Goal: Task Accomplishment & Management: Use online tool/utility

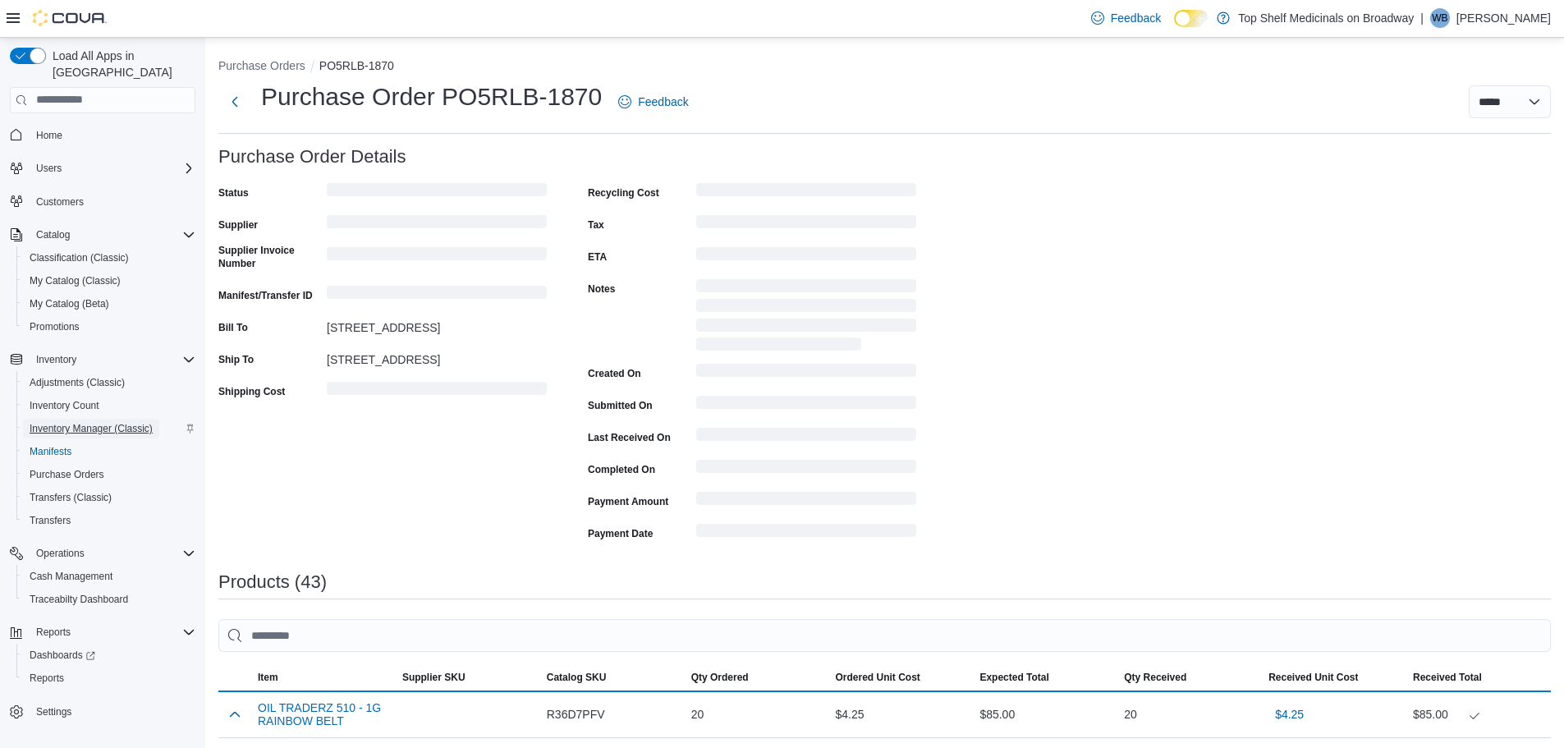
click at [88, 422] on span "Inventory Manager (Classic)" at bounding box center [91, 428] width 123 height 13
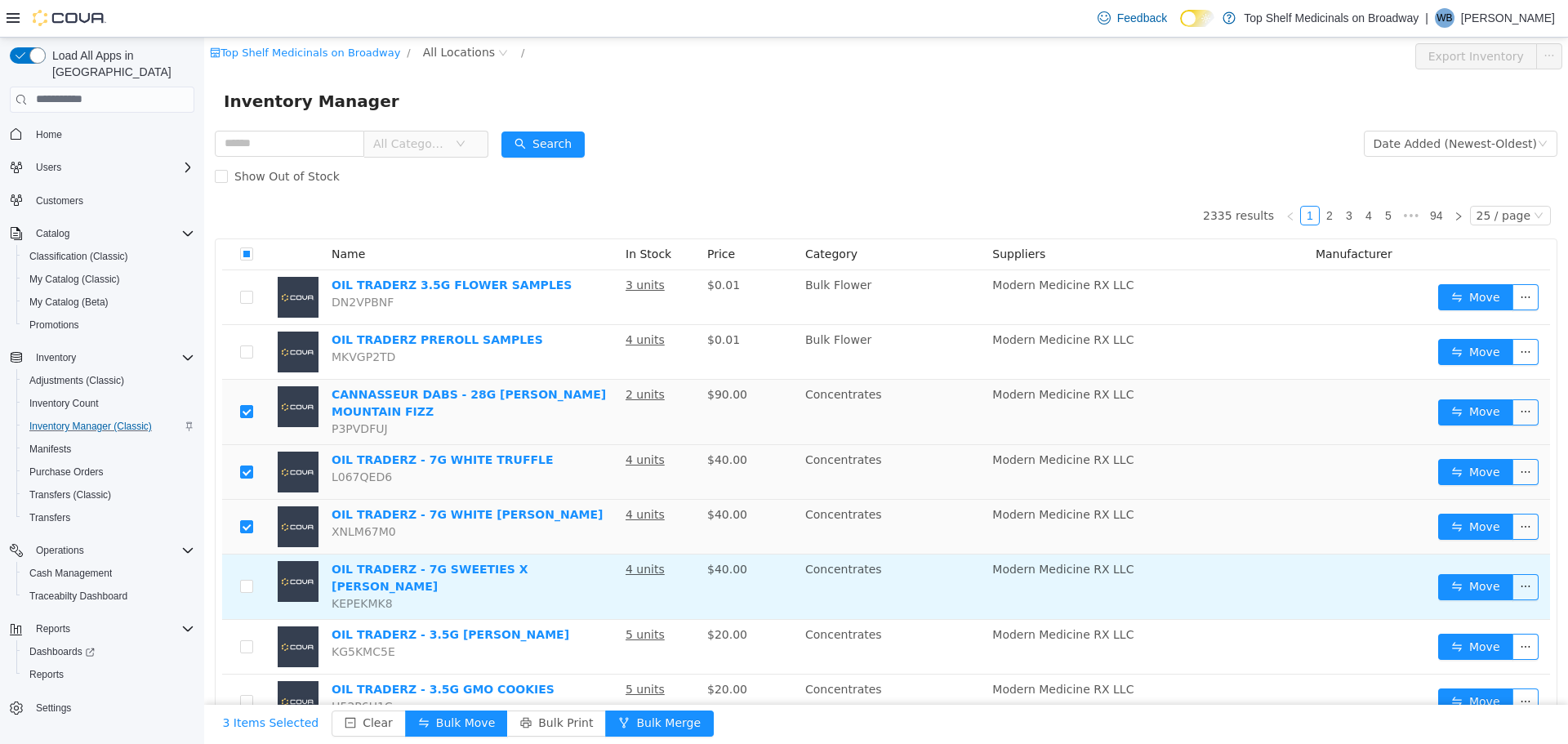
click at [246, 591] on td at bounding box center [246, 587] width 49 height 66
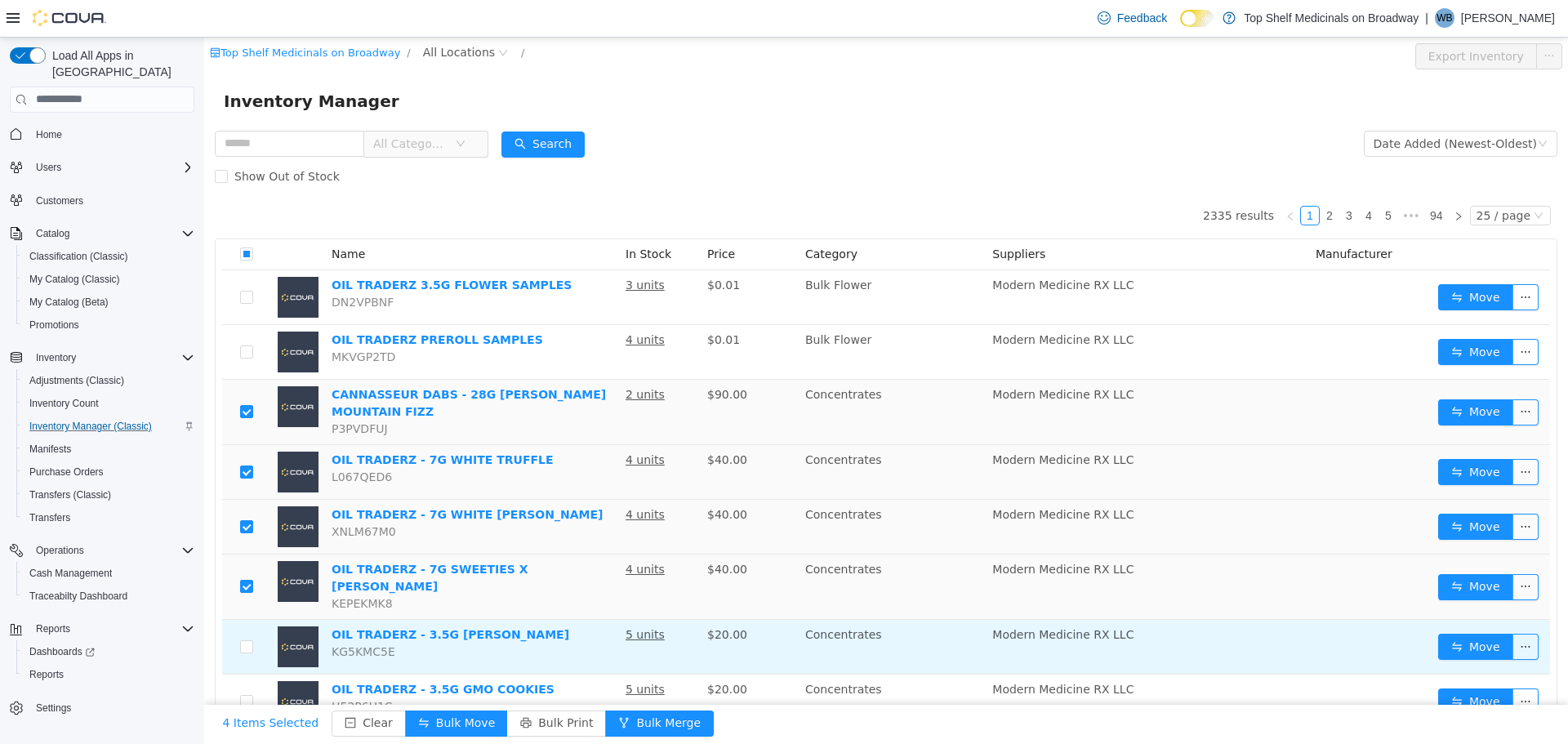
click at [244, 645] on td at bounding box center [246, 646] width 49 height 55
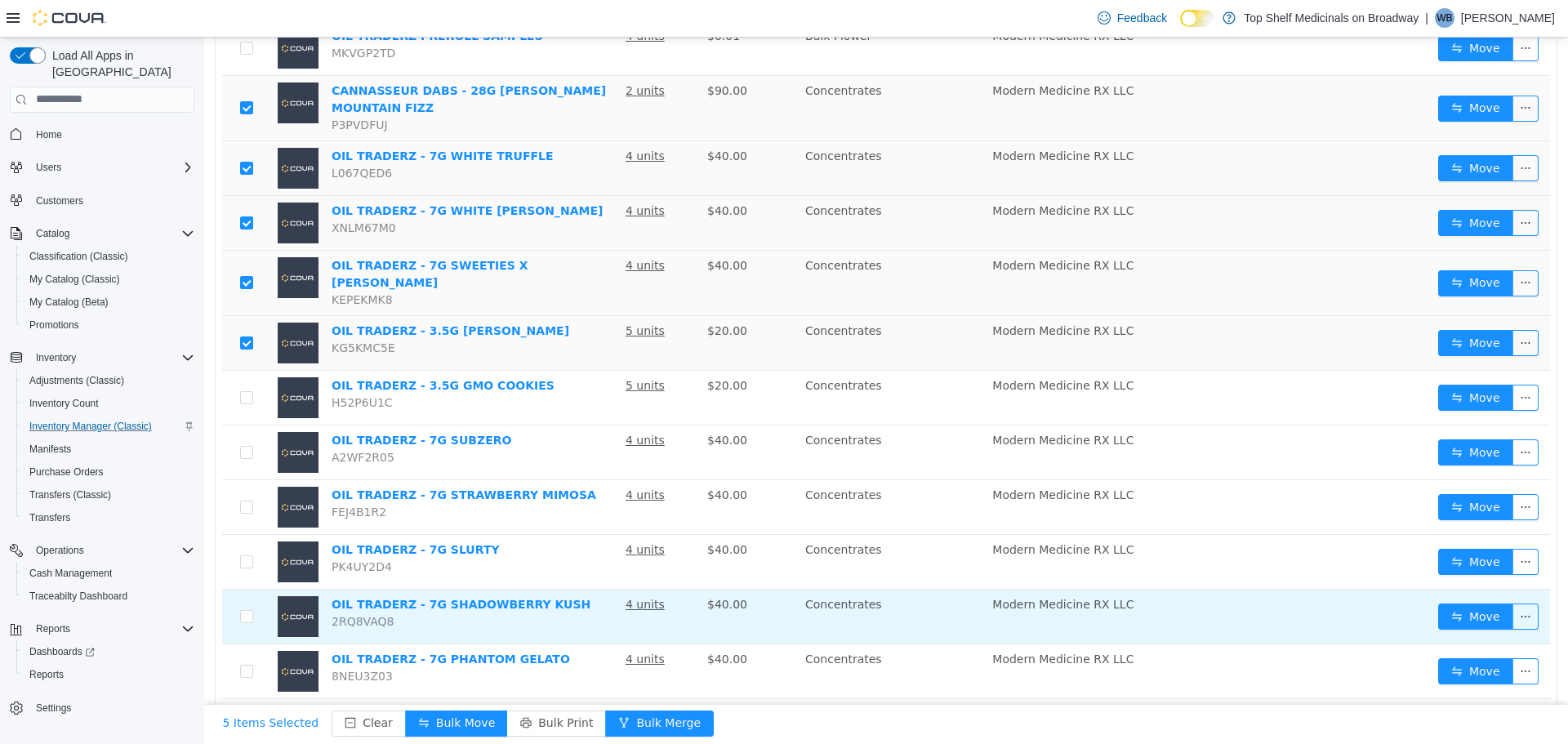
scroll to position [326, 0]
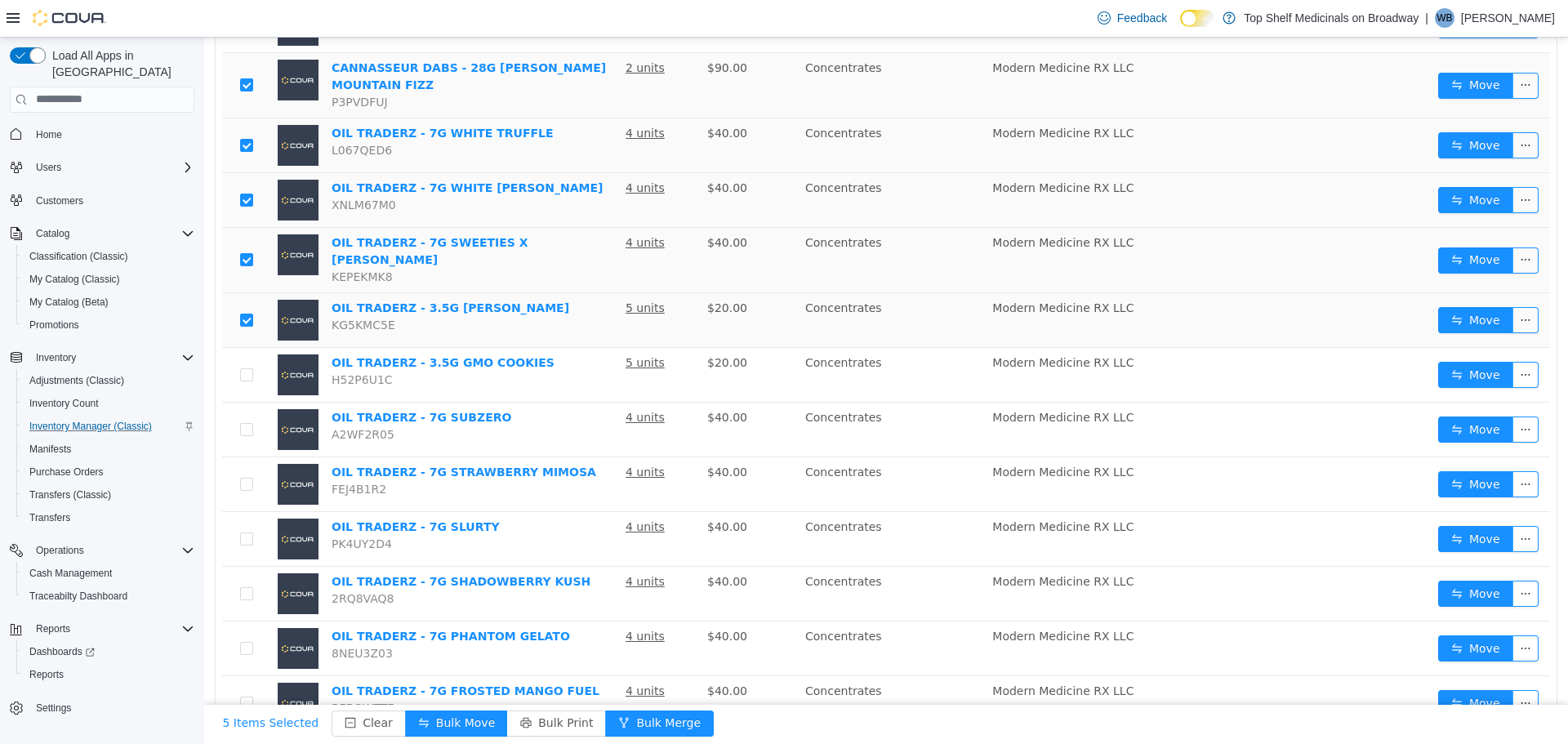
click at [253, 307] on td at bounding box center [246, 319] width 49 height 55
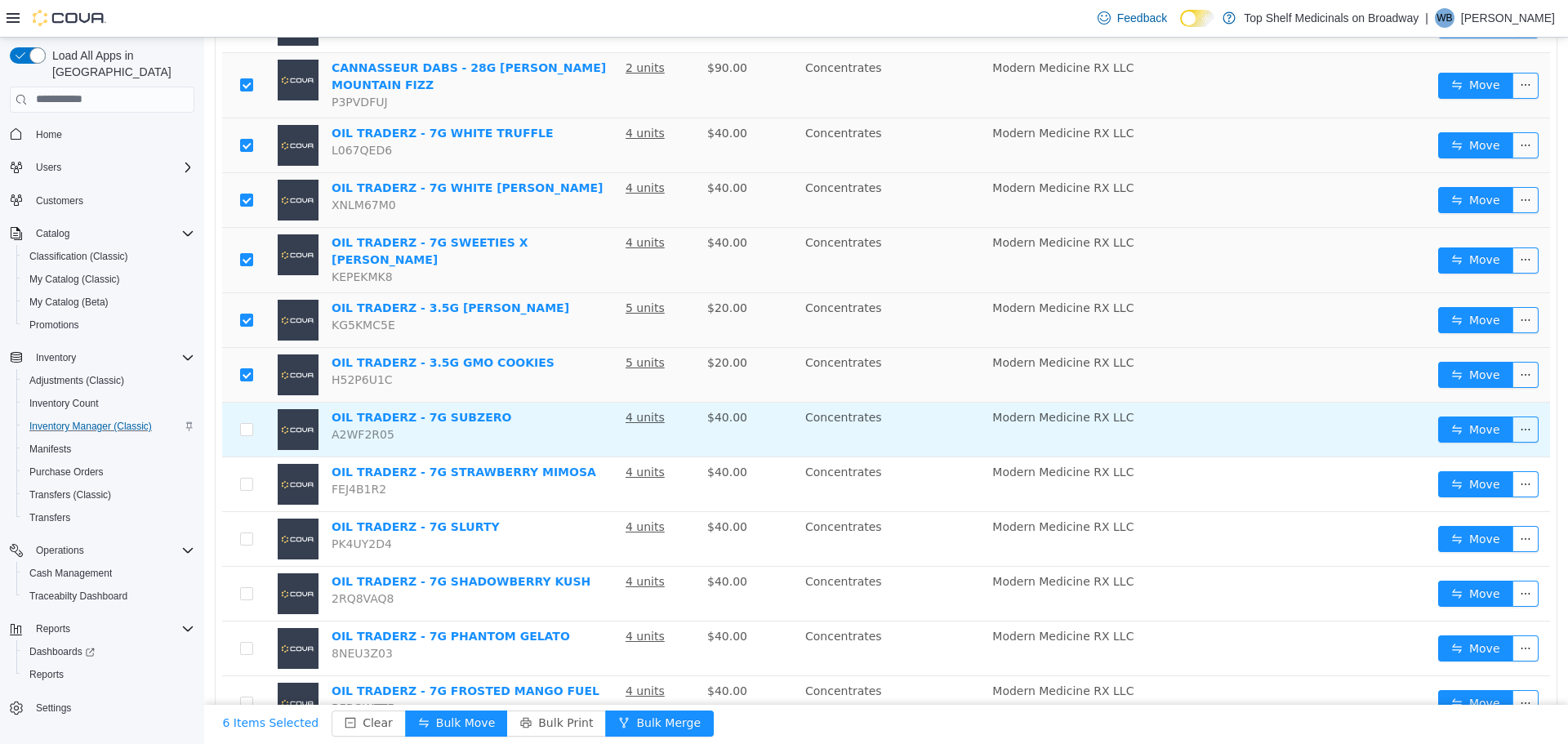
click at [246, 432] on td at bounding box center [246, 429] width 49 height 55
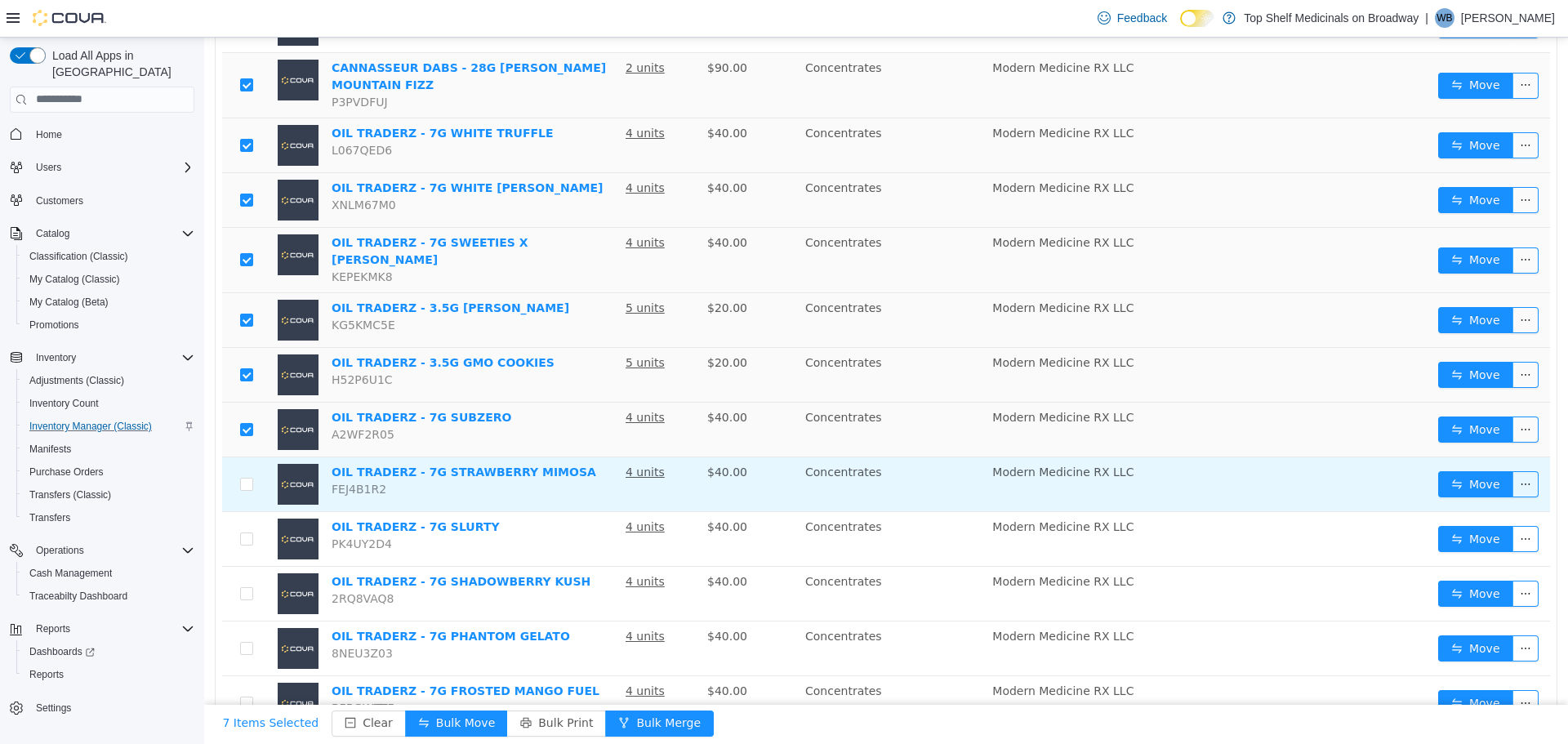
click at [246, 481] on td at bounding box center [246, 483] width 49 height 55
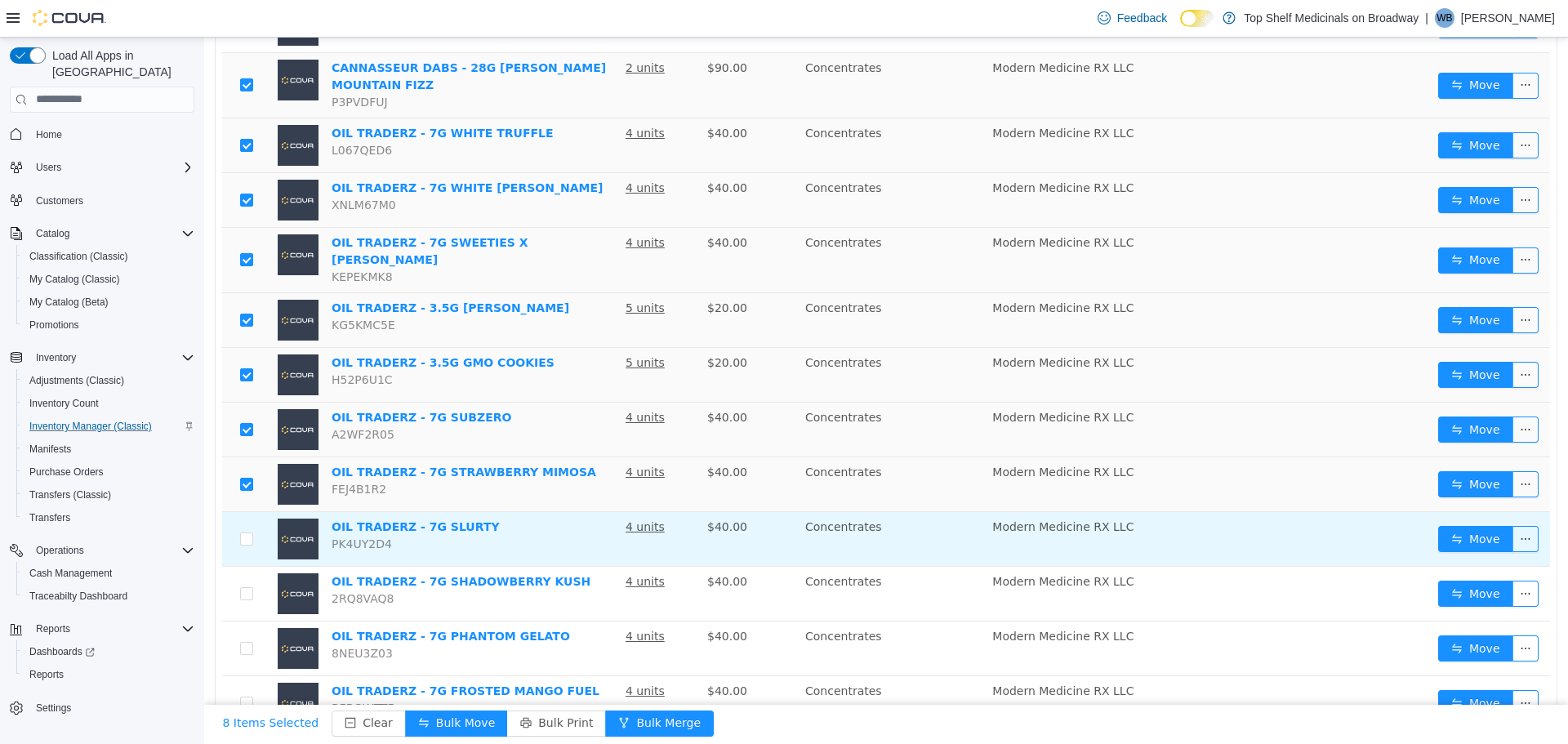
click at [243, 542] on td at bounding box center [246, 538] width 49 height 55
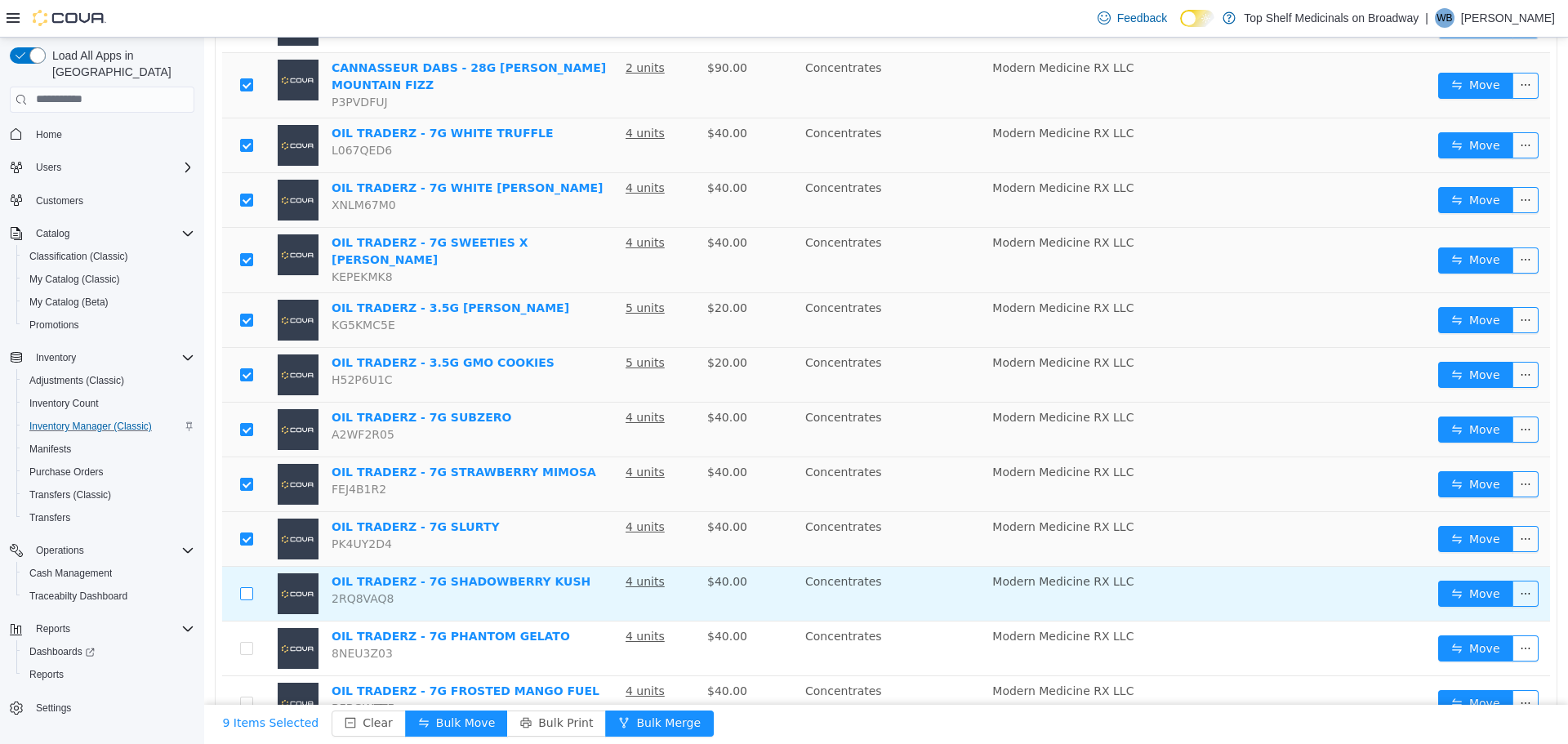
click at [244, 585] on label at bounding box center [246, 593] width 13 height 17
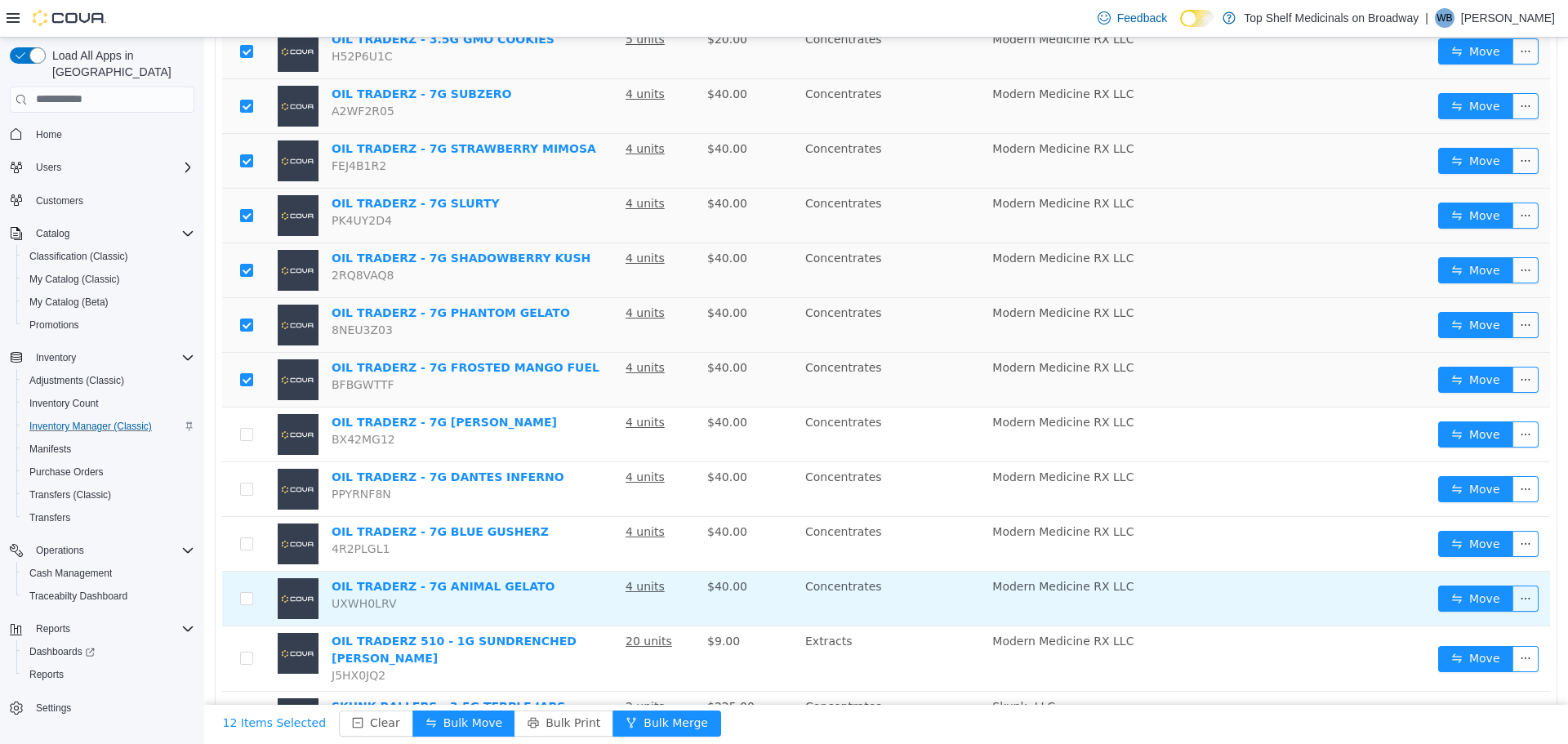
scroll to position [653, 0]
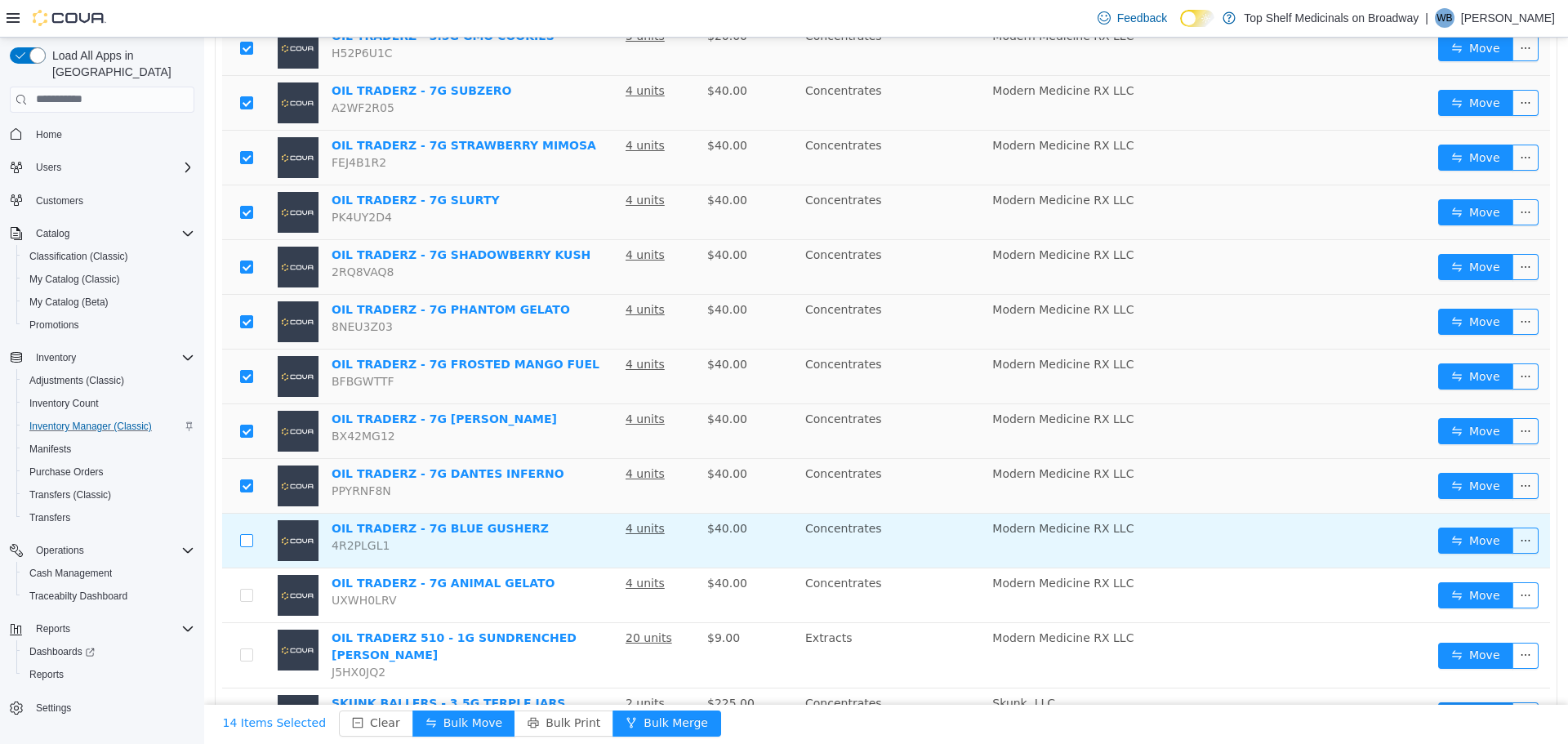
drag, startPoint x: 249, startPoint y: 513, endPoint x: 249, endPoint y: 522, distance: 9.0
click at [249, 516] on td at bounding box center [246, 540] width 49 height 55
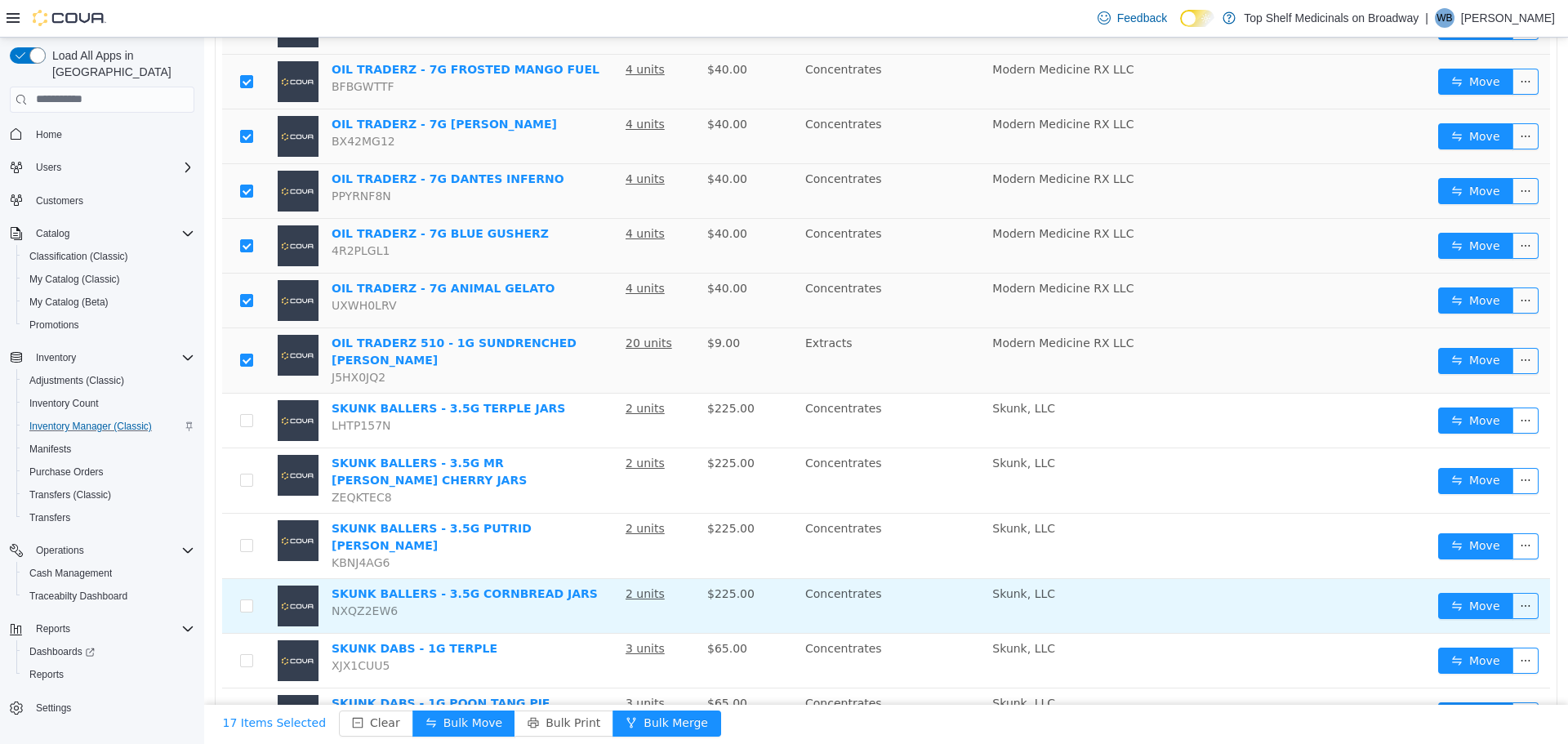
scroll to position [951, 0]
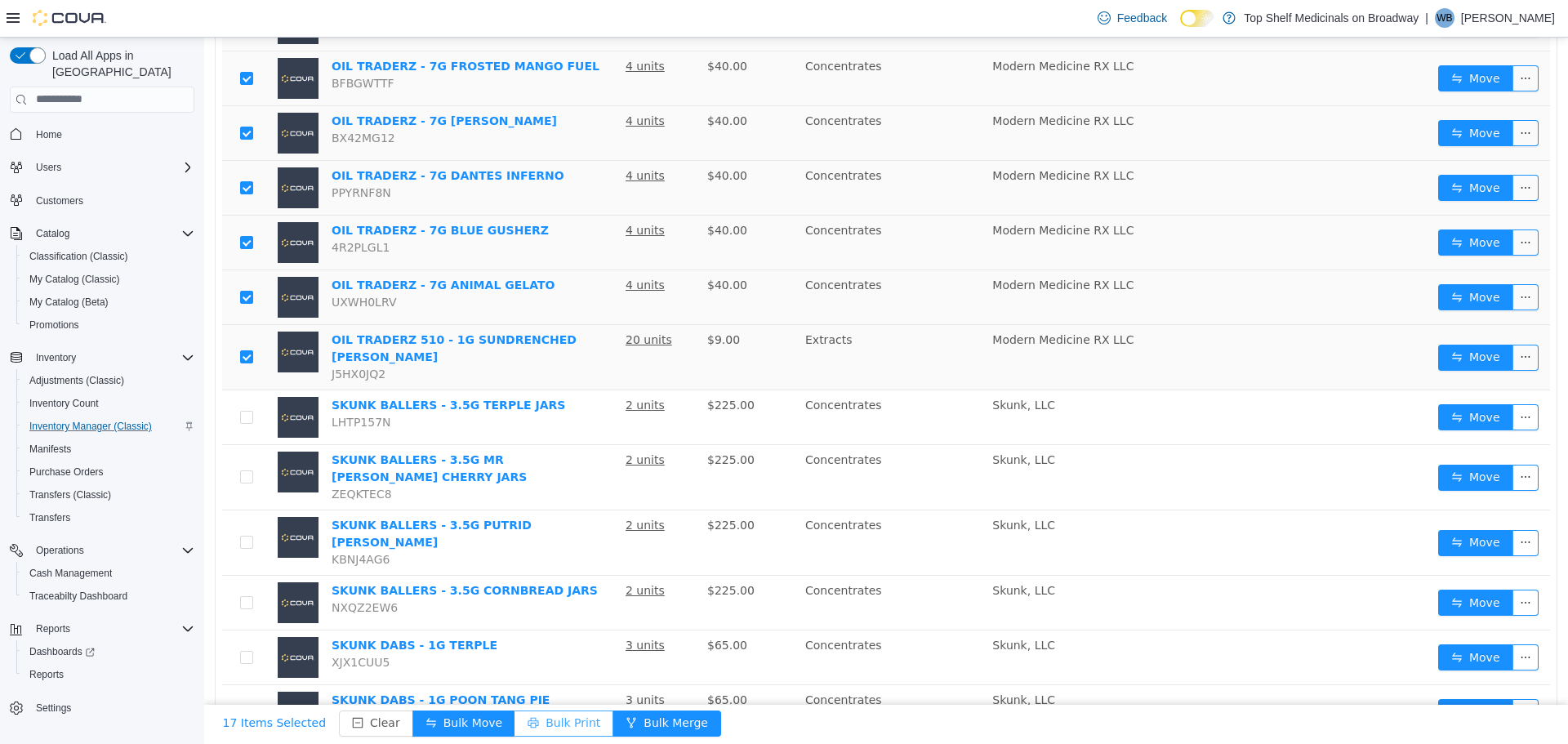
click at [532, 729] on button "Bulk Print" at bounding box center [563, 722] width 98 height 26
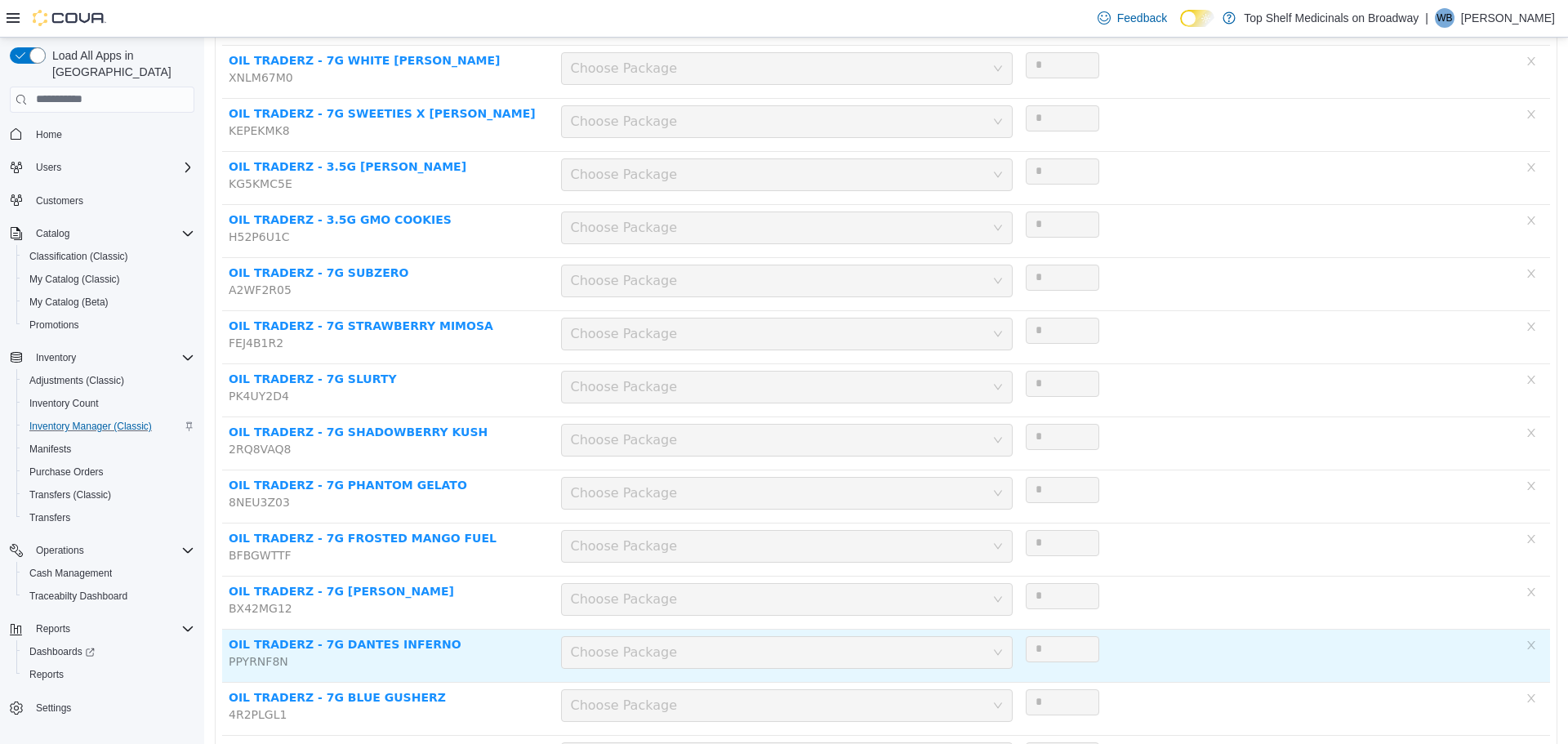
scroll to position [61, 0]
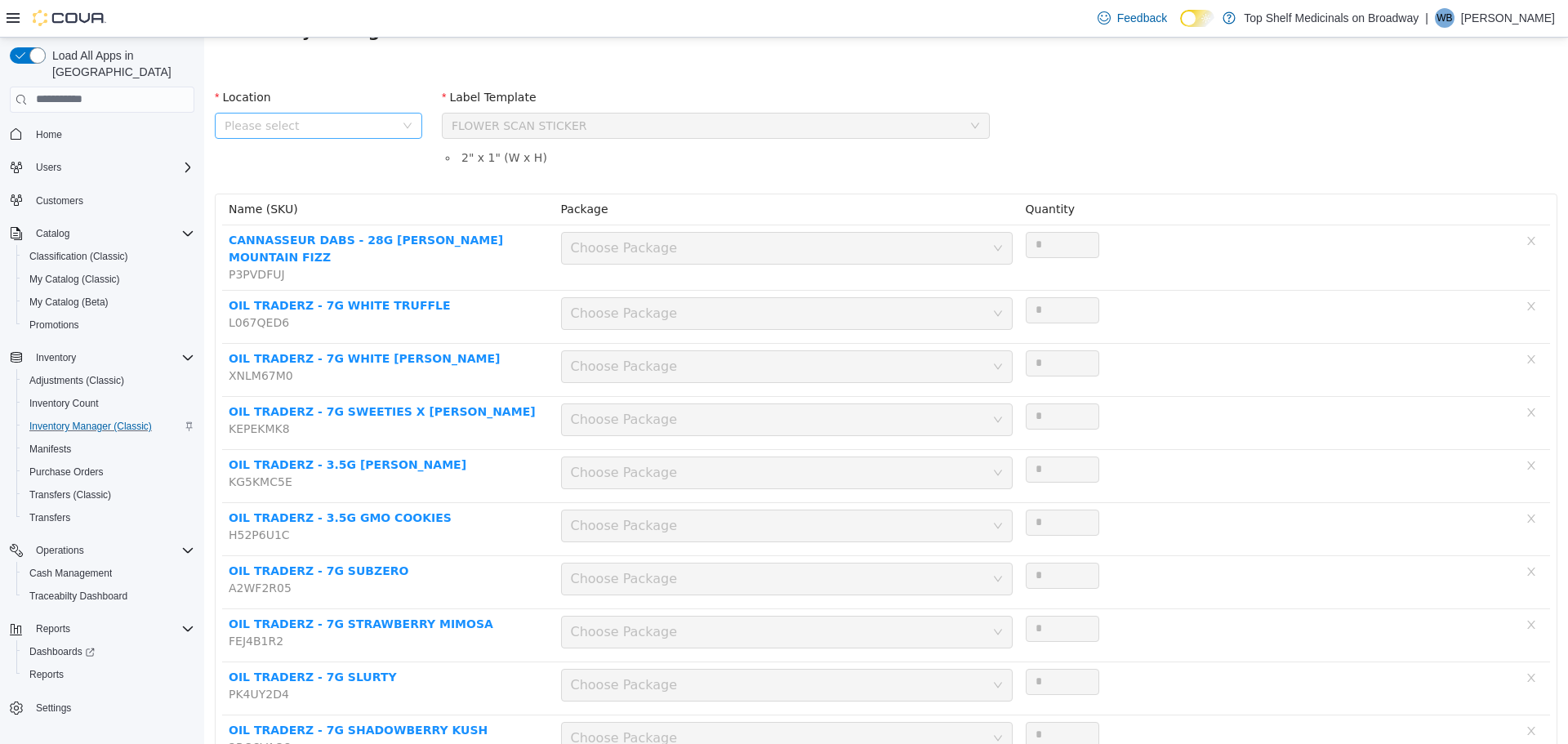
click at [255, 121] on span "Please select" at bounding box center [309, 124] width 170 height 16
drag, startPoint x: 331, startPoint y: 213, endPoint x: 475, endPoint y: 151, distance: 156.8
click at [333, 212] on span "[STREET_ADDRESS]" at bounding box center [313, 215] width 113 height 13
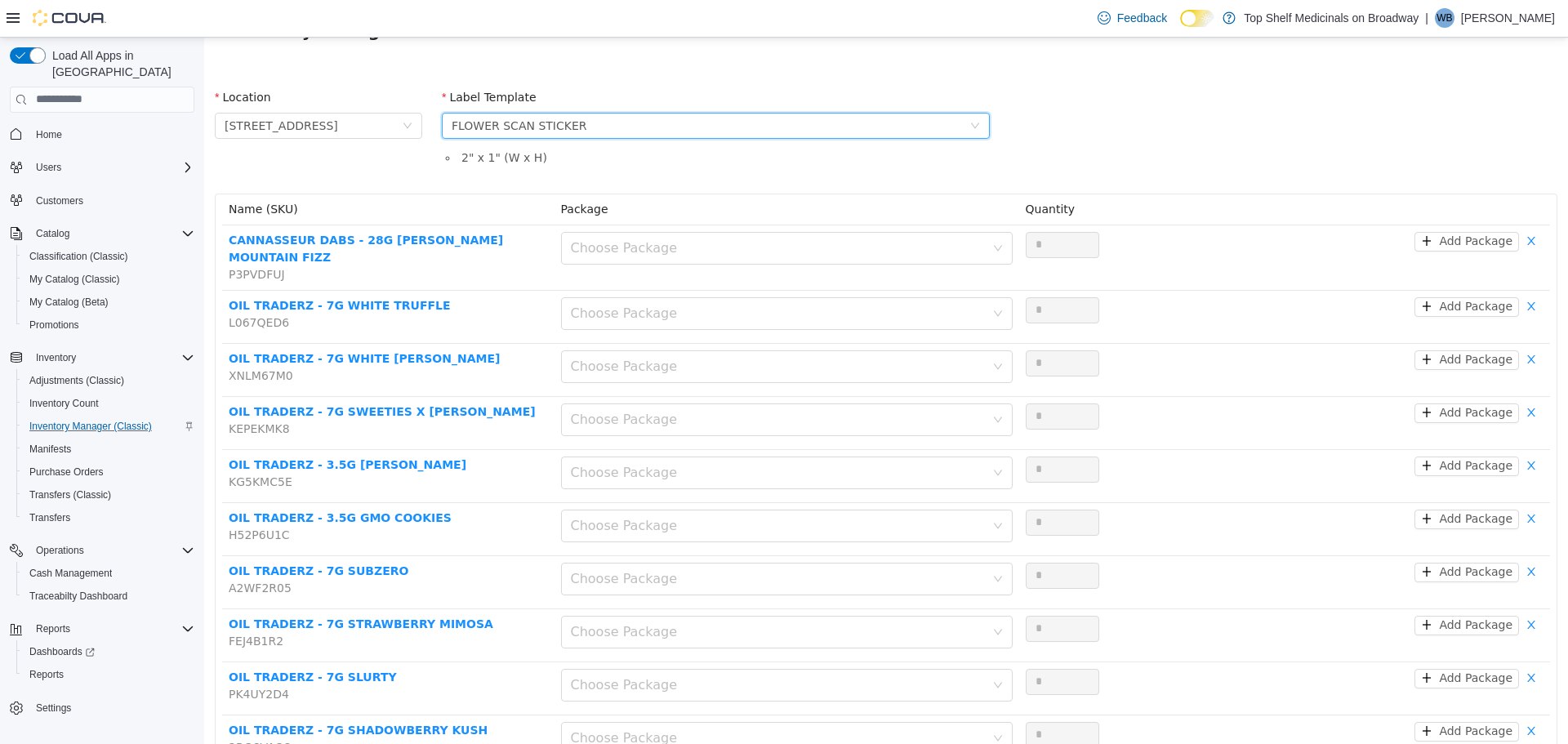
click at [531, 126] on div "FLOWER SCAN STICKER" at bounding box center [519, 124] width 135 height 25
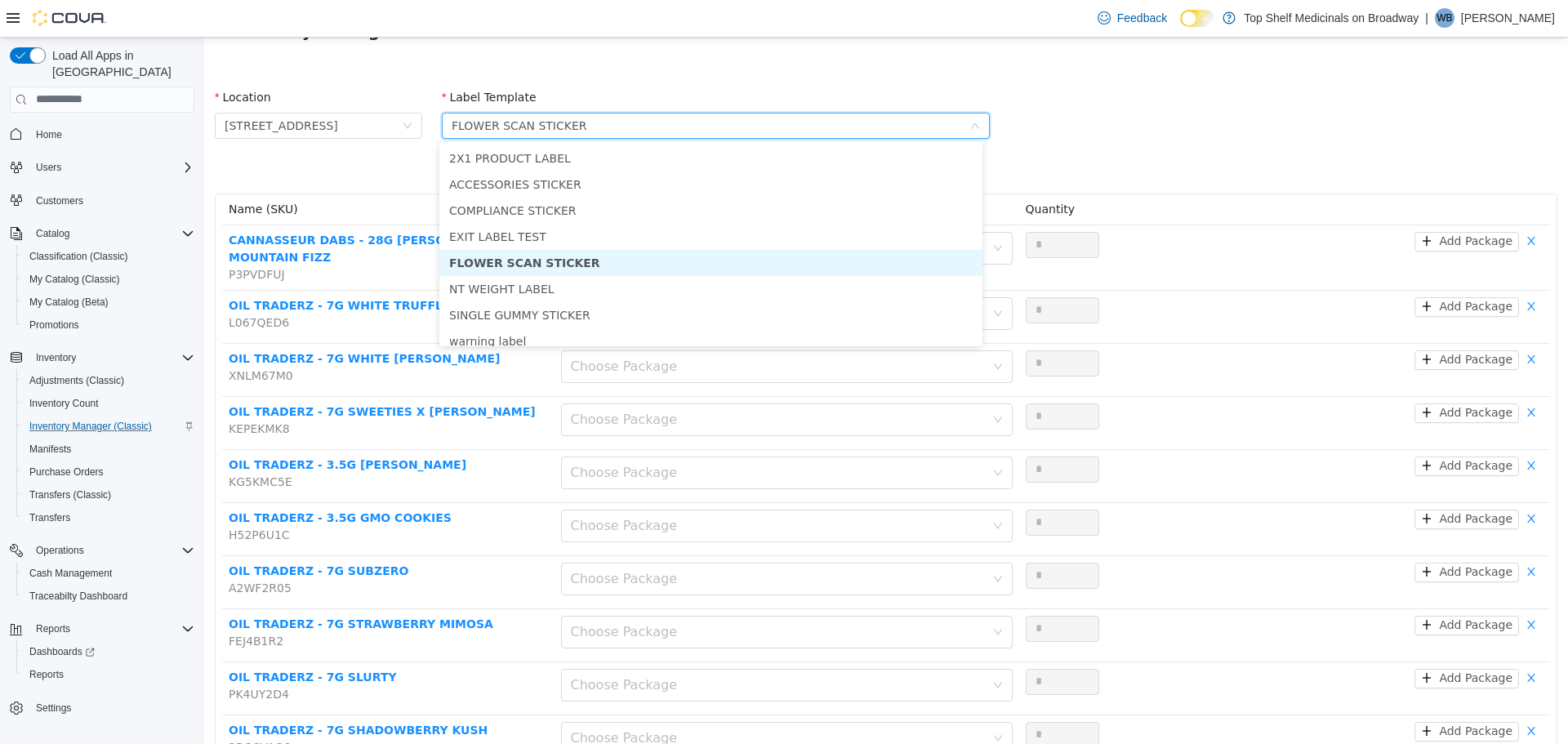
click at [531, 126] on div "FLOWER SCAN STICKER" at bounding box center [519, 124] width 135 height 25
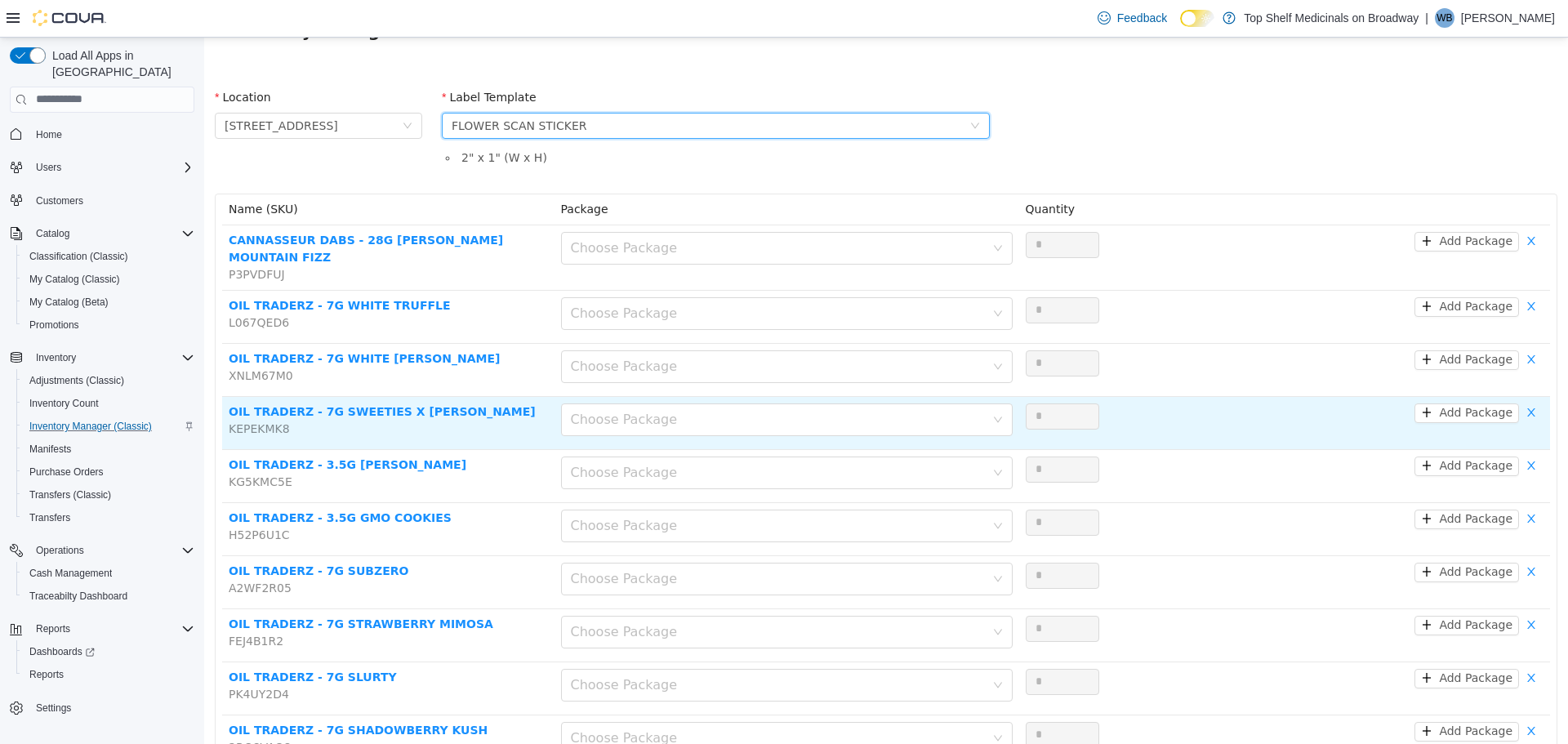
scroll to position [550, 0]
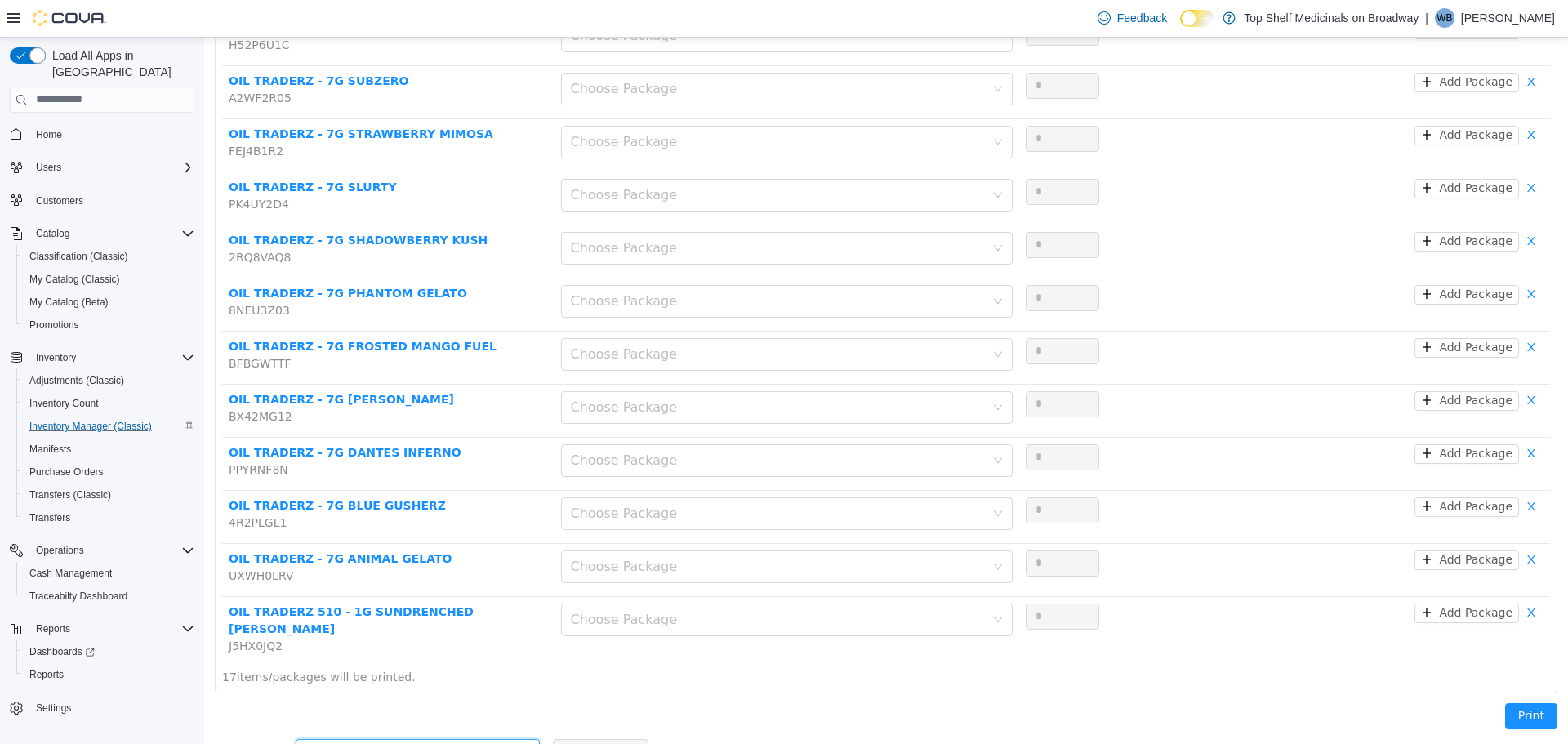
click at [432, 739] on div "Add another product" at bounding box center [412, 751] width 214 height 25
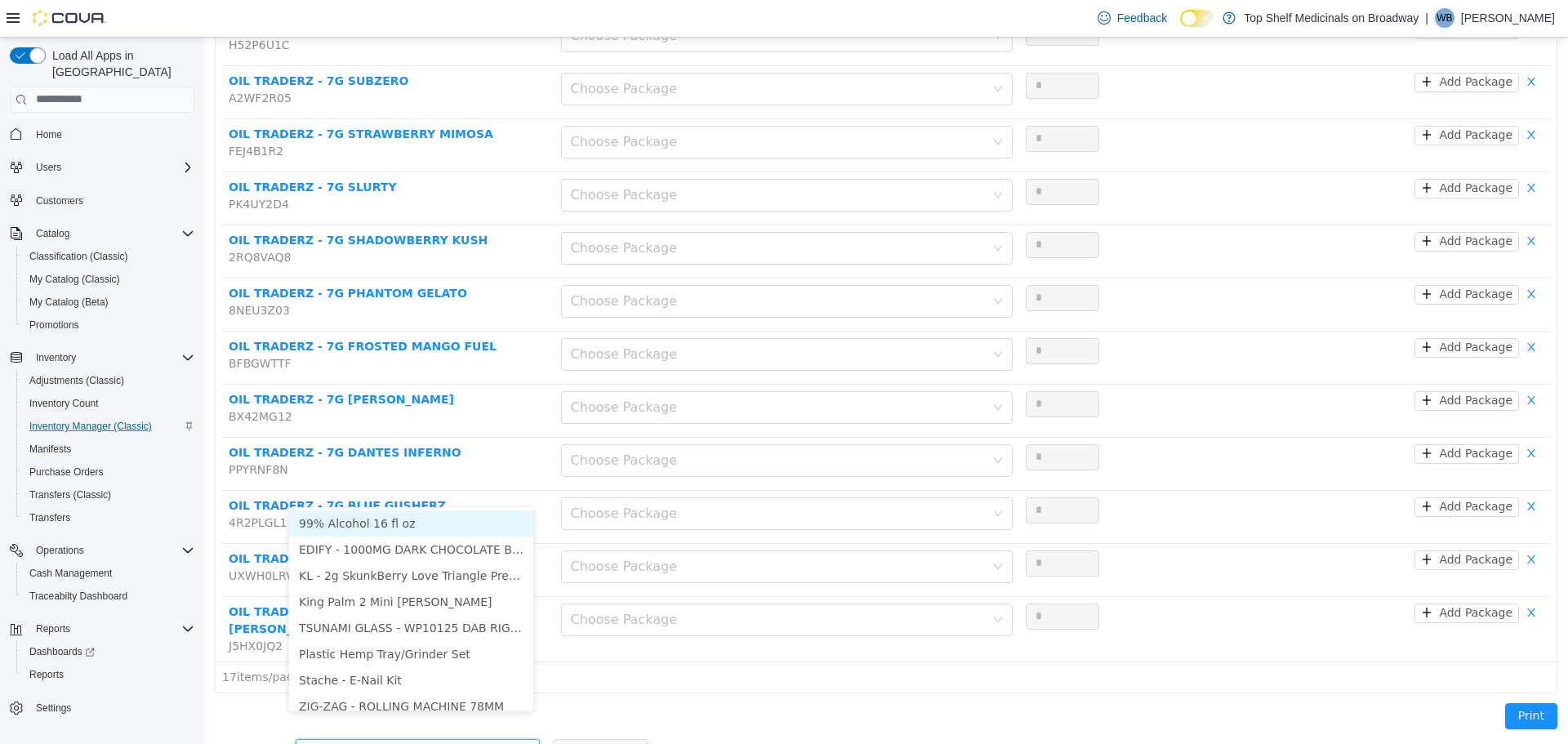
type input "*"
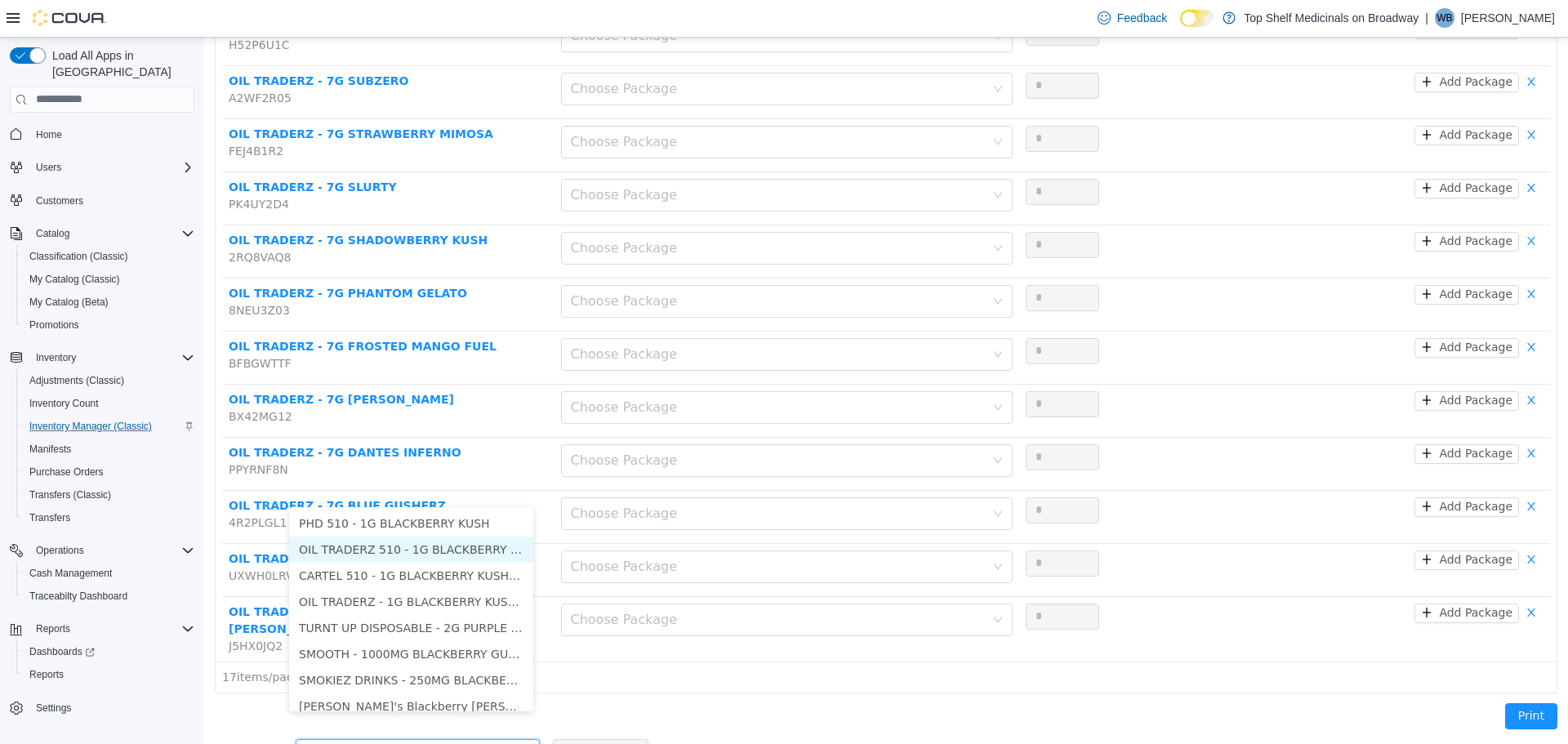
click at [451, 544] on li "OIL TRADERZ 510 - 1G BLACKBERRY KUSH" at bounding box center [411, 549] width 244 height 26
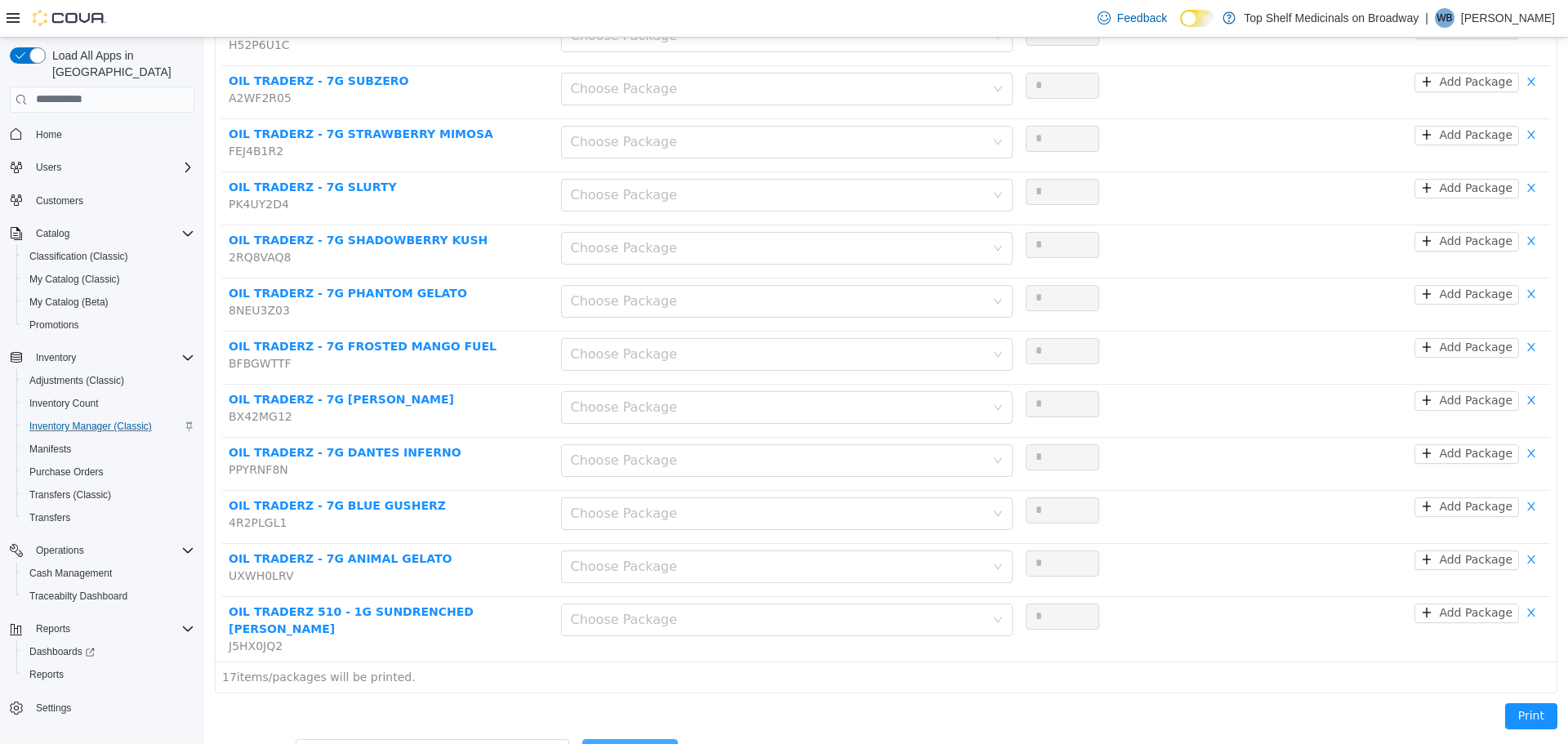
click at [622, 738] on button "Add Product" at bounding box center [630, 751] width 96 height 26
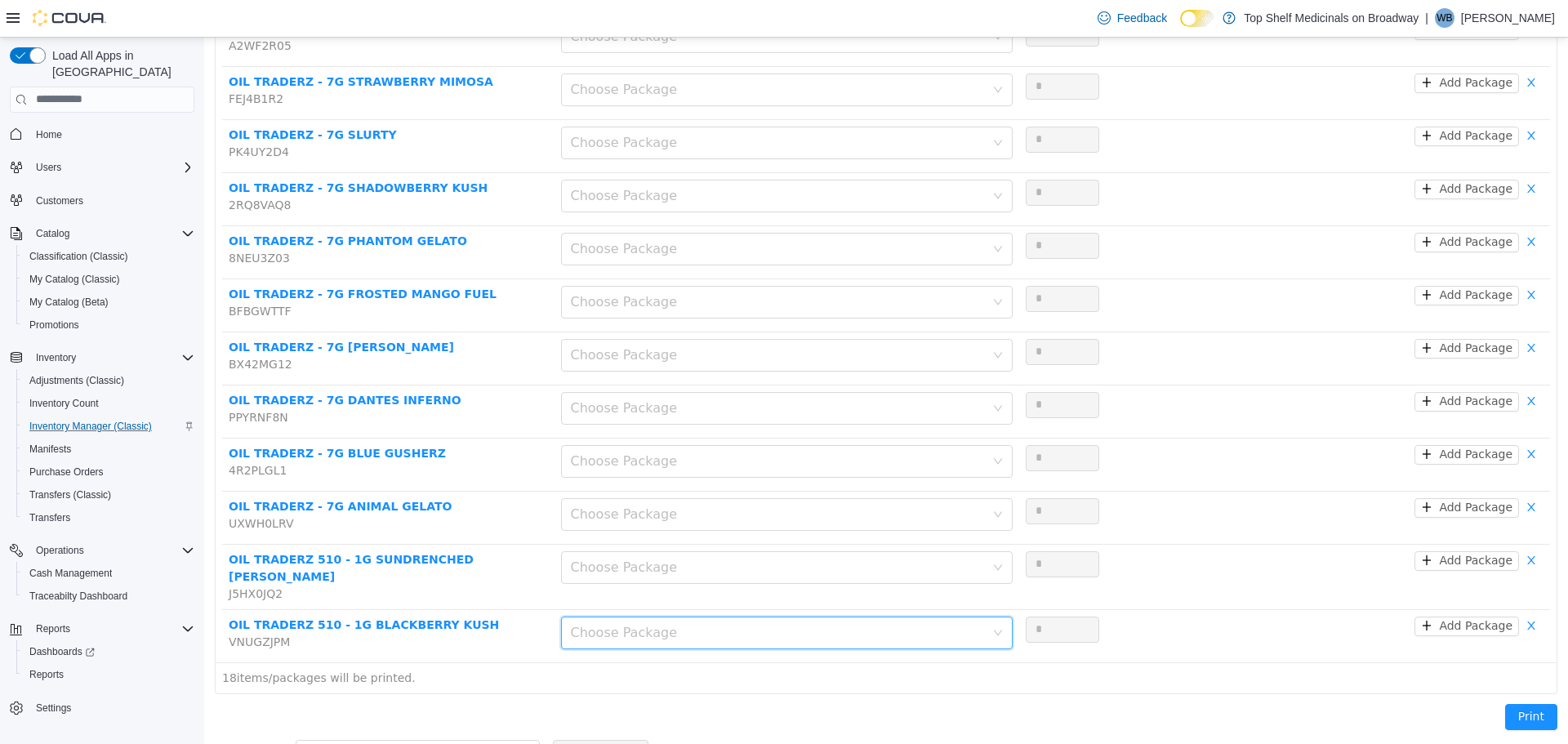
scroll to position [604, 0]
click at [454, 743] on div "Add another product" at bounding box center [409, 751] width 207 height 16
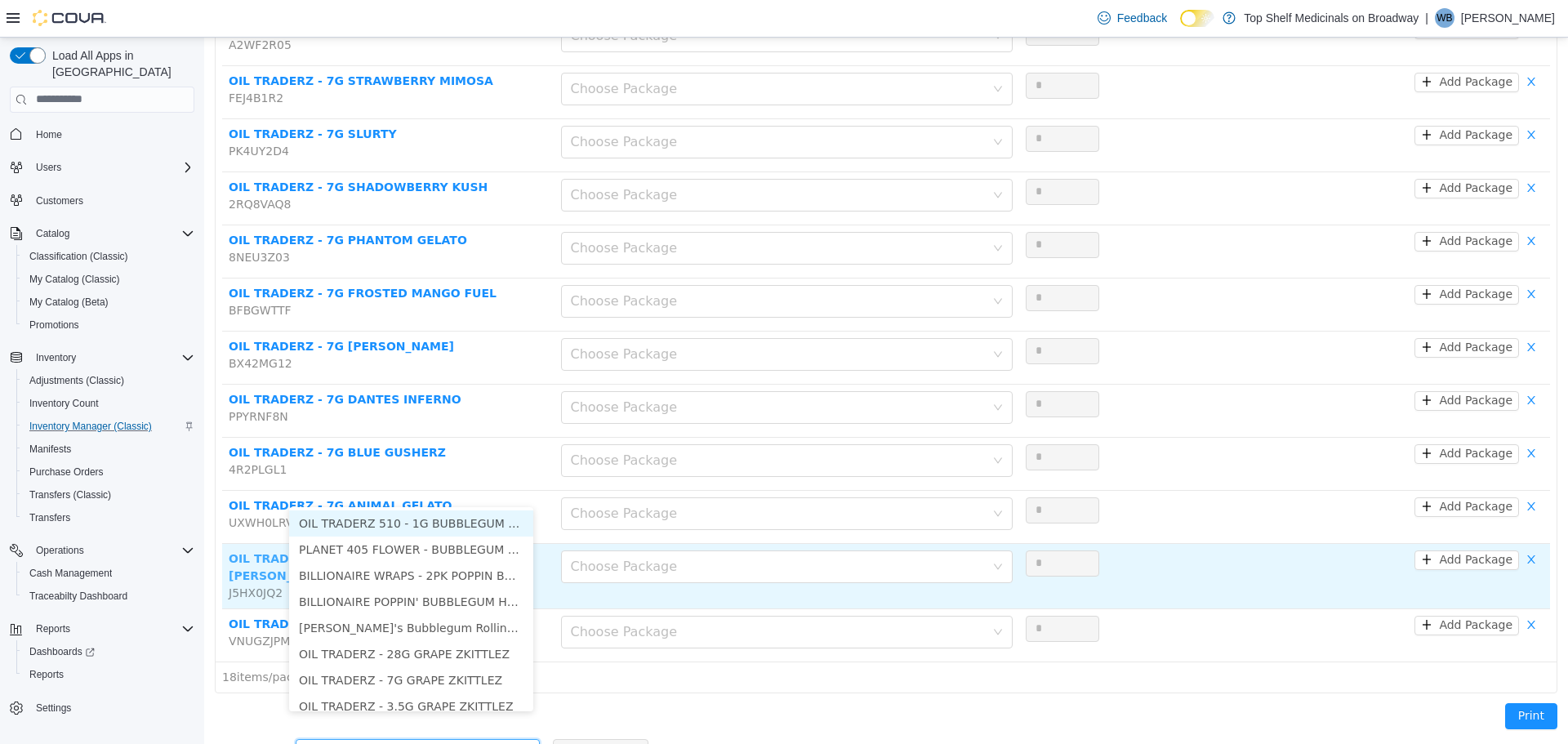
drag, startPoint x: 414, startPoint y: 516, endPoint x: 432, endPoint y: 537, distance: 27.7
click at [414, 516] on li "OIL TRADERZ 510 - 1G BUBBLEGUM X ZKITTLEZ" at bounding box center [411, 522] width 244 height 26
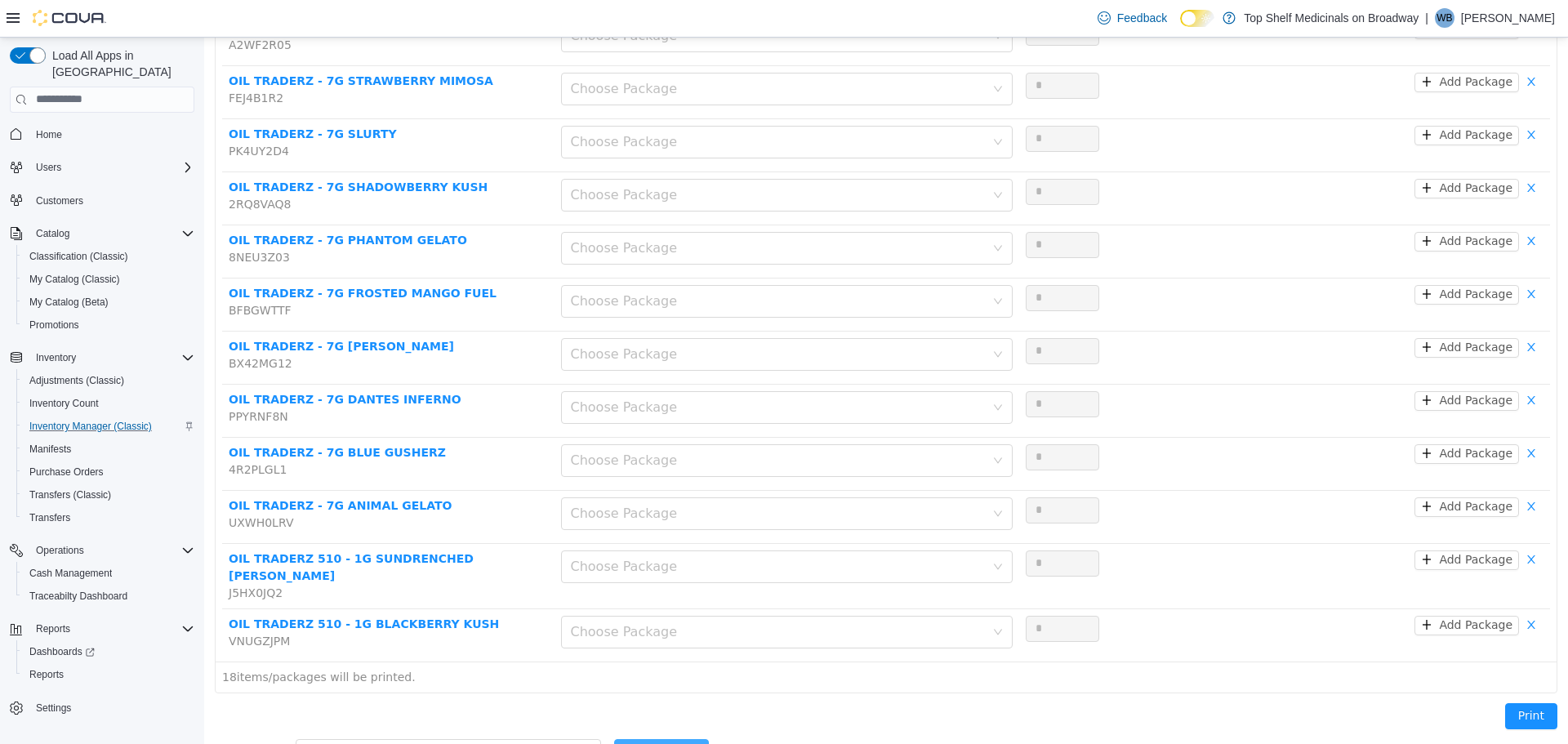
click at [619, 738] on button "Add Product" at bounding box center [662, 751] width 96 height 26
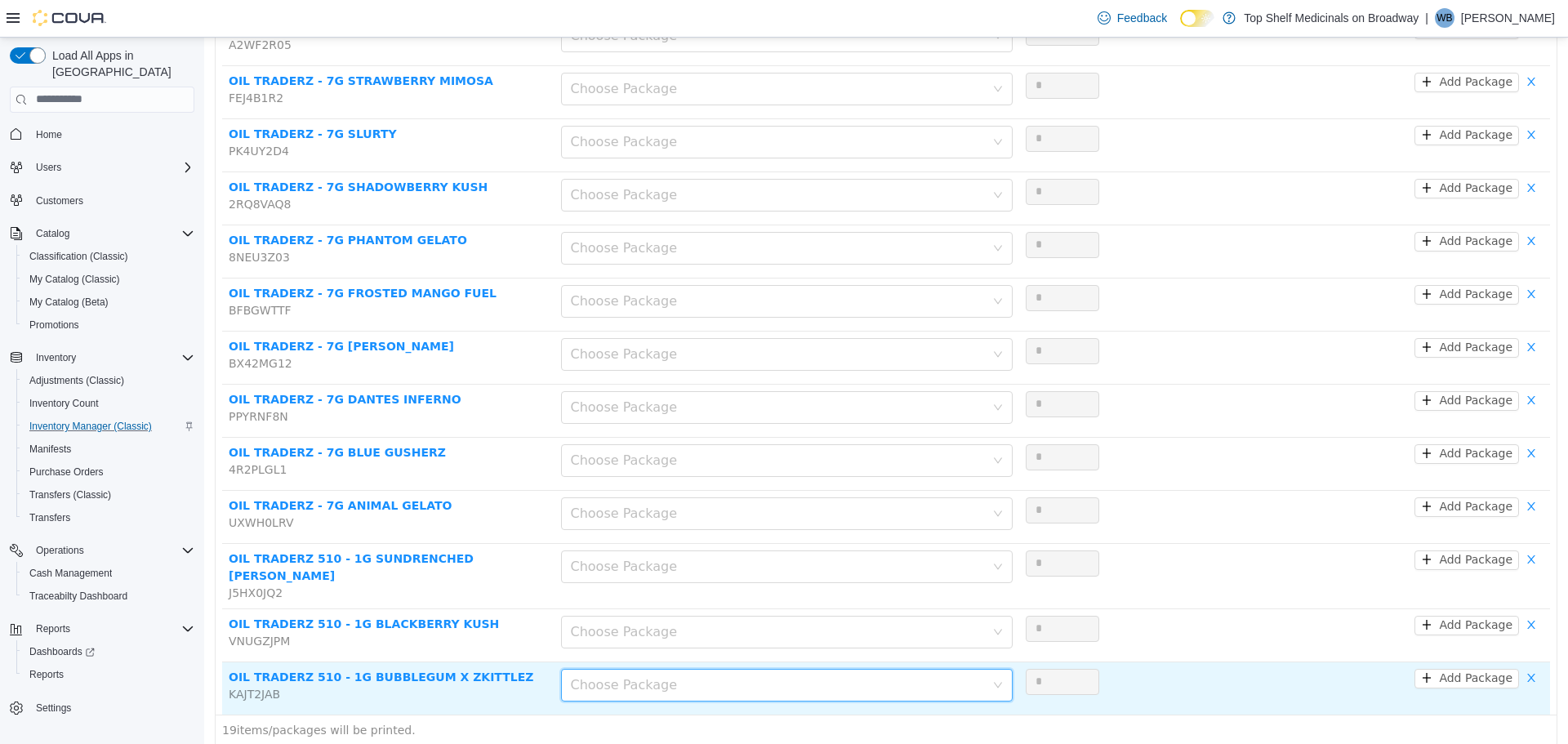
scroll to position [656, 0]
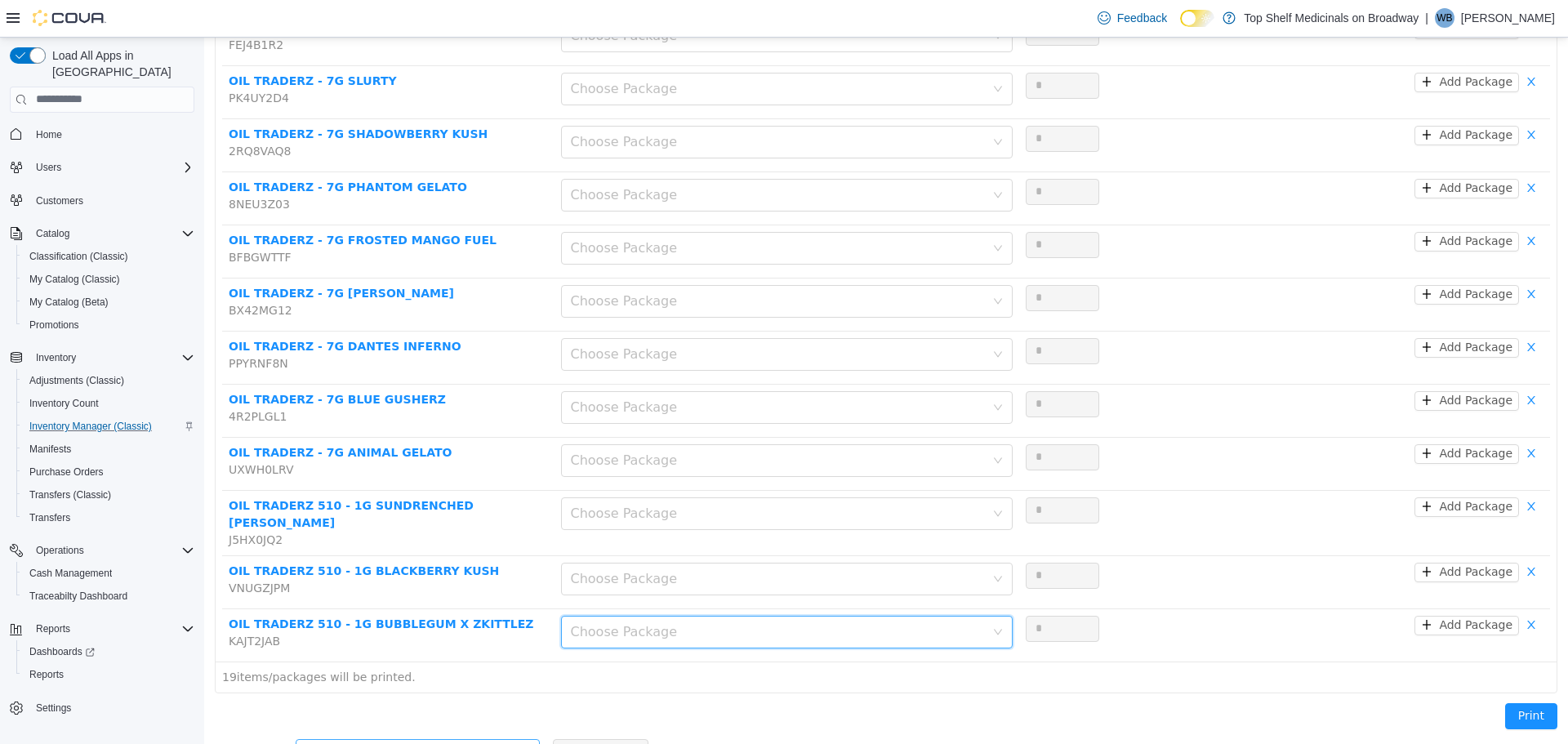
click at [435, 743] on div "Add another product" at bounding box center [409, 751] width 207 height 16
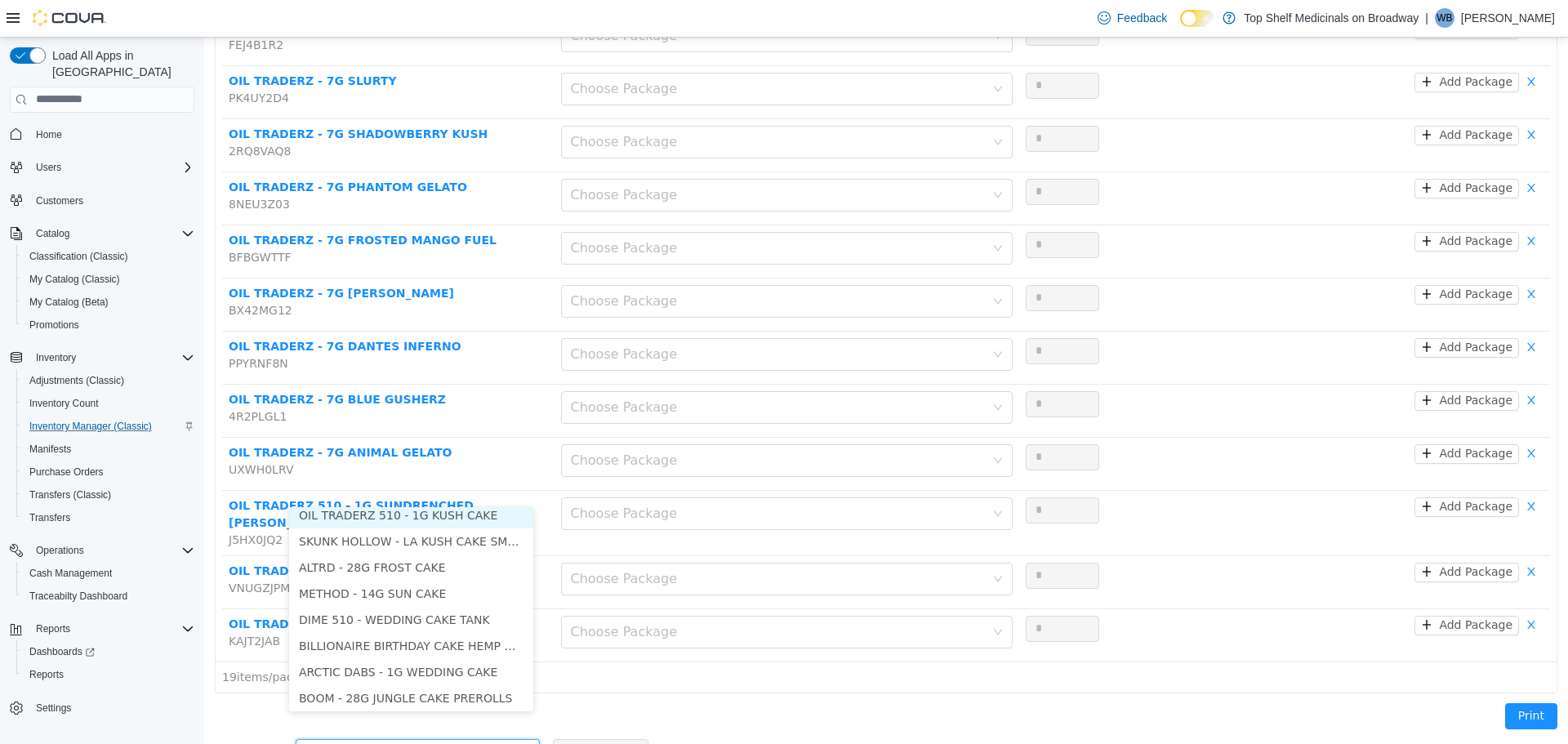
scroll to position [3, 0]
click at [413, 515] on li "OIL TRADERZ 510 - 1G KUSH CAKE" at bounding box center [411, 519] width 244 height 26
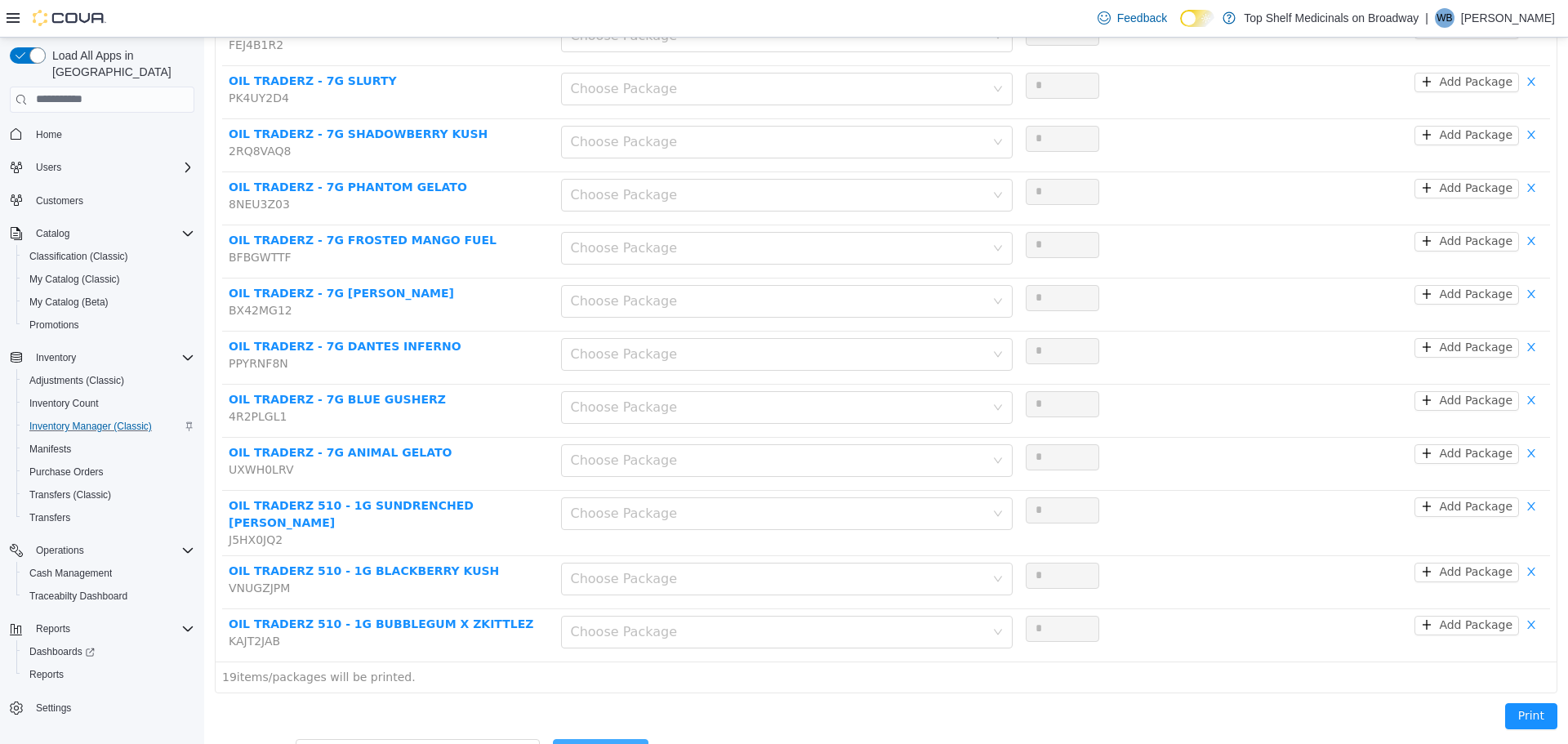
click at [586, 738] on button "Add Product" at bounding box center [601, 751] width 96 height 26
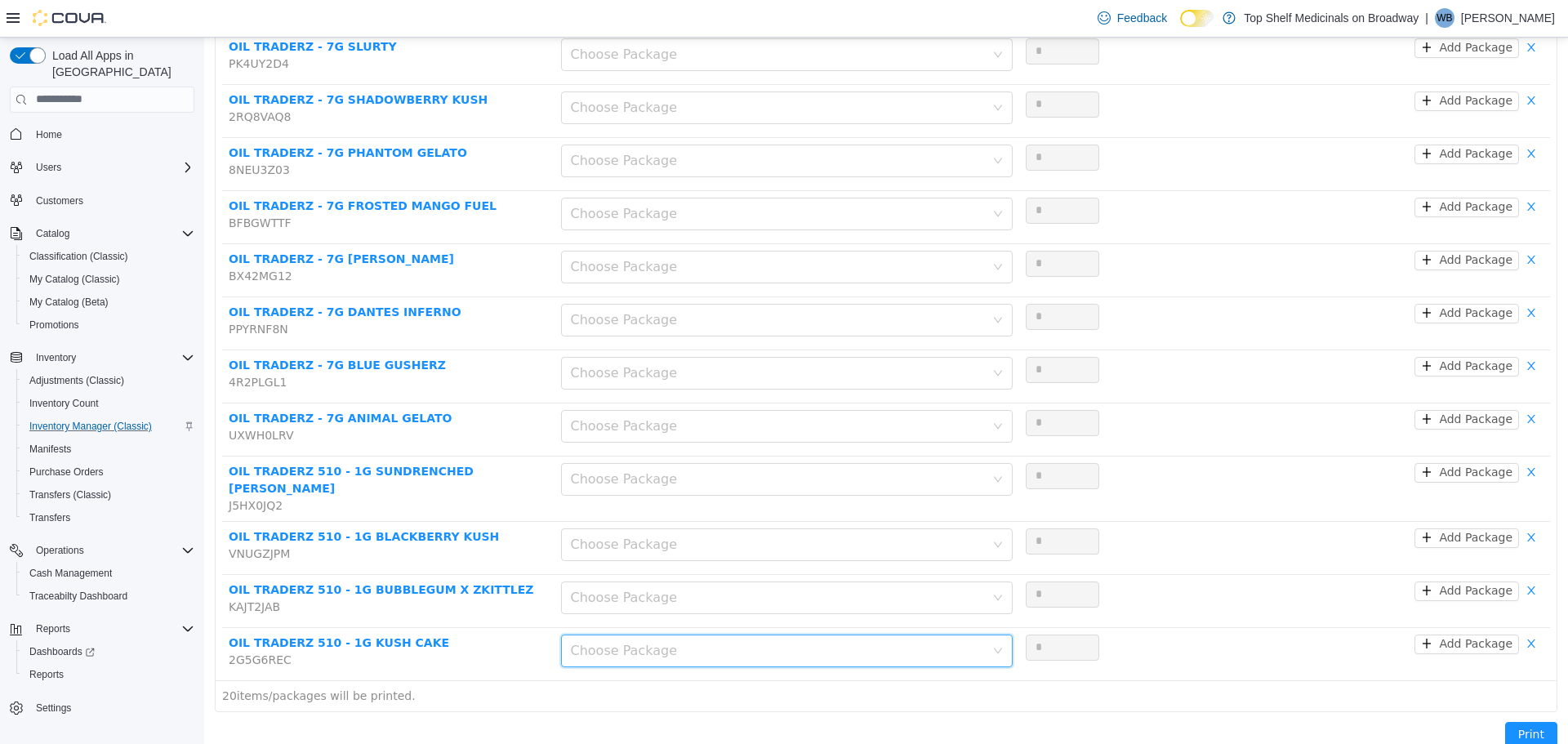
scroll to position [709, 0]
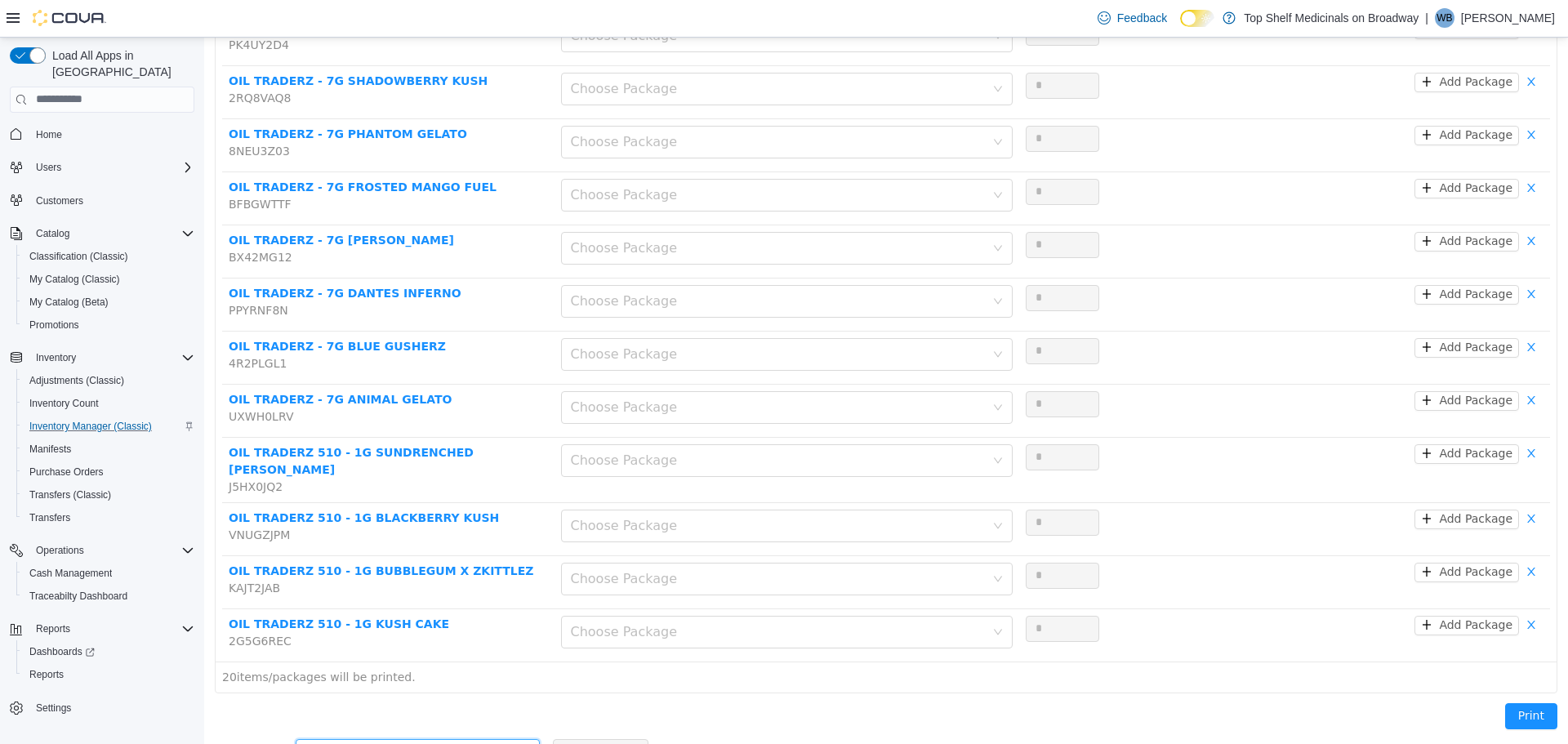
drag, startPoint x: 377, startPoint y: 715, endPoint x: 371, endPoint y: 727, distance: 13.4
click at [377, 739] on div "Add another product" at bounding box center [412, 751] width 214 height 25
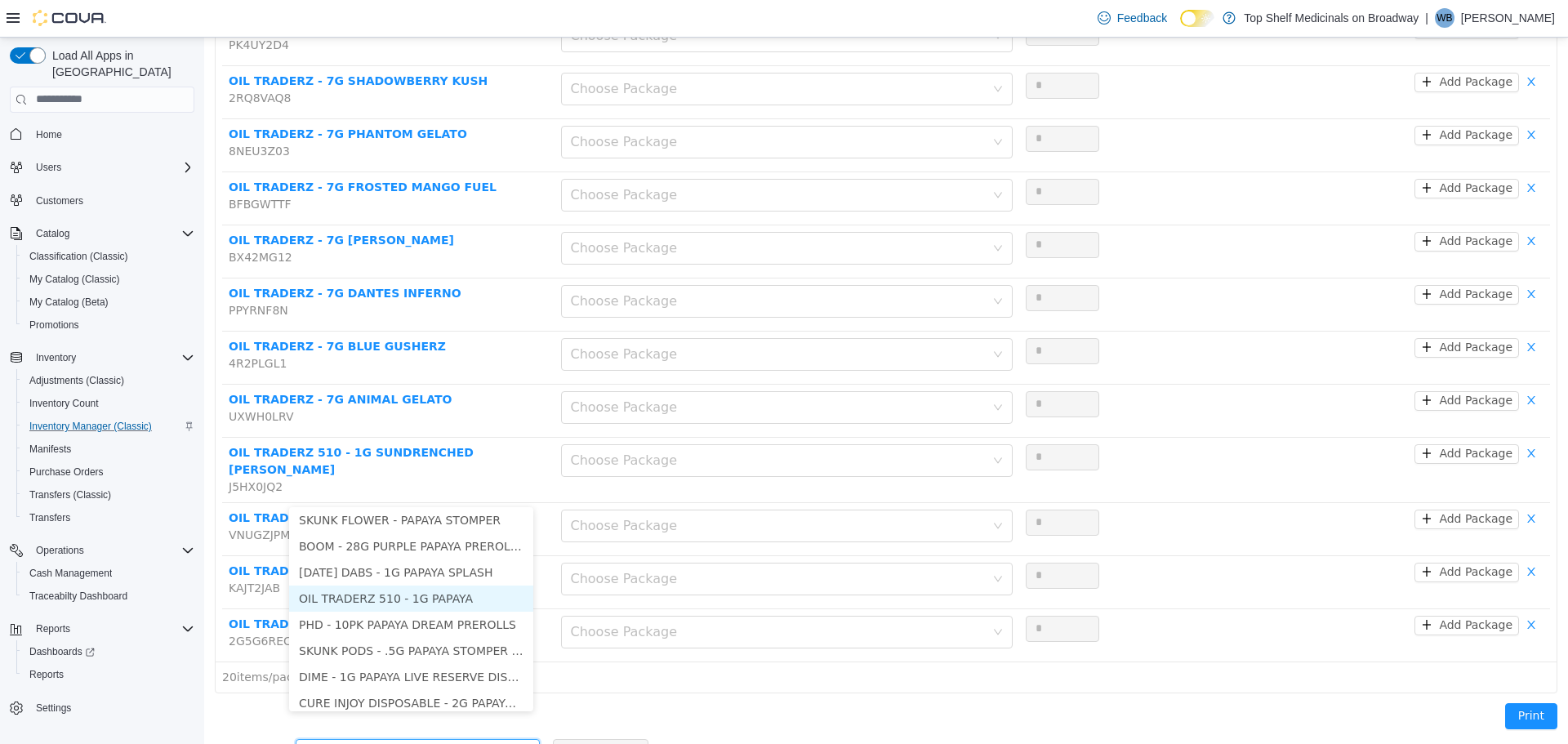
click at [431, 595] on li "OIL TRADERZ 510 - 1G PAPAYA" at bounding box center [411, 598] width 244 height 26
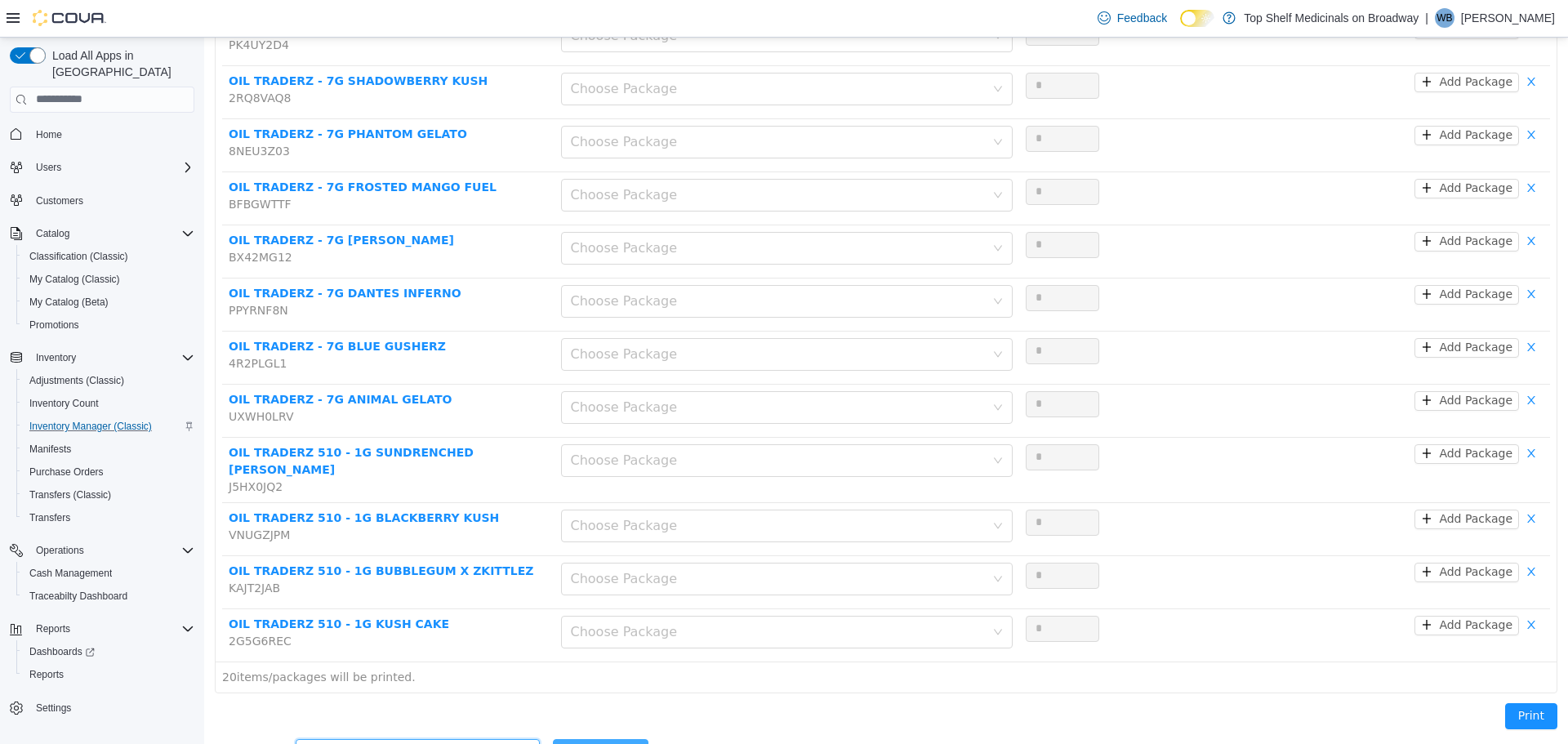
click at [586, 738] on button "Add Product" at bounding box center [601, 751] width 96 height 26
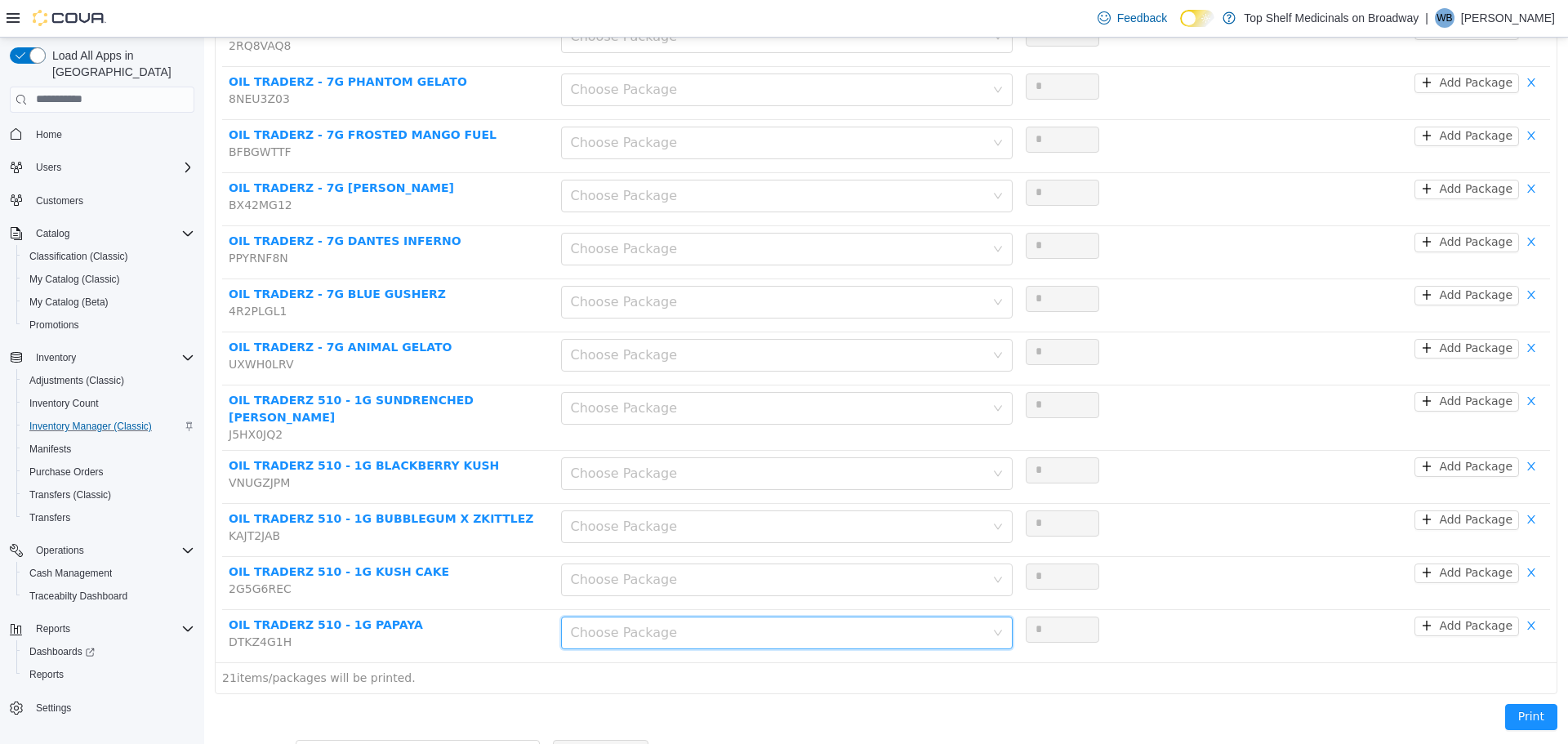
scroll to position [763, 0]
click at [350, 743] on div "Add another product" at bounding box center [409, 751] width 207 height 16
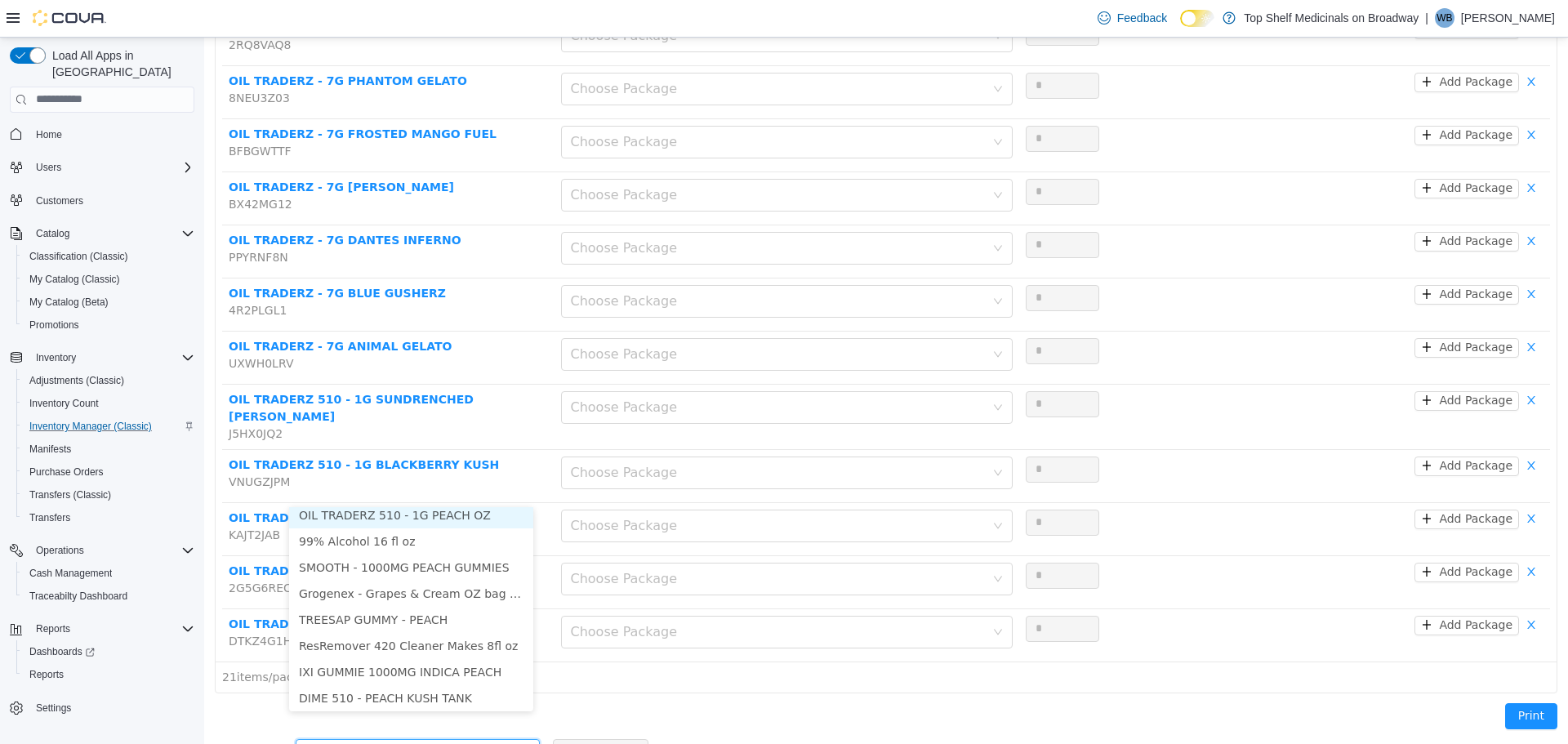
scroll to position [3, 0]
click at [436, 511] on li "OIL TRADERZ 510 - 1G PEACH OZ" at bounding box center [411, 519] width 244 height 26
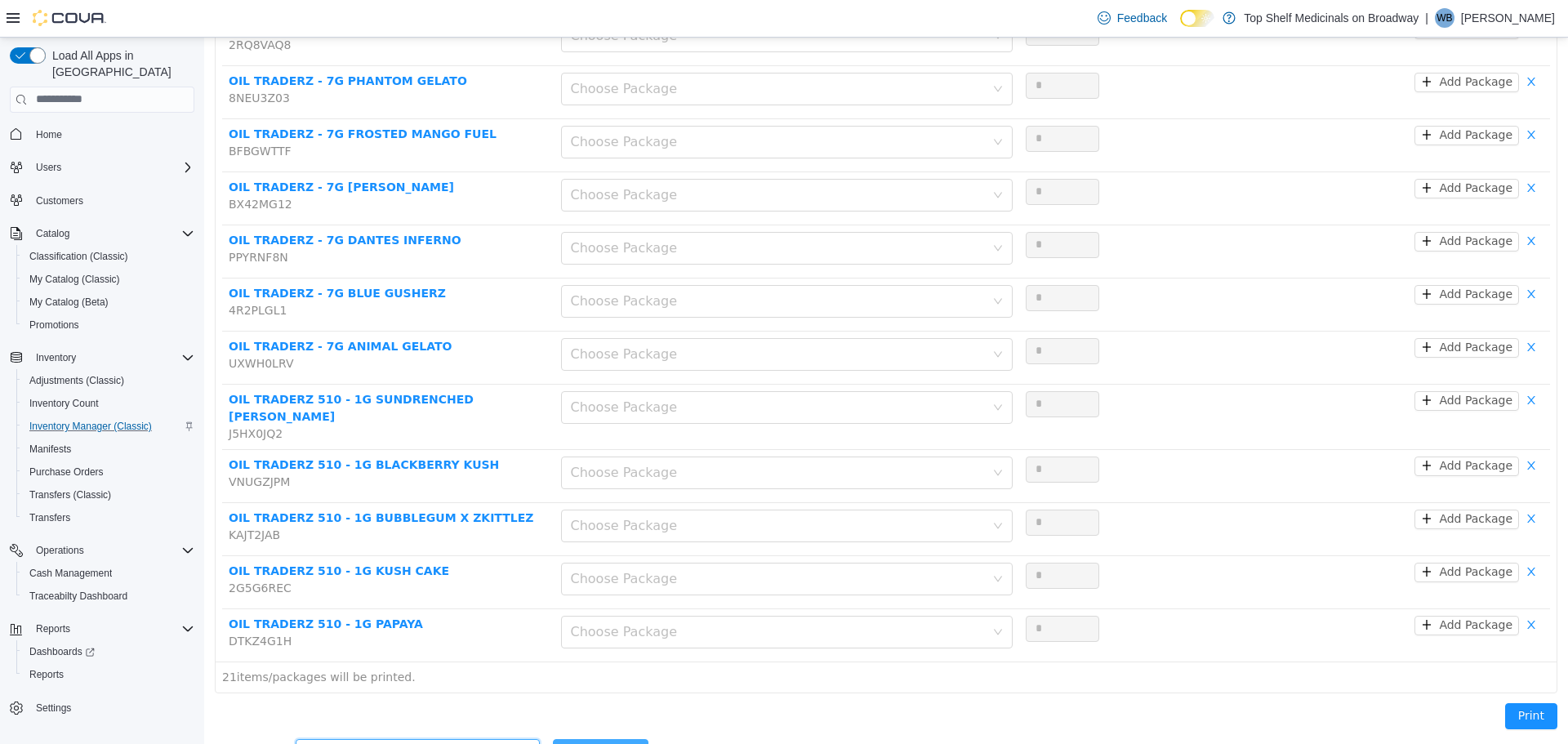
click at [590, 738] on button "Add Product" at bounding box center [601, 751] width 96 height 26
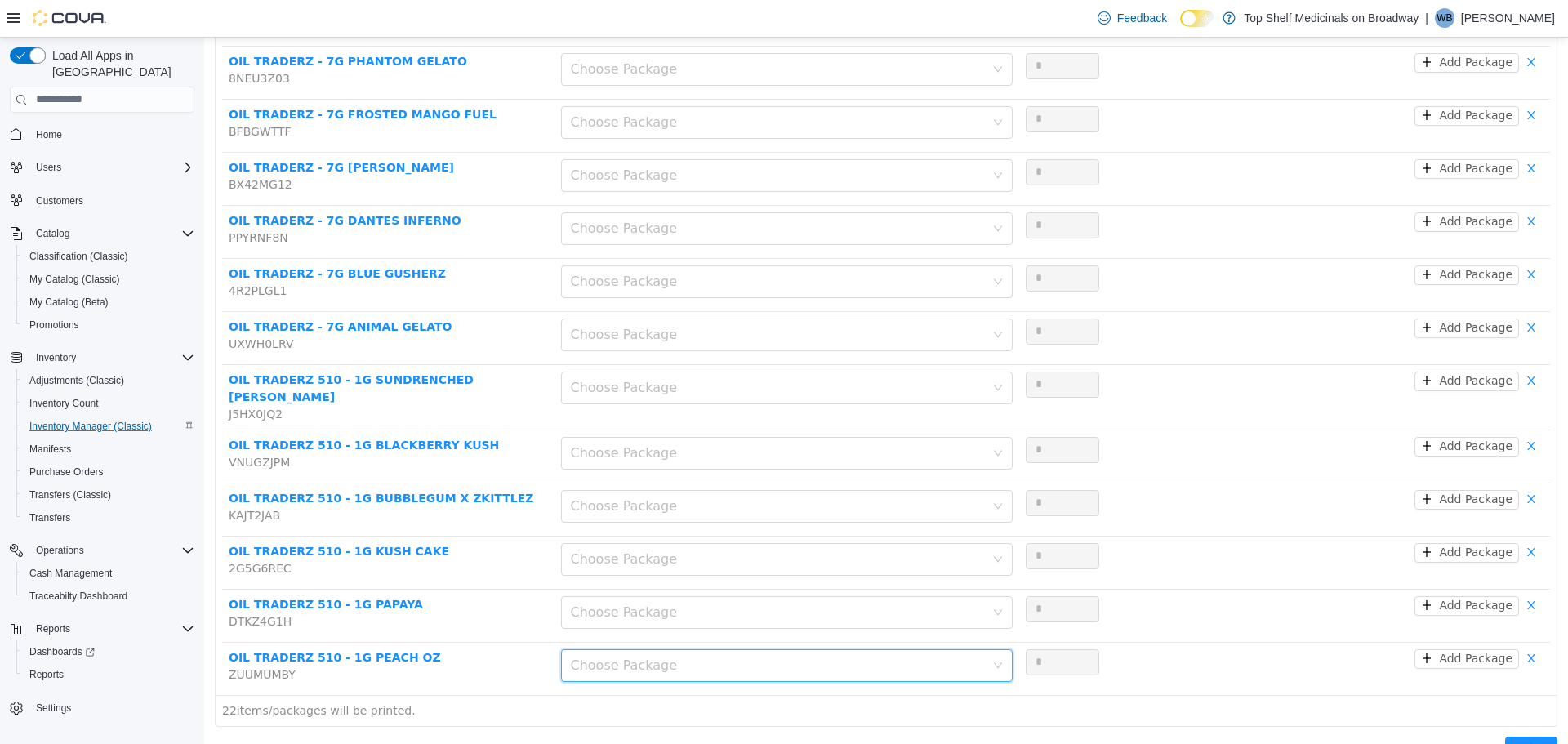
scroll to position [816, 0]
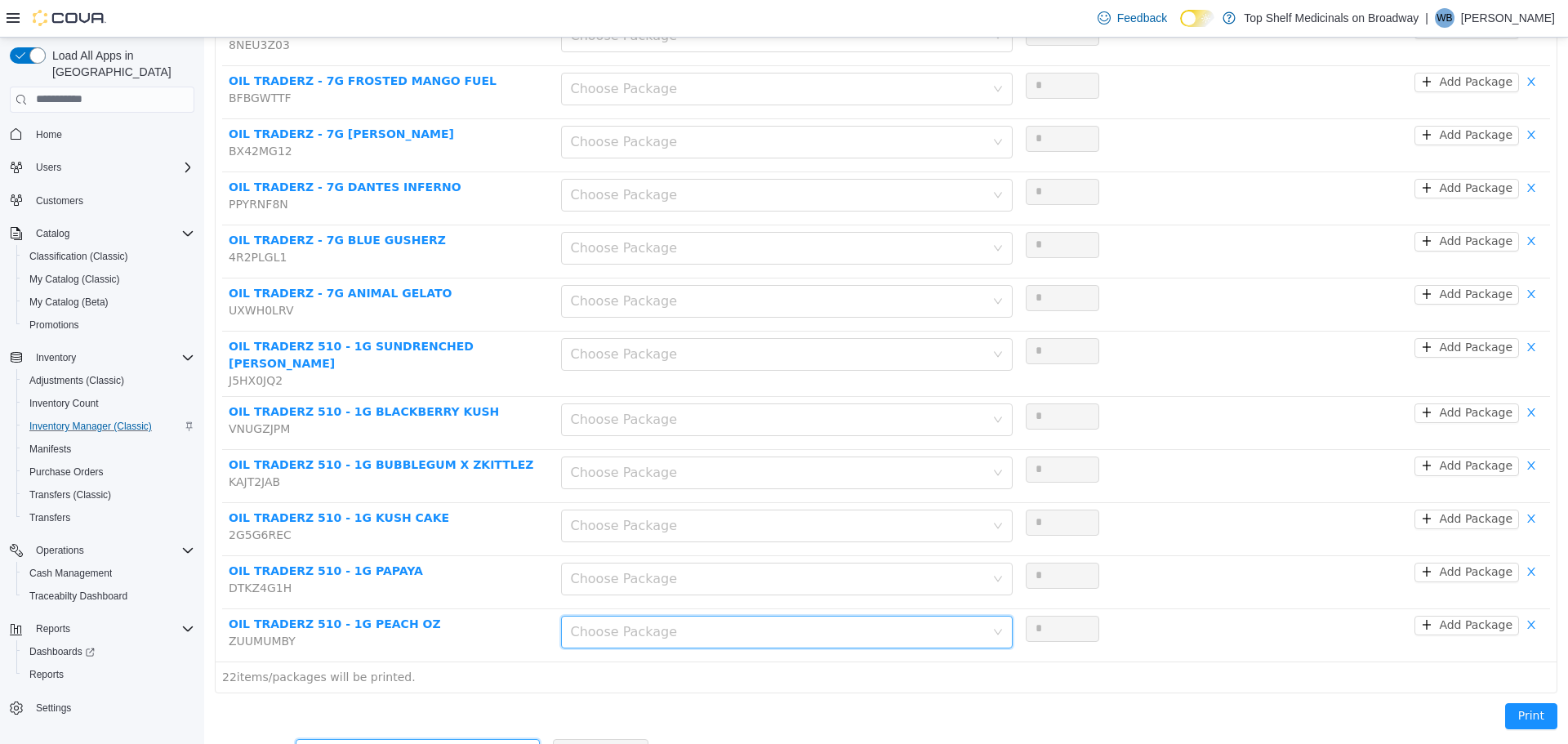
click at [413, 739] on div "Add another product" at bounding box center [412, 751] width 214 height 25
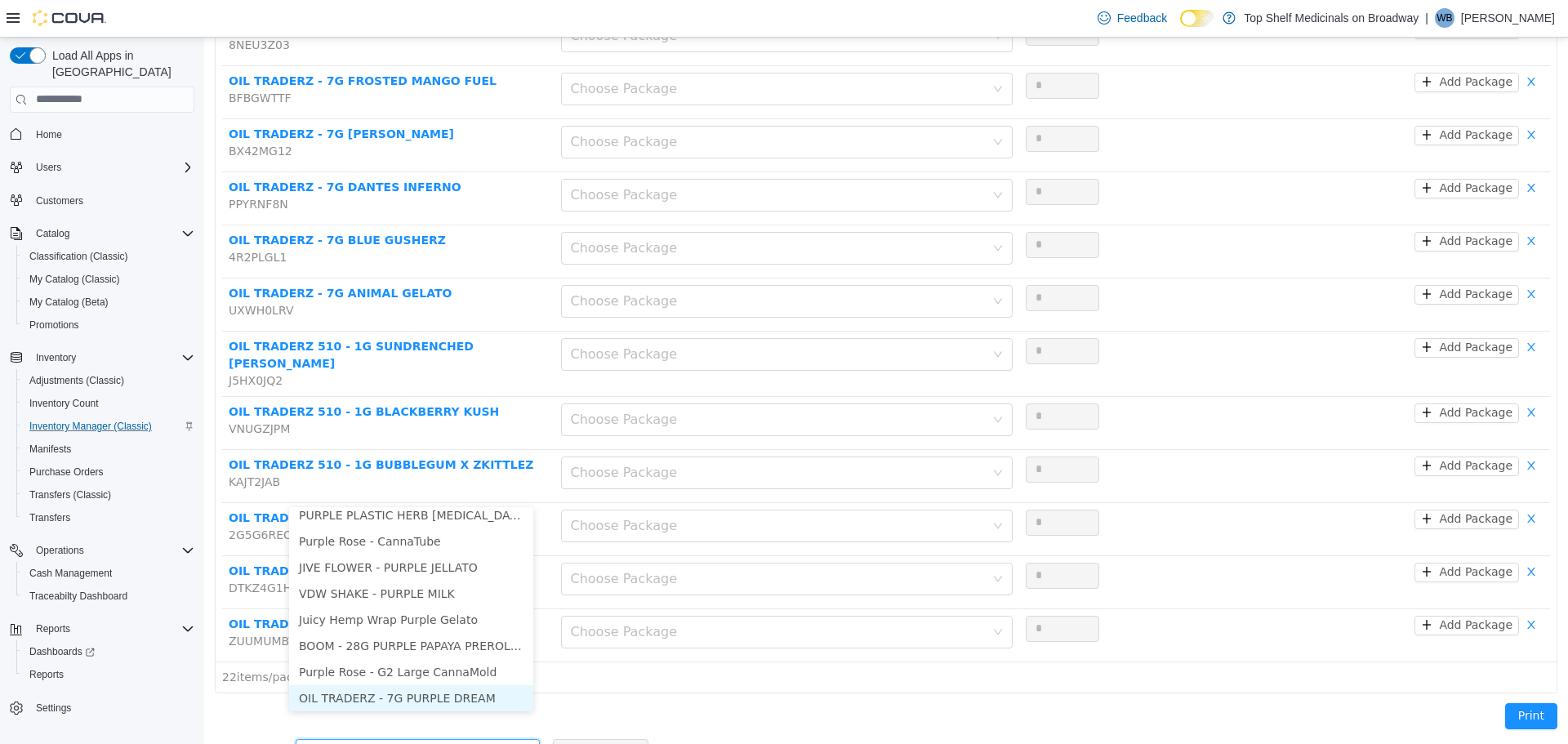
scroll to position [0, 0]
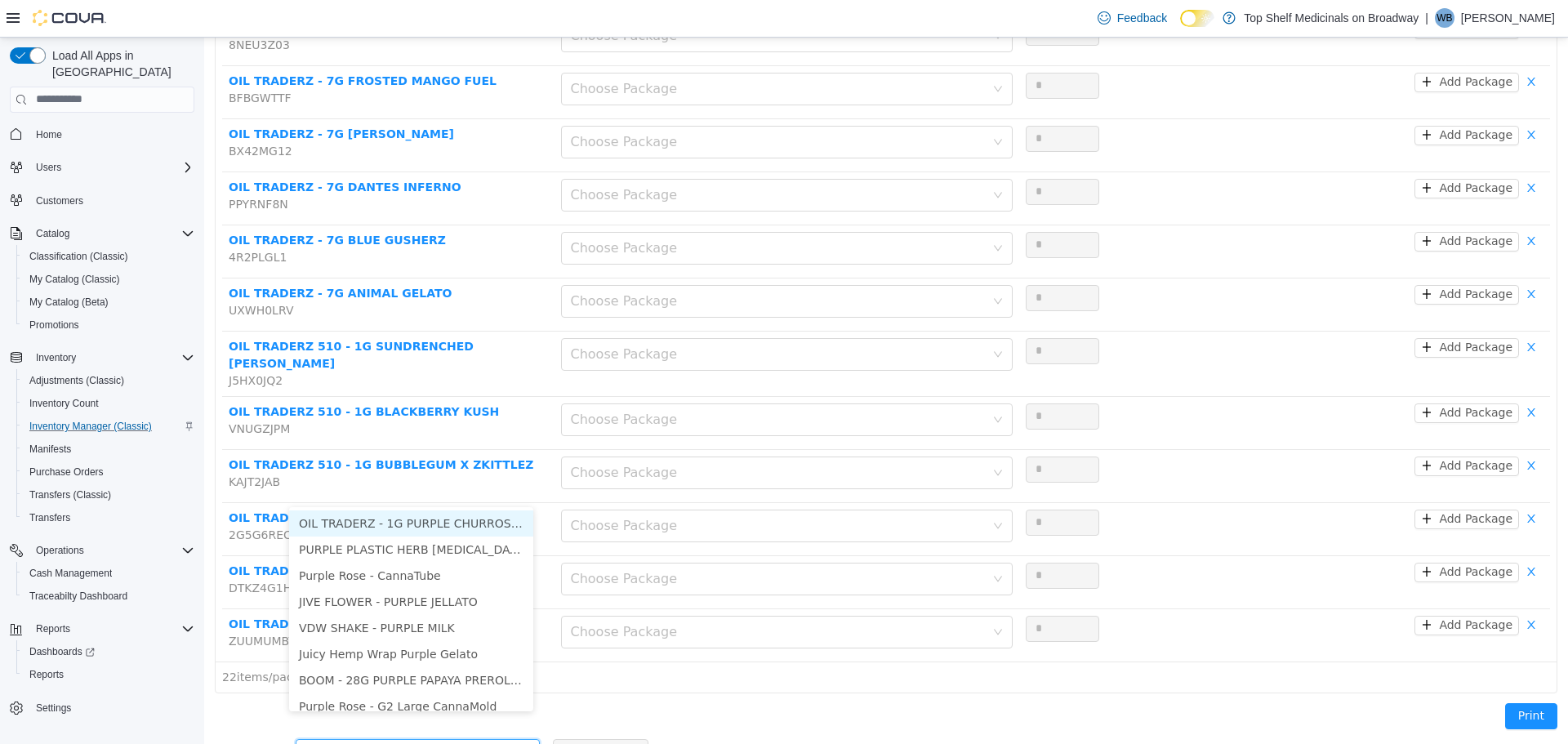
click at [472, 522] on li "OIL TRADERZ - 1G PURPLE CHURROS CART" at bounding box center [411, 522] width 244 height 26
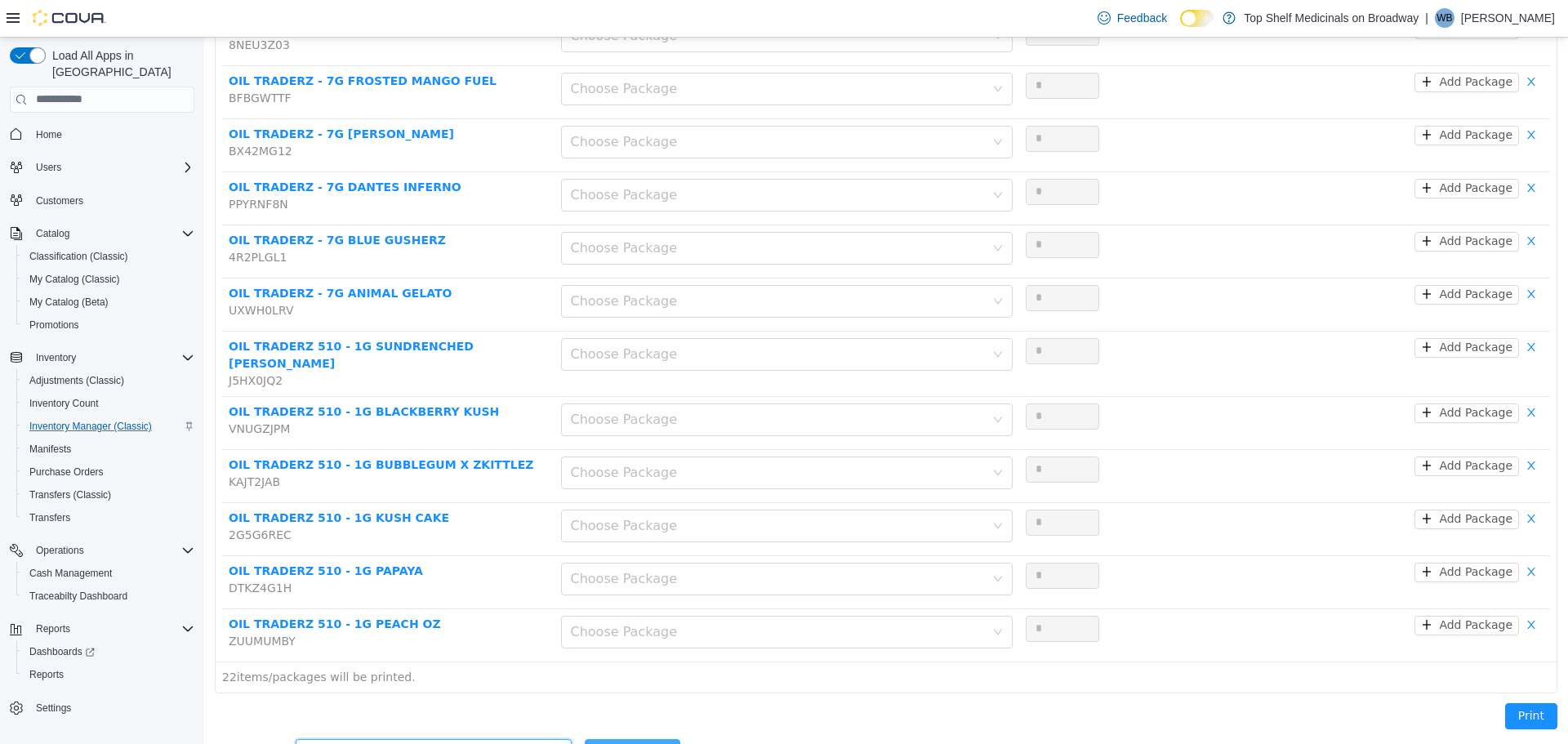
click at [620, 738] on button "Add Product" at bounding box center [633, 751] width 96 height 26
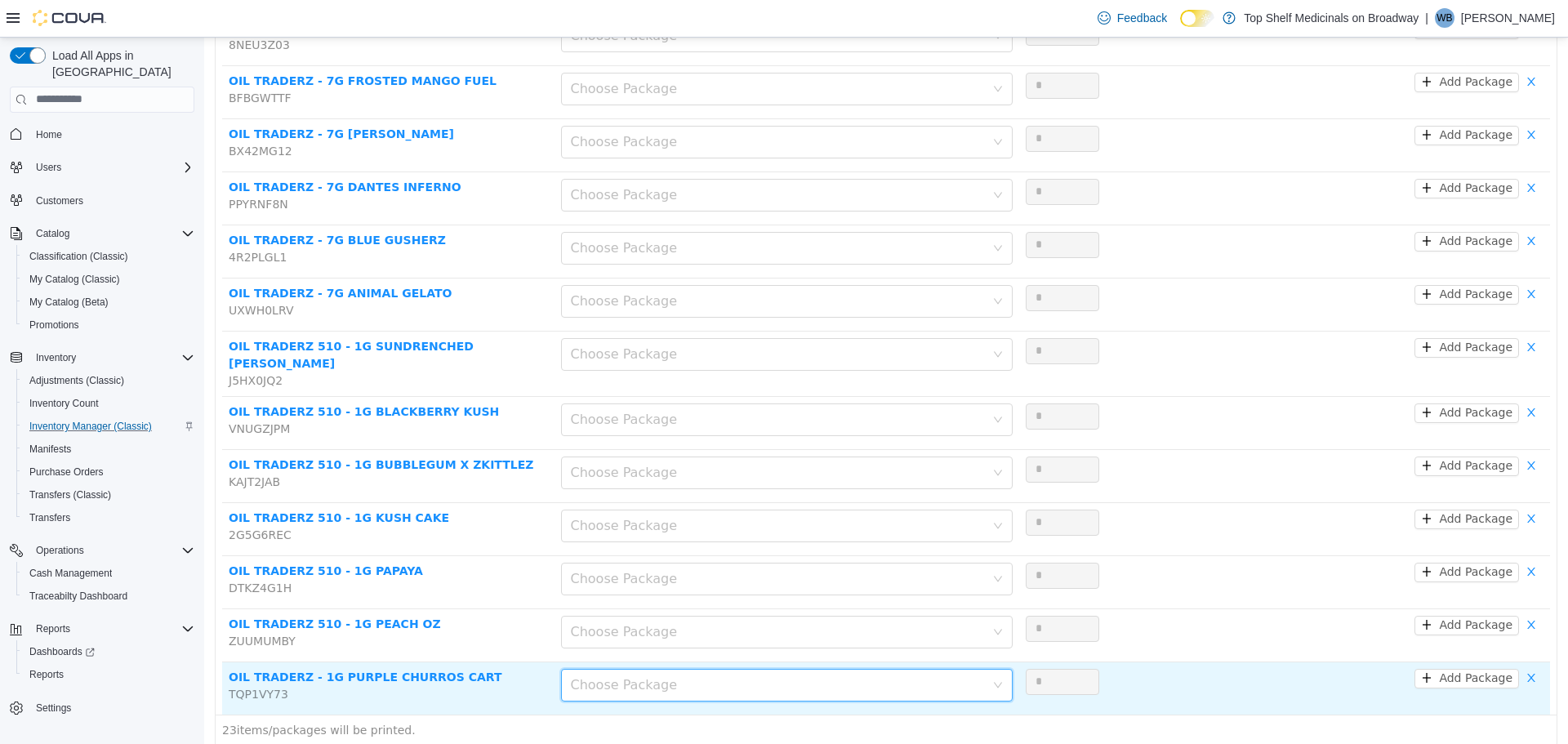
click at [641, 676] on div "Choose Package" at bounding box center [778, 684] width 414 height 16
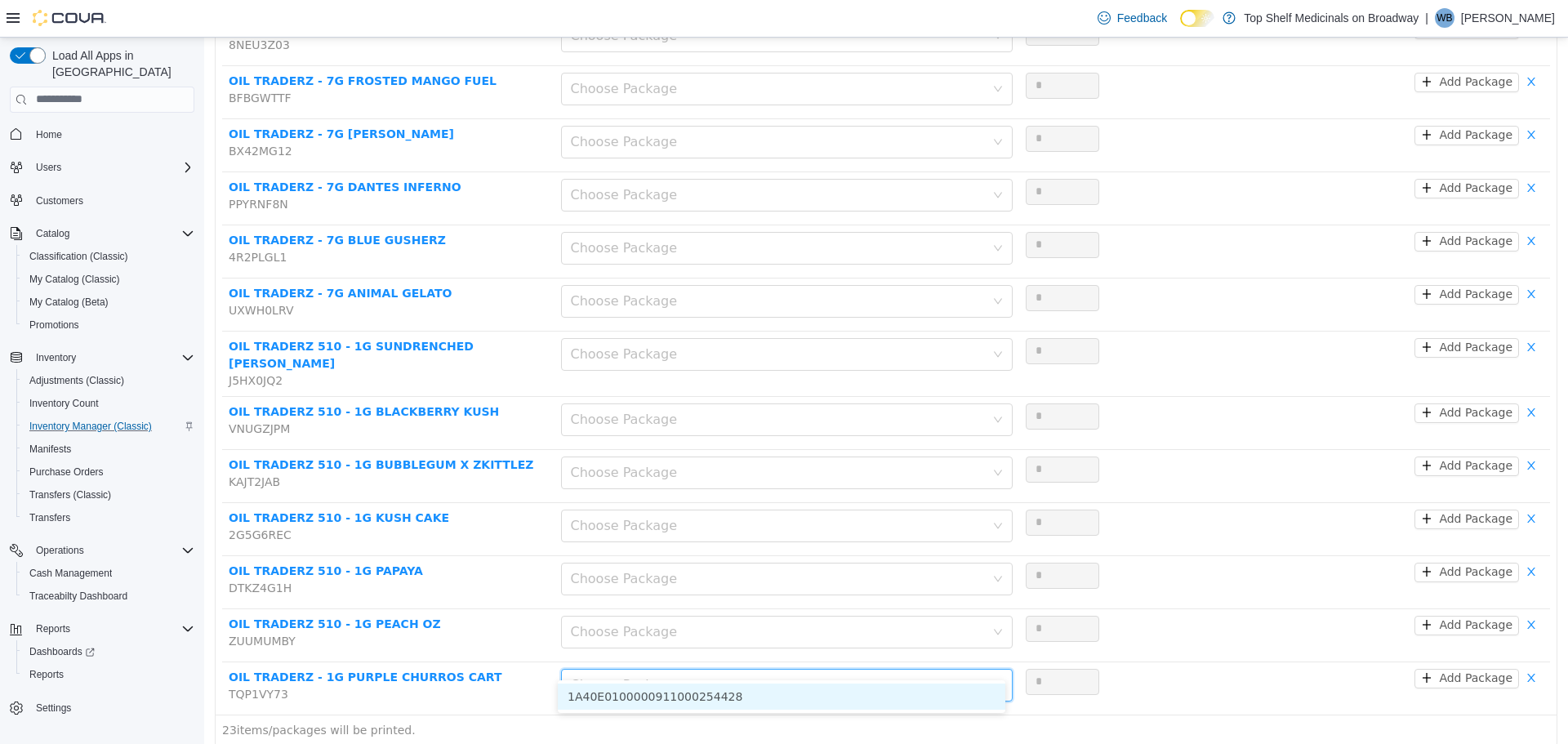
click at [613, 687] on li "1A40E0100000911000254428" at bounding box center [782, 695] width 448 height 26
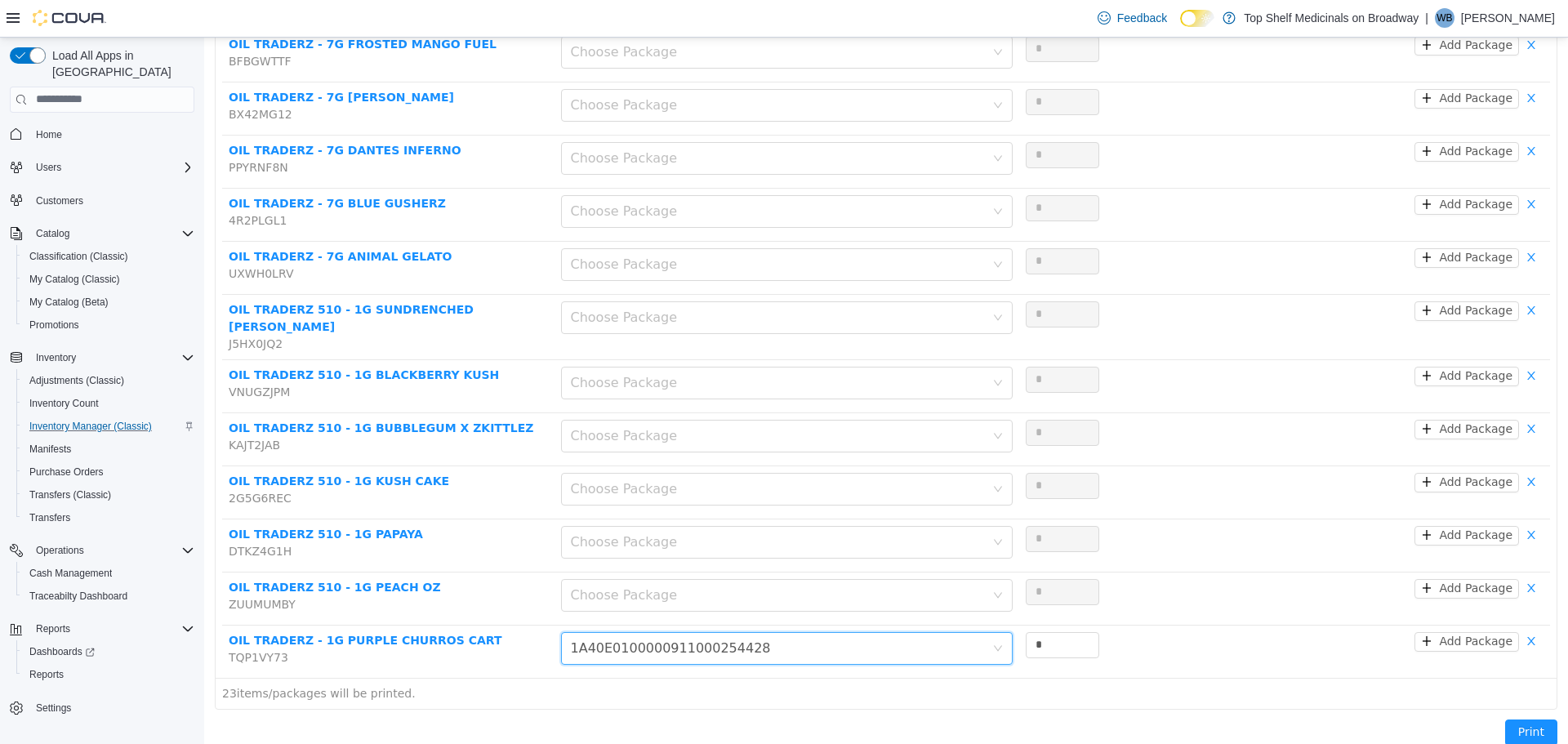
scroll to position [868, 0]
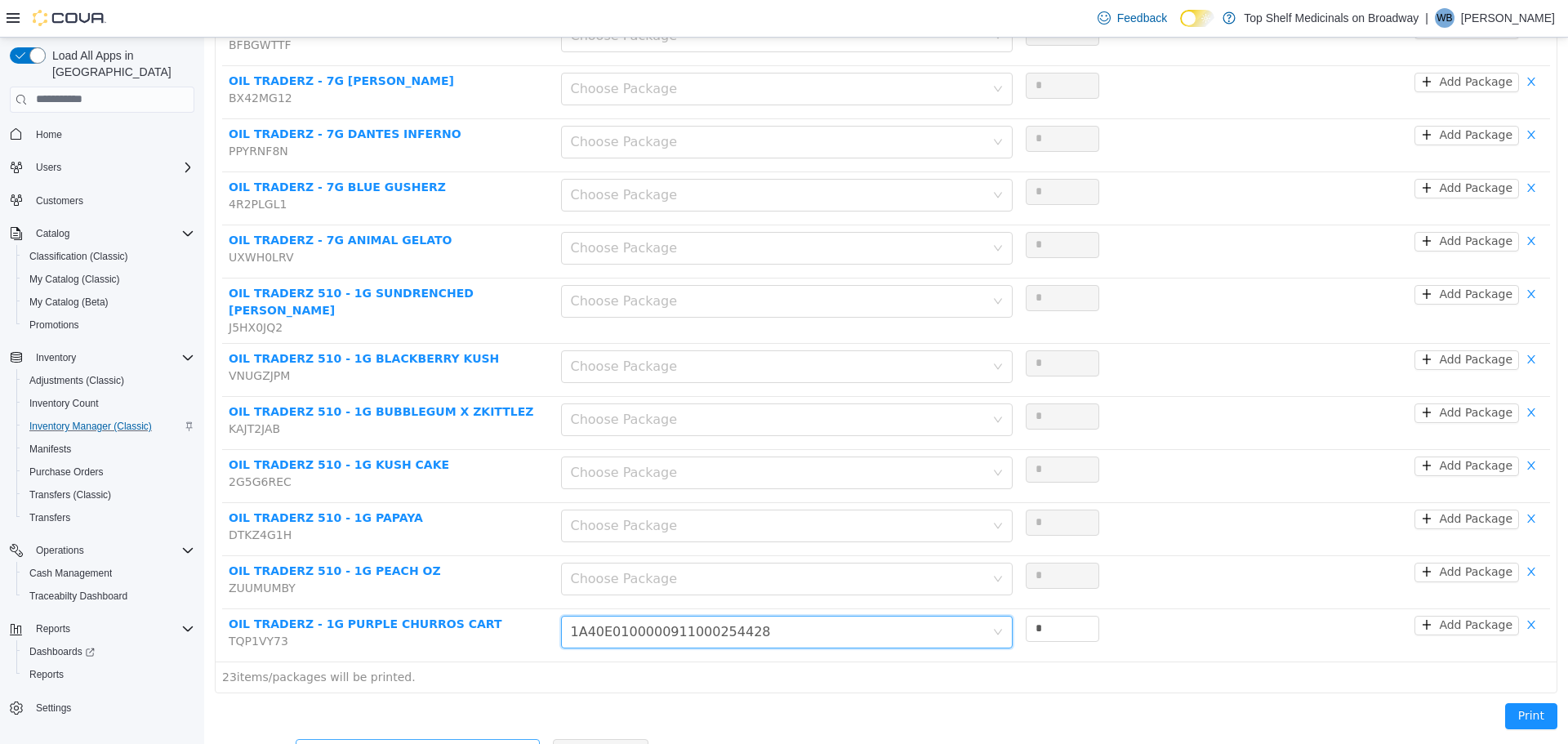
click at [376, 743] on div "Add another product" at bounding box center [409, 751] width 207 height 16
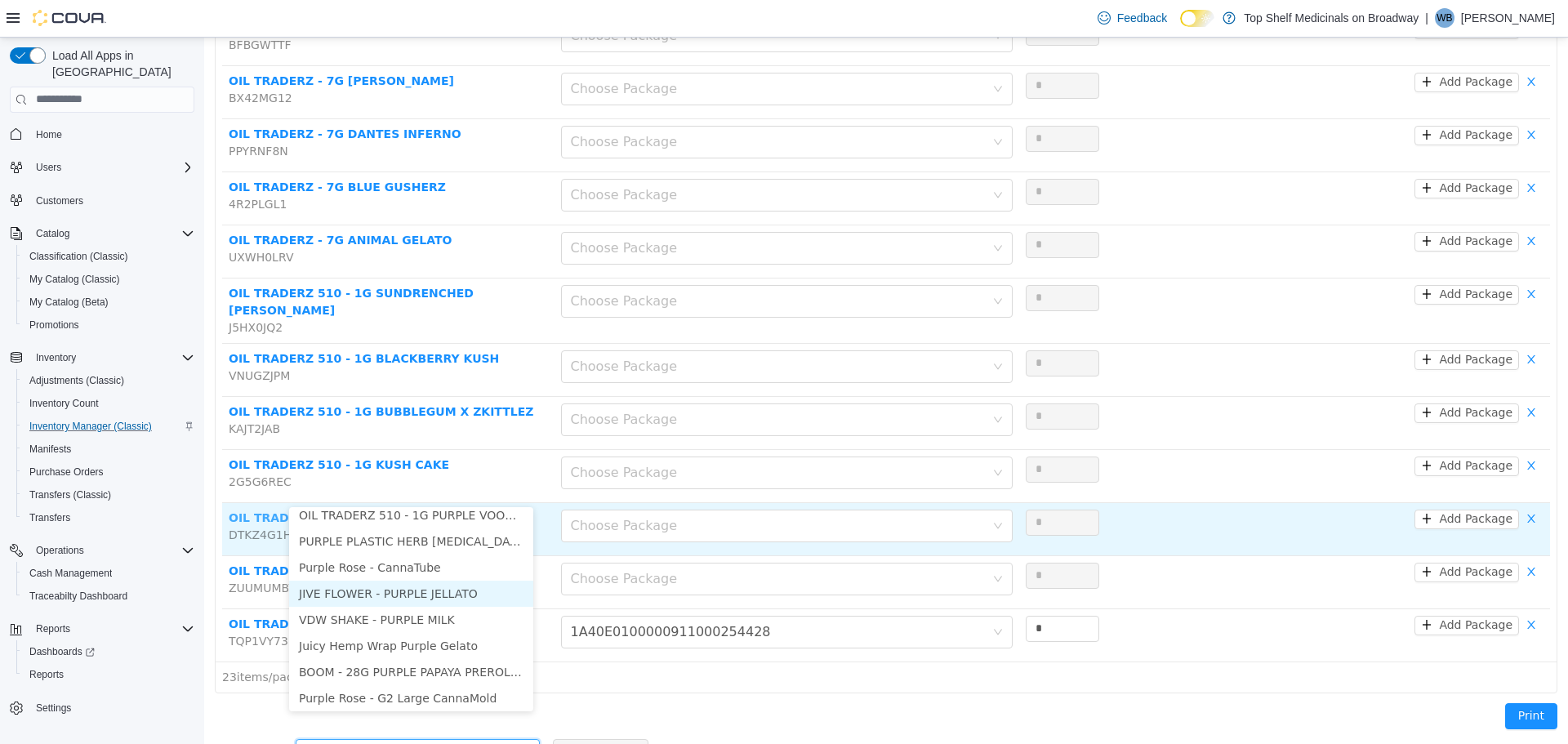
scroll to position [3, 0]
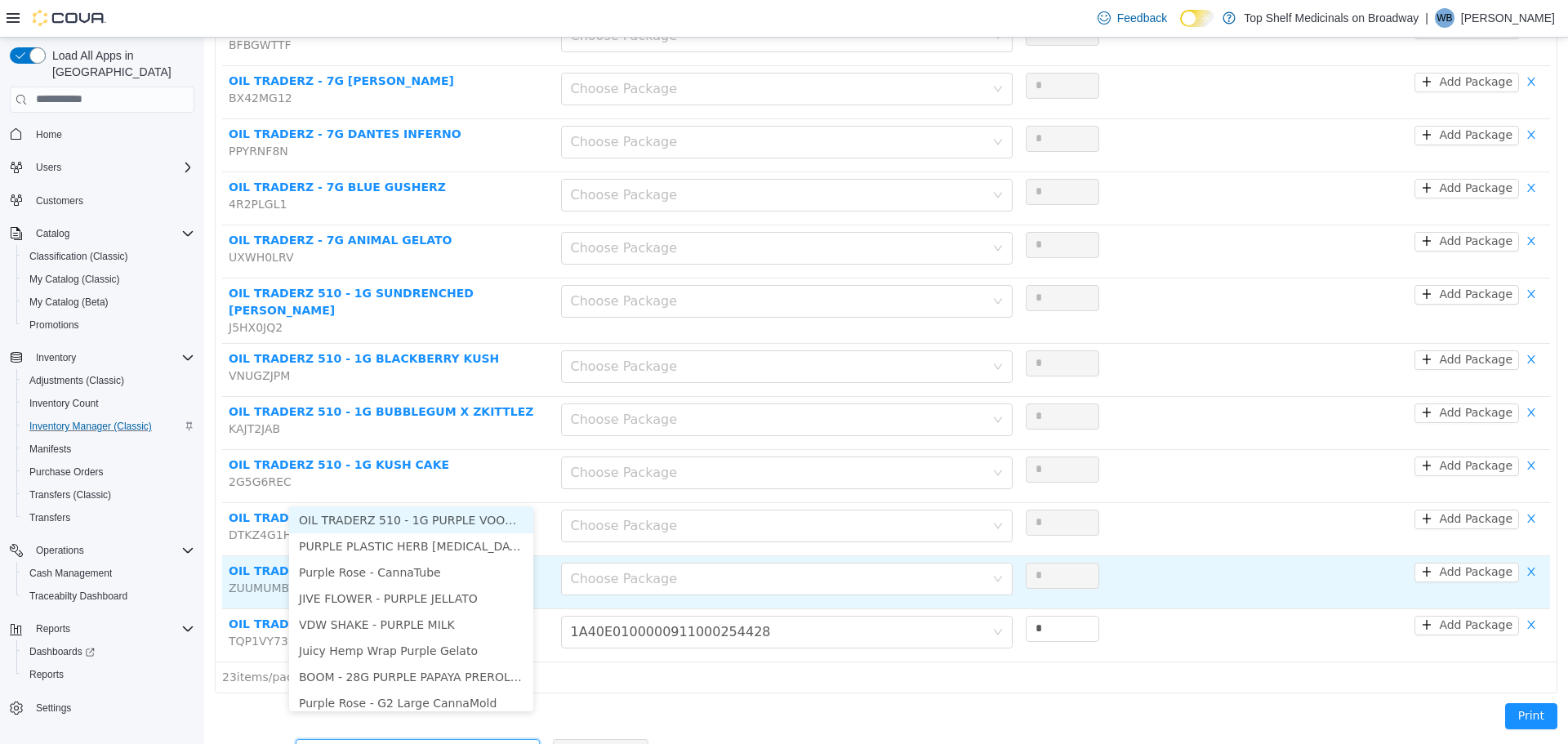
drag, startPoint x: 390, startPoint y: 519, endPoint x: 513, endPoint y: 568, distance: 132.4
click at [390, 519] on li "OIL TRADERZ 510 - 1G PURPLE VOODOO" at bounding box center [411, 519] width 244 height 26
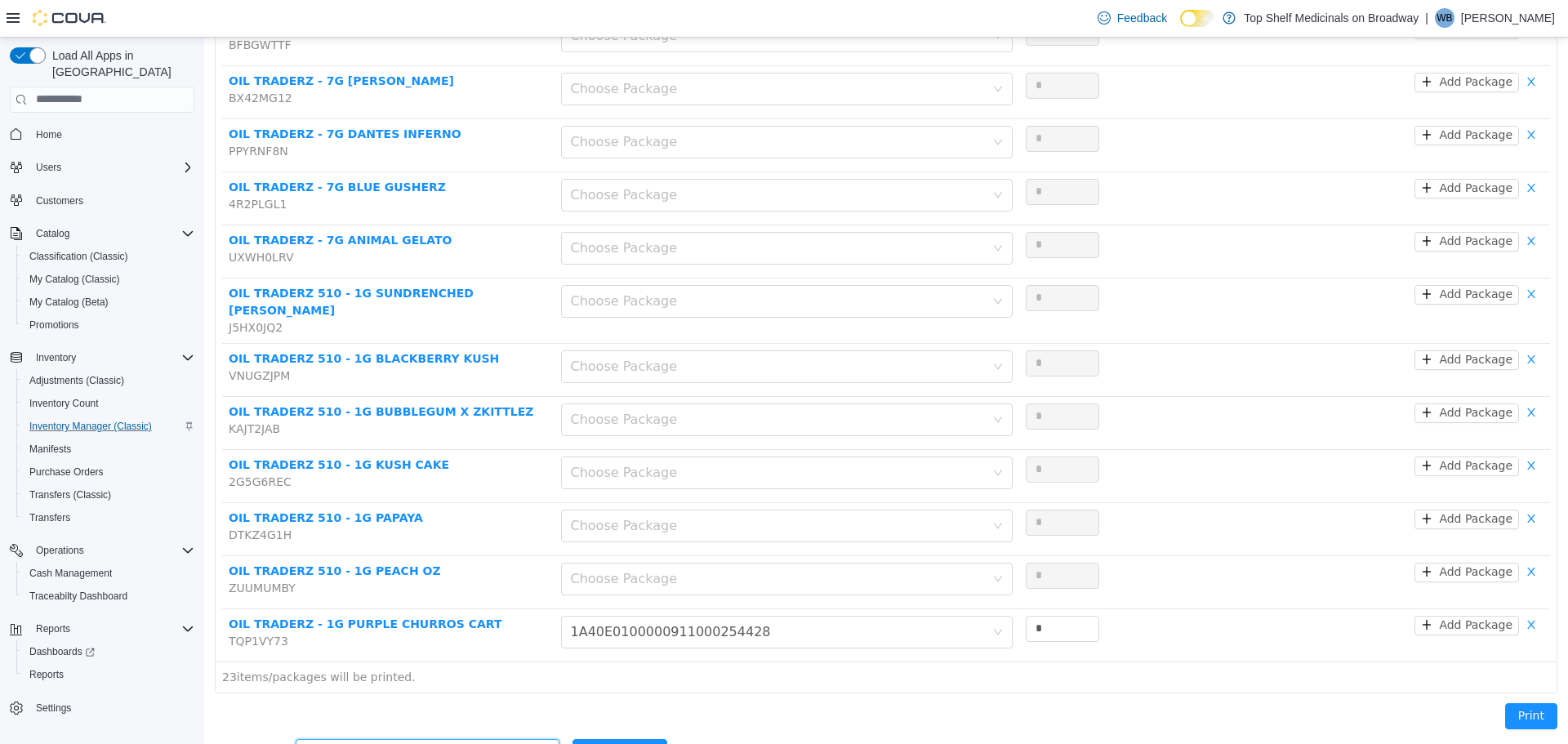
click at [597, 735] on div "Add Product" at bounding box center [620, 751] width 96 height 33
click at [584, 738] on button "Add Product" at bounding box center [620, 751] width 96 height 26
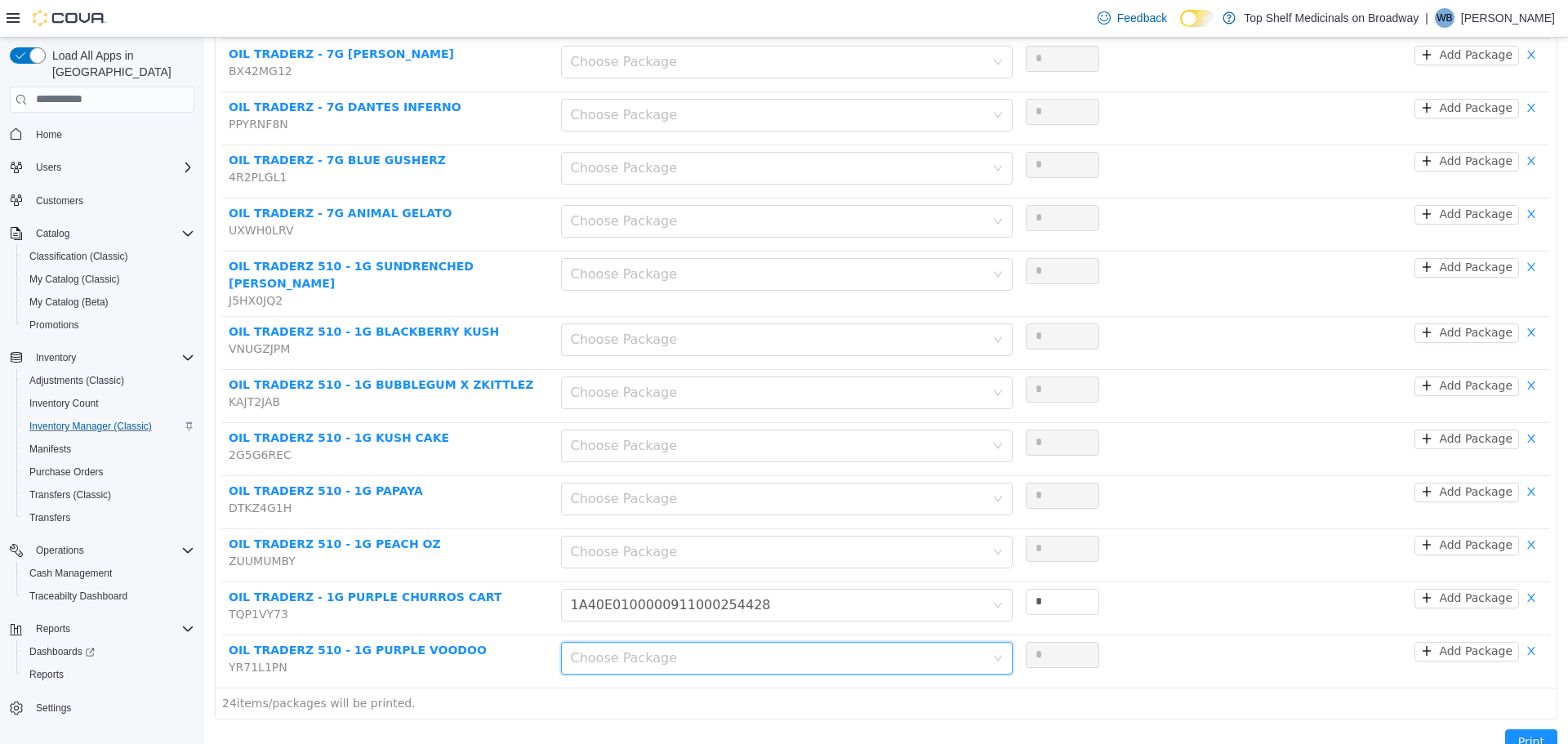
scroll to position [922, 0]
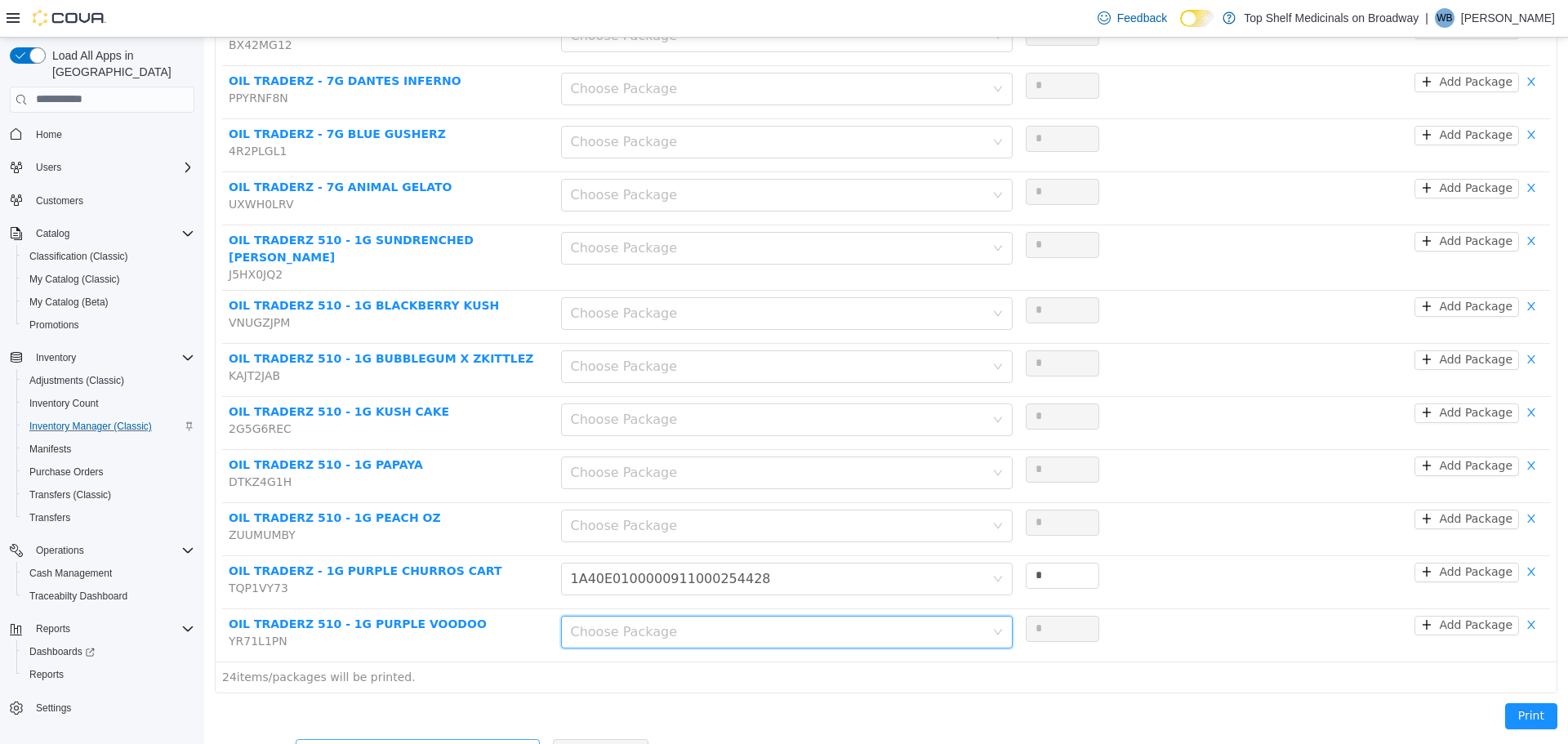
click at [417, 743] on div "Add another product" at bounding box center [409, 751] width 207 height 16
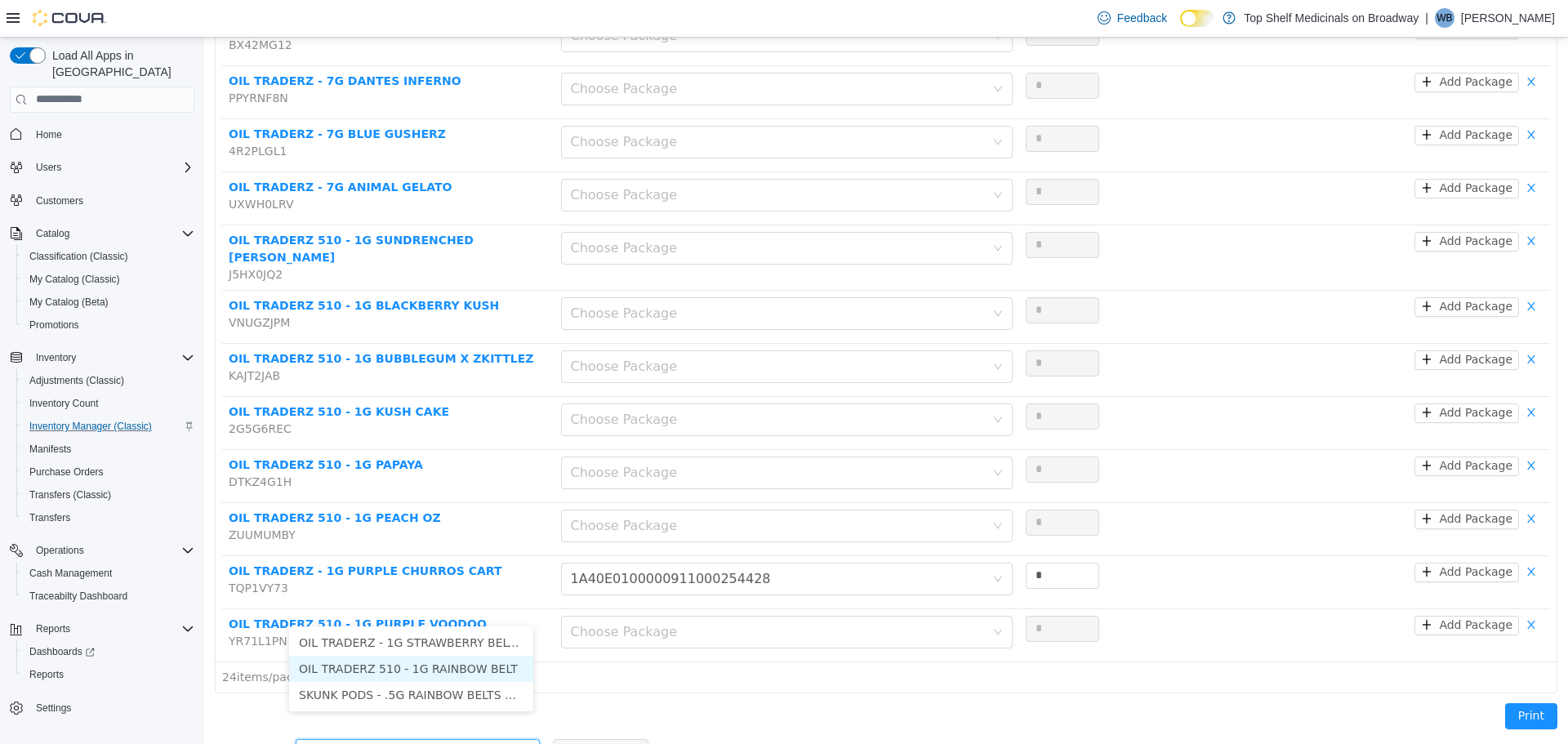
click at [442, 658] on li "OIL TRADERZ 510 - 1G RAINBOW BELT" at bounding box center [411, 667] width 244 height 26
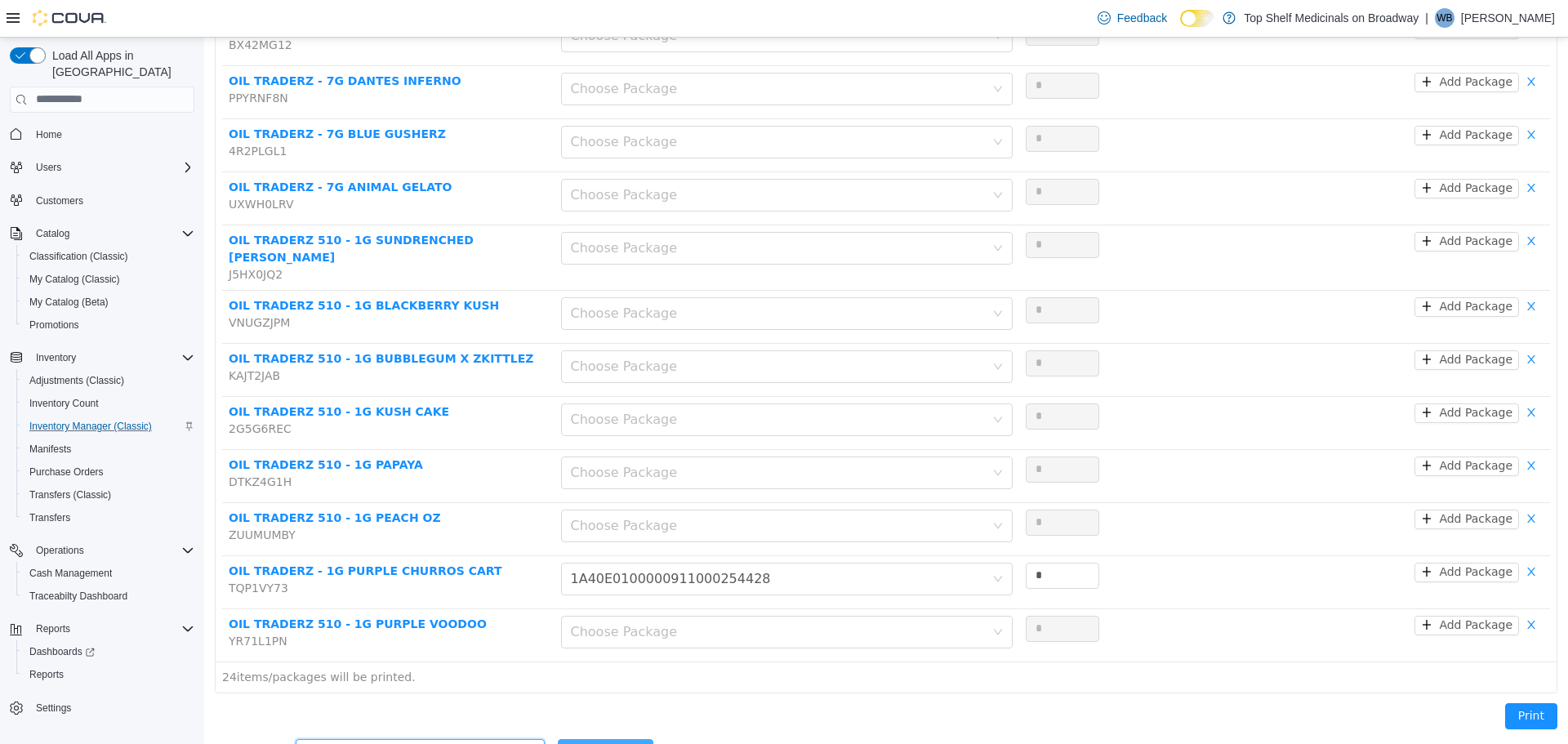
click at [601, 738] on button "Add Product" at bounding box center [606, 751] width 96 height 26
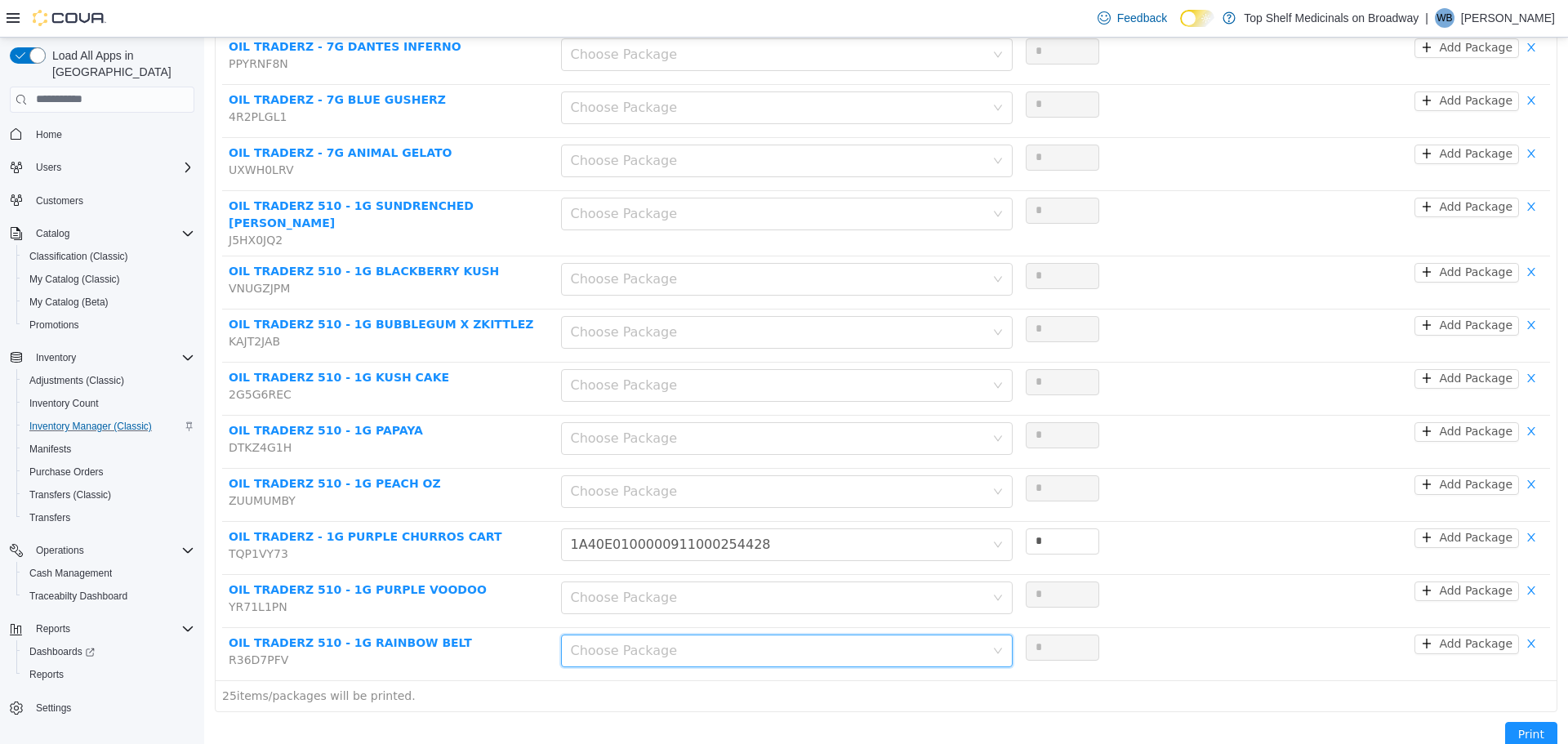
scroll to position [975, 0]
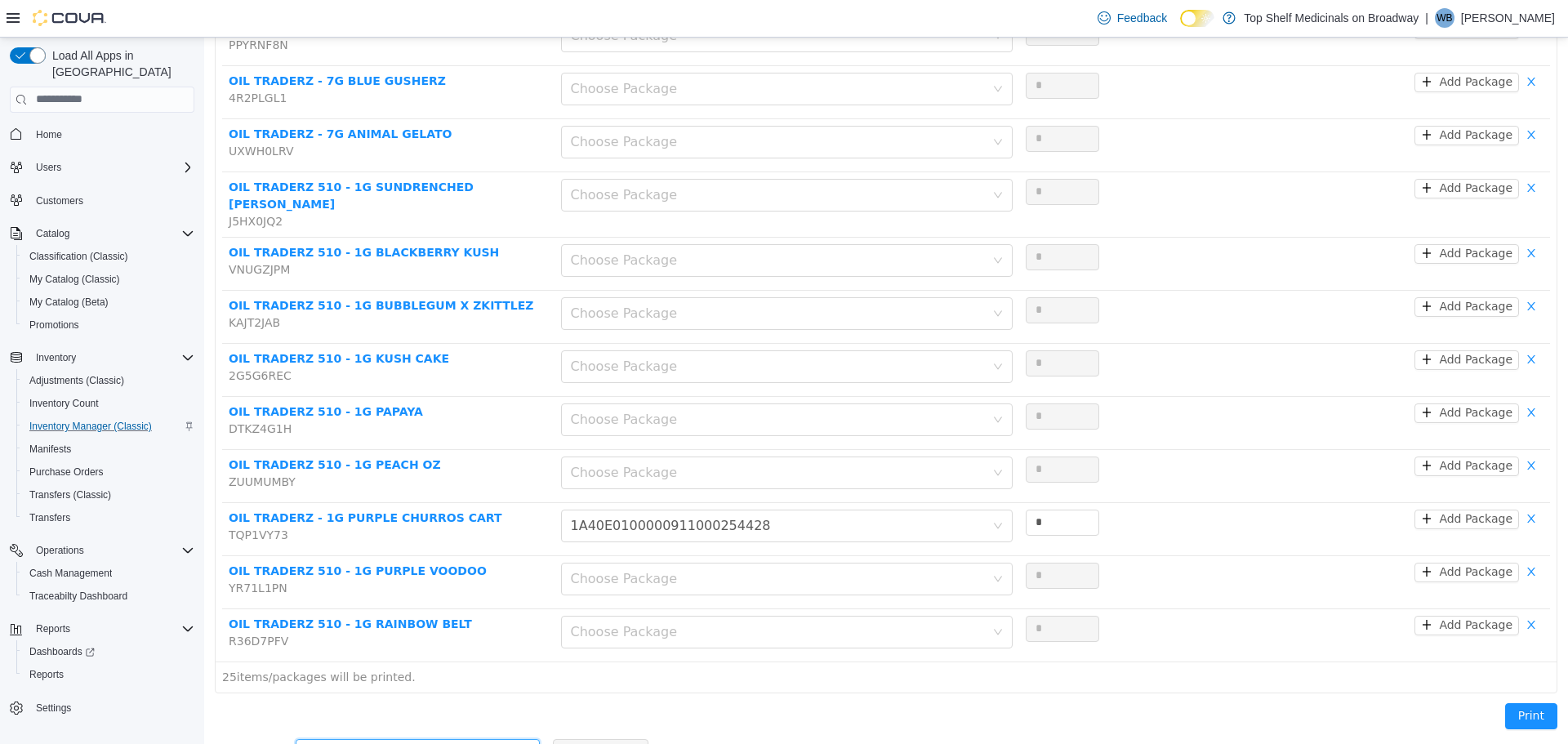
click at [439, 739] on div "Add another product" at bounding box center [412, 751] width 214 height 25
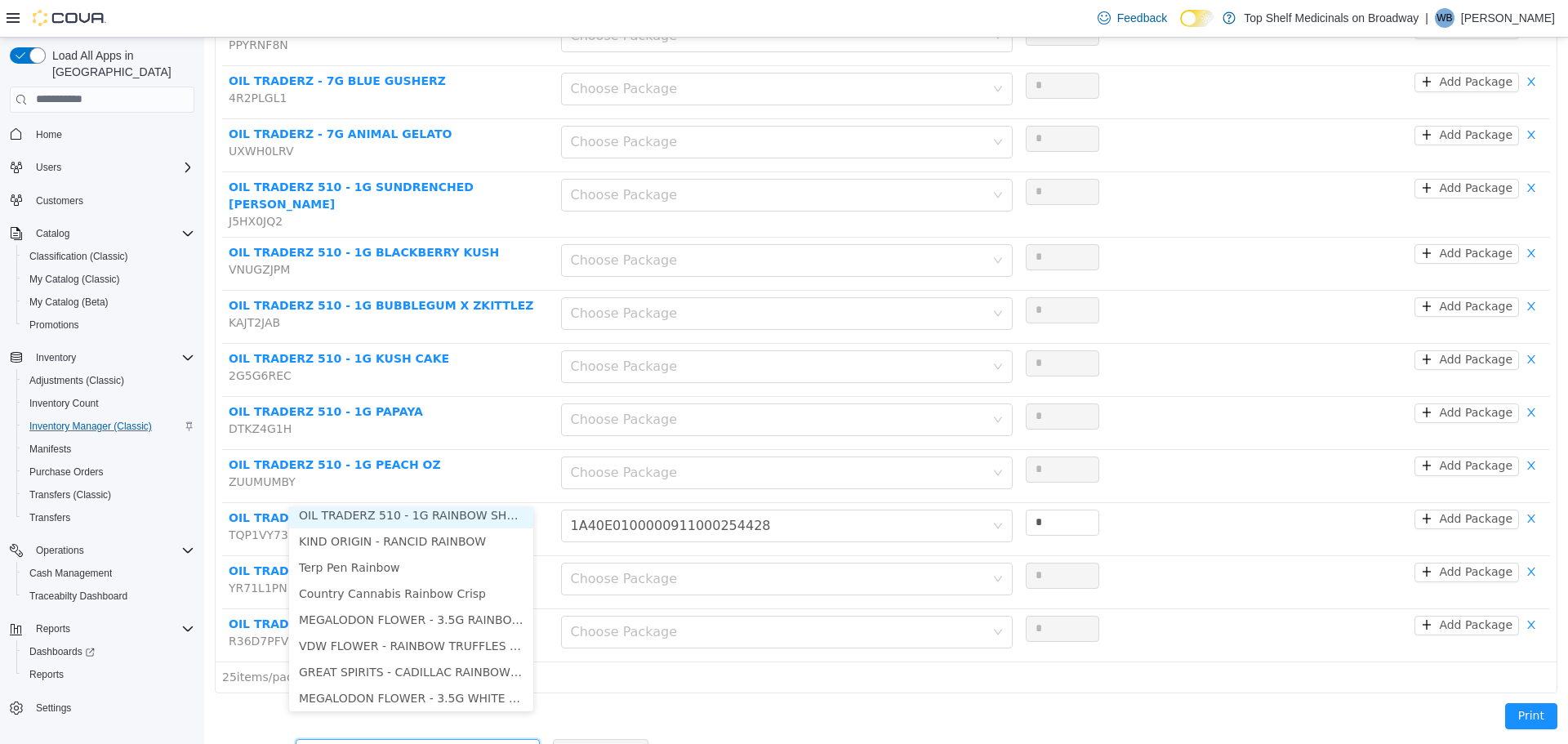
scroll to position [3, 0]
click at [434, 514] on li "OIL TRADERZ 510 - 1G RAINBOW SHERBERT" at bounding box center [411, 519] width 244 height 26
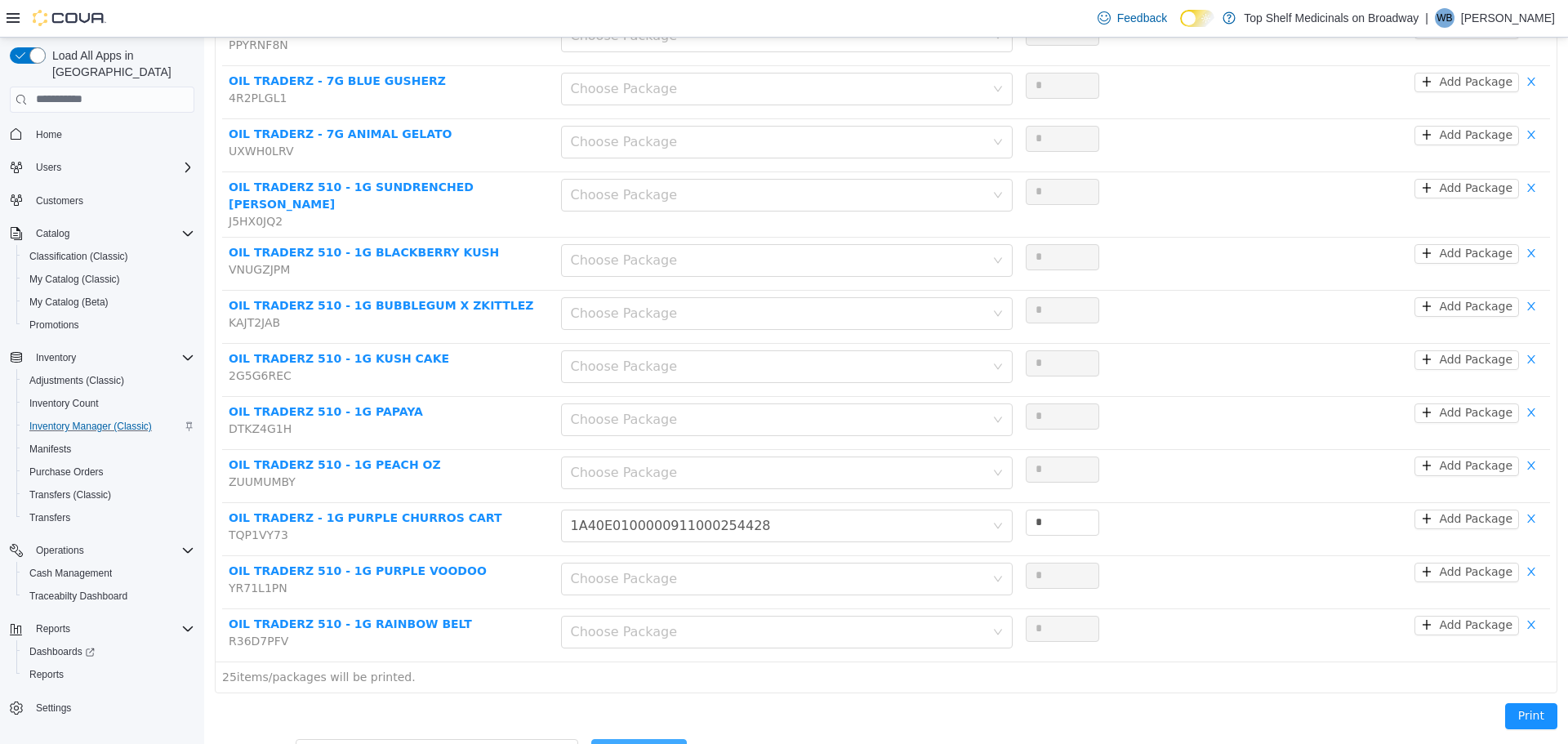
click at [591, 738] on button "Add Product" at bounding box center [639, 751] width 96 height 26
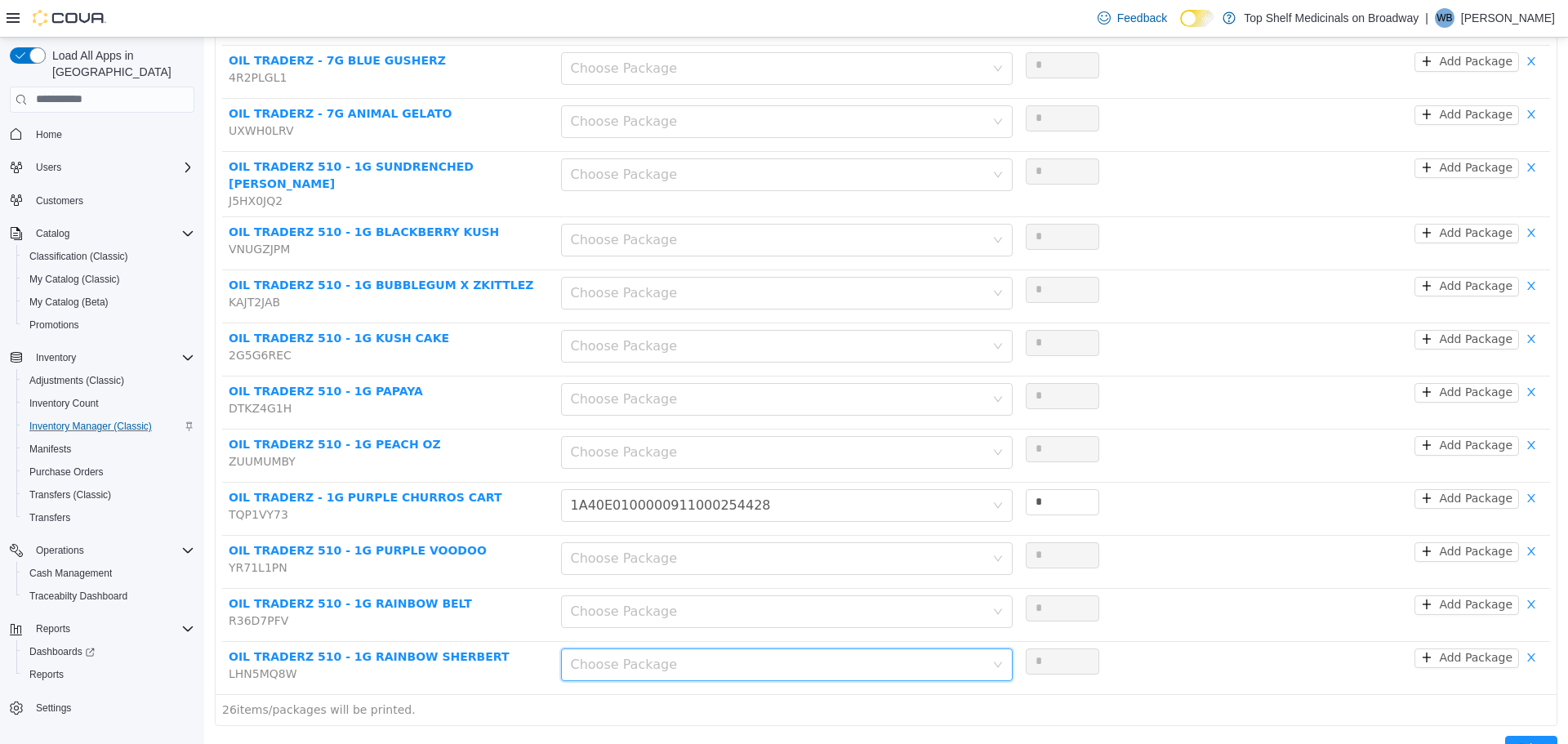
scroll to position [1028, 0]
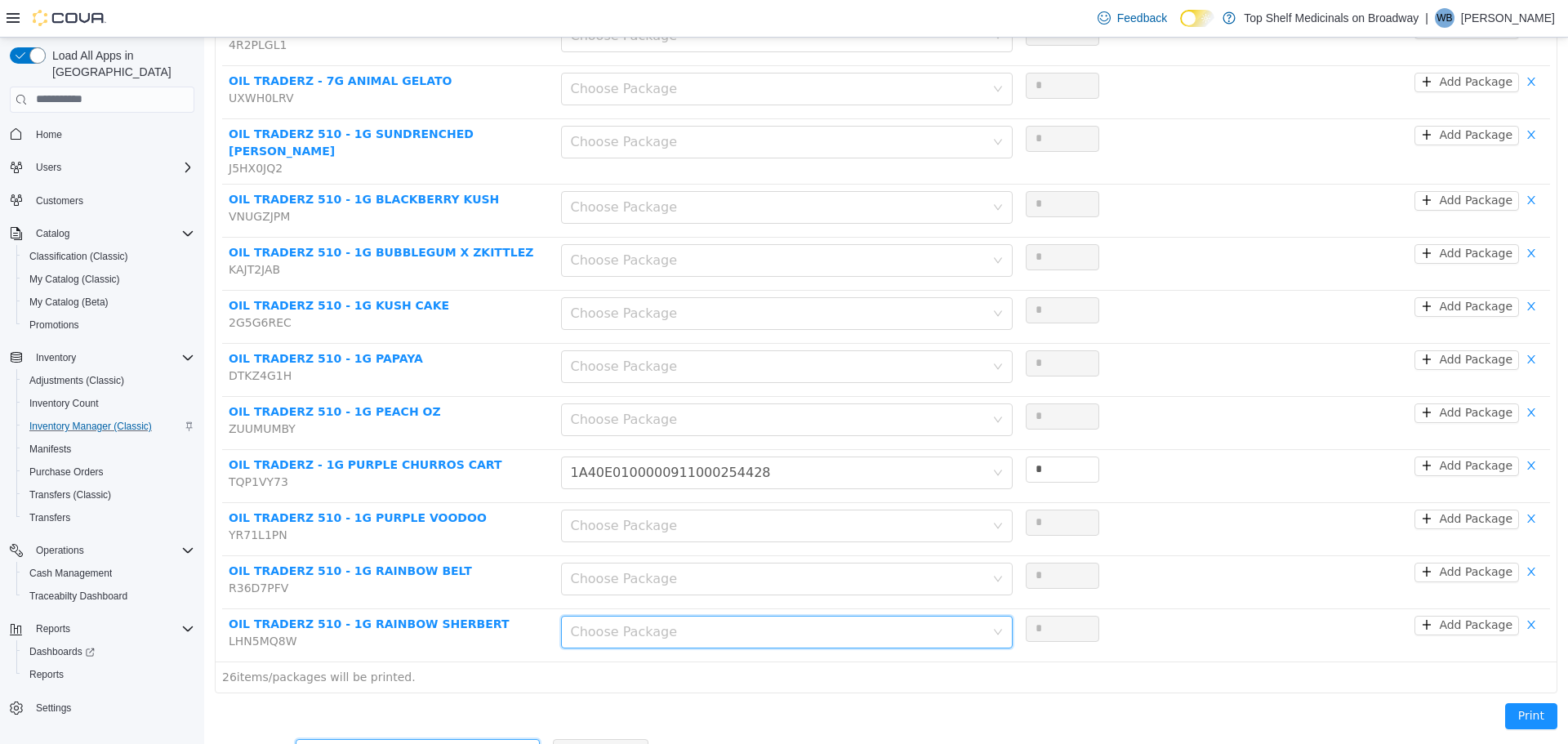
click at [482, 739] on div "Add another product" at bounding box center [412, 751] width 214 height 25
type input "*"
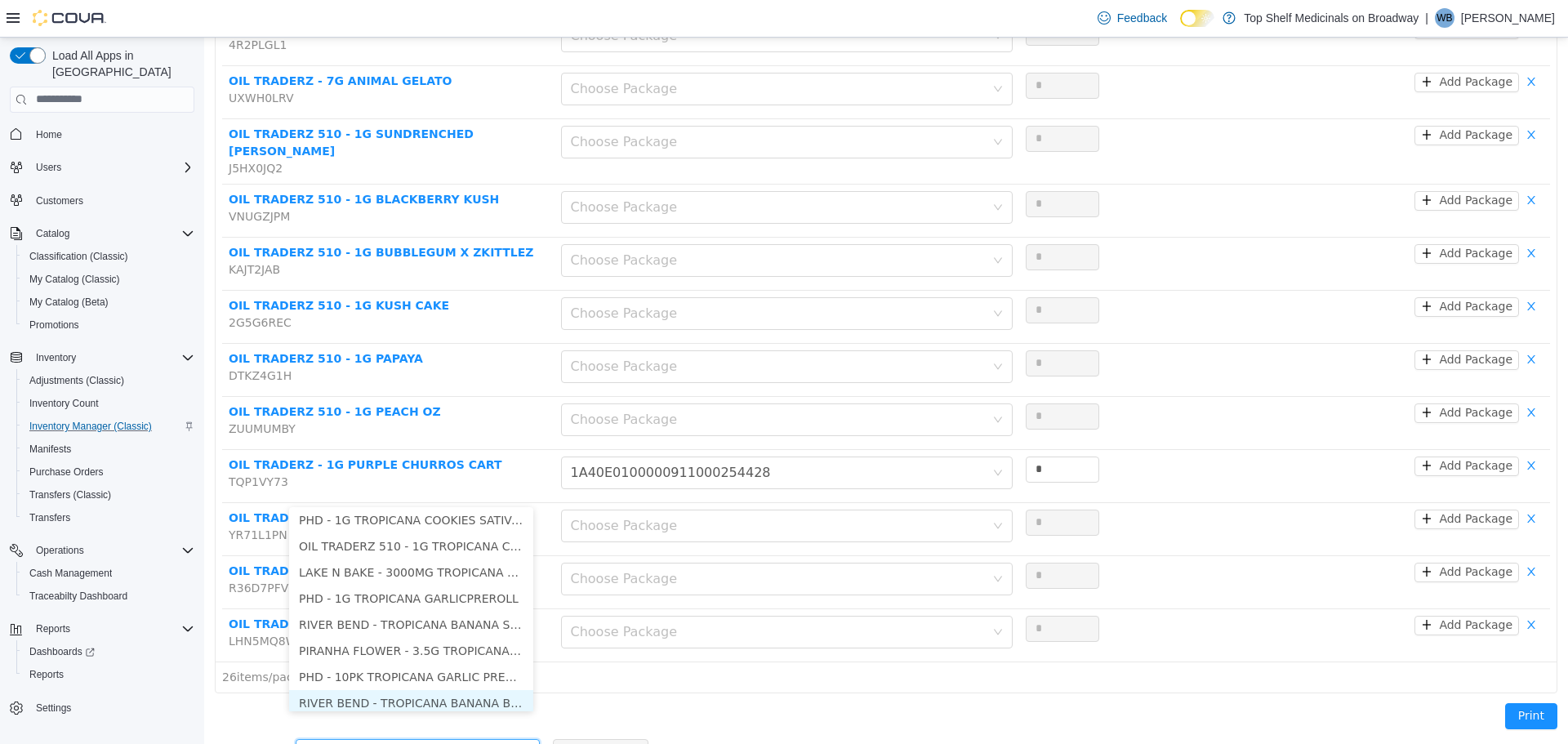
scroll to position [8, 0]
click at [448, 536] on li "OIL TRADERZ 510 - 1G TROPICANA COOKIES" at bounding box center [411, 540] width 244 height 26
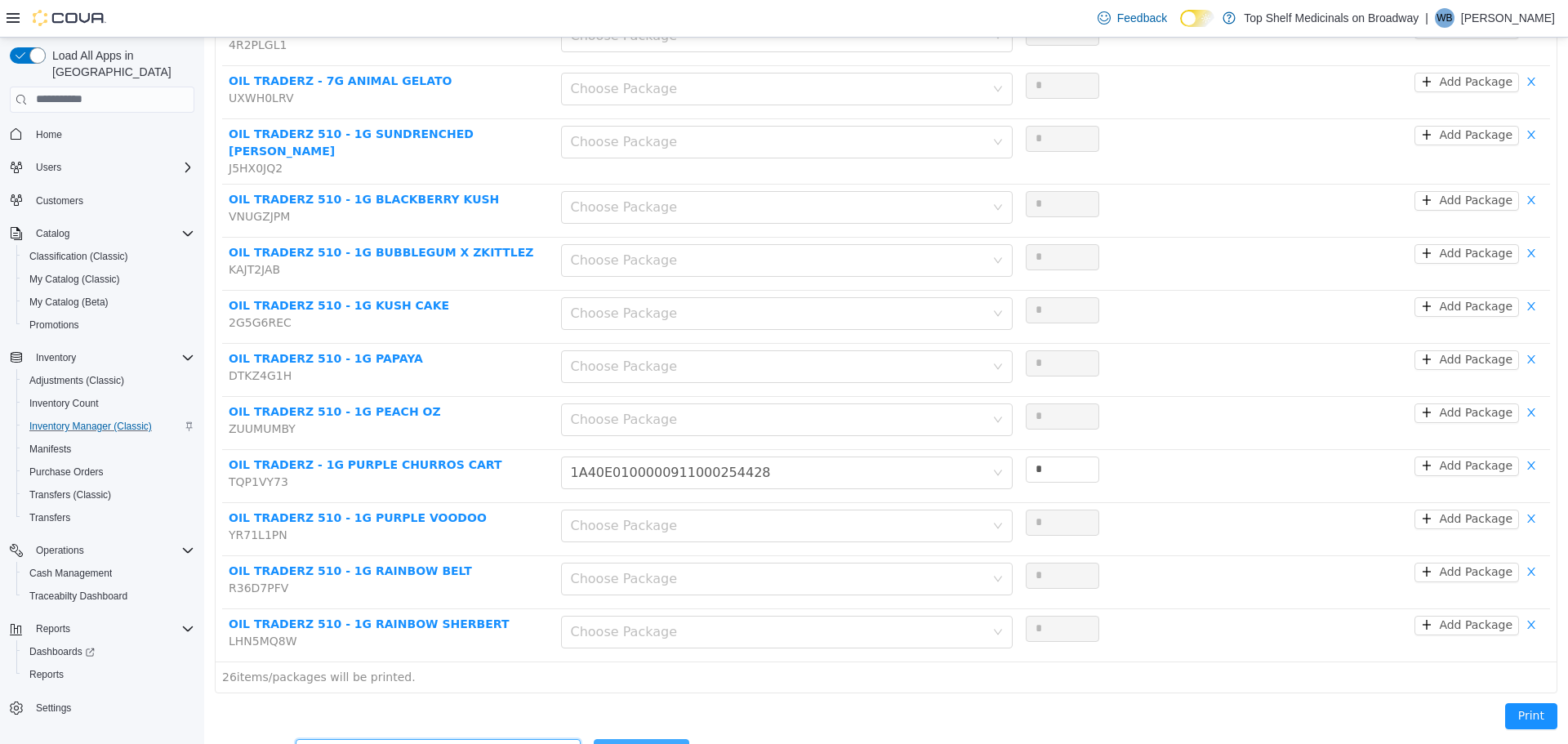
click at [594, 738] on button "Add Product" at bounding box center [642, 751] width 96 height 26
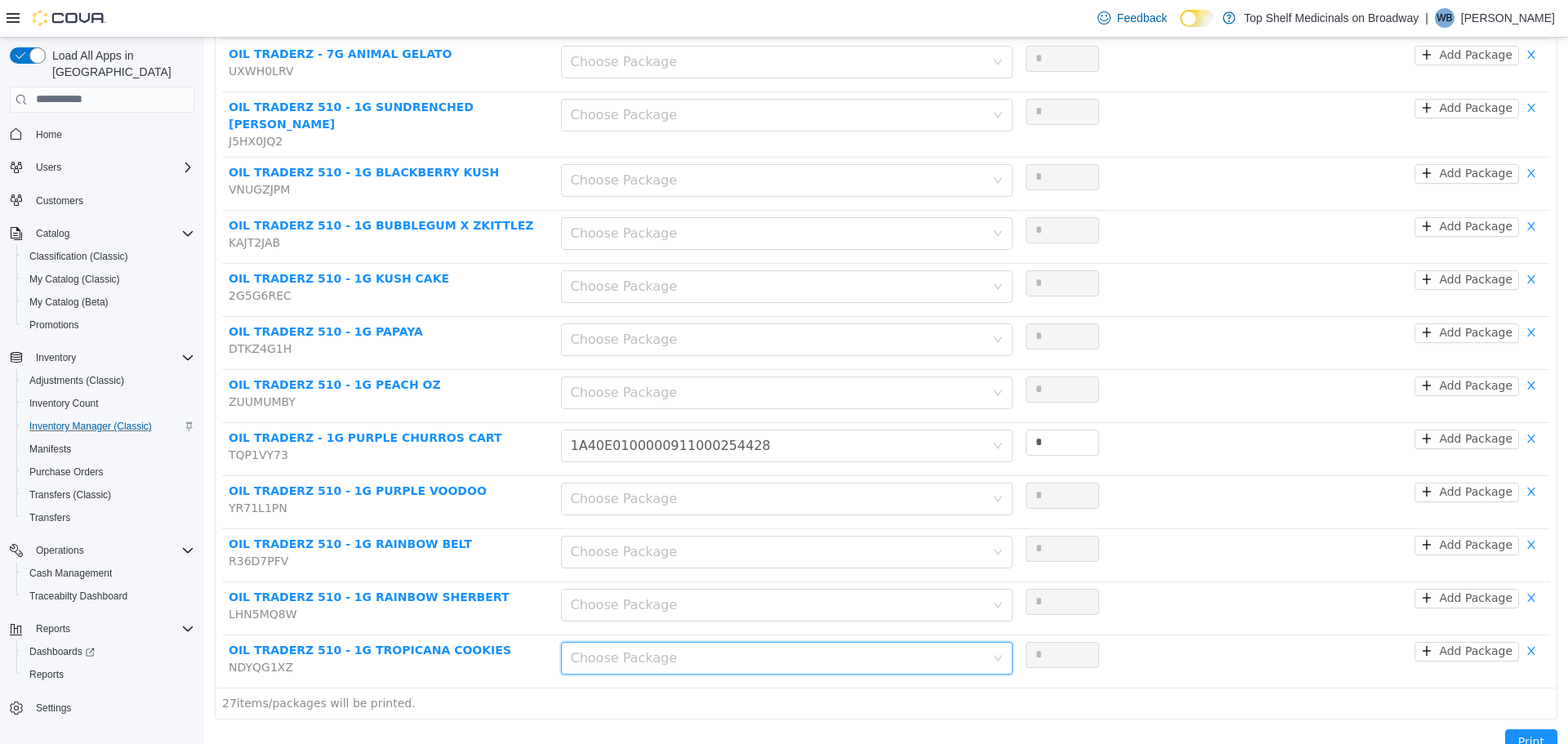
scroll to position [1081, 0]
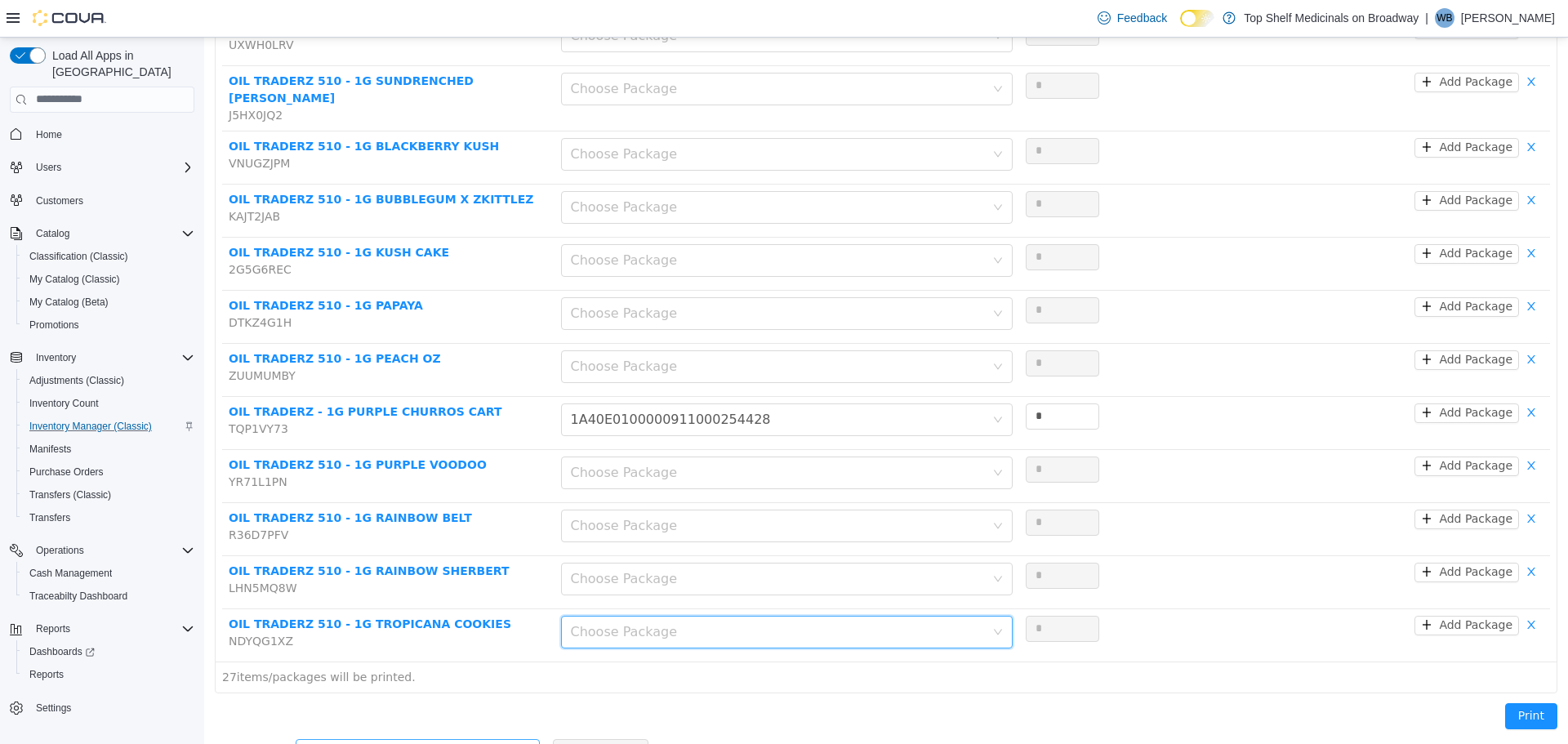
click at [400, 743] on div "Add another product" at bounding box center [409, 751] width 207 height 16
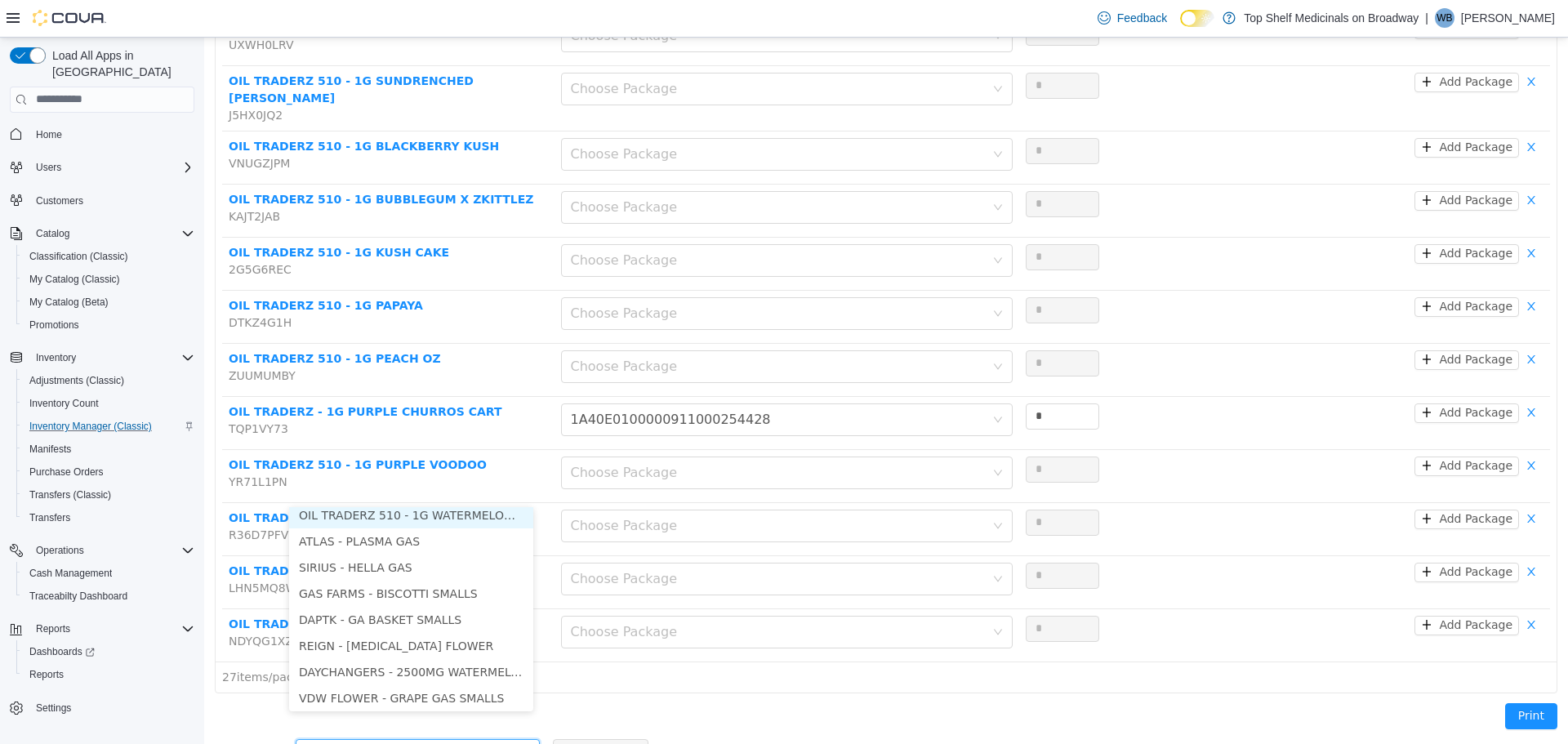
scroll to position [3, 0]
click at [451, 521] on li "OIL TRADERZ 510 - 1G WATERMELON GAS" at bounding box center [411, 519] width 244 height 26
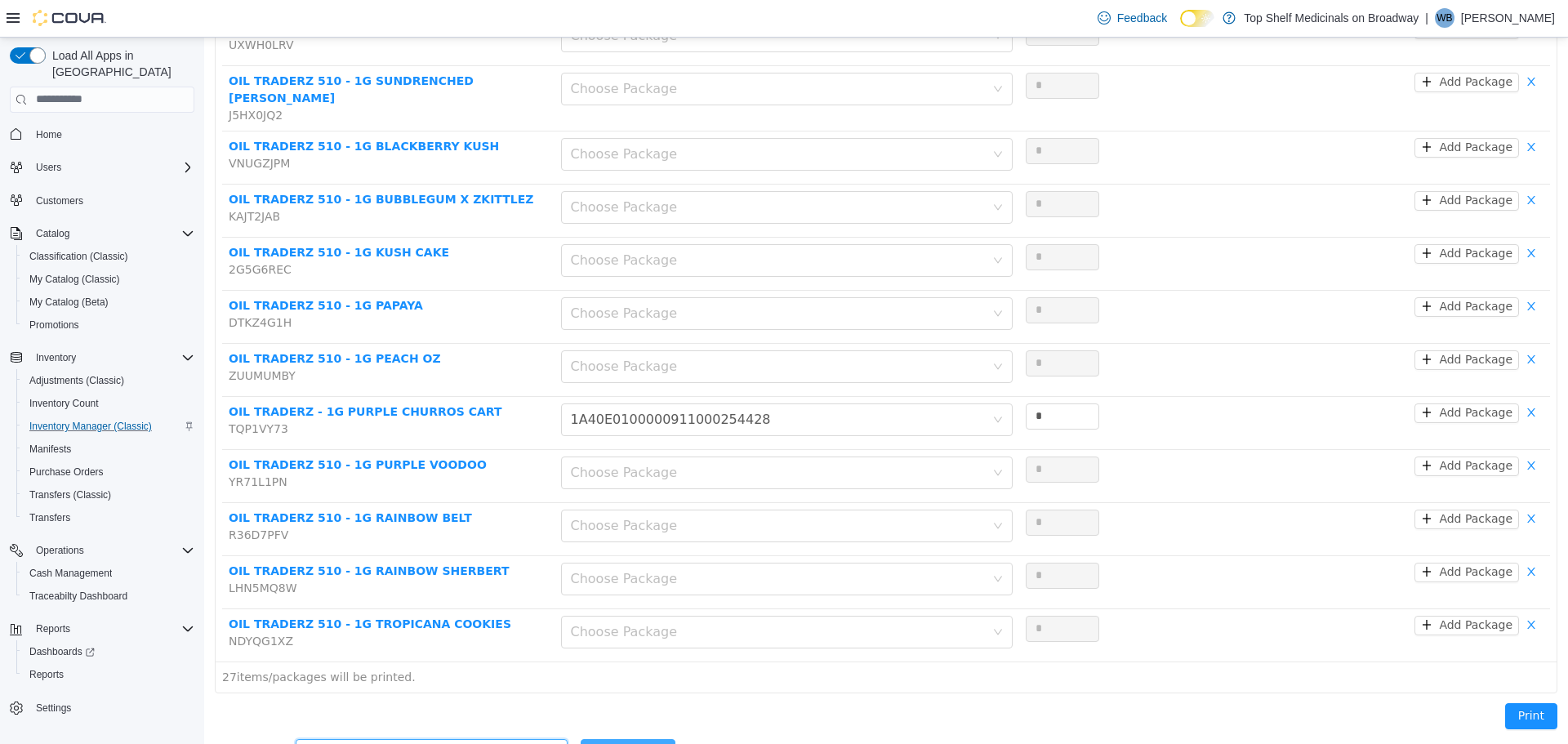
click at [581, 738] on button "Add Product" at bounding box center [629, 751] width 96 height 26
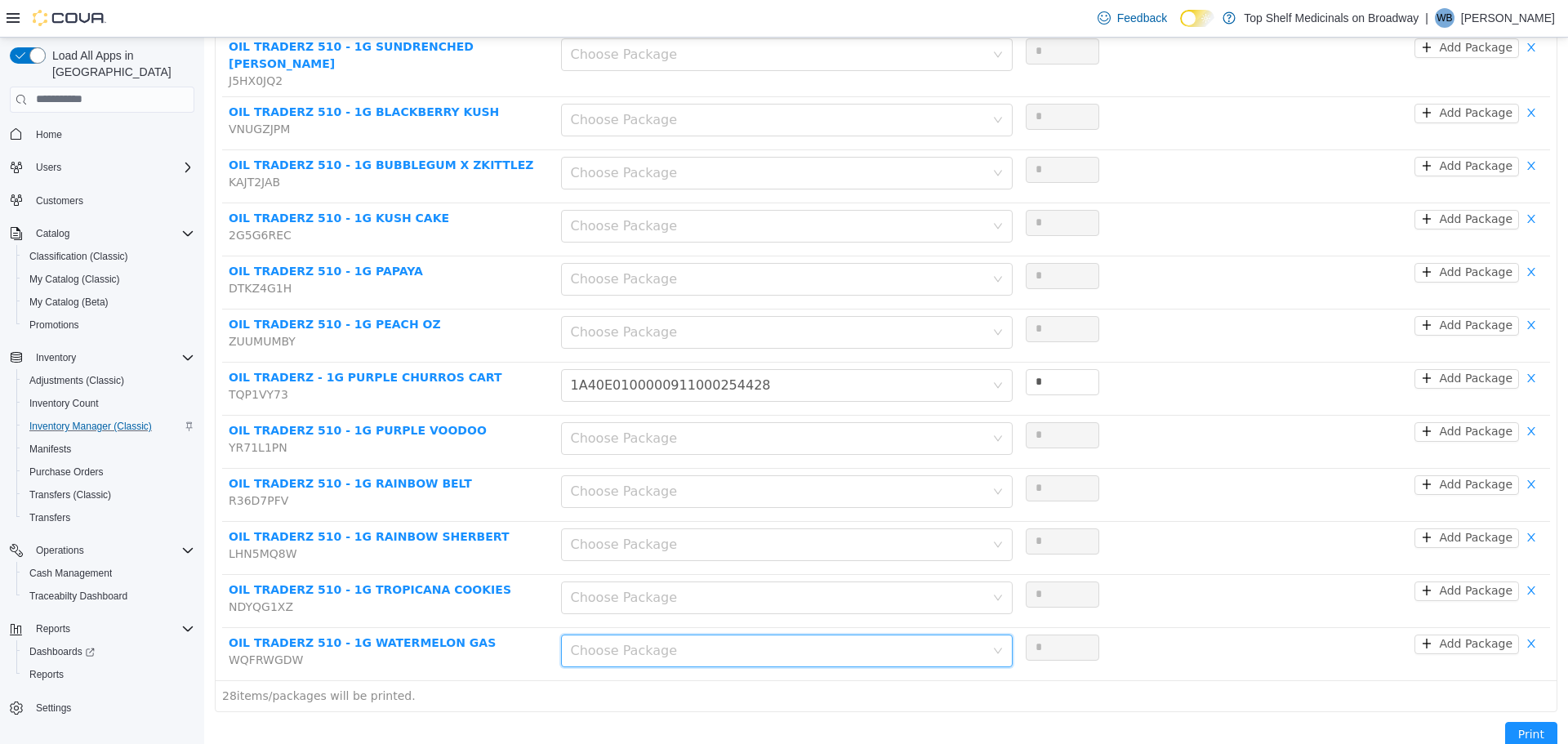
scroll to position [1134, 0]
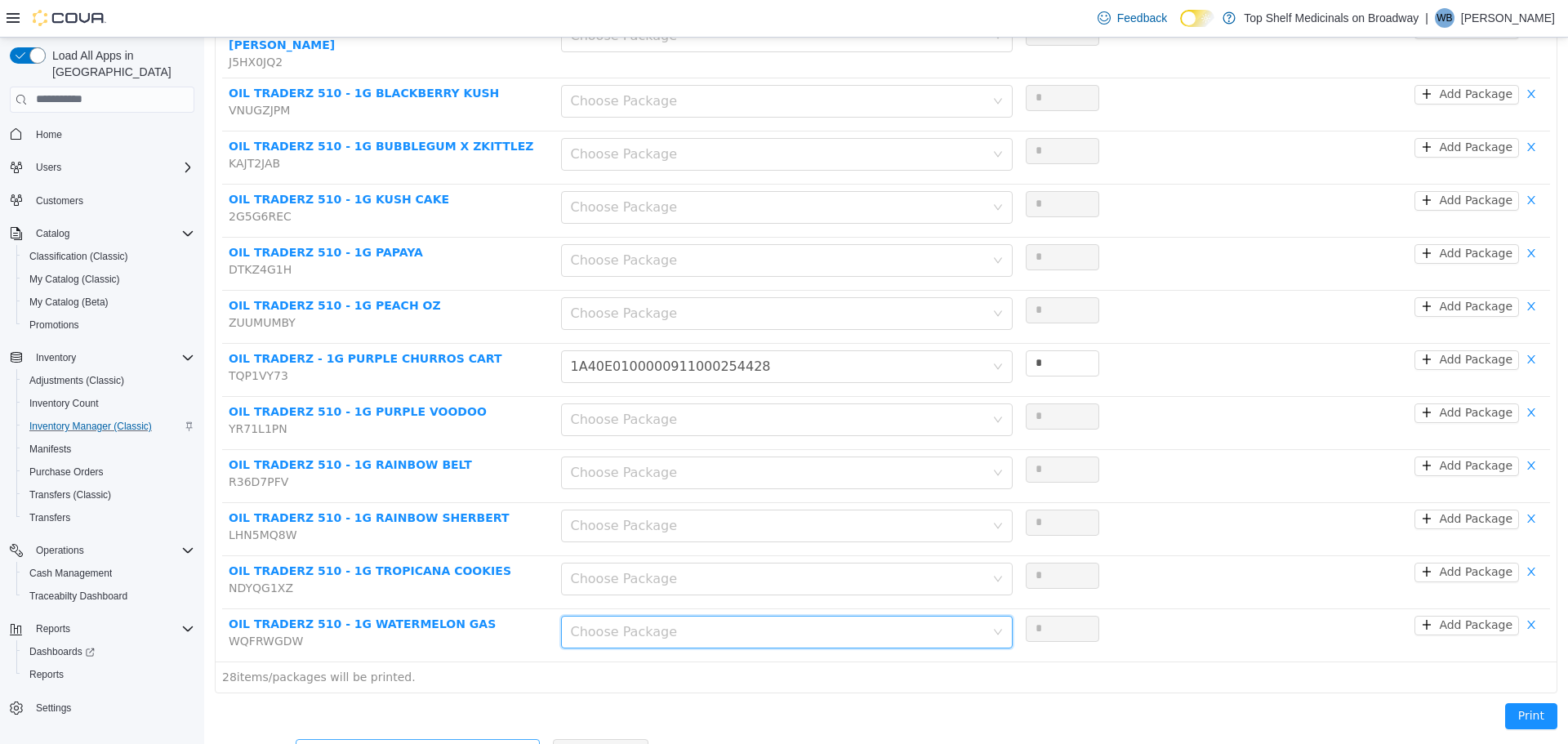
click at [484, 743] on div "Add another product" at bounding box center [409, 751] width 207 height 16
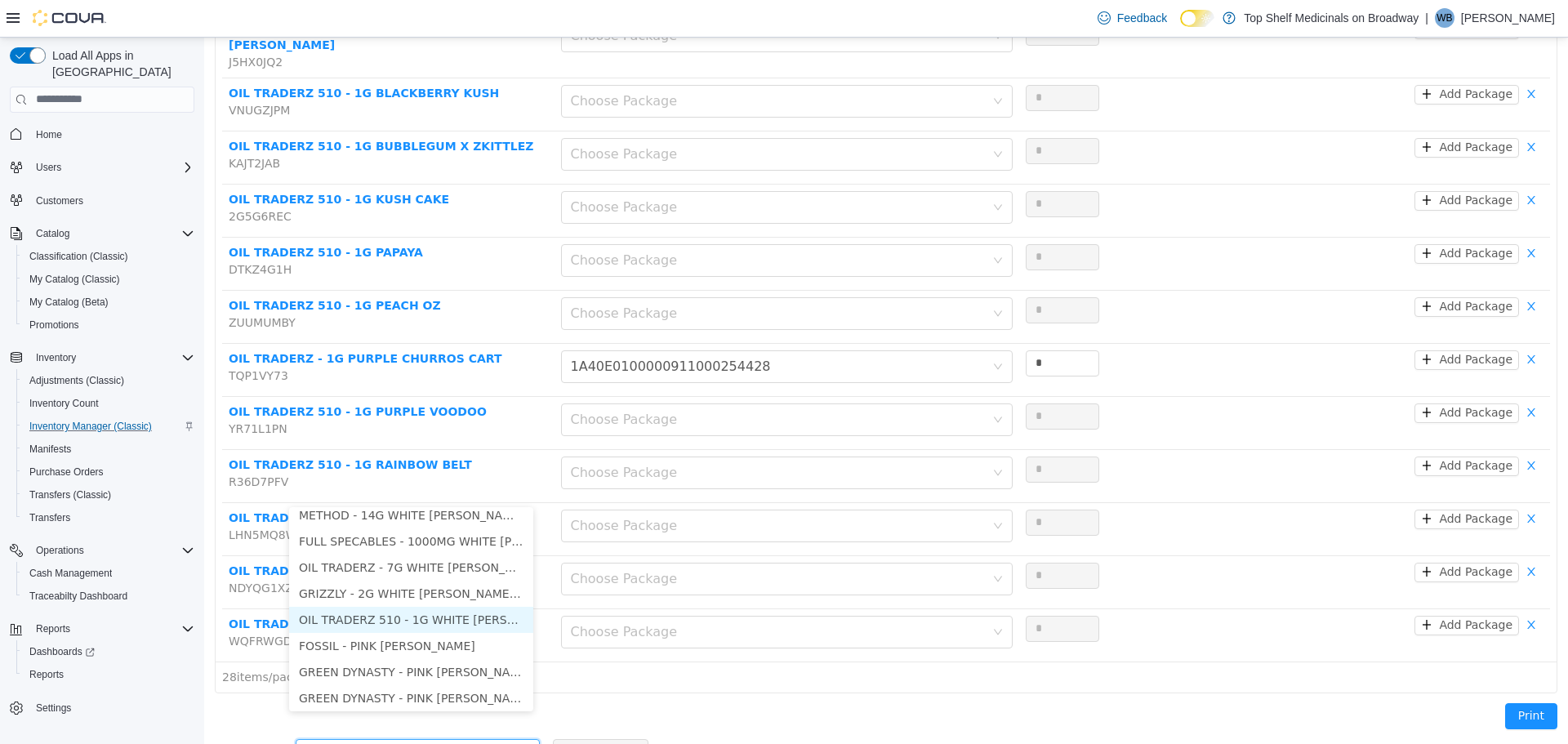
click at [437, 613] on li "OIL TRADERZ 510 - 1G WHITE [PERSON_NAME]" at bounding box center [411, 619] width 244 height 26
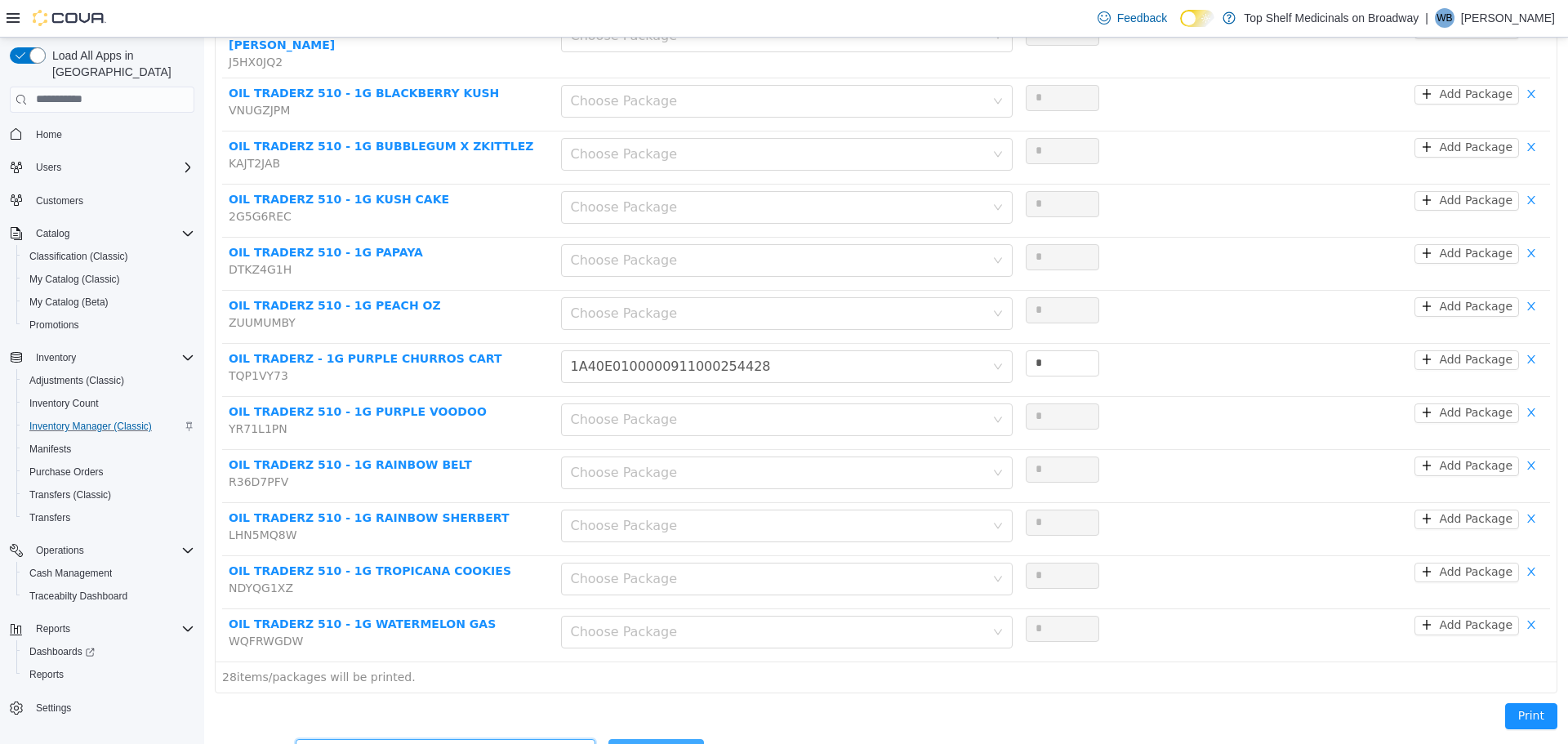
click at [609, 735] on div "Add Product" at bounding box center [657, 751] width 96 height 33
click at [609, 738] on button "Add Product" at bounding box center [657, 751] width 96 height 26
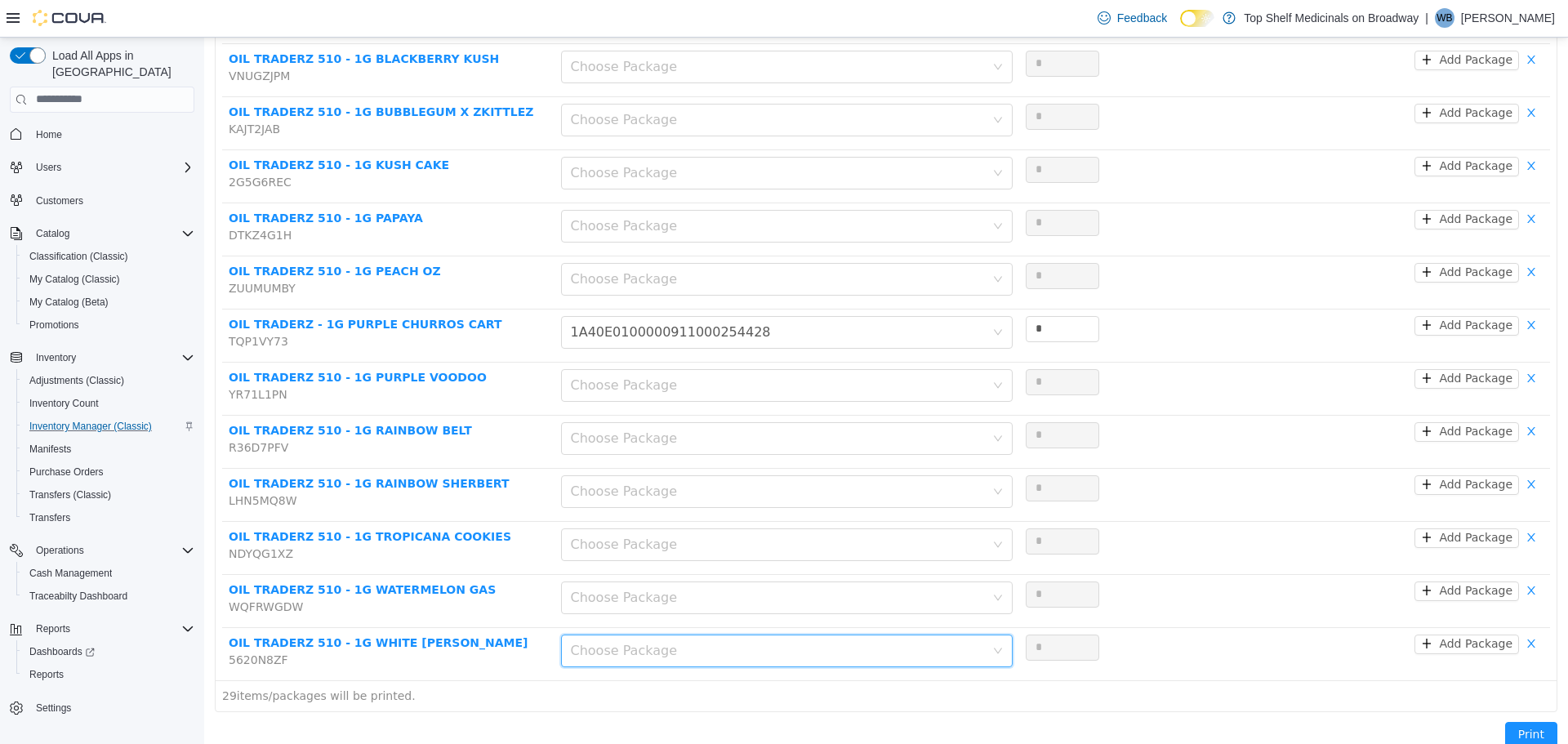
scroll to position [1188, 0]
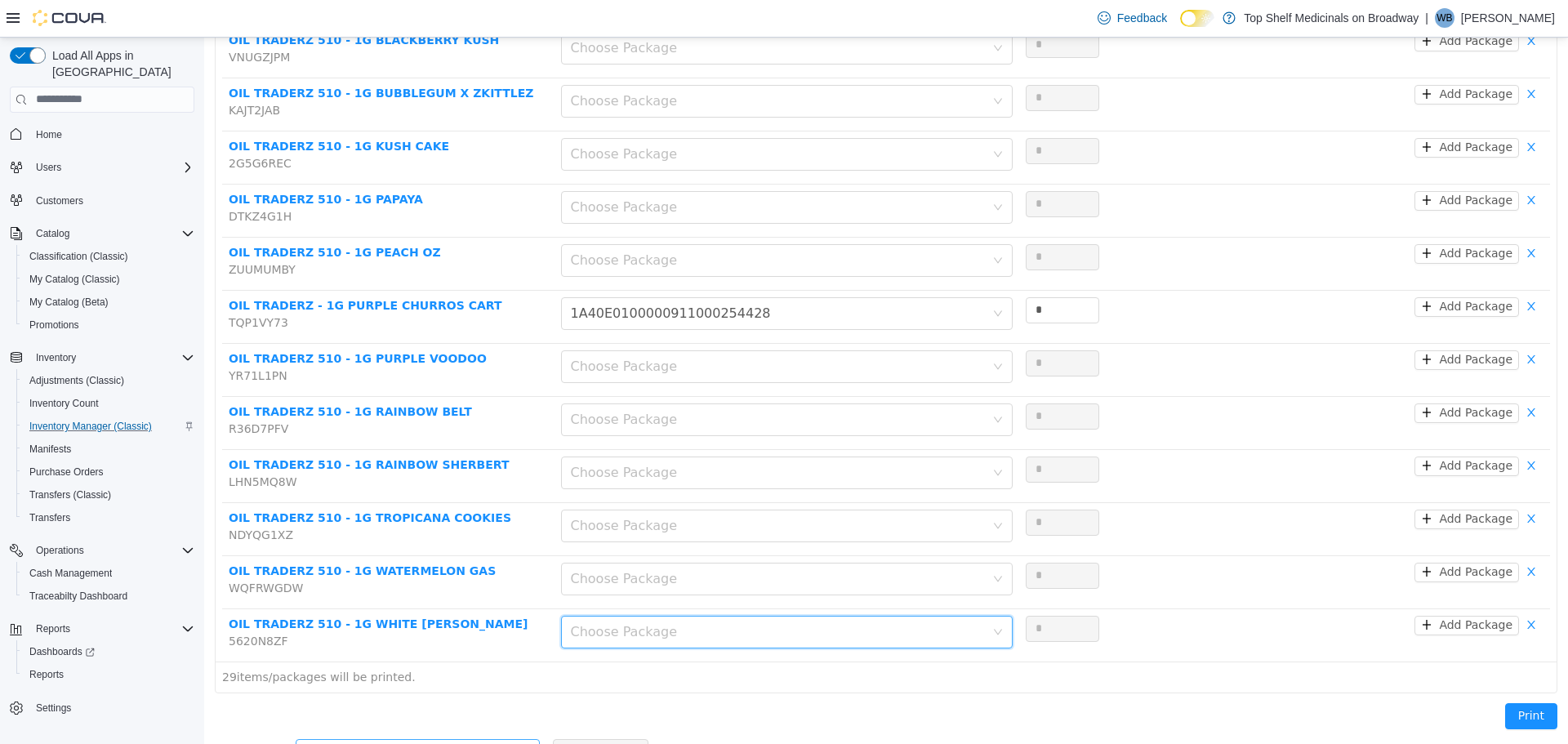
click at [390, 743] on div "Add another product" at bounding box center [409, 751] width 207 height 16
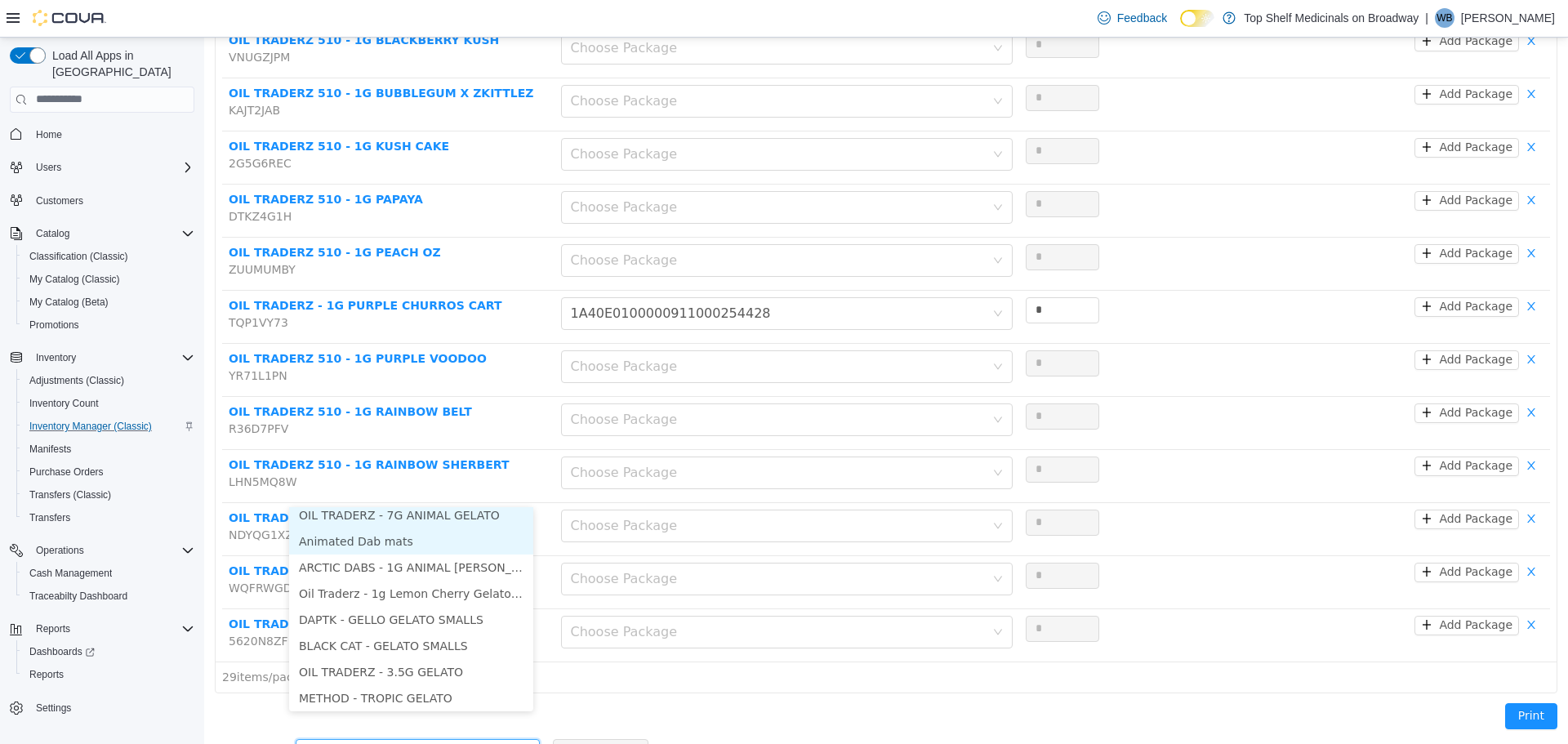
scroll to position [3, 0]
click at [437, 521] on li "OIL TRADERZ - 7G ANIMAL GELATO" at bounding box center [411, 519] width 244 height 26
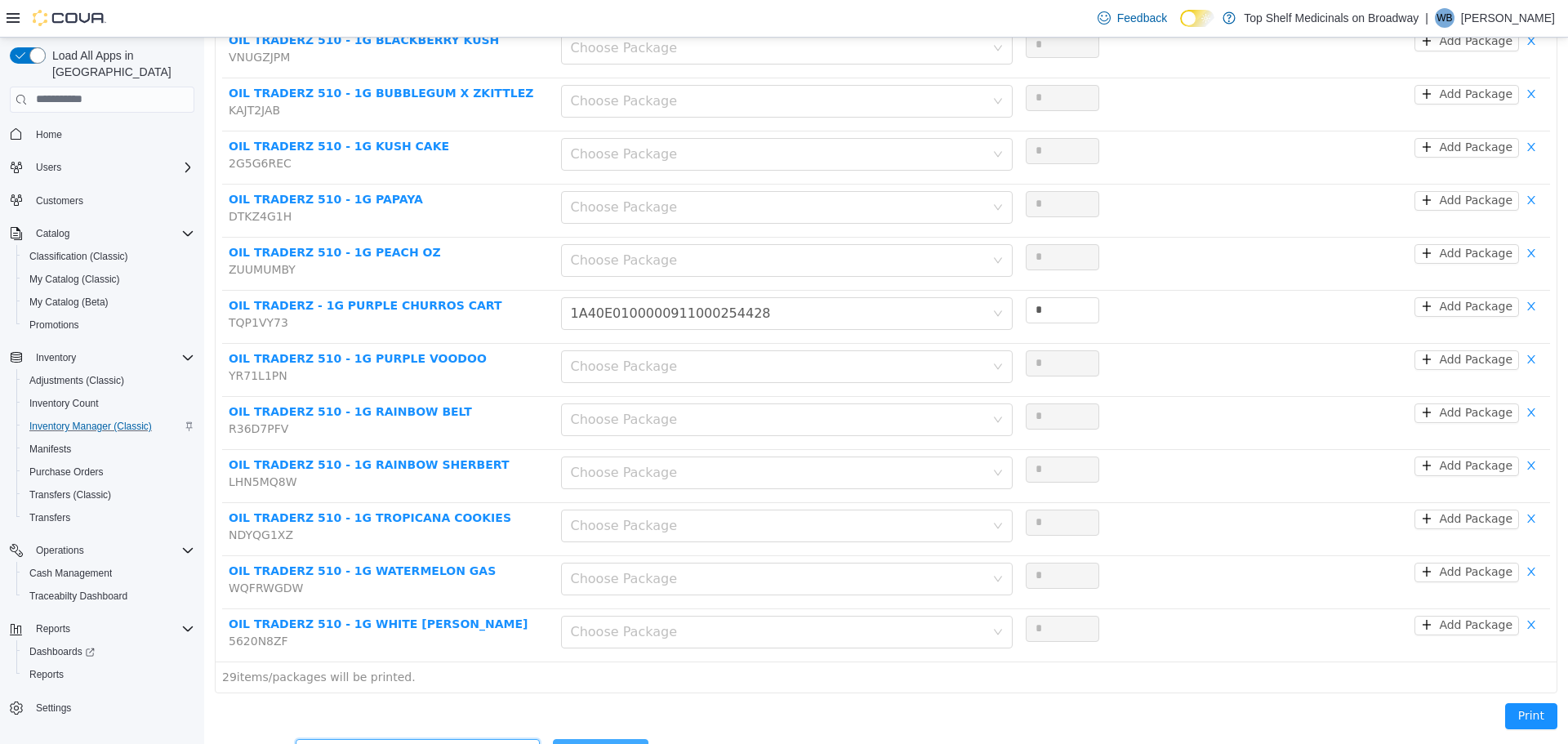
click at [565, 738] on button "Add Product" at bounding box center [601, 751] width 96 height 26
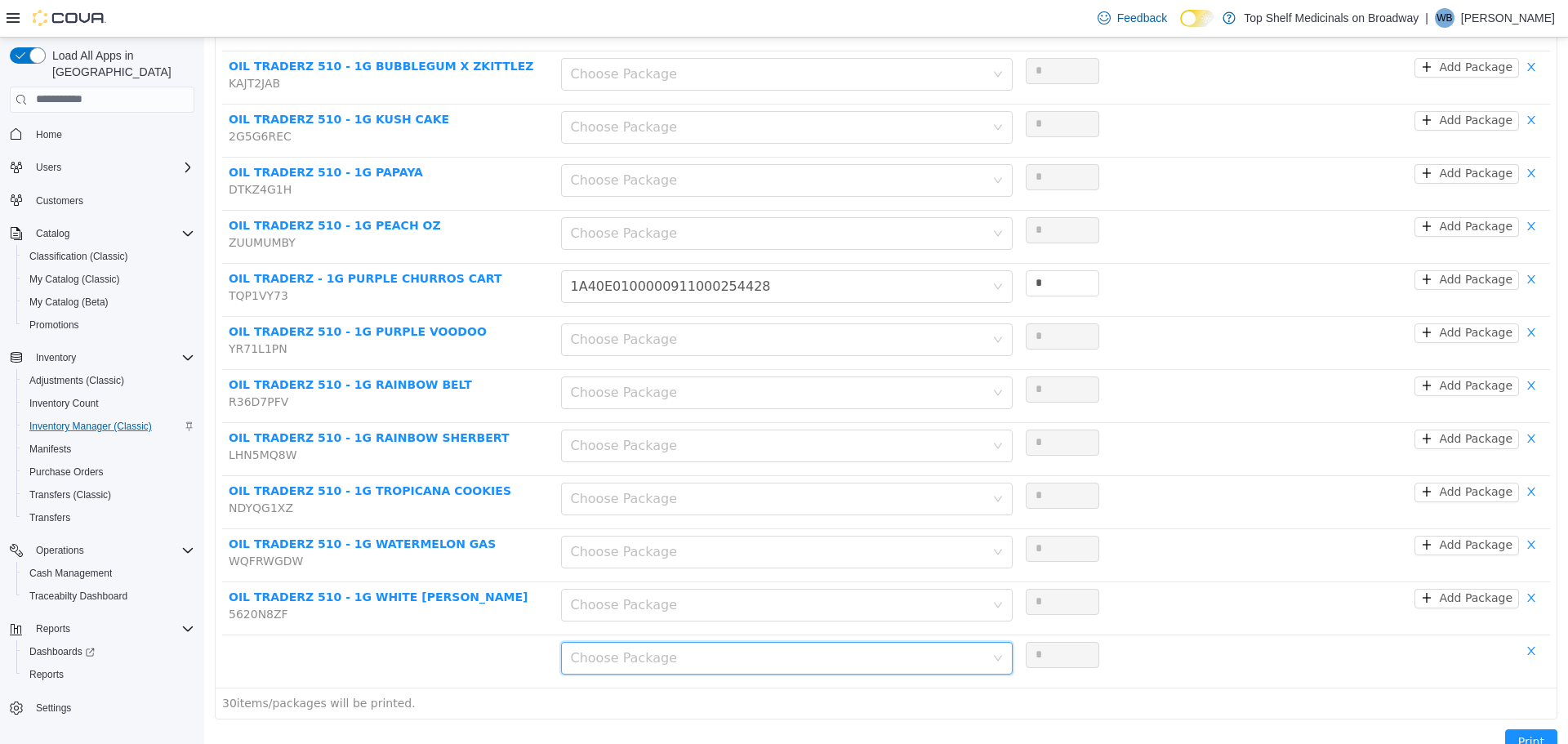
scroll to position [1240, 0]
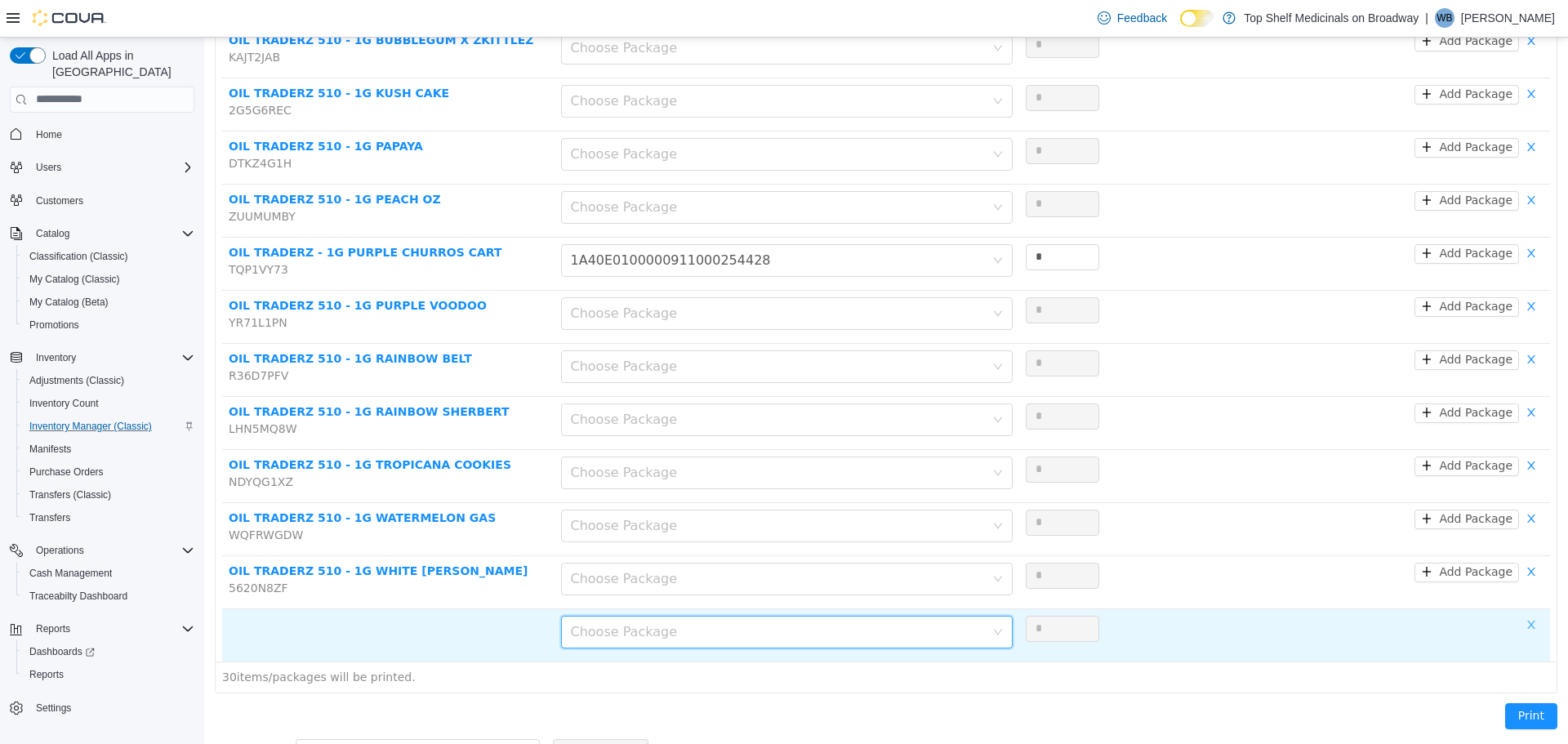
click at [1521, 615] on button "button" at bounding box center [1531, 625] width 25 height 20
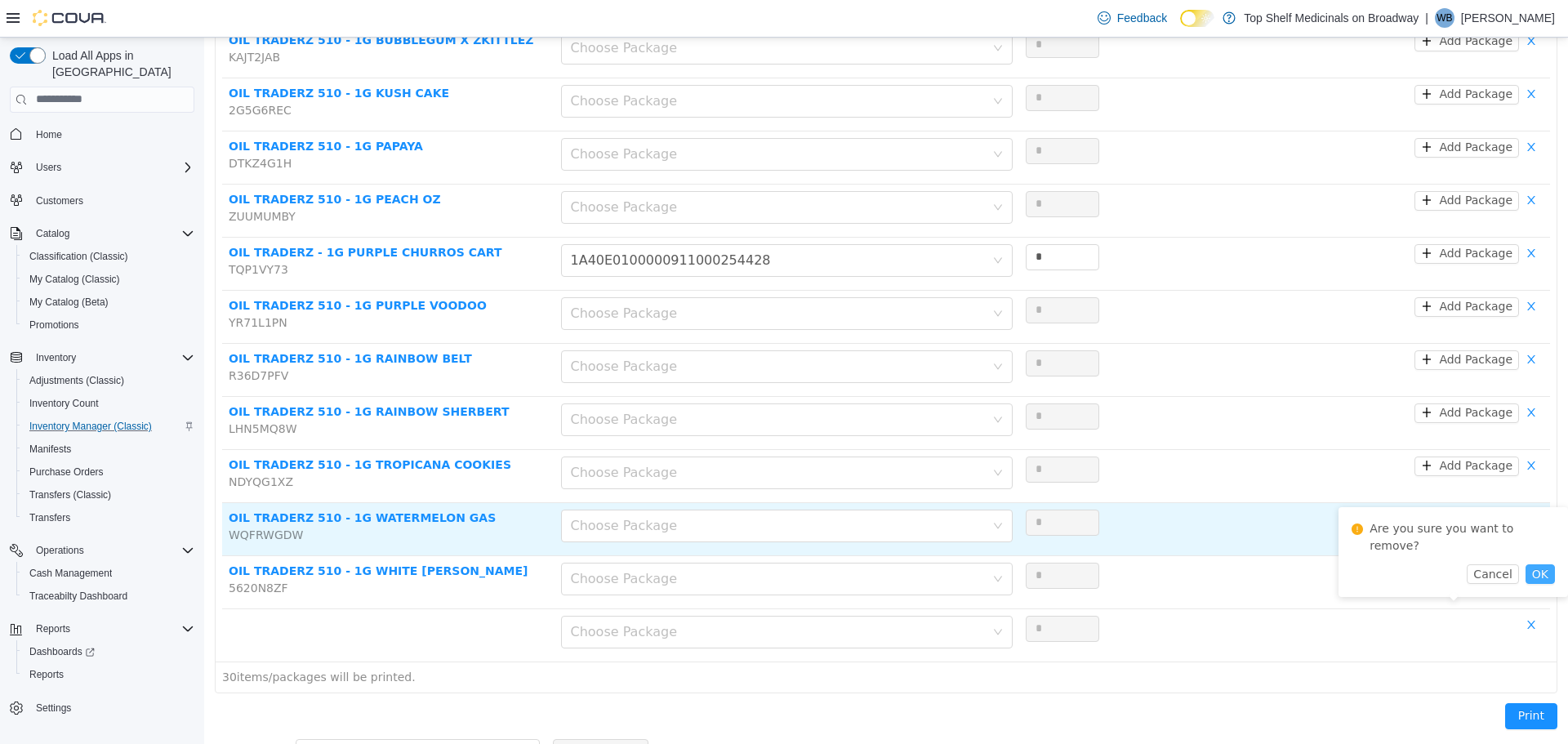
click at [1525, 563] on button "OK" at bounding box center [1540, 573] width 30 height 20
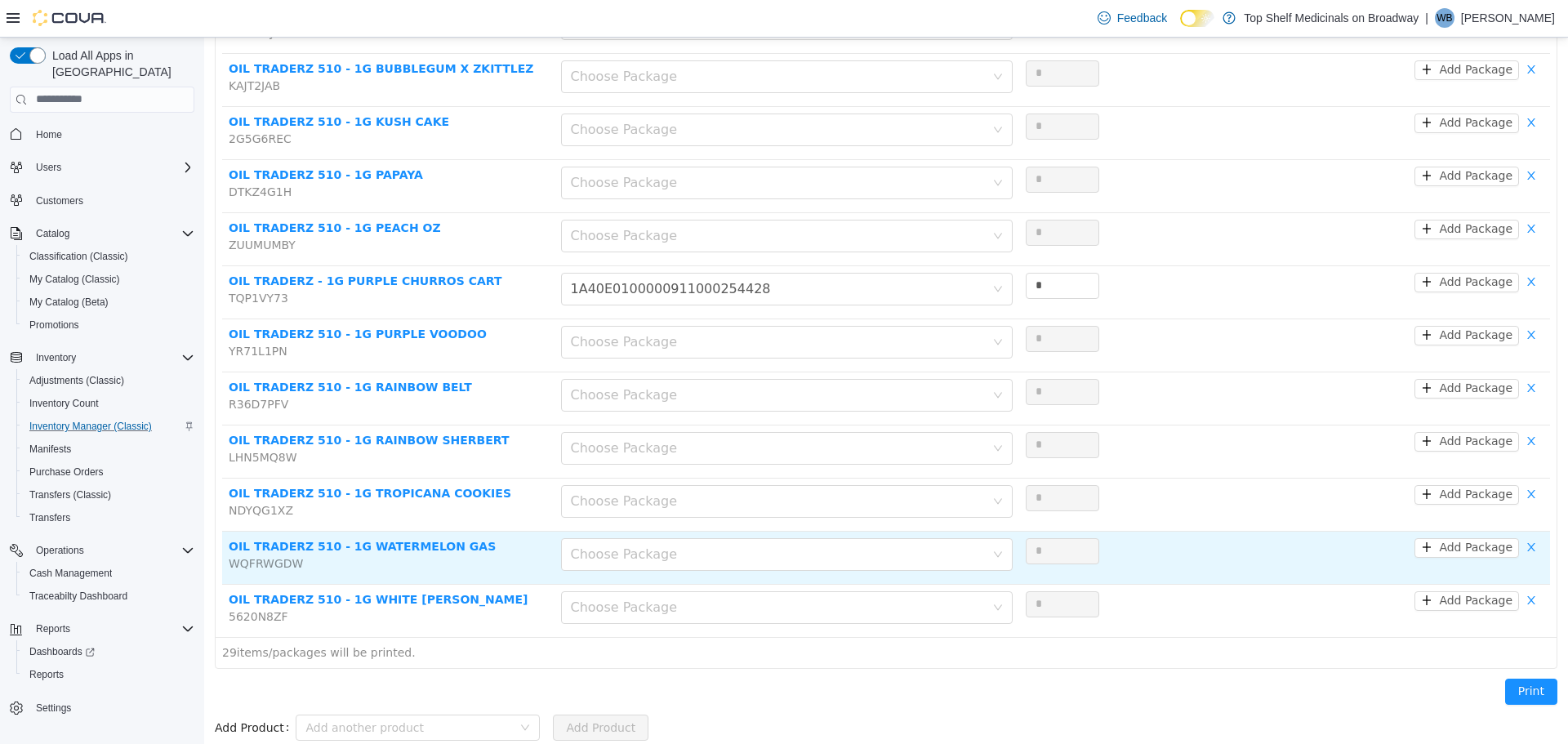
scroll to position [1188, 0]
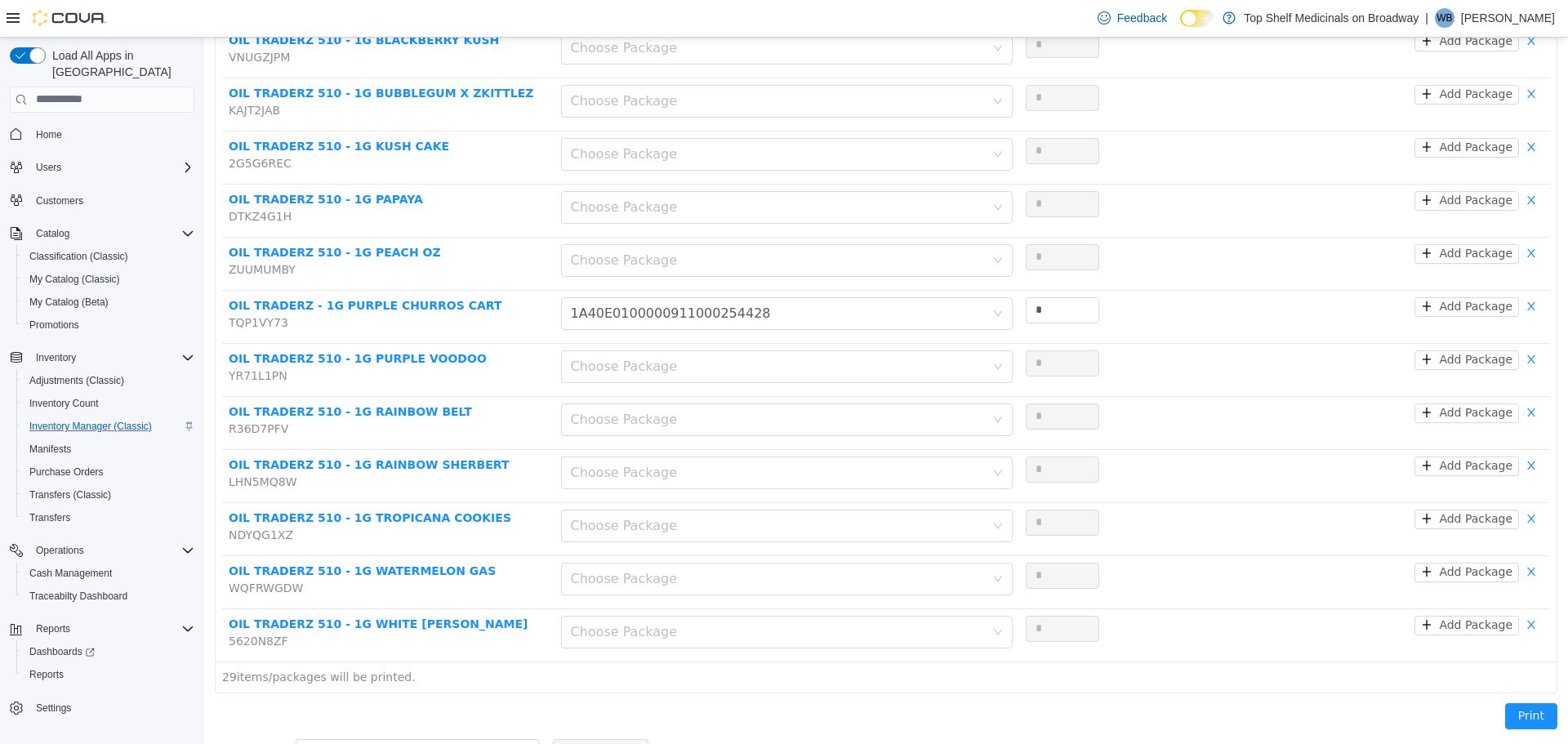
click at [348, 740] on div "Add another product" at bounding box center [417, 751] width 244 height 33
click at [349, 743] on div "Add another product" at bounding box center [409, 751] width 207 height 16
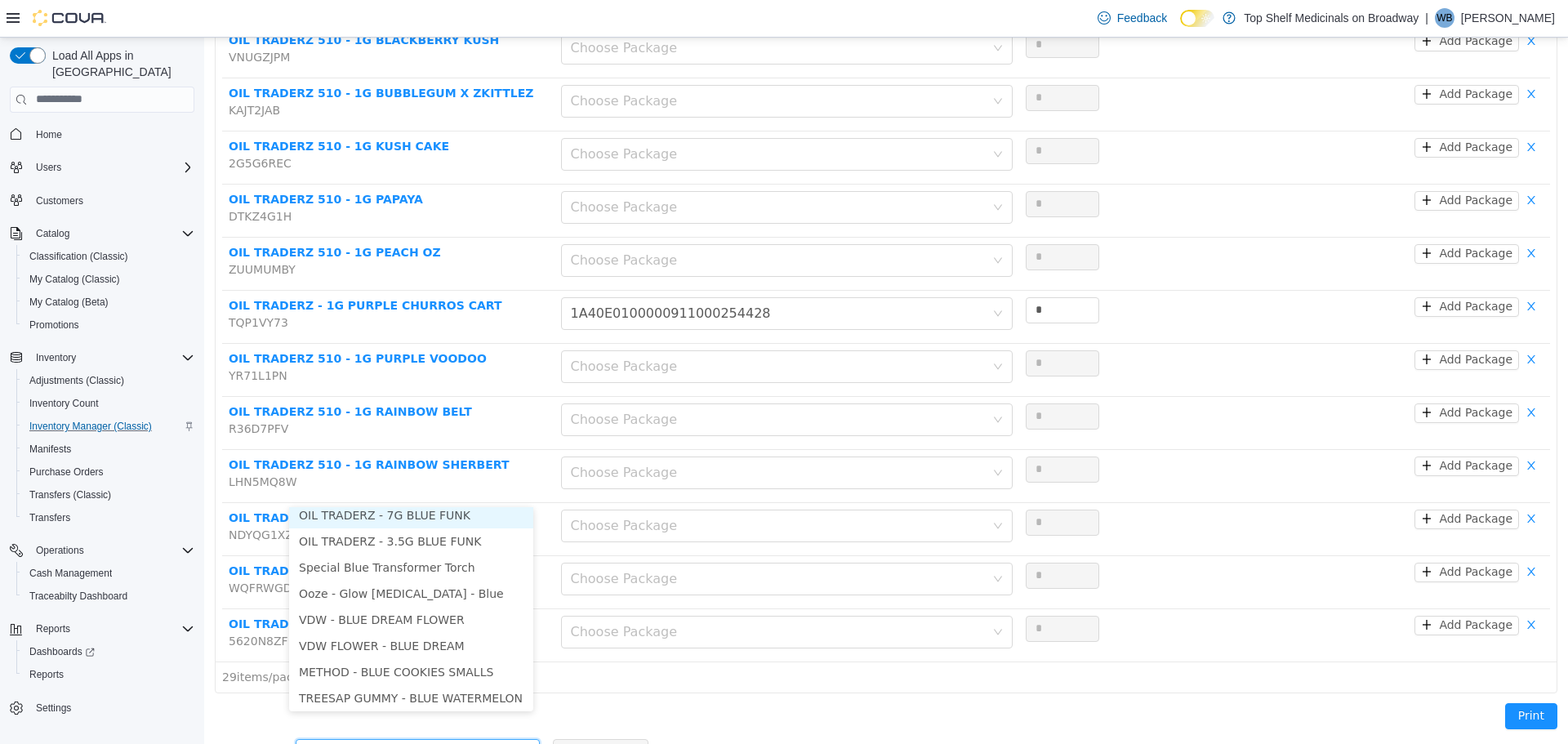
scroll to position [3, 0]
click at [390, 516] on li "OIL TRADERZ - 7G BLUE FUNK" at bounding box center [411, 519] width 244 height 26
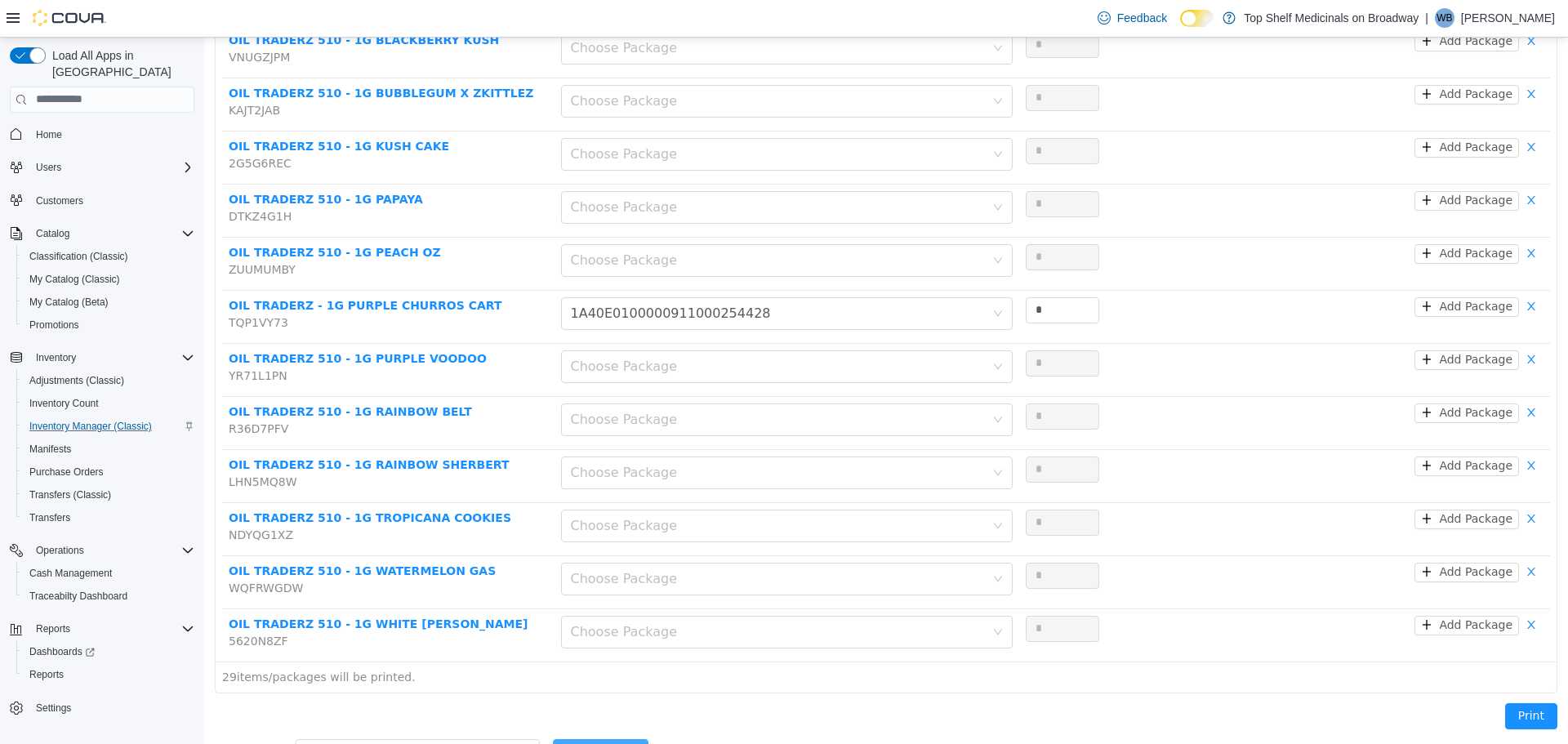
click at [568, 738] on button "Add Product" at bounding box center [601, 751] width 96 height 26
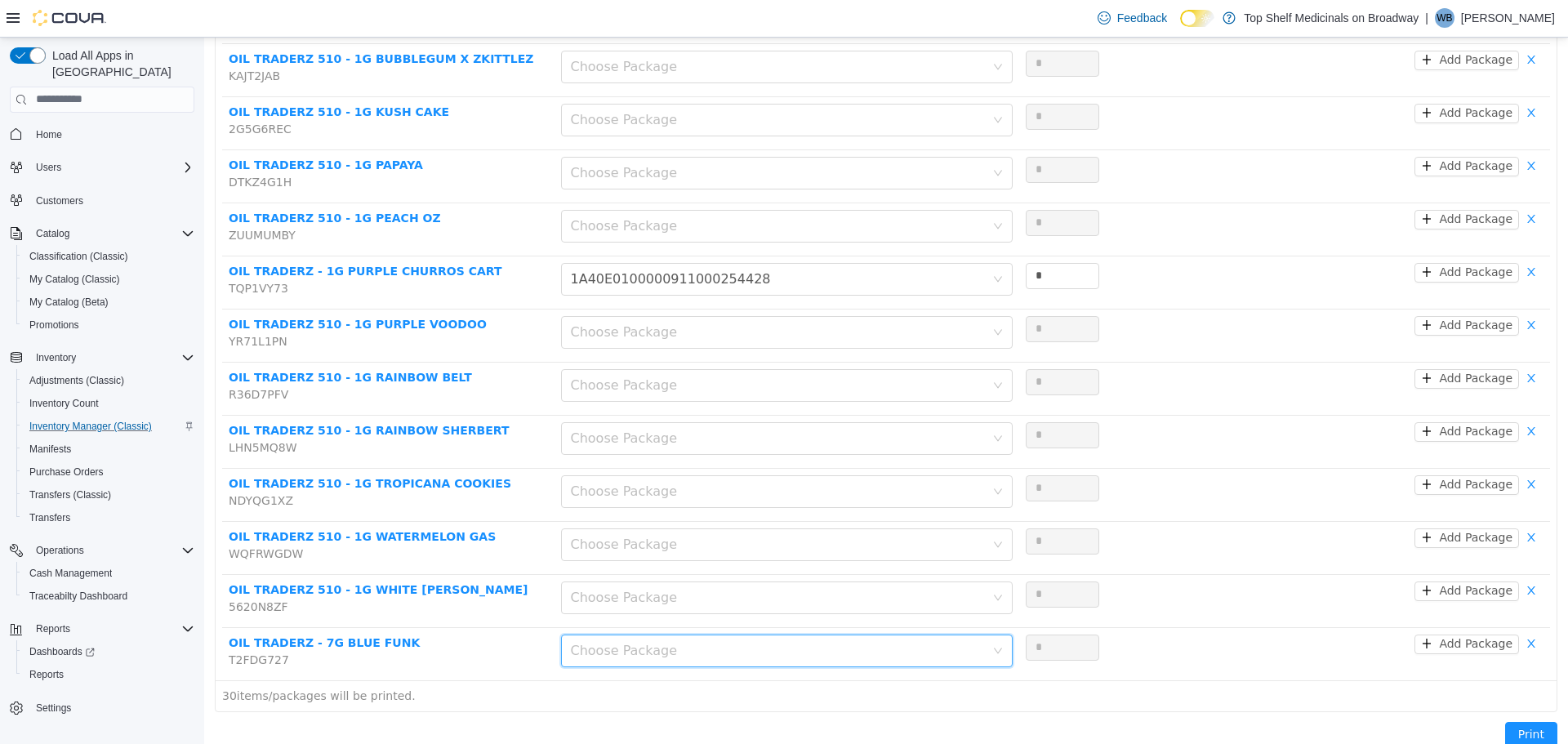
scroll to position [1240, 0]
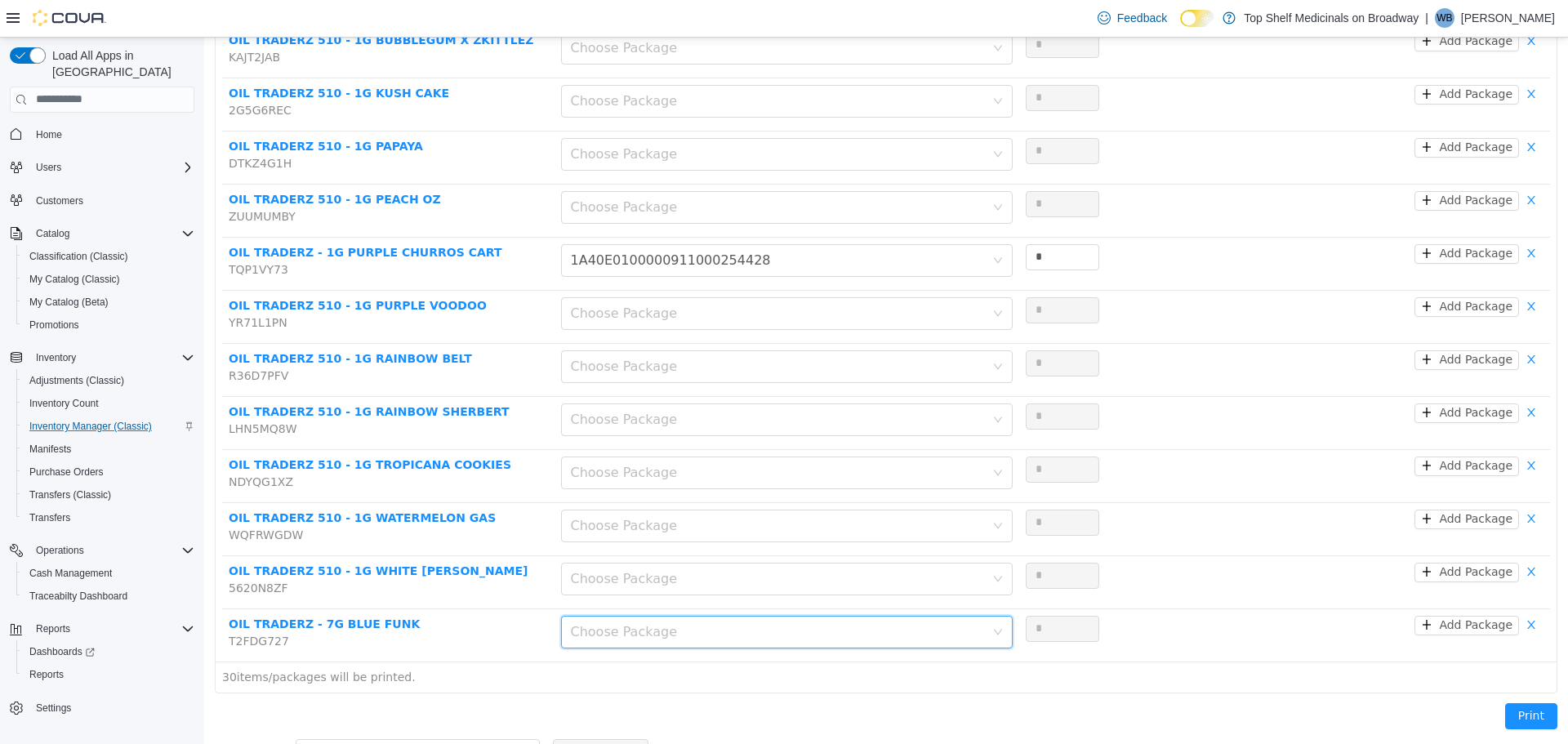
click at [410, 707] on div "Print" at bounding box center [885, 718] width 1362 height 53
click at [405, 743] on div "Add another product" at bounding box center [409, 751] width 207 height 16
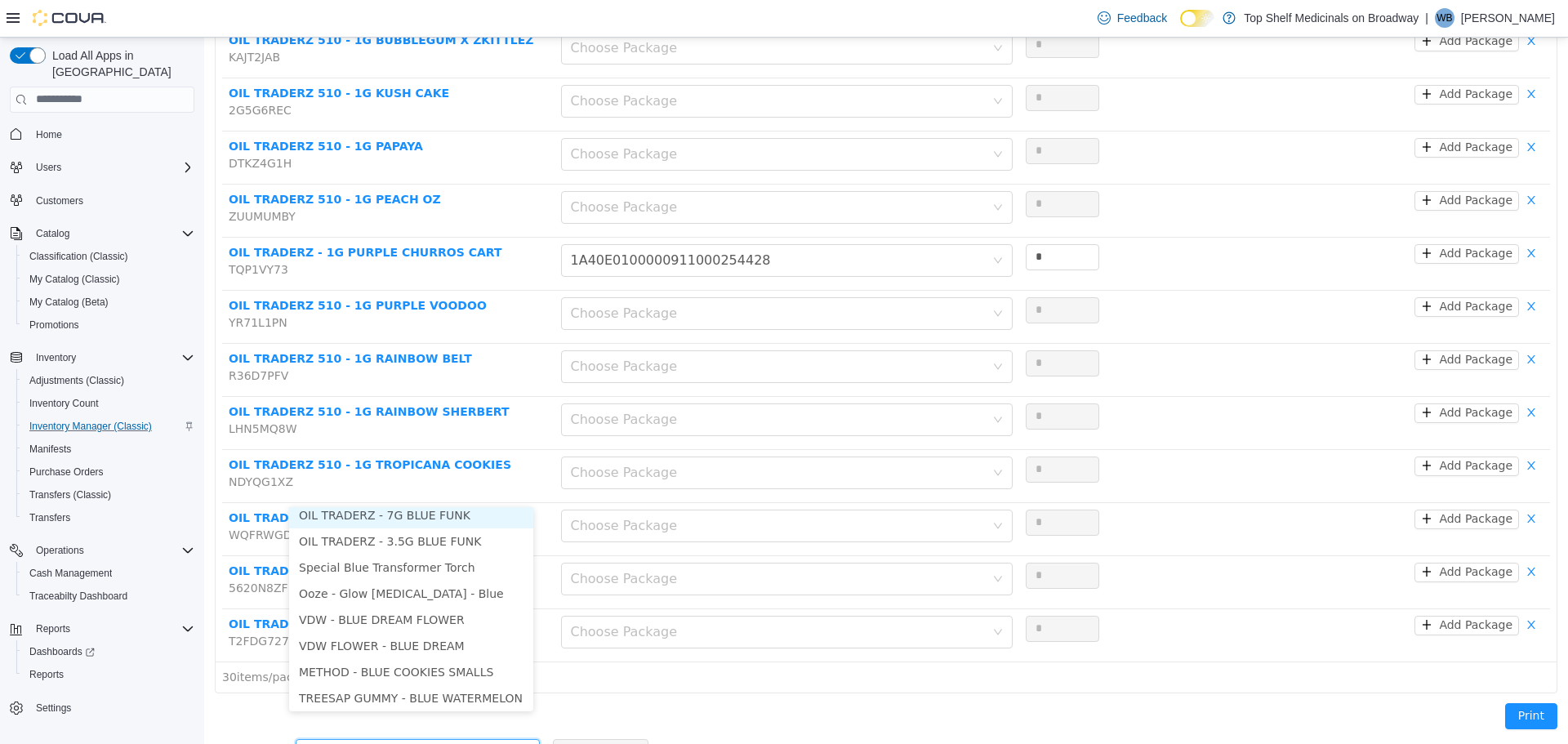
scroll to position [3, 0]
click at [398, 540] on li "OIL TRADERZ - 3.5G BLUE FUNK" at bounding box center [411, 545] width 244 height 26
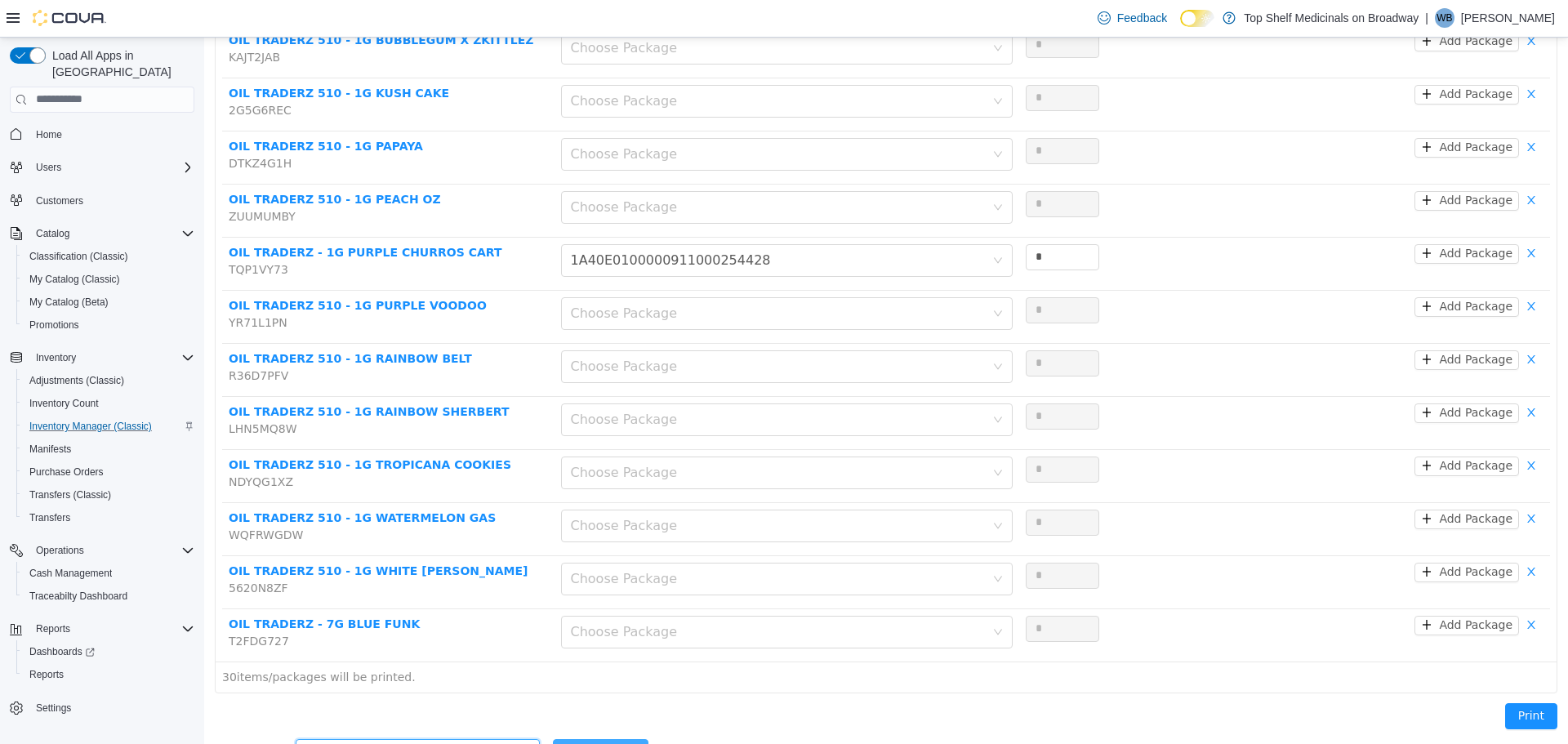
click at [625, 738] on button "Add Product" at bounding box center [601, 751] width 96 height 26
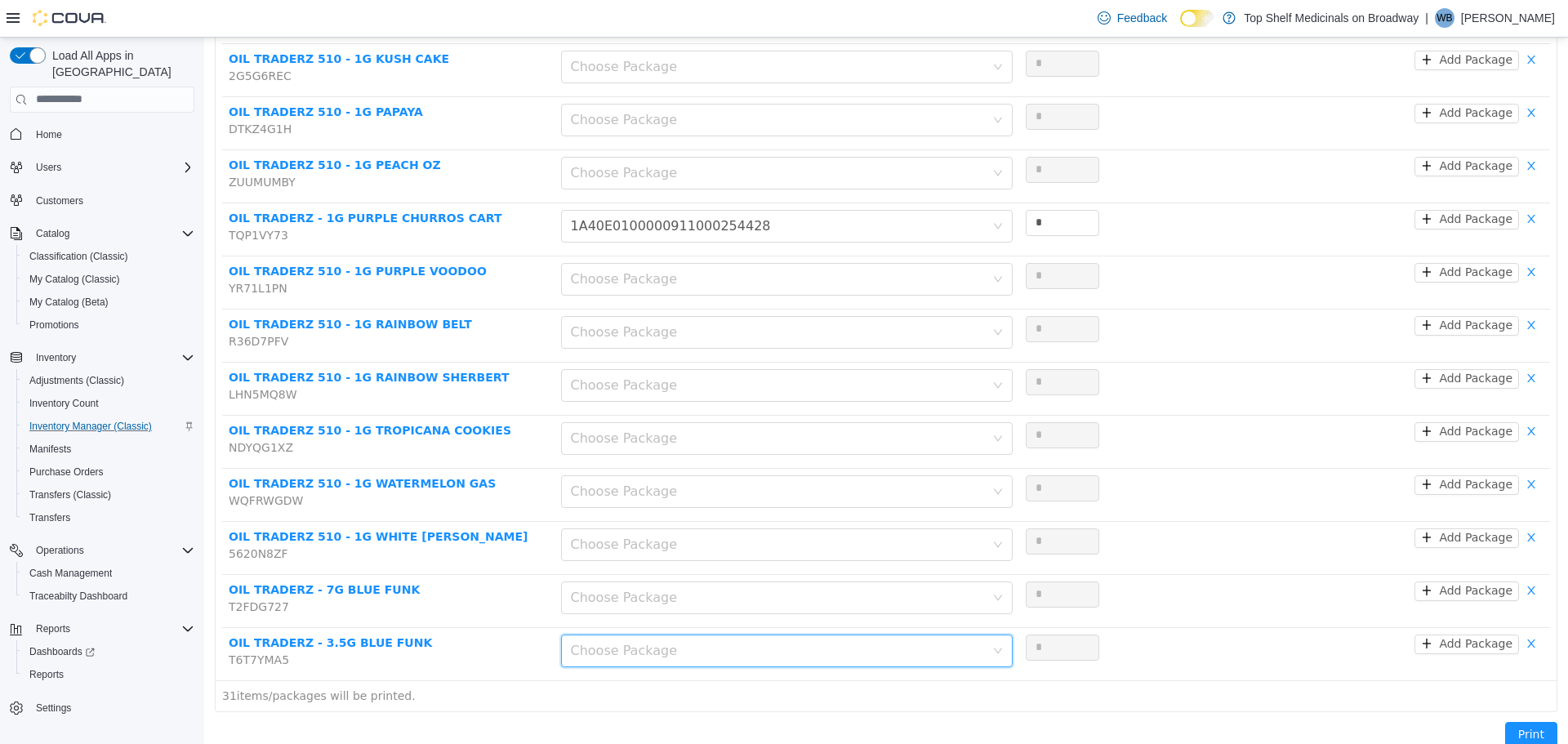
scroll to position [1293, 0]
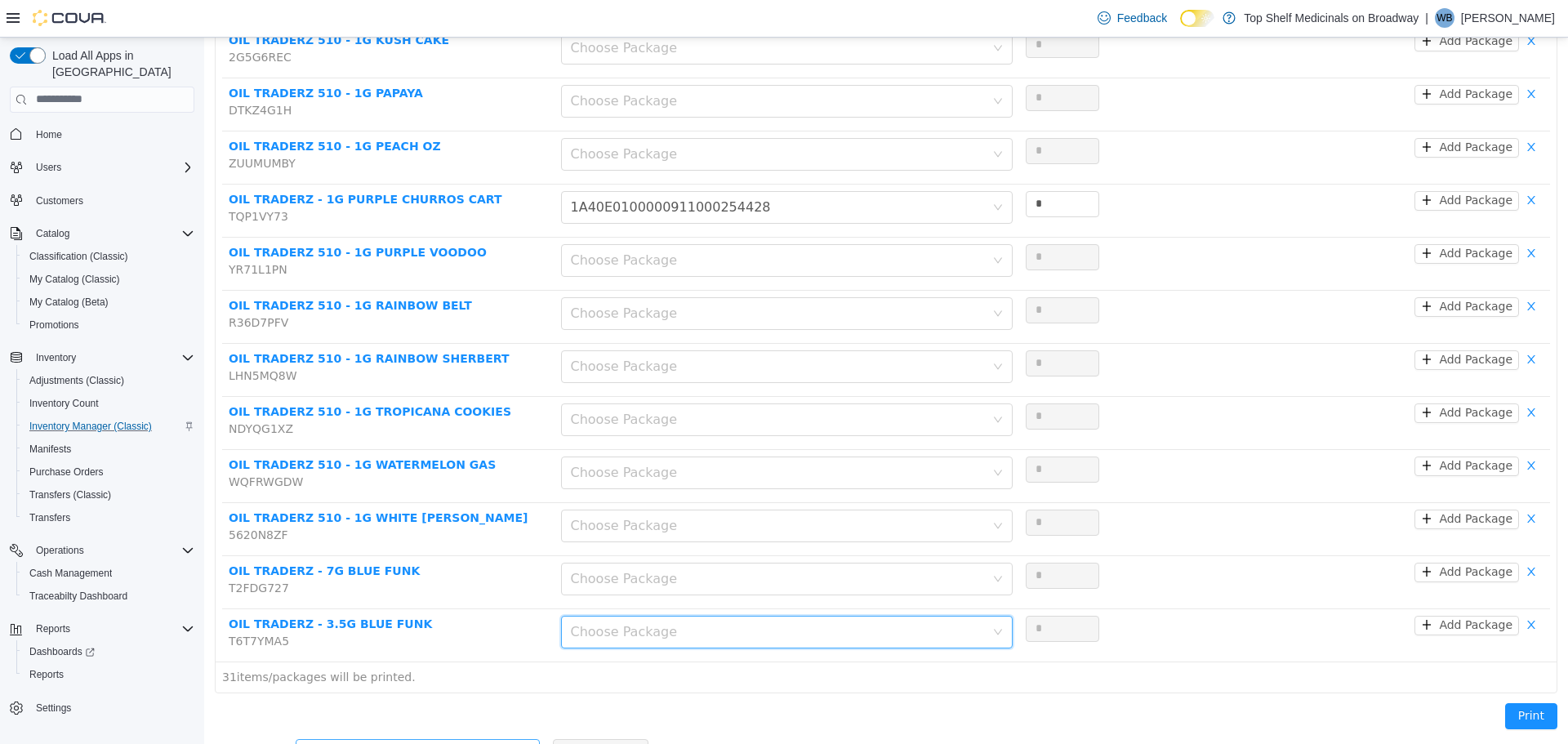
click at [481, 743] on div "Add another product" at bounding box center [409, 751] width 207 height 16
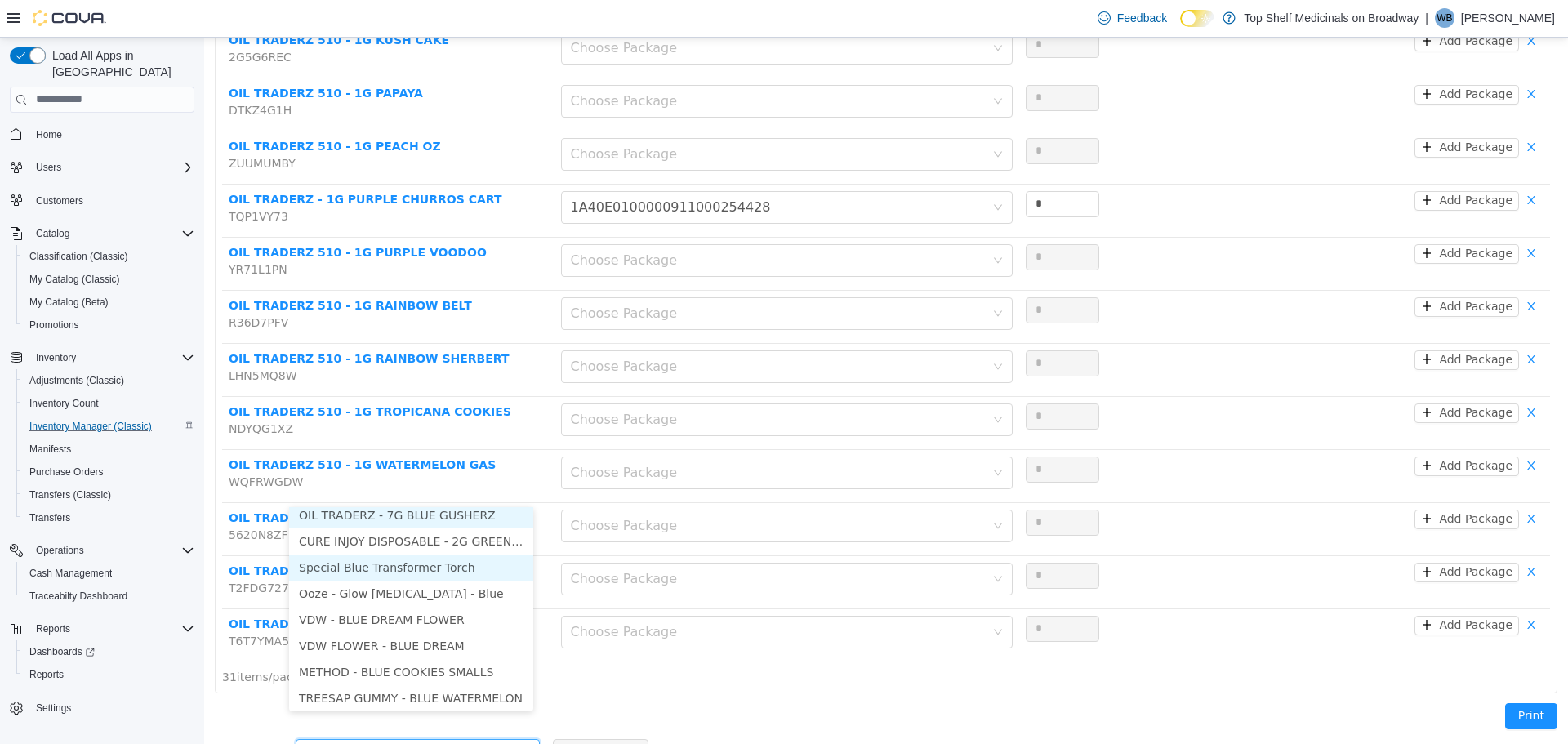
scroll to position [3, 0]
click at [454, 510] on li "OIL TRADERZ - 7G BLUE GUSHERZ" at bounding box center [411, 519] width 244 height 26
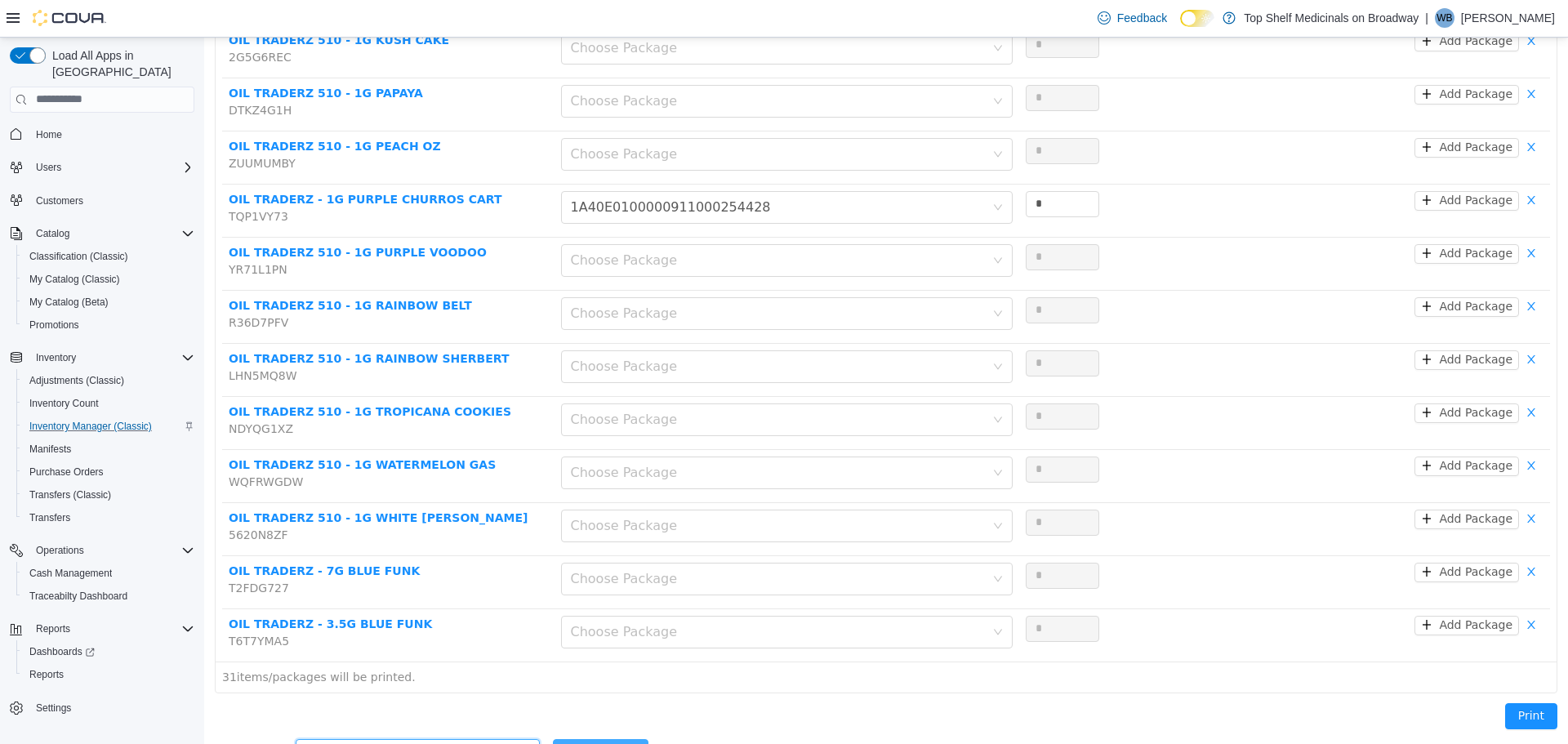
click at [609, 738] on button "Add Product" at bounding box center [601, 751] width 96 height 26
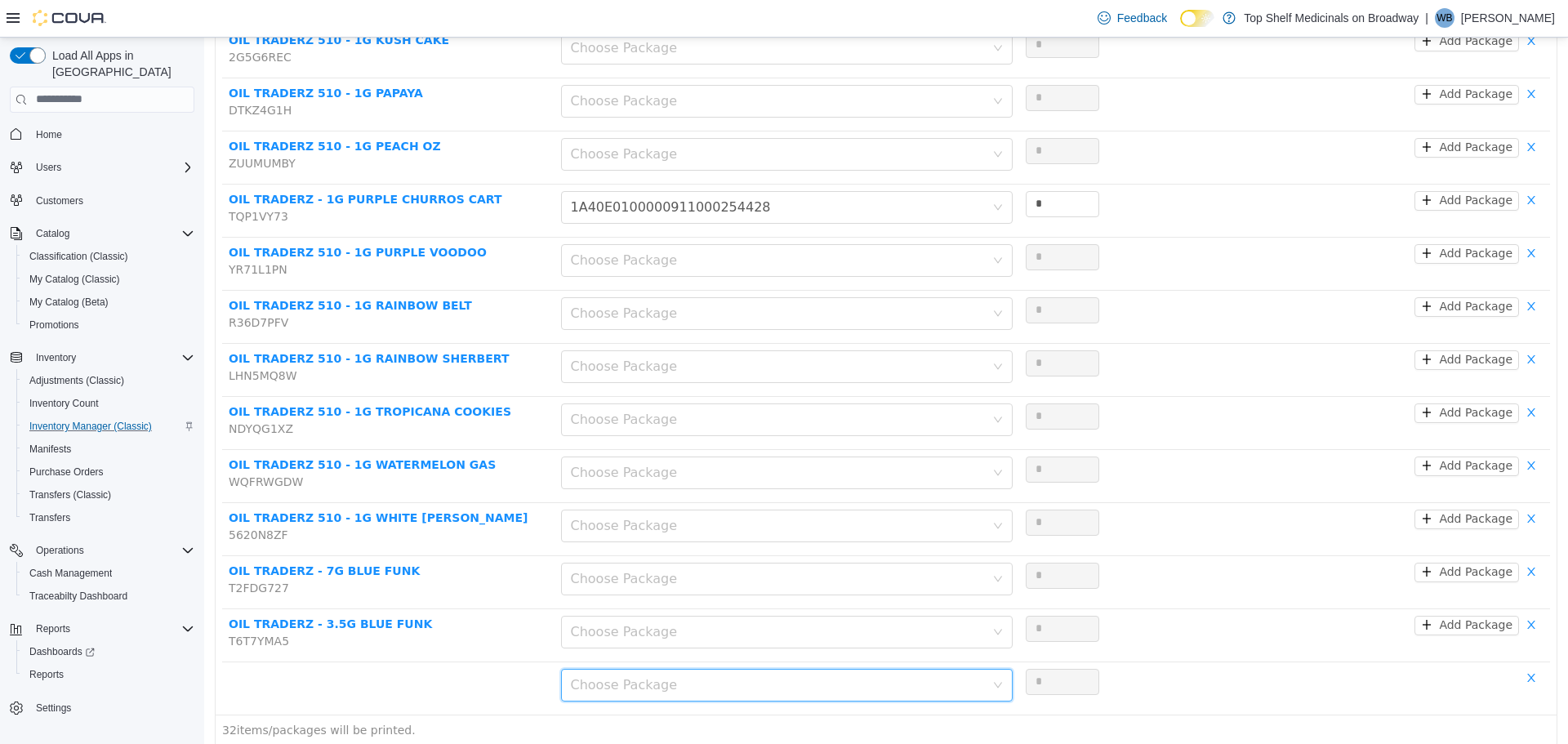
scroll to position [1347, 0]
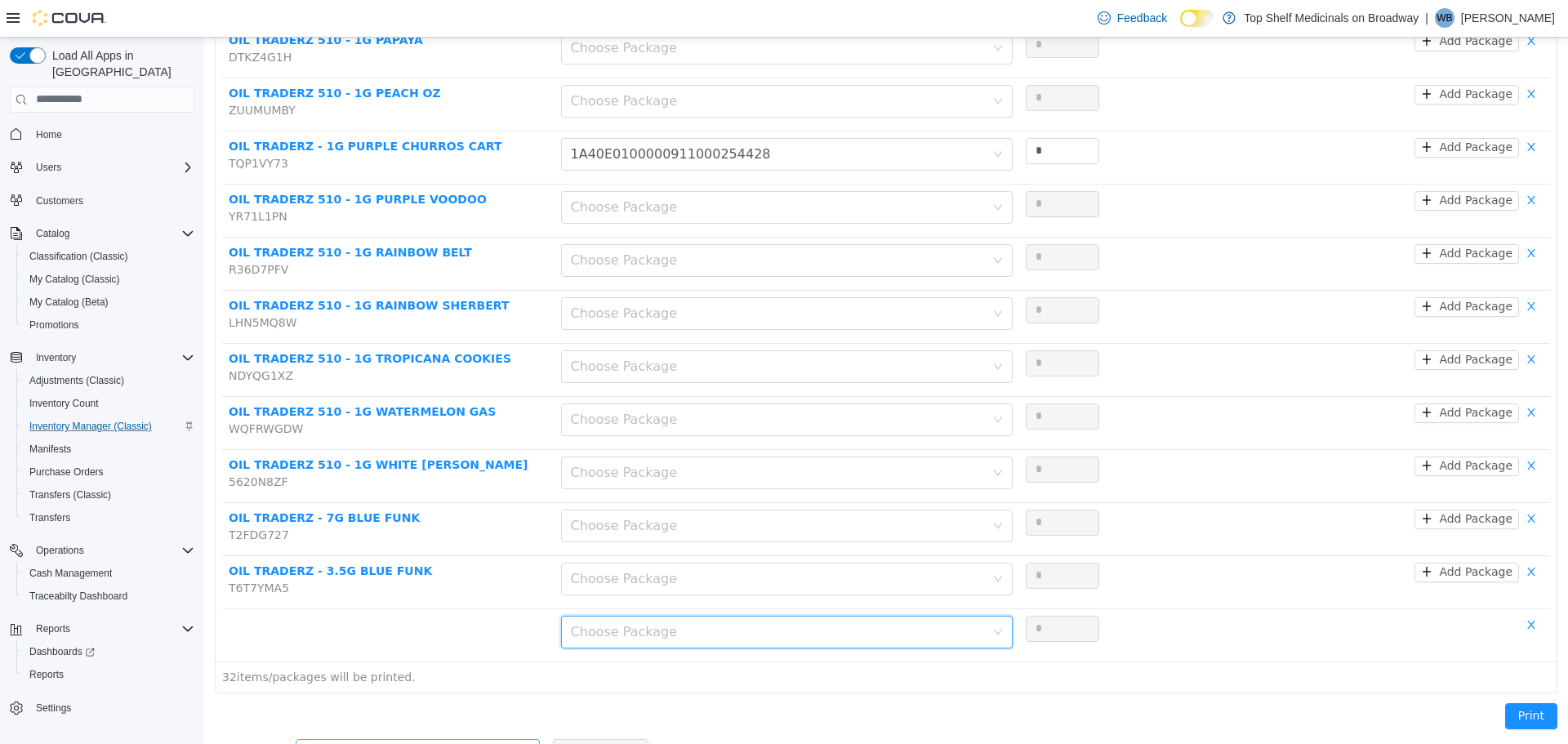
click at [347, 743] on div "Add another product" at bounding box center [409, 751] width 207 height 16
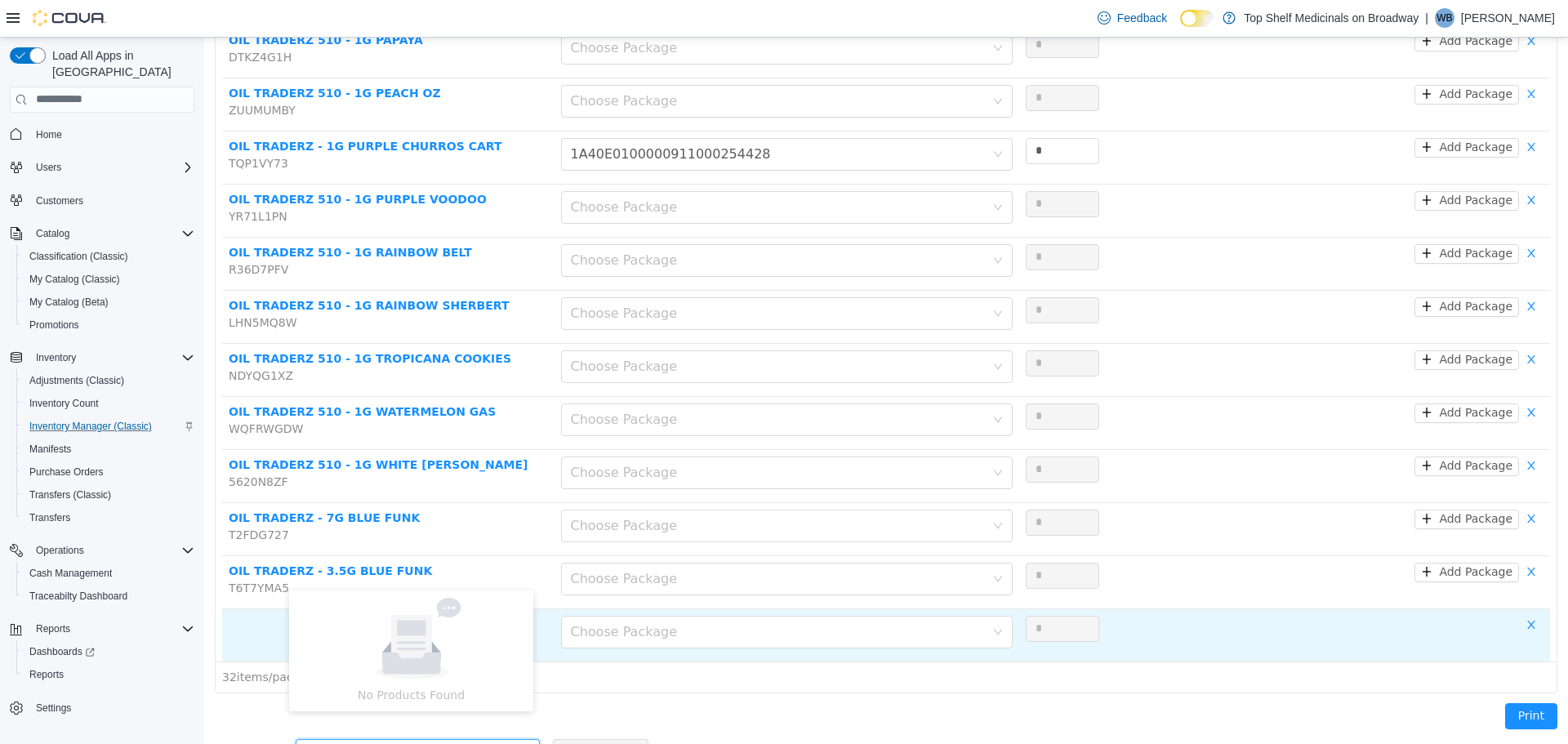
drag, startPoint x: 1539, startPoint y: 597, endPoint x: 1528, endPoint y: 598, distance: 11.0
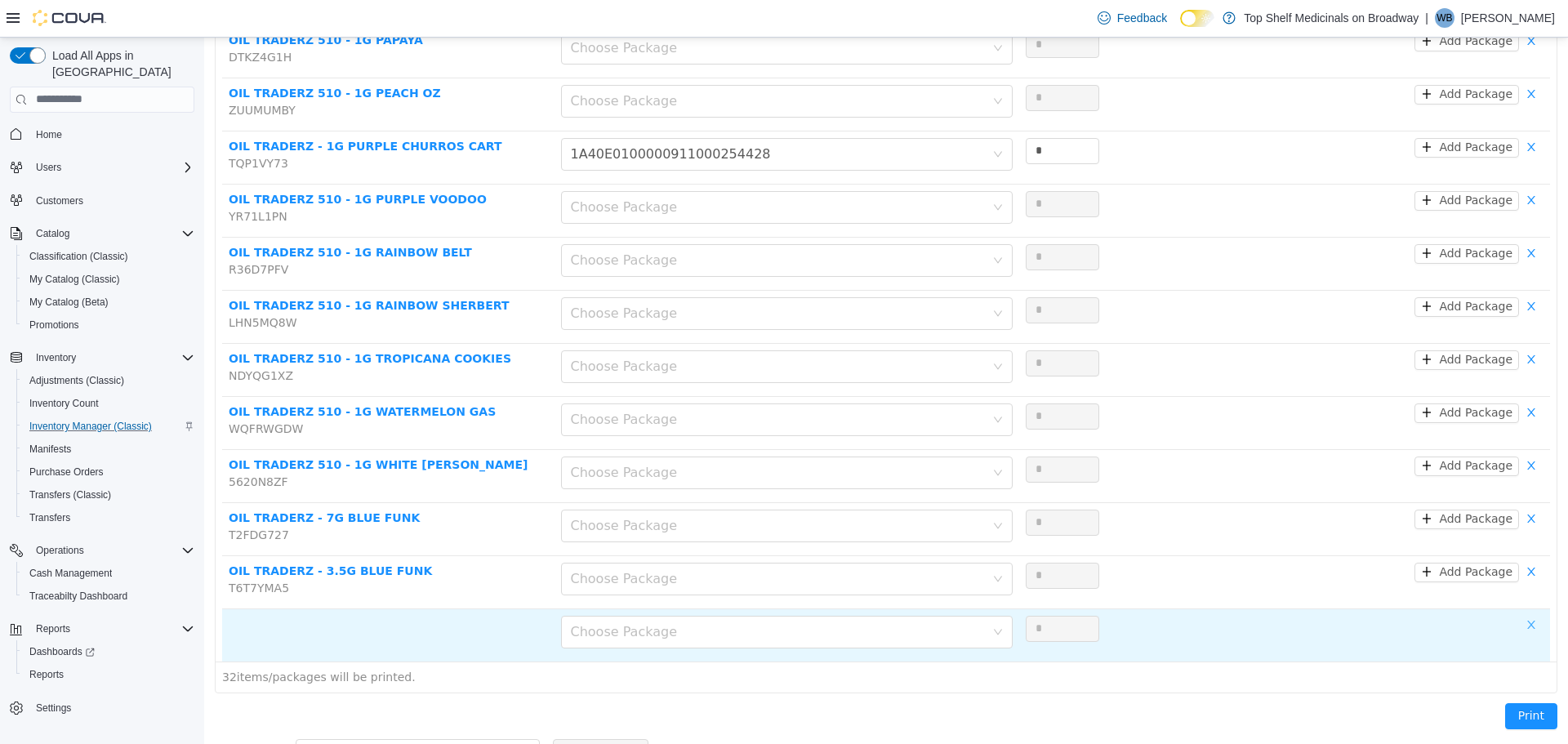
click at [1521, 615] on button "button" at bounding box center [1531, 625] width 25 height 20
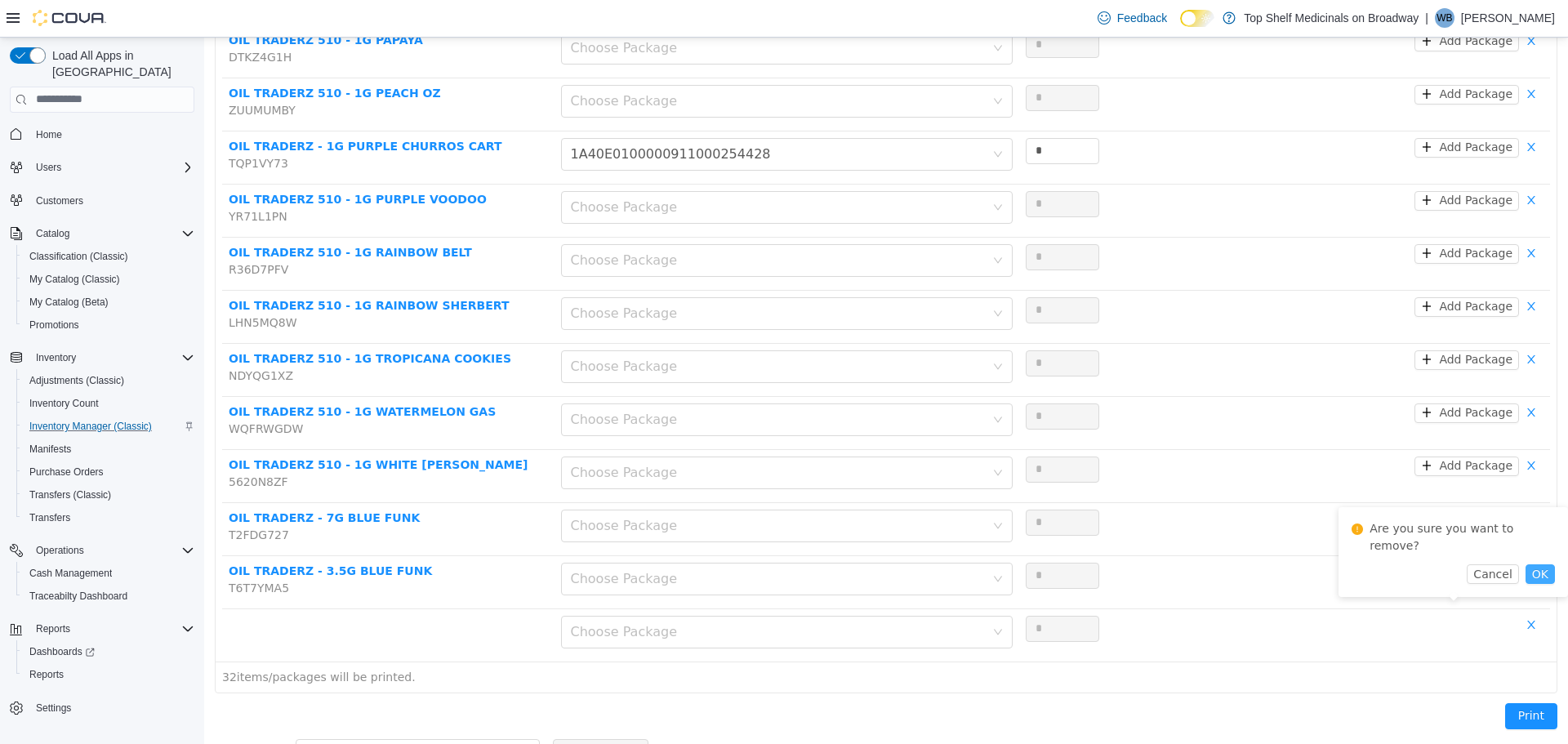
click at [1525, 563] on button "OK" at bounding box center [1540, 573] width 30 height 20
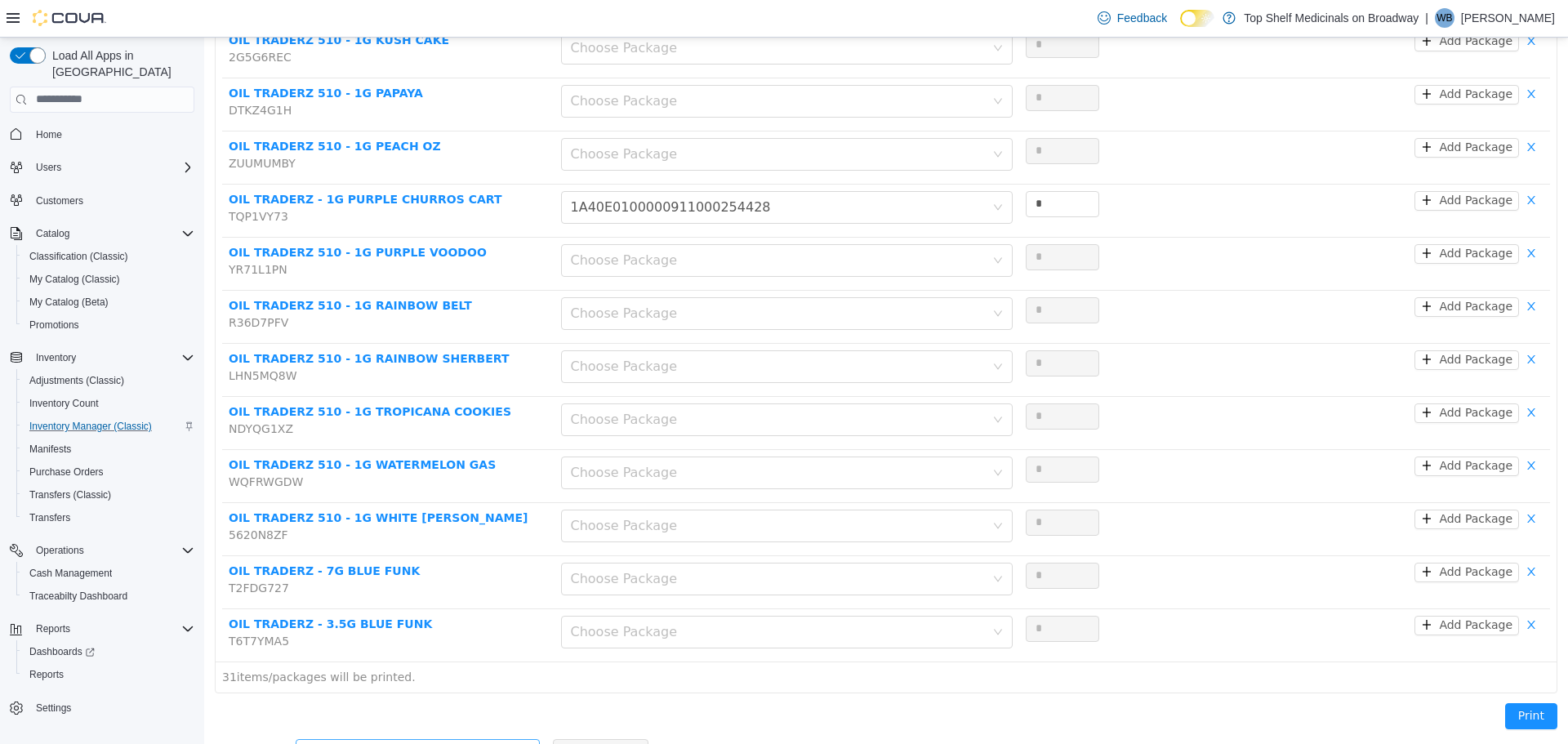
click at [381, 743] on div "Add another product" at bounding box center [409, 751] width 207 height 16
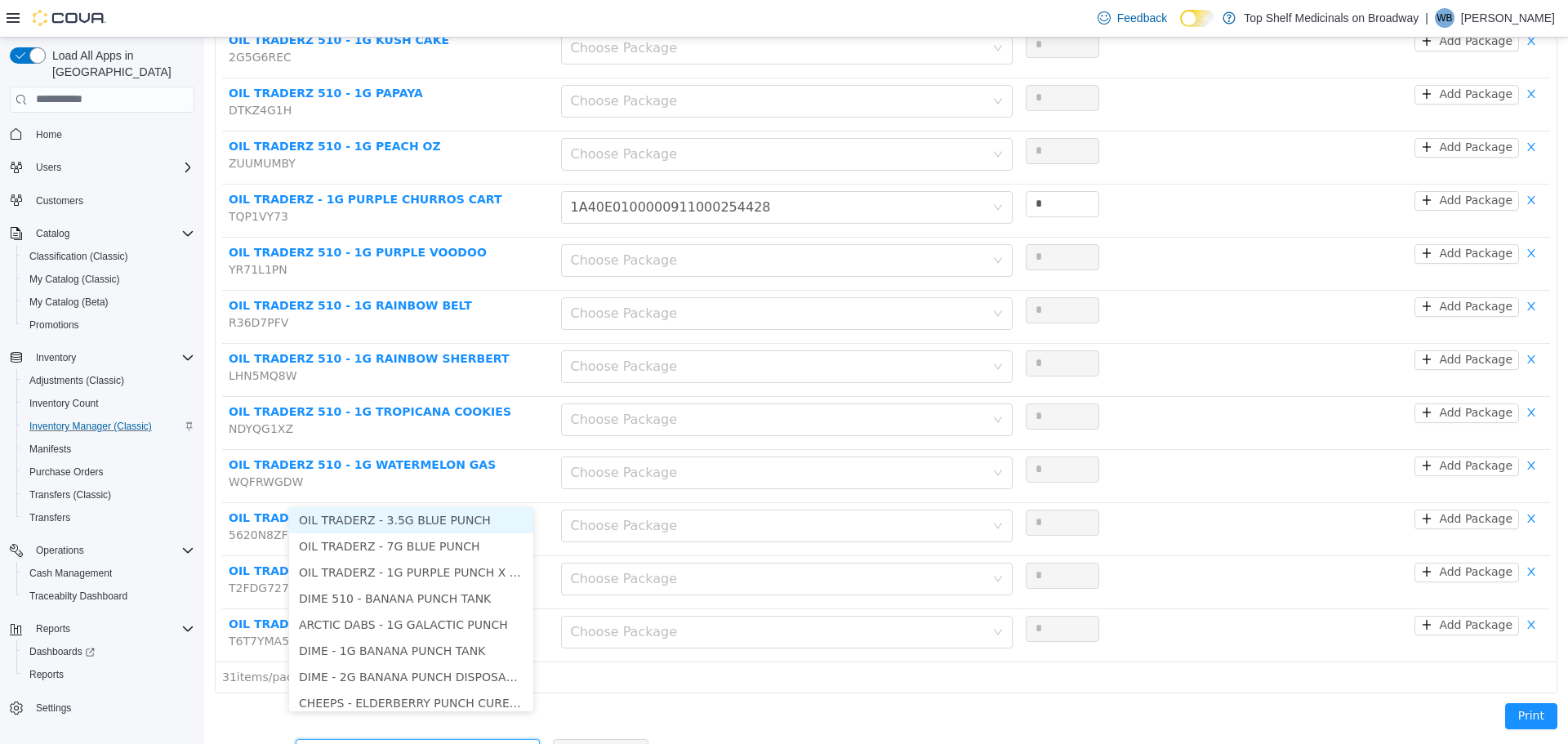
click at [449, 522] on li "OIL TRADERZ - 3.5G BLUE PUNCH" at bounding box center [411, 519] width 244 height 26
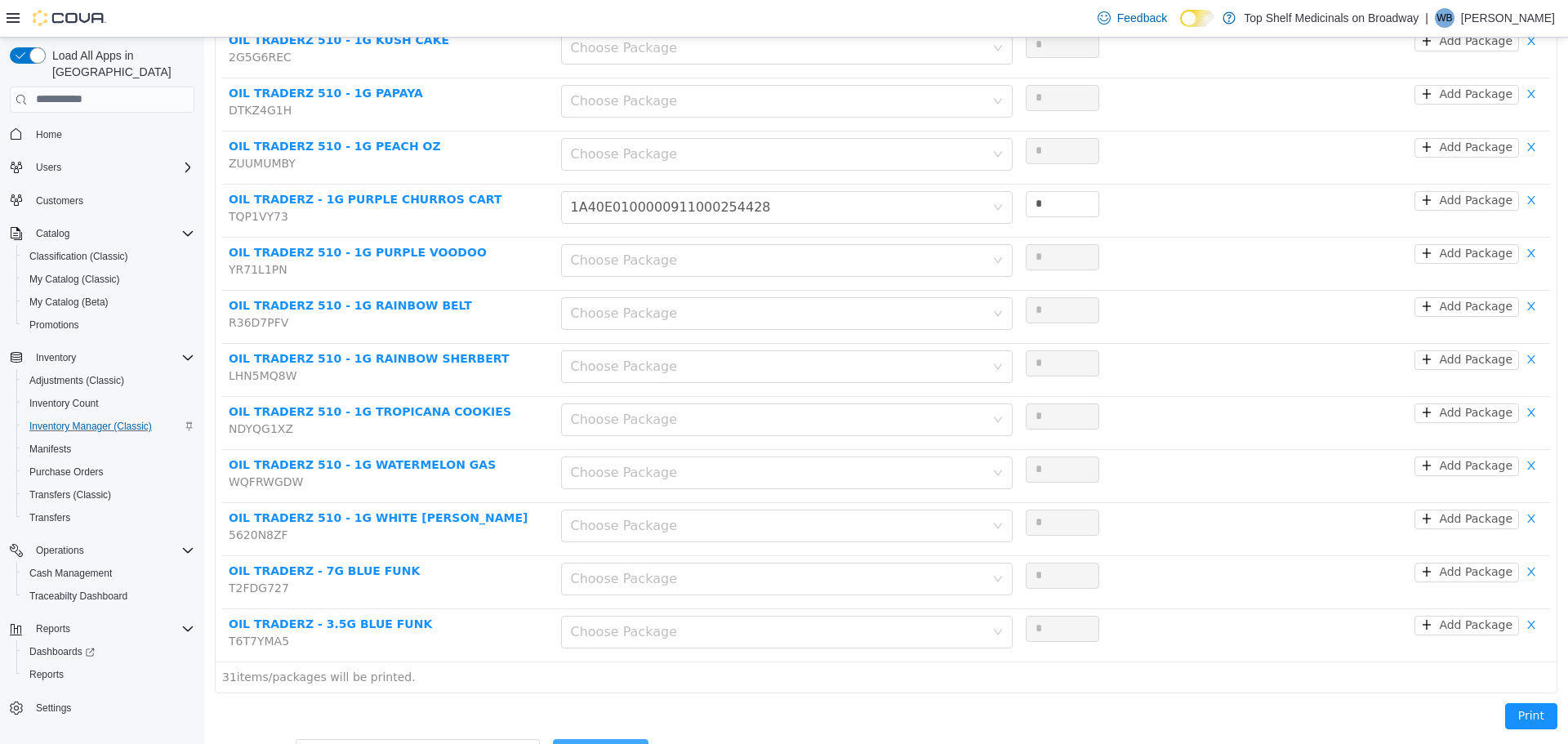
drag, startPoint x: 556, startPoint y: 707, endPoint x: 563, endPoint y: 717, distance: 12.2
click at [557, 709] on div "Print" at bounding box center [885, 718] width 1362 height 53
click at [566, 738] on button "Add Product" at bounding box center [601, 751] width 96 height 26
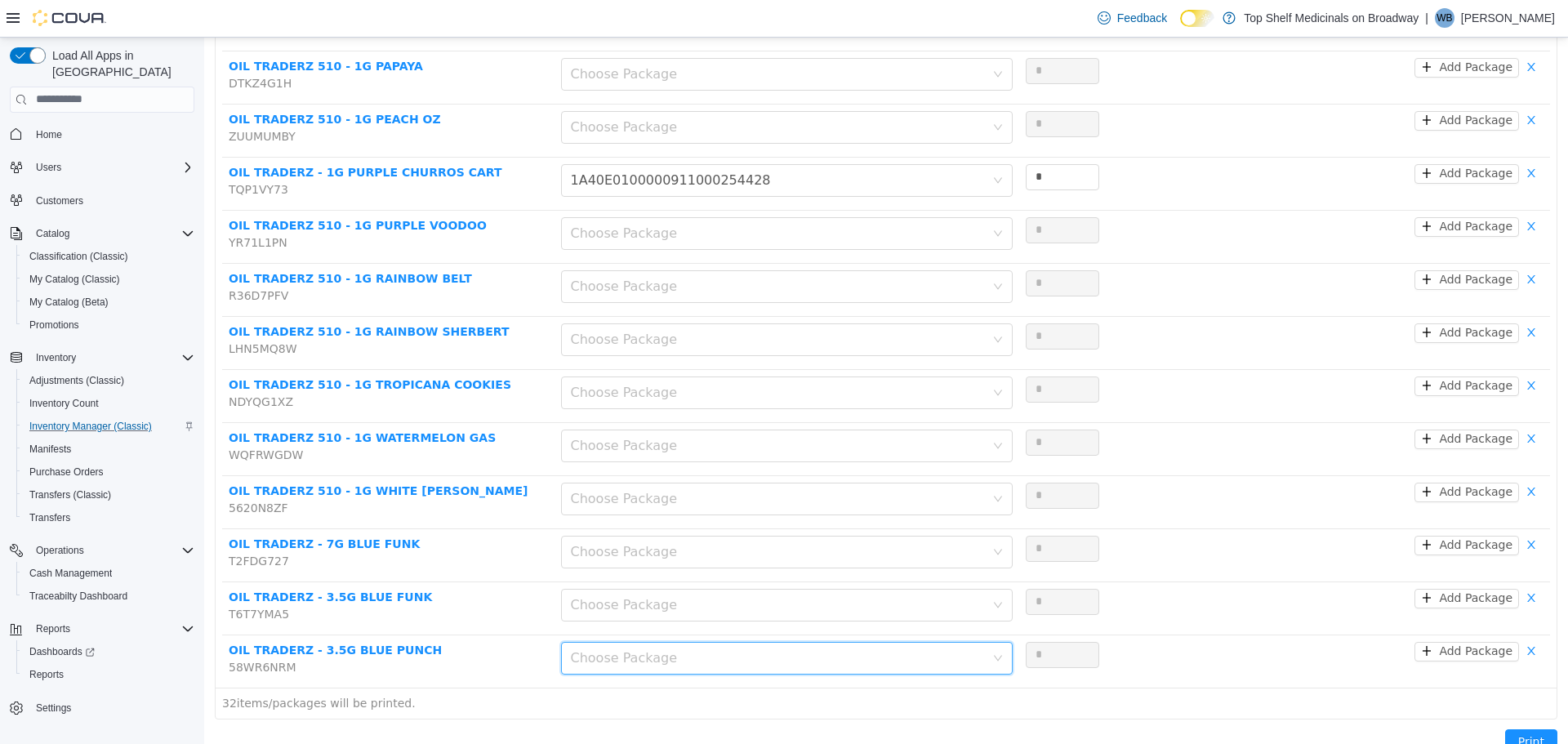
scroll to position [1347, 0]
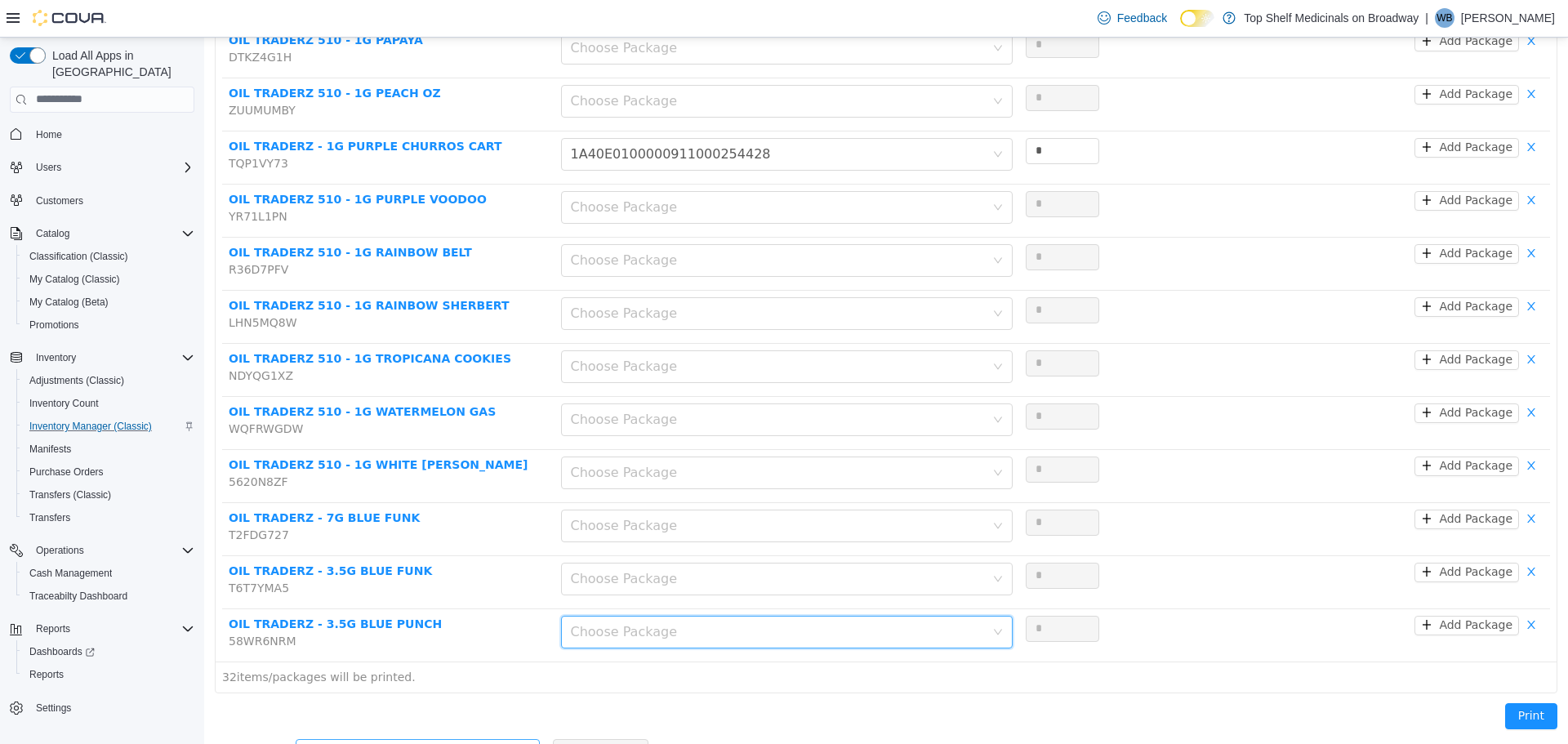
click at [454, 743] on div "Add another product" at bounding box center [409, 751] width 207 height 16
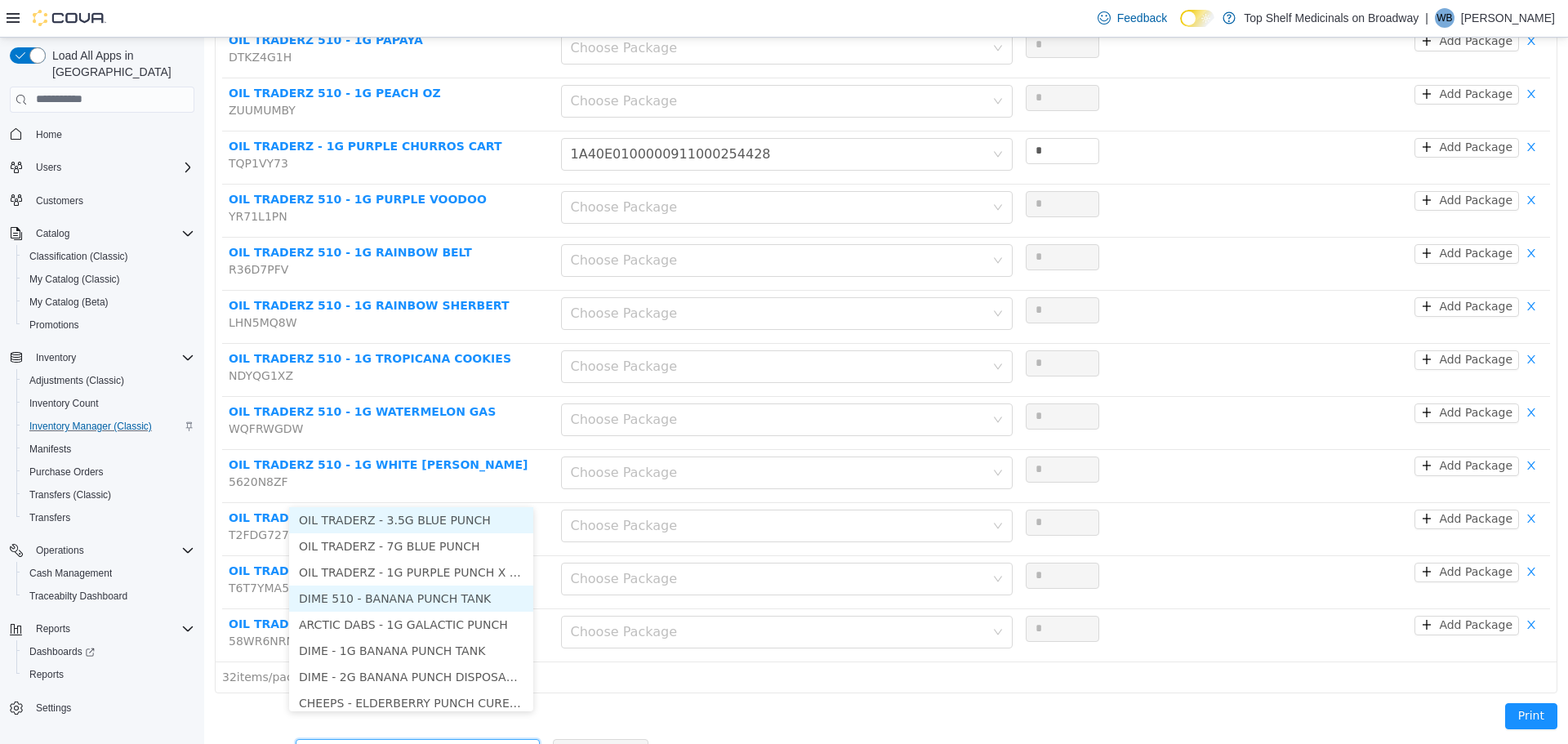
scroll to position [8, 0]
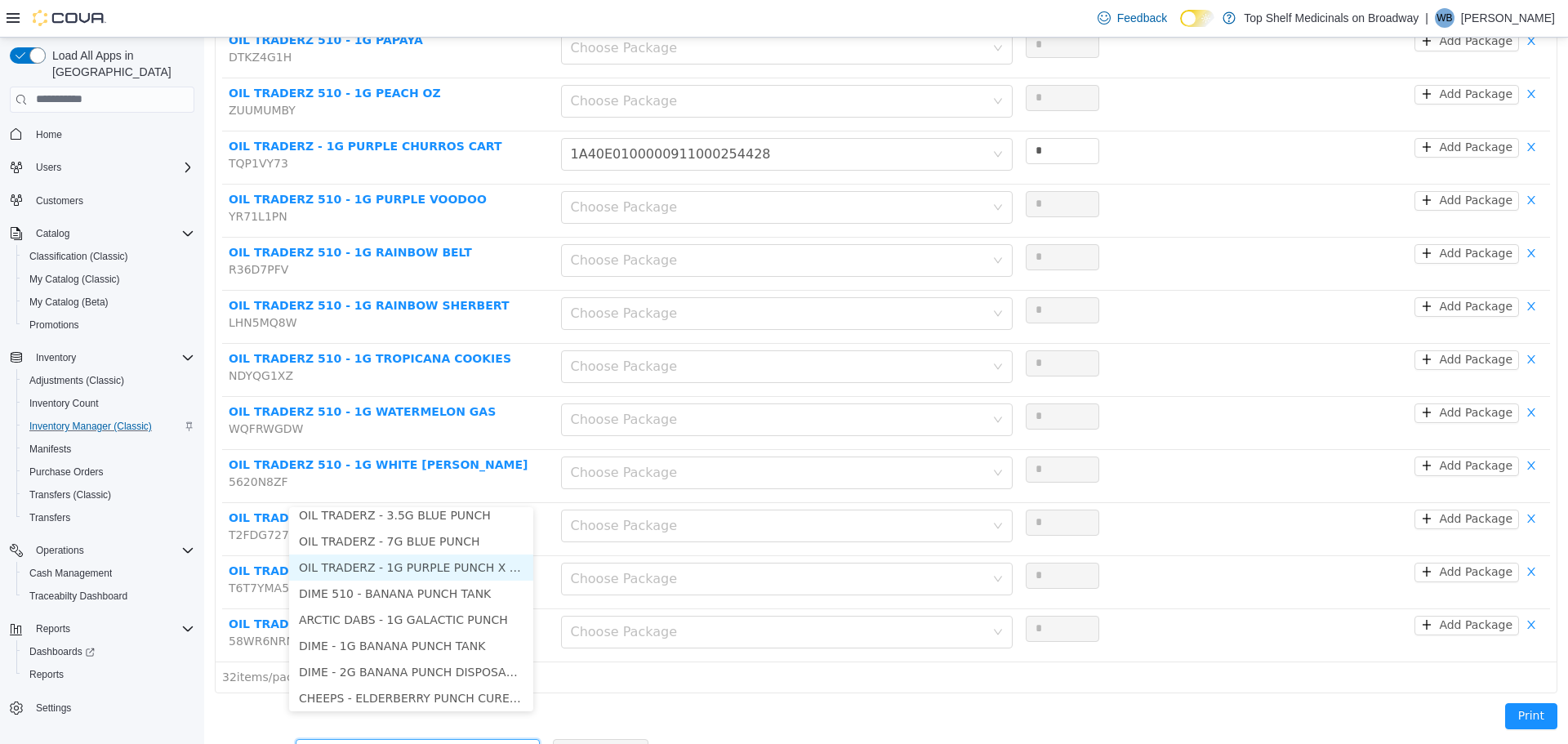
click at [462, 554] on li "OIL TRADERZ - 1G PURPLE PUNCH X BLUE DREAM BADDER" at bounding box center [411, 567] width 244 height 26
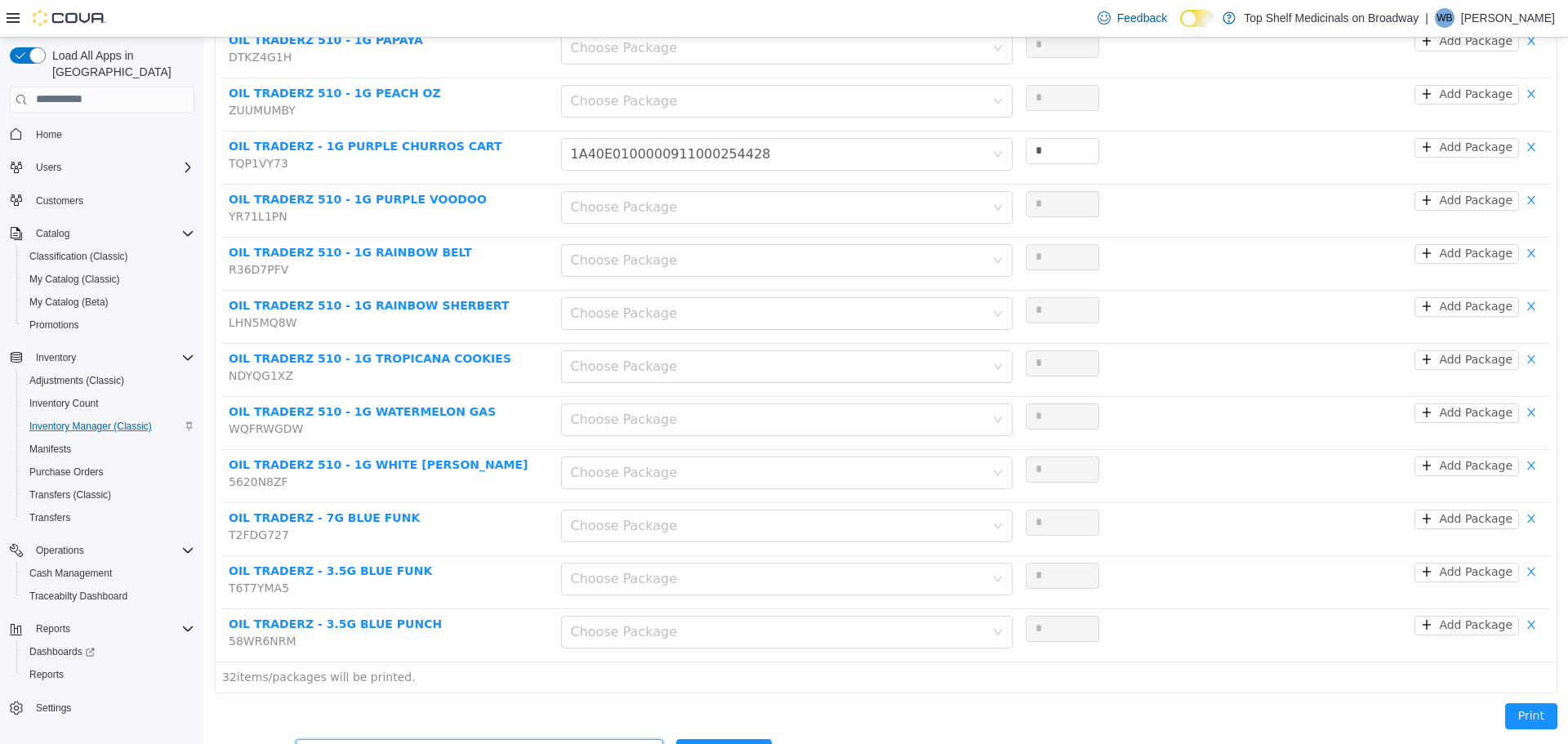
click at [490, 739] on div "OIL TRADERZ - 1G PURPLE PUNCH X BLUE DREAM BADDER" at bounding box center [474, 751] width 337 height 25
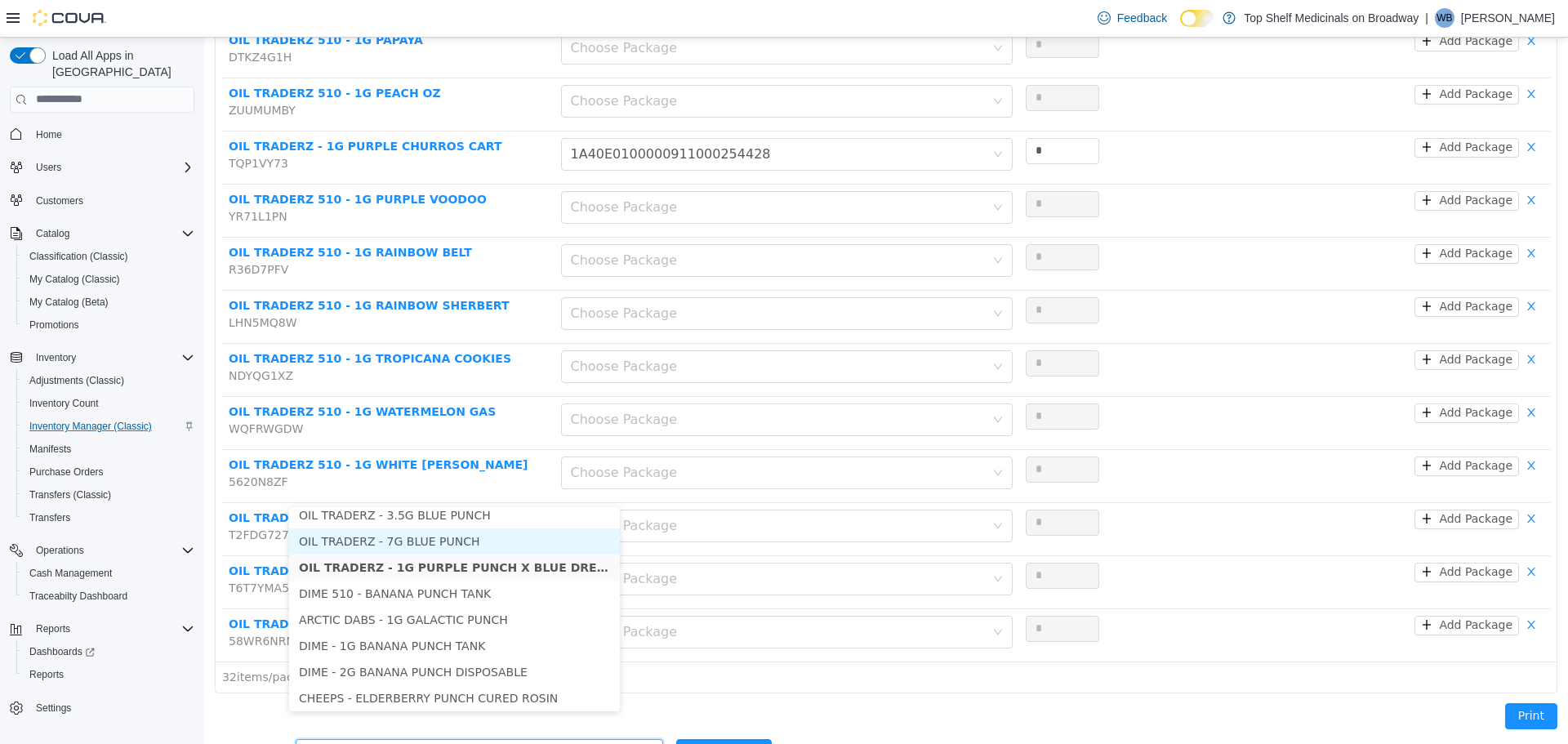
click at [455, 537] on li "OIL TRADERZ - 7G BLUE PUNCH" at bounding box center [455, 540] width 330 height 26
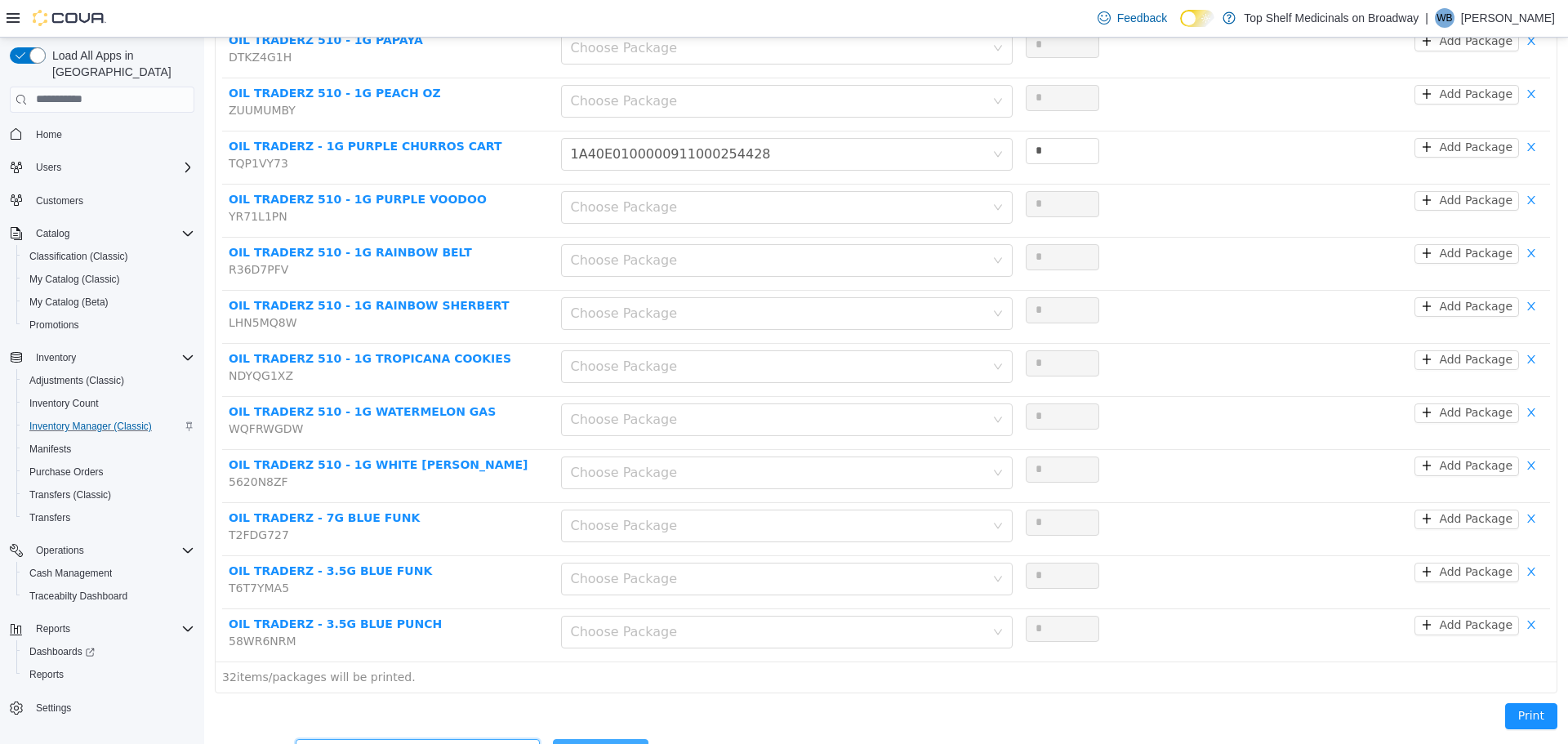
click at [591, 738] on button "Add Product" at bounding box center [601, 751] width 96 height 26
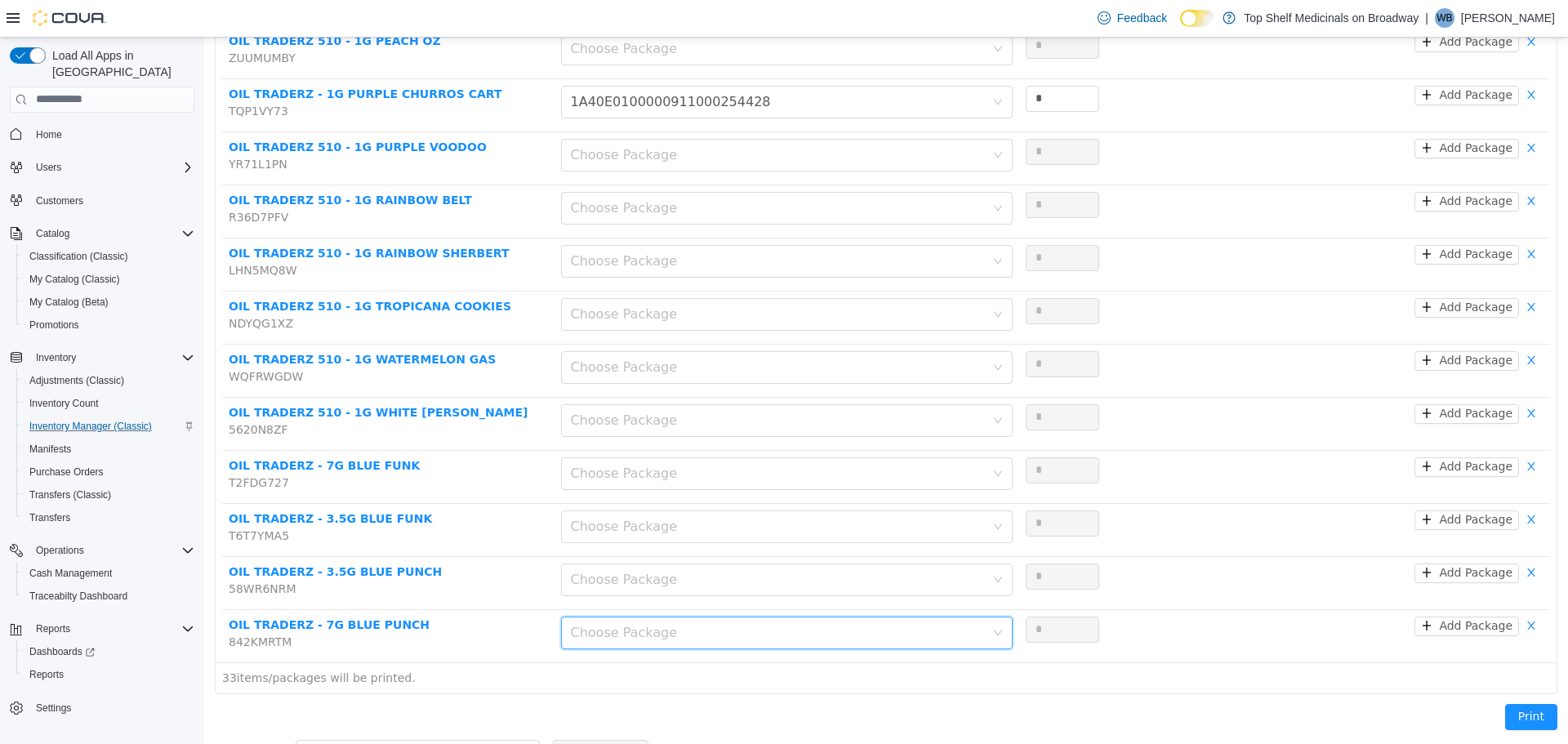
scroll to position [1399, 0]
click at [408, 743] on div "Add another product" at bounding box center [409, 751] width 207 height 16
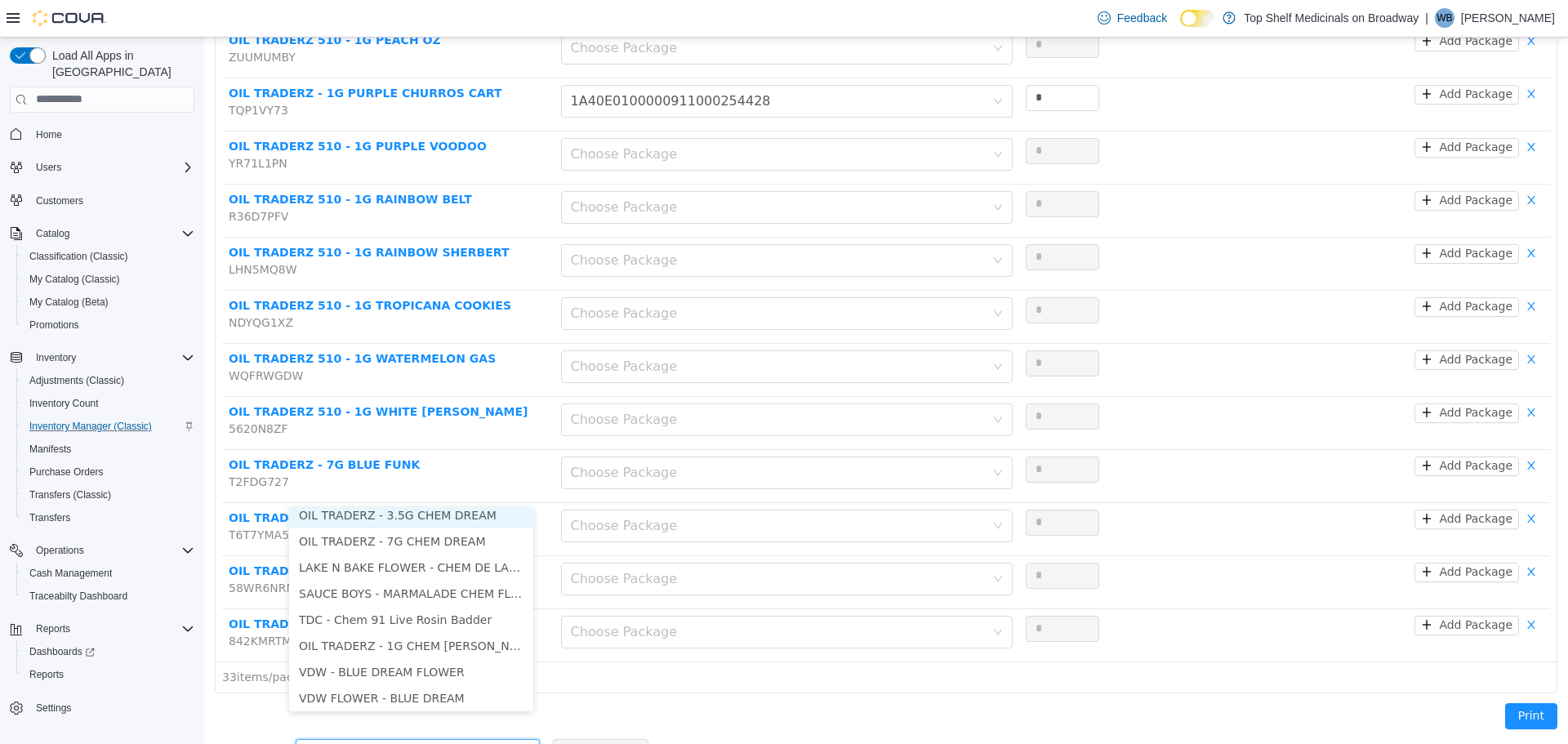
scroll to position [3, 0]
click at [431, 516] on li "OIL TRADERZ - 3.5G CHEM DREAM" at bounding box center [411, 519] width 244 height 26
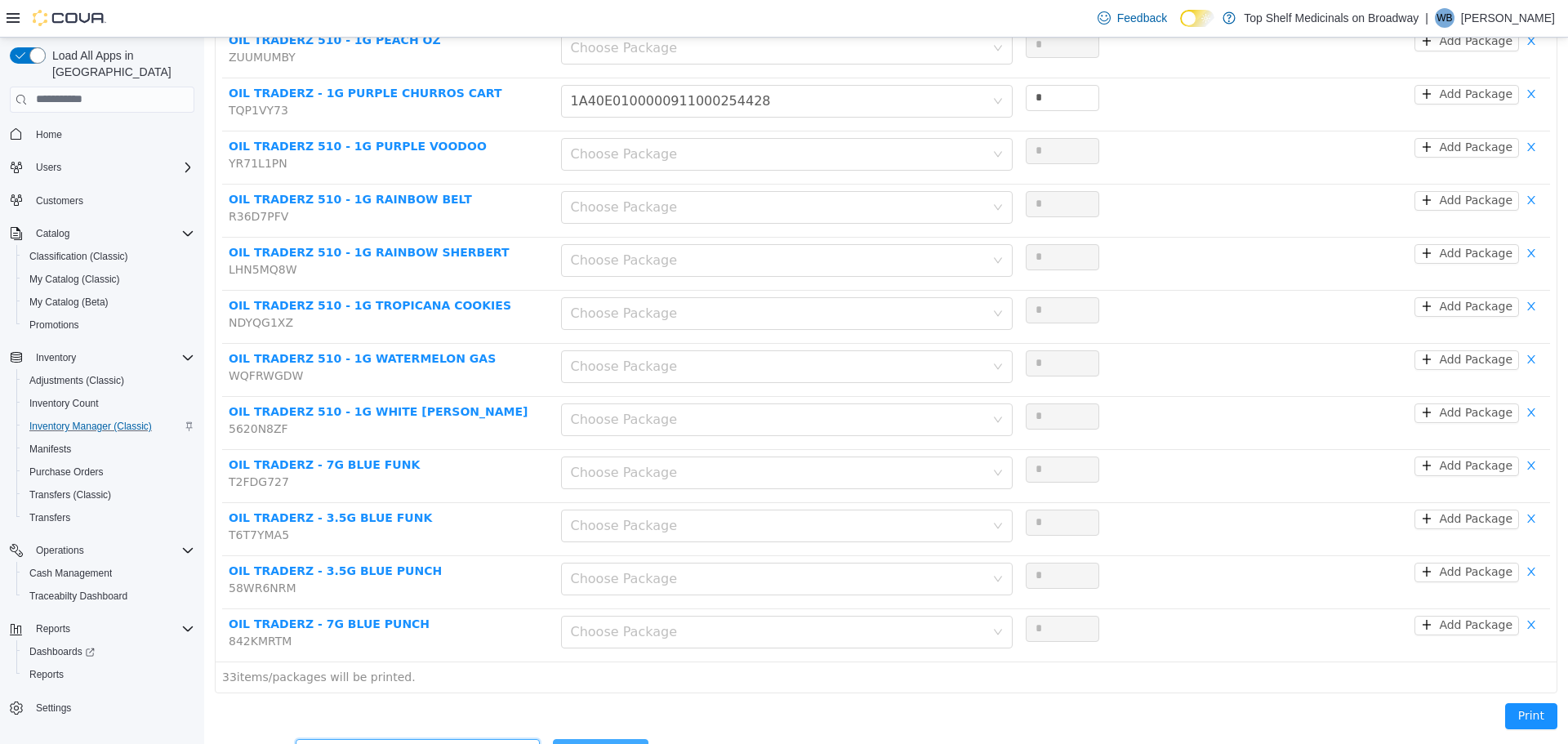
click at [575, 738] on button "Add Product" at bounding box center [601, 751] width 96 height 26
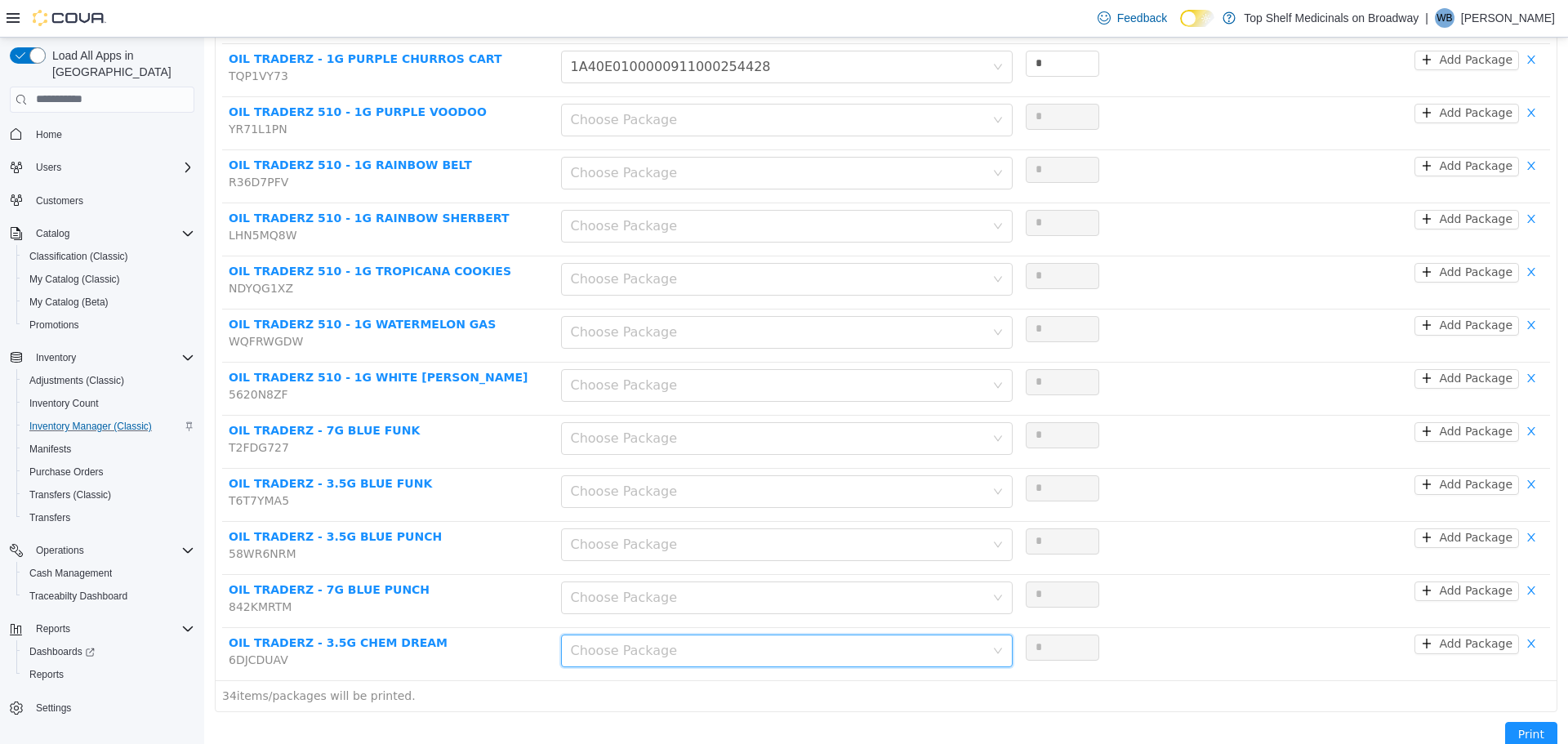
scroll to position [1452, 0]
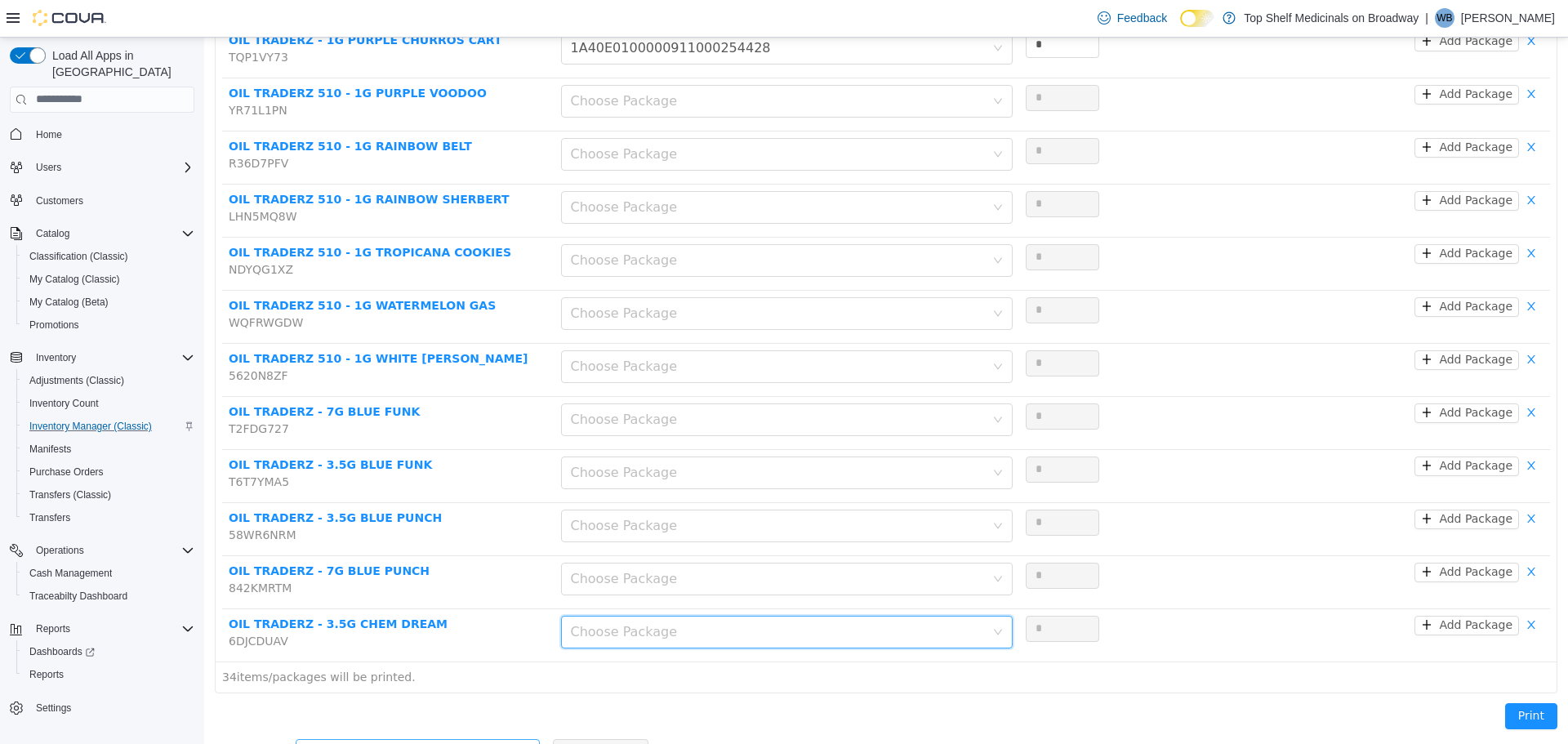
click at [437, 743] on div "Add another product" at bounding box center [409, 751] width 207 height 16
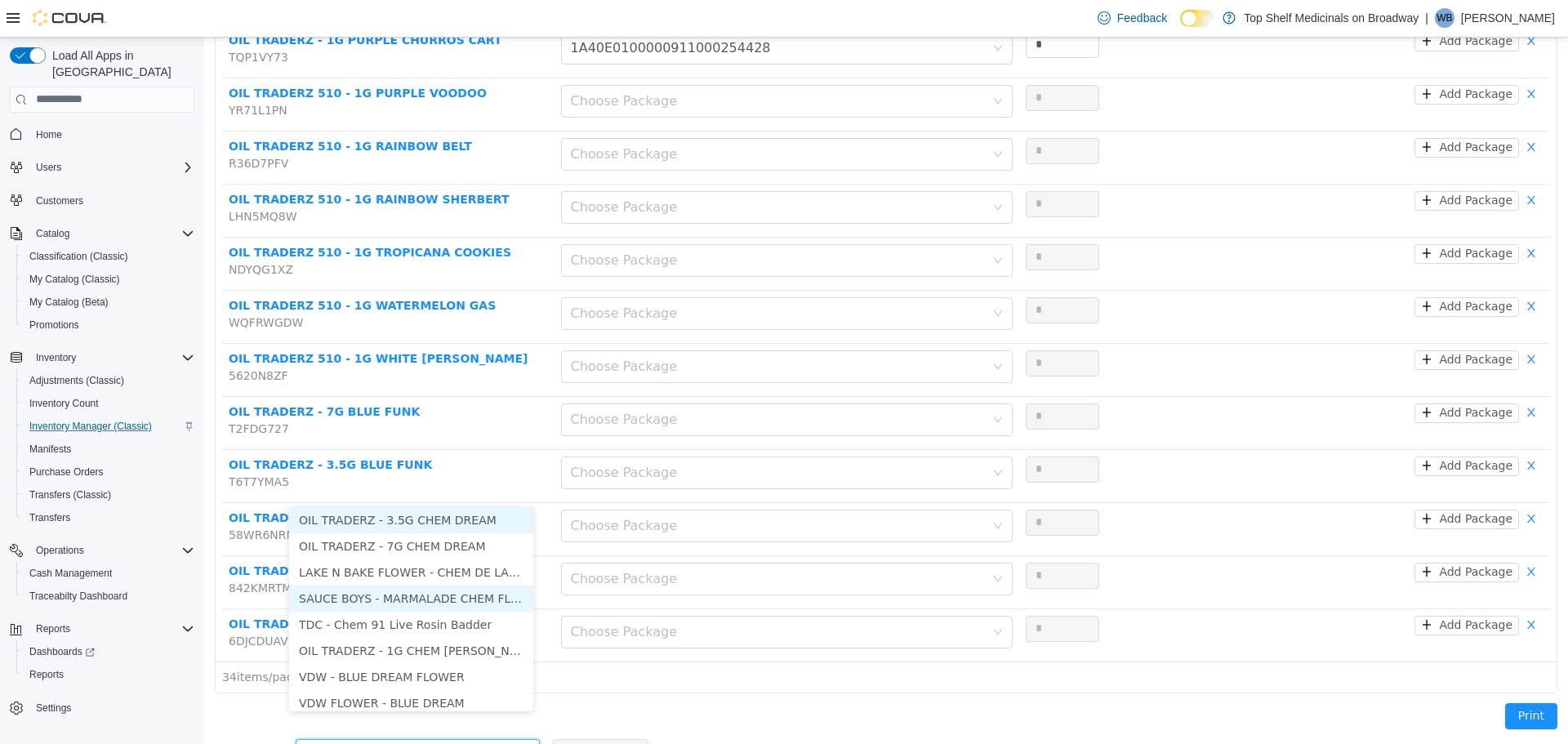
scroll to position [8, 0]
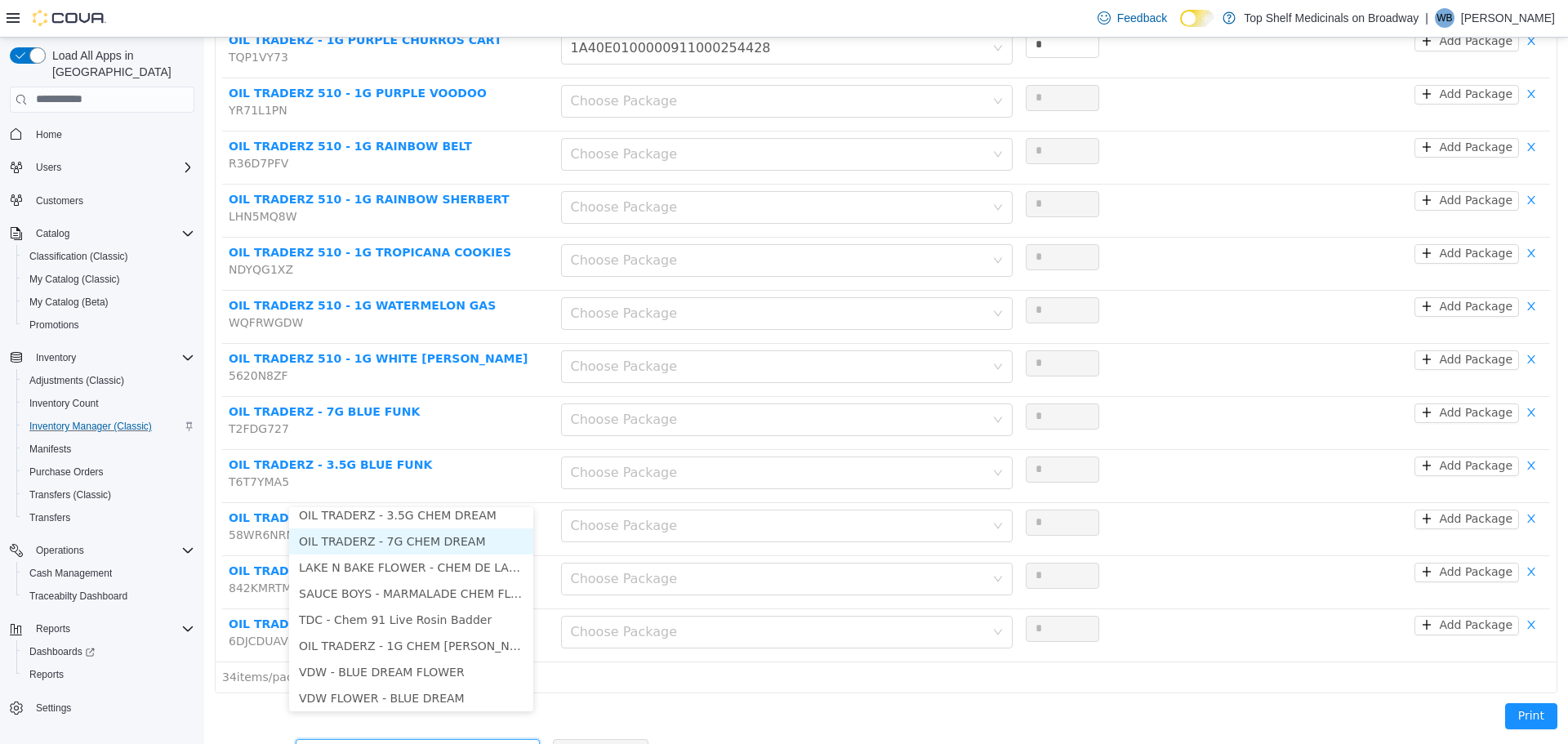
click at [432, 539] on li "OIL TRADERZ - 7G CHEM DREAM" at bounding box center [411, 540] width 244 height 26
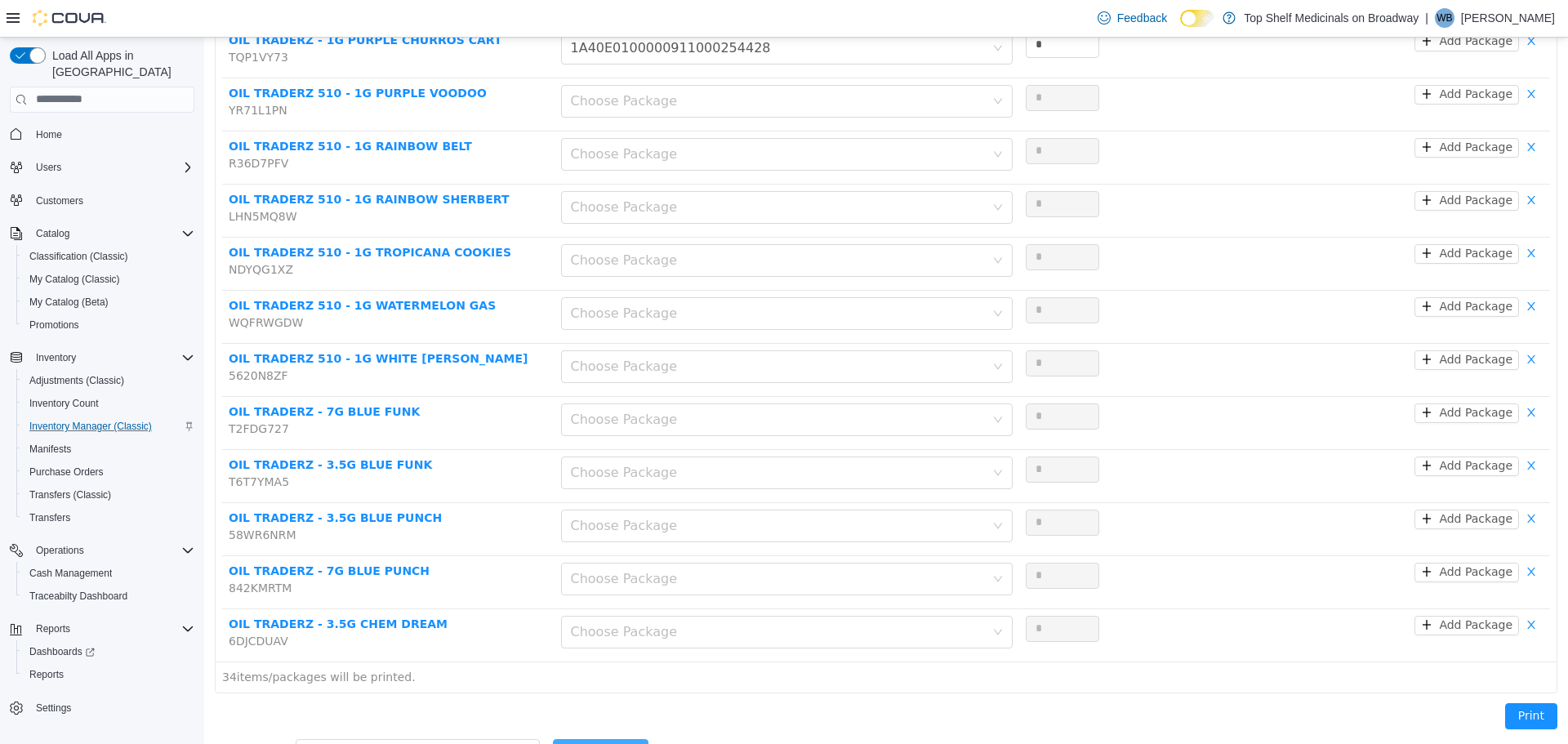
click at [612, 738] on button "Add Product" at bounding box center [601, 751] width 96 height 26
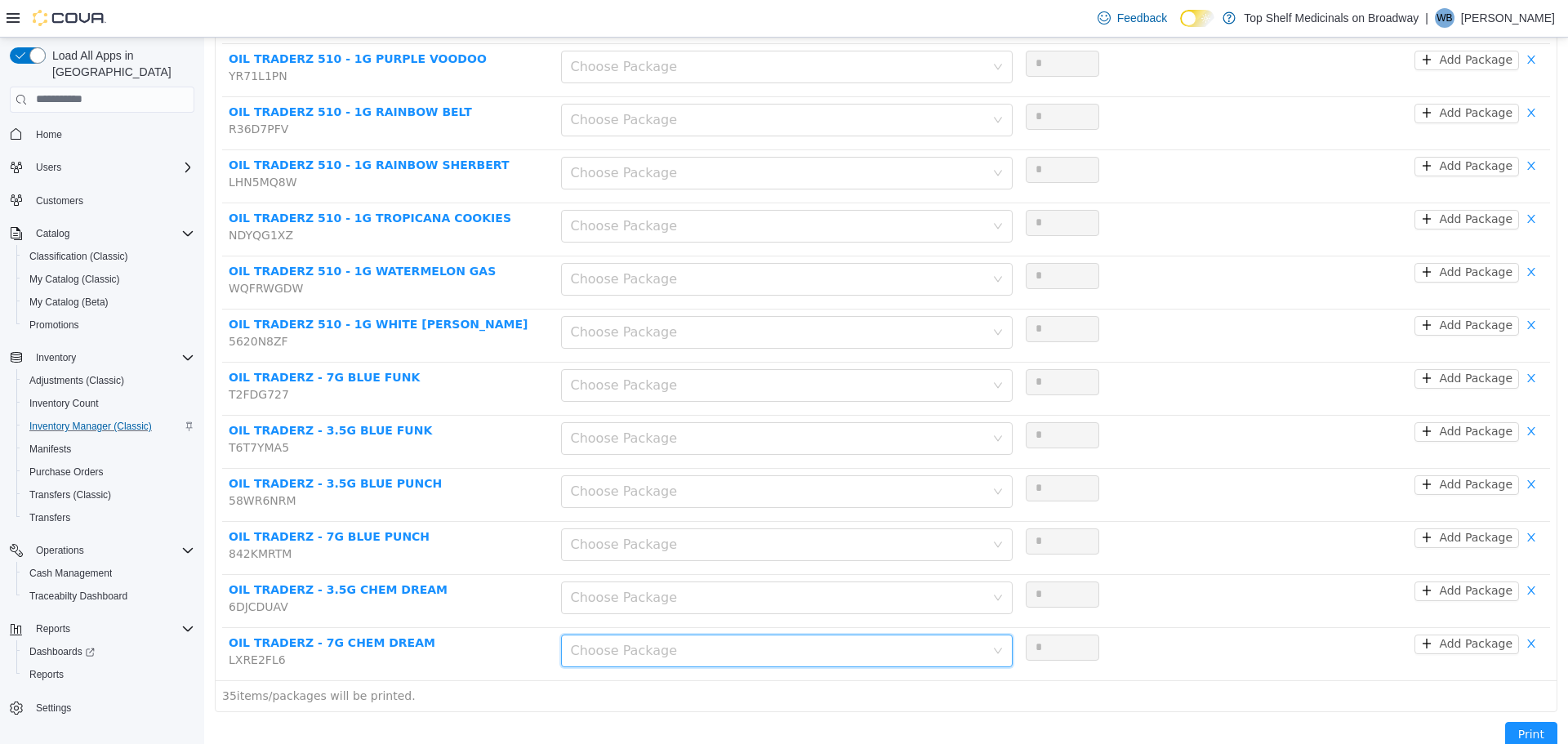
scroll to position [1506, 0]
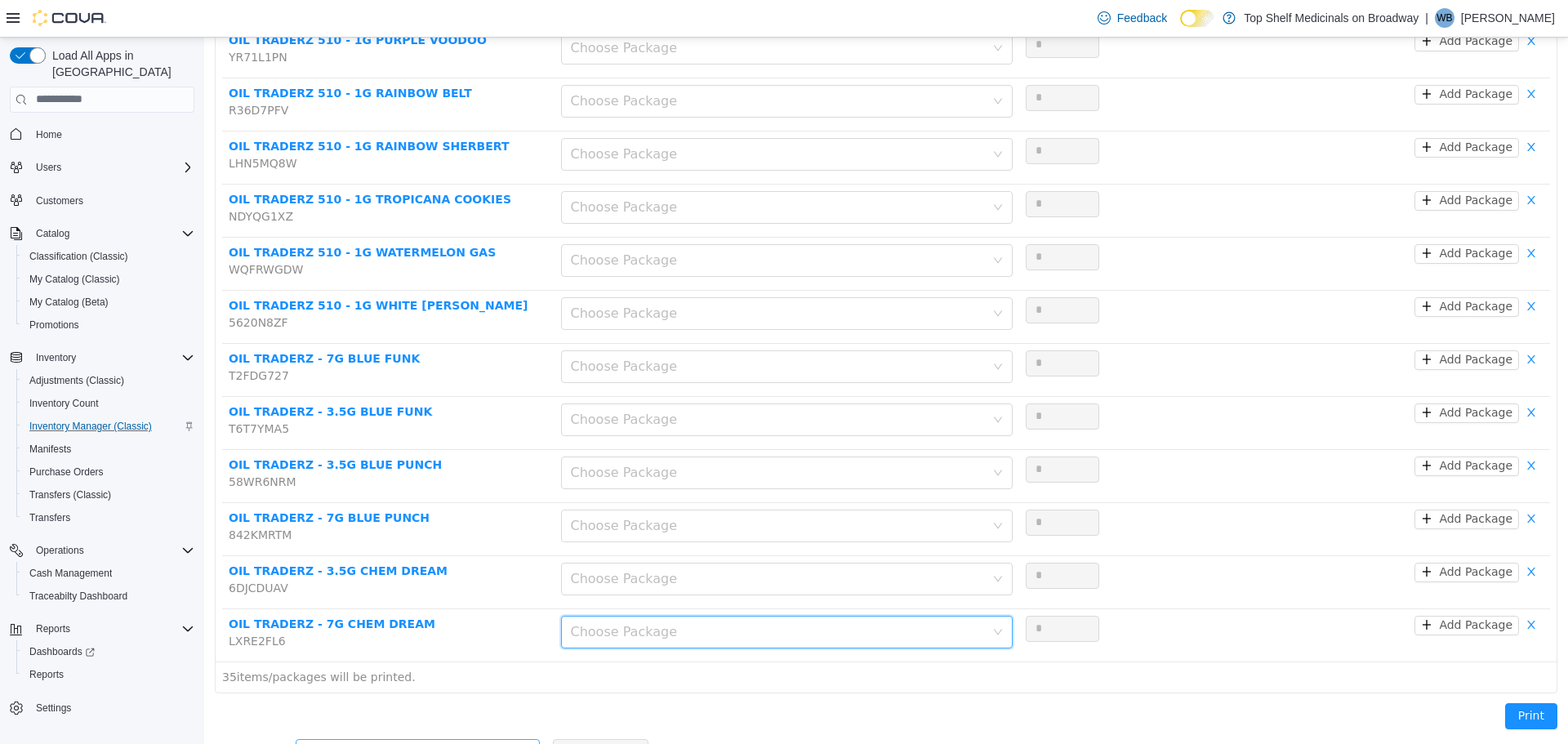
click at [455, 743] on div "Add another product" at bounding box center [409, 751] width 207 height 16
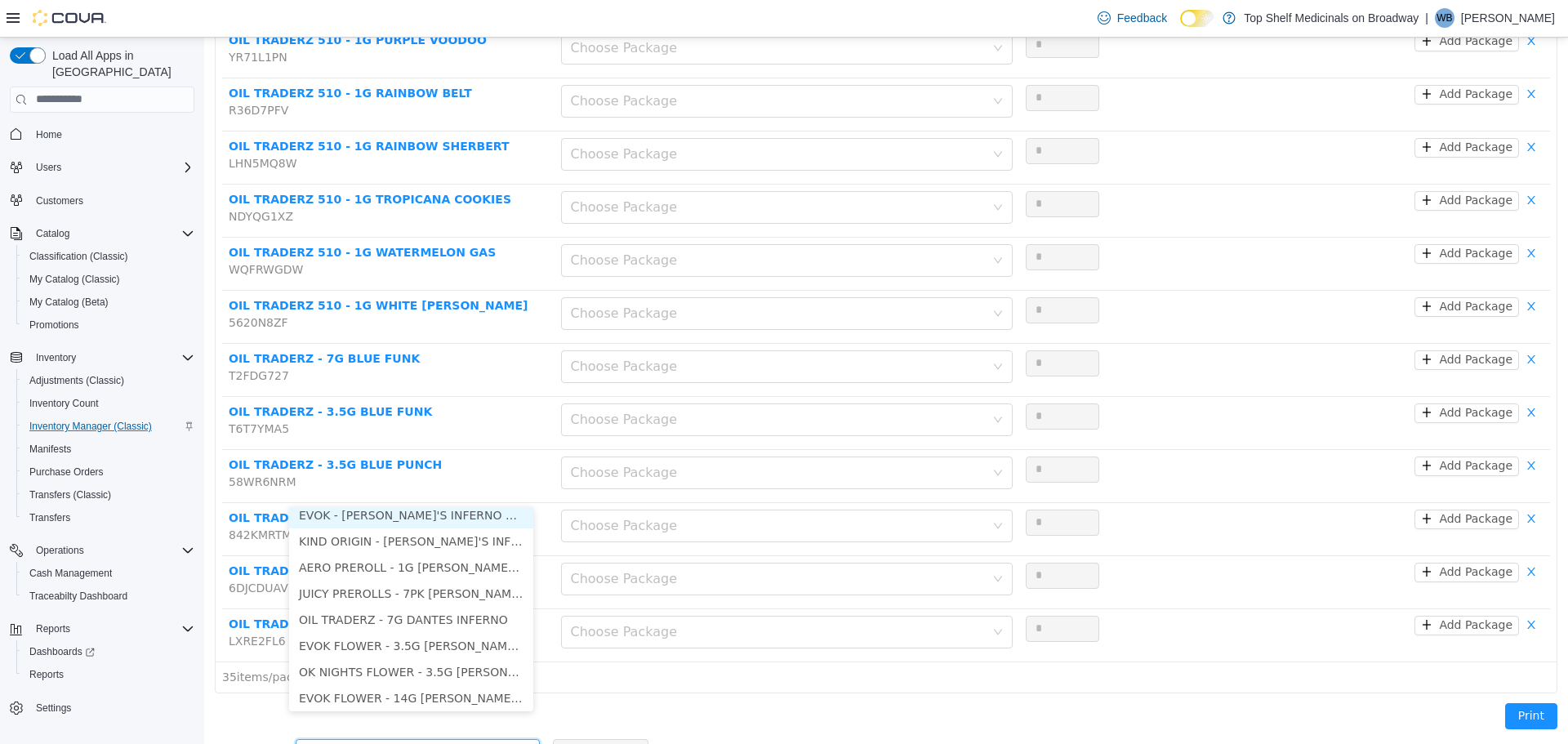
type input "*"
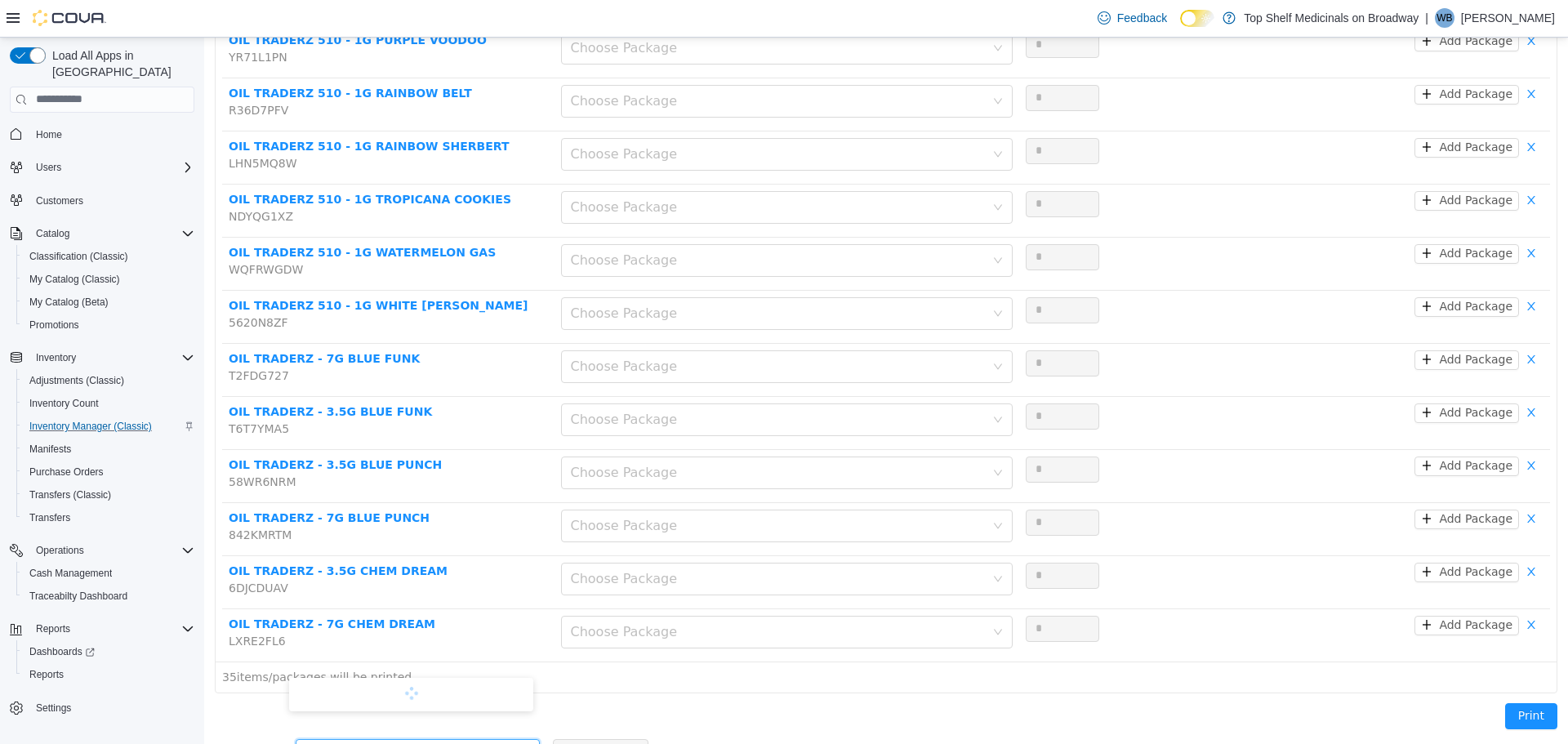
type input "*"
click at [678, 692] on div "Print" at bounding box center [885, 718] width 1362 height 53
click at [392, 743] on div "Add another product" at bounding box center [409, 751] width 207 height 16
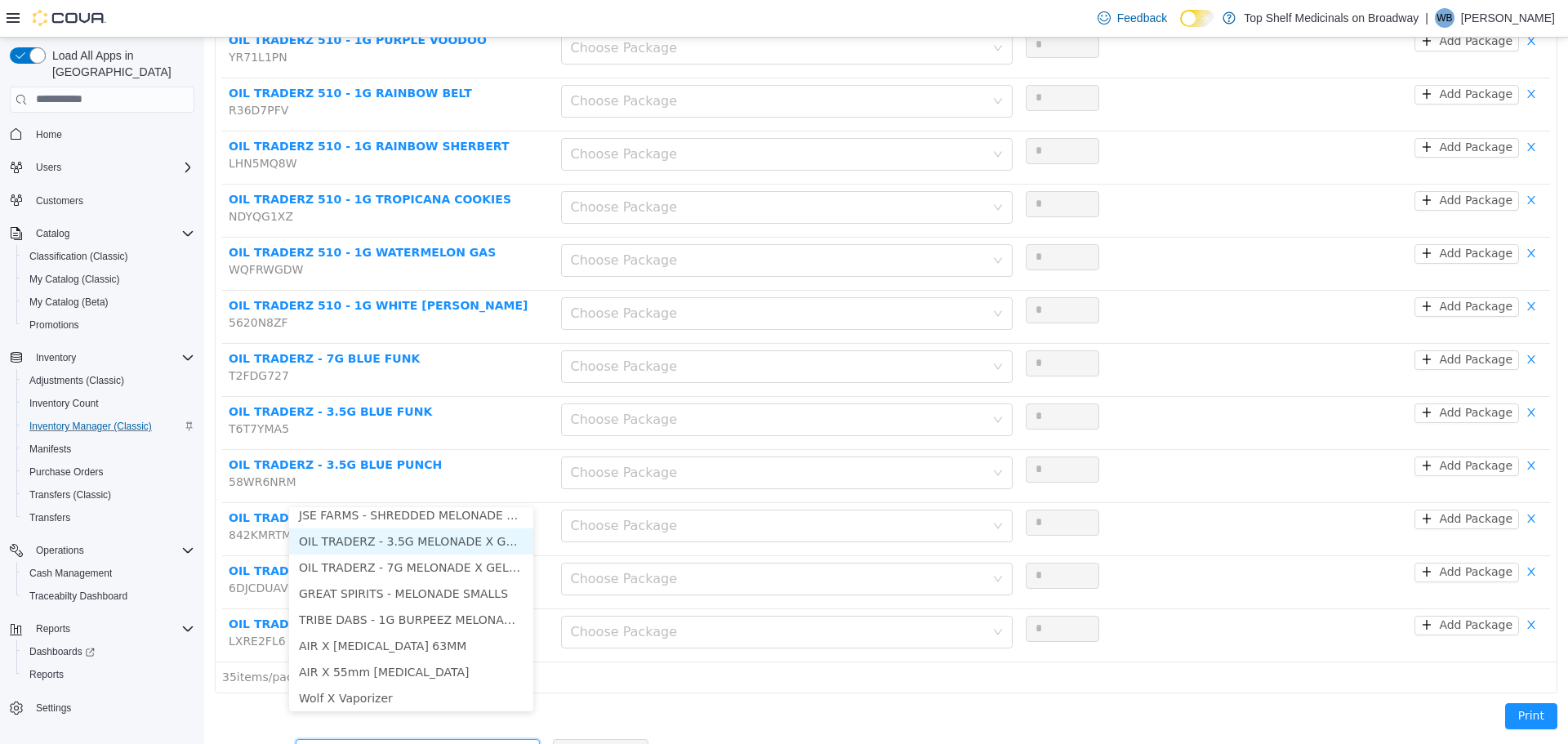
click at [440, 549] on li "OIL TRADERZ - 3.5G MELONADE X GELATO 41" at bounding box center [411, 540] width 244 height 26
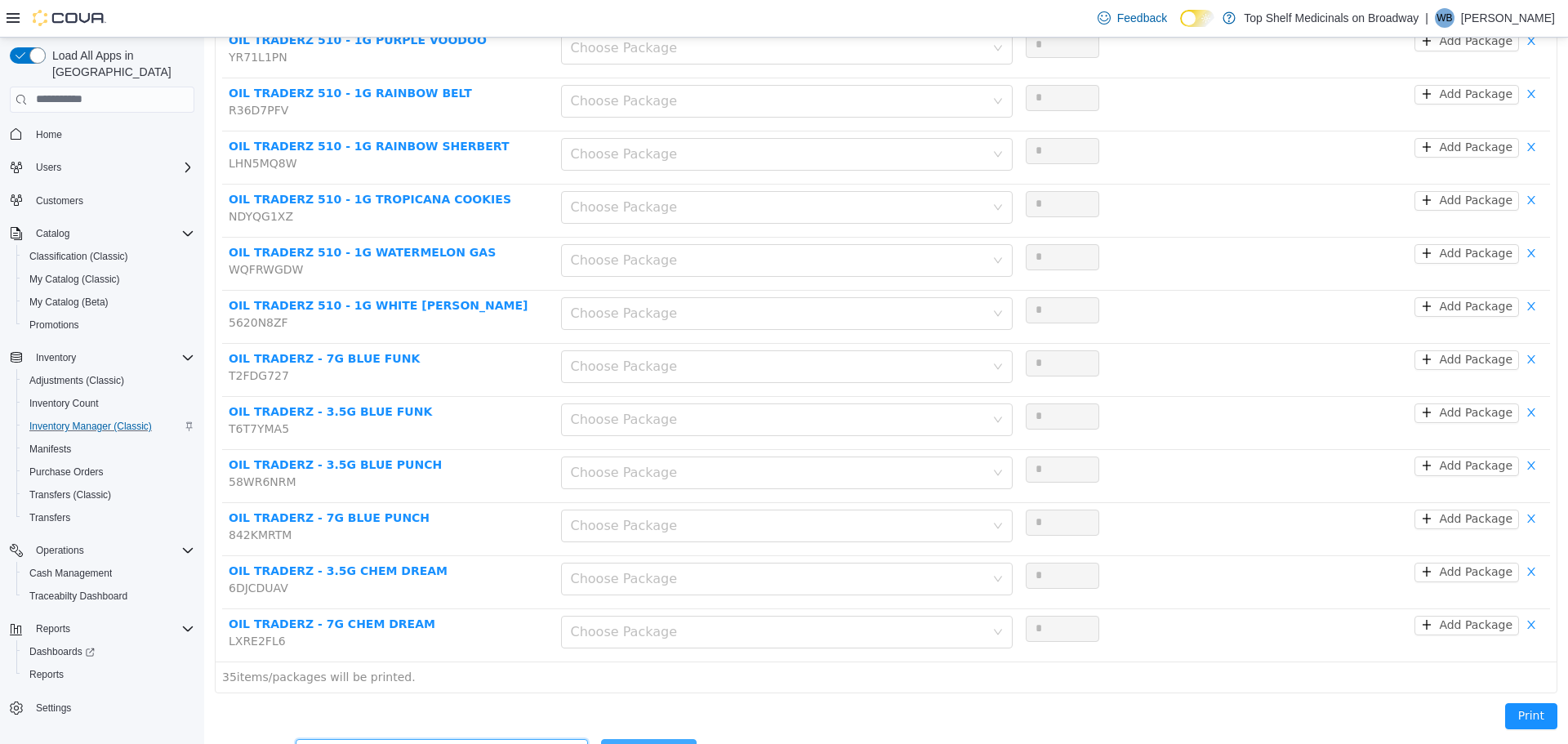
click at [601, 738] on button "Add Product" at bounding box center [649, 751] width 96 height 26
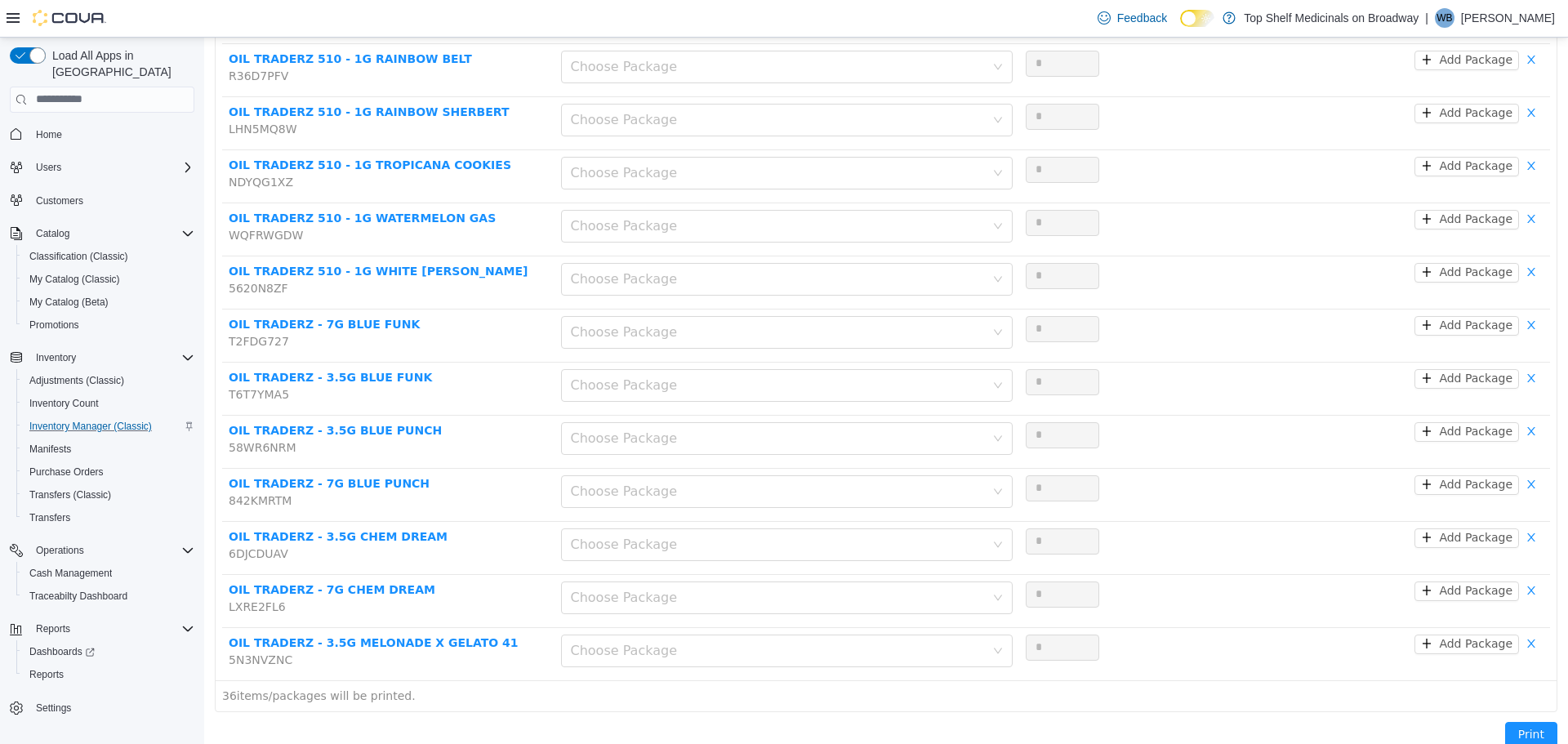
scroll to position [1559, 0]
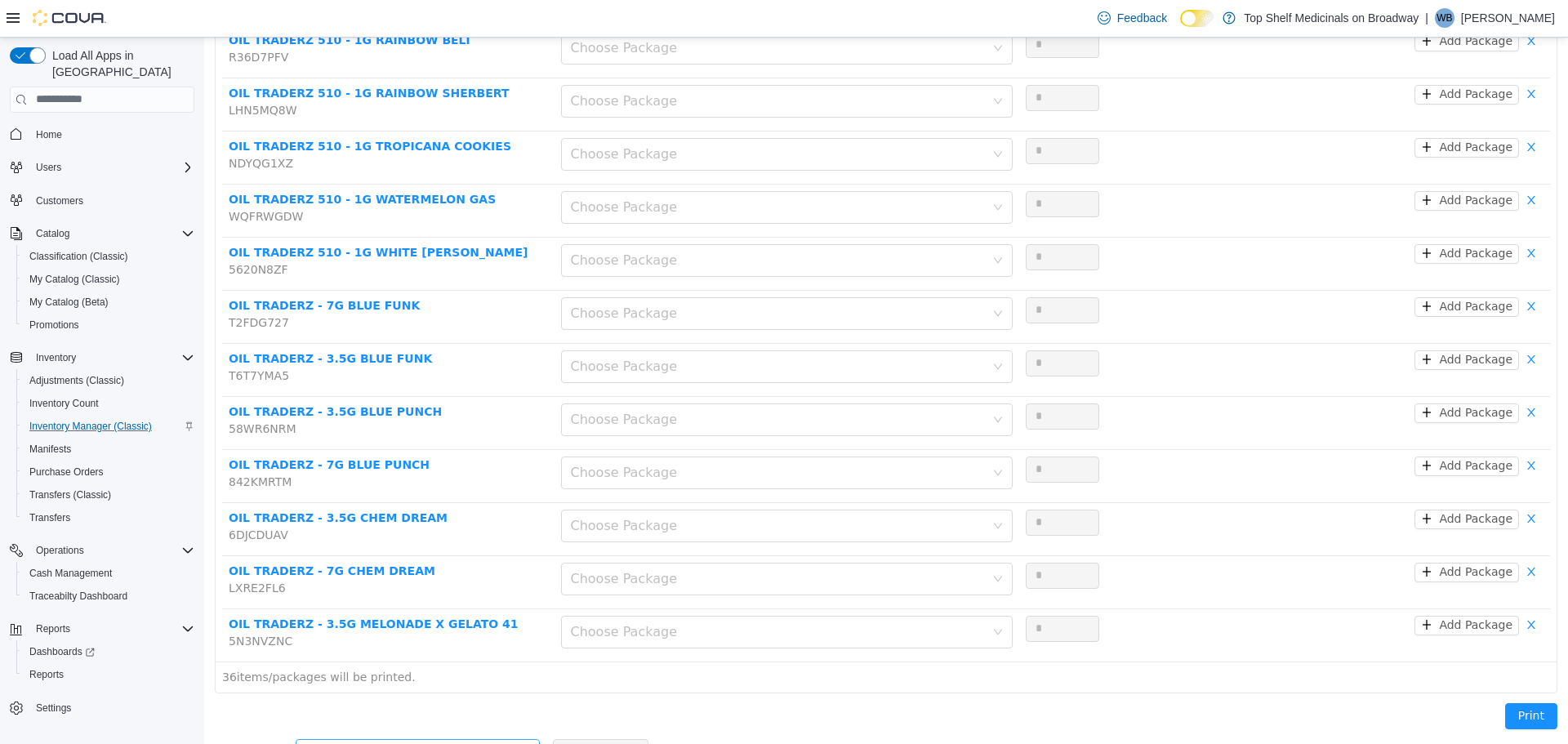
drag, startPoint x: 444, startPoint y: 705, endPoint x: 443, endPoint y: 718, distance: 13.0
click at [444, 707] on div "Print" at bounding box center [885, 718] width 1362 height 53
click at [443, 743] on div "Add another product" at bounding box center [409, 751] width 207 height 16
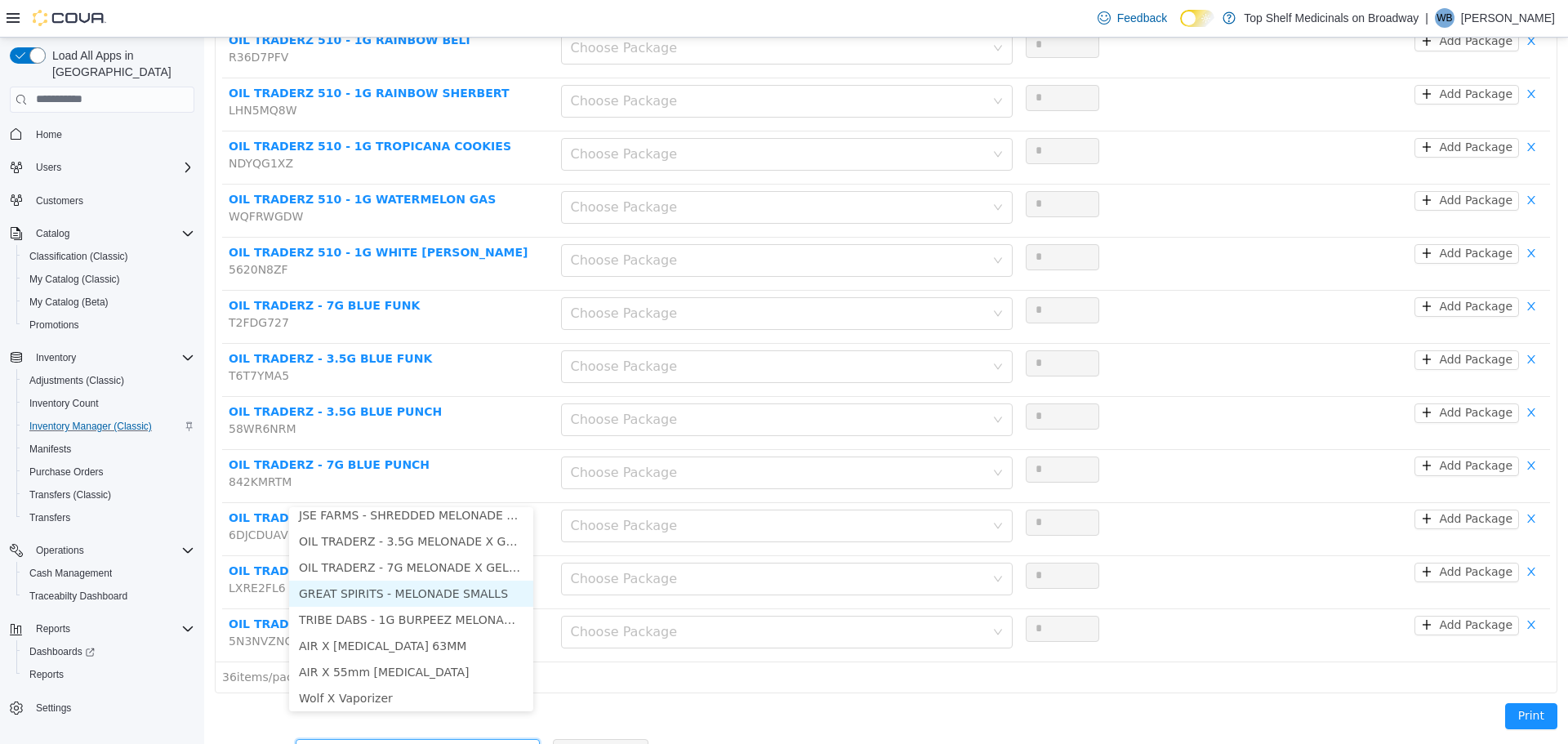
scroll to position [8, 0]
click at [442, 571] on li "OIL TRADERZ - 7G MELONADE X GELATO 41" at bounding box center [411, 567] width 244 height 26
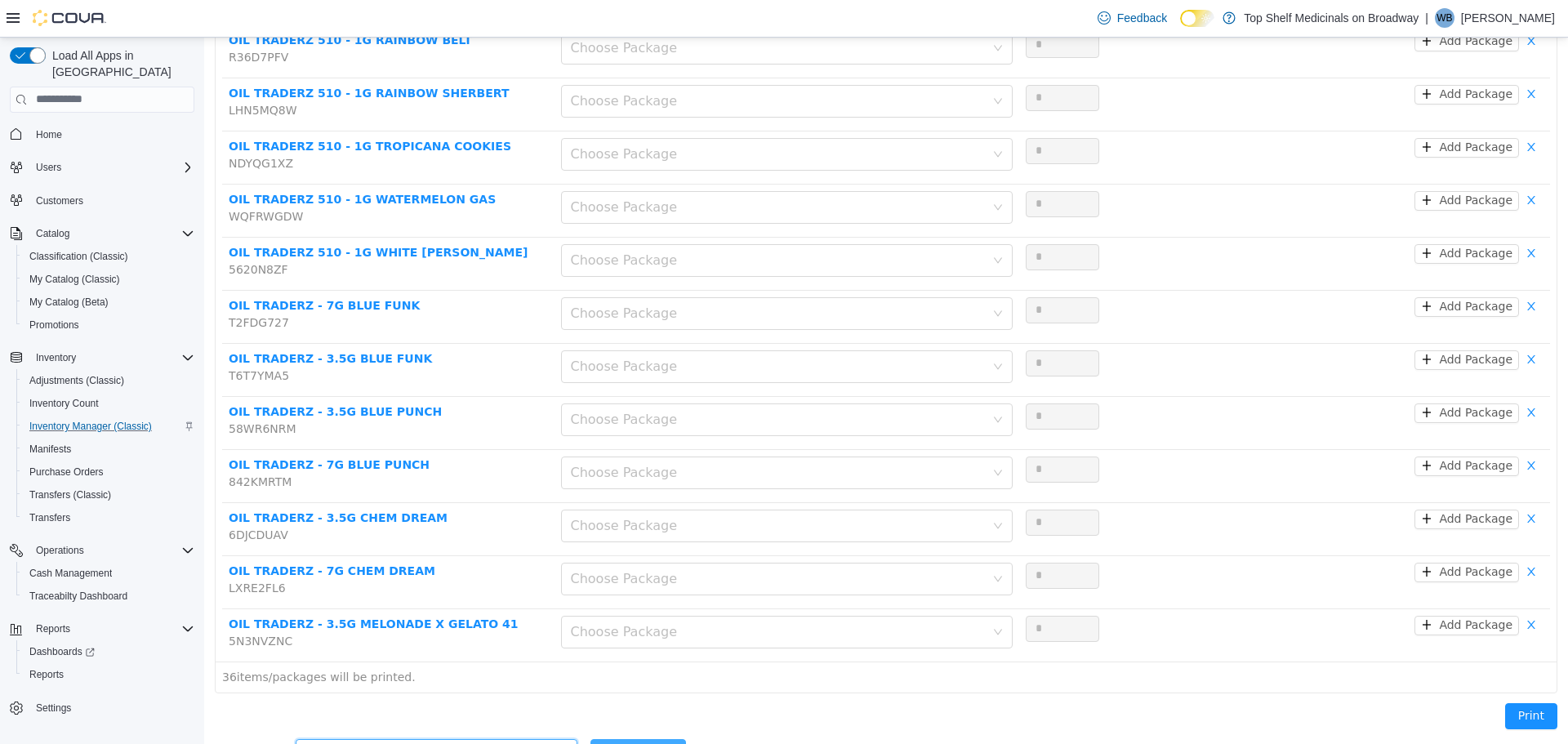
click at [592, 738] on button "Add Product" at bounding box center [639, 751] width 96 height 26
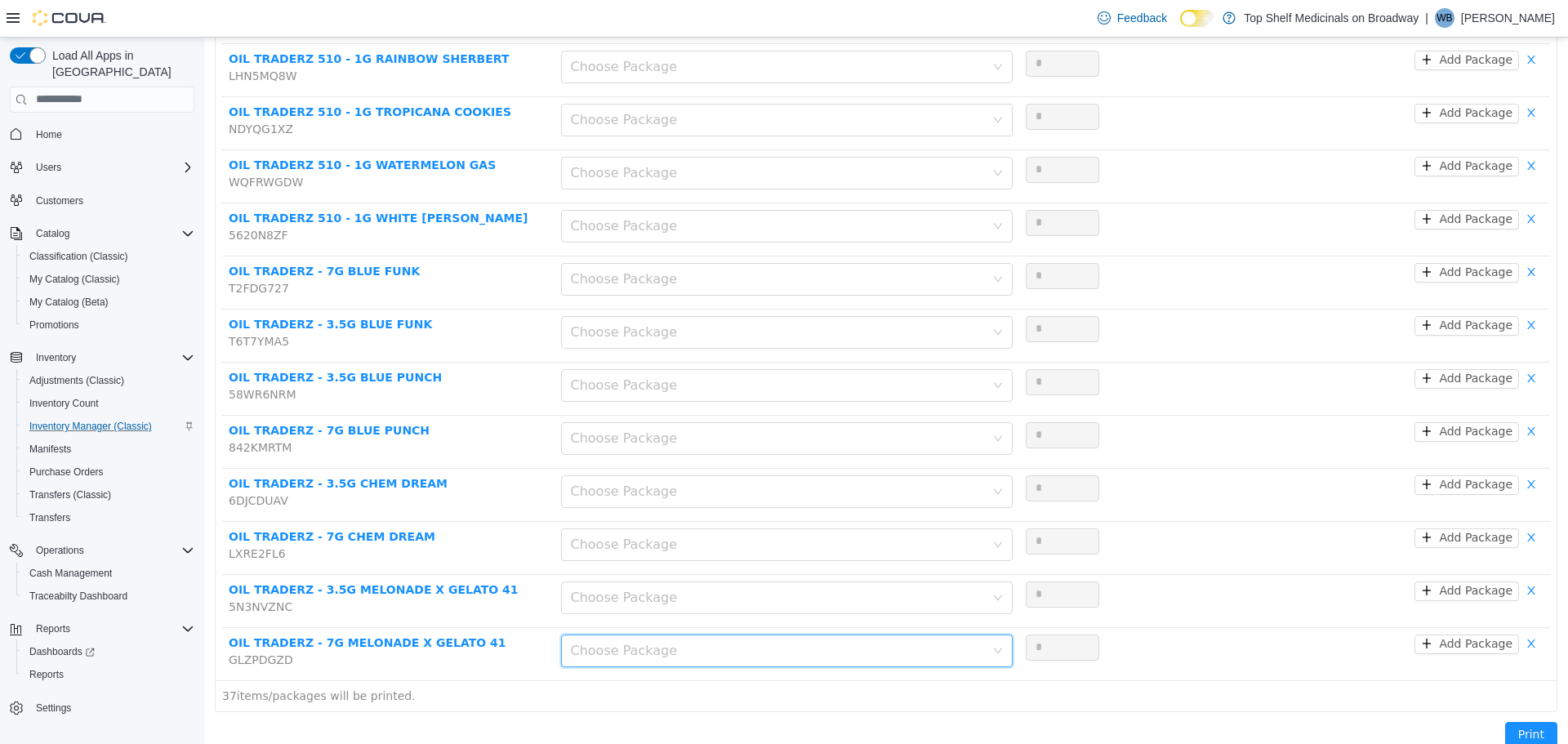
scroll to position [1611, 0]
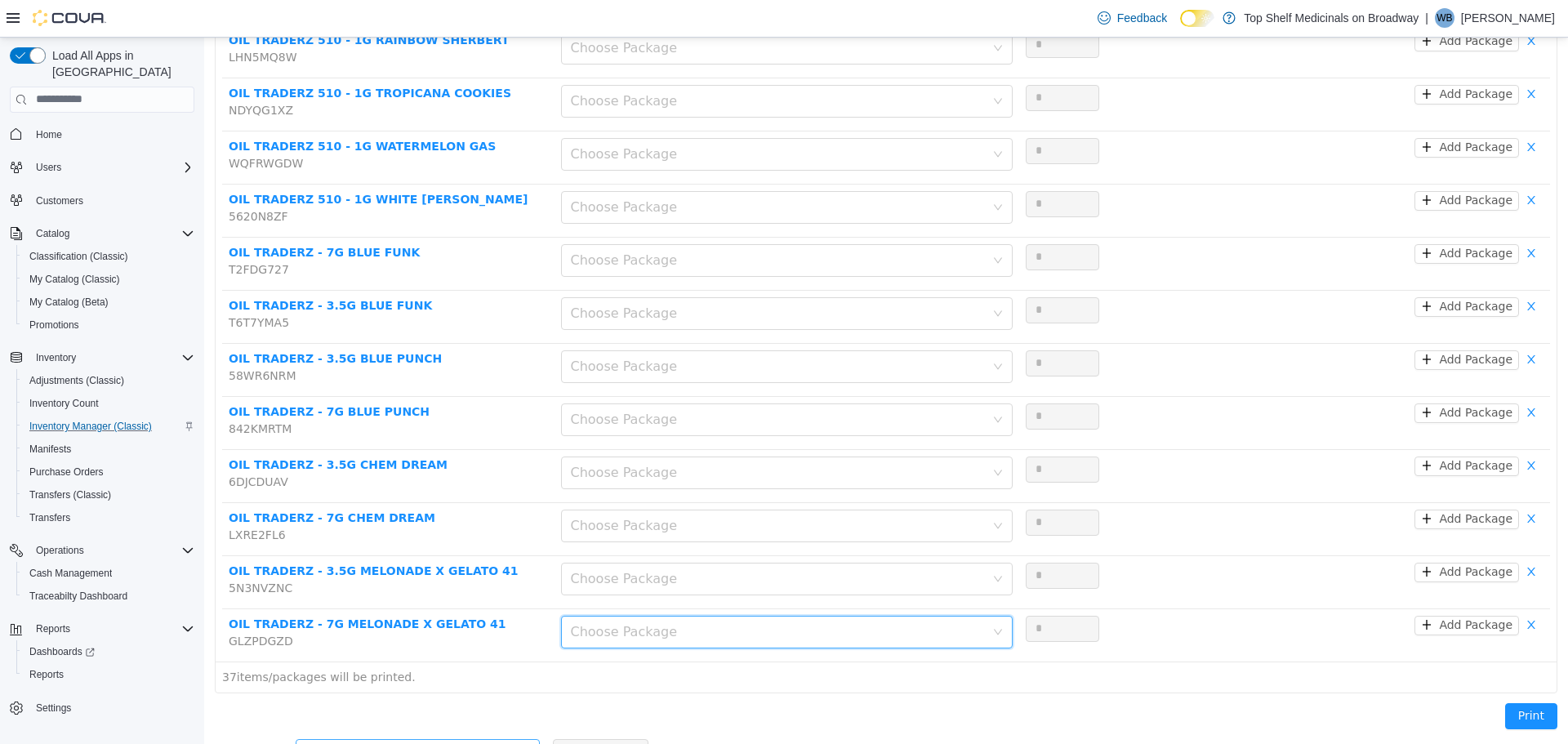
click at [441, 743] on div "Add another product" at bounding box center [409, 751] width 207 height 16
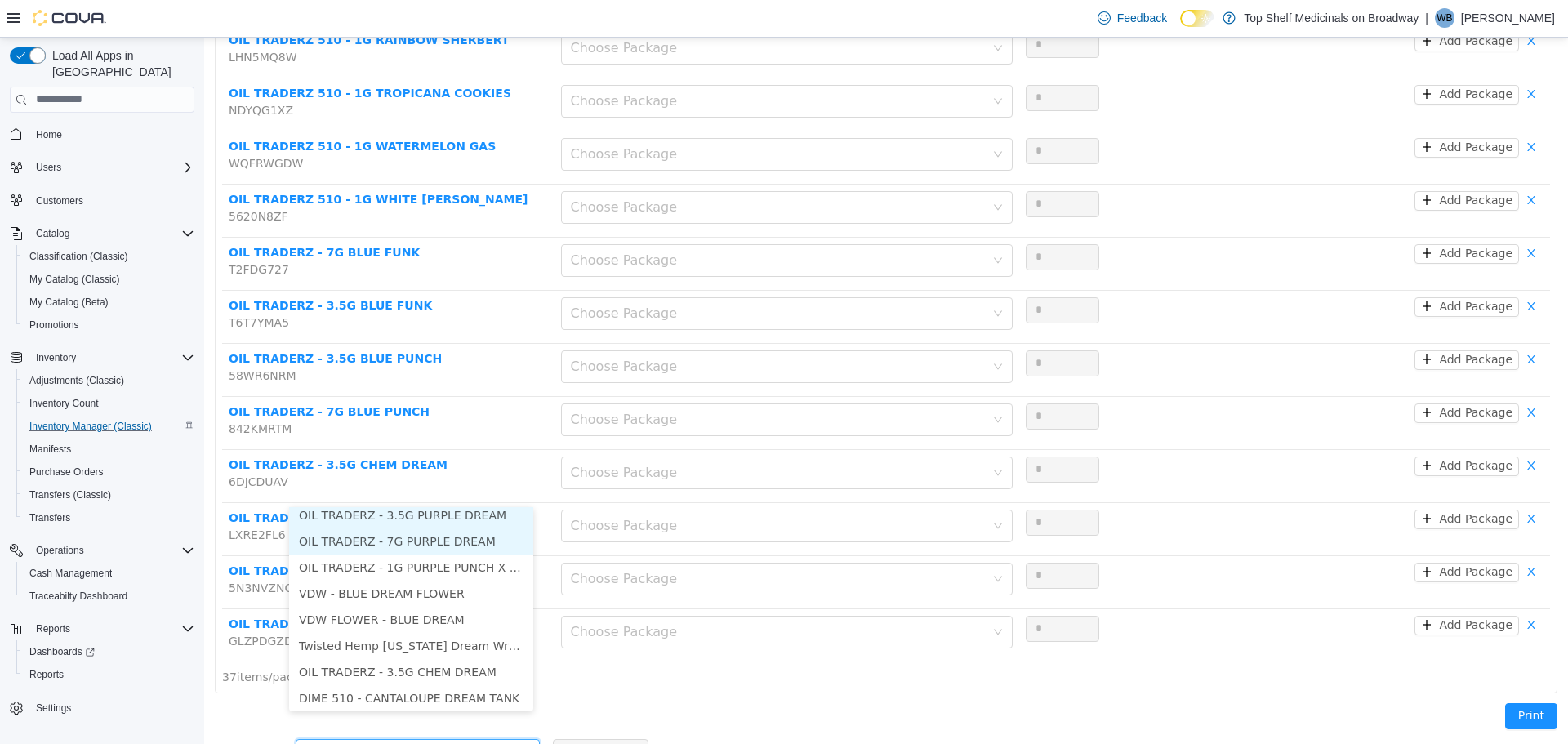
scroll to position [3, 0]
click at [445, 521] on li "OIL TRADERZ - 3.5G PURPLE DREAM" at bounding box center [411, 519] width 244 height 26
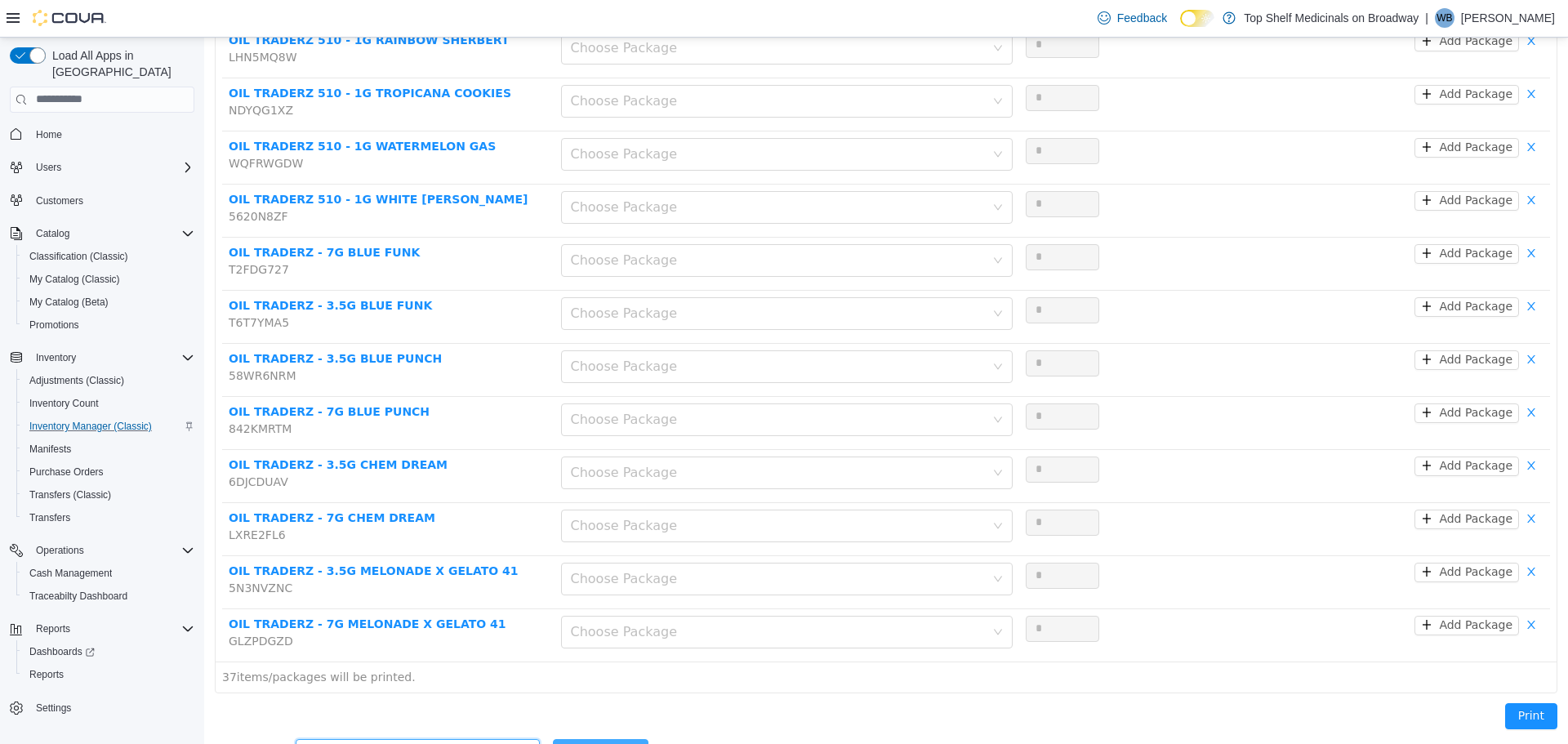
click at [591, 738] on button "Add Product" at bounding box center [601, 751] width 96 height 26
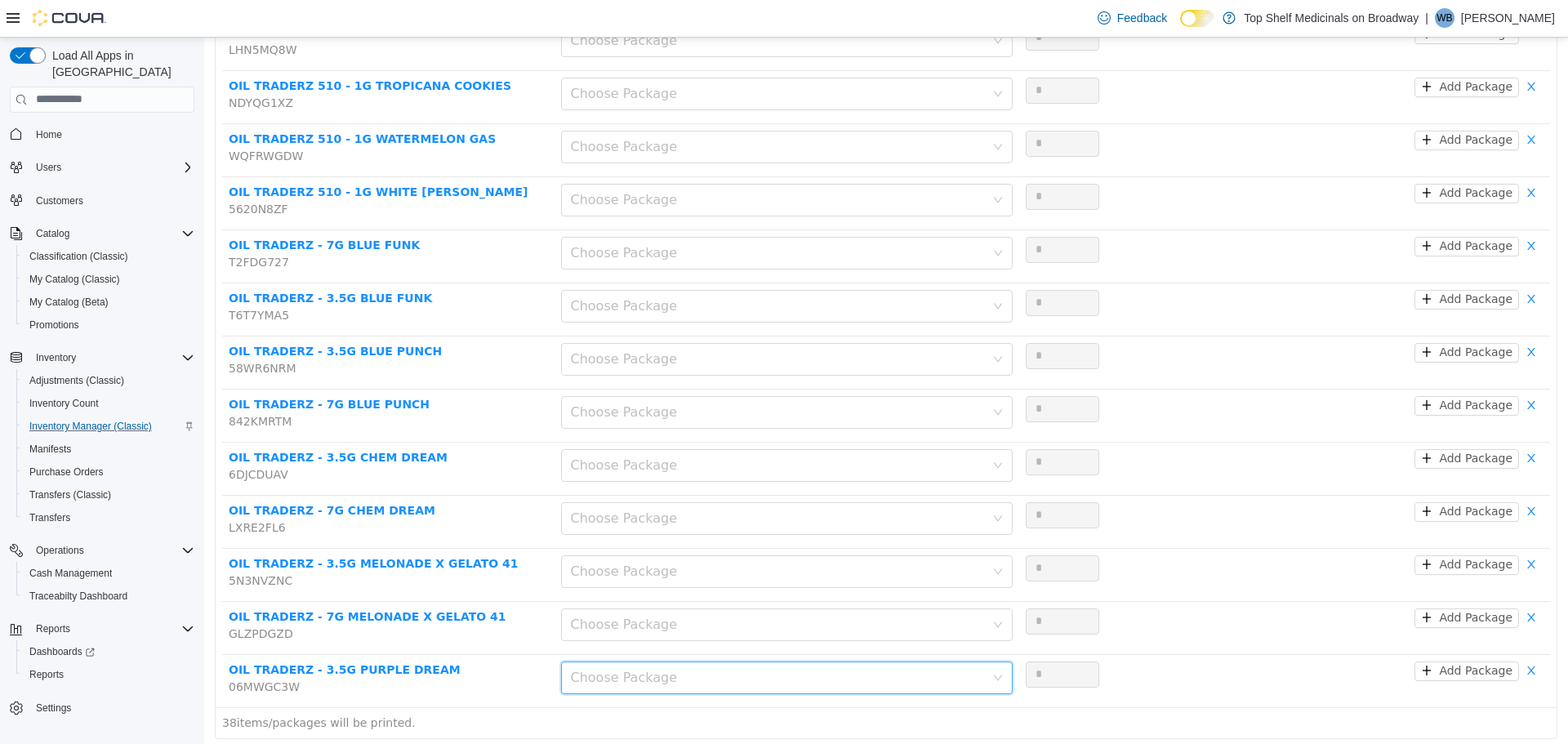
scroll to position [1665, 0]
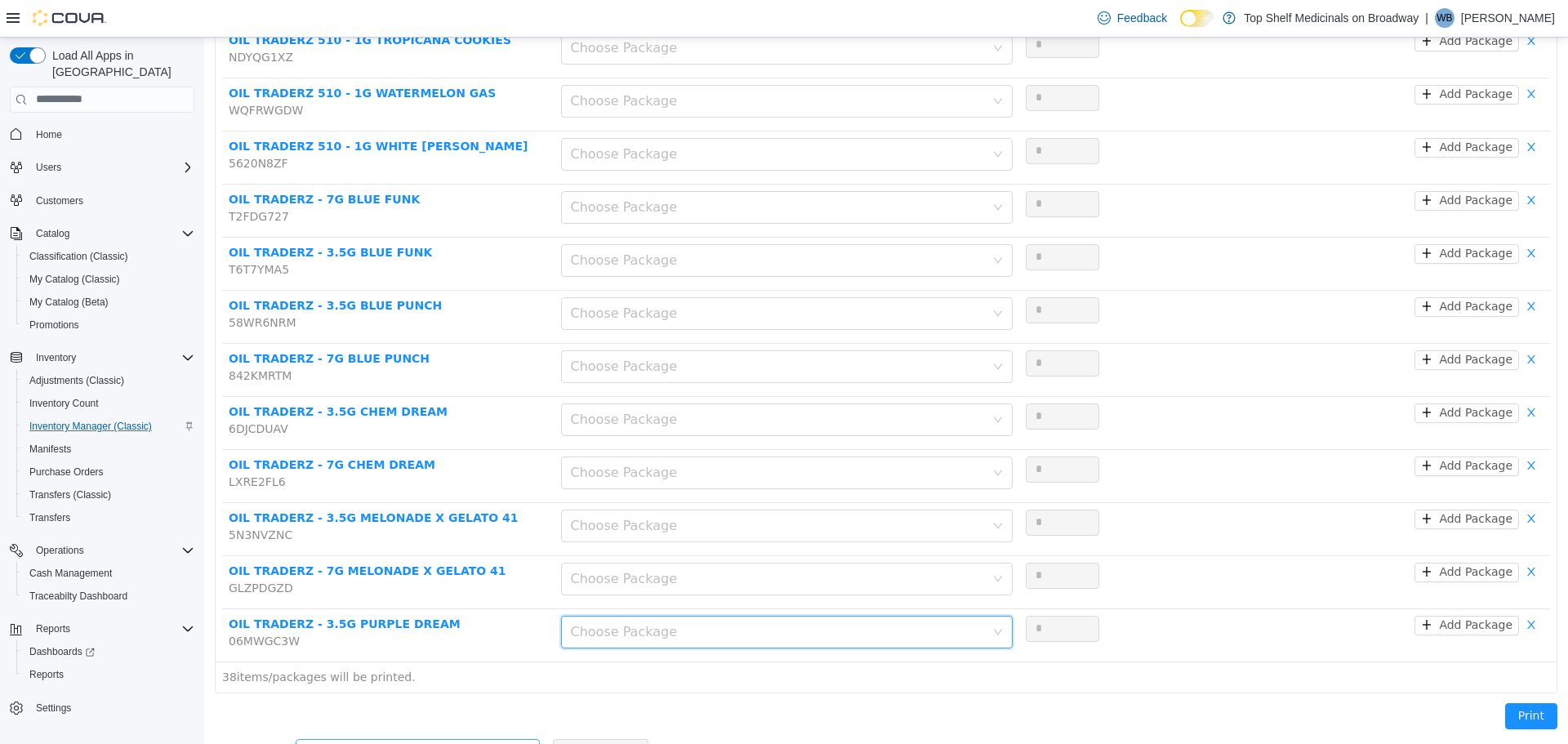
click at [499, 743] on div "Add another product" at bounding box center [409, 751] width 207 height 16
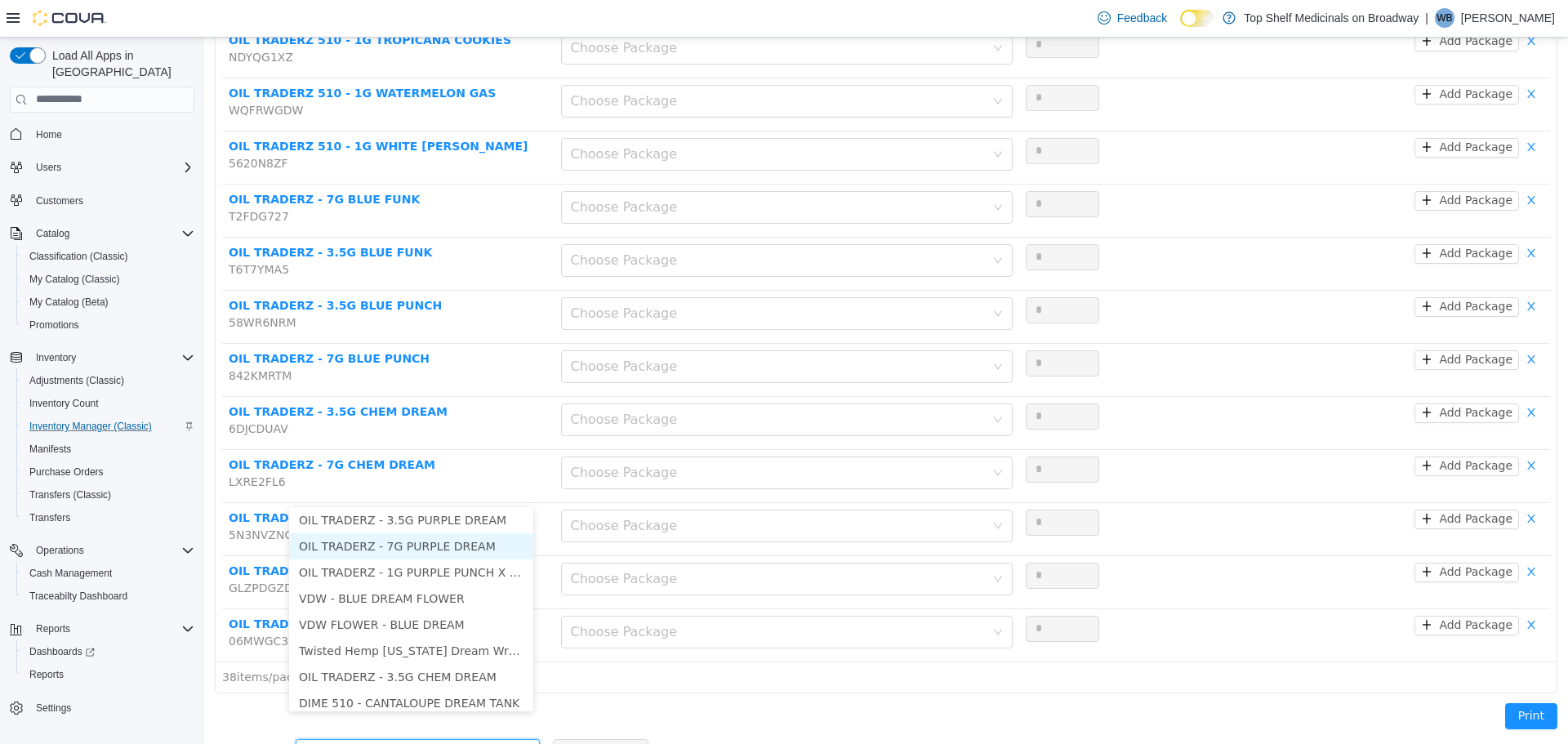
click at [417, 545] on li "OIL TRADERZ - 7G PURPLE DREAM" at bounding box center [411, 545] width 244 height 26
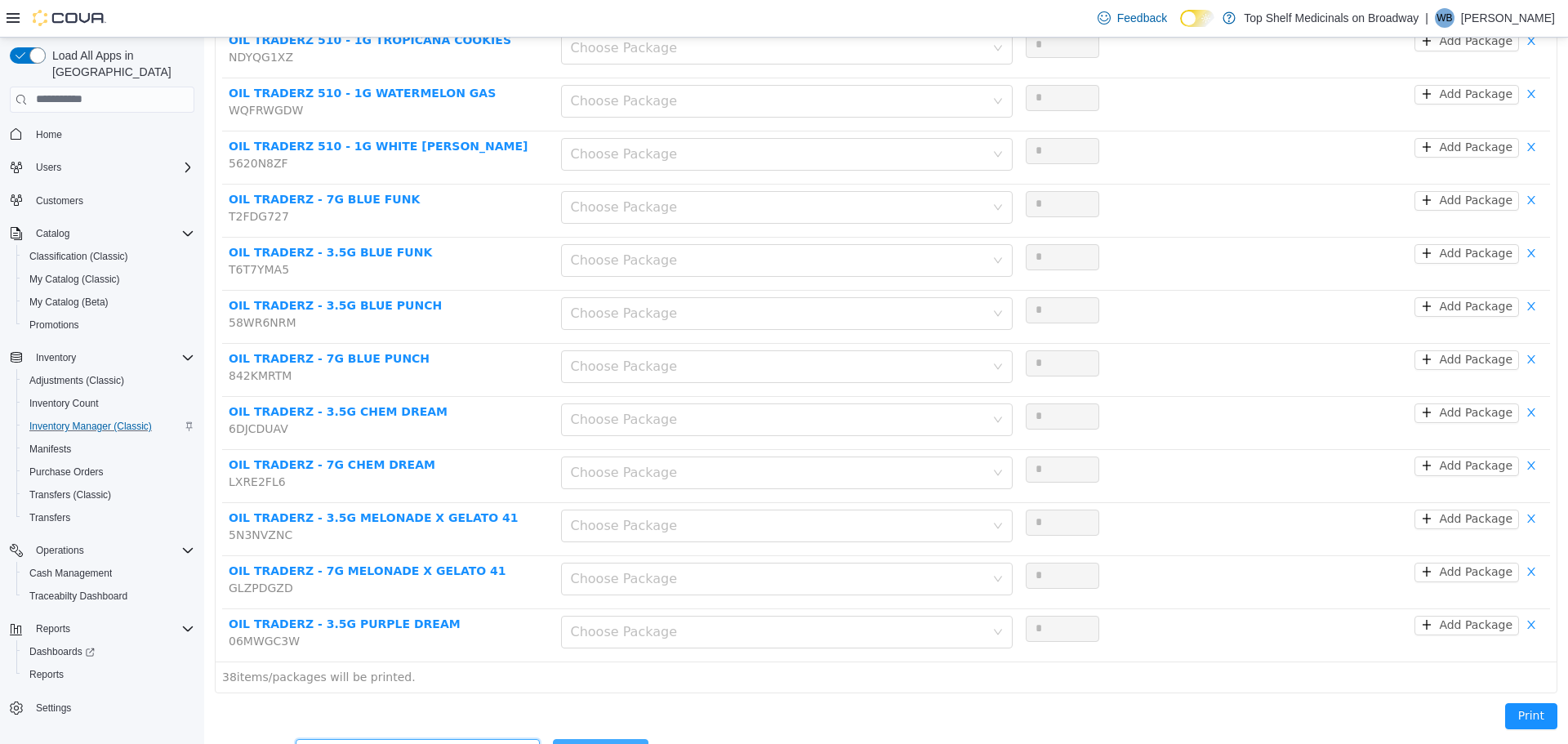
click at [563, 738] on button "Add Product" at bounding box center [601, 751] width 96 height 26
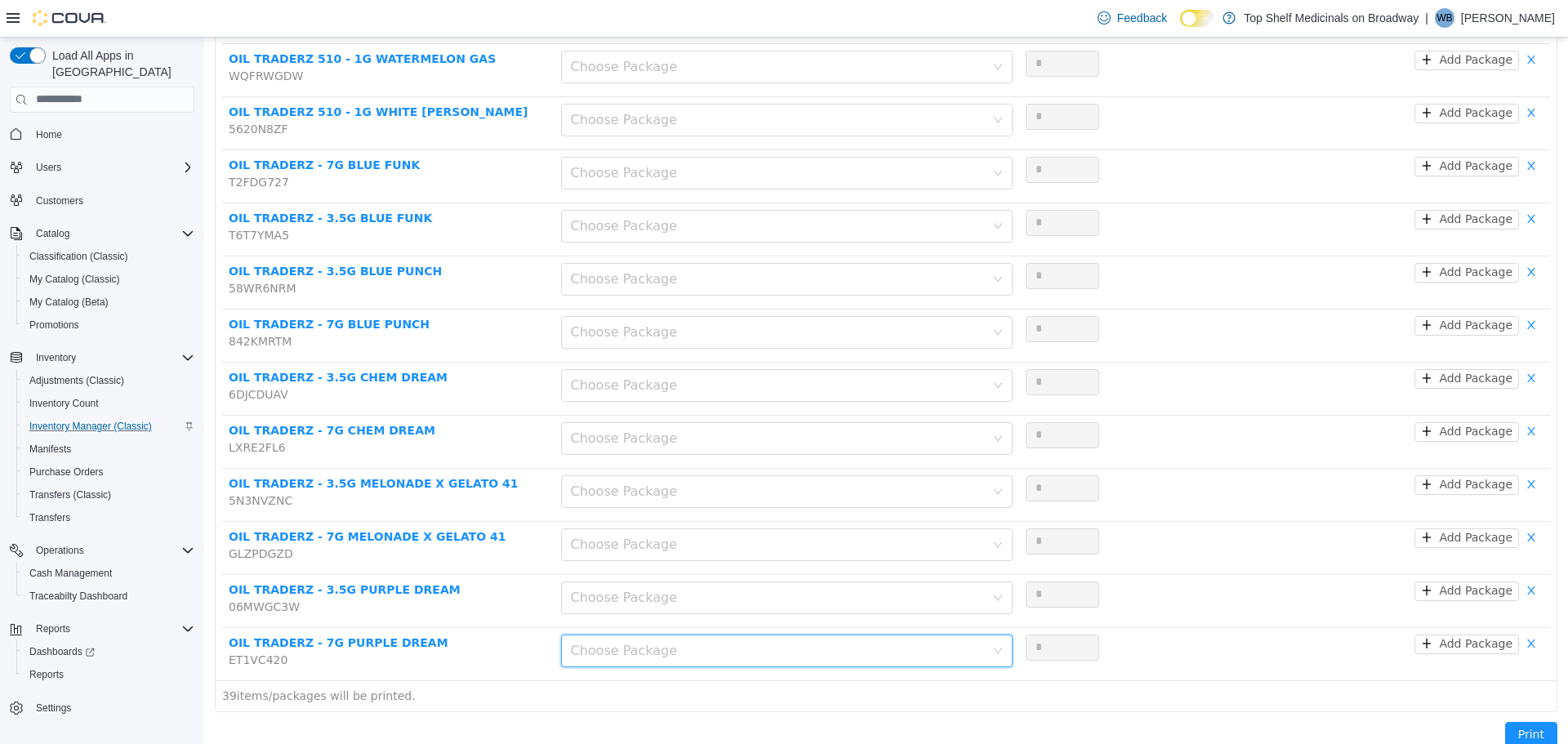
scroll to position [1718, 0]
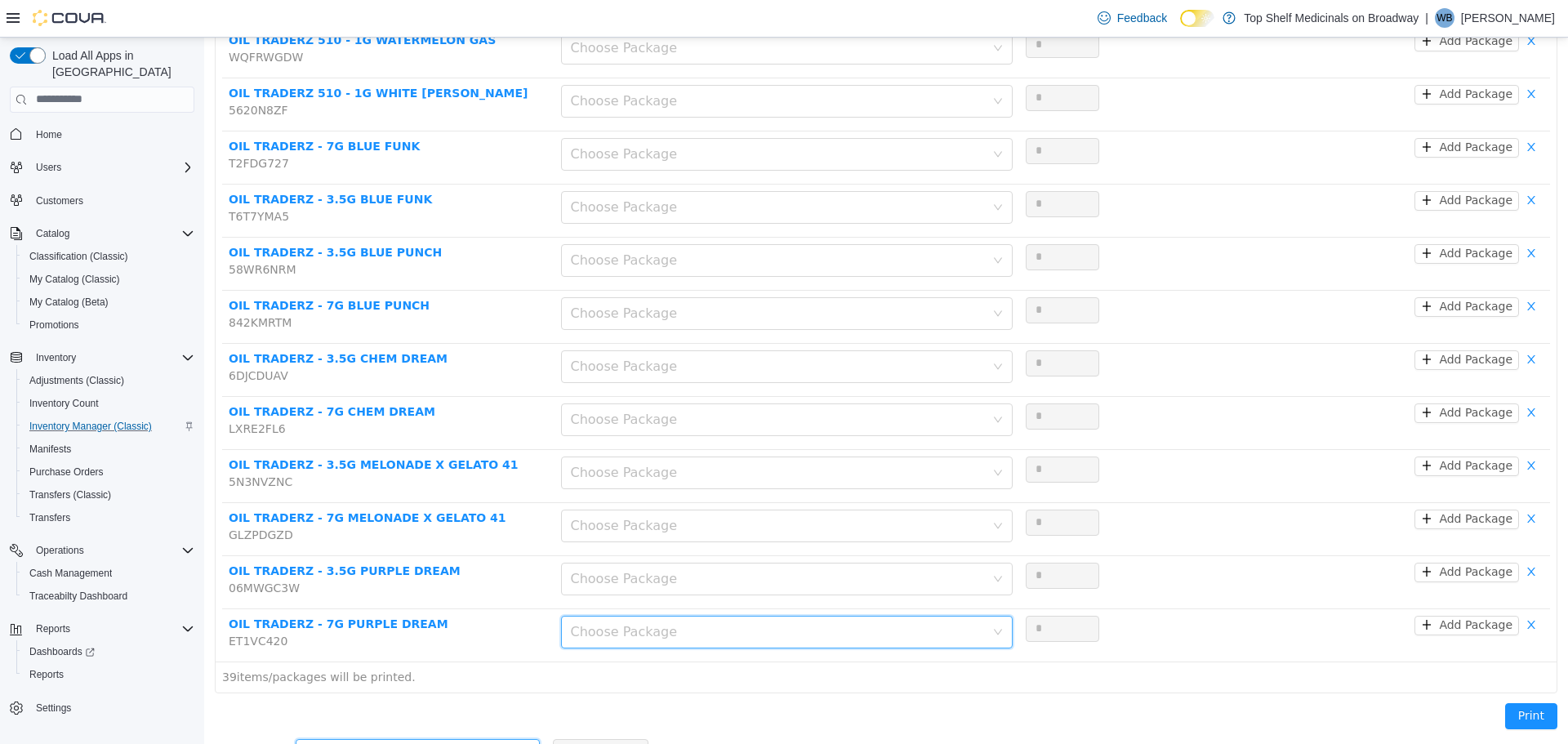
click at [400, 739] on div "Add another product" at bounding box center [412, 751] width 214 height 25
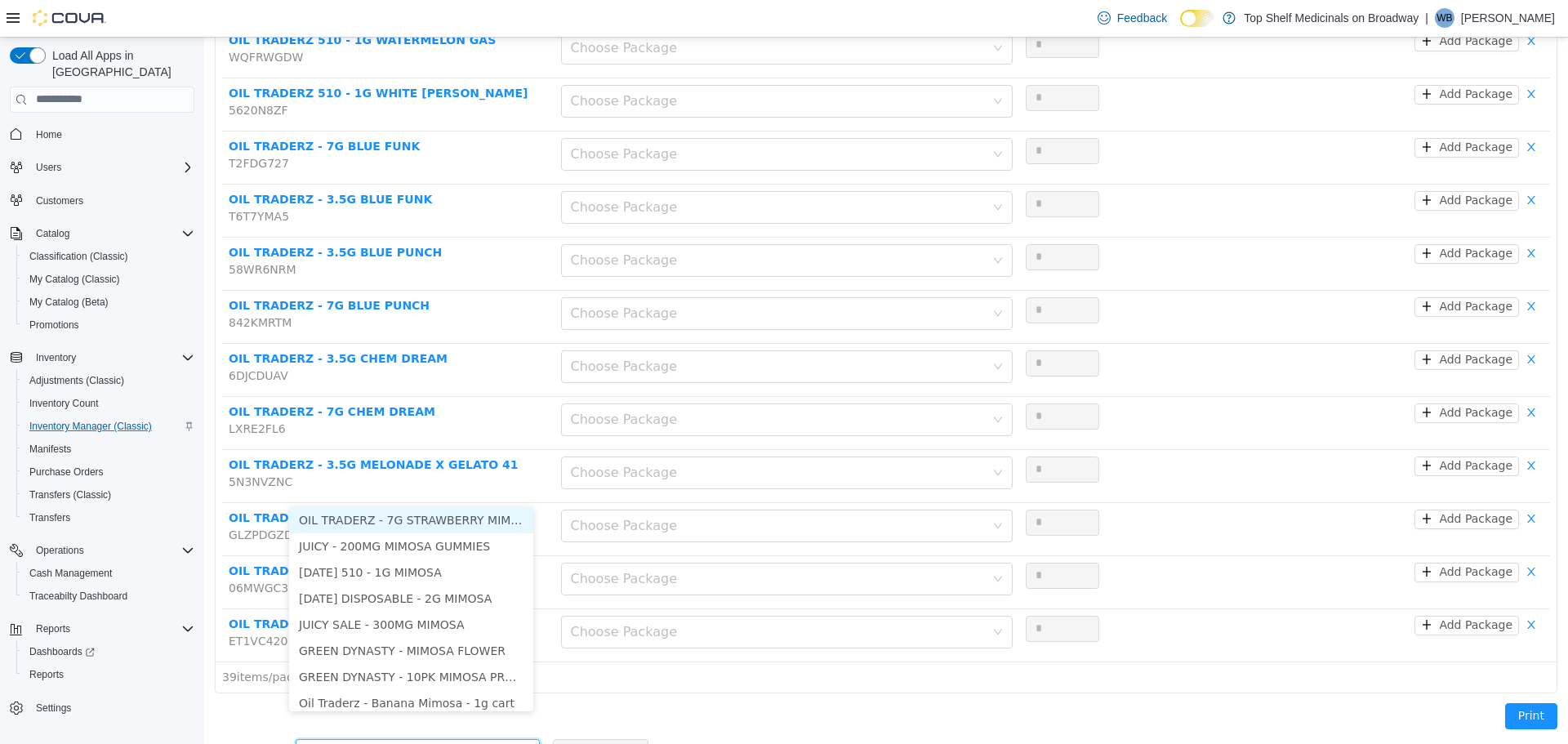
click at [453, 527] on li "OIL TRADERZ - 7G STRAWBERRY MIMOSA" at bounding box center [411, 519] width 244 height 26
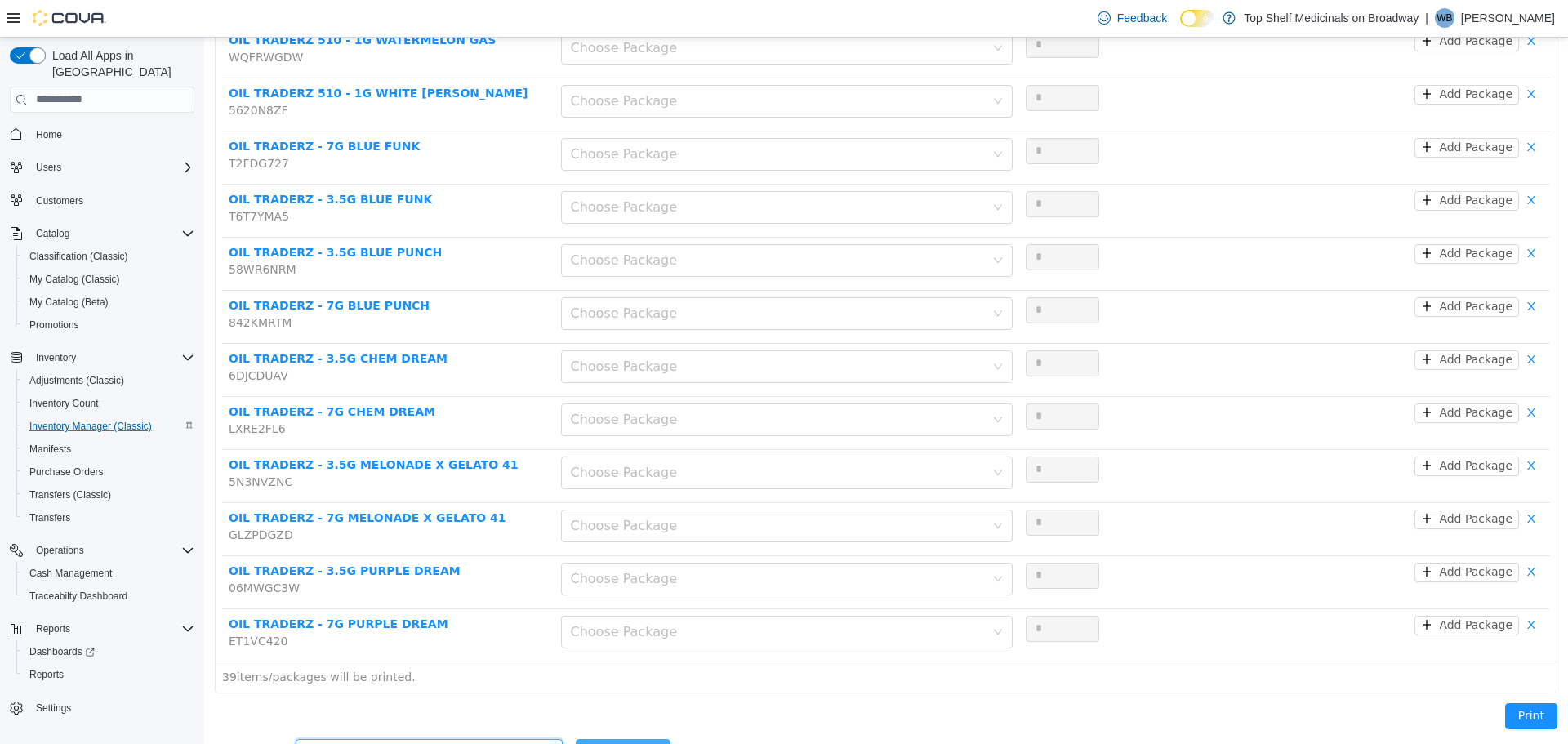
click at [596, 738] on button "Add Product" at bounding box center [624, 751] width 96 height 26
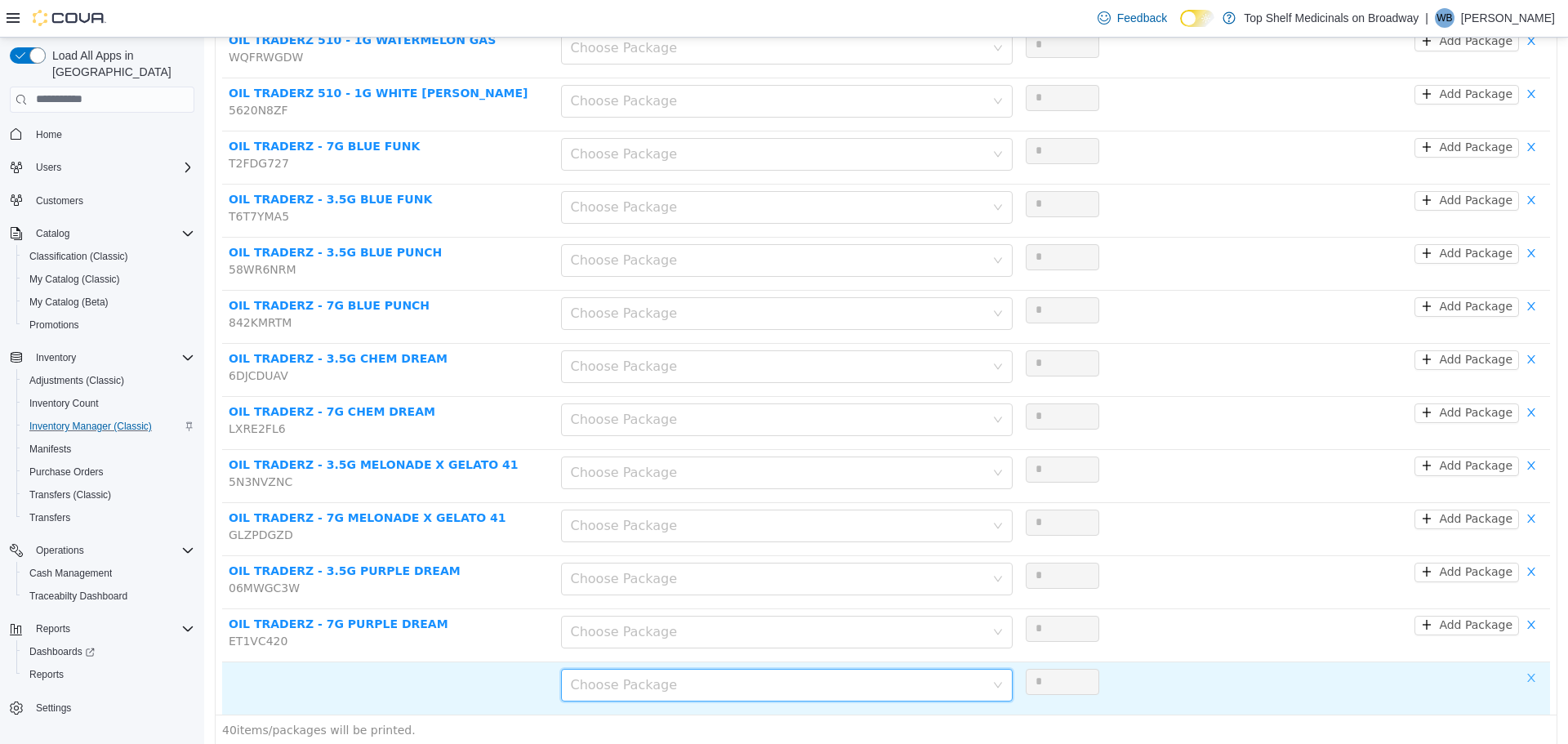
click at [1527, 667] on button "button" at bounding box center [1531, 677] width 25 height 20
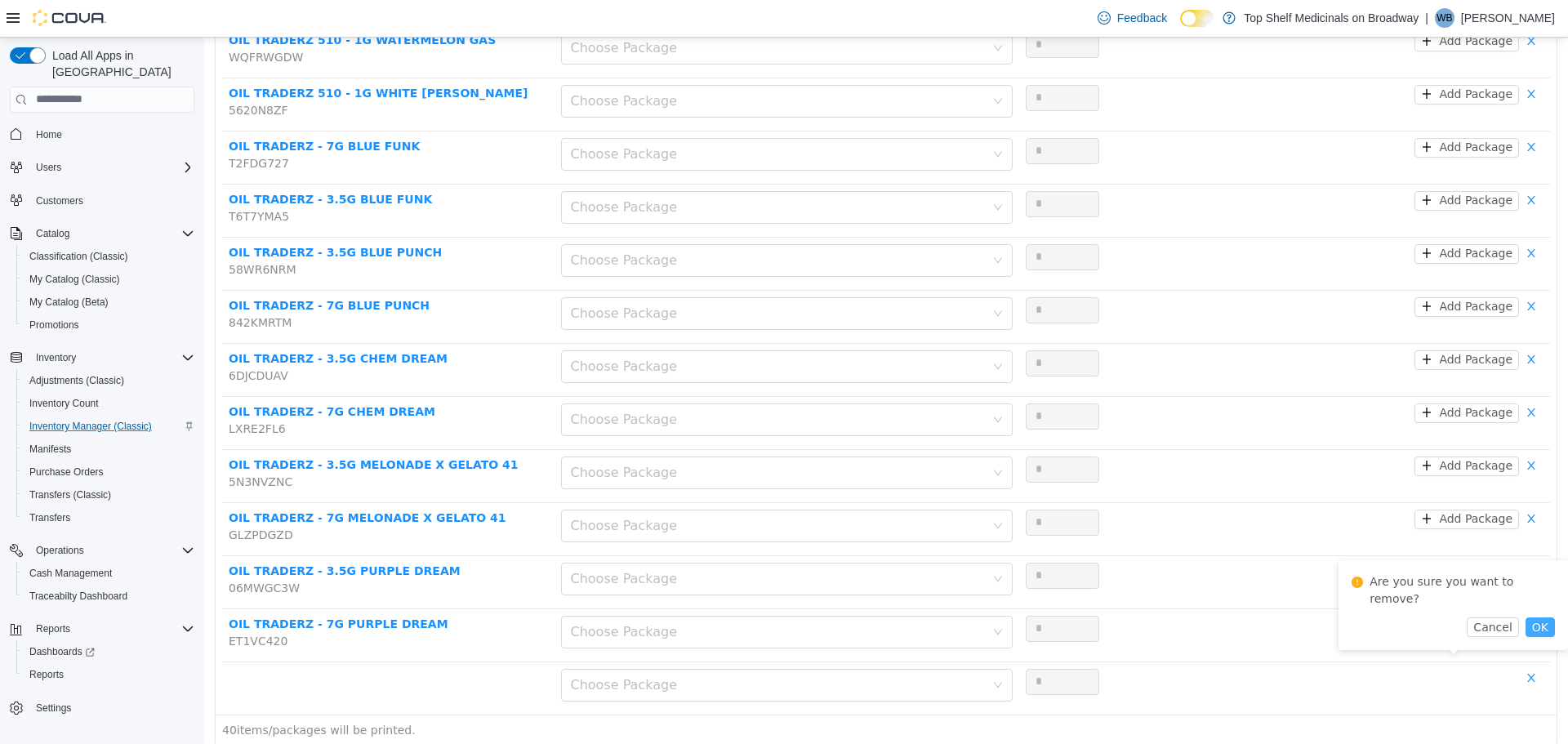
click at [1525, 617] on button "OK" at bounding box center [1540, 627] width 30 height 20
click at [344, 743] on div "Add another product" at bounding box center [409, 751] width 207 height 16
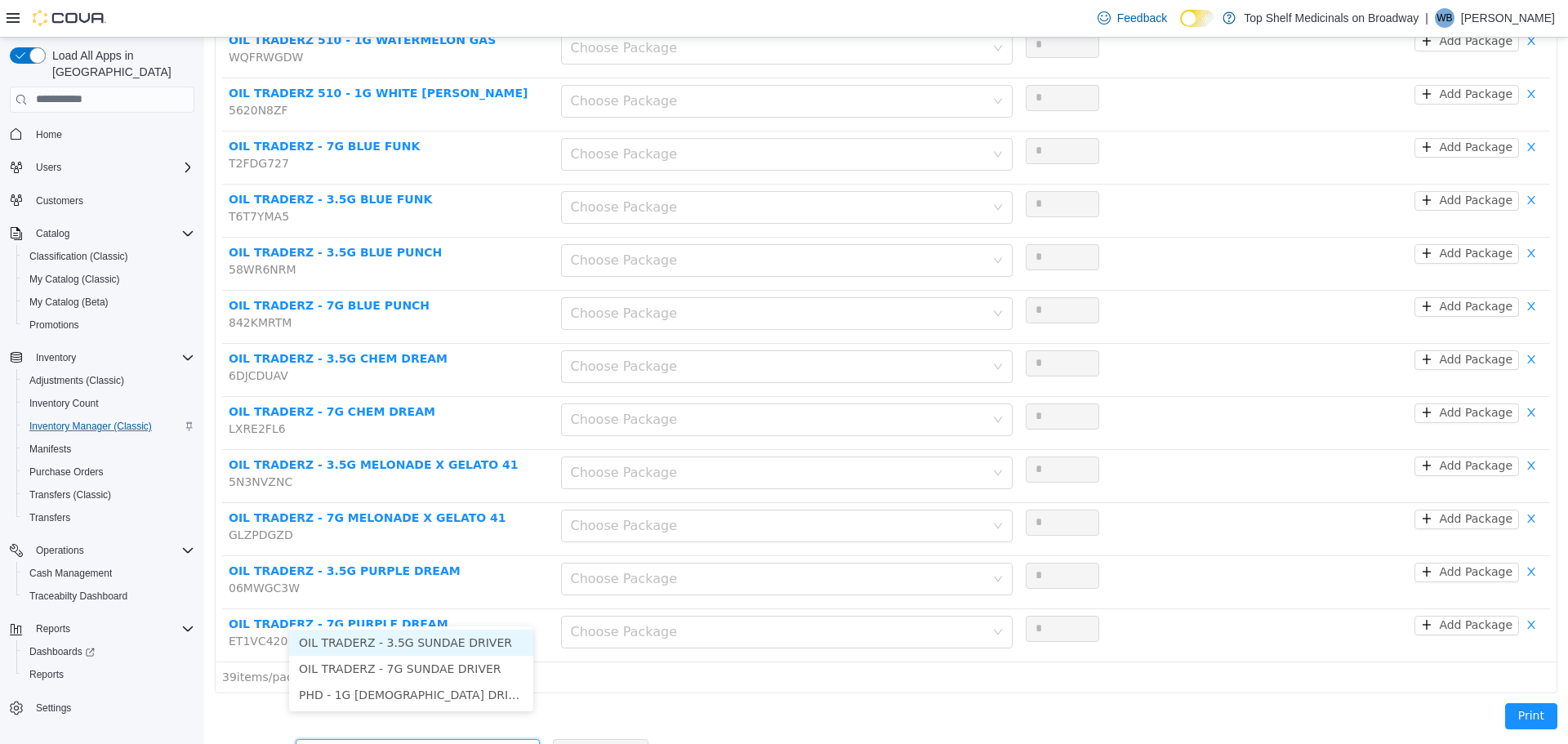
click at [447, 647] on li "OIL TRADERZ - 3.5G SUNDAE DRIVER" at bounding box center [411, 642] width 244 height 26
click at [564, 738] on button "Add Product" at bounding box center [601, 751] width 96 height 26
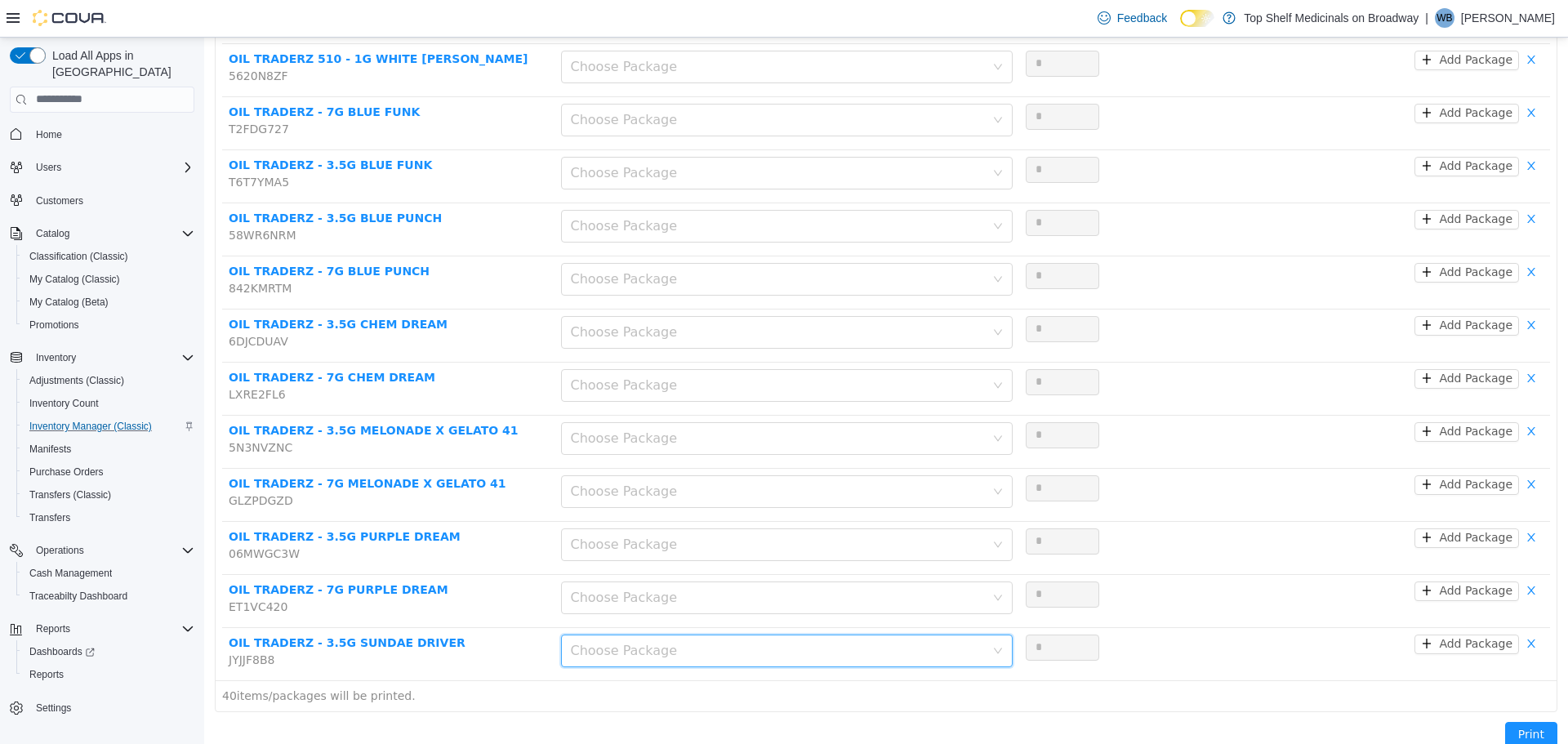
scroll to position [1771, 0]
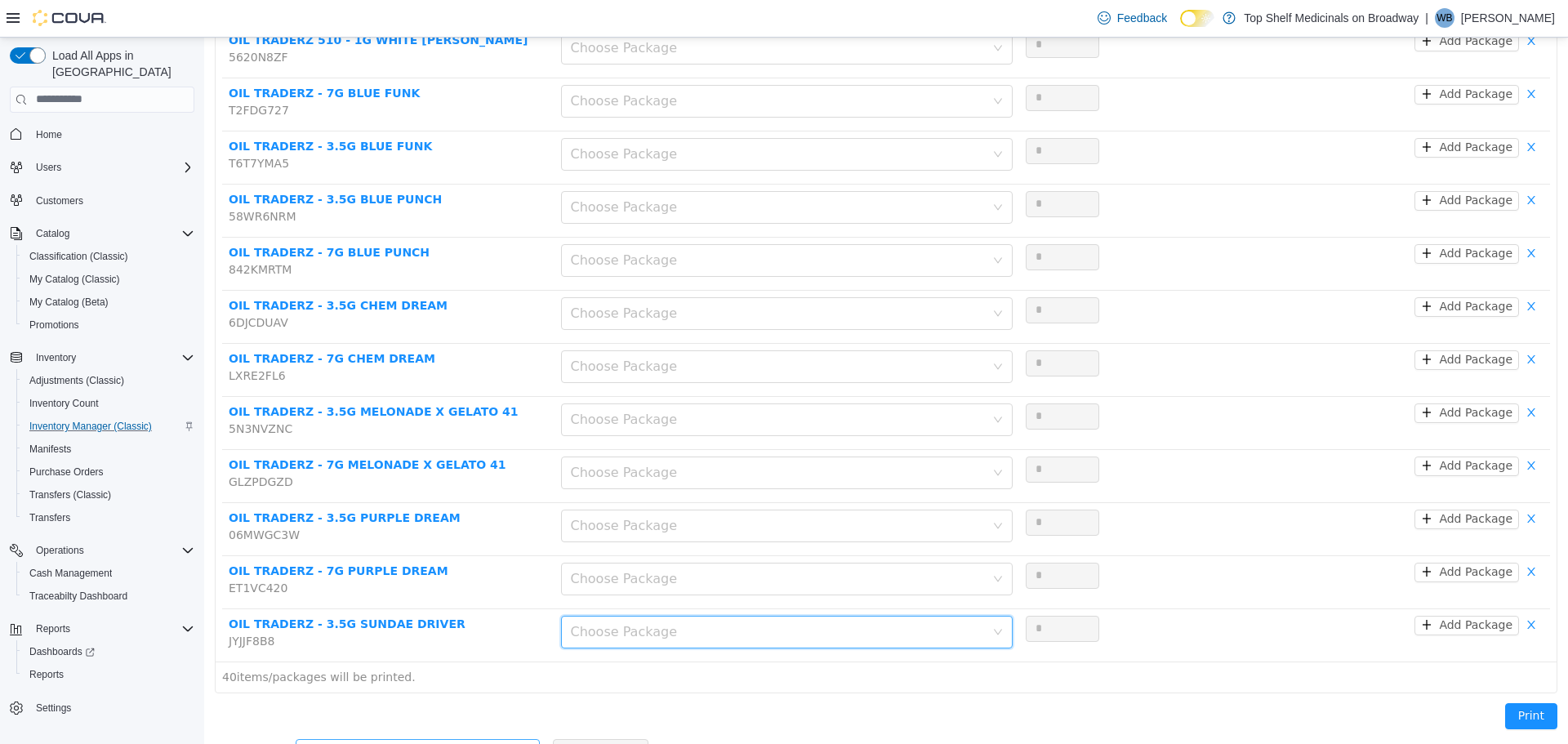
click at [401, 743] on div "Add another product" at bounding box center [409, 751] width 207 height 16
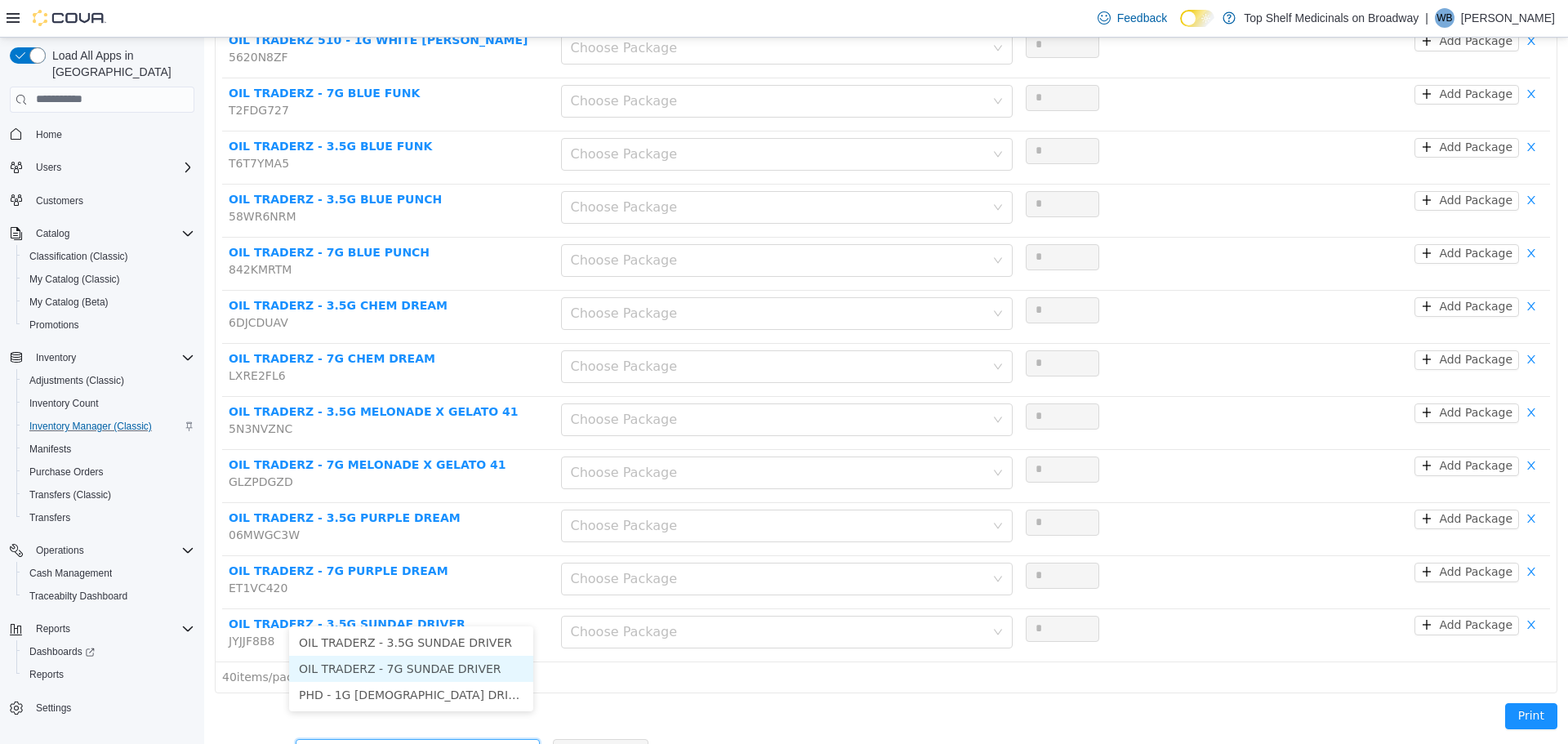
click at [449, 663] on li "OIL TRADERZ - 7G SUNDAE DRIVER" at bounding box center [411, 667] width 244 height 26
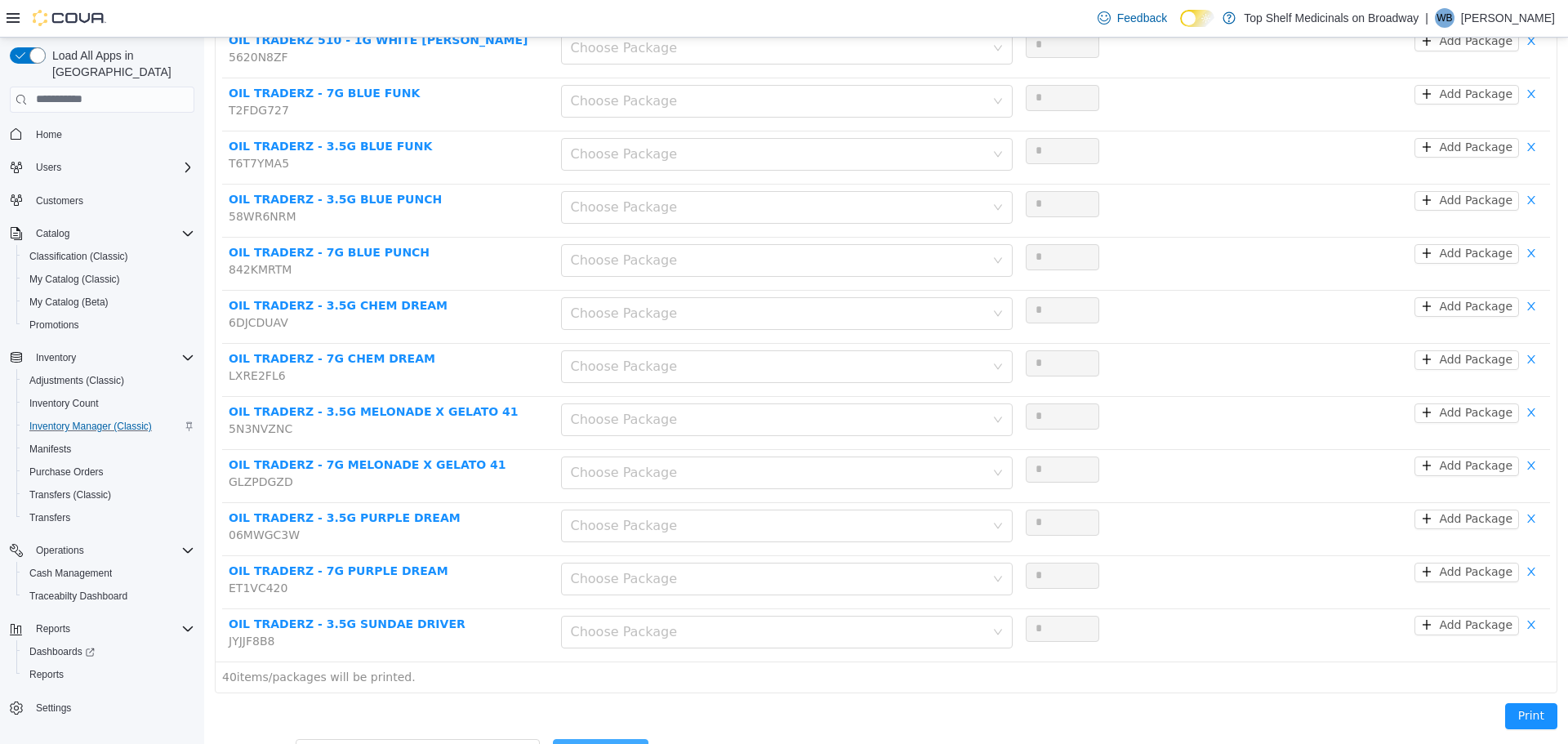
click at [596, 738] on button "Add Product" at bounding box center [601, 751] width 96 height 26
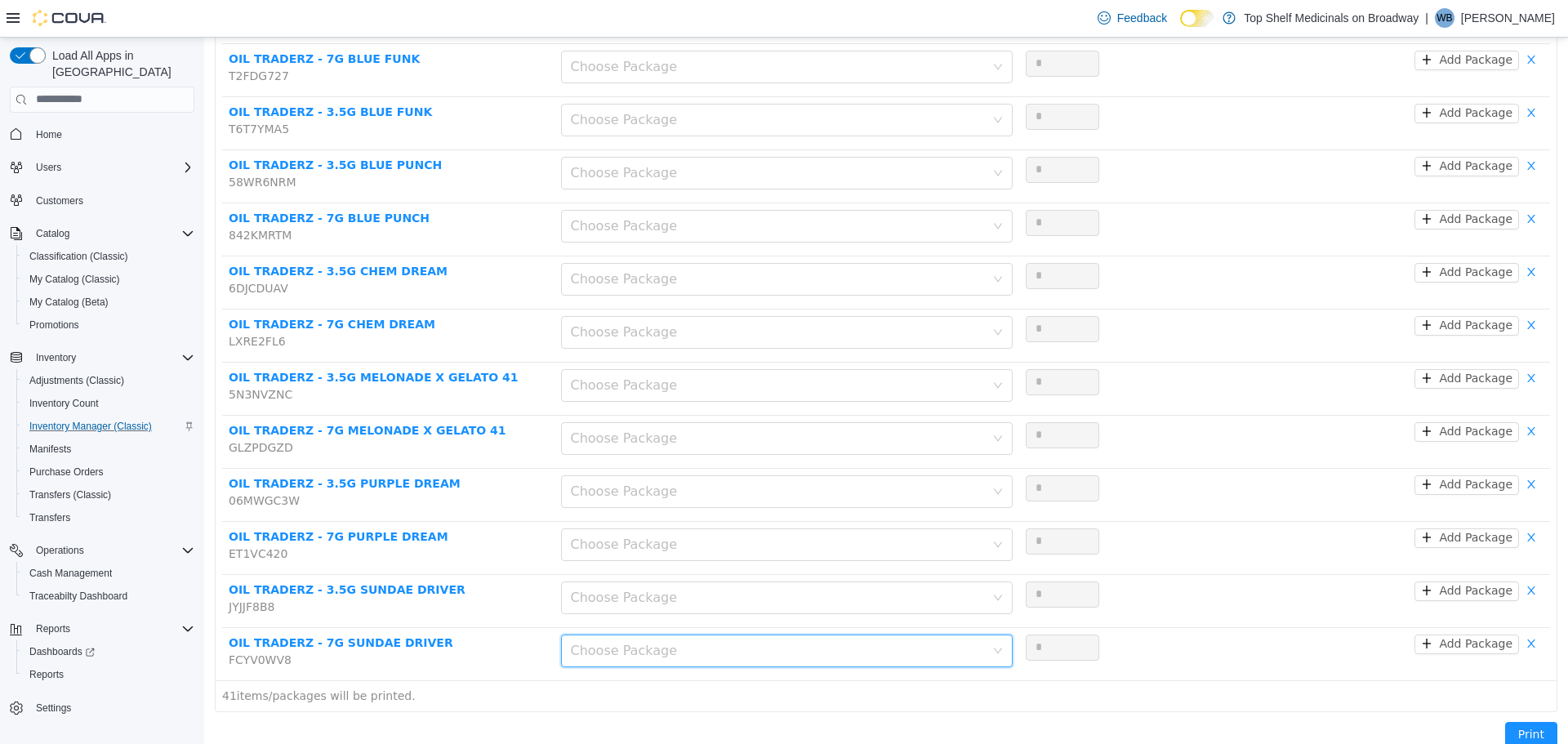
scroll to position [1824, 0]
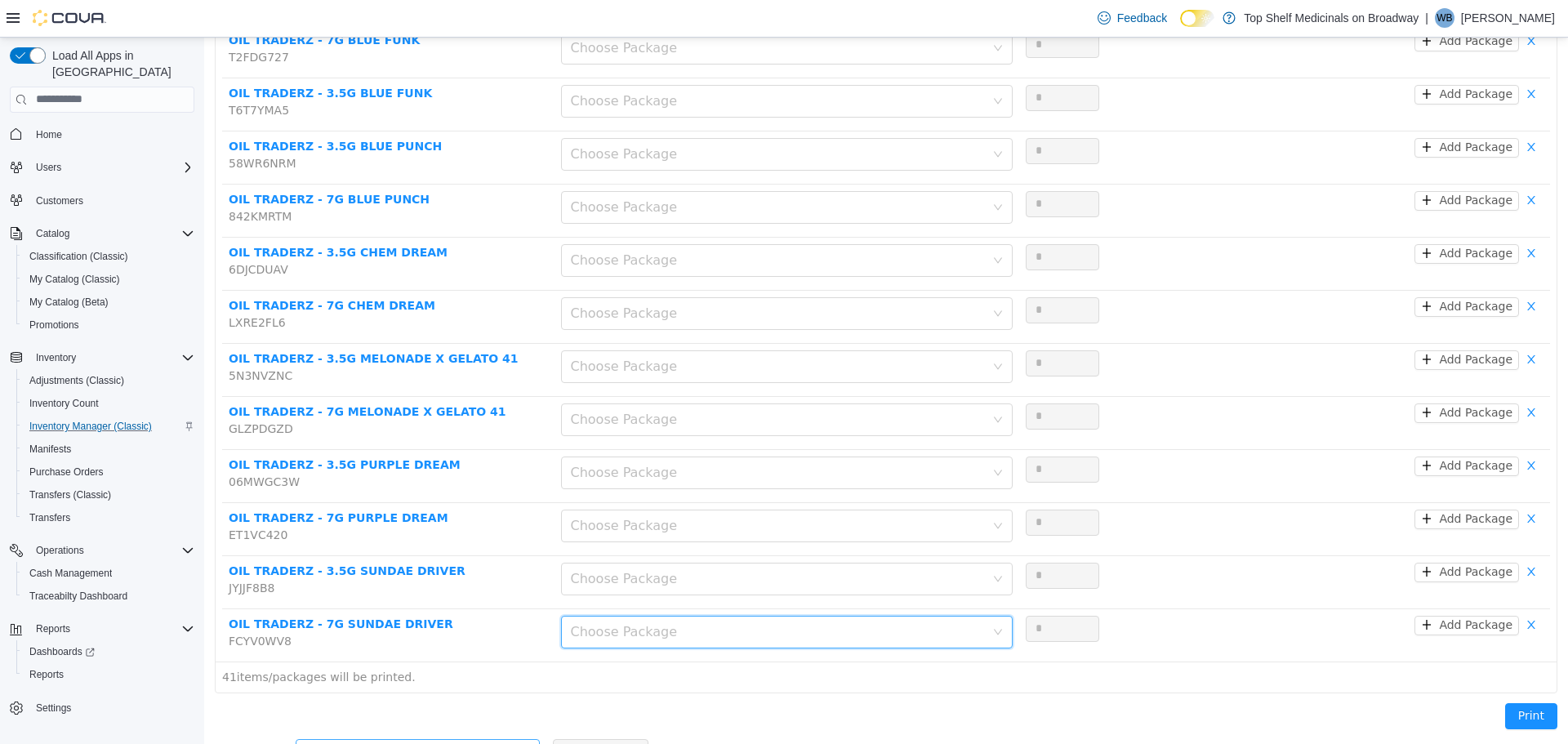
click at [423, 743] on div "Add another product" at bounding box center [409, 751] width 207 height 16
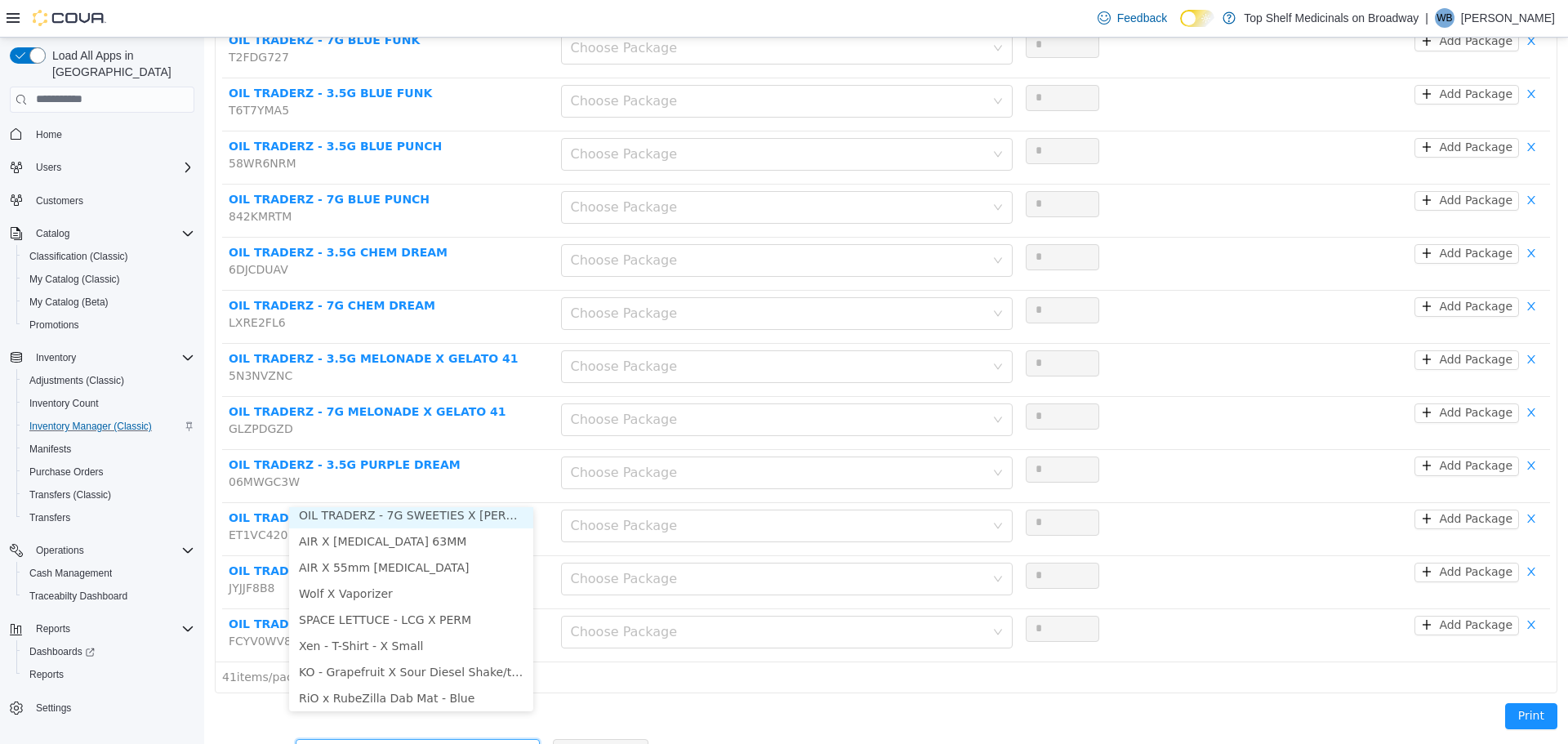
scroll to position [3, 0]
click at [456, 516] on li "OIL TRADERZ - 7G SWEETIES X [PERSON_NAME]" at bounding box center [411, 519] width 244 height 26
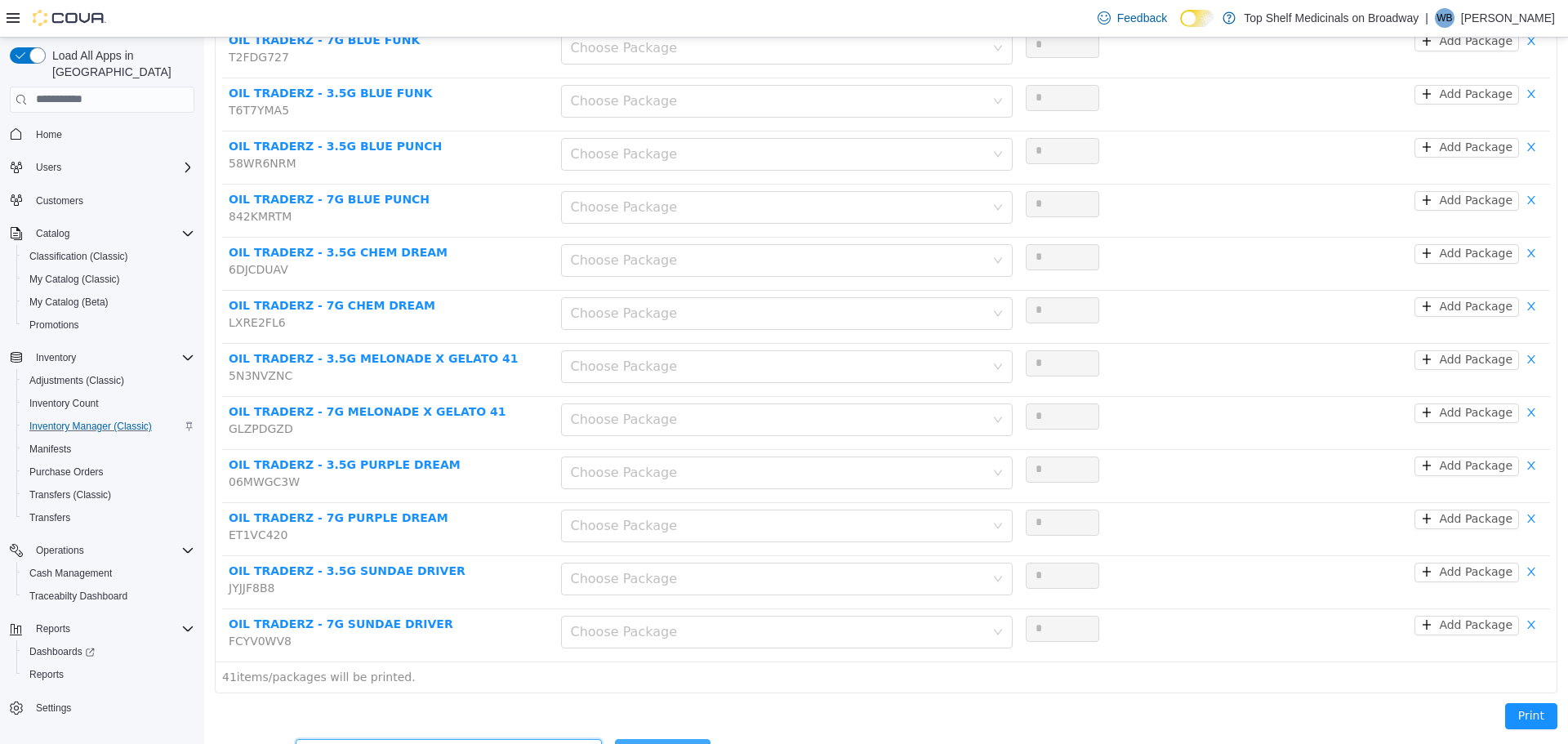
click at [615, 738] on button "Add Product" at bounding box center [663, 751] width 96 height 26
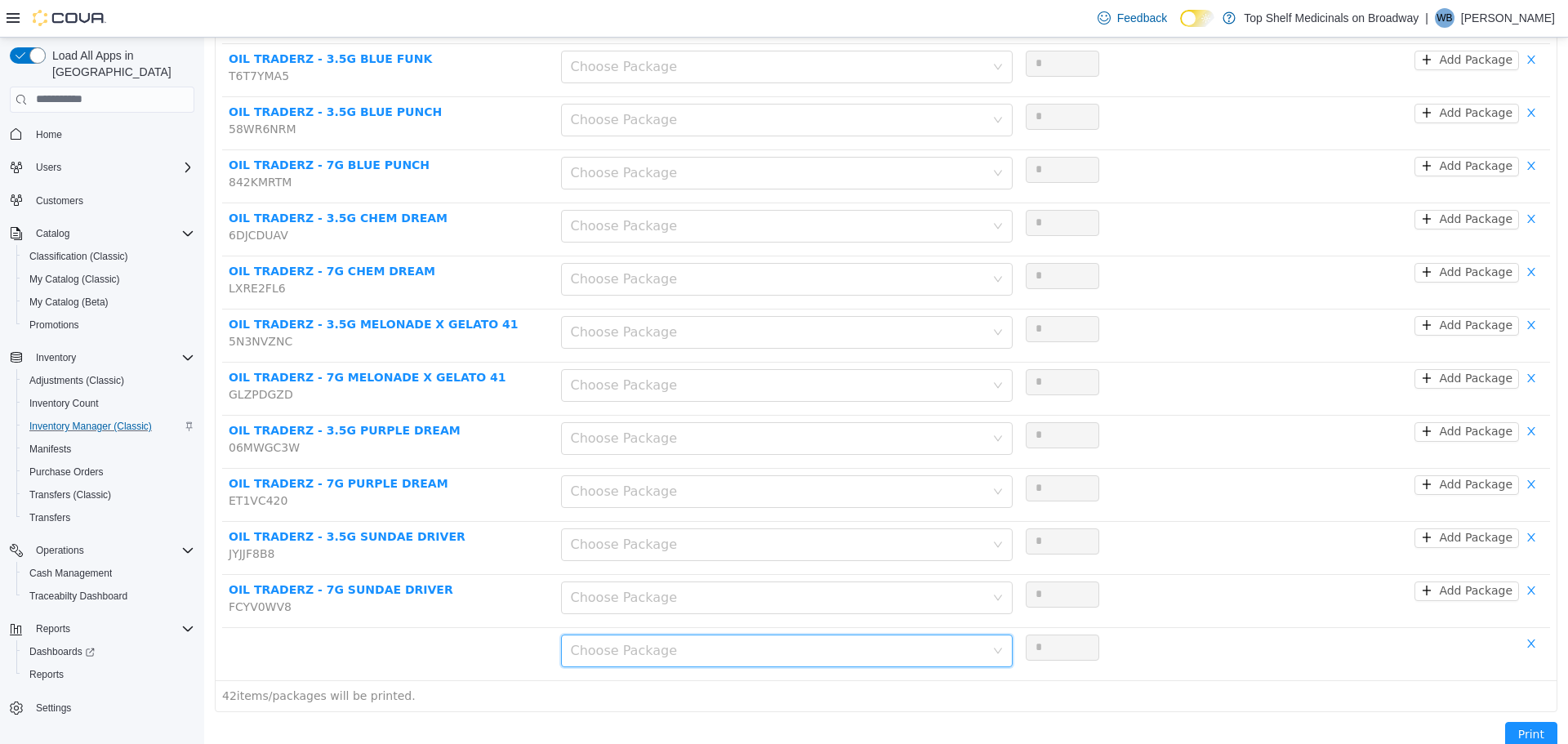
scroll to position [1877, 0]
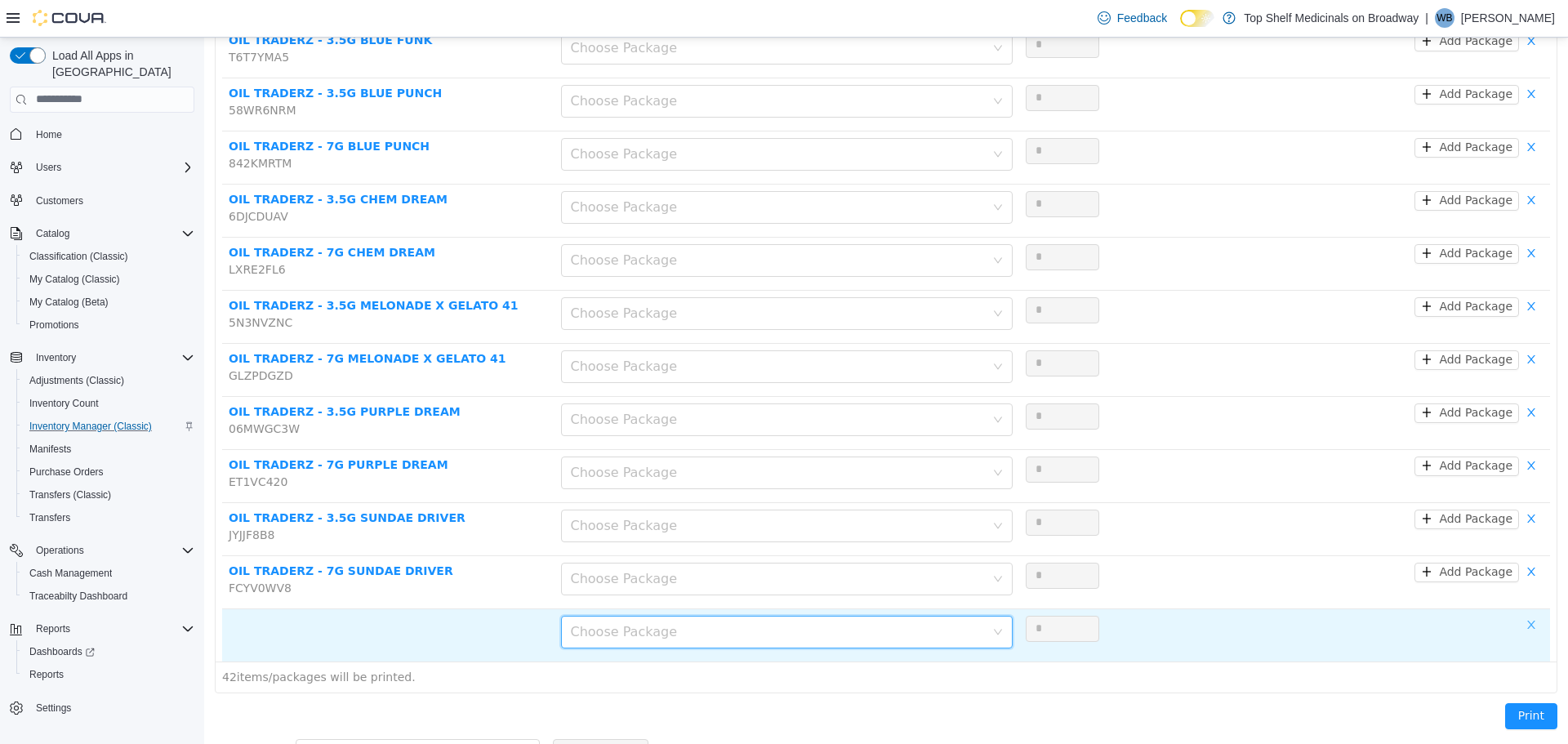
click at [1519, 615] on button "button" at bounding box center [1531, 625] width 25 height 20
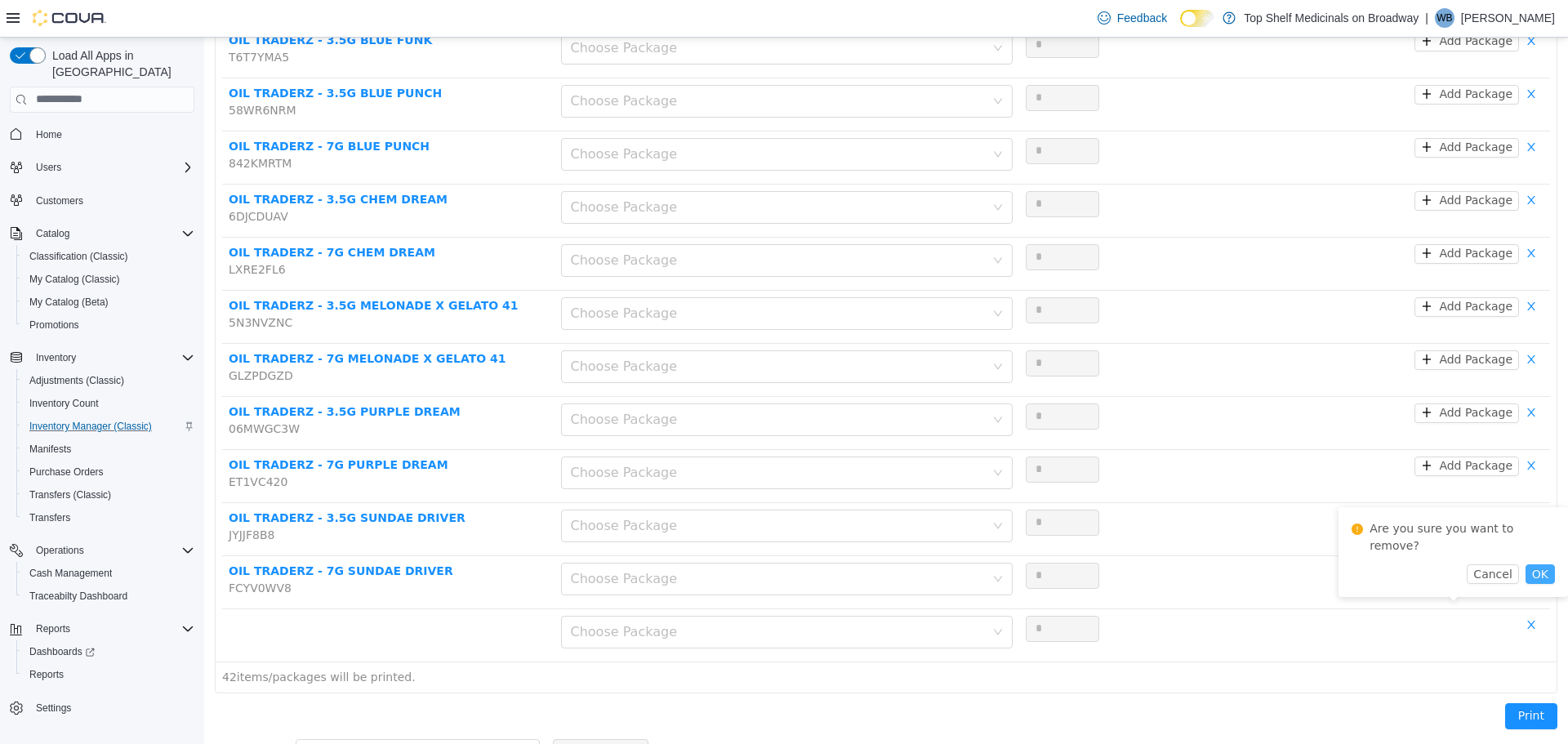
click at [1525, 563] on button "OK" at bounding box center [1540, 573] width 30 height 20
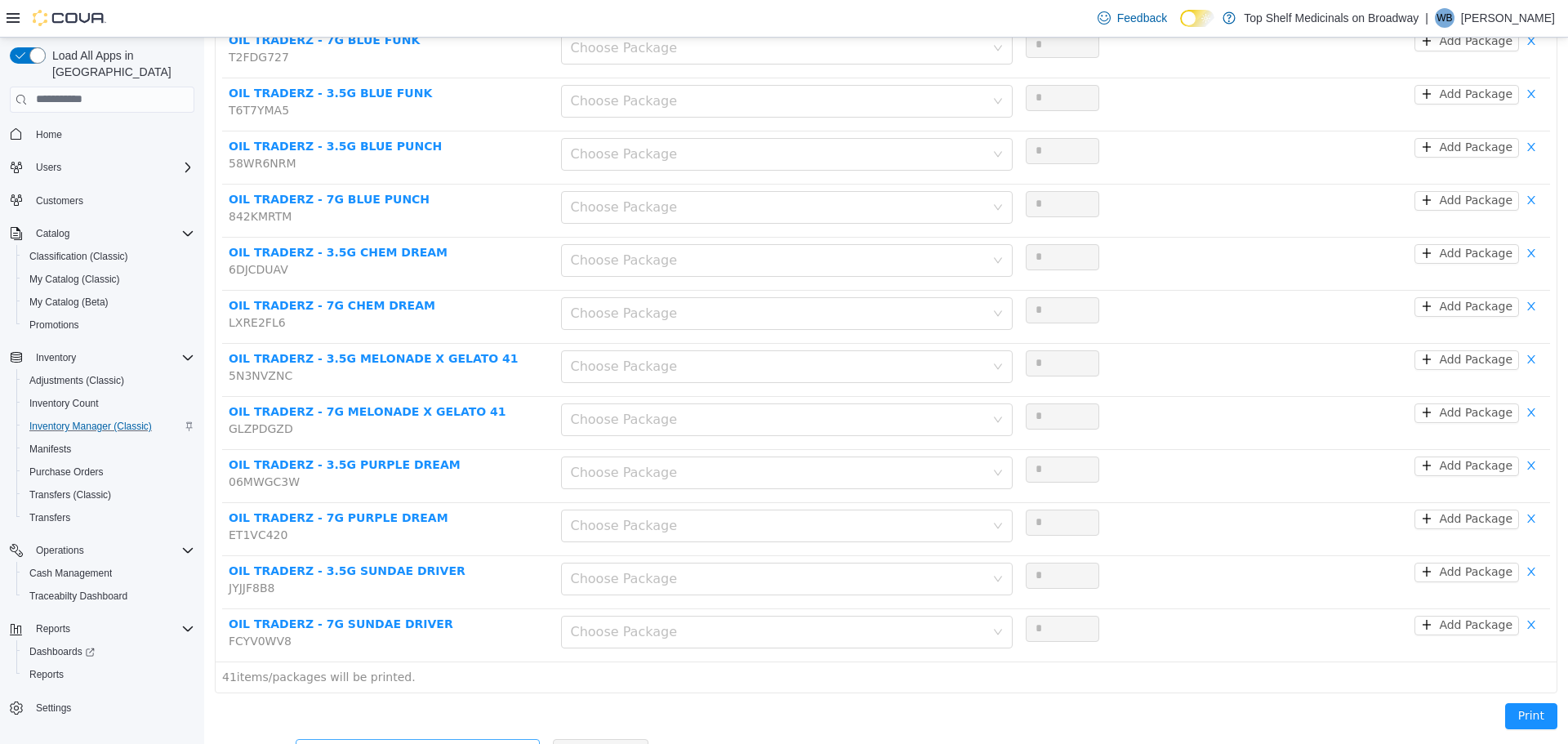
click at [462, 743] on div "Add another product" at bounding box center [409, 751] width 207 height 16
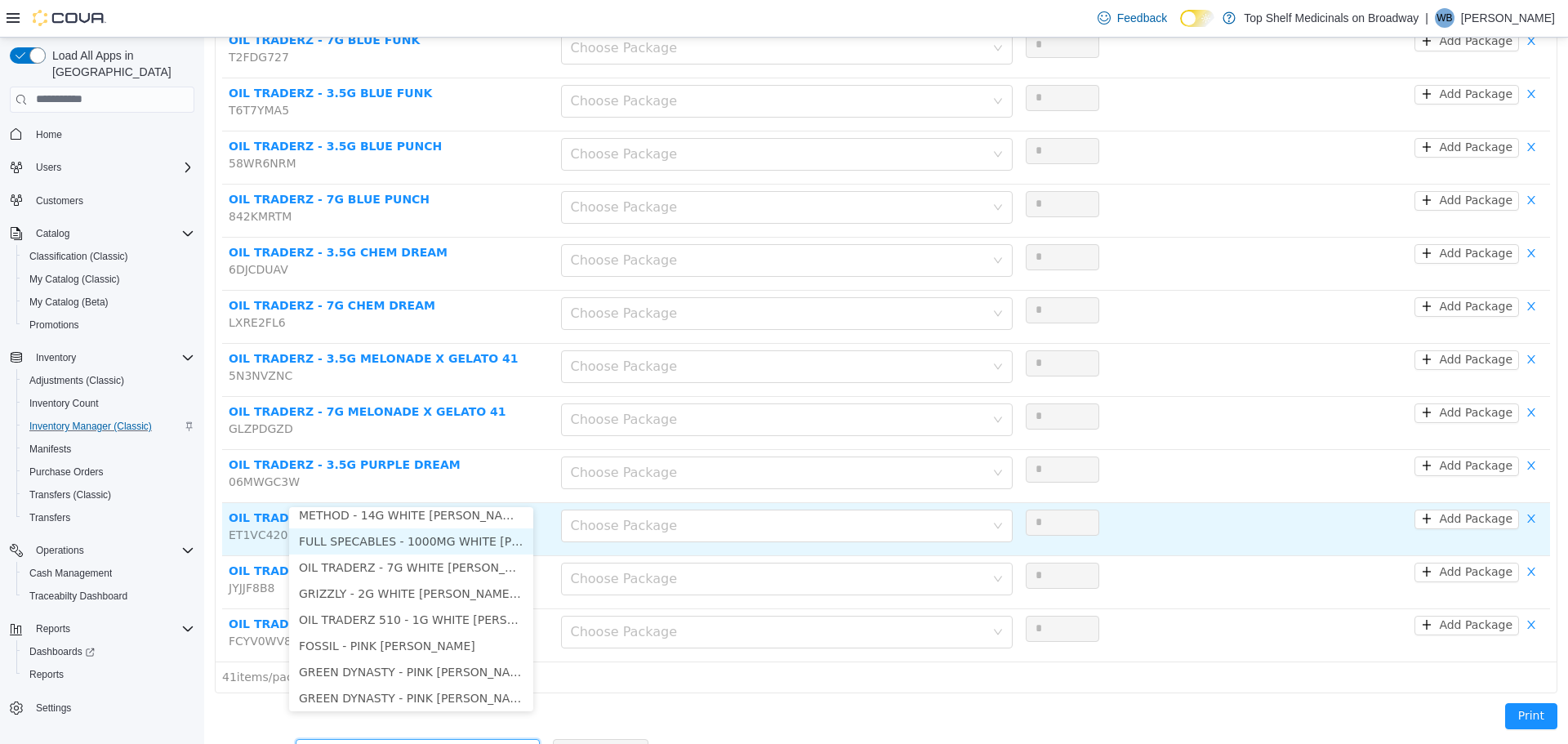
scroll to position [3, 0]
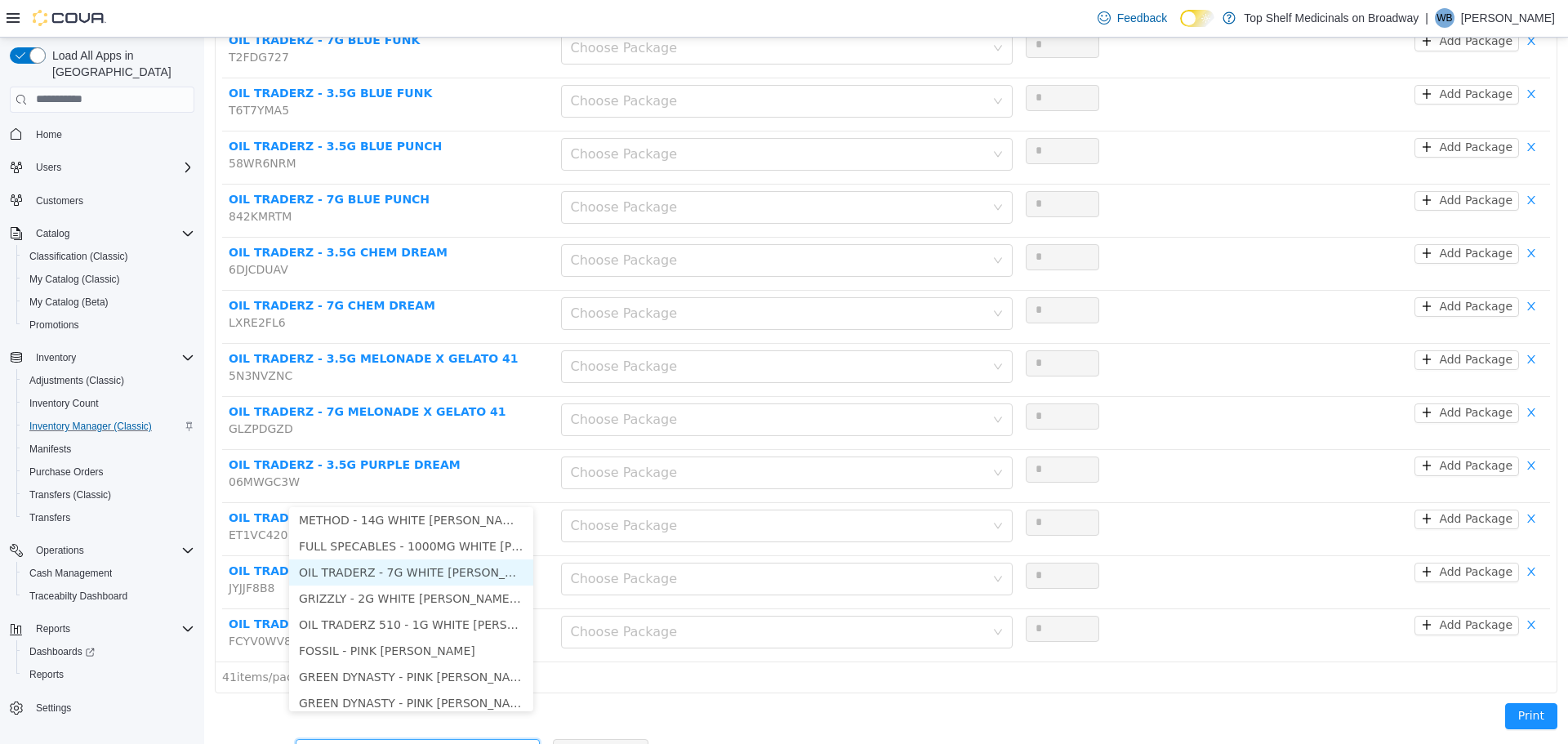
click at [440, 572] on li "OIL TRADERZ - 7G WHITE [PERSON_NAME]" at bounding box center [411, 571] width 244 height 26
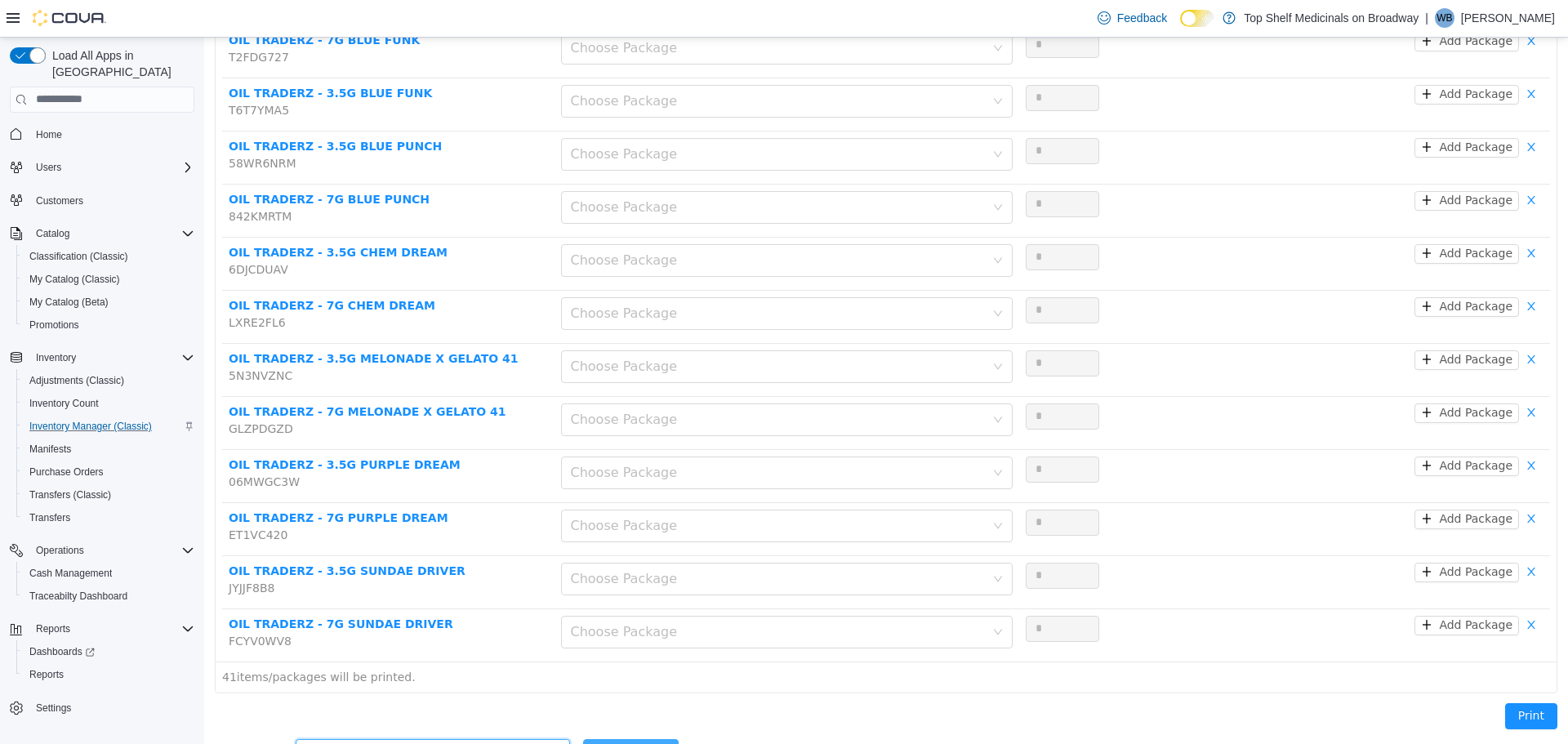
click at [583, 738] on button "Add Product" at bounding box center [631, 751] width 96 height 26
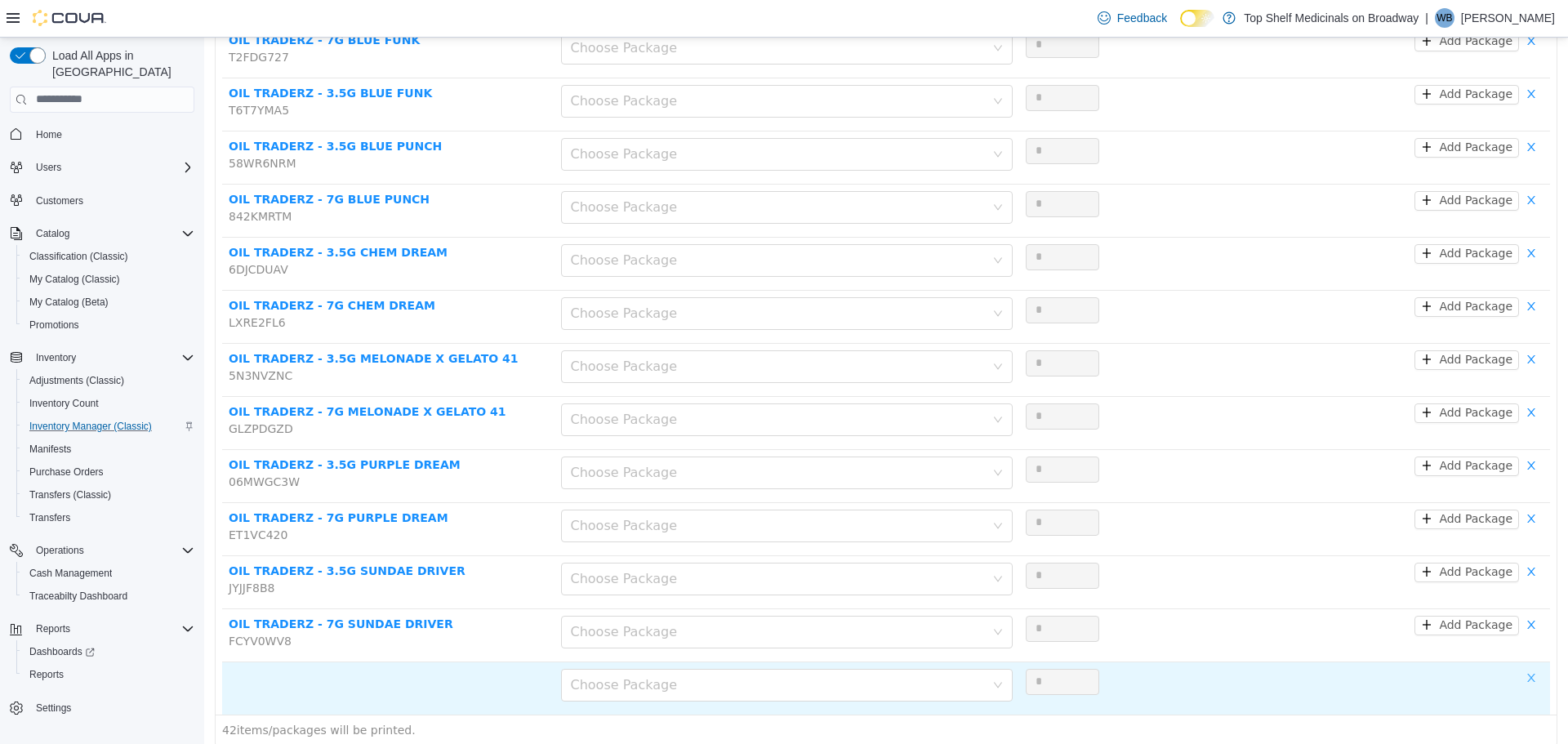
click at [1525, 667] on button "button" at bounding box center [1531, 677] width 25 height 20
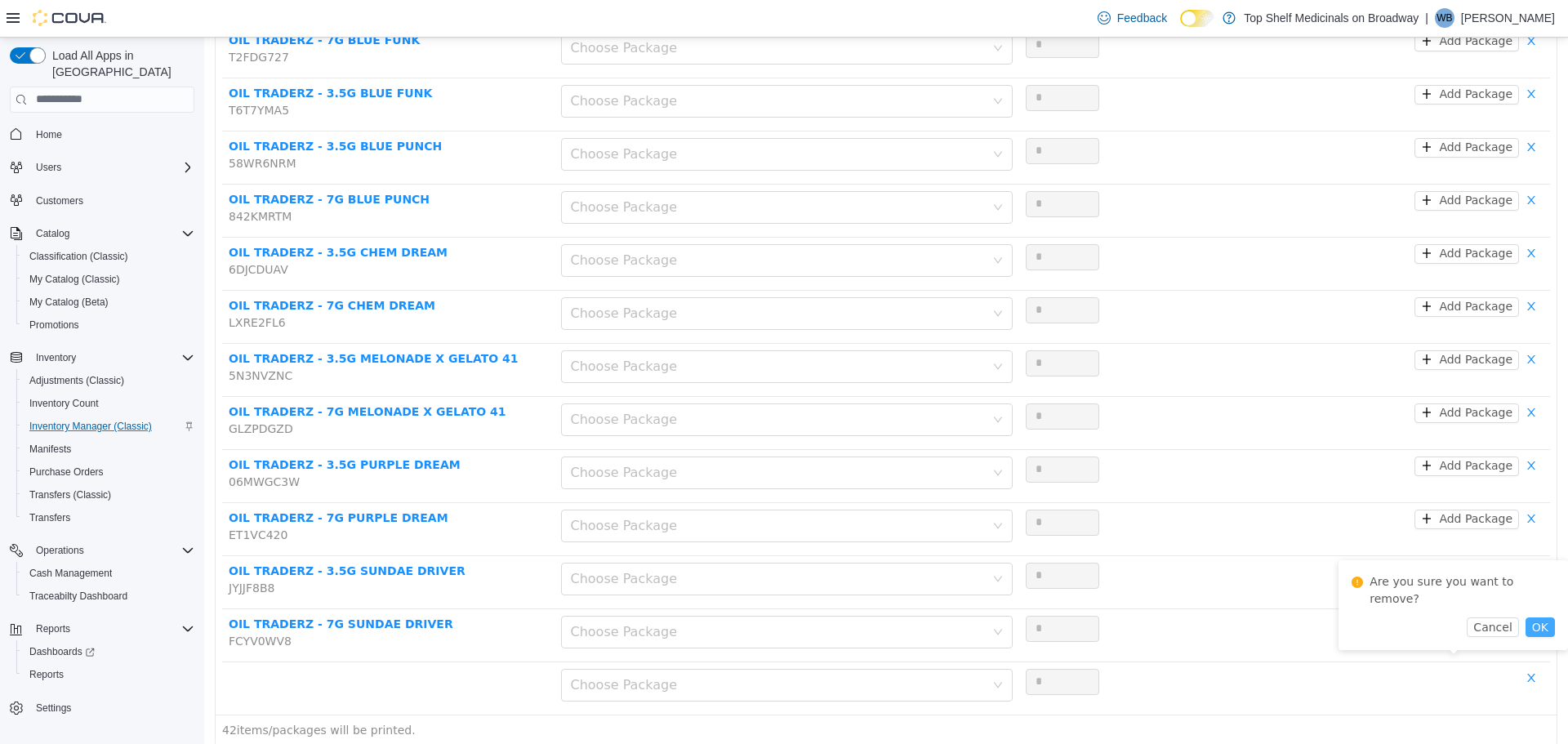
click at [1530, 617] on button "OK" at bounding box center [1540, 627] width 30 height 20
click at [355, 743] on div "Add another product" at bounding box center [409, 751] width 207 height 16
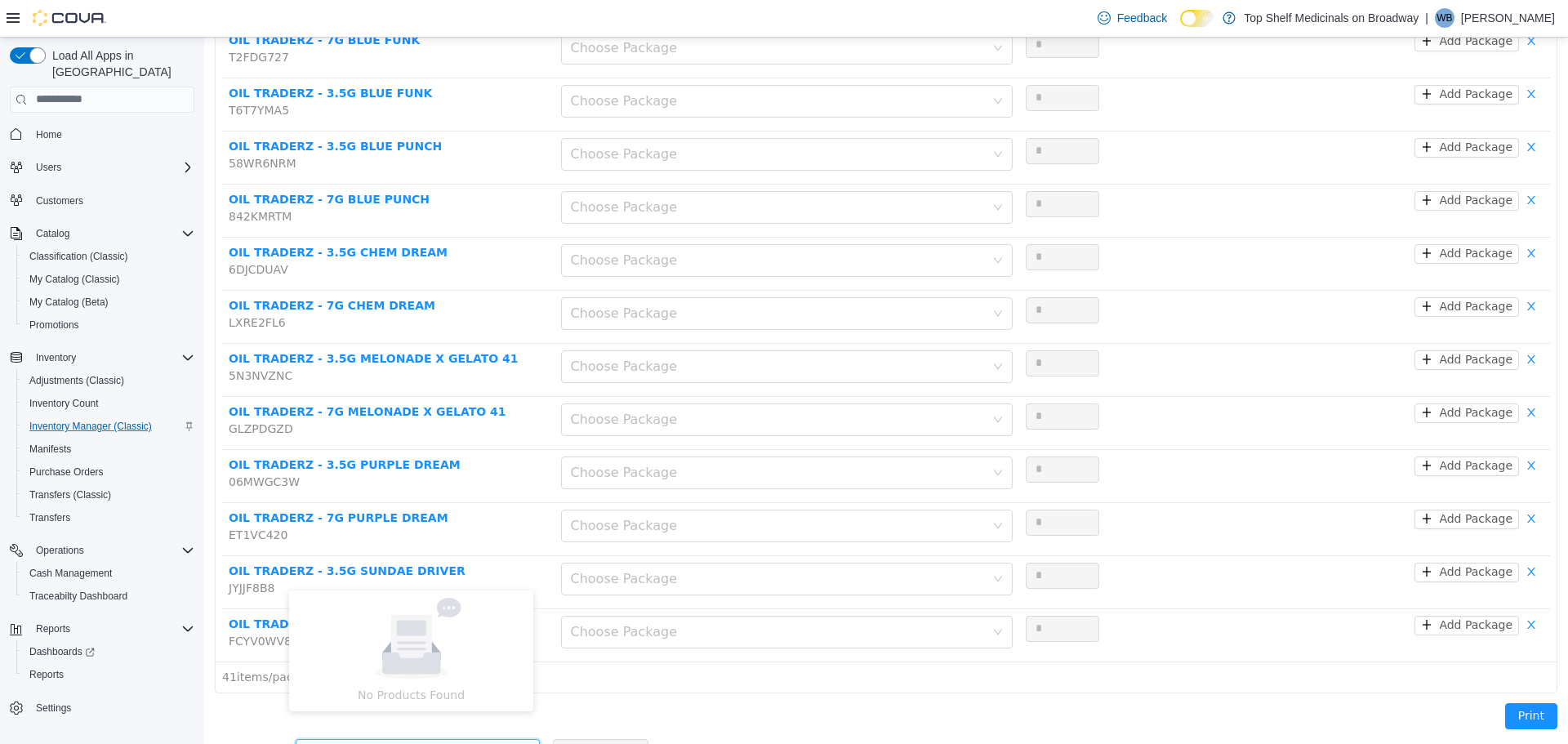
type input "**********"
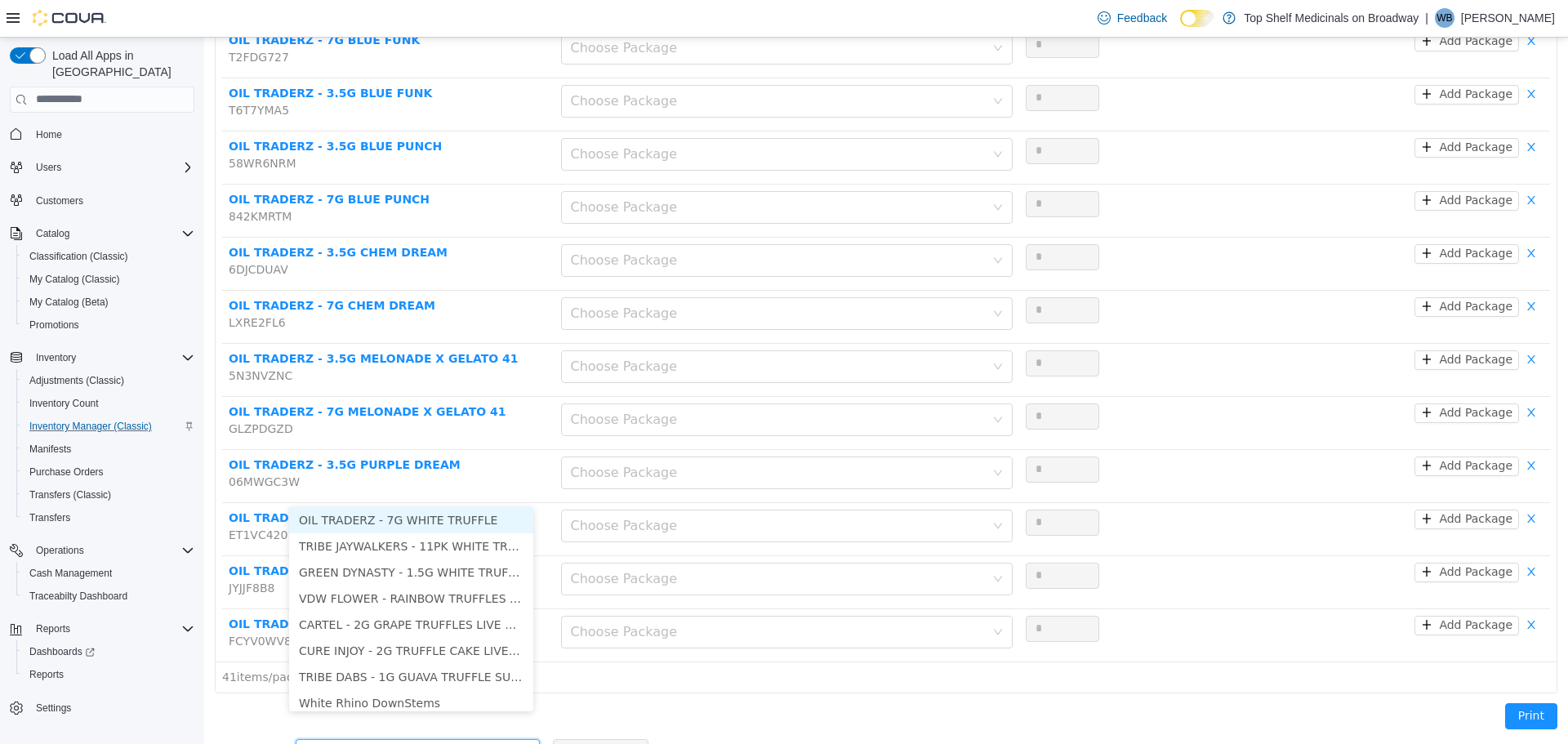
click at [442, 512] on li "OIL TRADERZ - 7G WHITE TRUFFLE" at bounding box center [411, 519] width 244 height 26
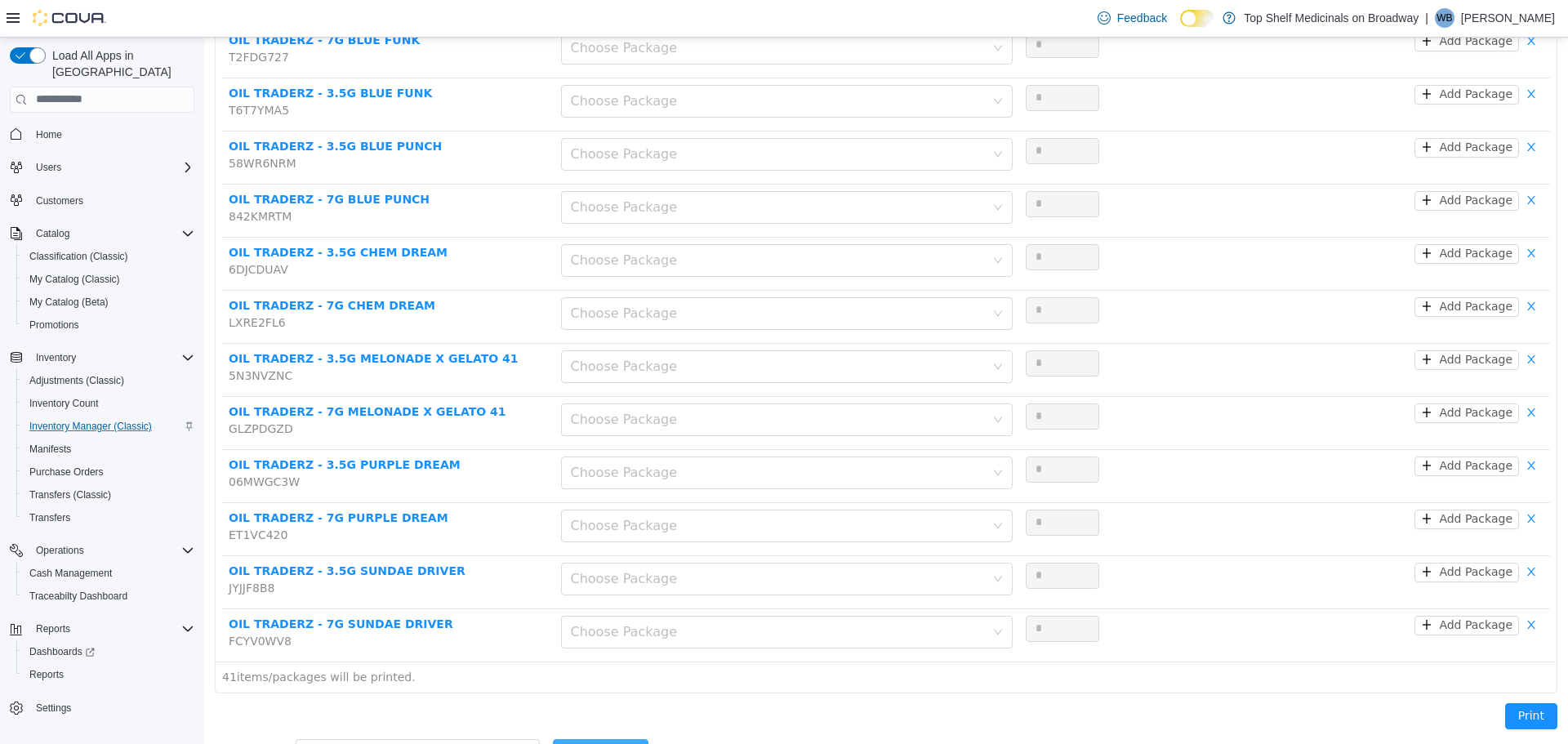
click at [572, 738] on button "Add Product" at bounding box center [601, 751] width 96 height 26
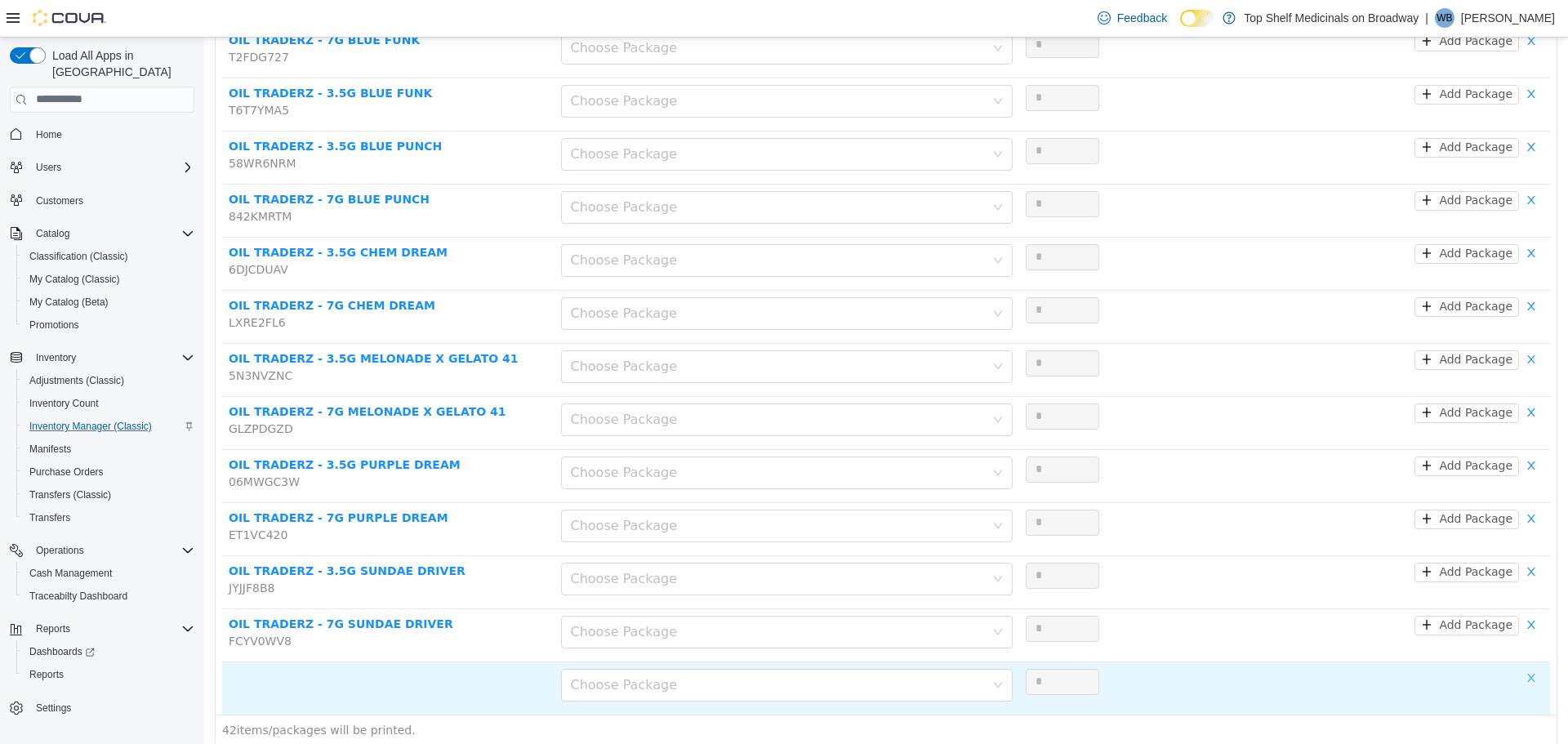
click at [1524, 667] on button "button" at bounding box center [1531, 677] width 25 height 20
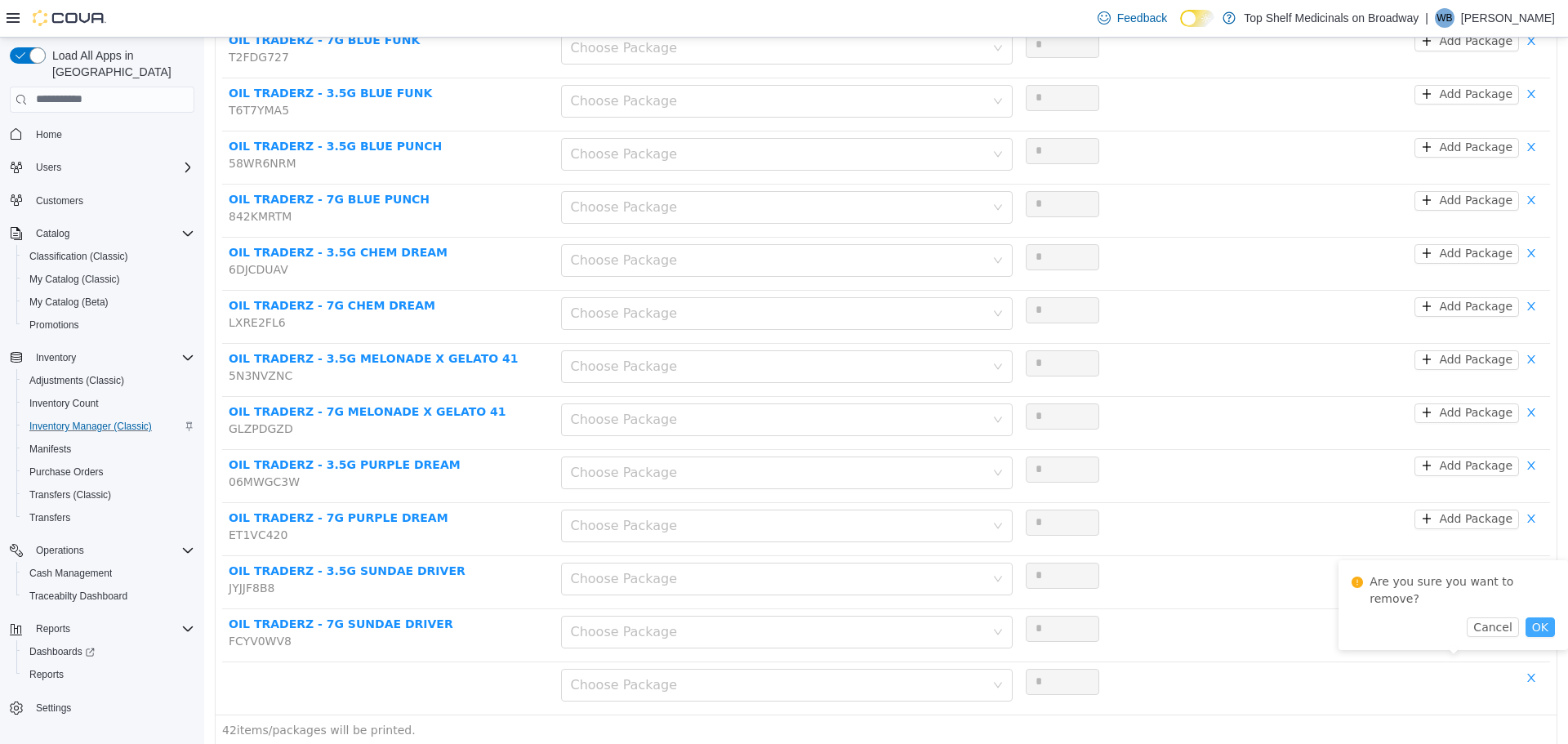
click at [1533, 617] on button "OK" at bounding box center [1540, 627] width 30 height 20
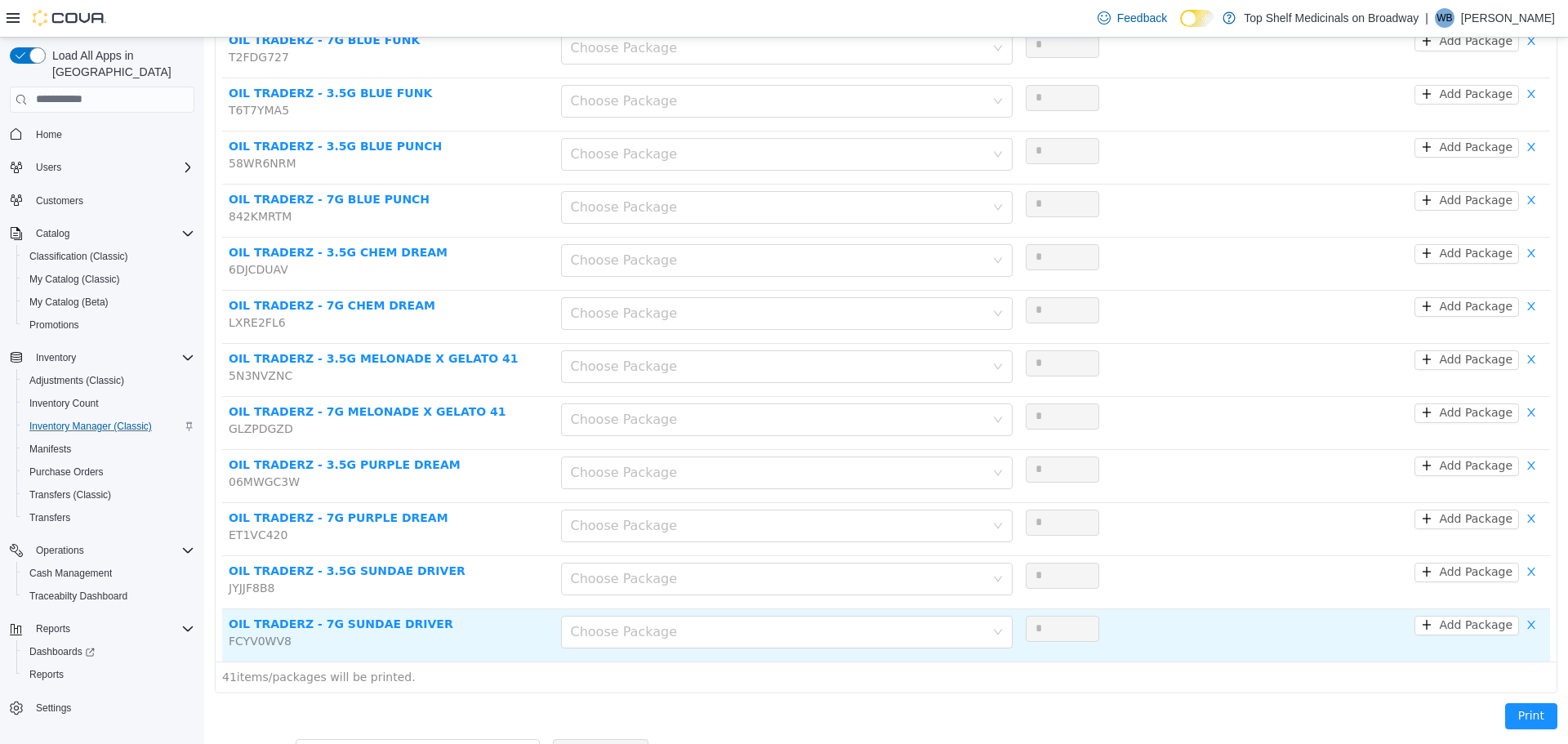
click at [851, 609] on td "Choose Package" at bounding box center [786, 635] width 465 height 53
click at [849, 616] on div "Choose Package" at bounding box center [782, 631] width 422 height 31
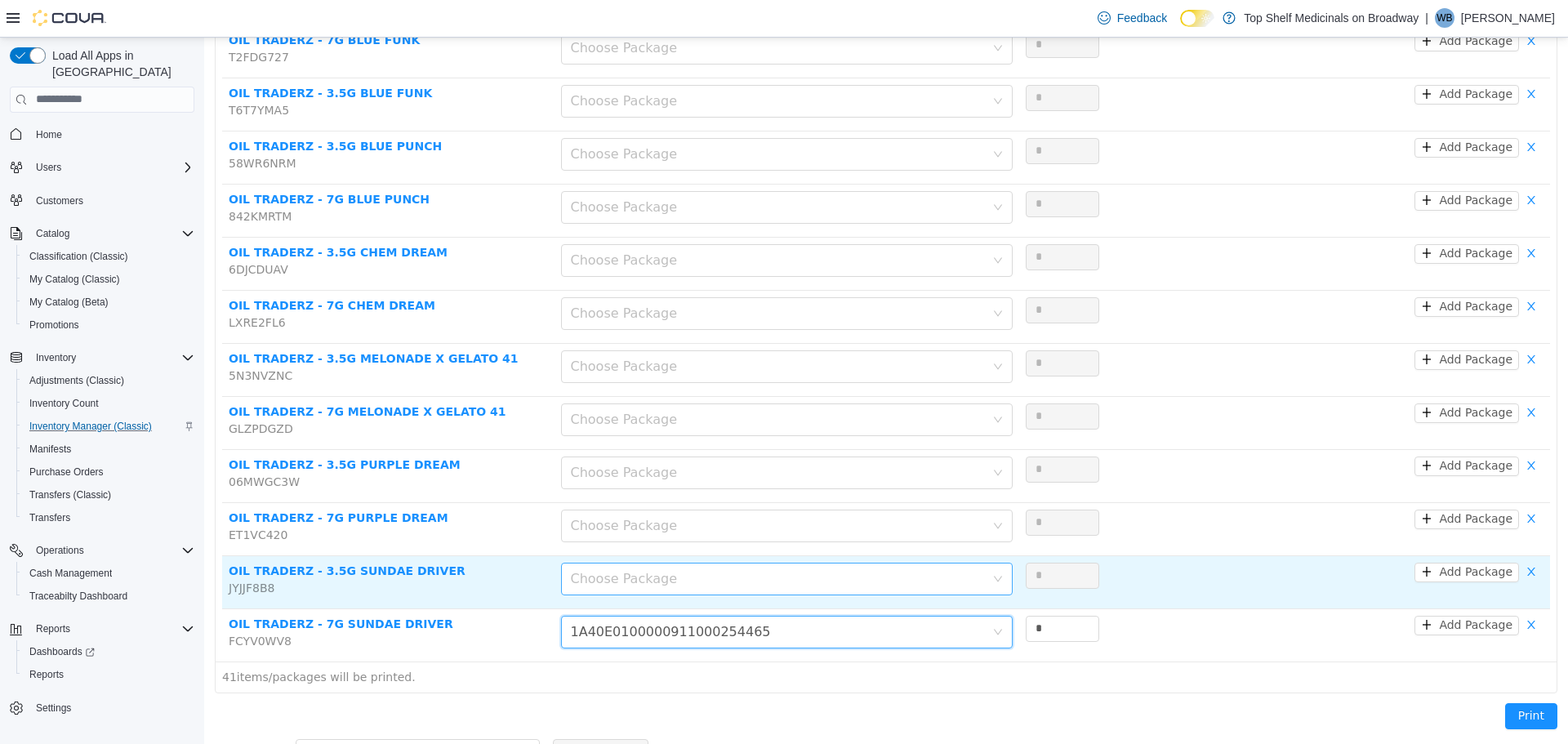
click at [810, 570] on div "Choose Package" at bounding box center [778, 578] width 414 height 16
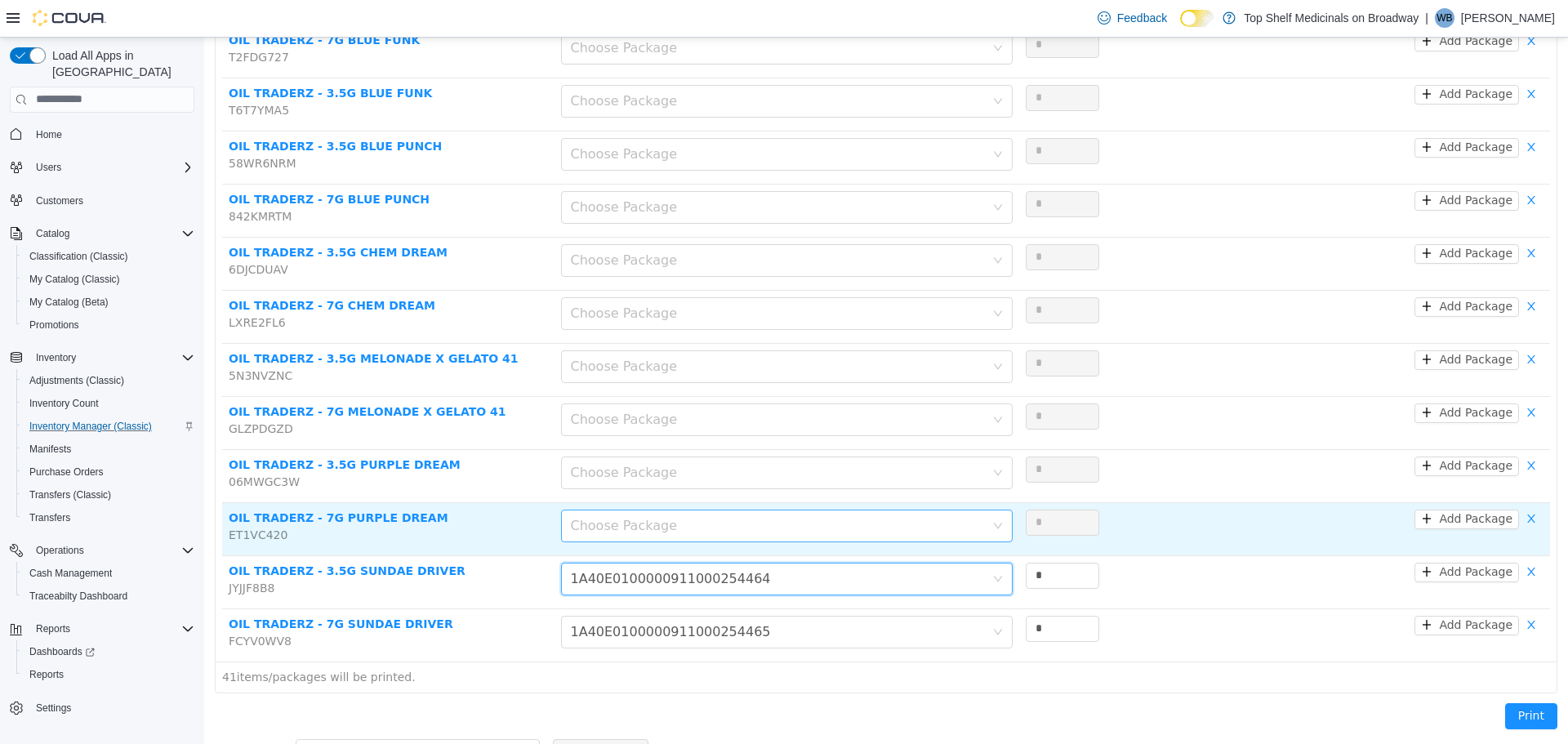
click at [756, 517] on div "Choose Package" at bounding box center [778, 525] width 414 height 16
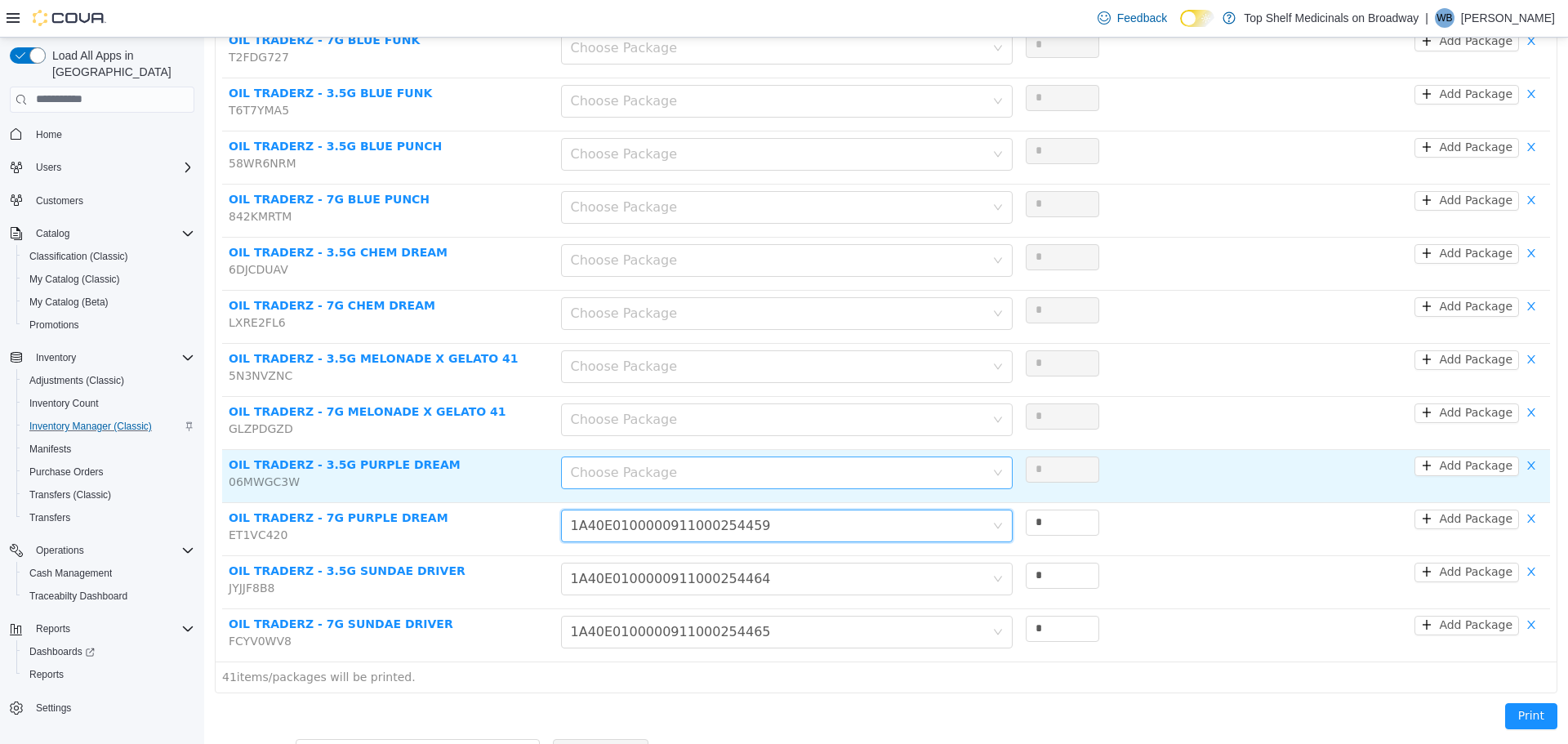
click at [732, 464] on div "Choose Package" at bounding box center [778, 471] width 414 height 16
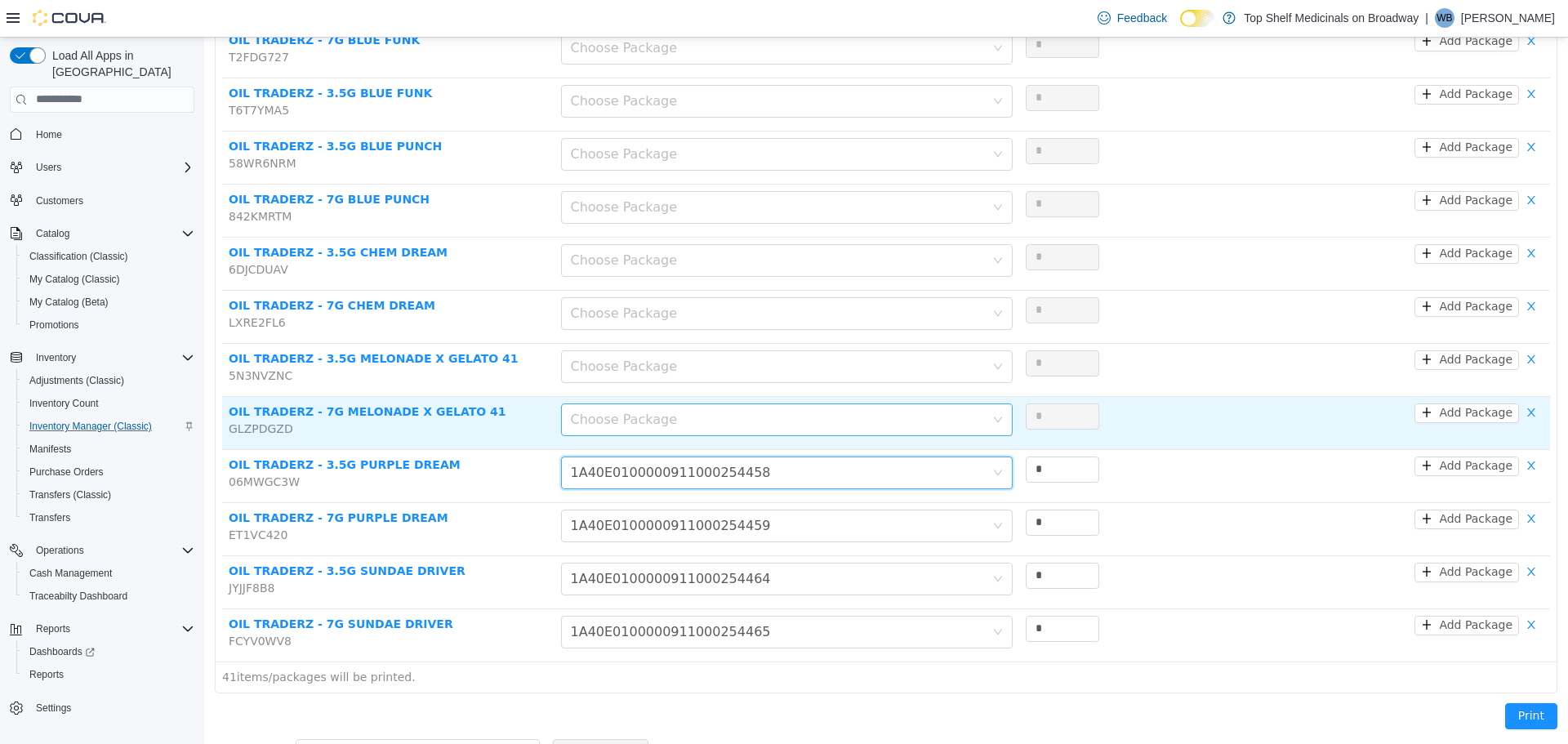
click at [723, 411] on div "Choose Package" at bounding box center [778, 419] width 414 height 16
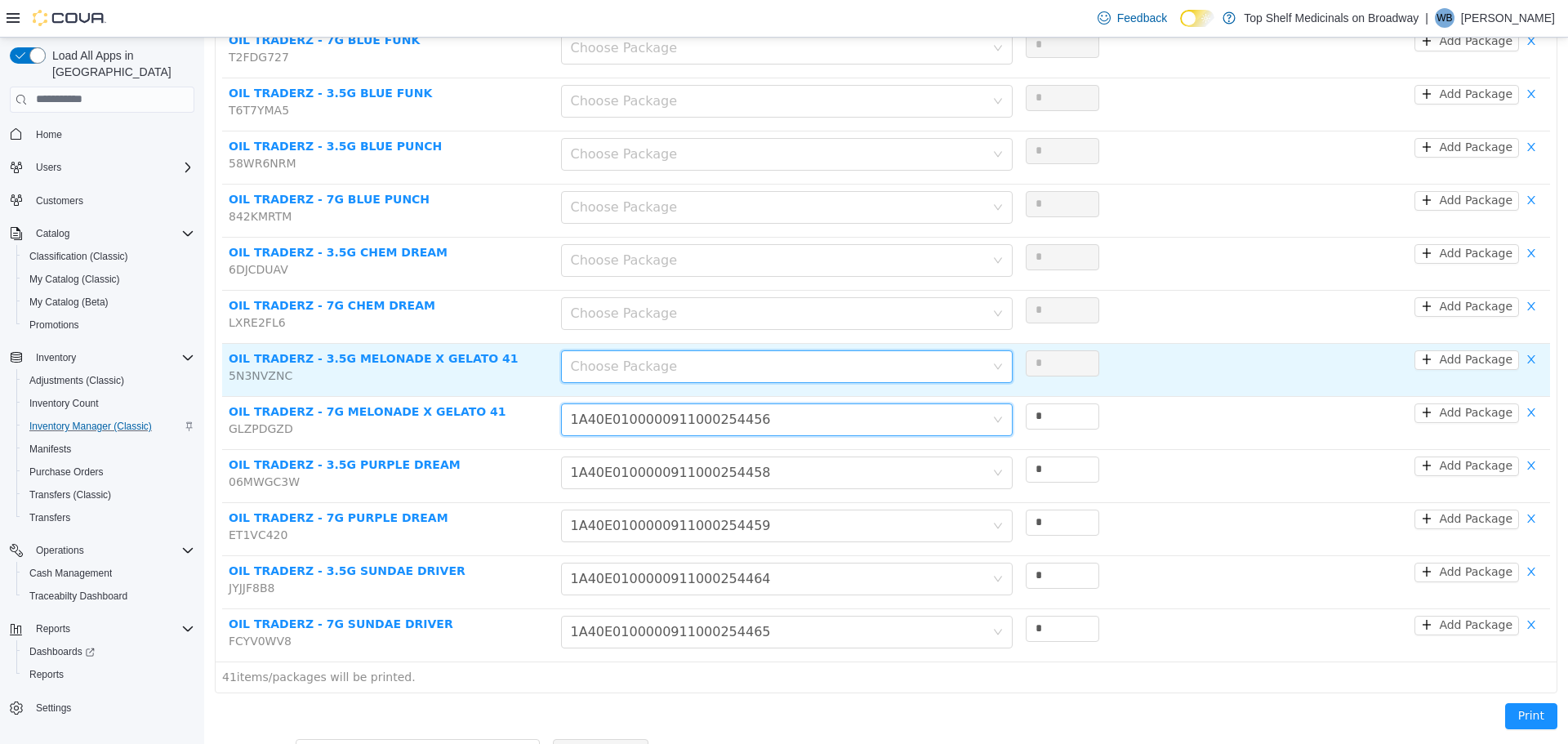
click at [713, 350] on div "Choose Package" at bounding box center [782, 365] width 422 height 31
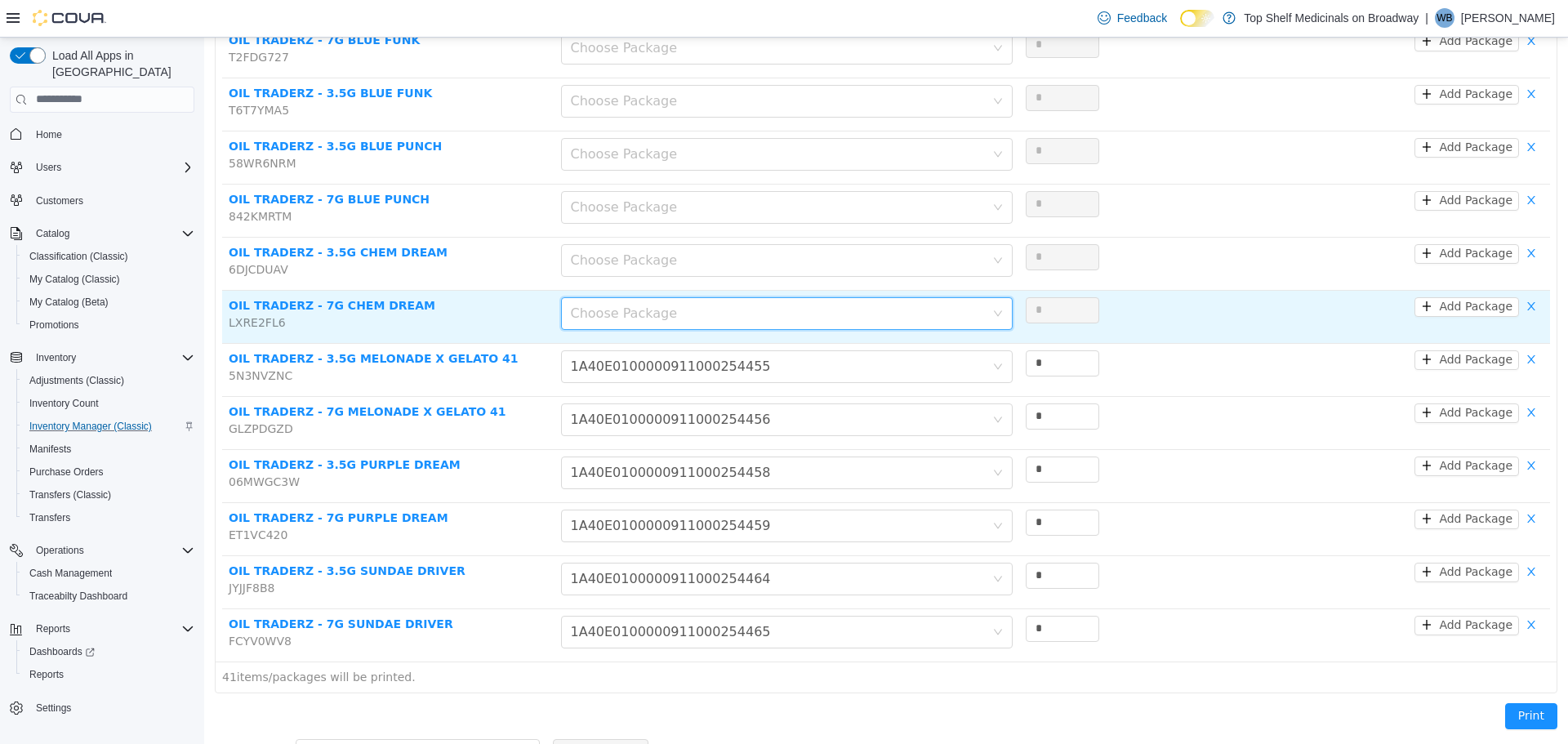
click at [690, 296] on div "Choose Package" at bounding box center [787, 312] width 452 height 33
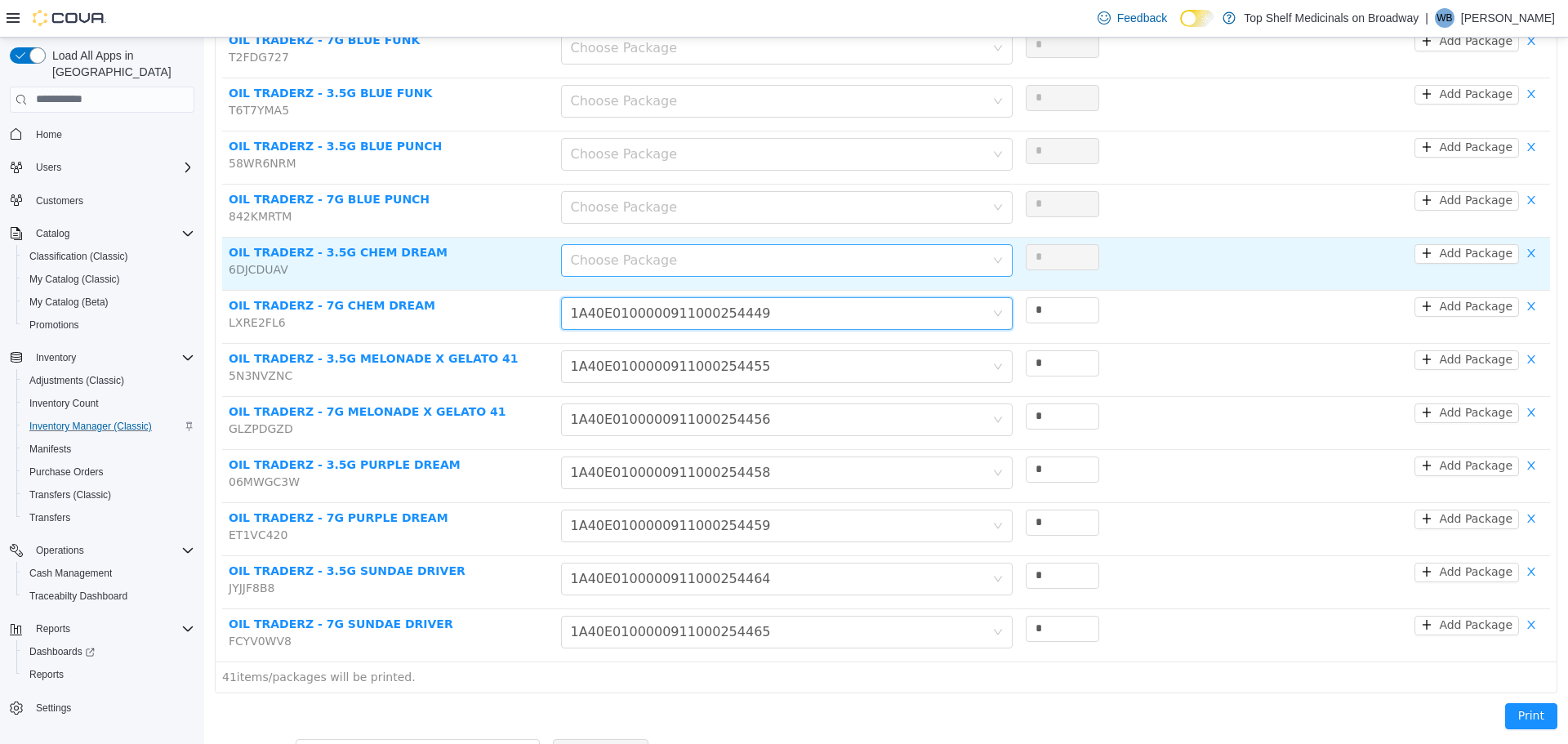
click at [683, 252] on div "Choose Package" at bounding box center [778, 260] width 414 height 16
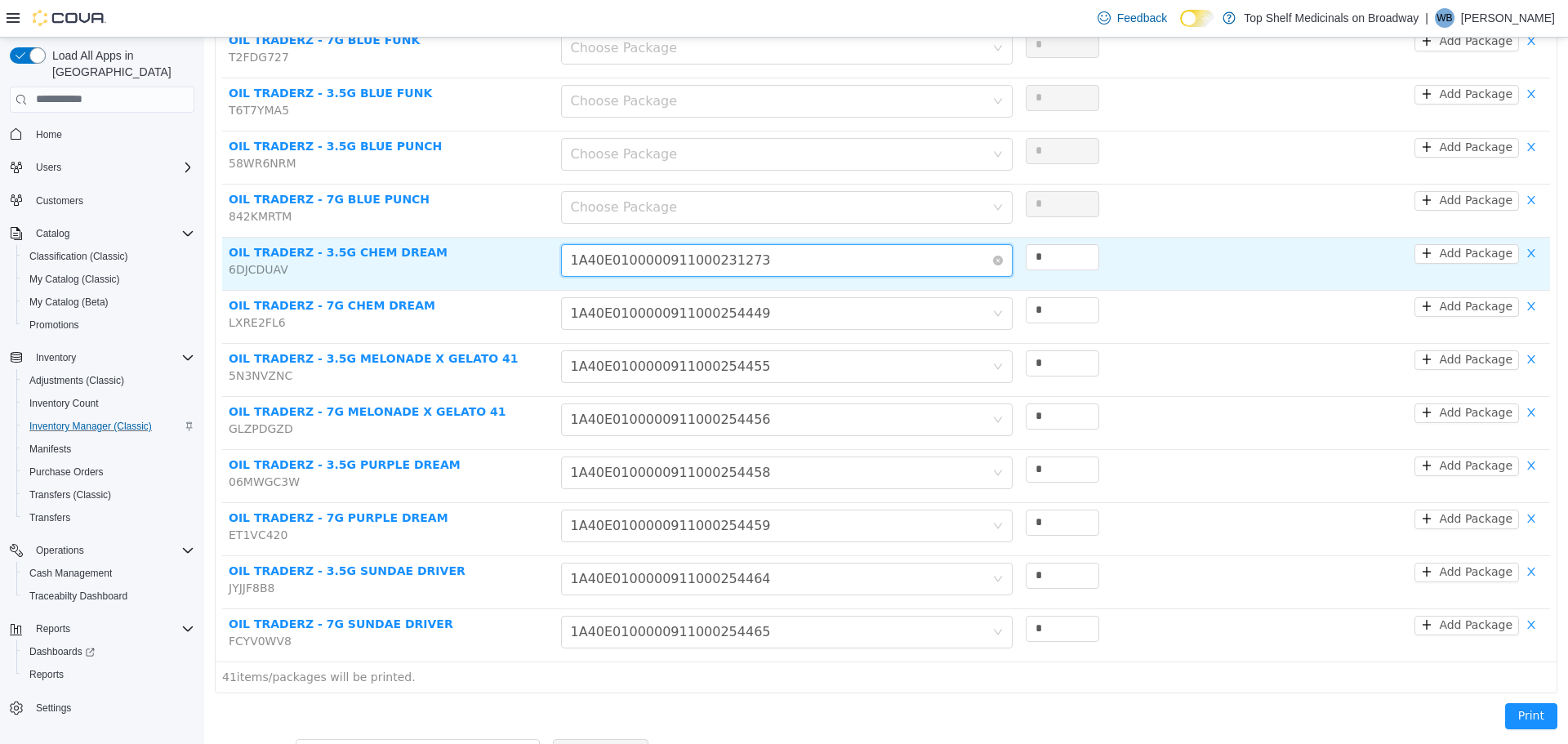
click at [682, 244] on div "1A40E0100000911000231273" at bounding box center [671, 259] width 200 height 31
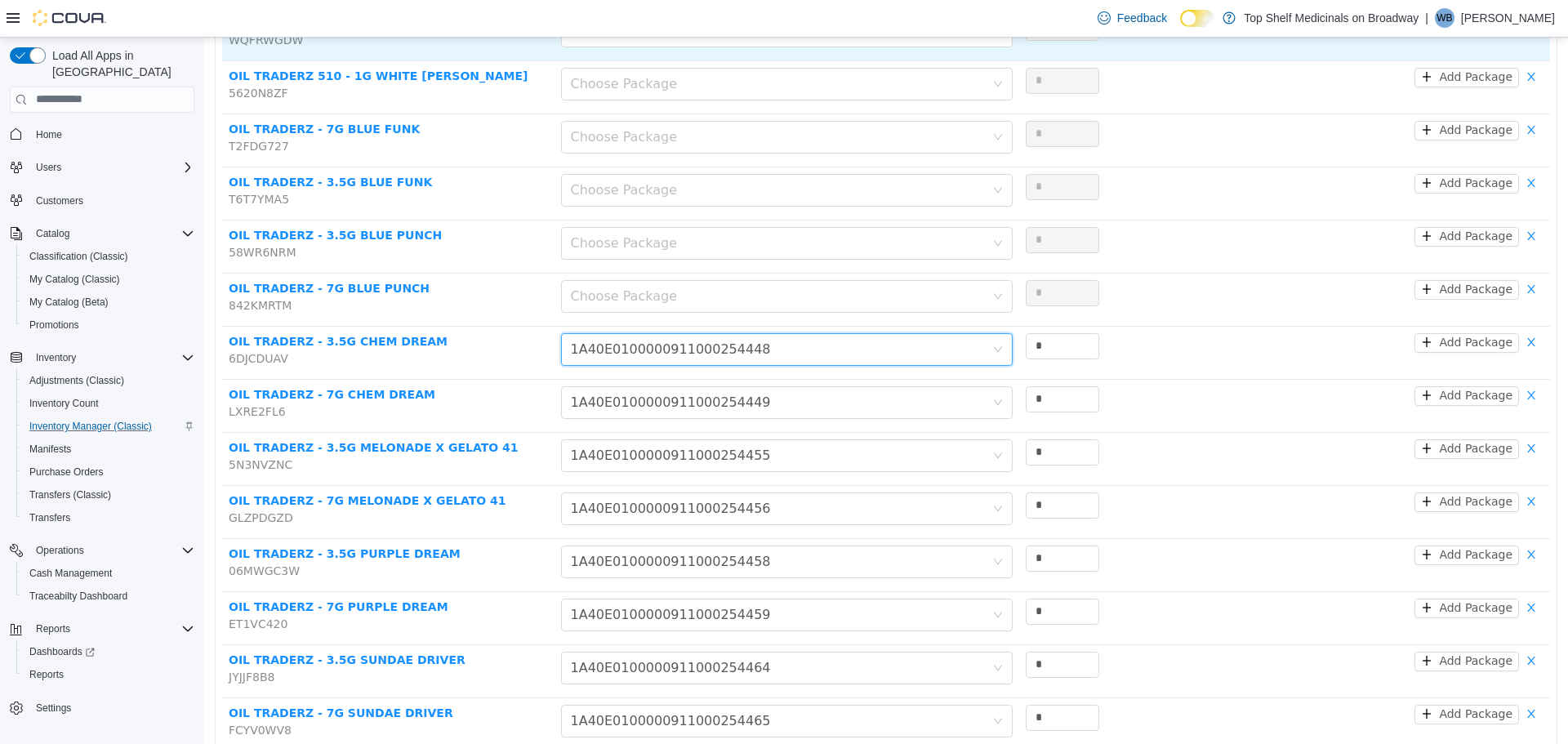
scroll to position [1415, 0]
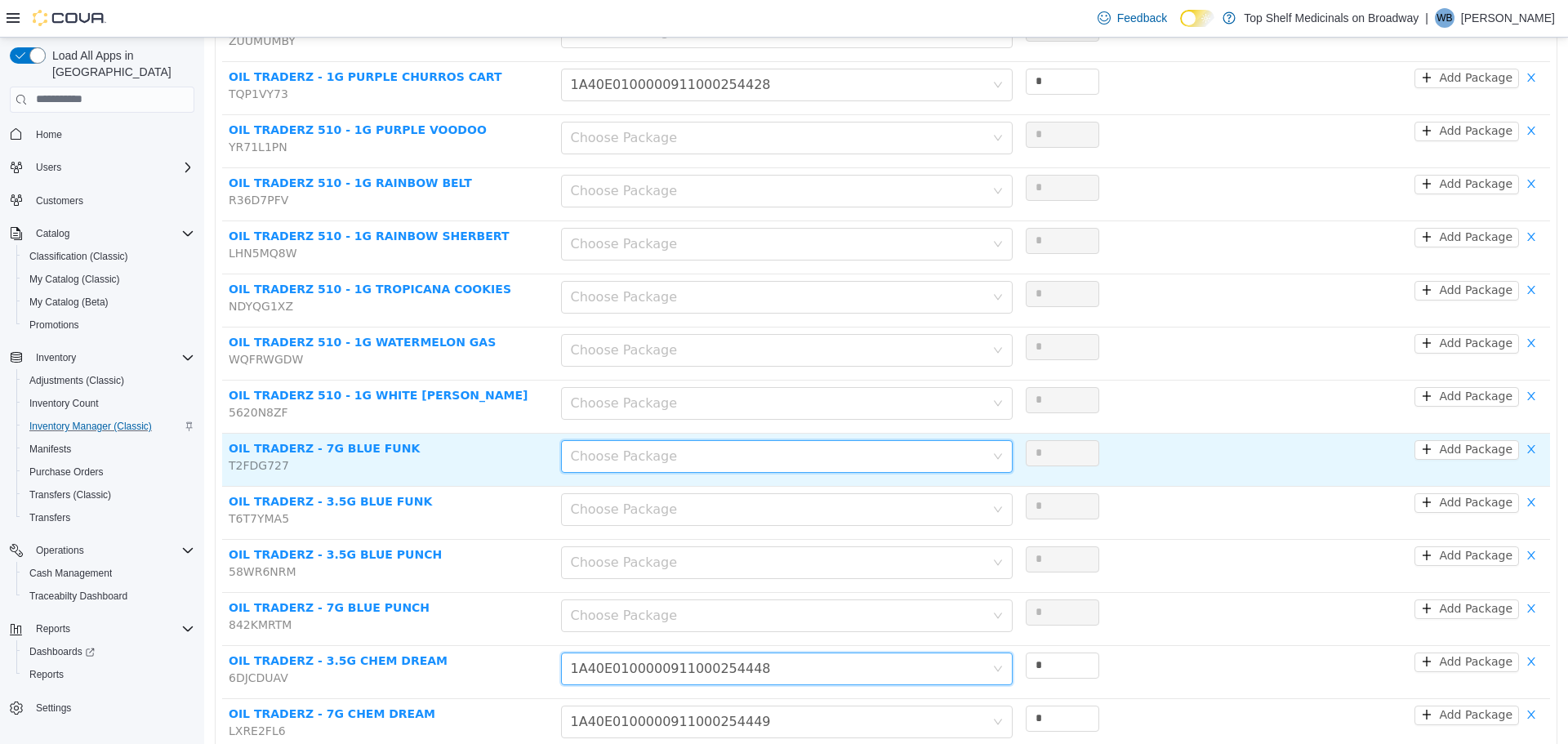
click at [677, 440] on div "Choose Package" at bounding box center [782, 455] width 422 height 31
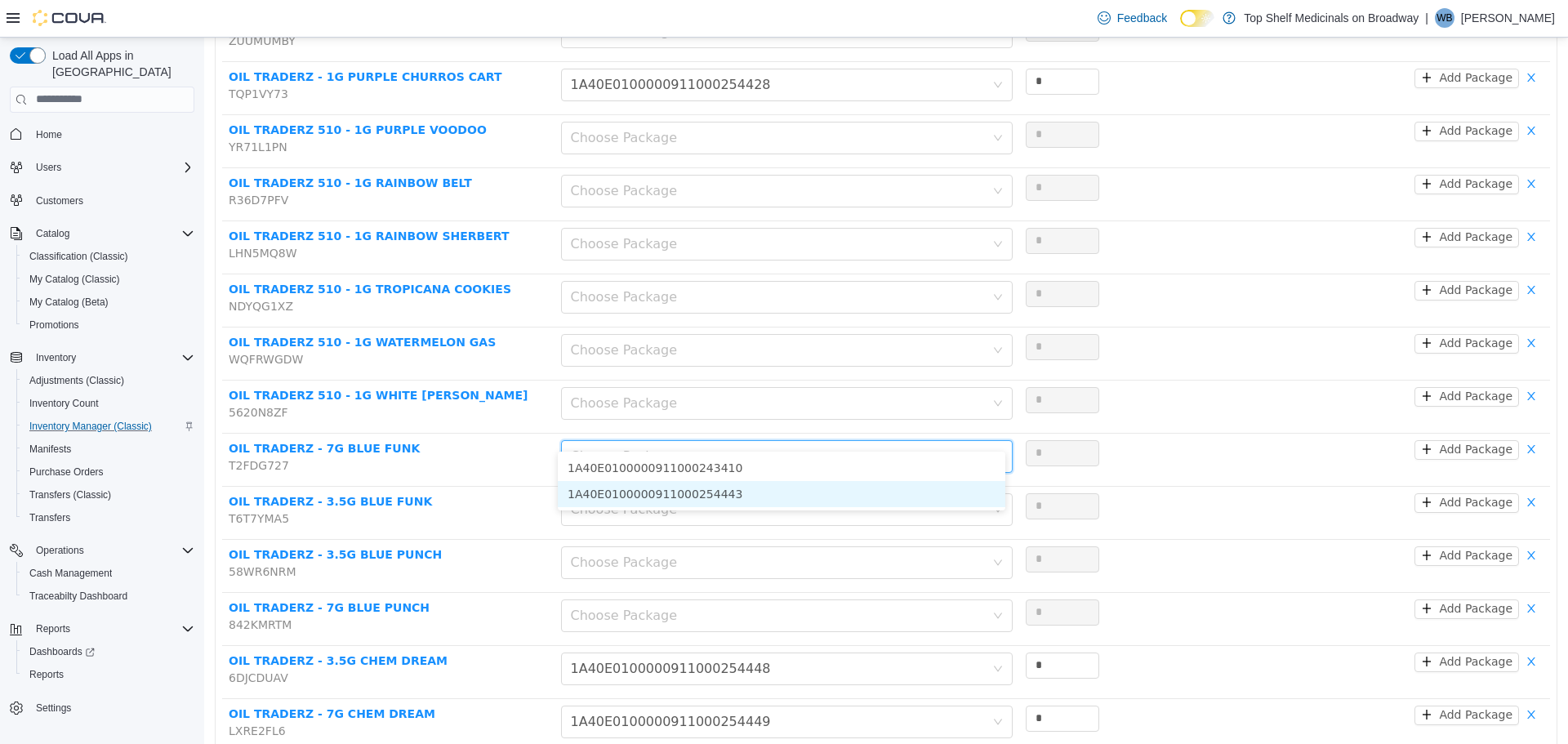
click at [673, 497] on li "1A40E0100000911000254443" at bounding box center [782, 493] width 448 height 26
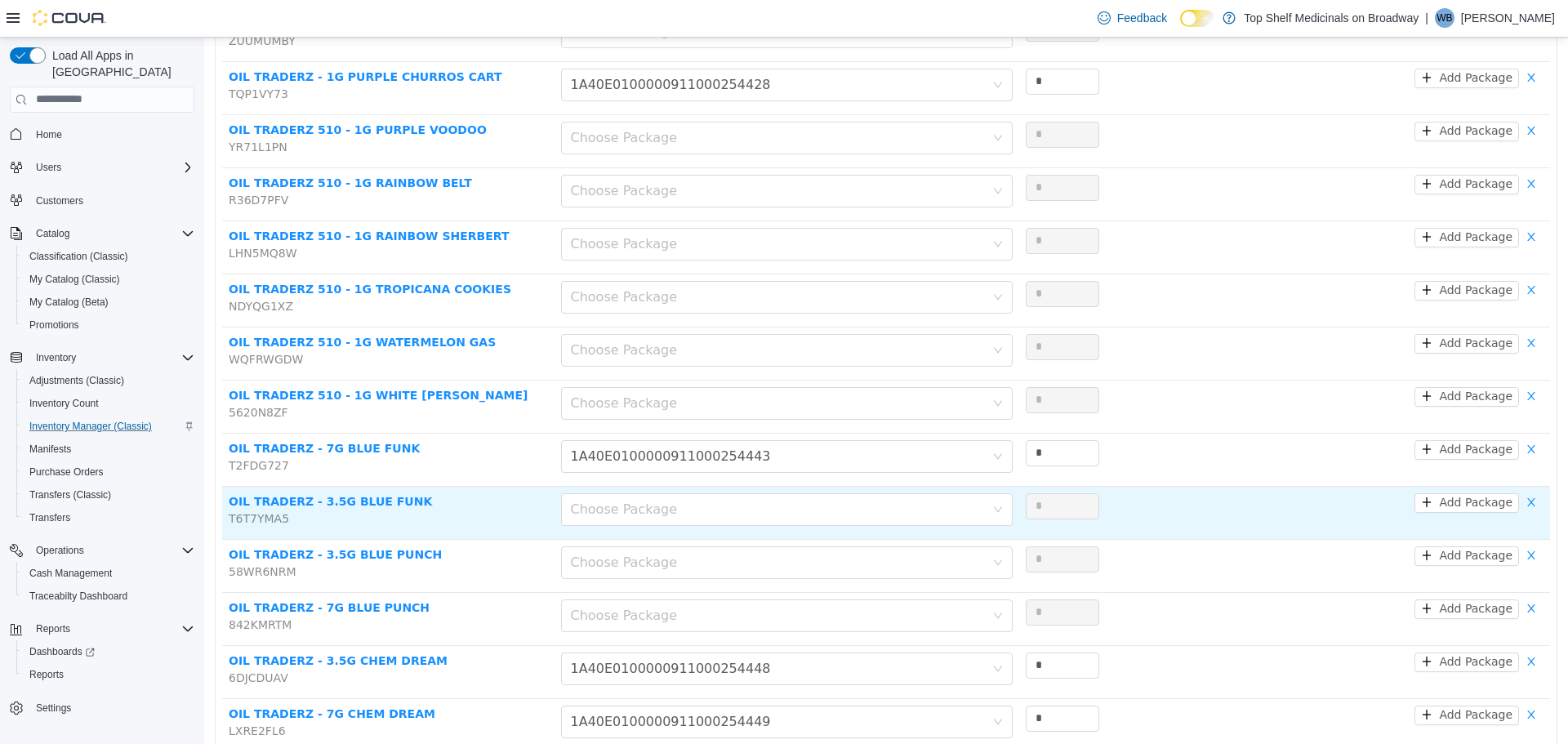
click at [669, 508] on td "Choose Package" at bounding box center [786, 511] width 465 height 53
click at [668, 500] on div "Choose Package" at bounding box center [778, 508] width 414 height 16
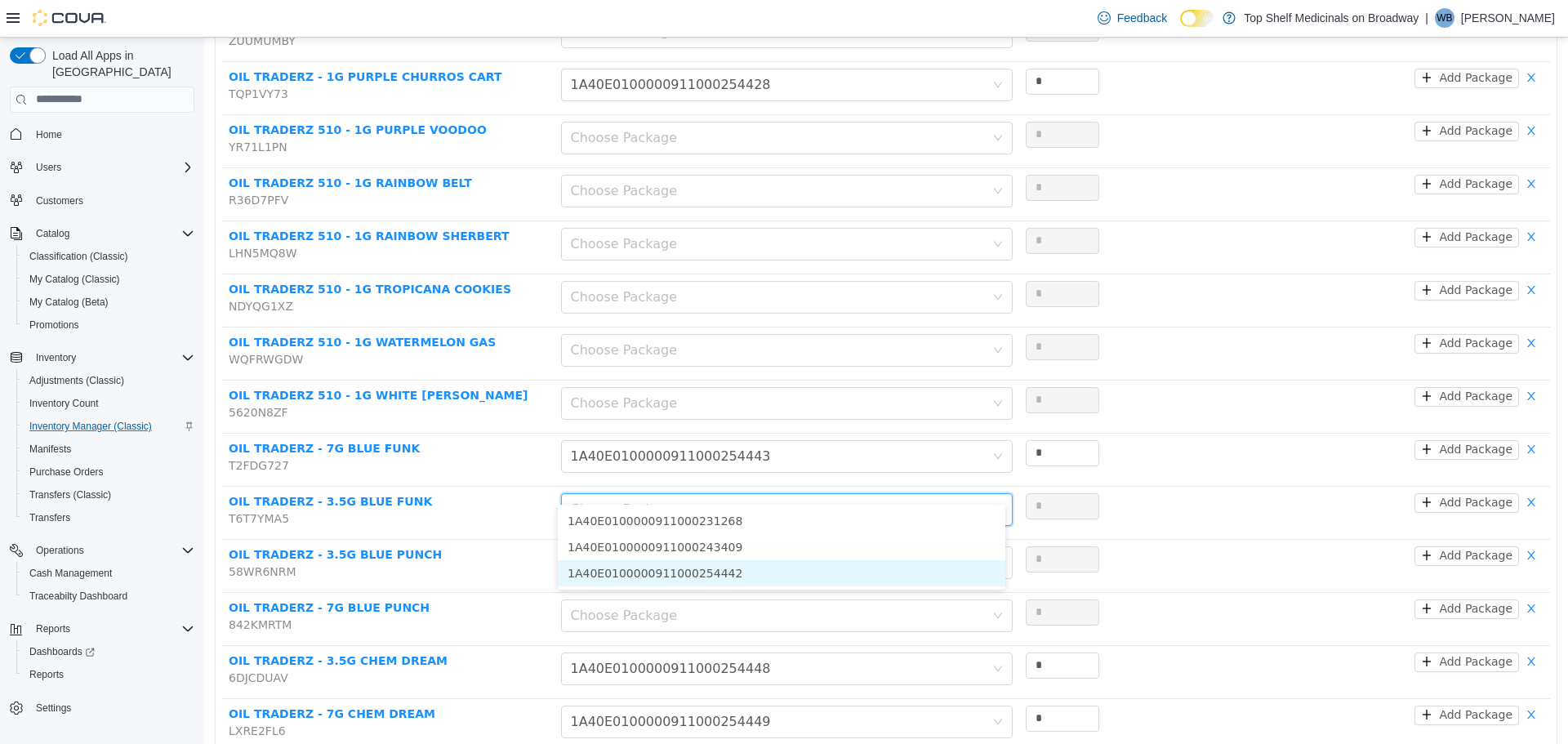
click at [659, 571] on li "1A40E0100000911000254442" at bounding box center [782, 572] width 448 height 26
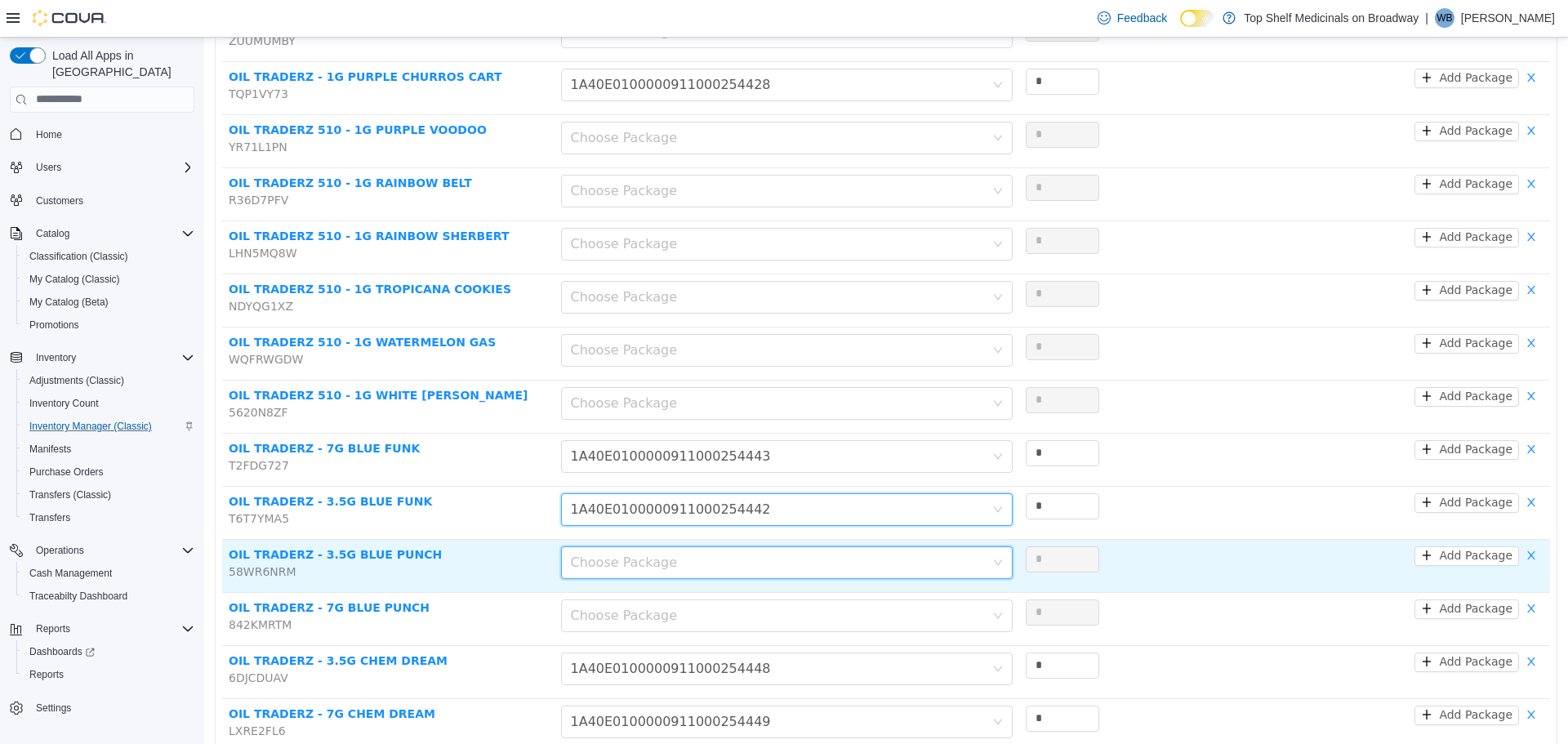
click at [654, 546] on div "Choose Package" at bounding box center [782, 561] width 422 height 31
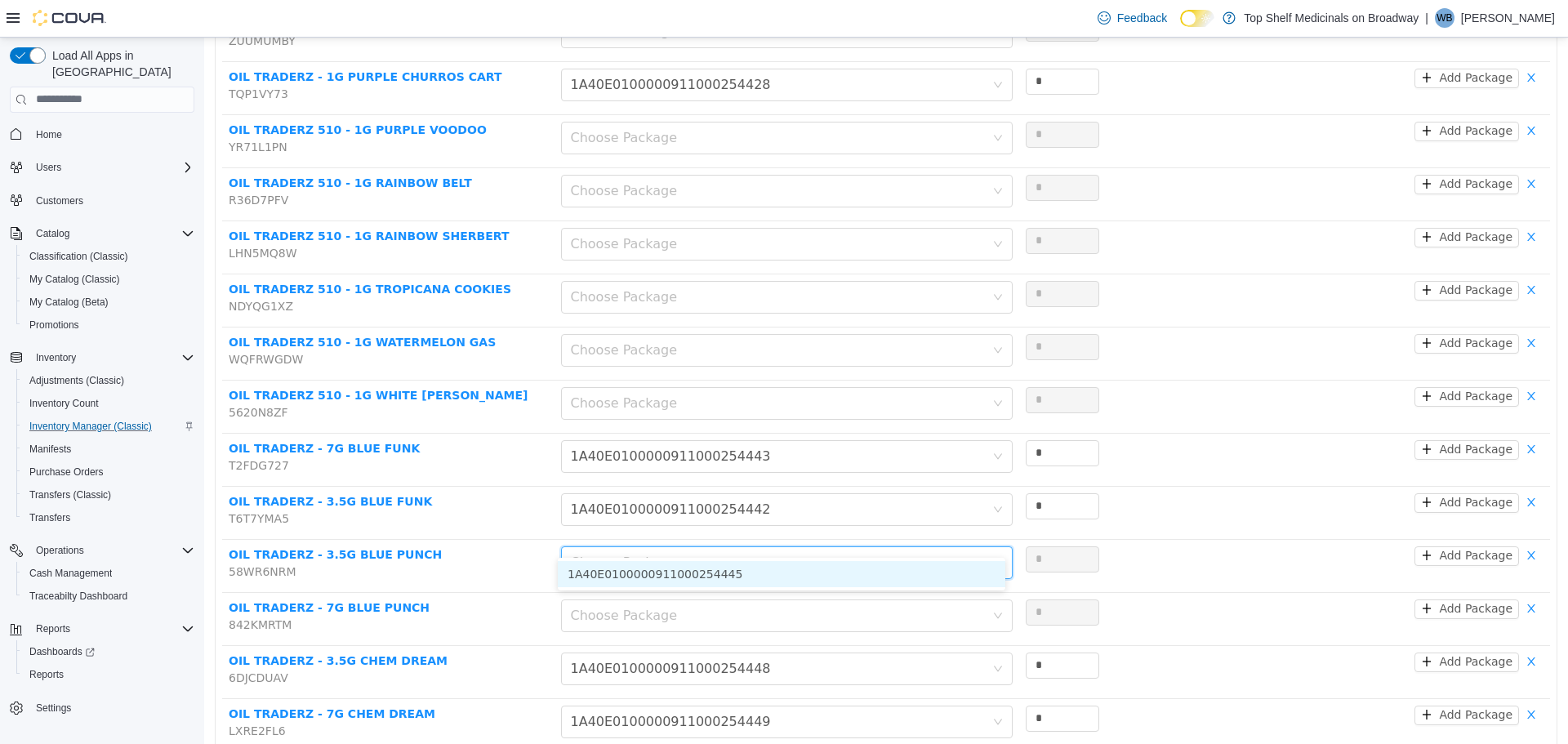
click at [654, 572] on li "1A40E0100000911000254445" at bounding box center [782, 573] width 448 height 26
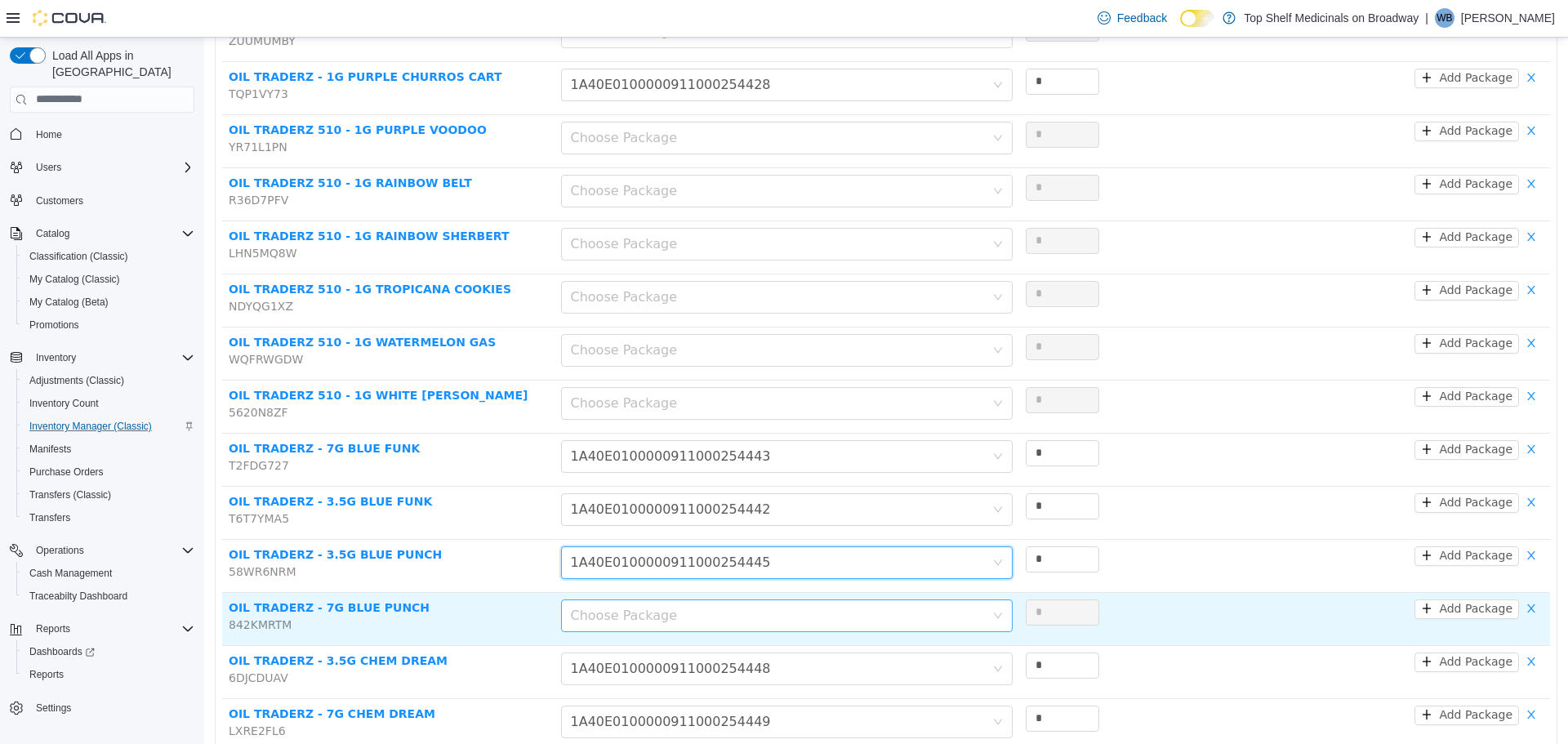
click at [652, 607] on div "Choose Package" at bounding box center [778, 615] width 414 height 16
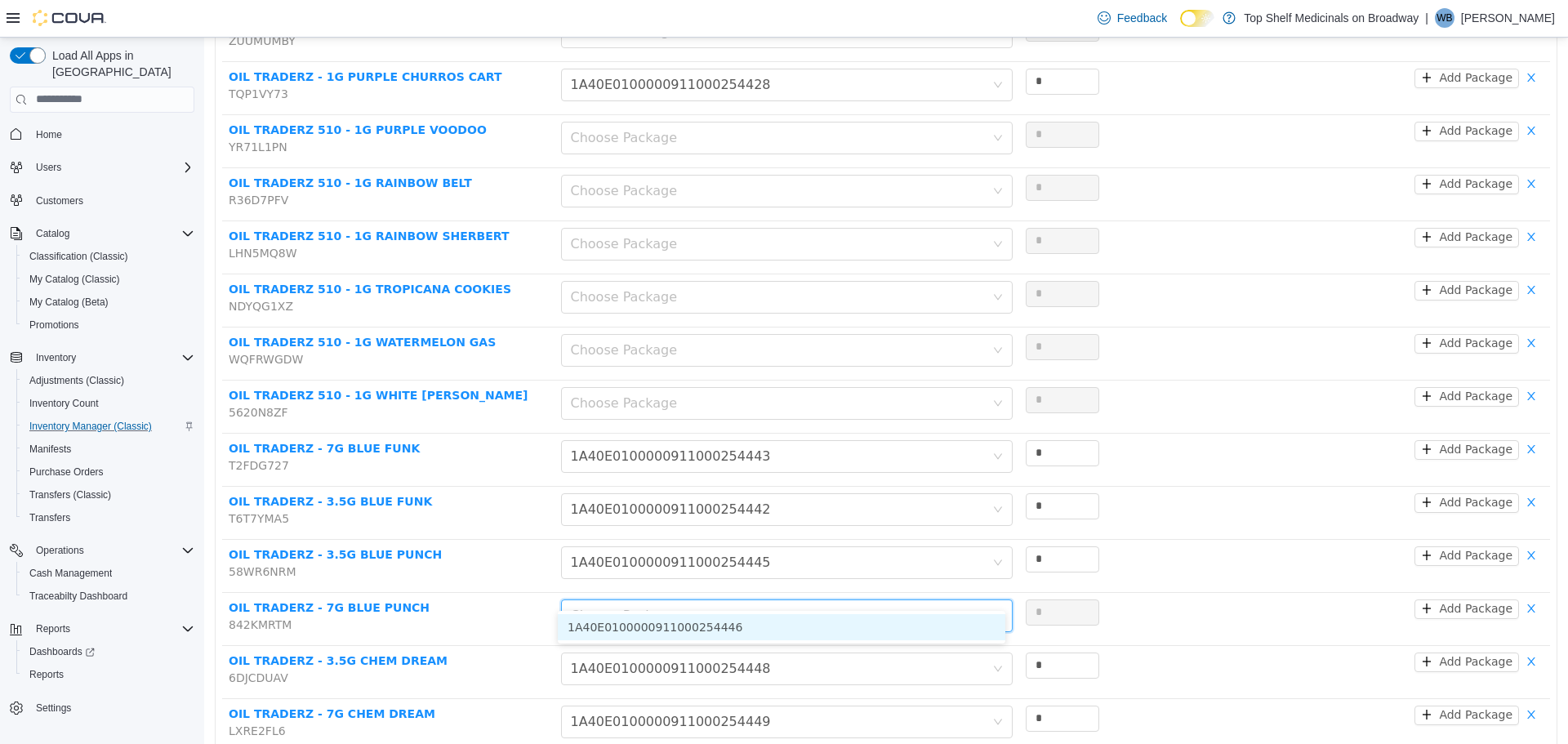
click at [652, 621] on li "1A40E0100000911000254446" at bounding box center [782, 626] width 448 height 26
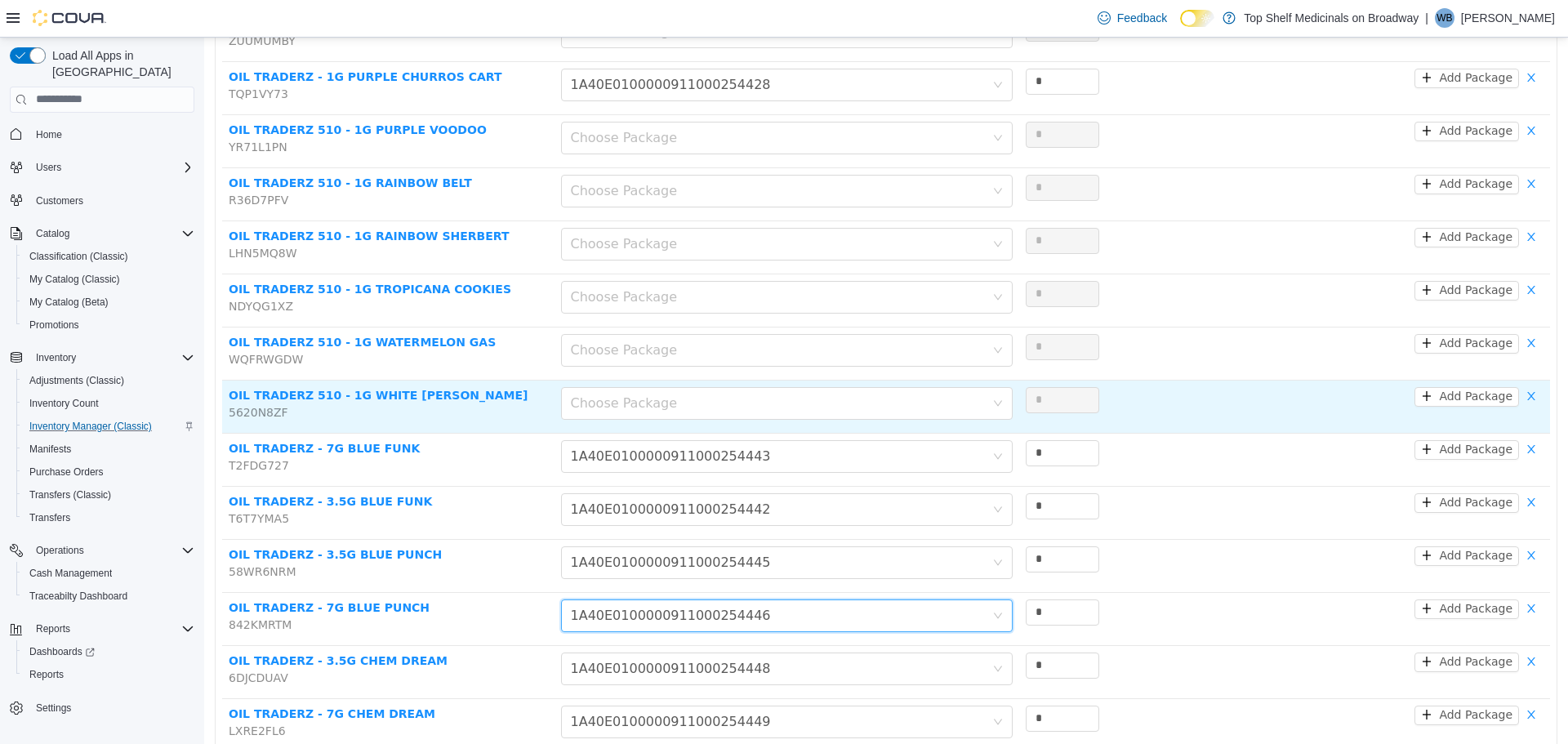
click at [656, 395] on div "Choose Package" at bounding box center [787, 405] width 452 height 39
click at [655, 388] on div "Choose Package" at bounding box center [782, 402] width 422 height 31
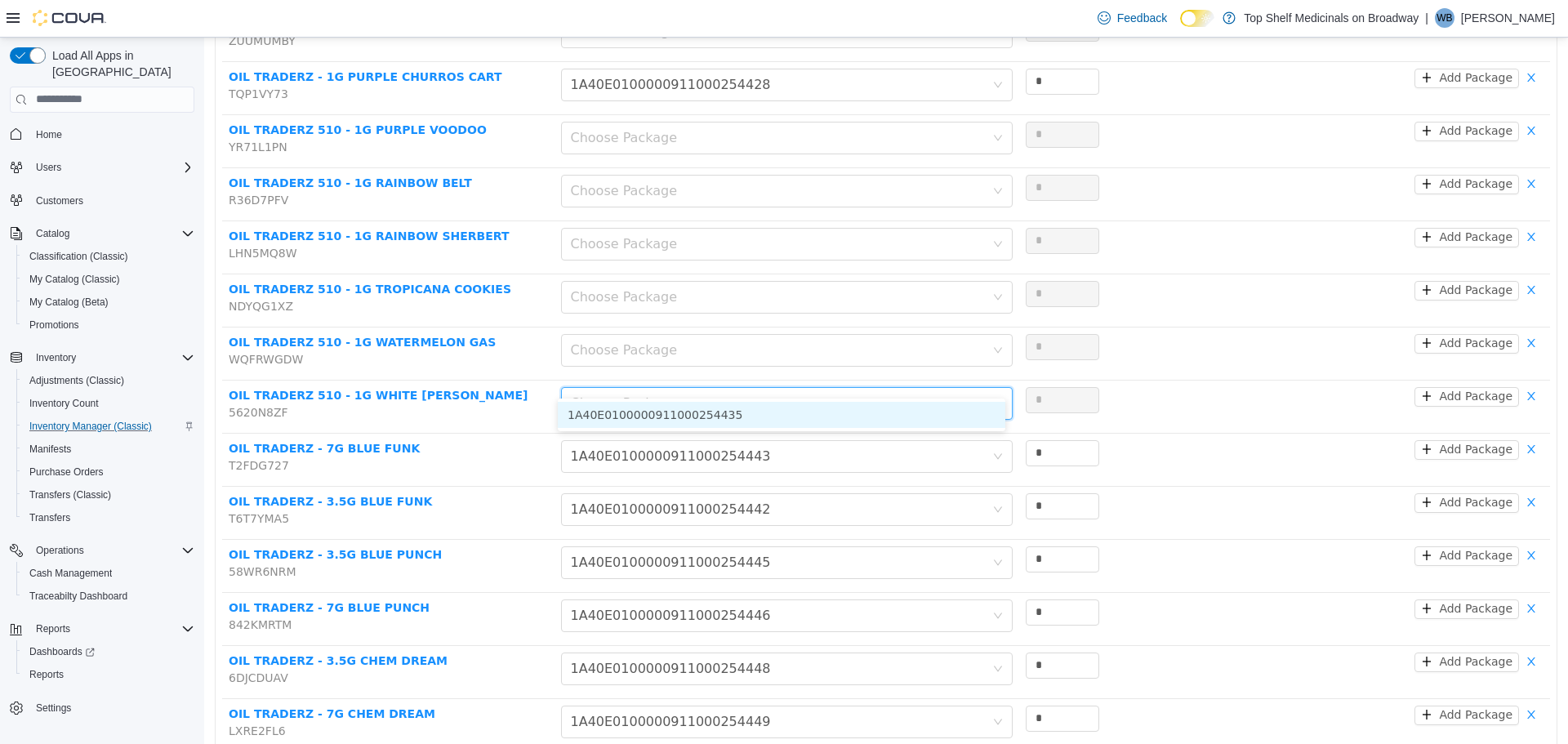
click at [647, 421] on li "1A40E0100000911000254435" at bounding box center [782, 414] width 448 height 26
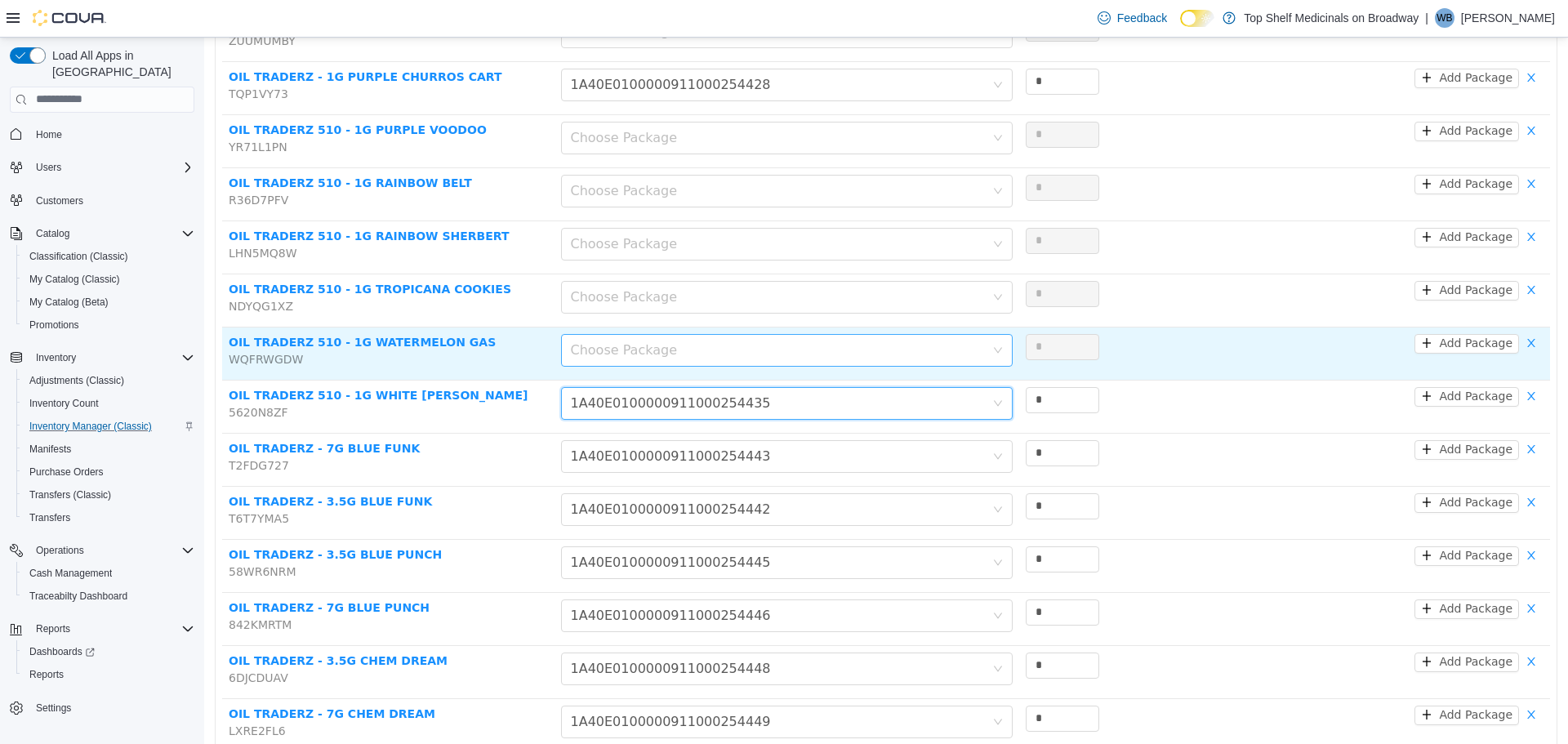
click at [618, 341] on div "Choose Package" at bounding box center [778, 349] width 414 height 16
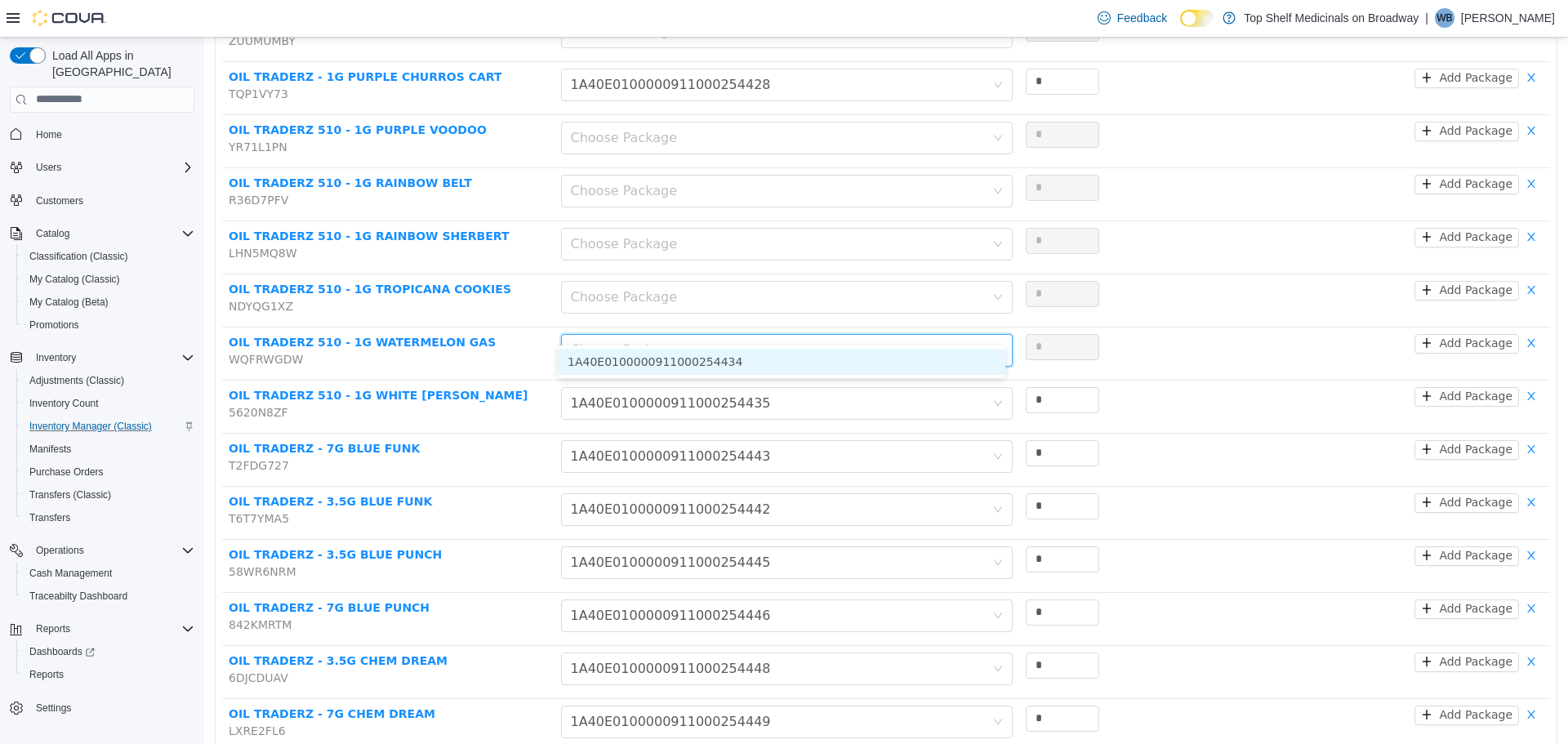
click at [618, 363] on li "1A40E0100000911000254434" at bounding box center [782, 361] width 448 height 26
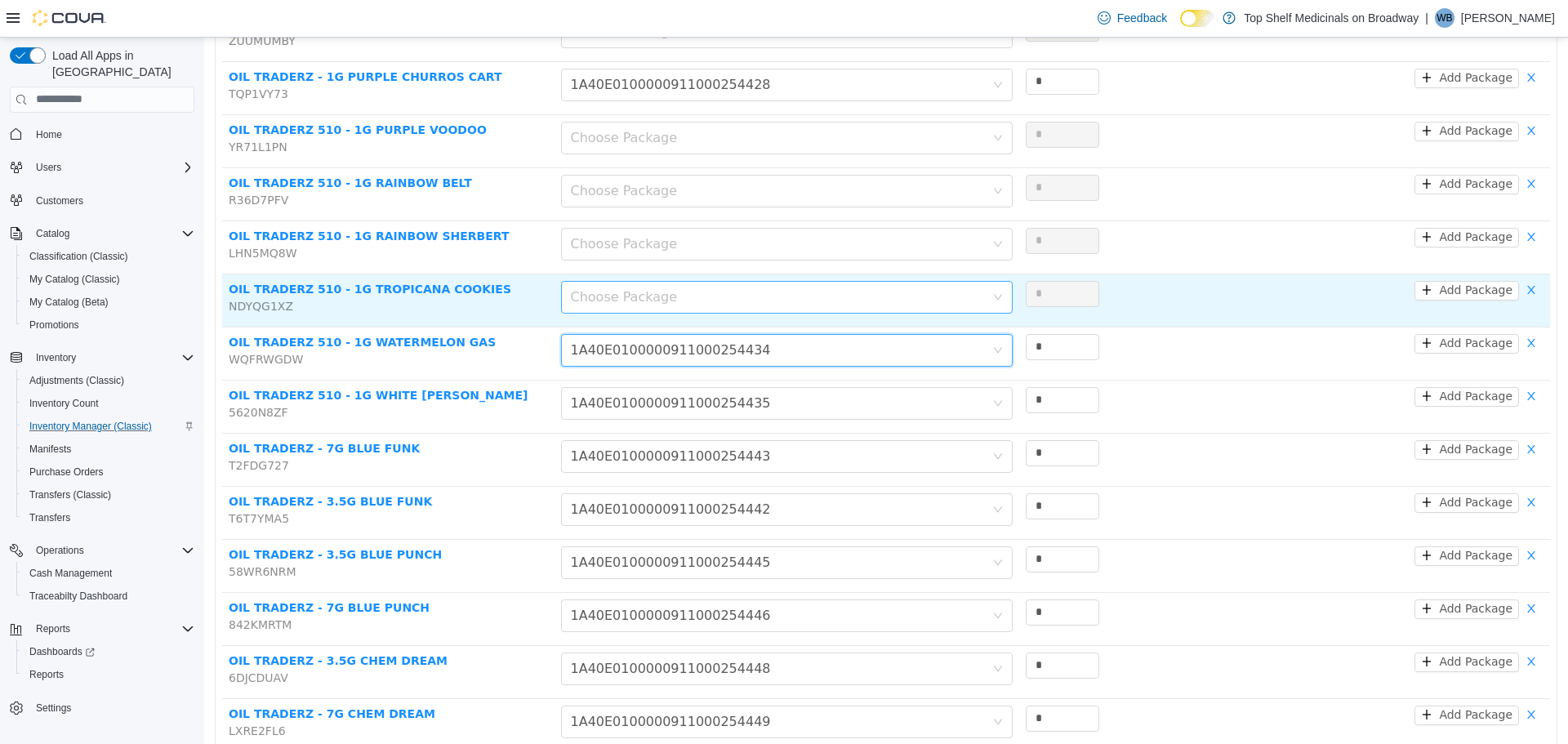
click at [604, 288] on div "Choose Package" at bounding box center [778, 296] width 414 height 16
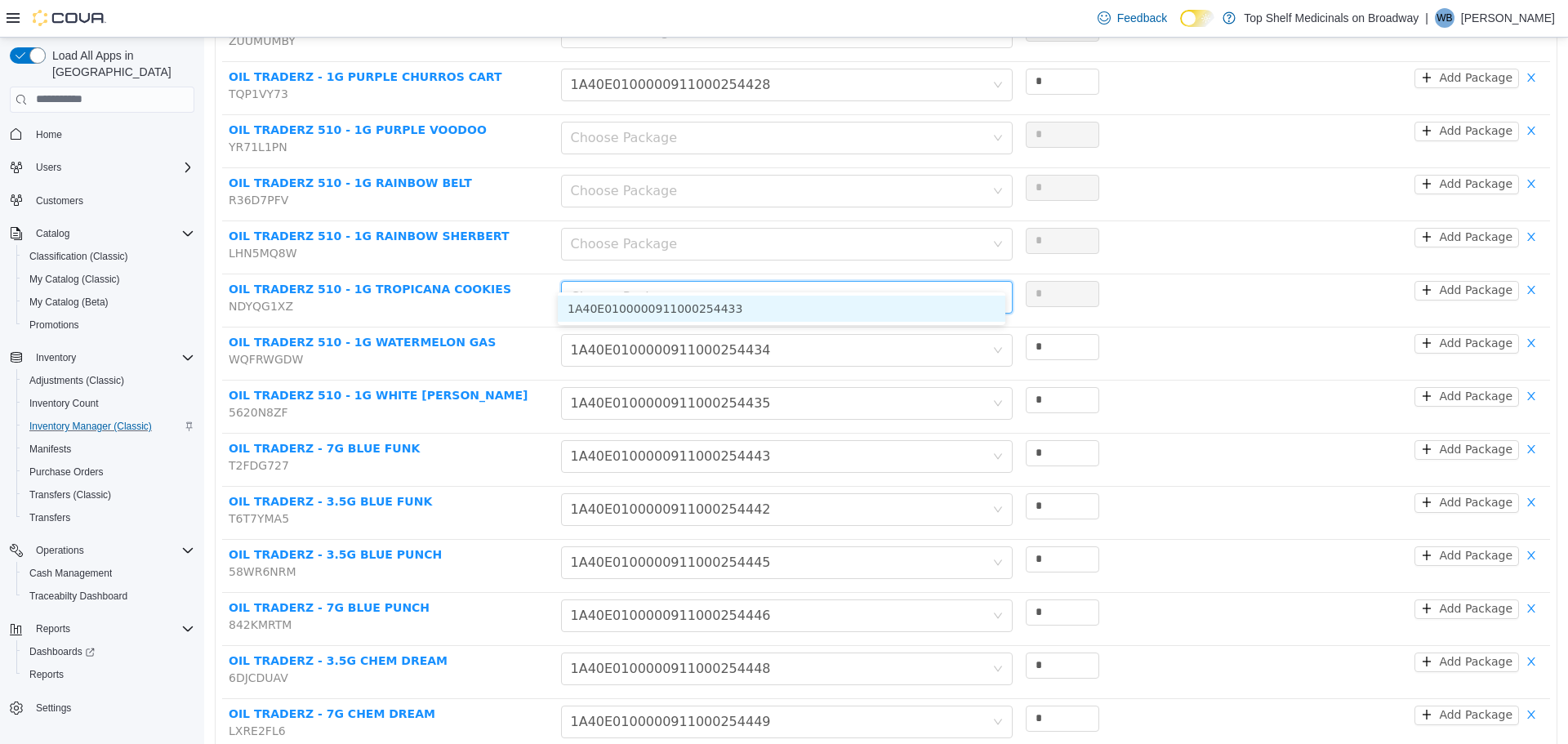
click at [618, 306] on li "1A40E0100000911000254433" at bounding box center [782, 307] width 448 height 26
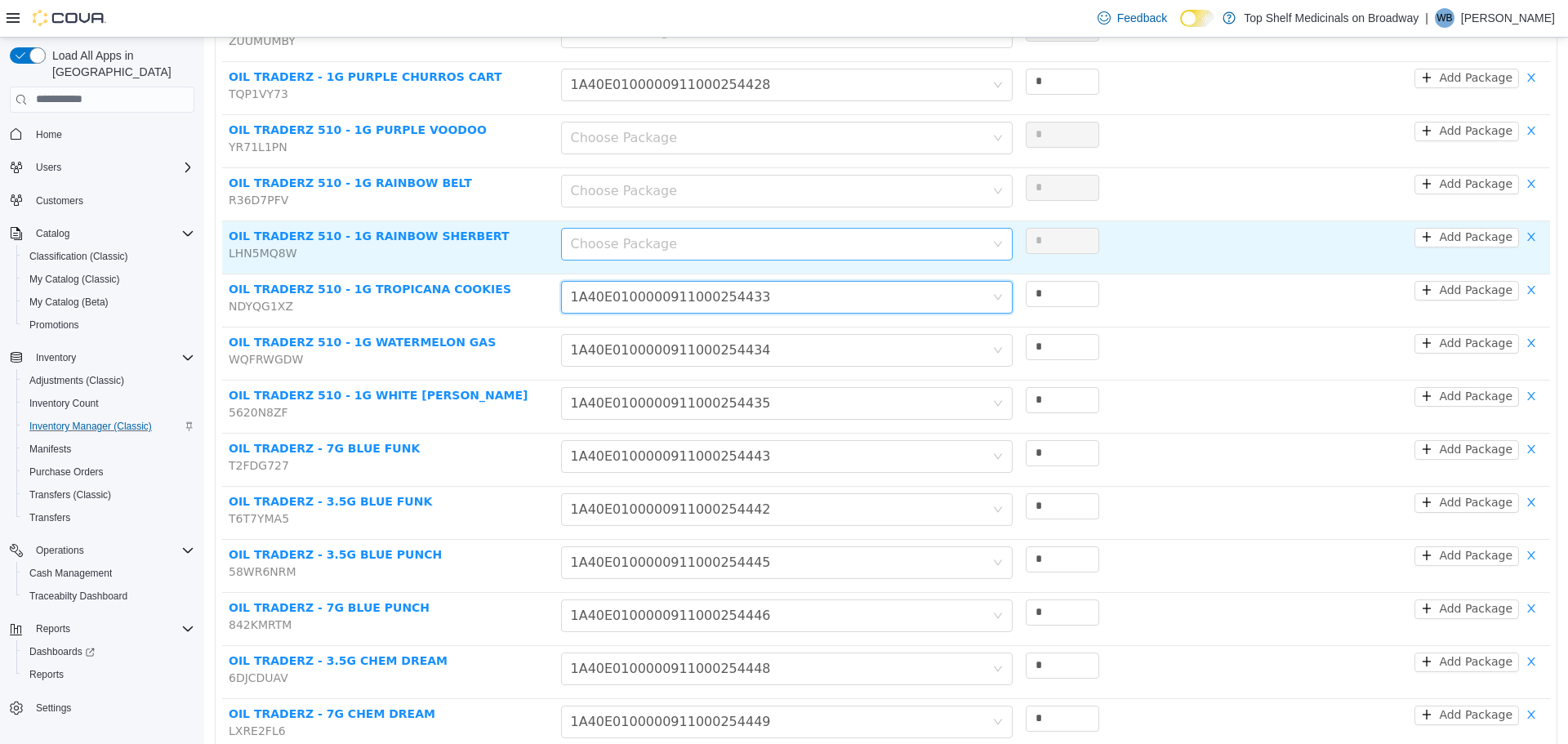
click at [622, 235] on div "Choose Package" at bounding box center [778, 243] width 414 height 16
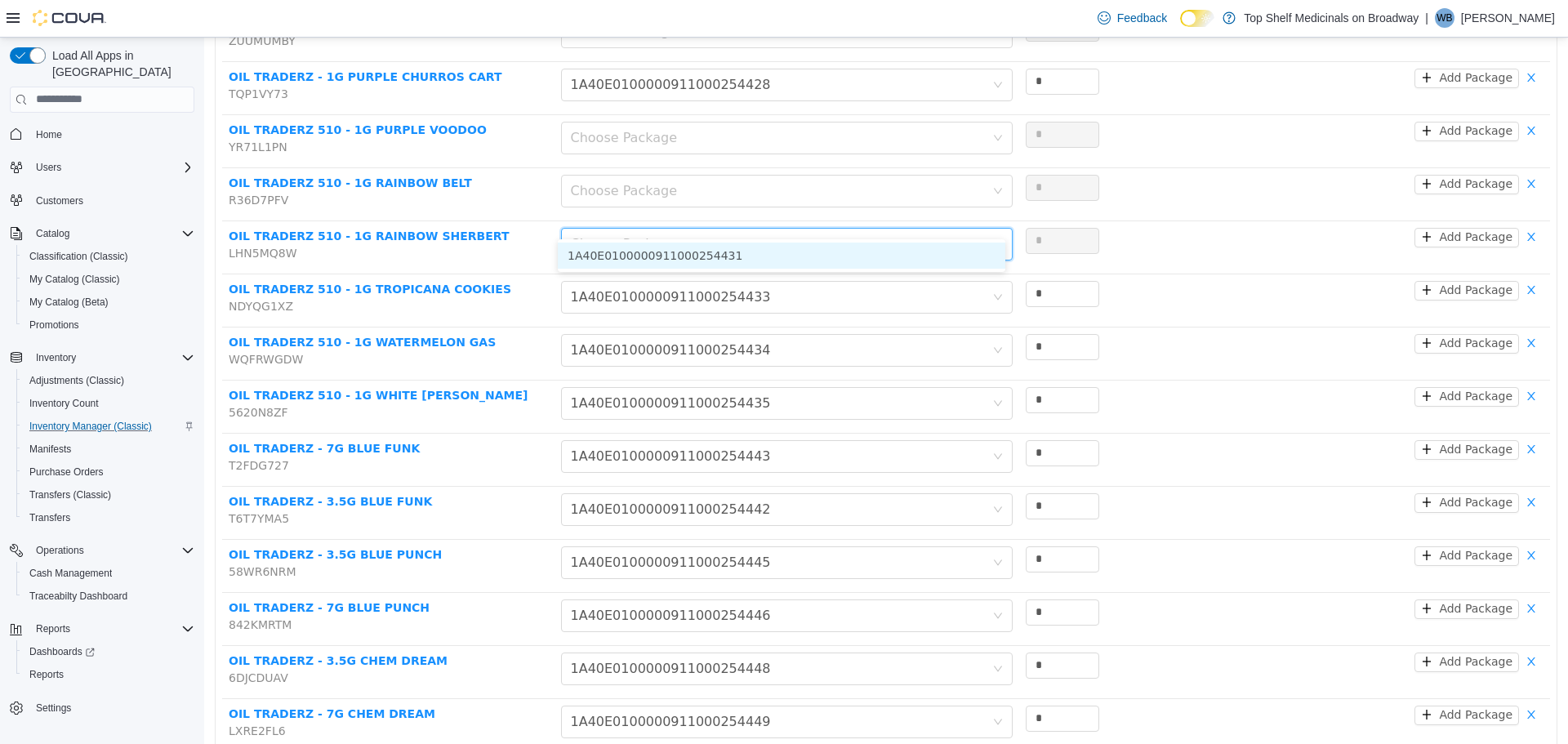
click at [619, 253] on li "1A40E0100000911000254431" at bounding box center [782, 255] width 448 height 26
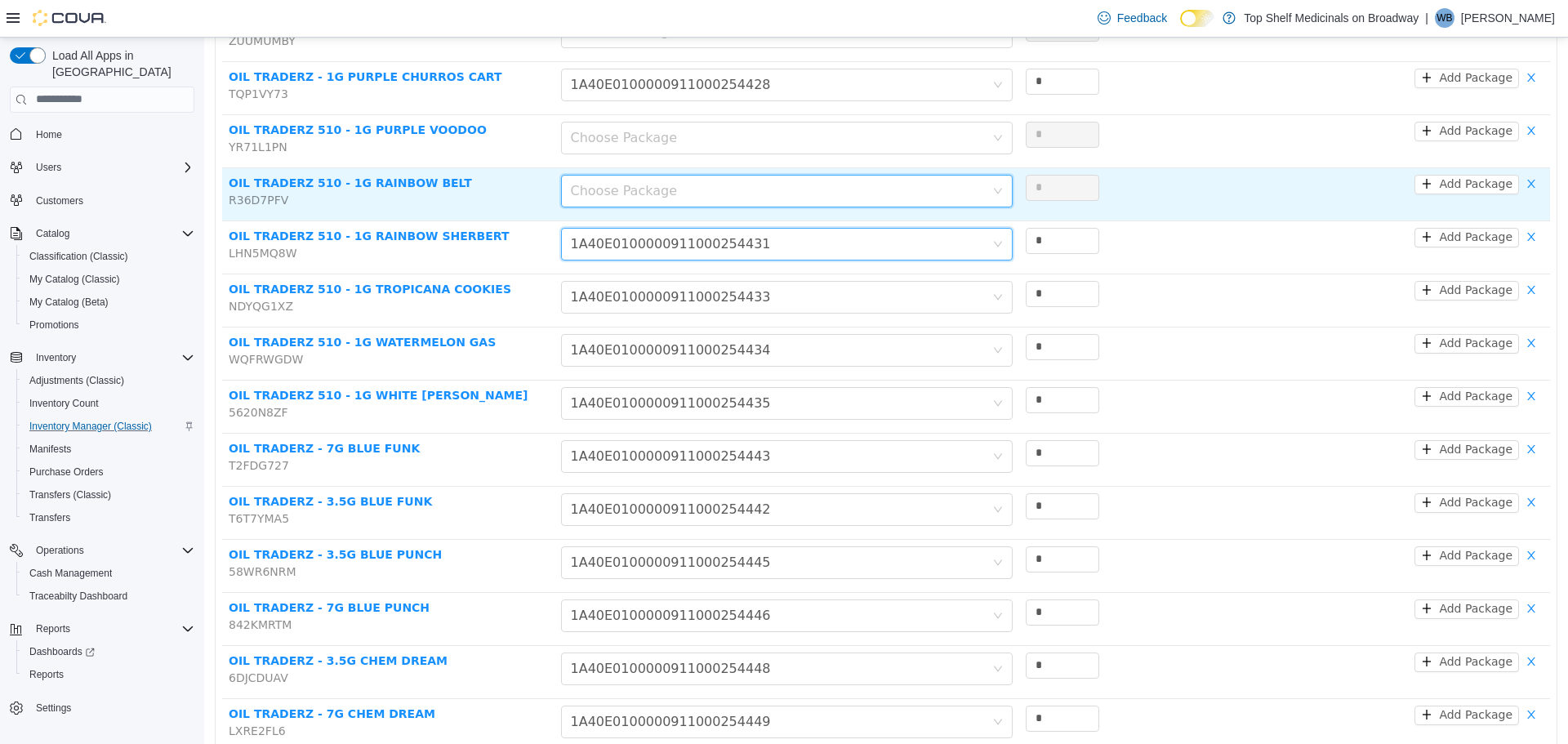
click at [613, 175] on div "Choose Package" at bounding box center [782, 190] width 422 height 31
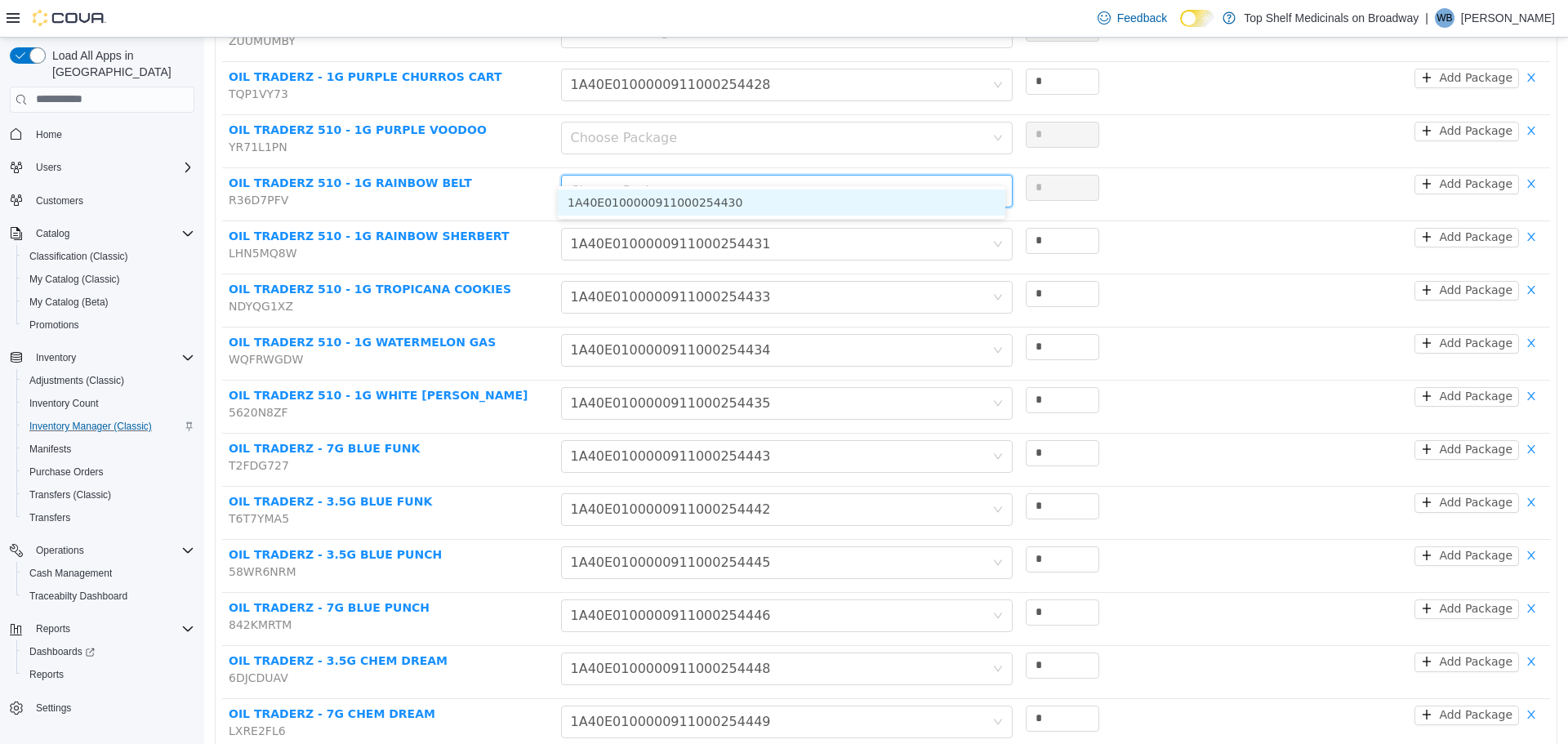
click at [616, 198] on li "1A40E0100000911000254430" at bounding box center [782, 202] width 448 height 26
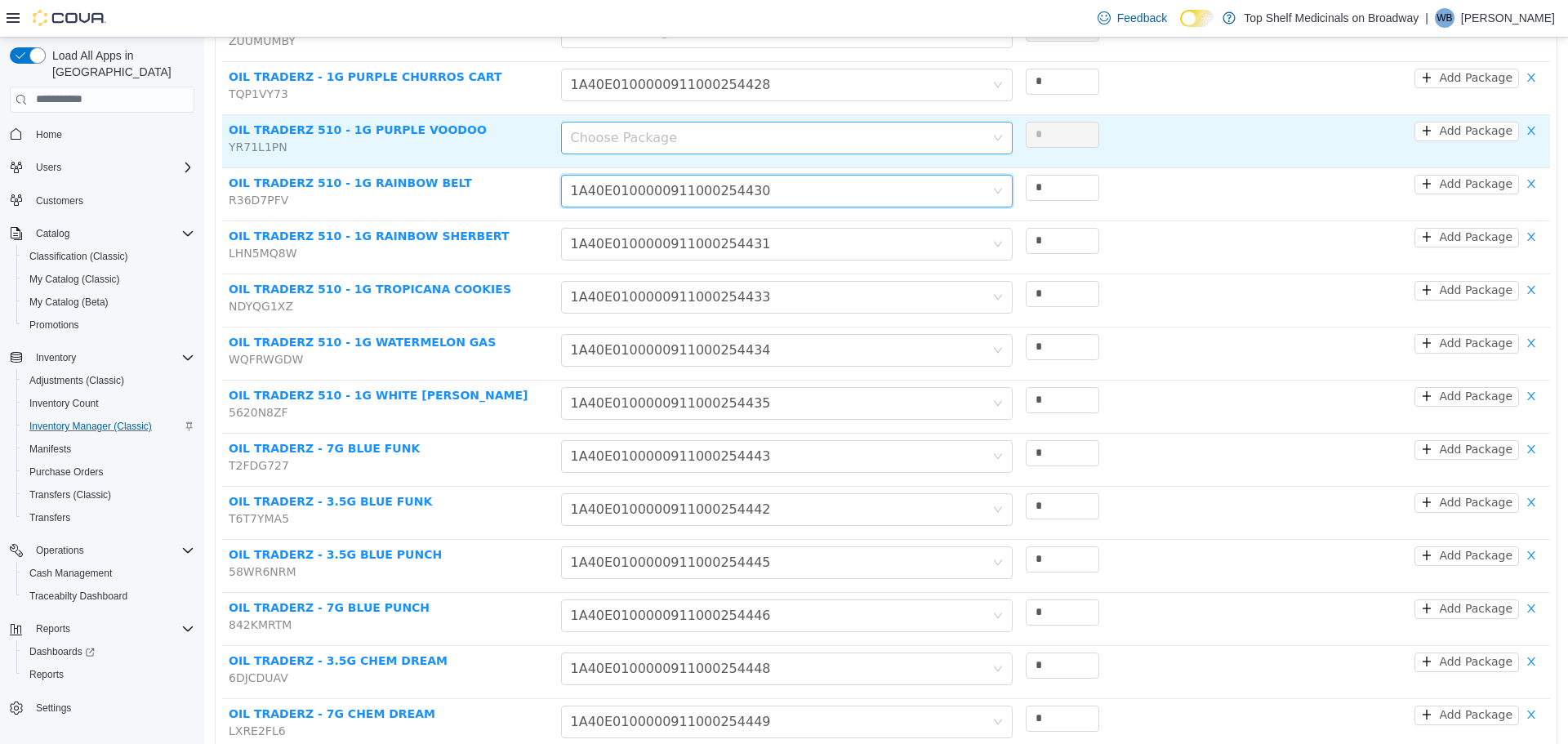
click at [624, 129] on div "Choose Package" at bounding box center [778, 137] width 414 height 16
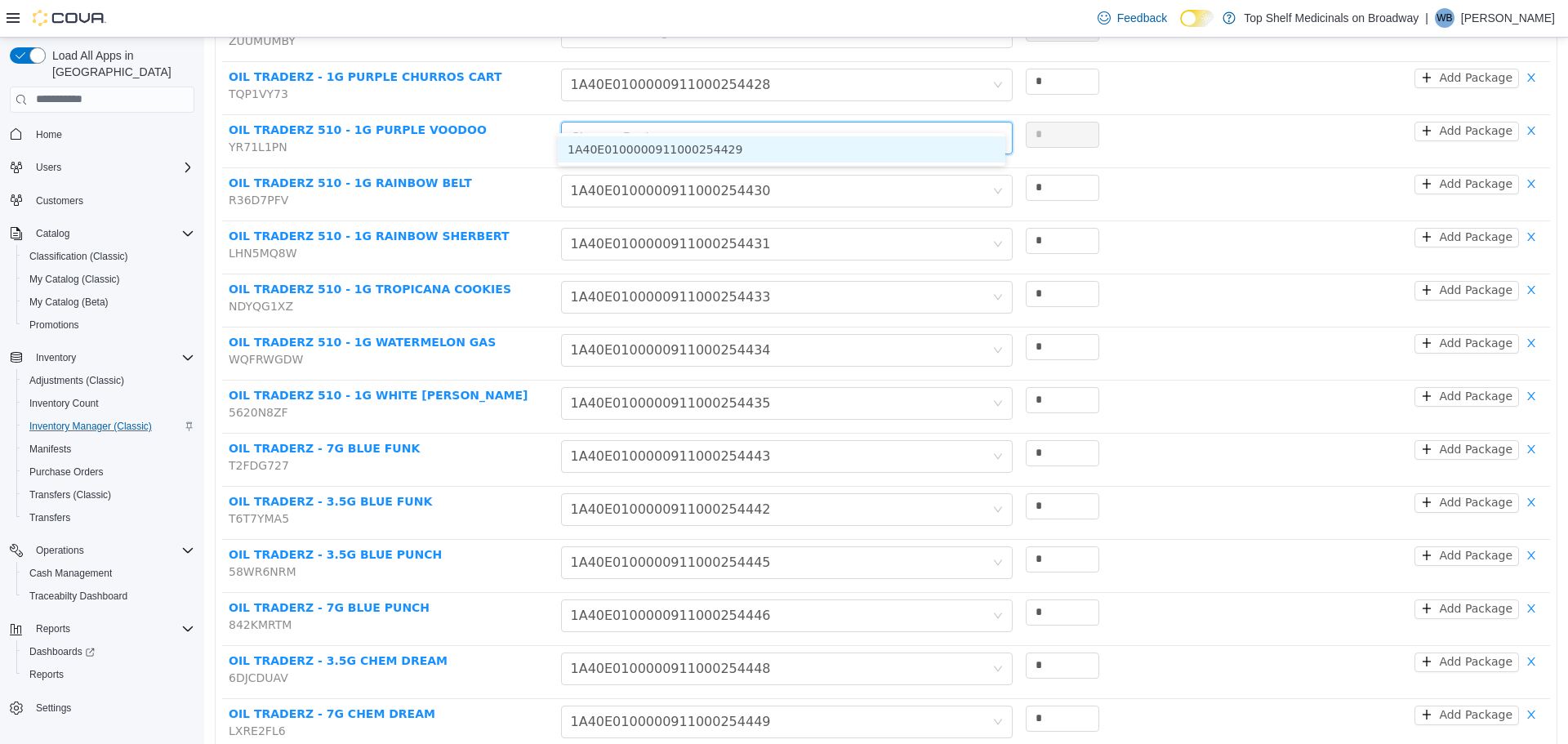
click at [623, 138] on li "1A40E0100000911000254429" at bounding box center [782, 148] width 448 height 26
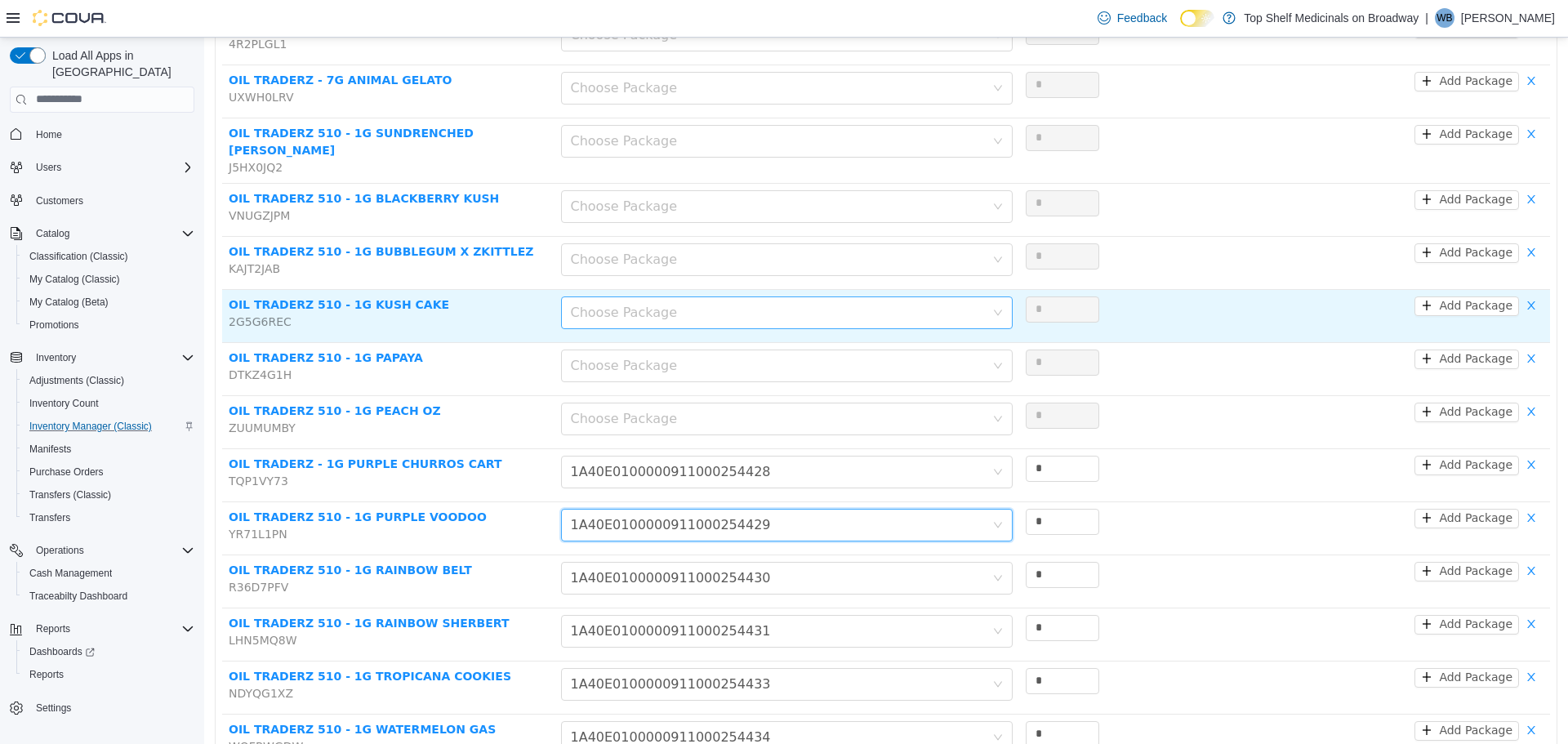
scroll to position [1008, 0]
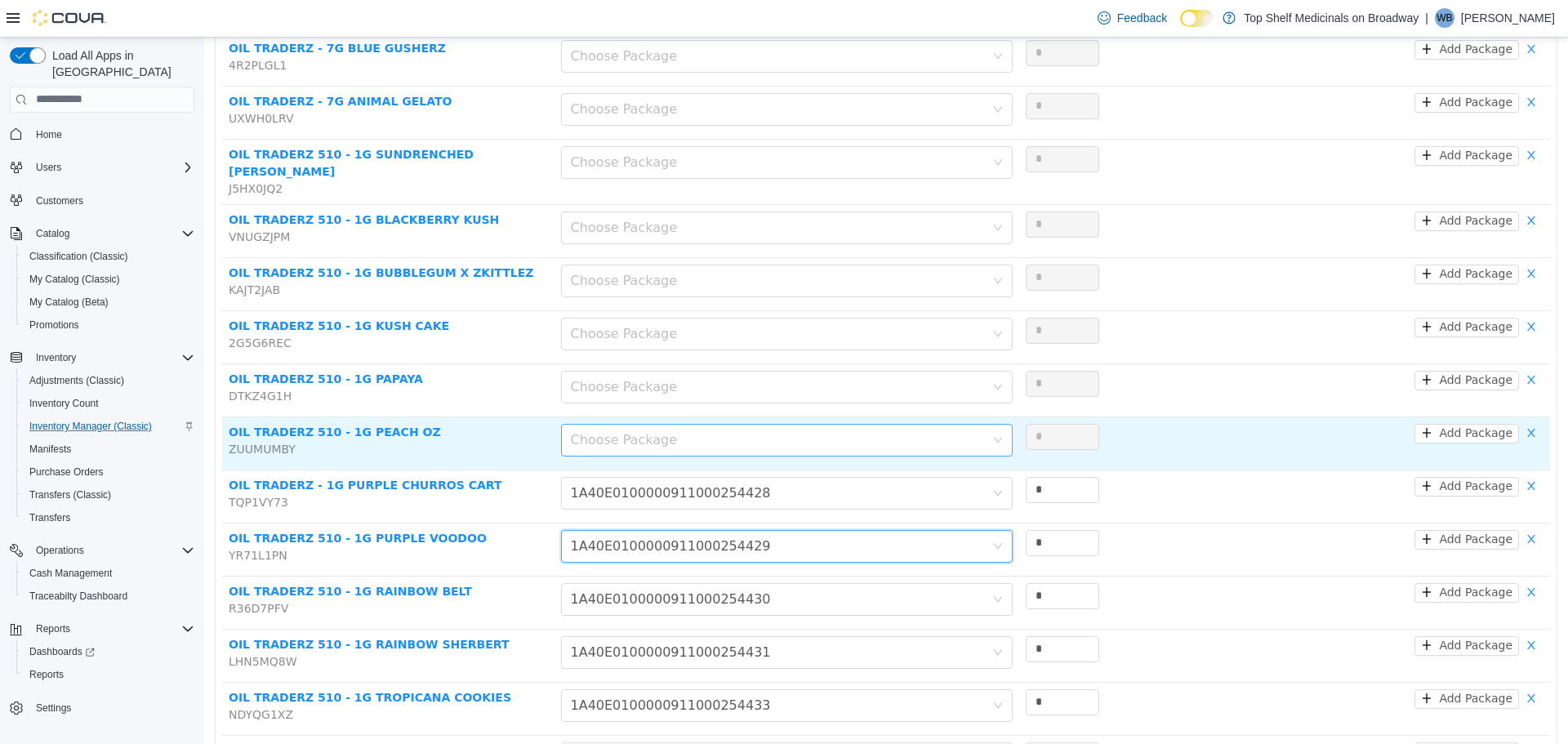
click at [640, 431] on div "Choose Package" at bounding box center [778, 439] width 414 height 16
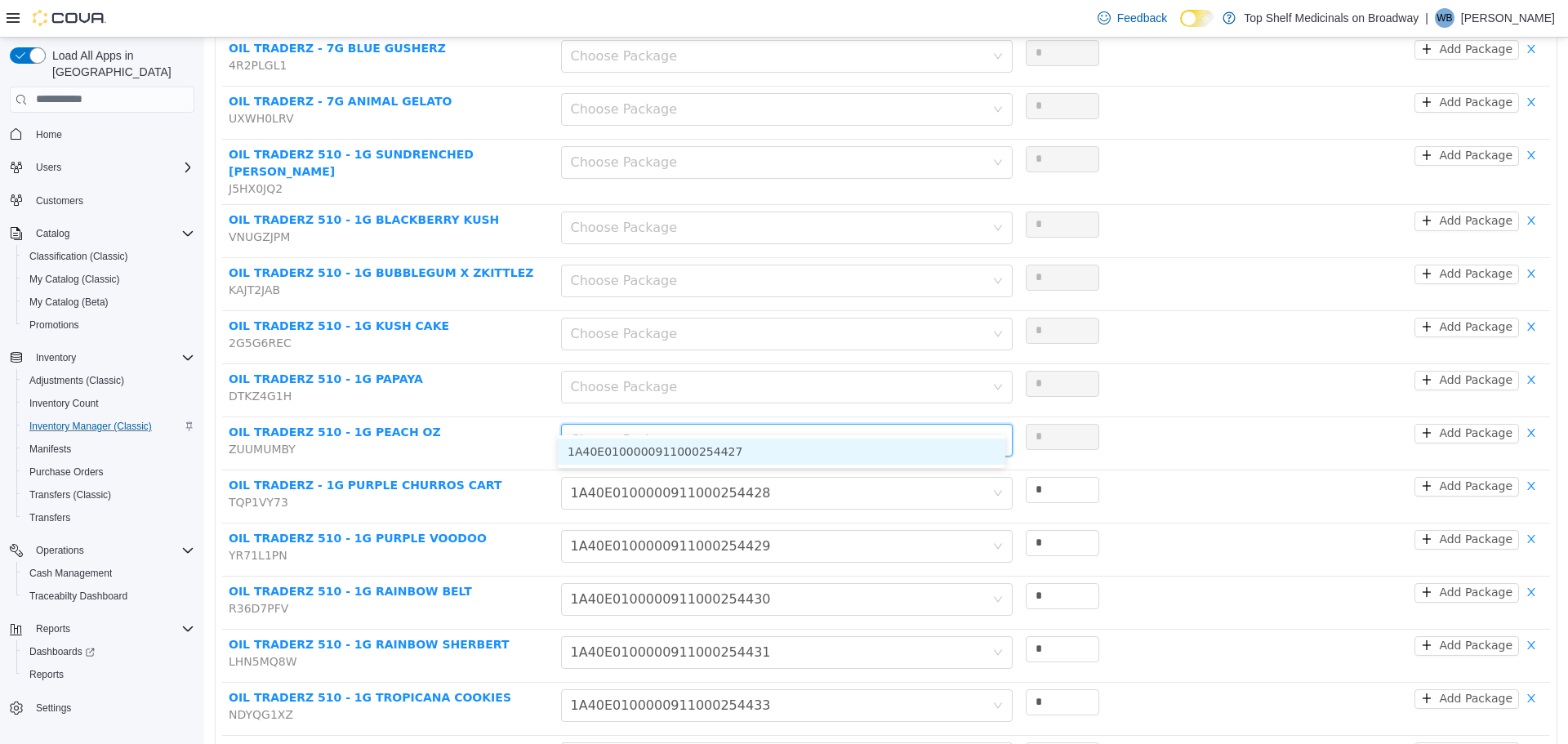
drag, startPoint x: 636, startPoint y: 449, endPoint x: 637, endPoint y: 435, distance: 14.0
click at [636, 448] on li "1A40E0100000911000254427" at bounding box center [782, 451] width 448 height 26
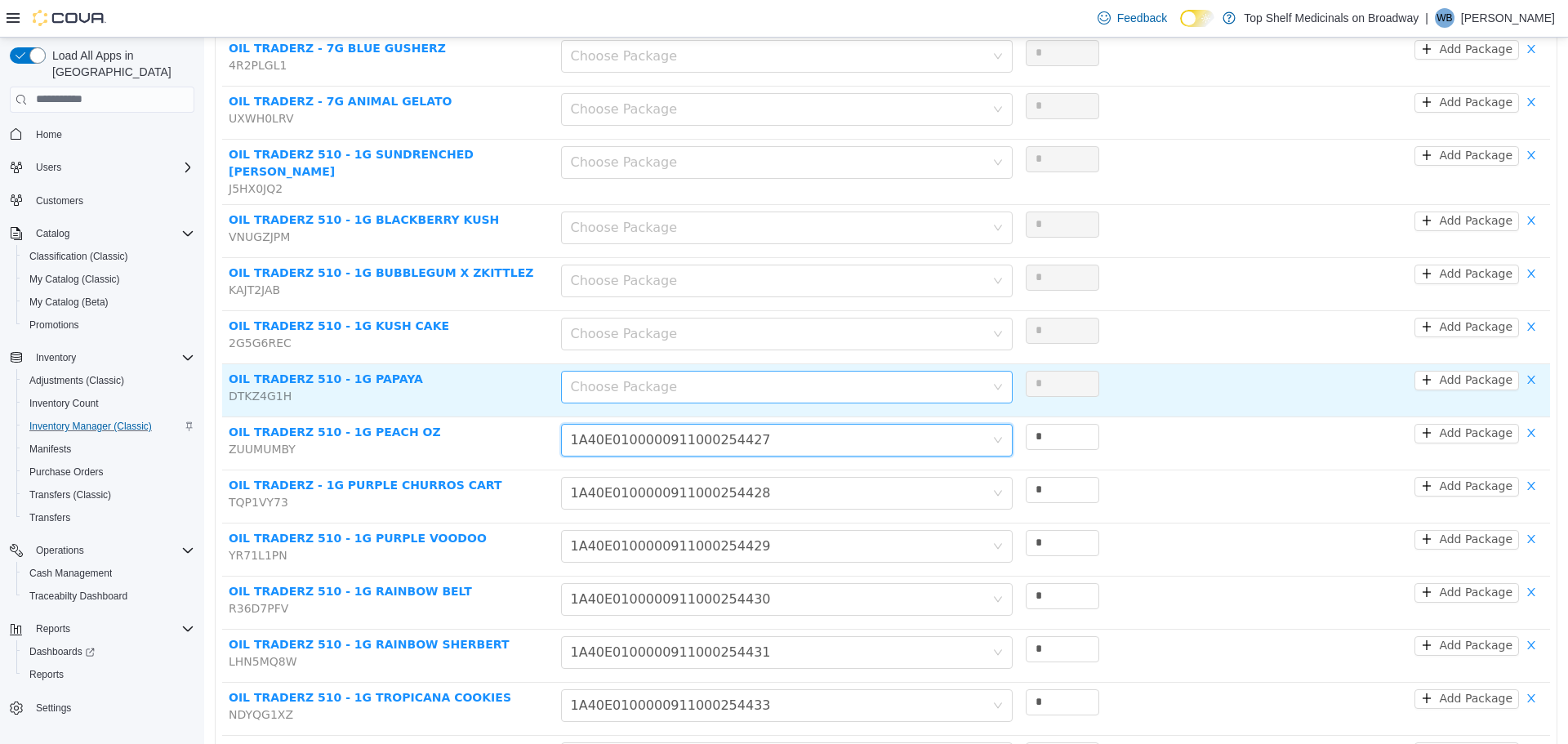
click at [636, 378] on div "Choose Package" at bounding box center [778, 386] width 414 height 16
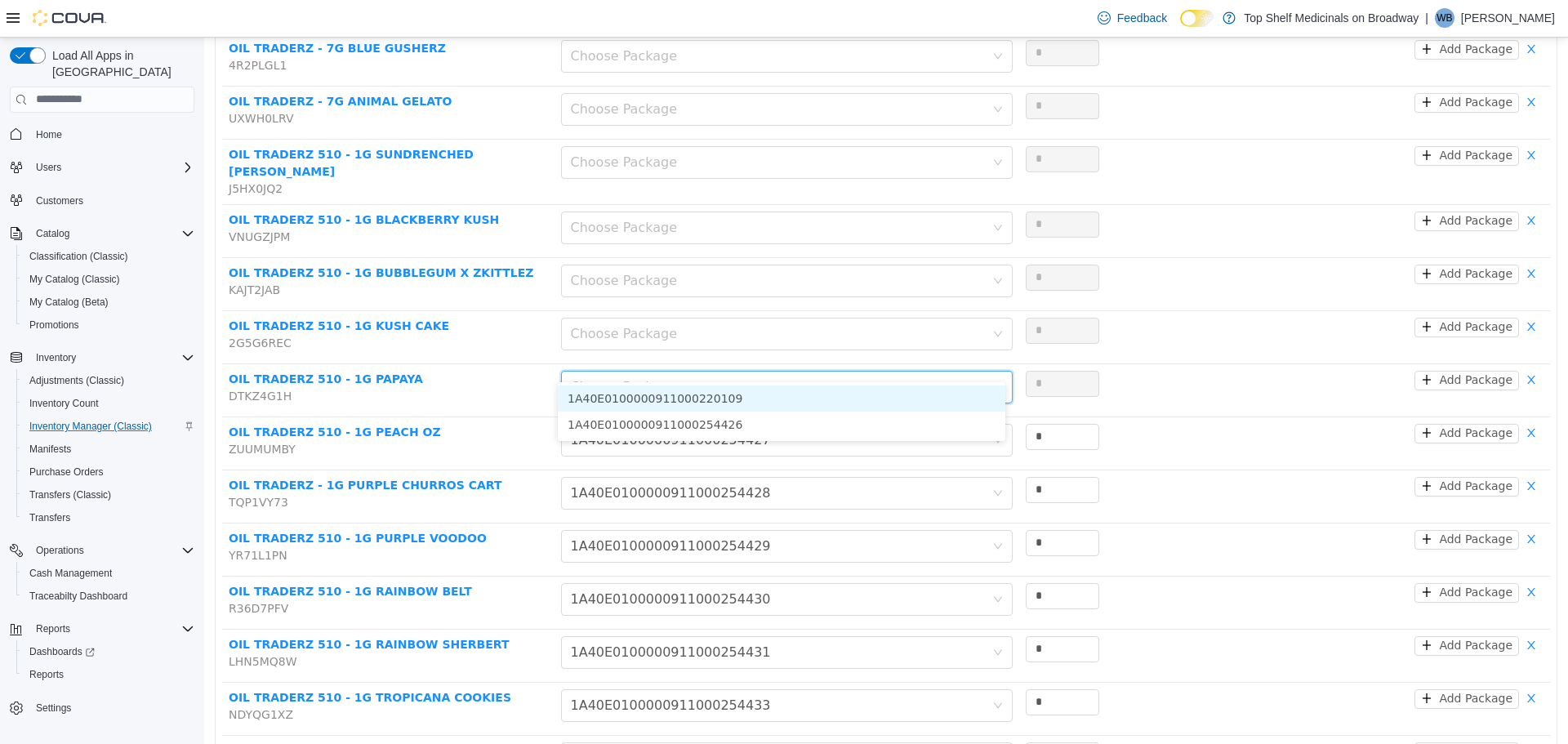
click at [638, 394] on li "1A40E0100000911000220109" at bounding box center [782, 398] width 448 height 26
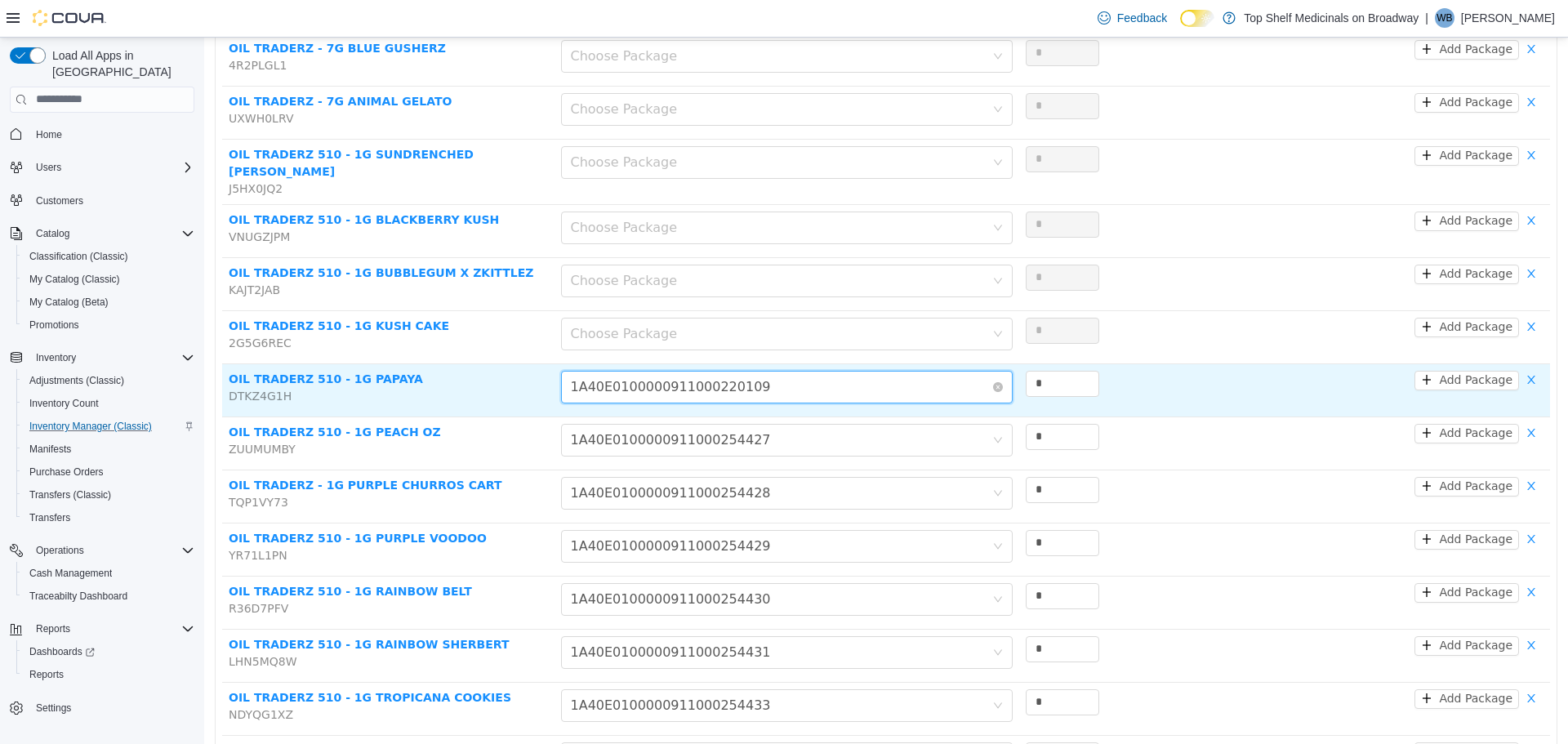
click at [641, 371] on div "1A40E0100000911000220109" at bounding box center [671, 386] width 200 height 31
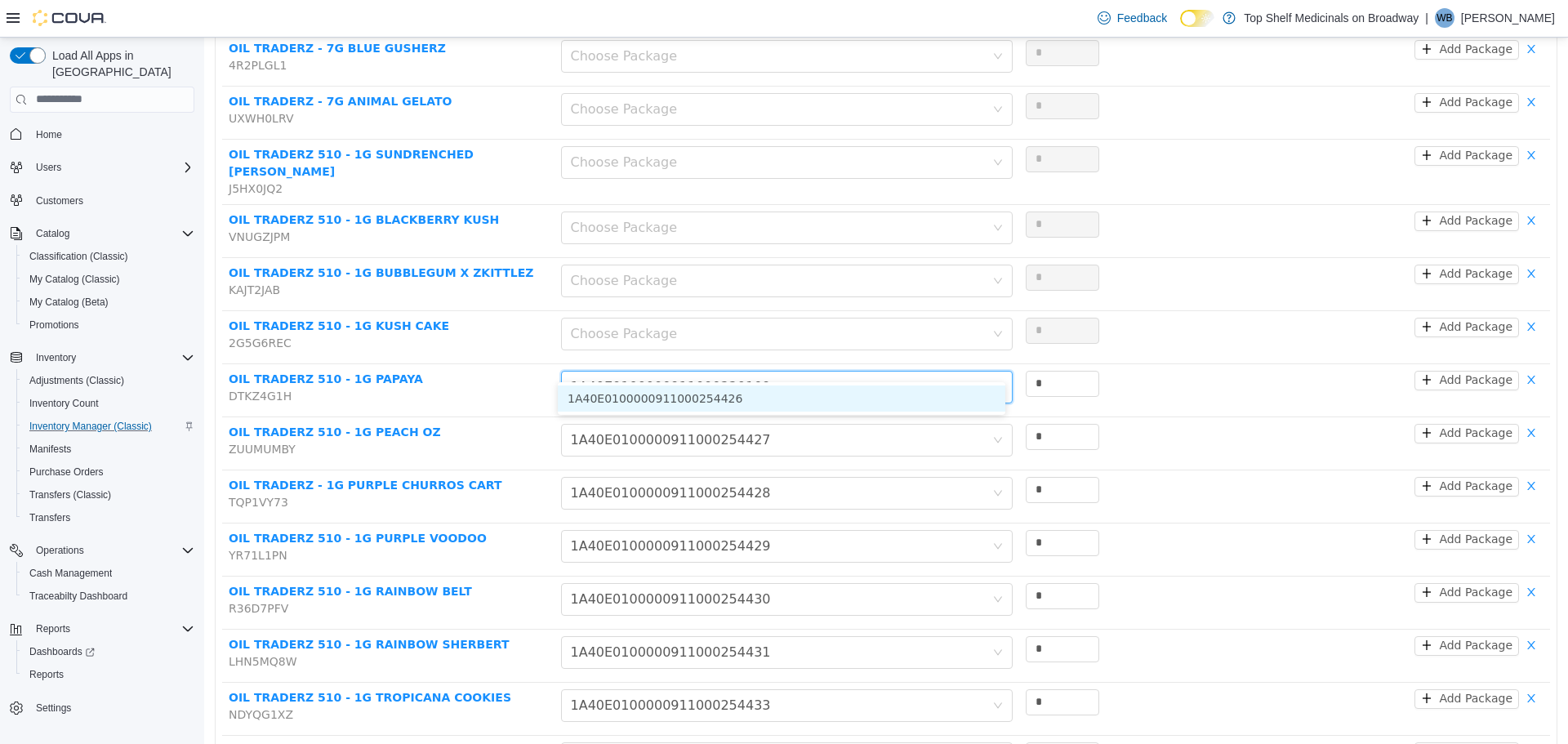
click at [641, 388] on li "1A40E0100000911000254426" at bounding box center [782, 398] width 448 height 26
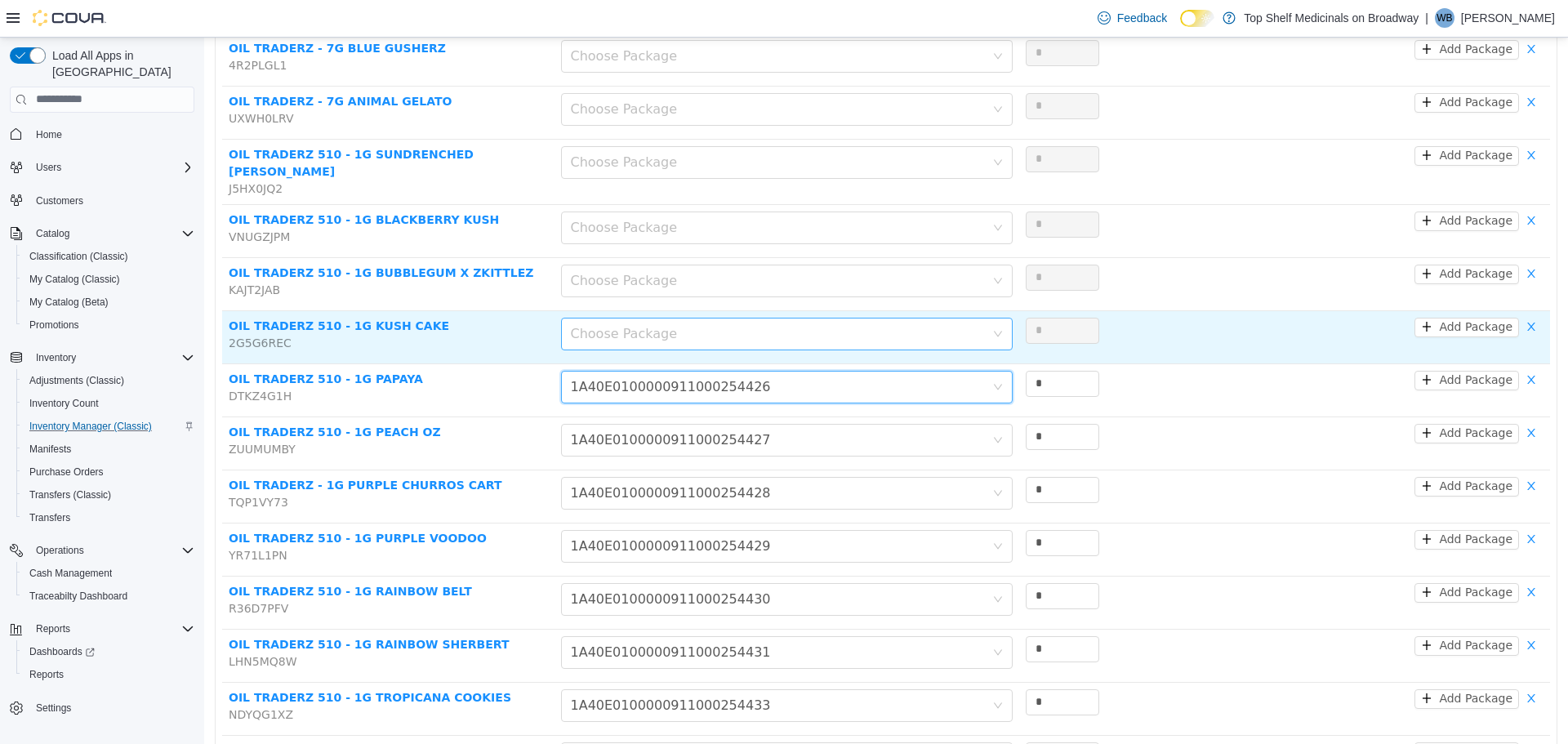
click at [646, 325] on div "Choose Package" at bounding box center [778, 333] width 414 height 16
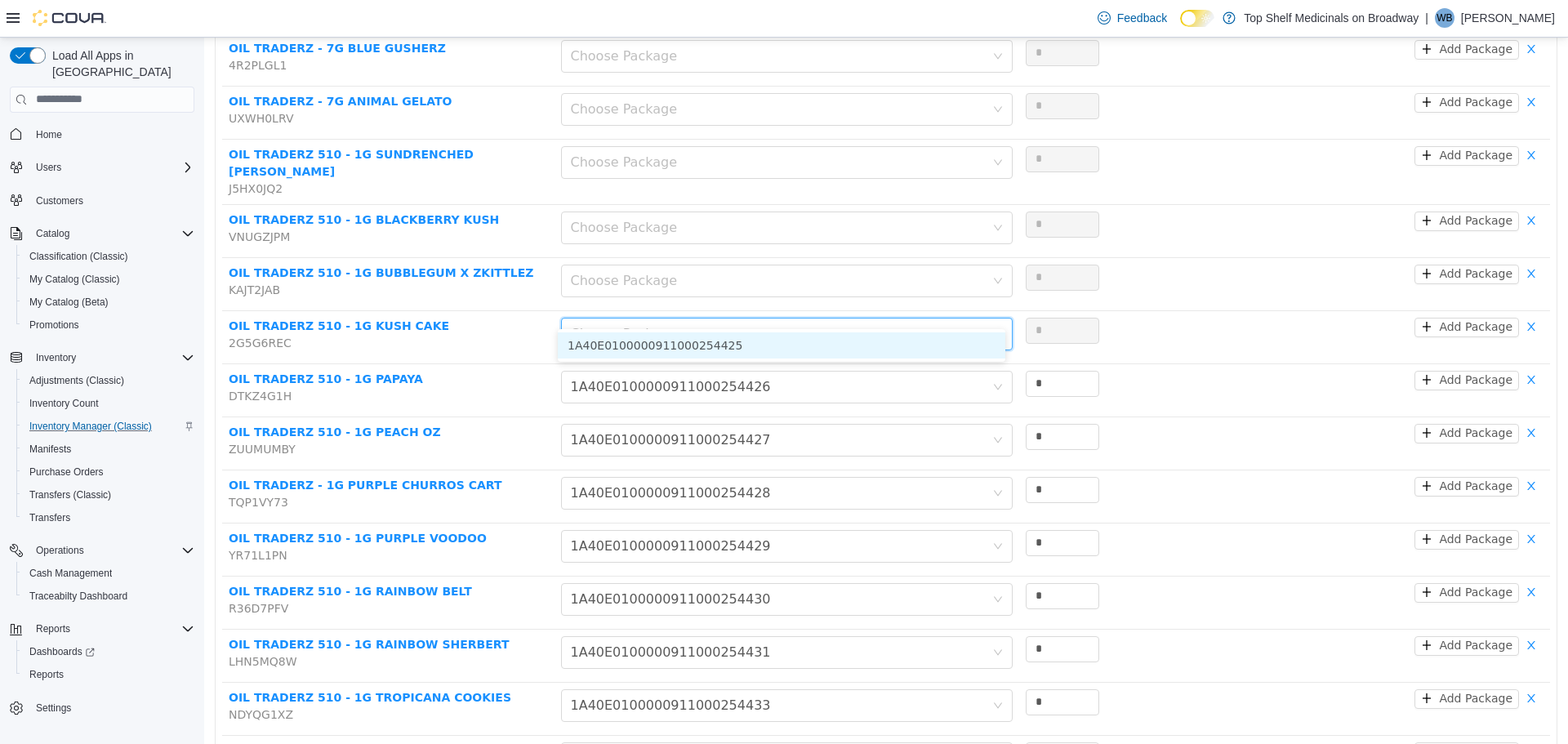
drag, startPoint x: 647, startPoint y: 343, endPoint x: 645, endPoint y: 263, distance: 80.0
click at [647, 342] on li "1A40E0100000911000254425" at bounding box center [782, 344] width 448 height 26
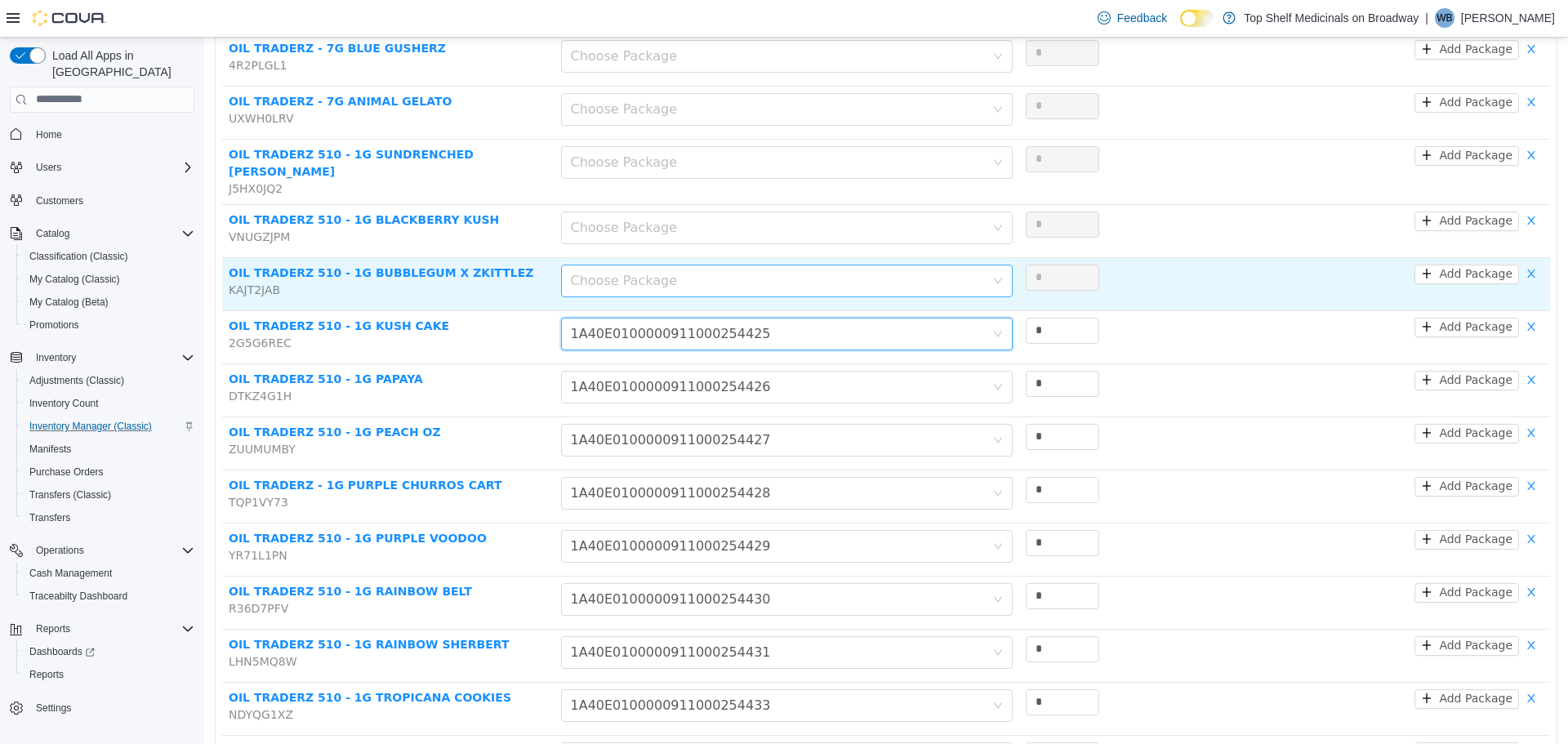
click at [644, 272] on div "Choose Package" at bounding box center [778, 279] width 414 height 16
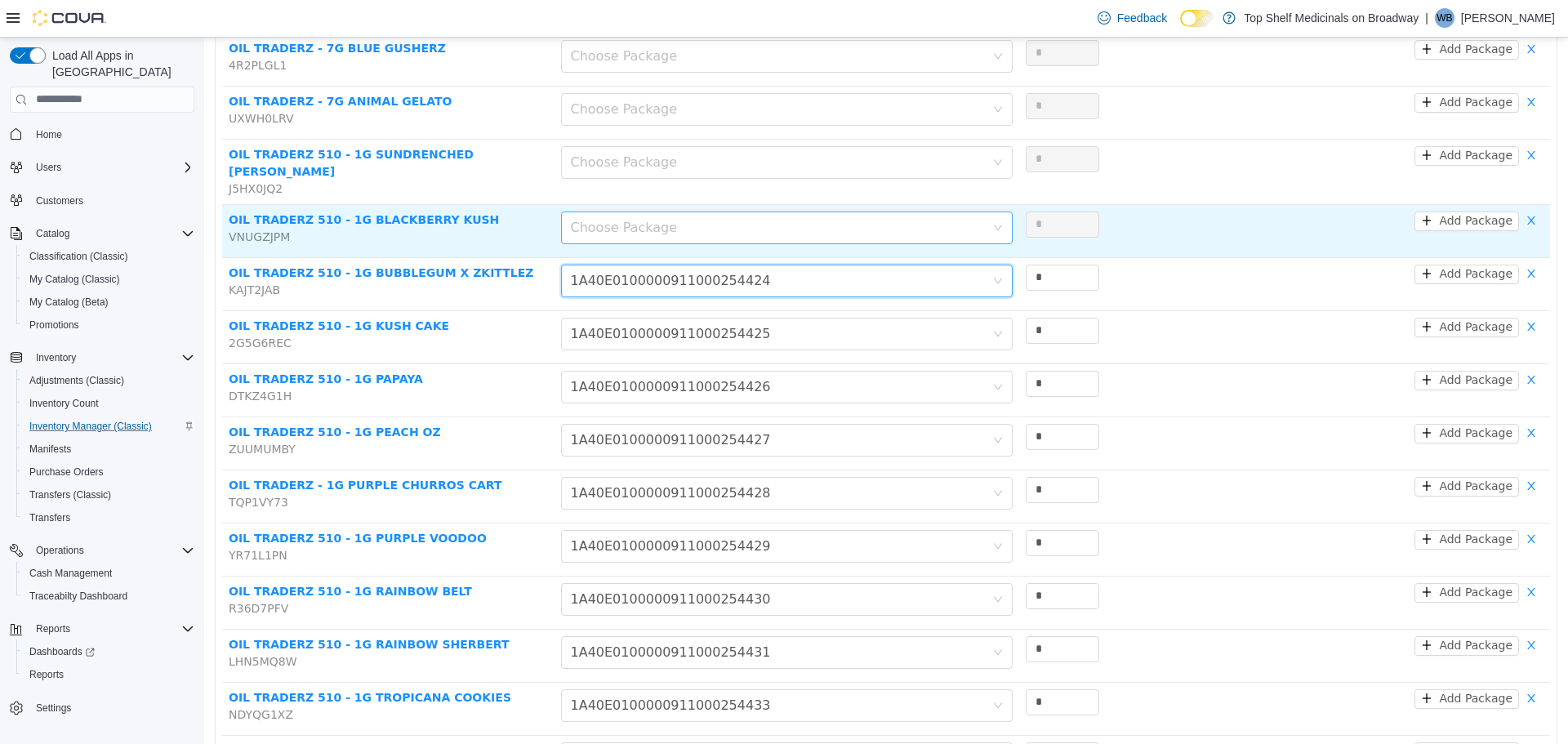
click at [641, 219] on div "Choose Package" at bounding box center [778, 227] width 414 height 16
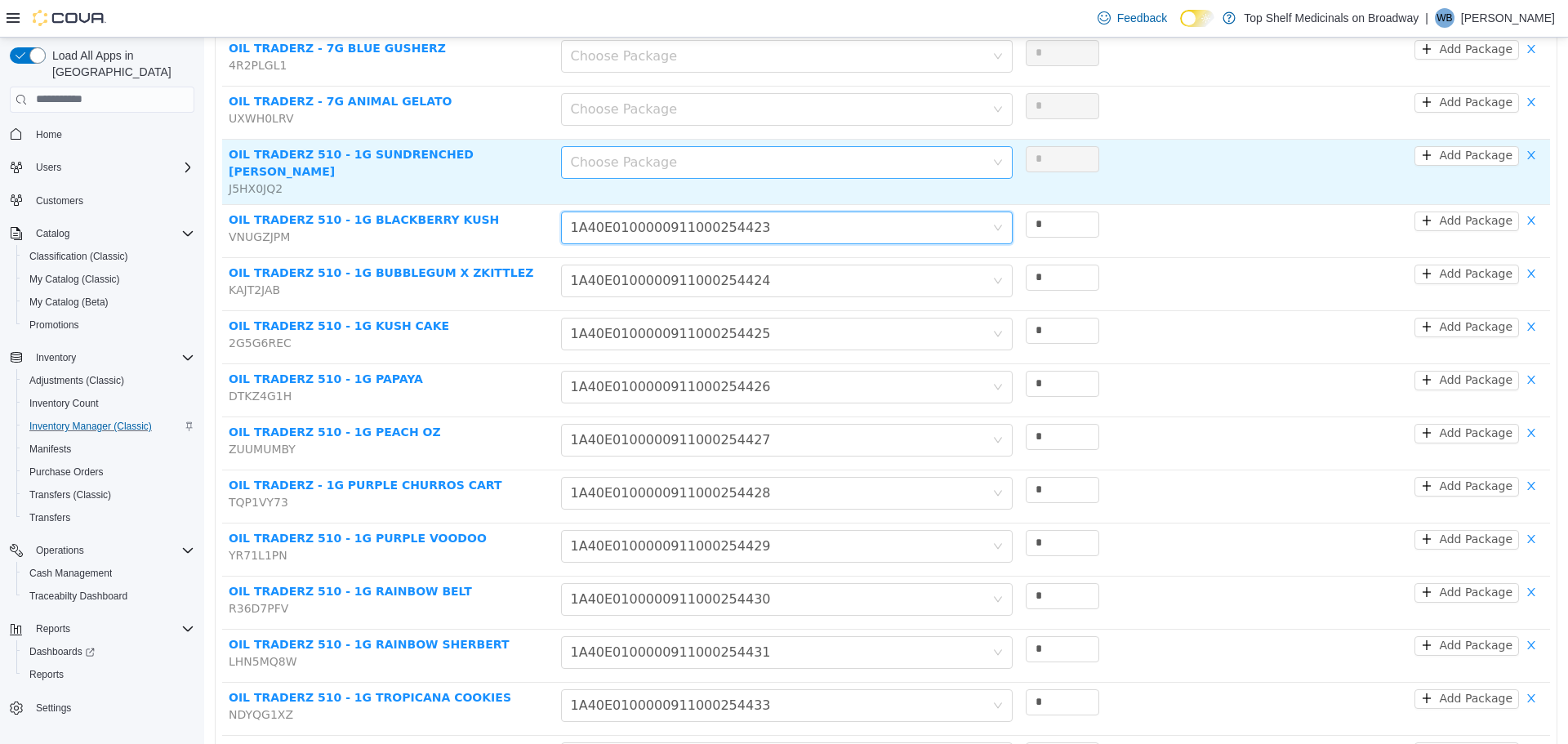
click at [640, 157] on div "Choose Package" at bounding box center [778, 161] width 414 height 16
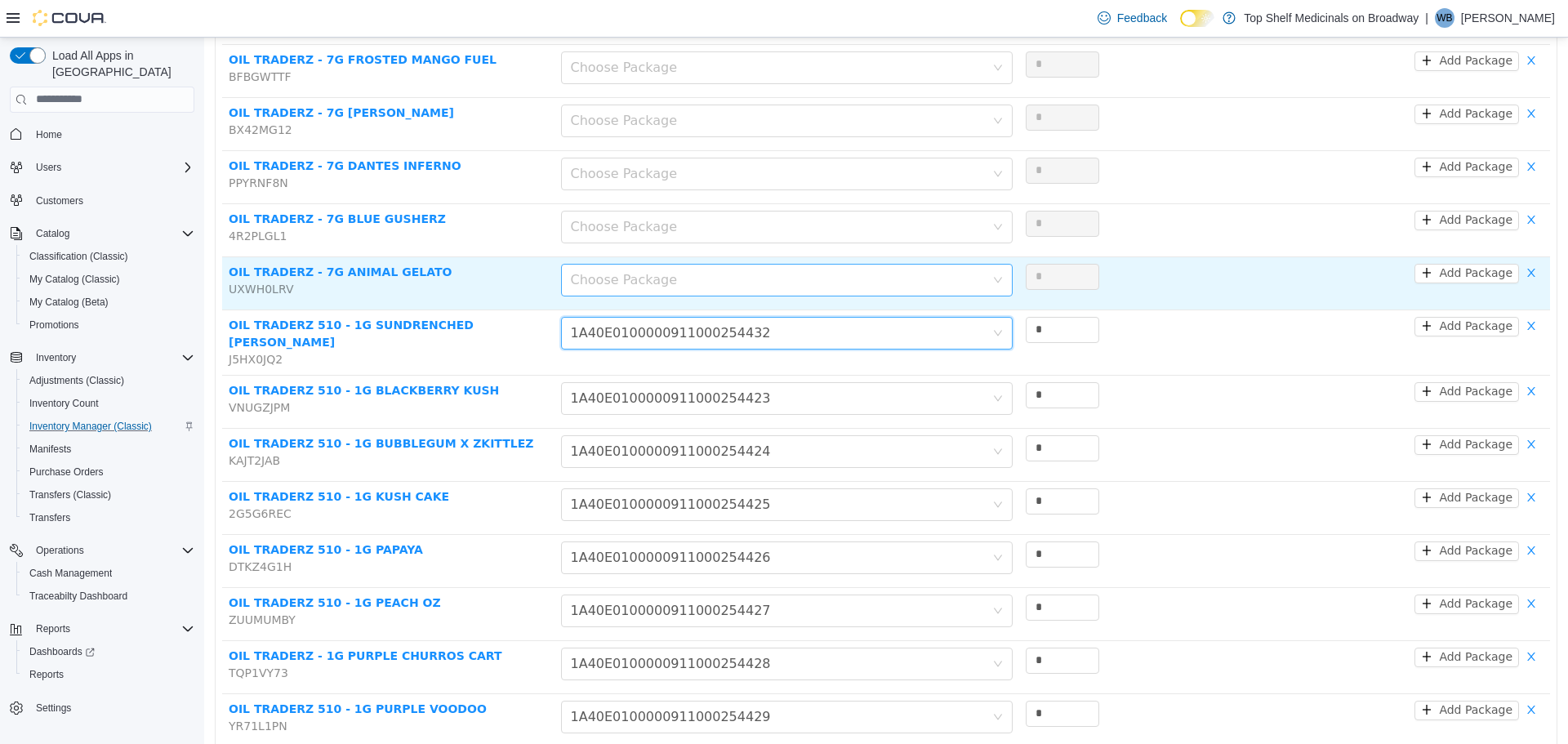
scroll to position [763, 0]
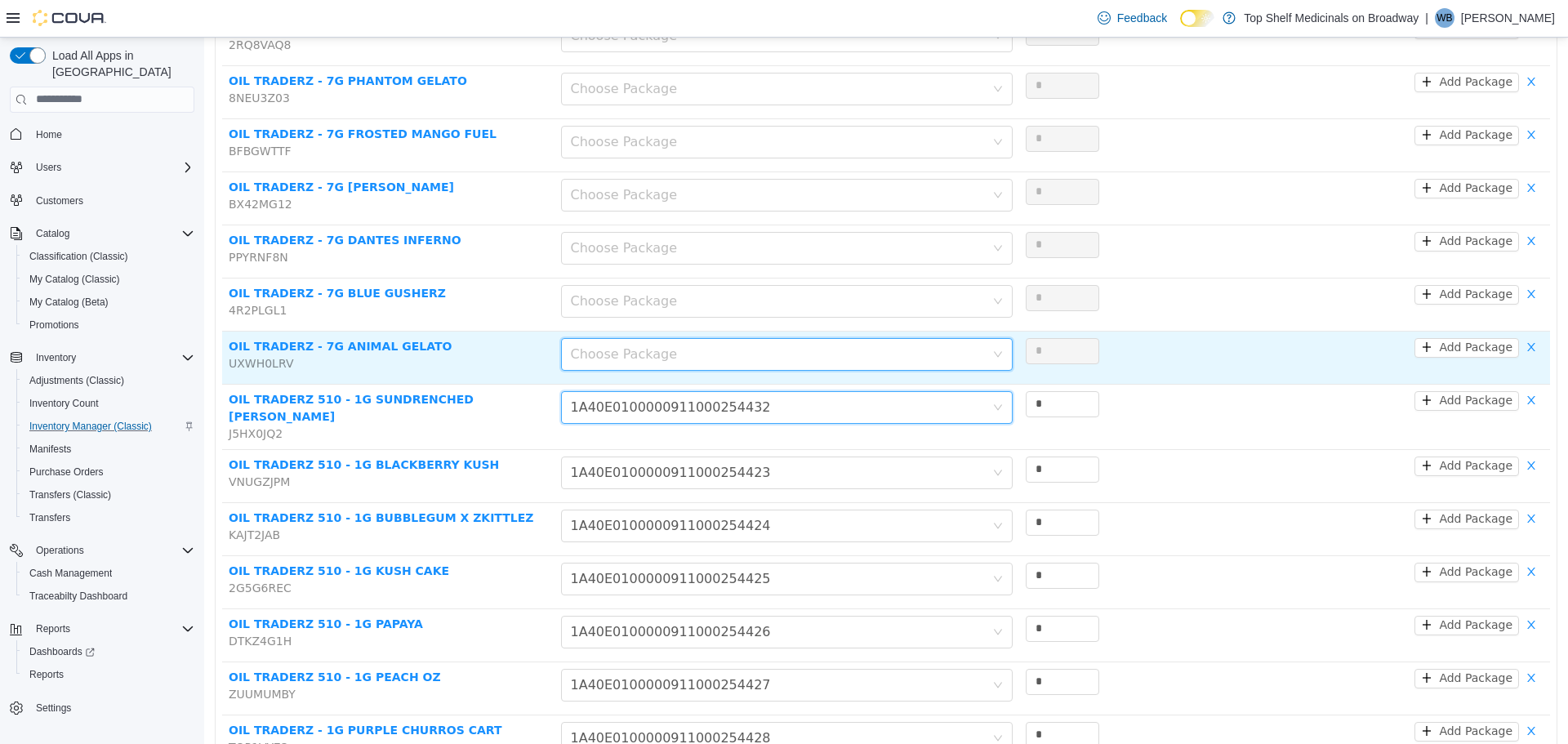
click at [647, 338] on div "Choose Package" at bounding box center [782, 353] width 422 height 31
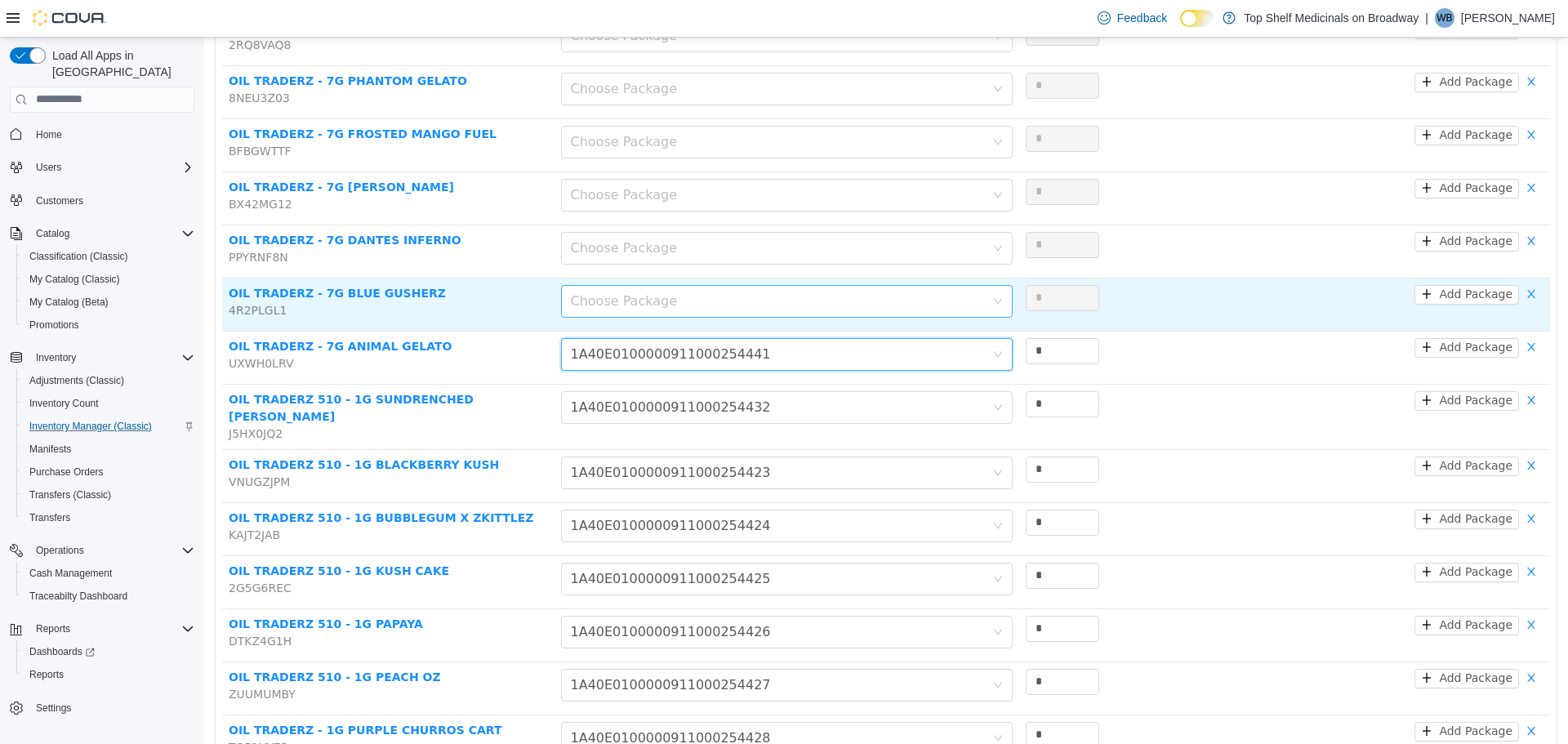
click at [641, 292] on div "Choose Package" at bounding box center [778, 300] width 414 height 16
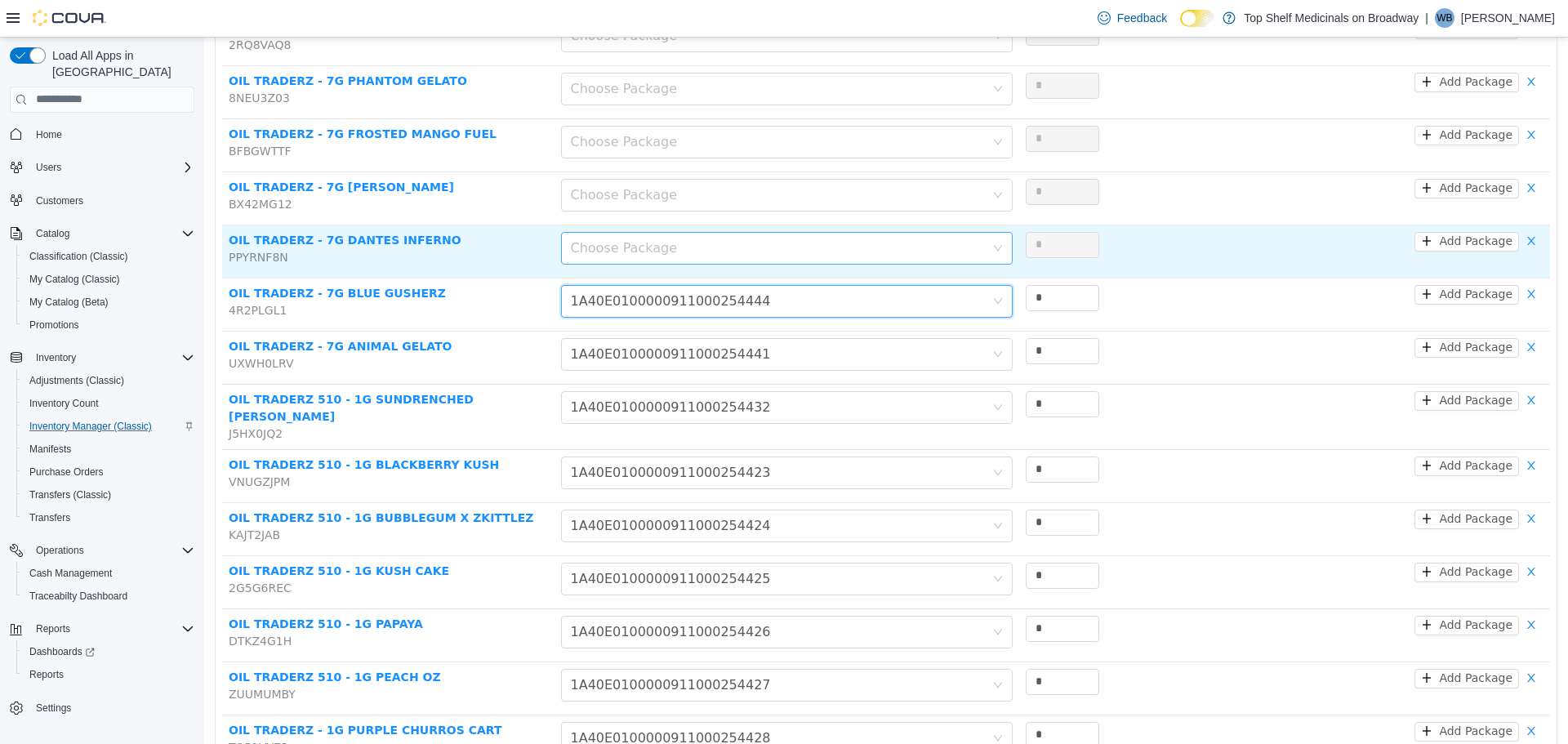
click at [640, 240] on div "Choose Package" at bounding box center [778, 248] width 414 height 16
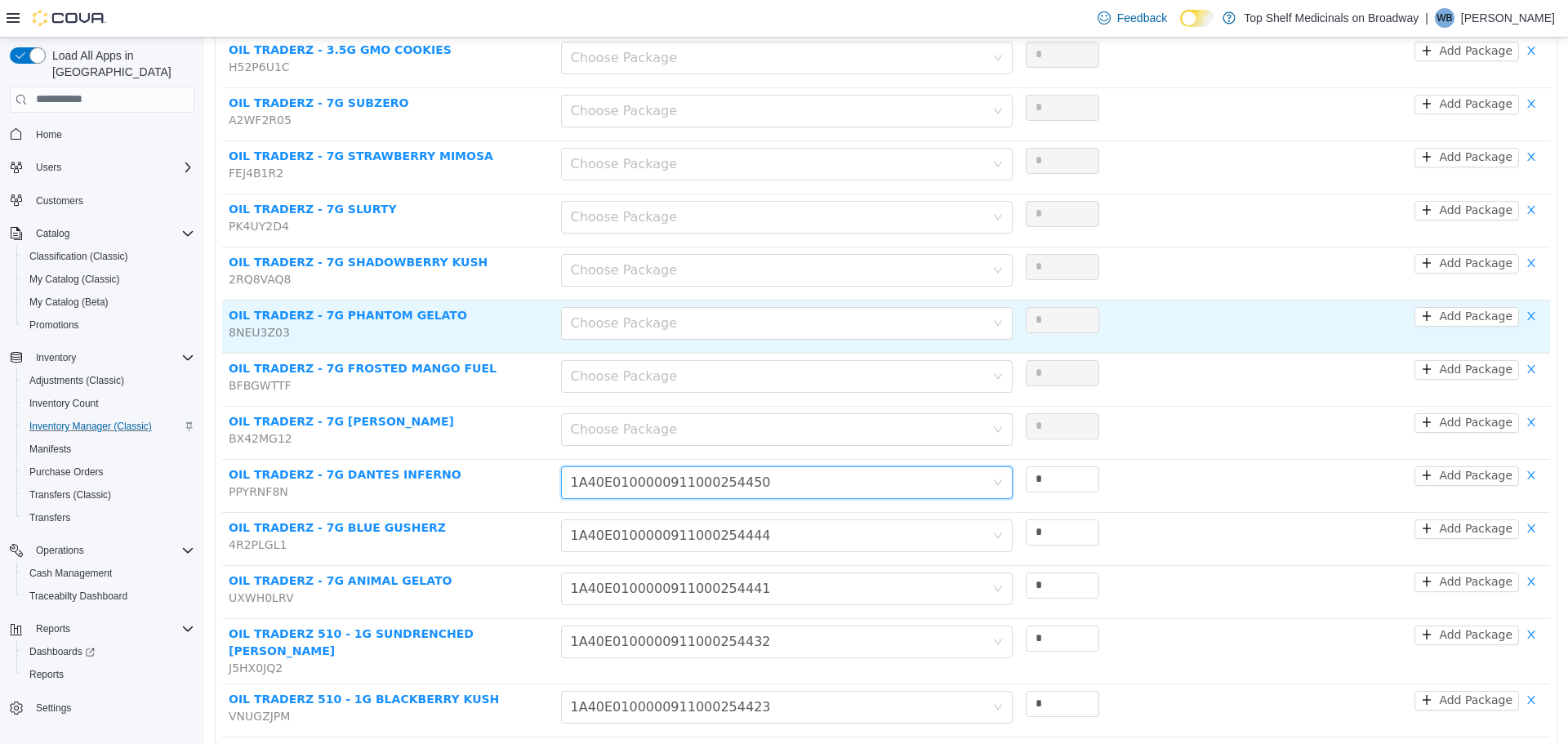
scroll to position [517, 0]
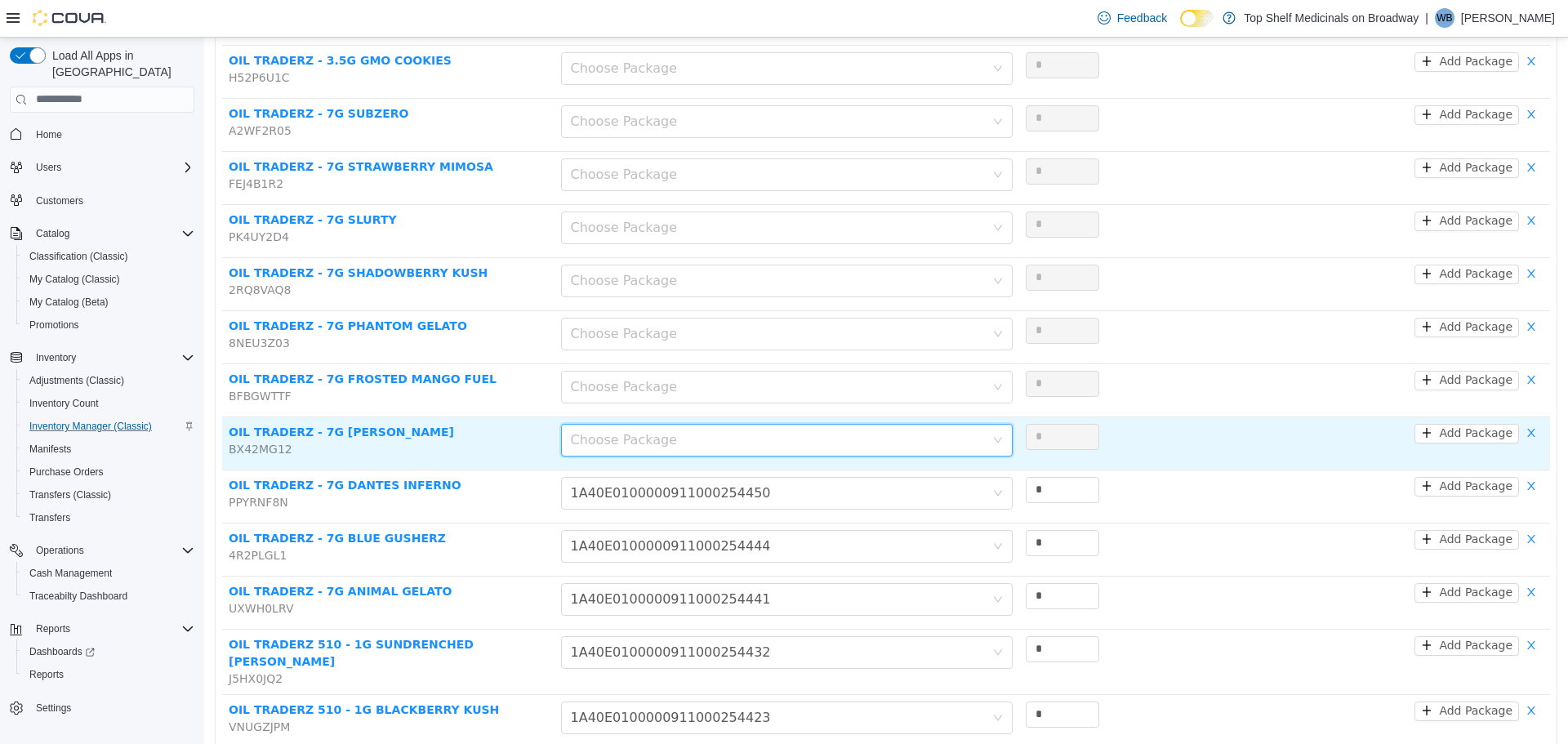
click at [620, 436] on div "Choose Package" at bounding box center [782, 439] width 422 height 31
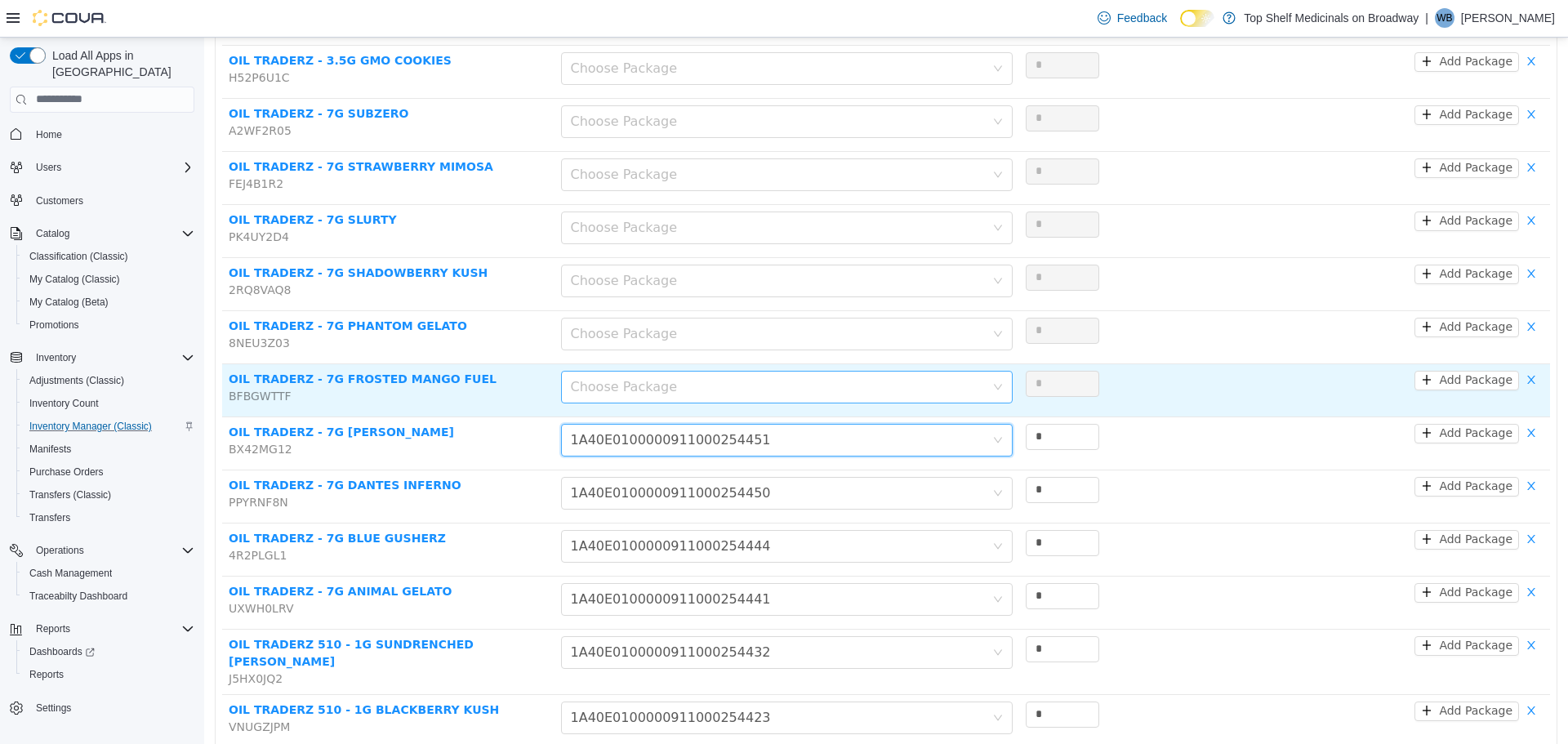
click at [619, 378] on div "Choose Package" at bounding box center [778, 386] width 414 height 16
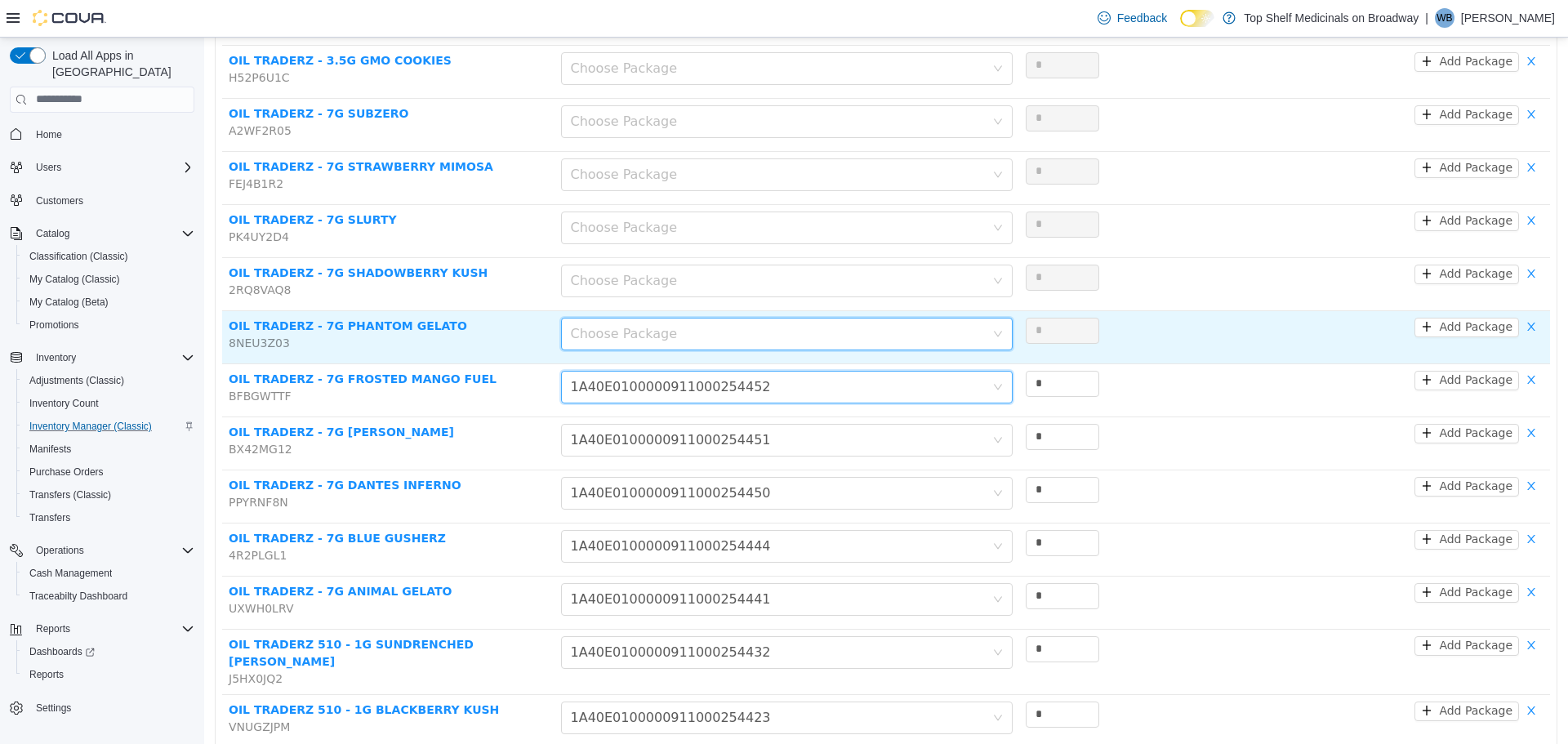
click at [616, 317] on div "Choose Package" at bounding box center [782, 332] width 422 height 31
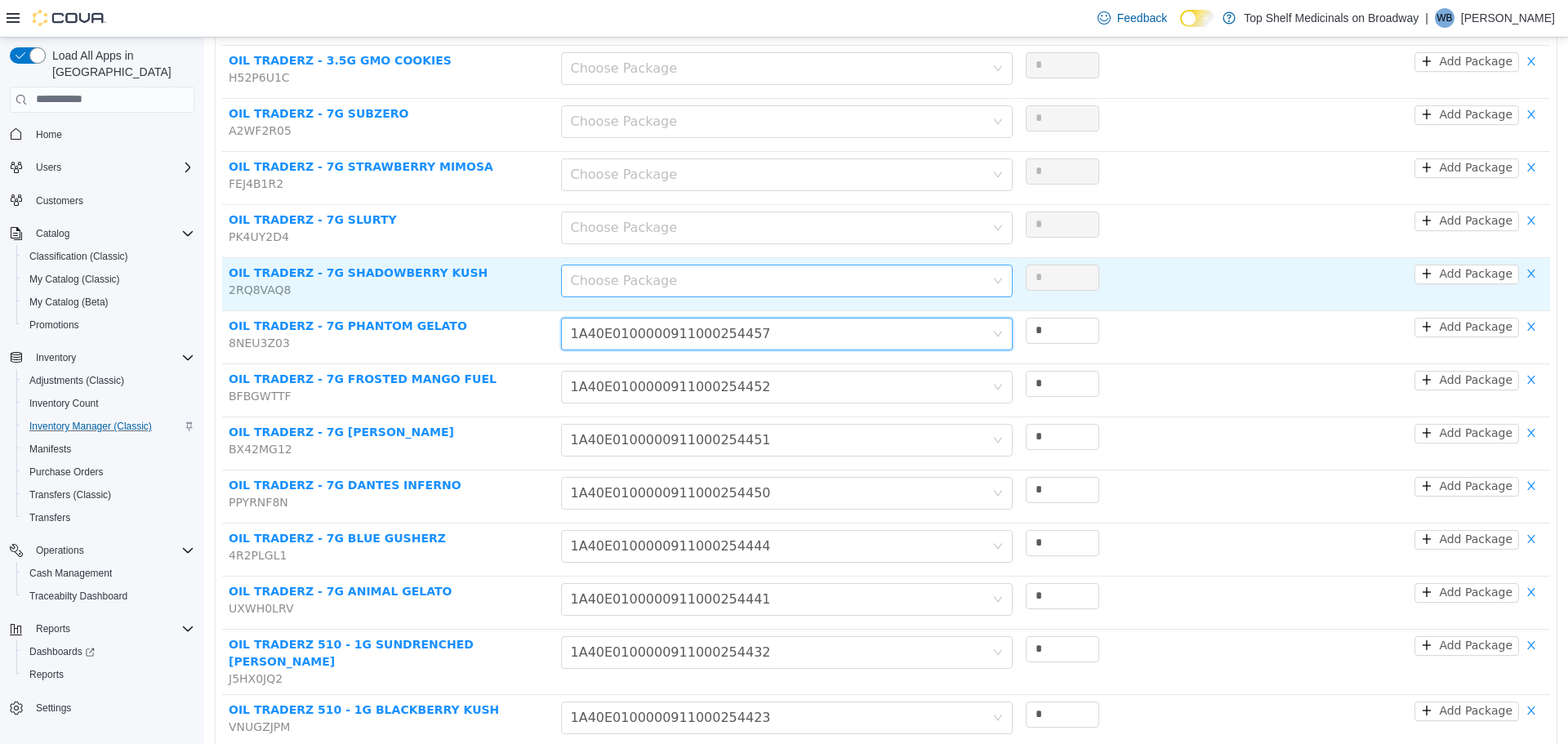
click at [617, 272] on div "Choose Package" at bounding box center [778, 279] width 414 height 16
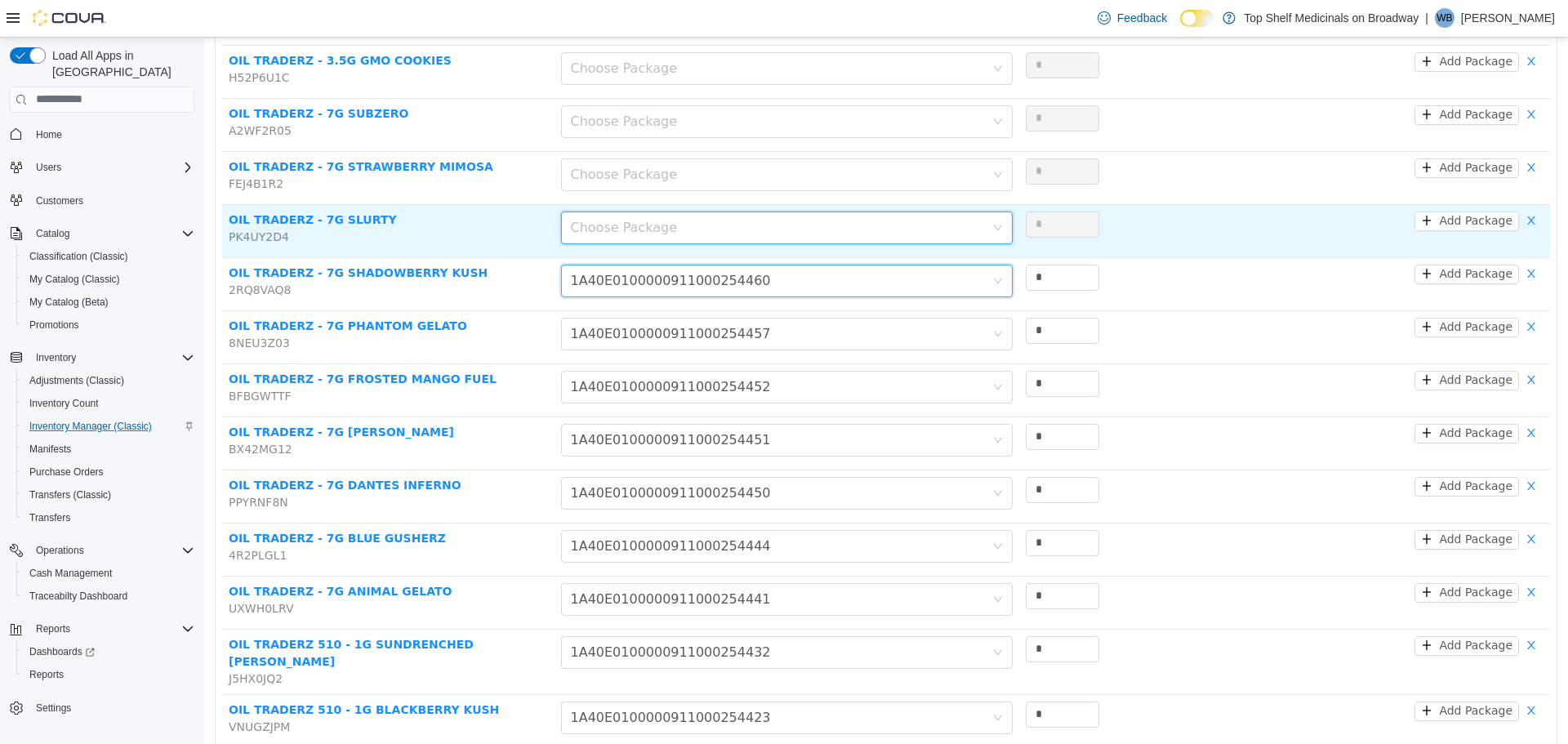
click at [618, 212] on div "Choose Package" at bounding box center [782, 227] width 422 height 31
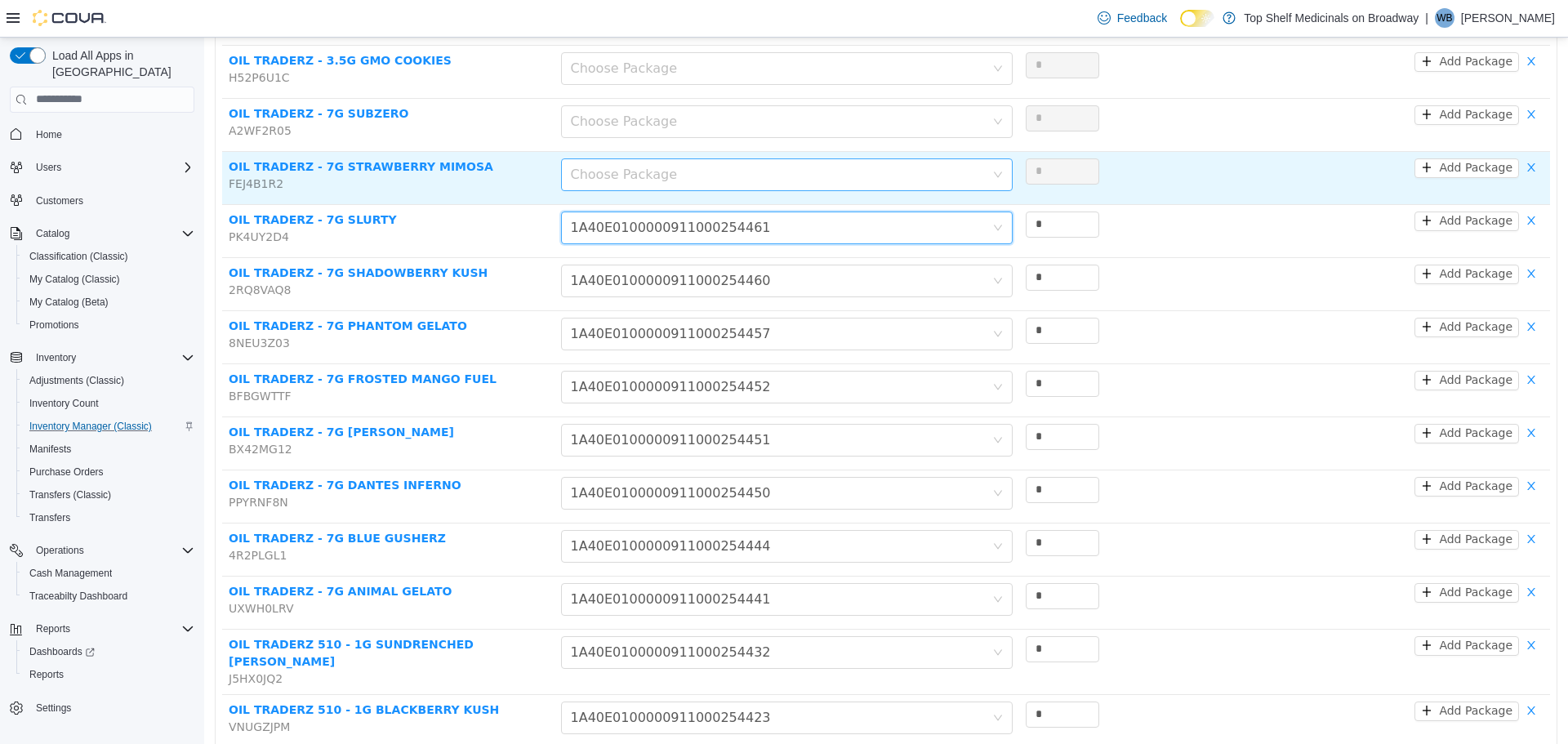
click at [618, 167] on div "Choose Package" at bounding box center [778, 174] width 414 height 16
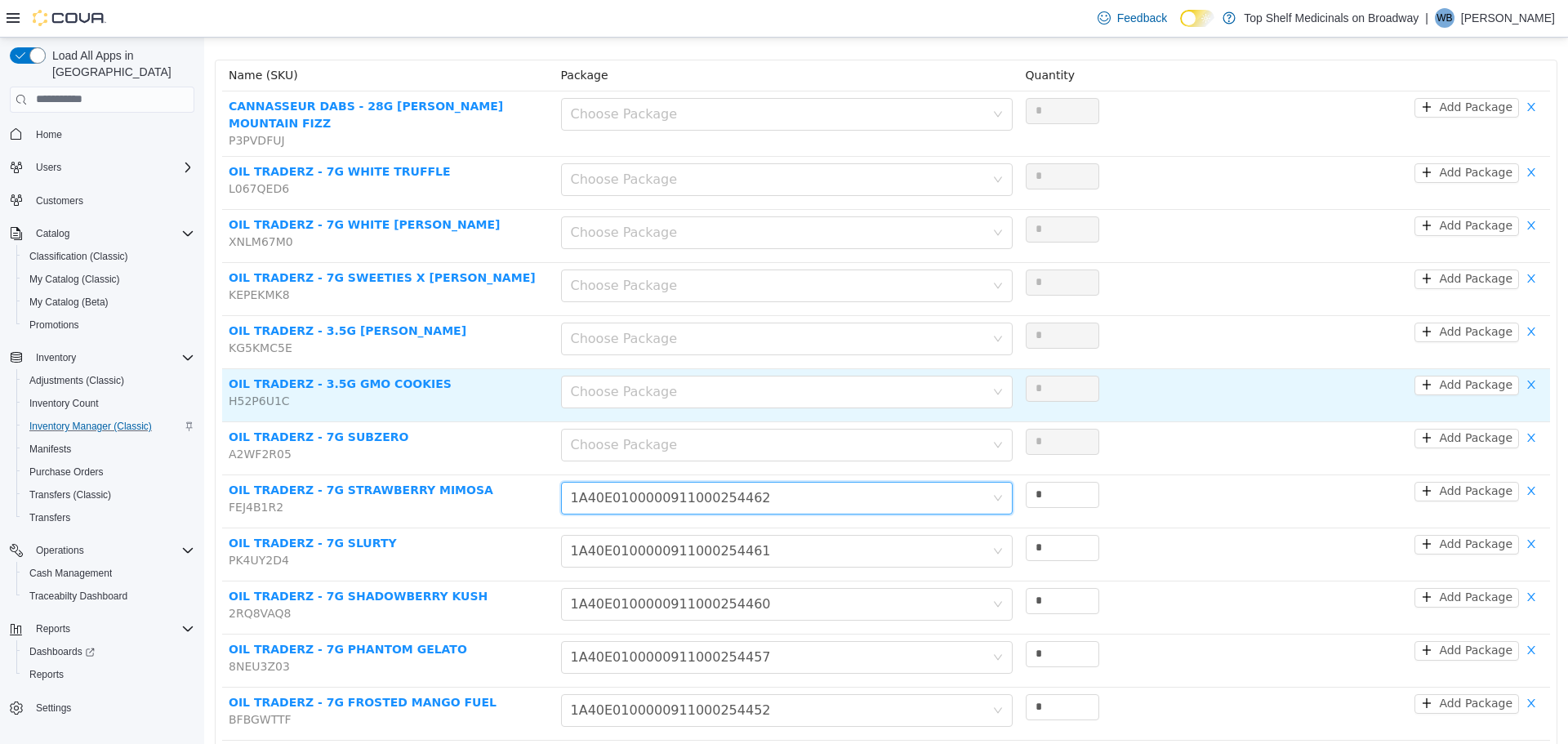
scroll to position [191, 0]
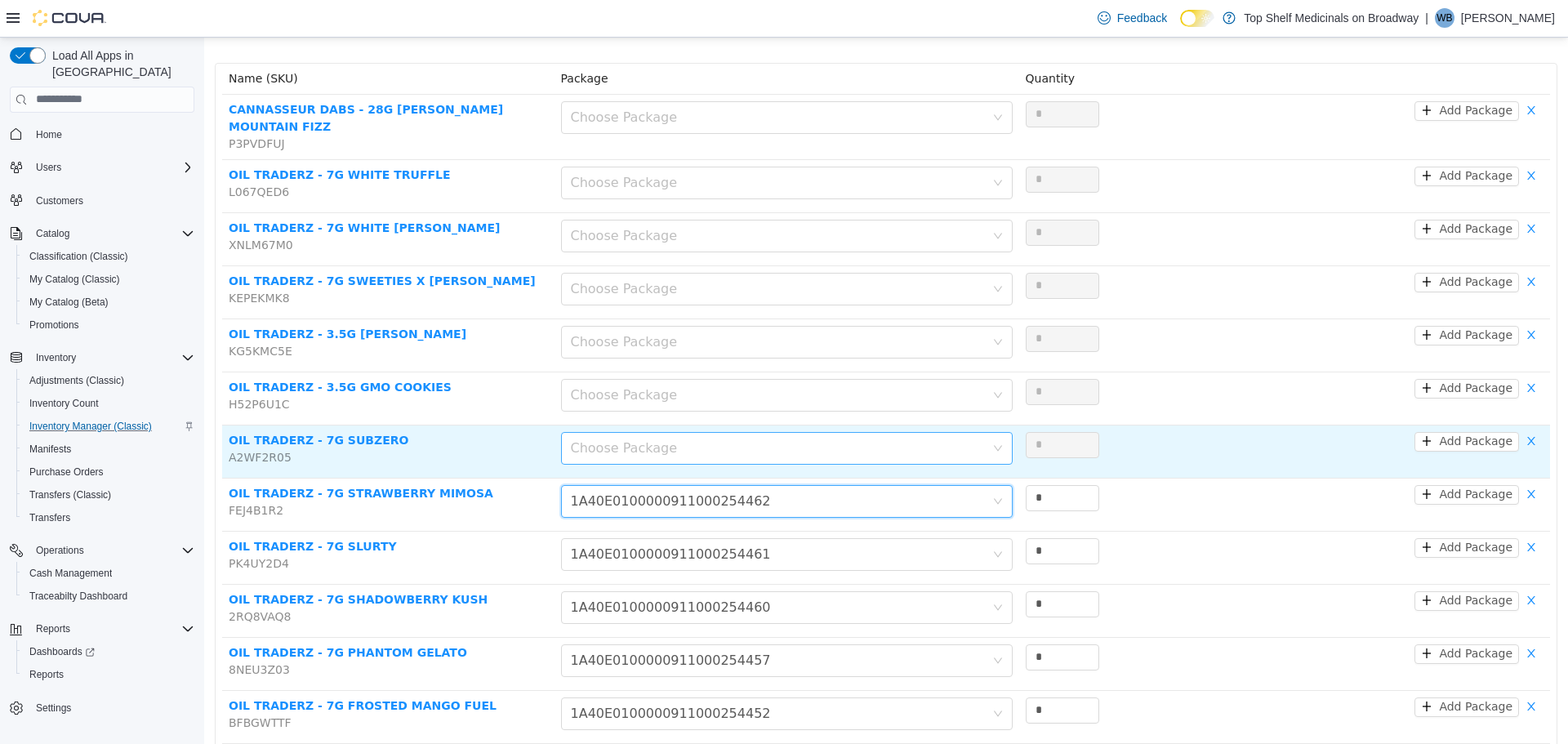
click at [612, 440] on div "Choose Package" at bounding box center [778, 448] width 414 height 16
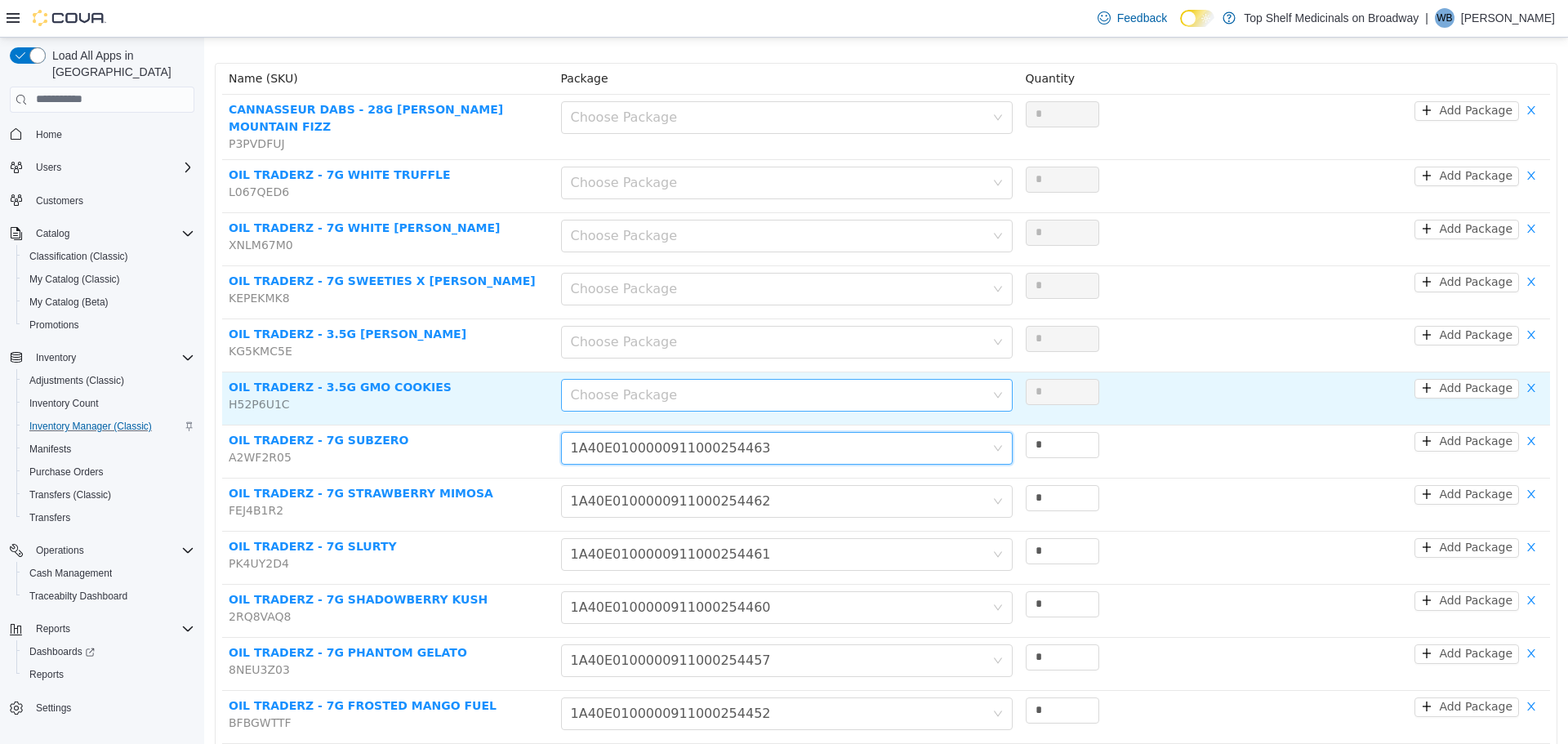
click at [612, 390] on div "Choose Package" at bounding box center [778, 394] width 414 height 16
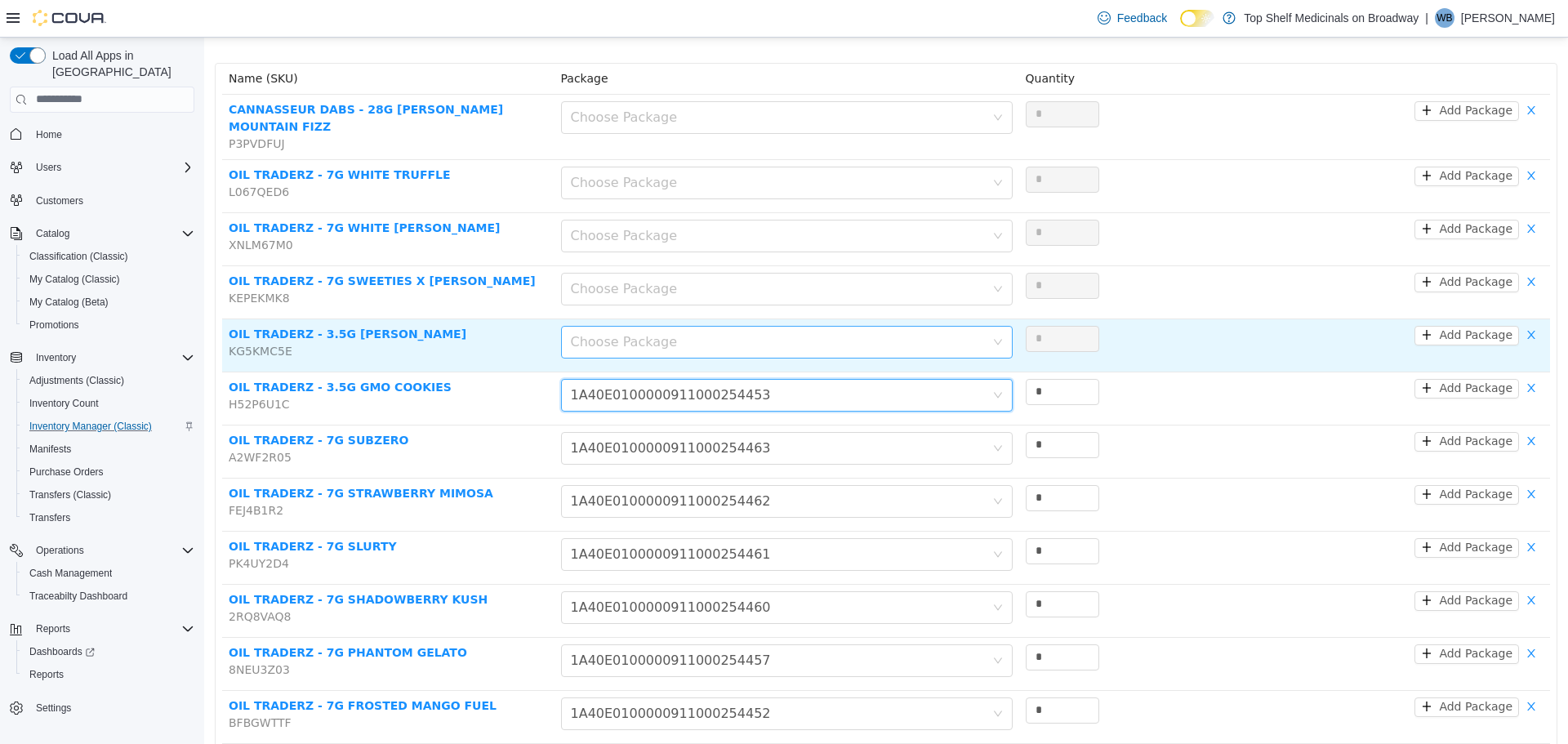
click at [608, 333] on div "Choose Package" at bounding box center [778, 341] width 414 height 16
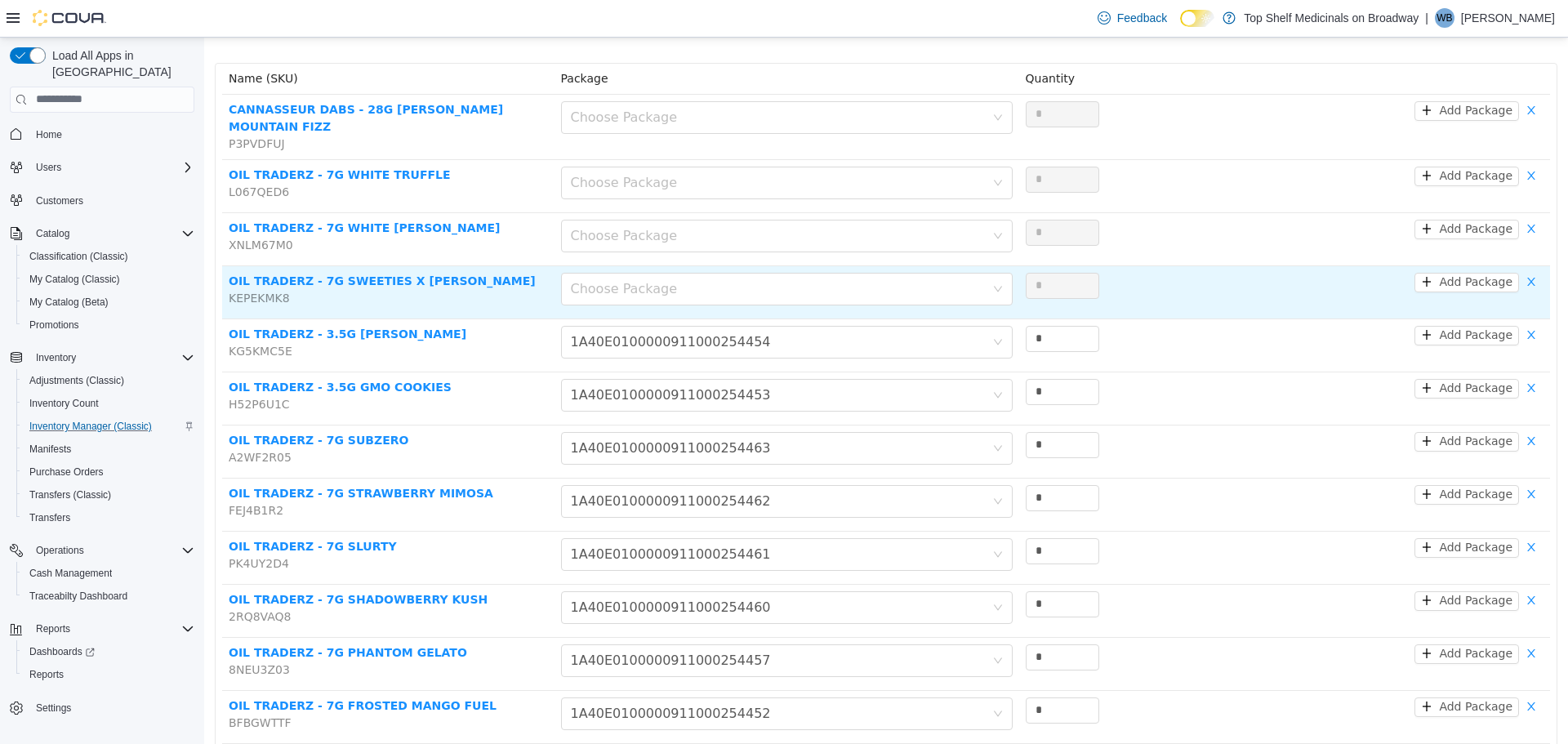
click at [607, 266] on td "Choose Package" at bounding box center [786, 291] width 465 height 53
click at [604, 280] on div "Choose Package" at bounding box center [778, 288] width 414 height 16
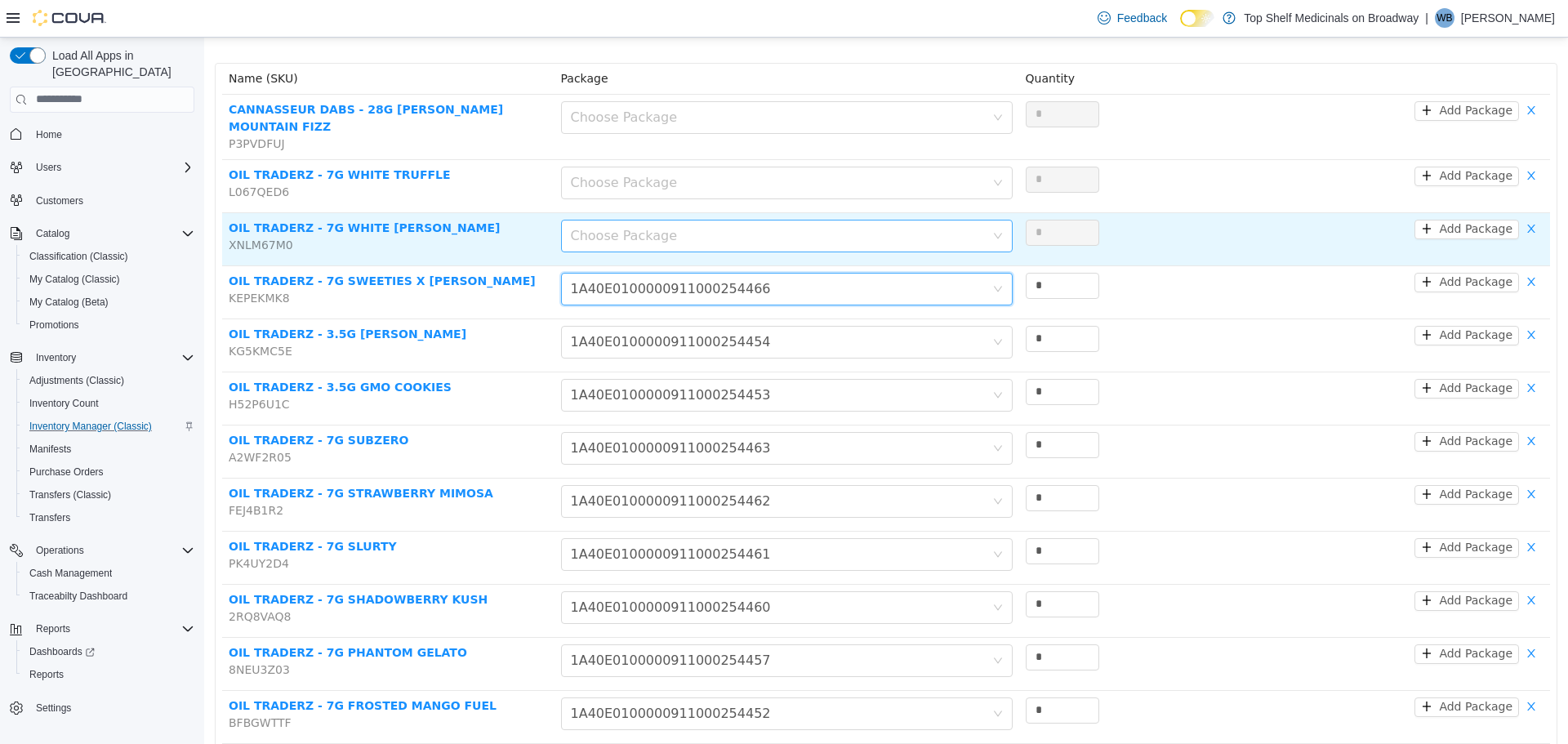
click at [604, 227] on div "Choose Package" at bounding box center [778, 235] width 414 height 16
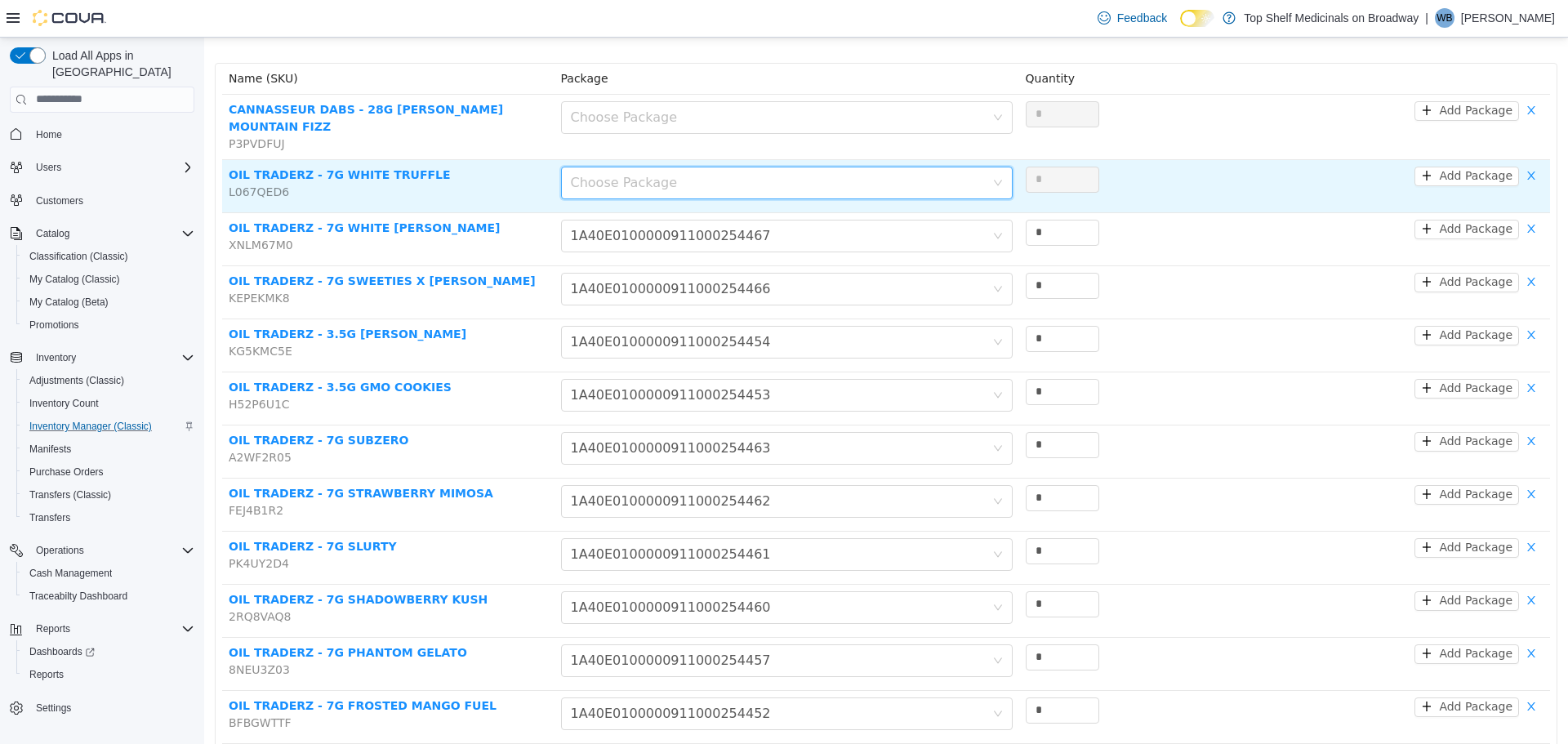
click at [607, 180] on div "Choose Package" at bounding box center [782, 181] width 422 height 31
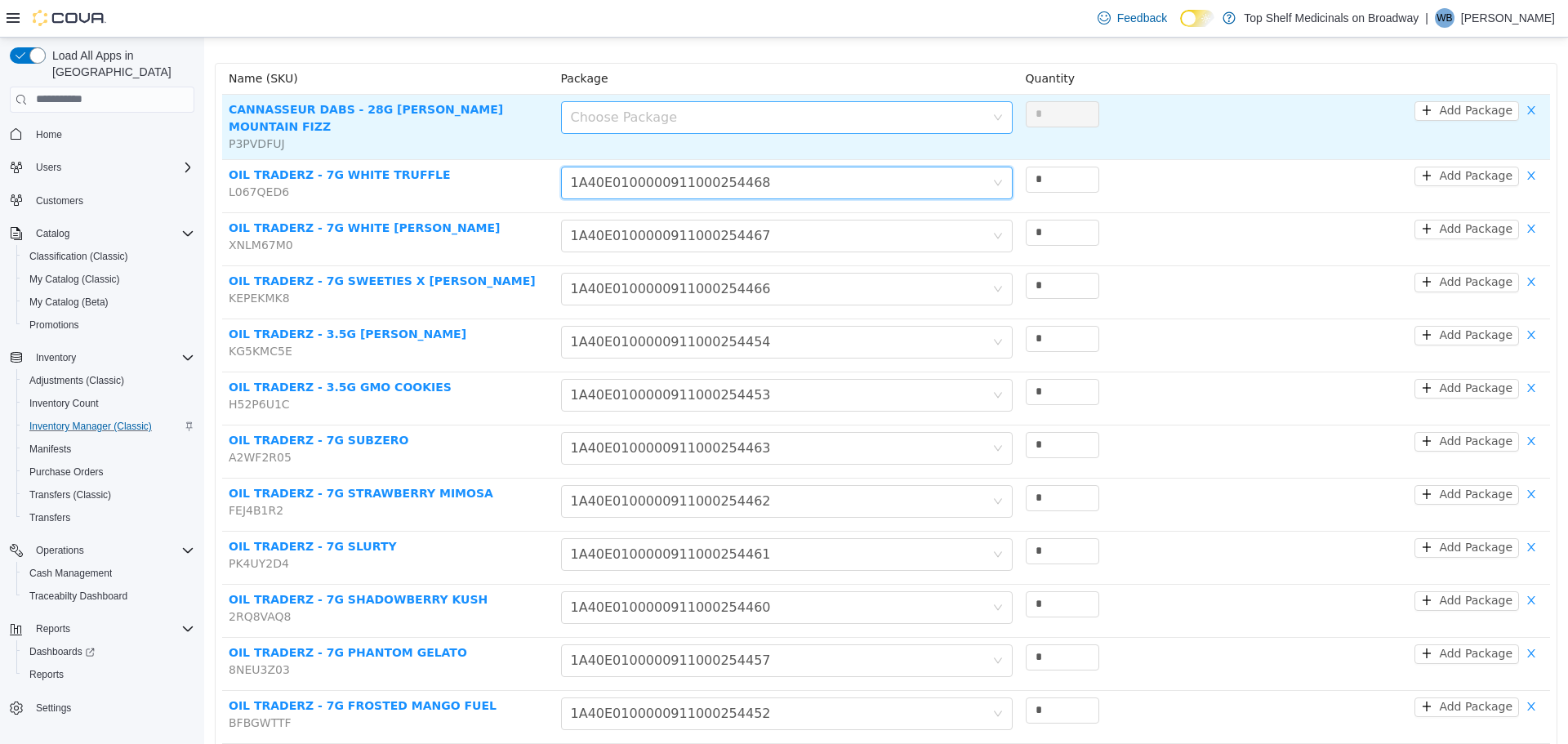
click at [609, 111] on div "Choose Package" at bounding box center [778, 116] width 414 height 16
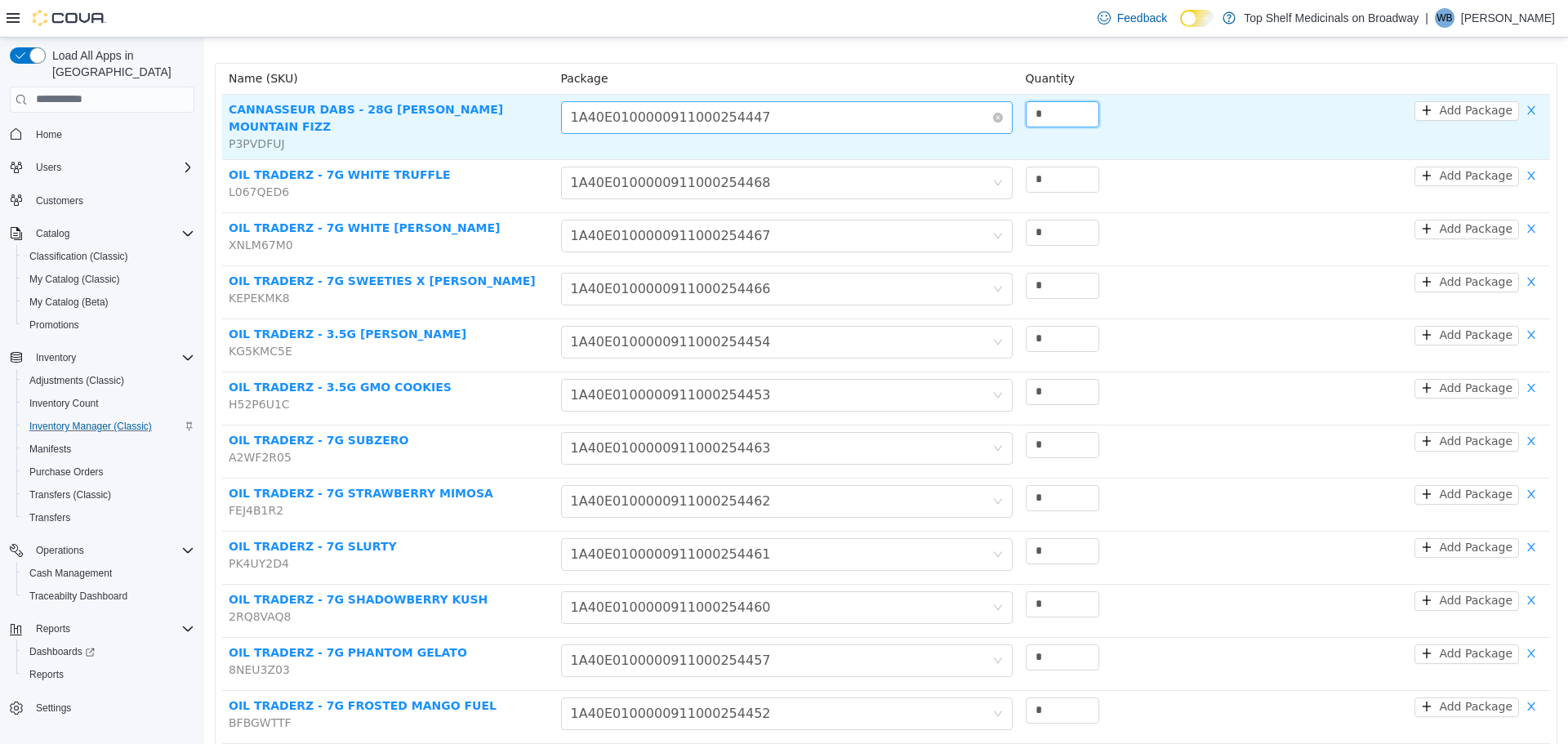
drag, startPoint x: 1043, startPoint y: 105, endPoint x: 979, endPoint y: 116, distance: 64.9
click at [979, 116] on tr "CANNASSEUR DABS - 28G [PERSON_NAME] MOUNTAIN FIZZ P3PVDFUJ Choose Package 1A40E…" at bounding box center [885, 126] width 1328 height 66
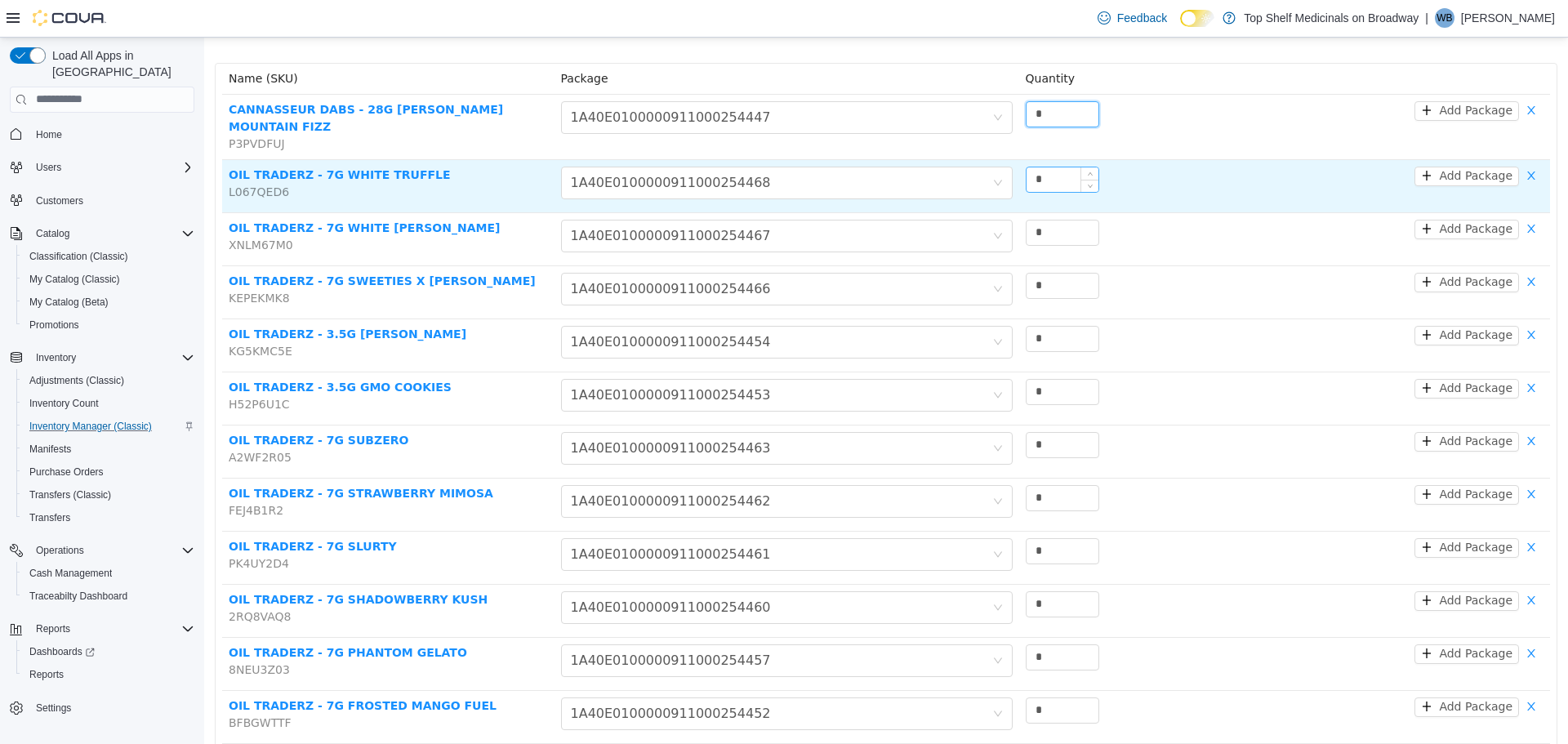
type input "*"
drag, startPoint x: 1047, startPoint y: 168, endPoint x: 1006, endPoint y: 168, distance: 41.0
click at [1006, 168] on tr "OIL TRADERZ - 7G WHITE TRUFFLE L067QED6 Choose Package 1A40E0100000911000254468…" at bounding box center [885, 185] width 1328 height 53
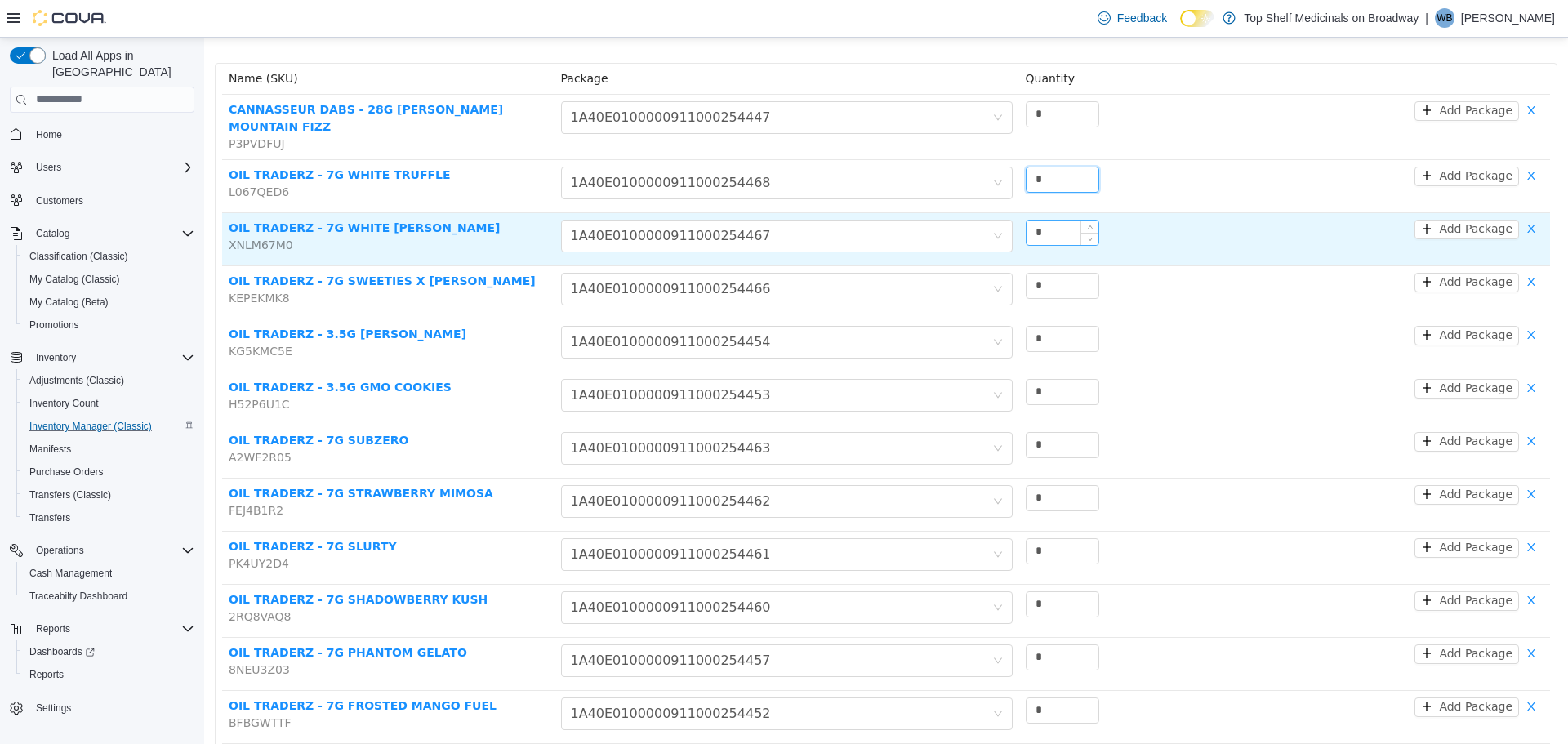
type input "*"
drag, startPoint x: 1047, startPoint y: 215, endPoint x: 951, endPoint y: 245, distance: 100.6
click at [951, 245] on tr "OIL TRADERZ - 7G WHITE [PERSON_NAME] XNLM67M0 Choose Package 1A40E0100000911000…" at bounding box center [885, 238] width 1328 height 53
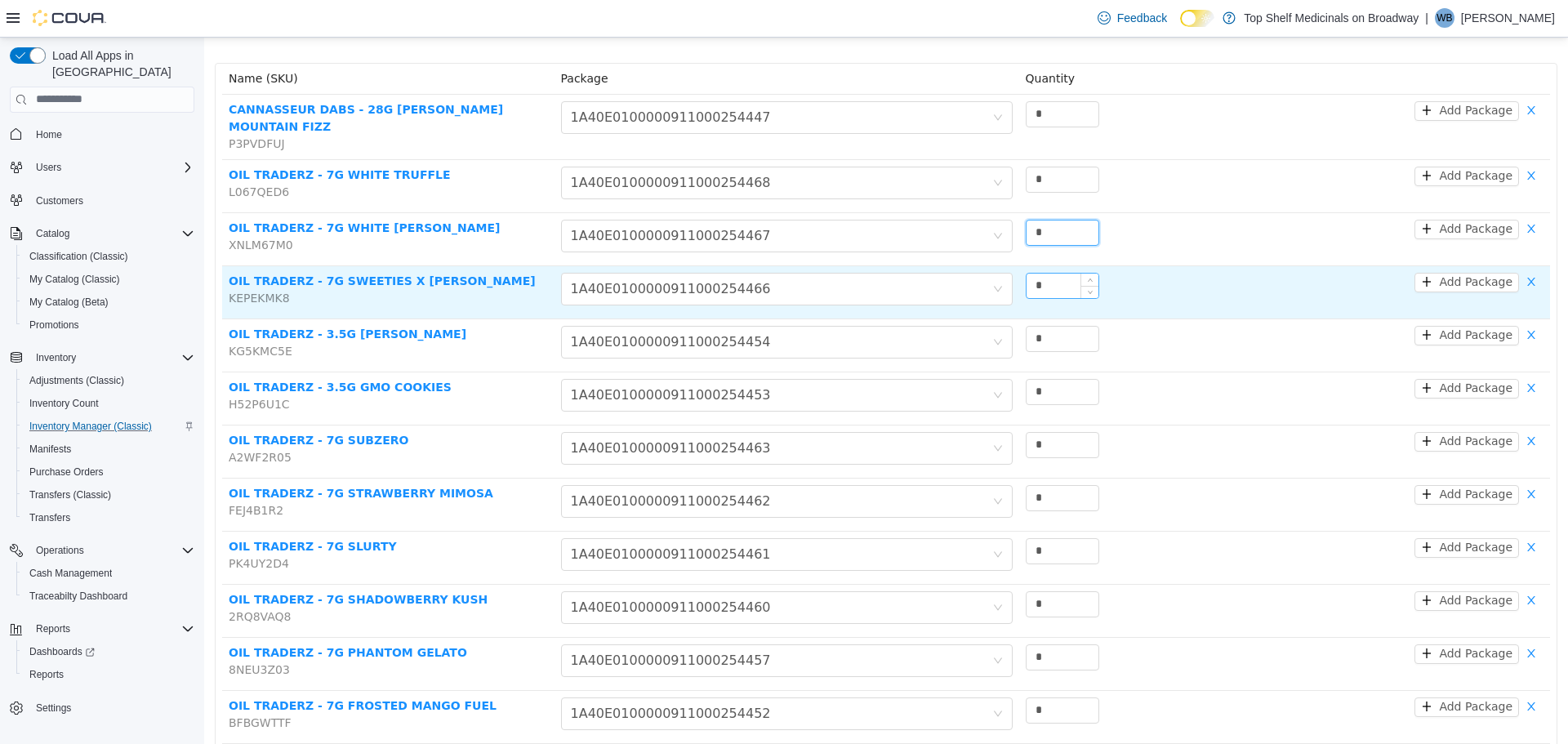
type input "*"
drag, startPoint x: 1048, startPoint y: 278, endPoint x: 991, endPoint y: 298, distance: 60.4
click at [991, 298] on tr "OIL TRADERZ - 7G SWEETIES X [PERSON_NAME] KEPEKMK8 Choose Package 1A40E01000009…" at bounding box center [885, 291] width 1328 height 53
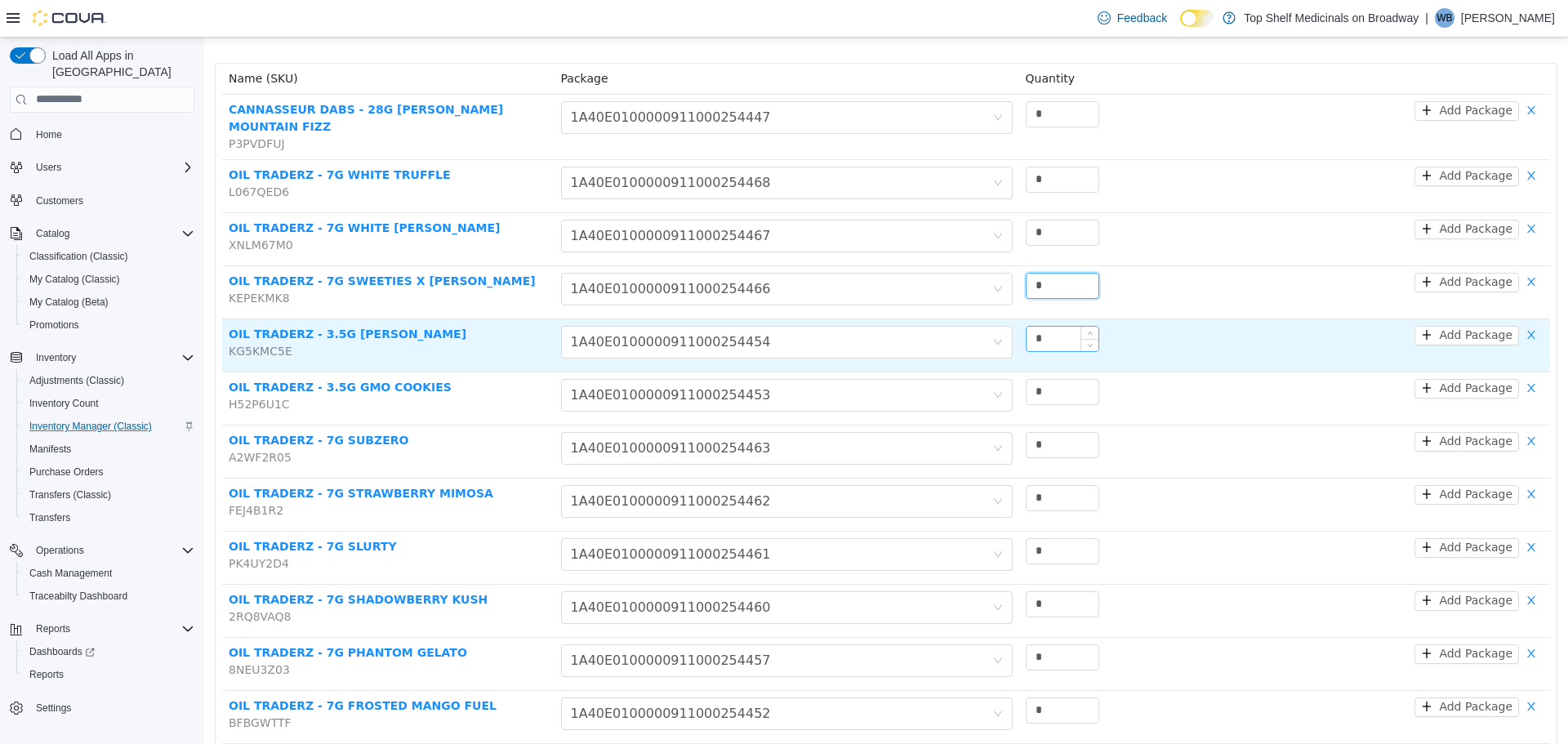
type input "*"
drag, startPoint x: 1042, startPoint y: 326, endPoint x: 1021, endPoint y: 328, distance: 21.1
click at [1027, 328] on input "*" at bounding box center [1063, 338] width 72 height 25
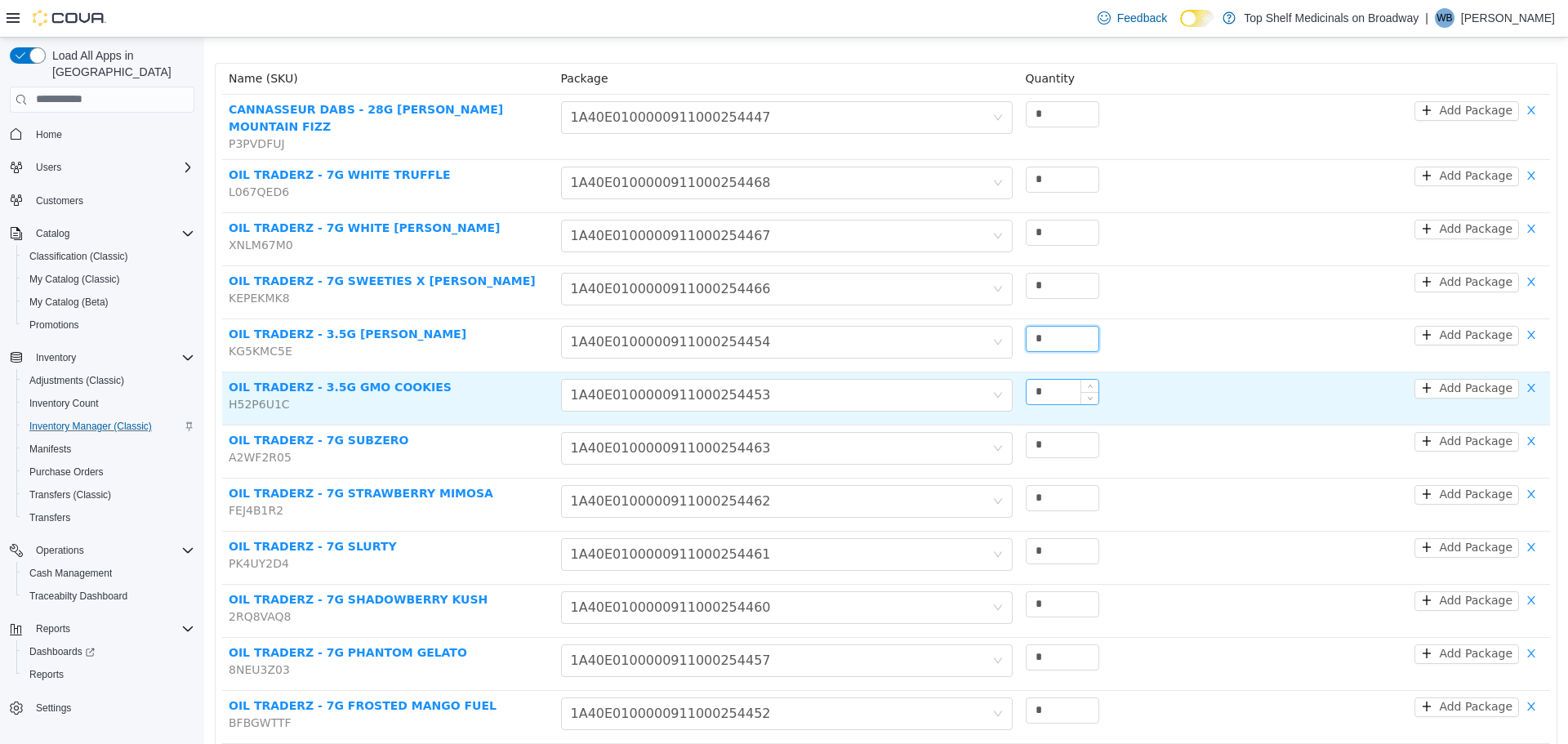
type input "*"
drag, startPoint x: 1047, startPoint y: 382, endPoint x: 1006, endPoint y: 390, distance: 41.8
click at [1006, 390] on tr "OIL TRADERZ - 3.5G GMO COOKIES H52P6U1C Choose Package 1A40E0100000911000254453…" at bounding box center [885, 398] width 1328 height 53
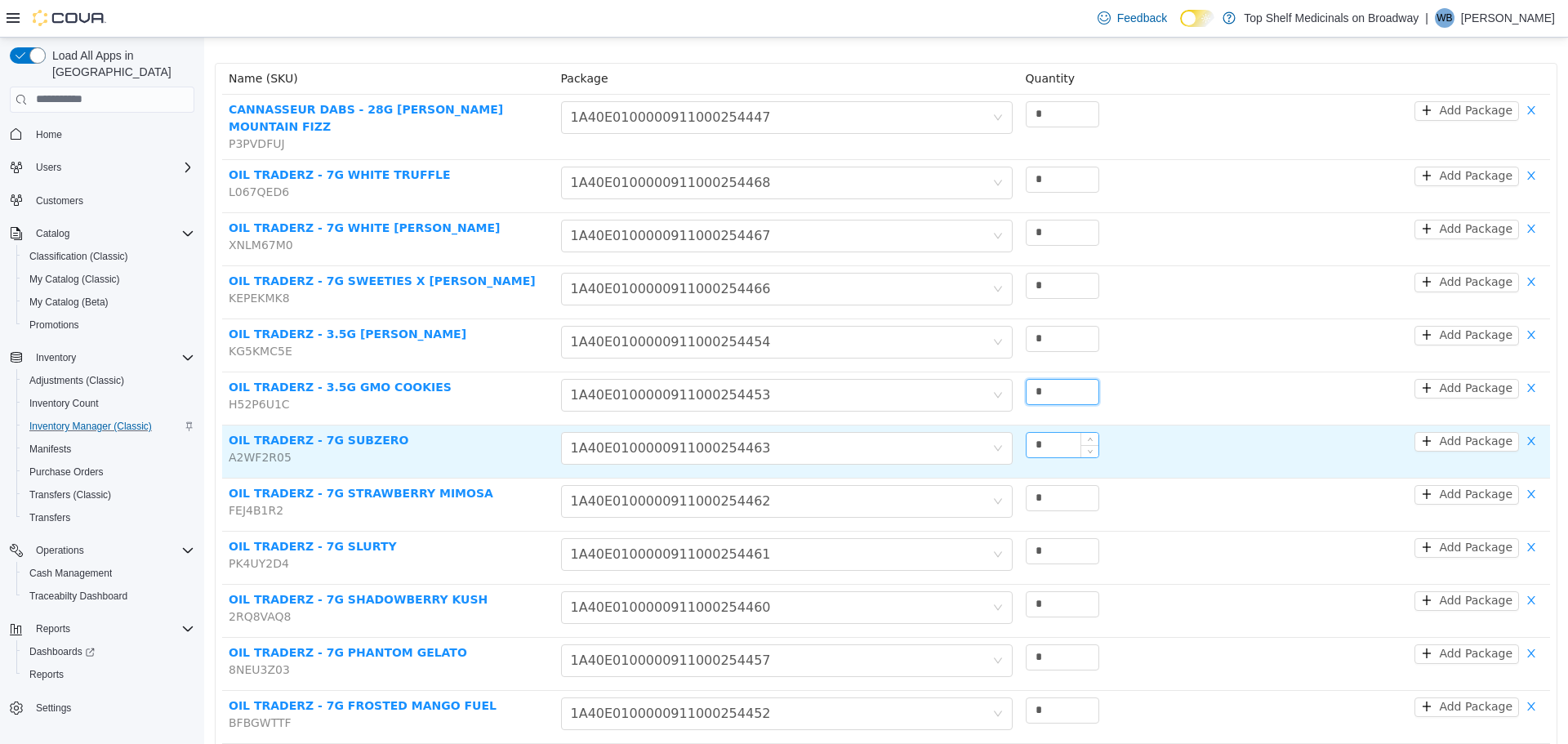
type input "*"
drag, startPoint x: 1053, startPoint y: 438, endPoint x: 1002, endPoint y: 440, distance: 51.0
click at [1000, 444] on tr "OIL TRADERZ - 7G SUBZERO A2WF2R05 Choose Package 1A40E0100000911000254463 * Add…" at bounding box center [885, 451] width 1328 height 53
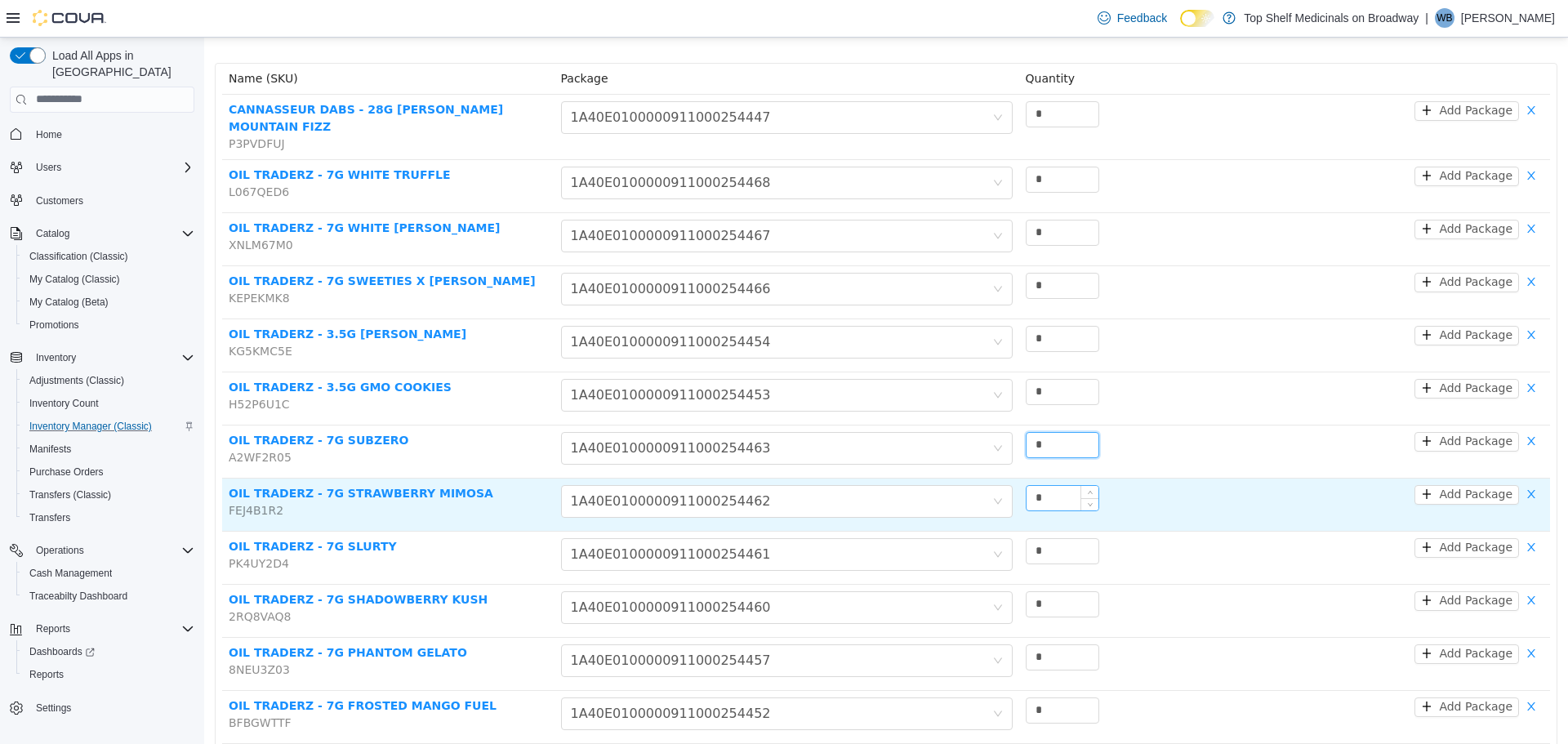
type input "*"
drag, startPoint x: 1051, startPoint y: 489, endPoint x: 1028, endPoint y: 505, distance: 28.0
click at [1029, 503] on div "*" at bounding box center [1118, 500] width 186 height 33
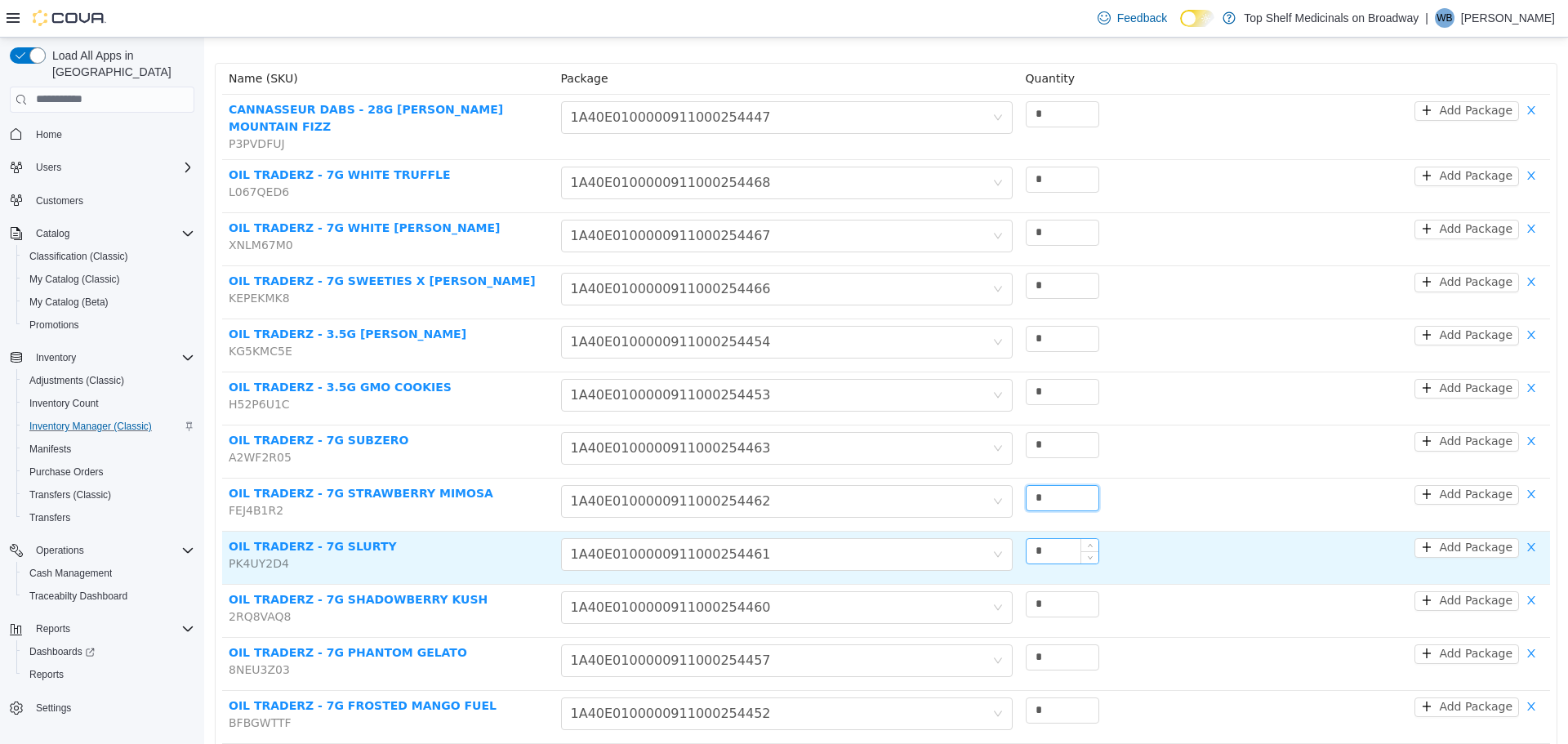
type input "*"
drag, startPoint x: 1053, startPoint y: 536, endPoint x: 993, endPoint y: 569, distance: 68.5
click at [993, 569] on tr "OIL TRADERZ - 7G SLURTY PK4UY2D4 Choose Package 1A40E0100000911000254461 * Add …" at bounding box center [885, 557] width 1328 height 53
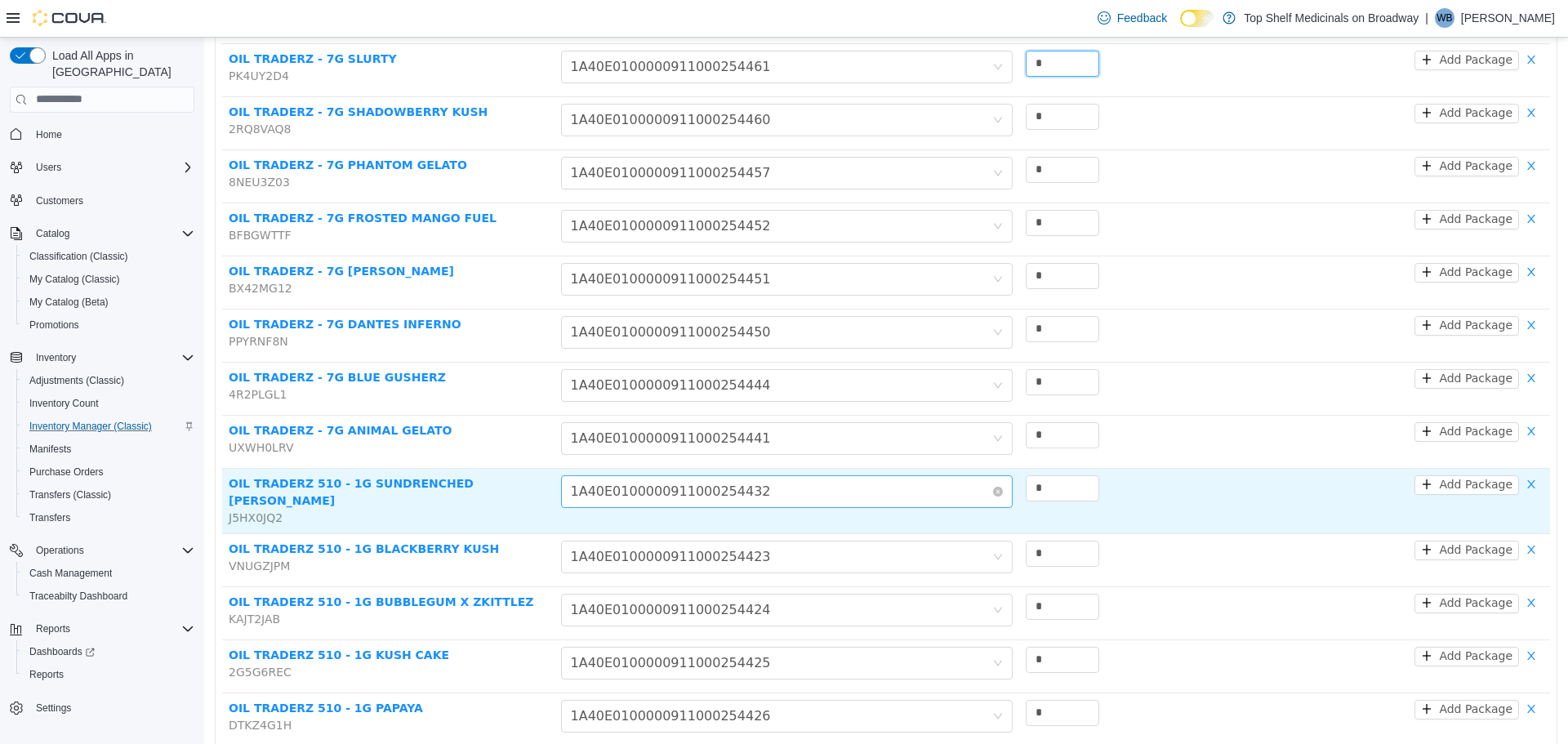
scroll to position [681, 0]
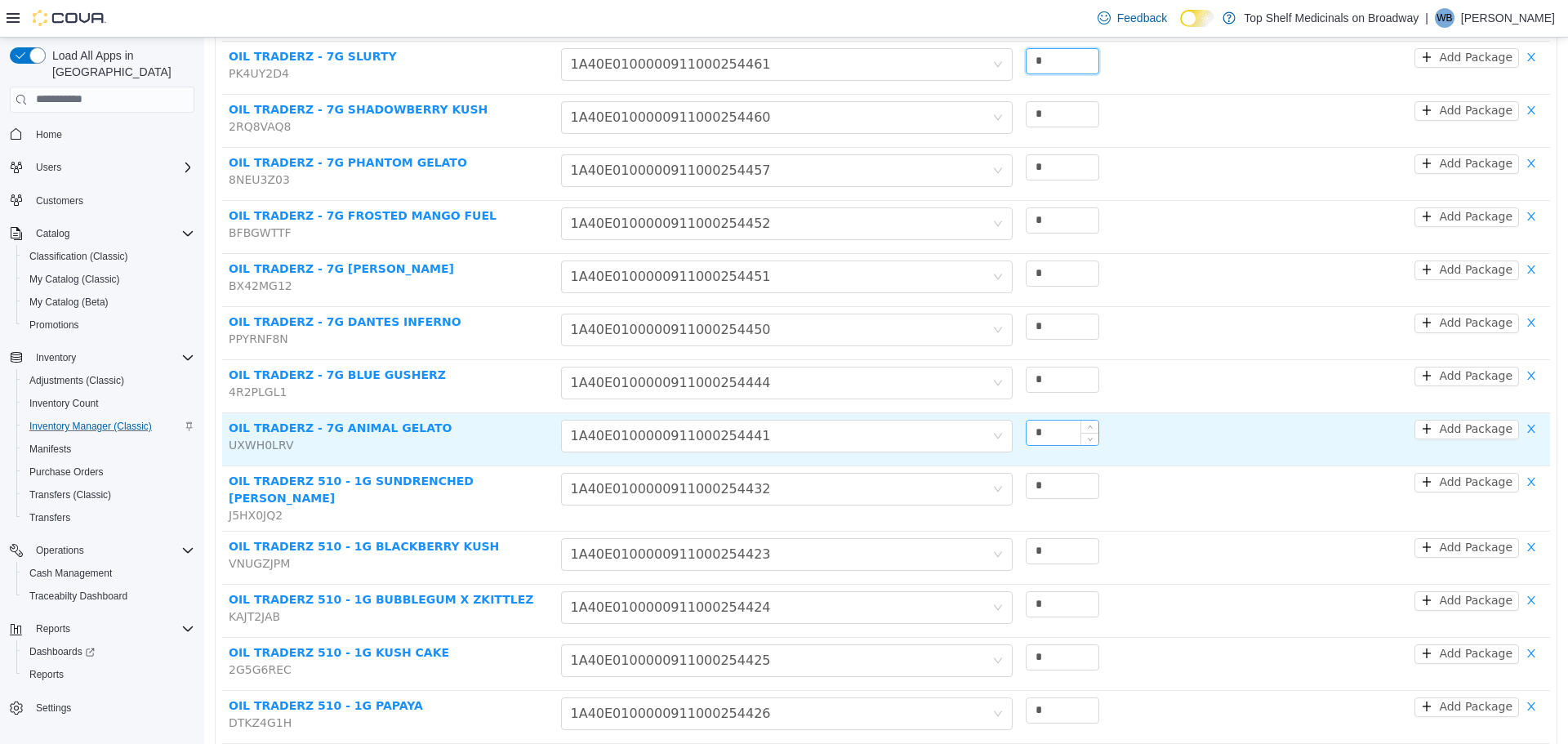
type input "*"
drag, startPoint x: 1063, startPoint y: 425, endPoint x: 992, endPoint y: 430, distance: 71.2
click at [992, 430] on tr "OIL TRADERZ - 7G ANIMAL GELATO UXWH0LRV Choose Package 1A40E0100000911000254441…" at bounding box center [885, 439] width 1328 height 53
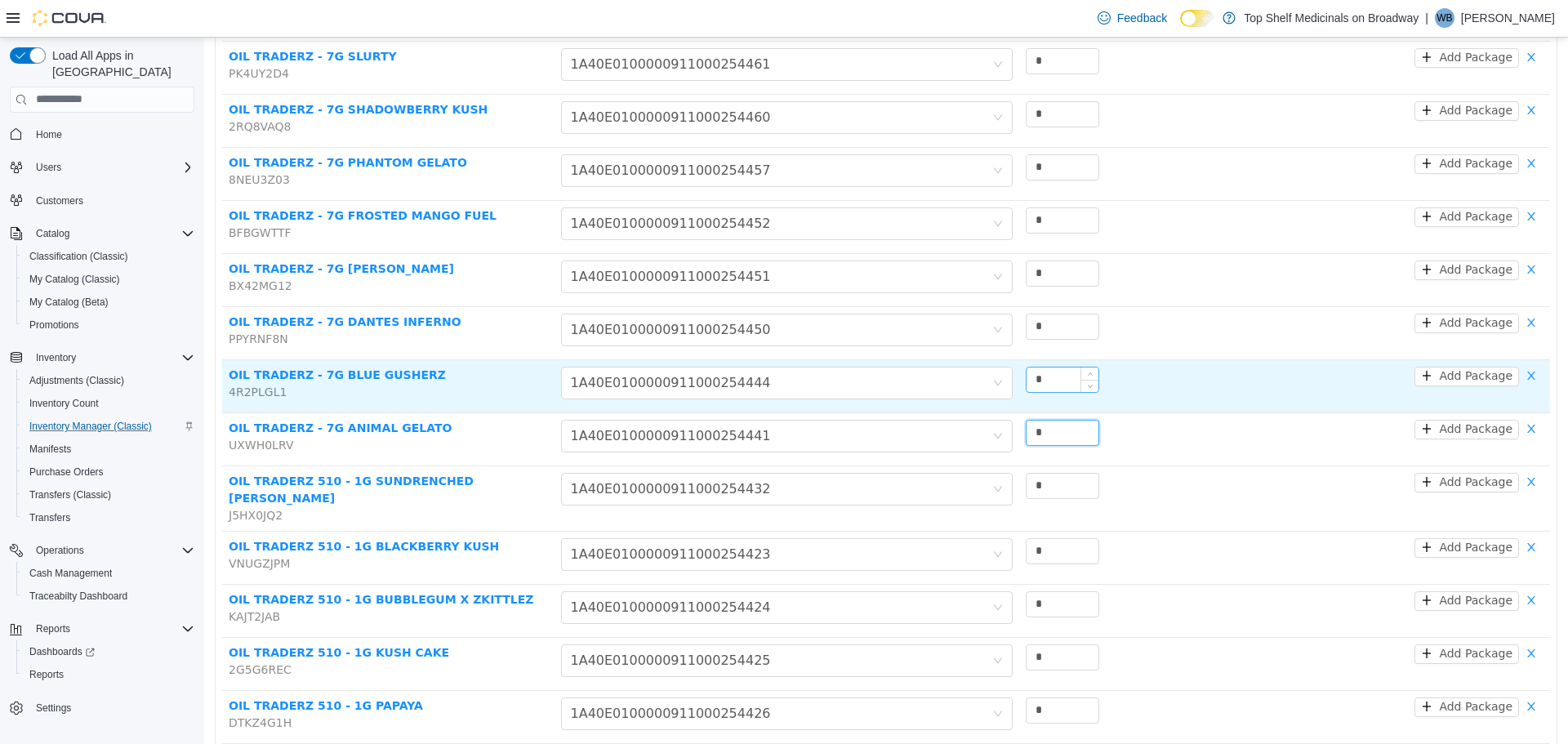
type input "*"
drag, startPoint x: 1047, startPoint y: 367, endPoint x: 948, endPoint y: 375, distance: 99.3
click at [948, 375] on tr "OIL TRADERZ - 7G BLUE GUSHERZ 4R2PLGL1 Choose Package 1A40E0100000911000254444 …" at bounding box center [885, 385] width 1328 height 53
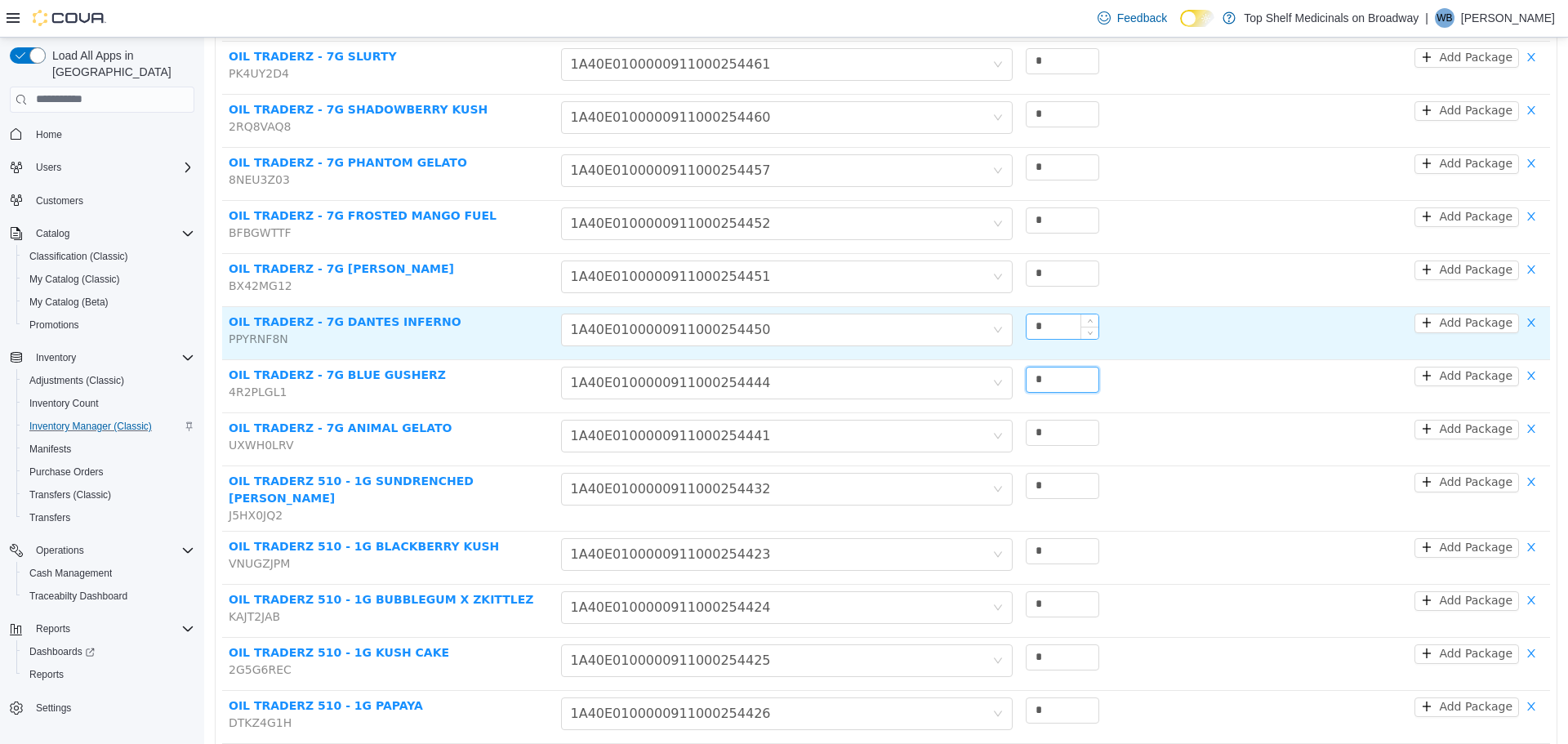
type input "*"
drag, startPoint x: 1055, startPoint y: 305, endPoint x: 950, endPoint y: 307, distance: 105.0
click at [950, 307] on tr "OIL TRADERZ - 7G DANTES INFERNO PPYRNF8N Choose Package 1A40E010000091100025445…" at bounding box center [885, 332] width 1328 height 53
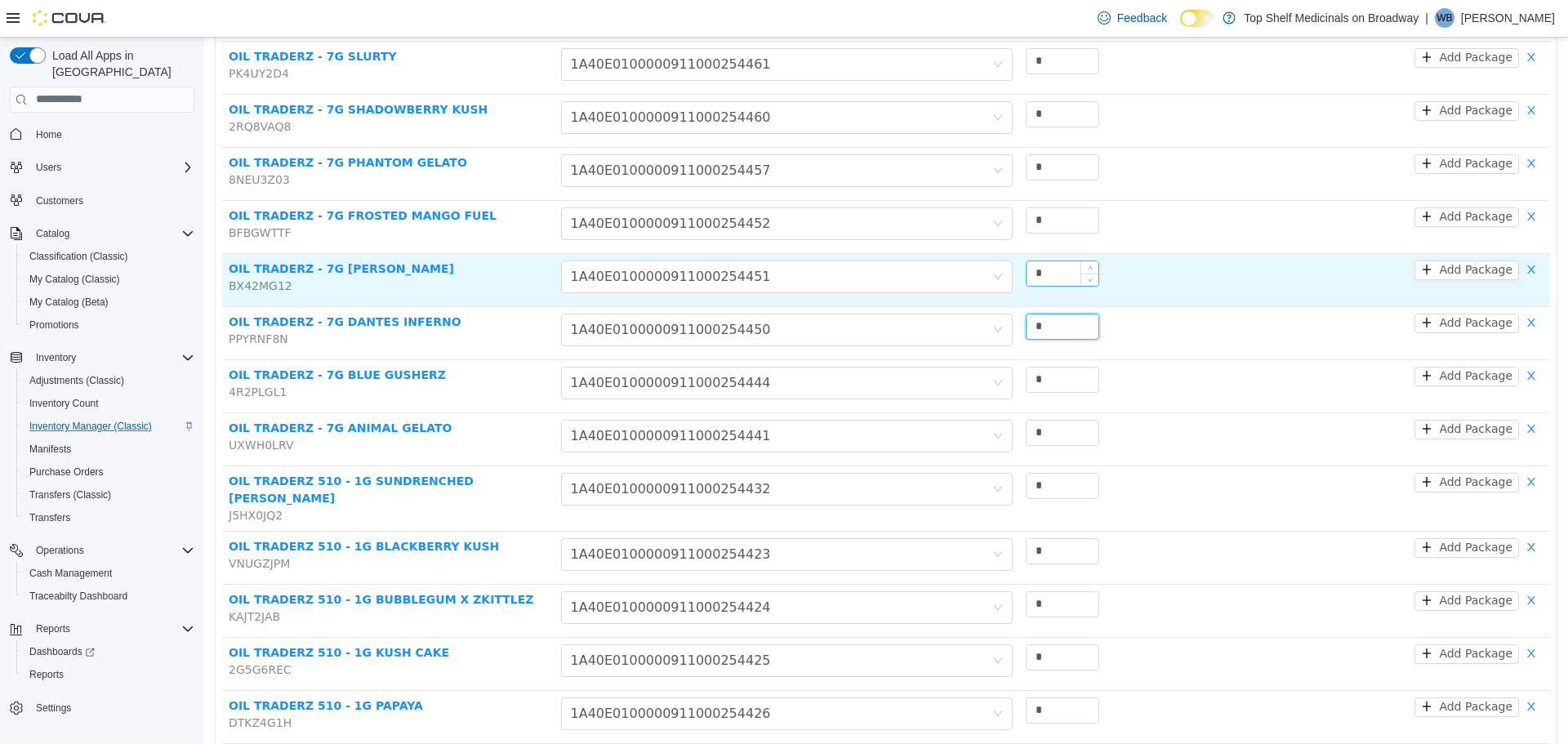
type input "*"
drag, startPoint x: 1042, startPoint y: 250, endPoint x: 972, endPoint y: 272, distance: 73.4
click at [972, 273] on tr "OIL TRADERZ - 7G DURBAN [PERSON_NAME] BX42MG12 Choose Package 1A40E010000091100…" at bounding box center [885, 279] width 1328 height 53
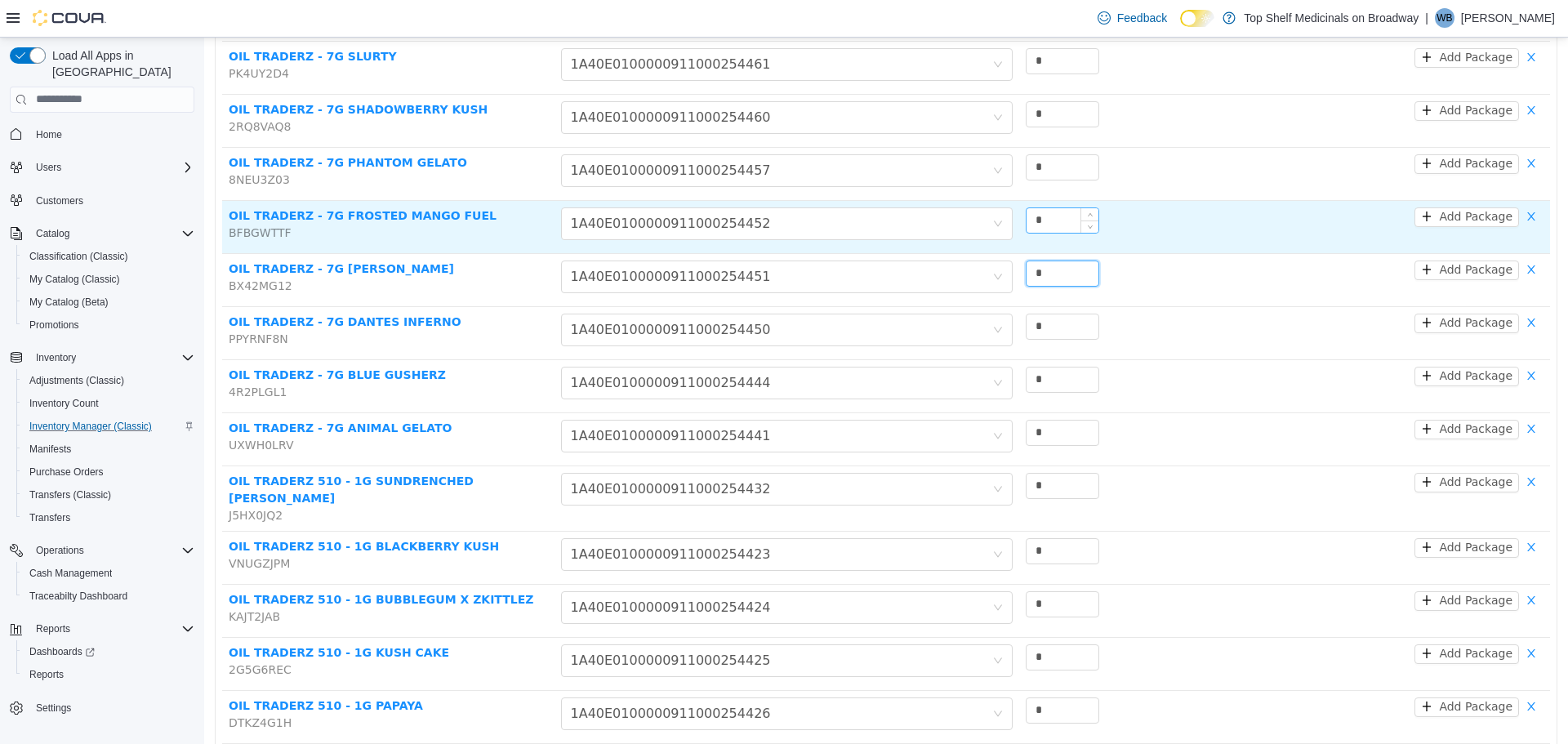
type input "*"
drag, startPoint x: 1038, startPoint y: 208, endPoint x: 1021, endPoint y: 208, distance: 17.0
click at [1027, 208] on input "*" at bounding box center [1063, 220] width 72 height 25
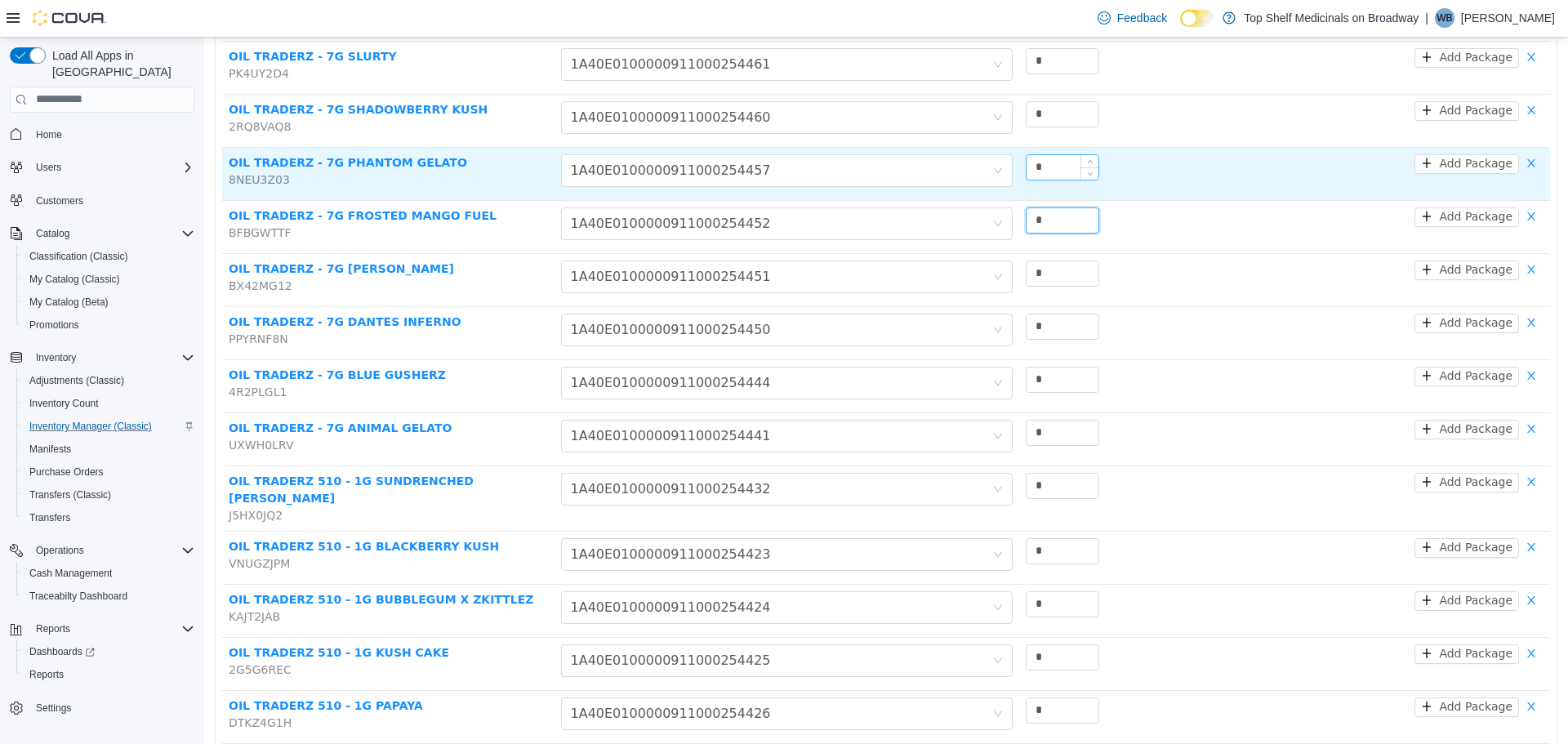
type input "*"
drag, startPoint x: 1051, startPoint y: 150, endPoint x: 1019, endPoint y: 159, distance: 33.2
click at [1027, 158] on input "*" at bounding box center [1063, 166] width 72 height 25
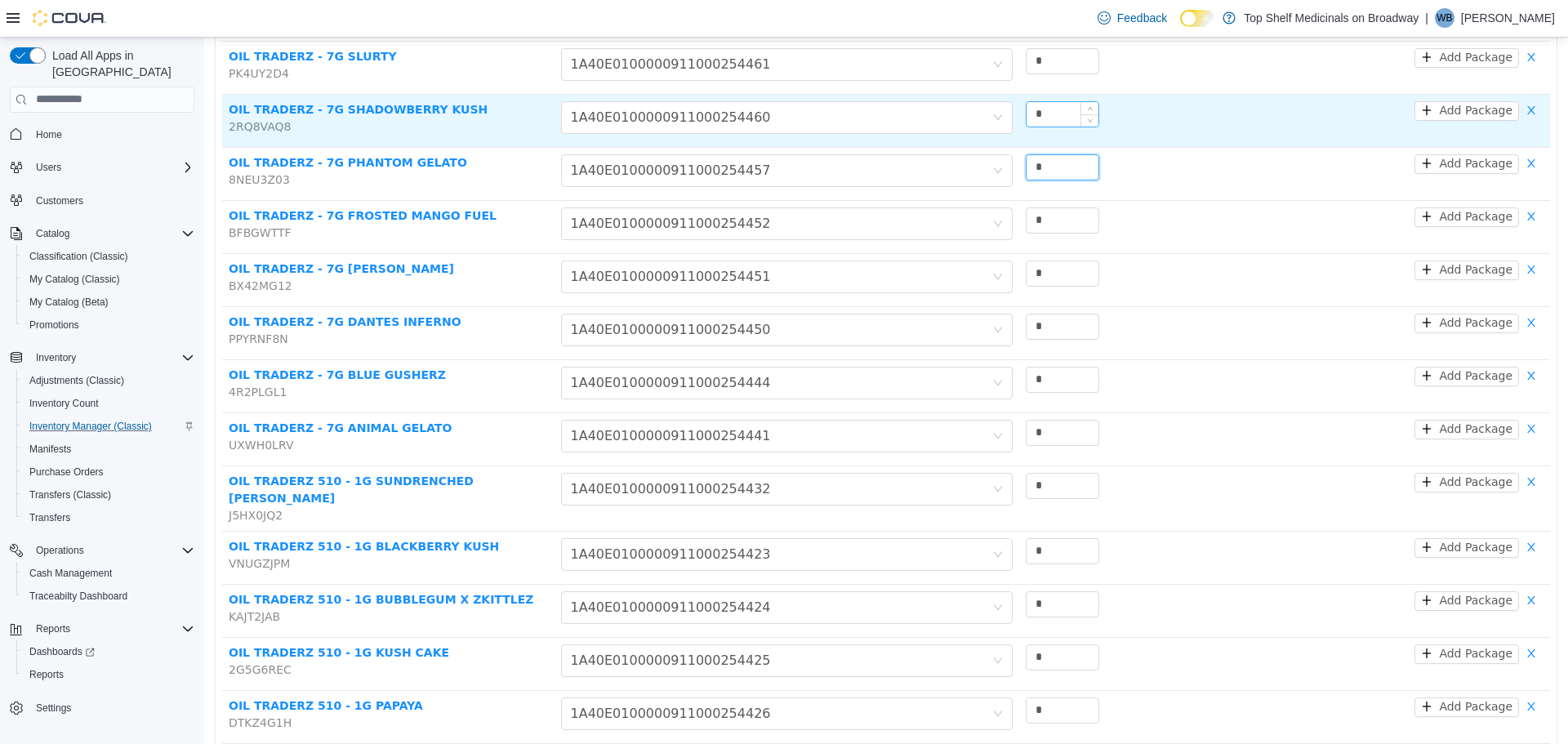
type input "*"
drag, startPoint x: 1048, startPoint y: 99, endPoint x: 999, endPoint y: 110, distance: 50.2
click at [1001, 109] on tr "OIL TRADERZ - 7G SHADOWBERRY KUSH 2RQ8VAQ8 Choose Package 1A40E0100000911000254…" at bounding box center [885, 119] width 1328 height 53
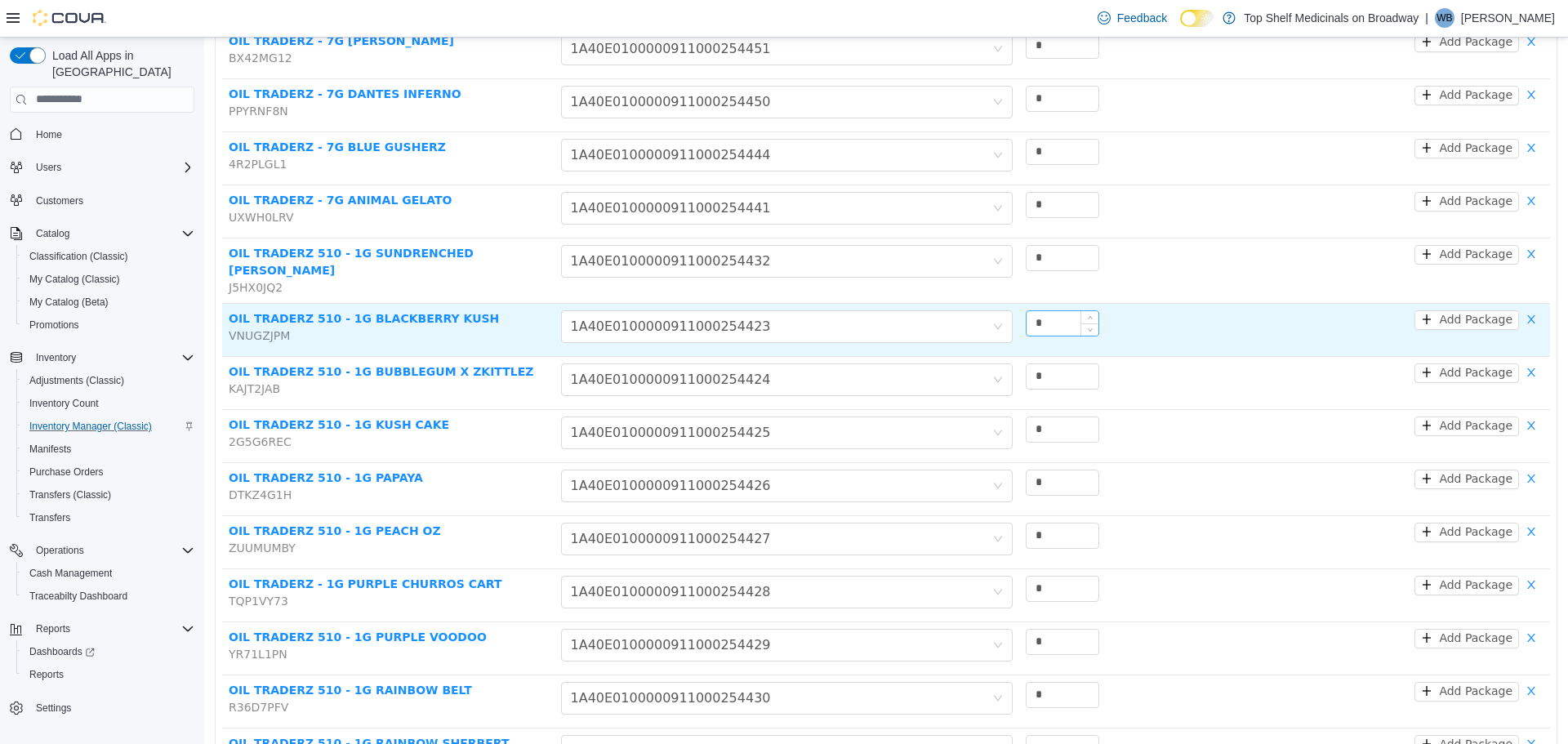
scroll to position [926, 0]
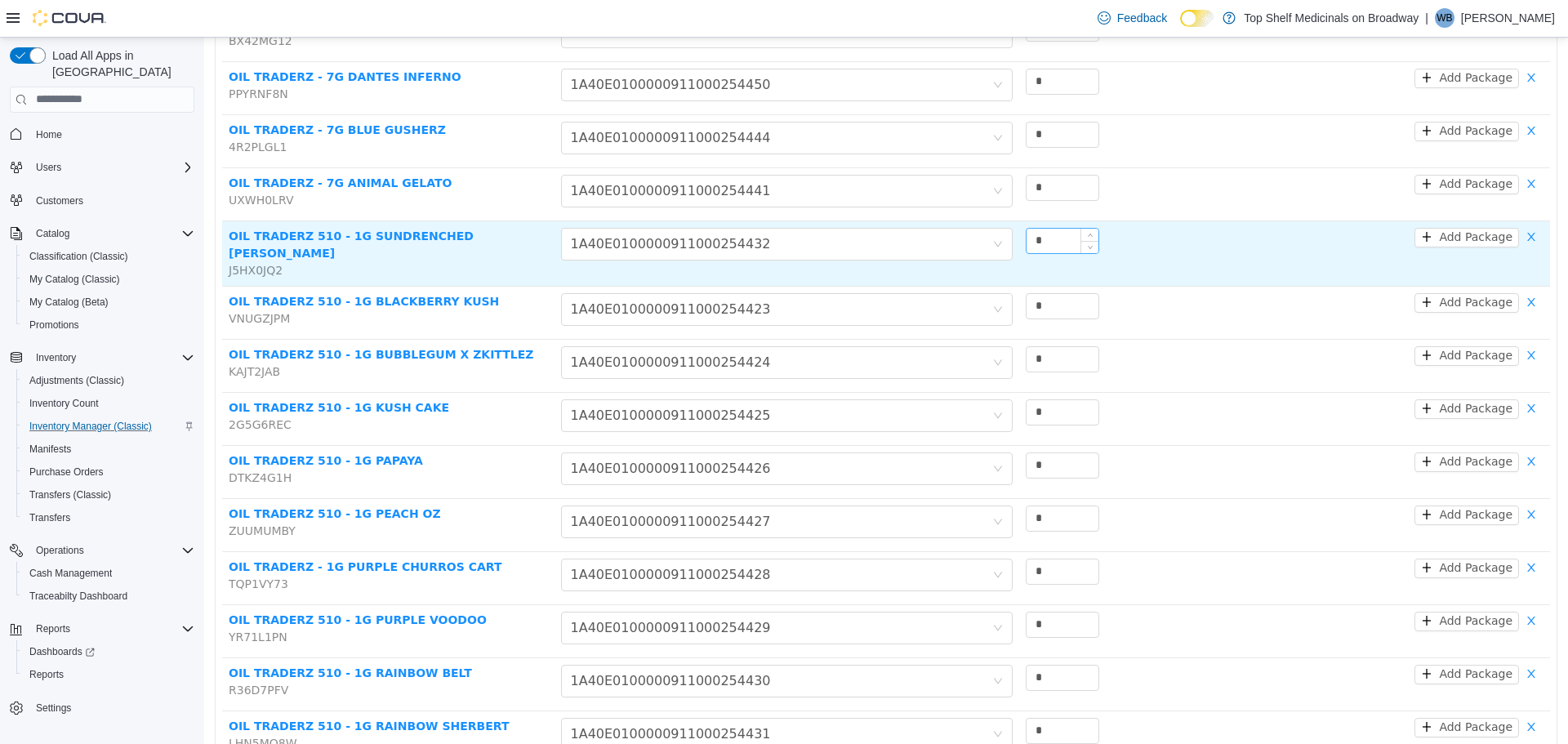
type input "*"
drag, startPoint x: 1049, startPoint y: 230, endPoint x: 935, endPoint y: 249, distance: 115.6
click at [935, 249] on tr "OIL TRADERZ 510 - 1G SUNDRENCHED [PERSON_NAME] J5HX0JQ2 Choose Package 1A40E010…" at bounding box center [885, 254] width 1328 height 66
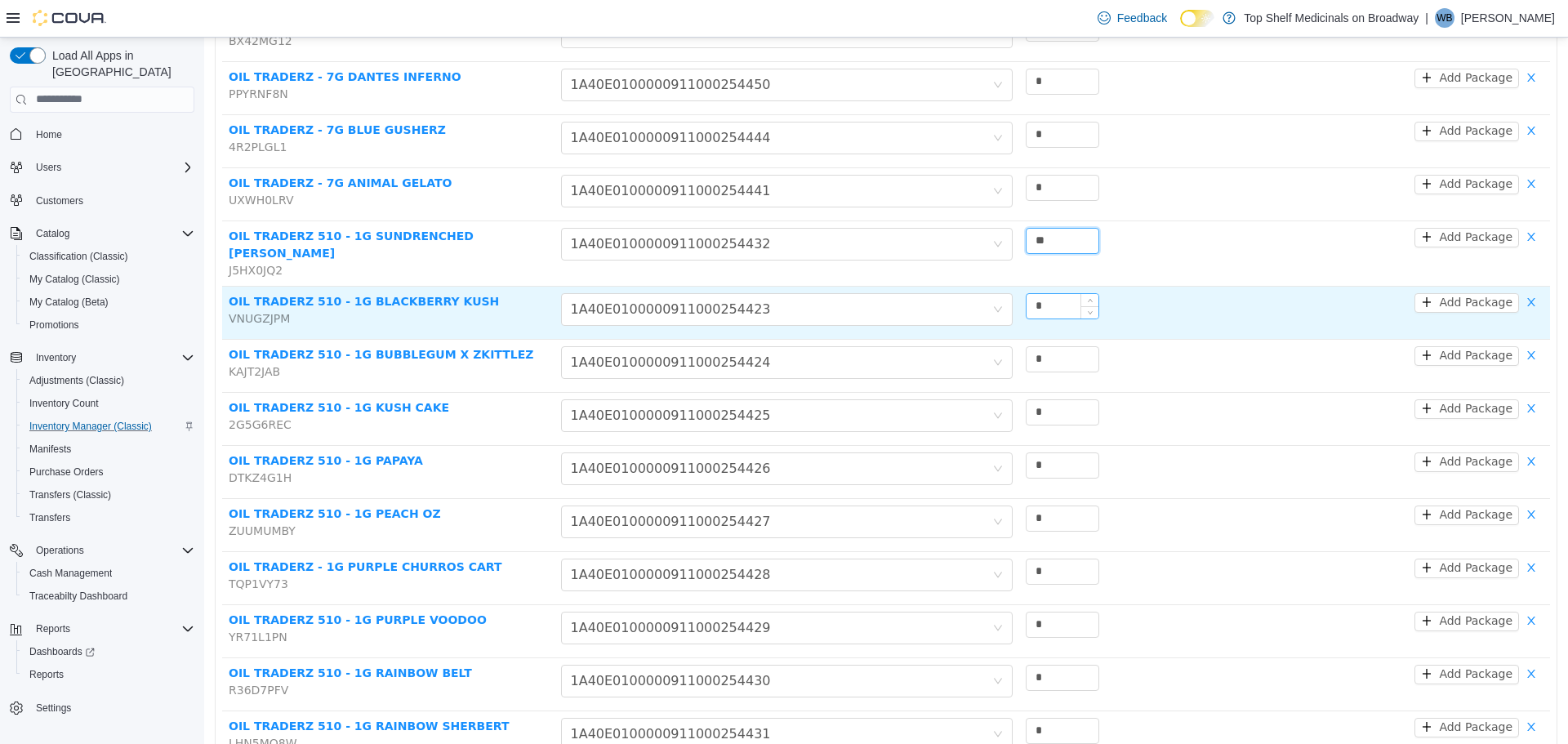
type input "**"
drag, startPoint x: 1051, startPoint y: 288, endPoint x: 985, endPoint y: 304, distance: 67.9
click at [985, 304] on tr "OIL TRADERZ 510 - 1G BLACKBERRY KUSH VNUGZJPM Choose Package 1A40E0100000911000…" at bounding box center [885, 311] width 1328 height 53
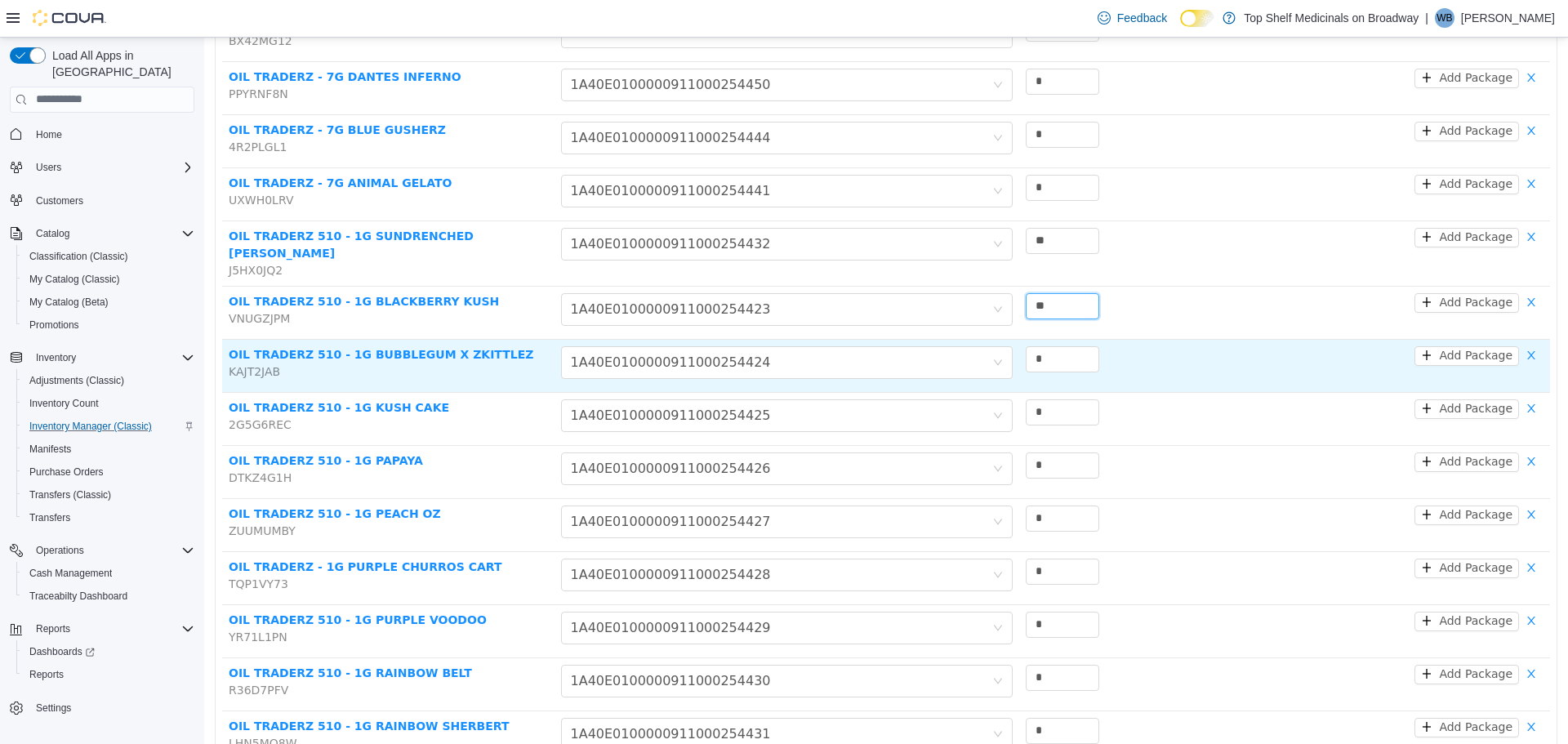
type input "**"
drag, startPoint x: 995, startPoint y: 362, endPoint x: 1012, endPoint y: 373, distance: 20.2
click at [988, 365] on tr "OIL TRADERZ 510 - 1G BUBBLEGUM X ZKITTLEZ KAJT2JAB Choose Package 1A40E01000009…" at bounding box center [885, 365] width 1328 height 53
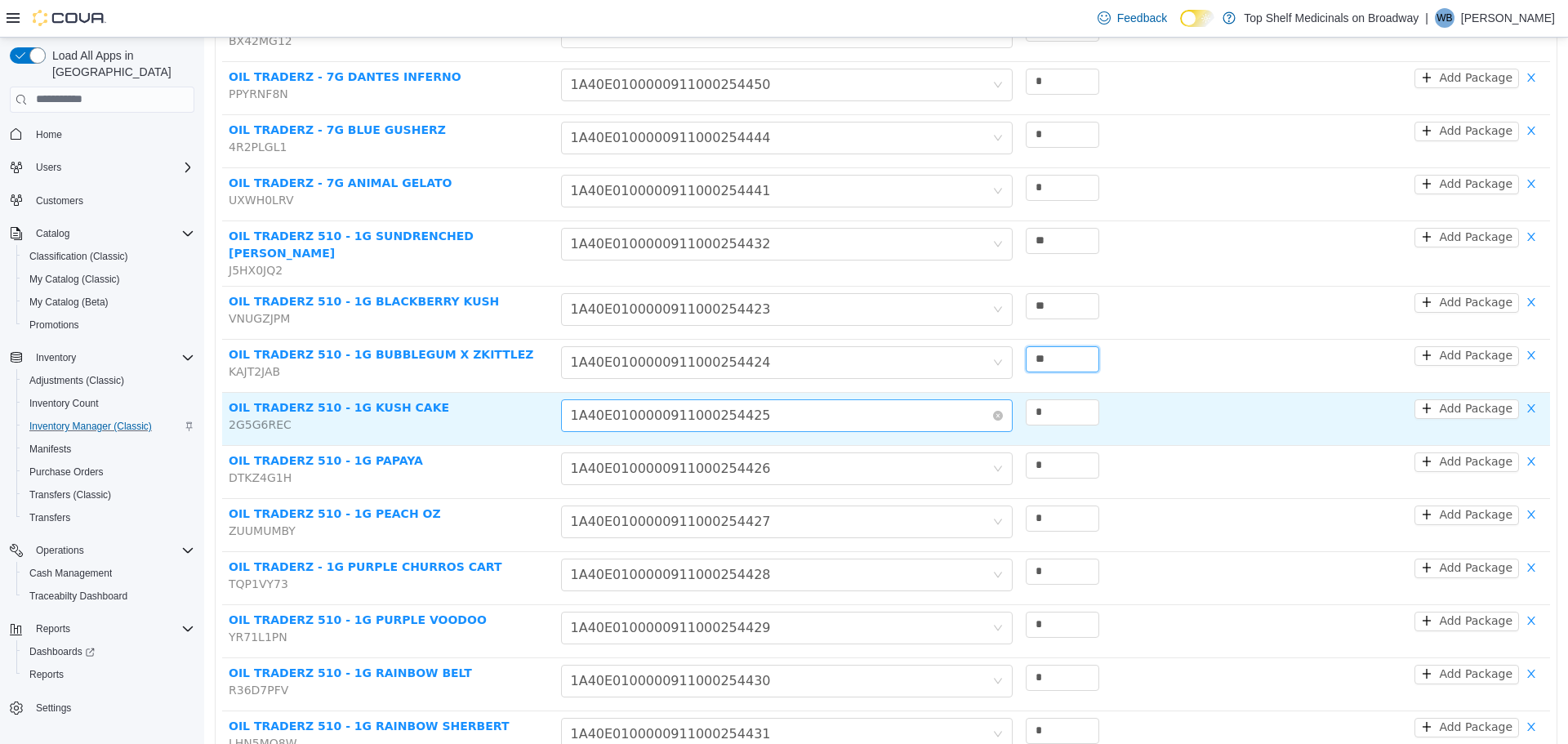
type input "**"
click at [1000, 405] on tr "OIL TRADERZ 510 - 1G KUSH CAKE 2G5G6REC Choose Package 1A40E0100000911000254425…" at bounding box center [885, 418] width 1328 height 53
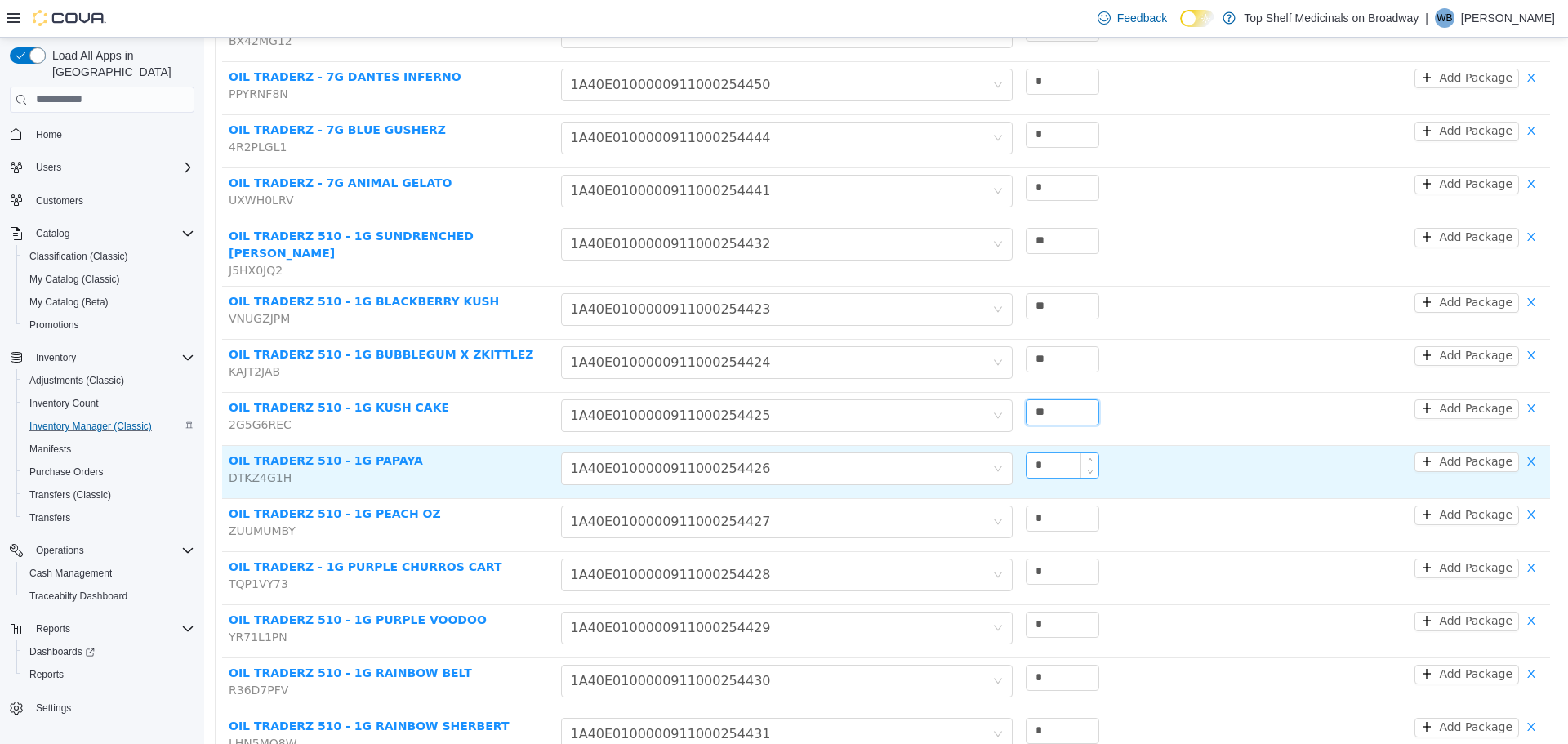
type input "**"
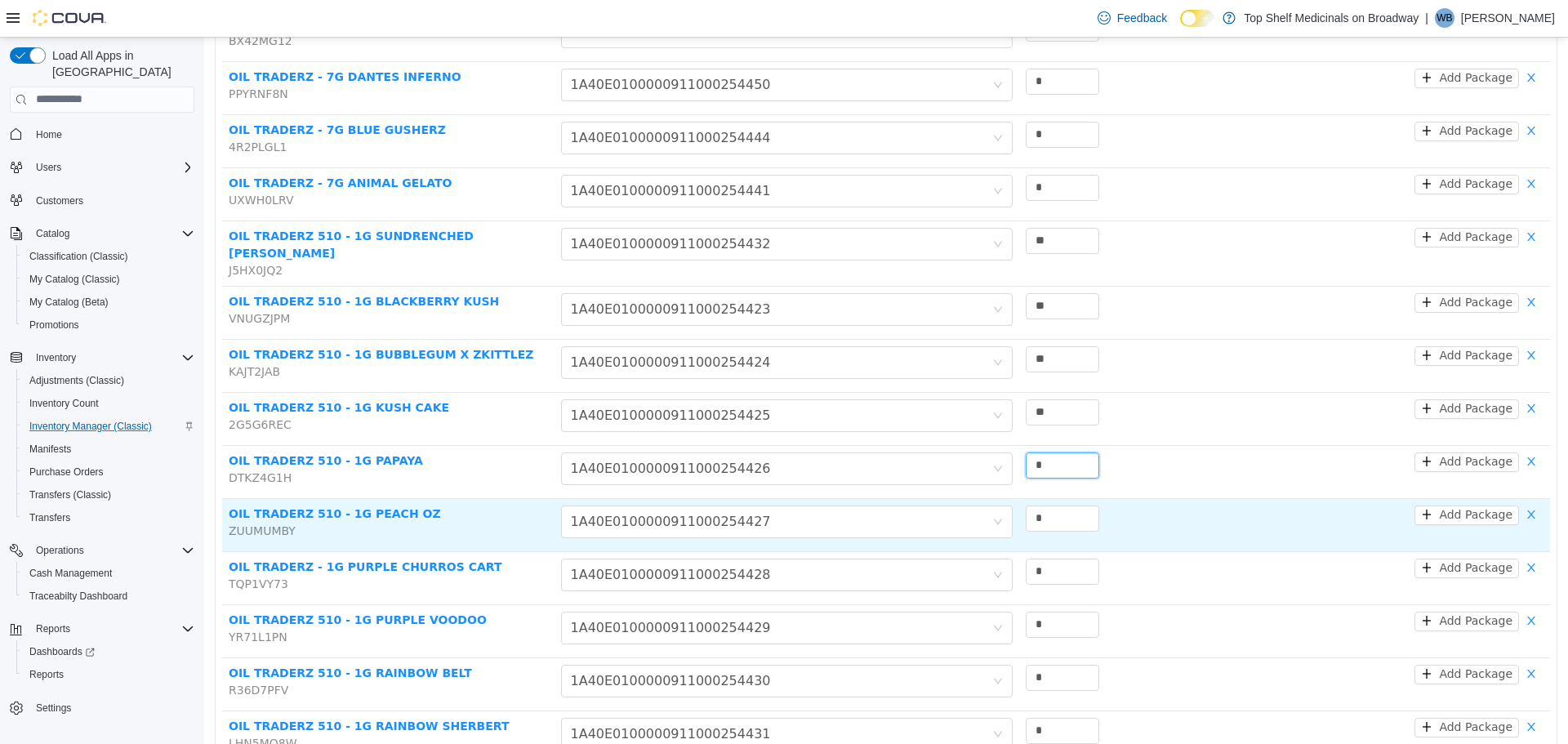
drag, startPoint x: 1058, startPoint y: 453, endPoint x: 1056, endPoint y: 476, distance: 23.1
click at [1002, 468] on tr "OIL TRADERZ 510 - 1G PAPAYA DTKZ4G1H Choose Package 1A40E0100000911000254426 * …" at bounding box center [885, 470] width 1328 height 53
type input "**"
drag, startPoint x: 1056, startPoint y: 493, endPoint x: 1001, endPoint y: 506, distance: 56.5
click at [1001, 506] on tr "OIL TRADERZ 510 - 1G PEACH OZ ZUUMUMBY Choose Package 1A40E0100000911000254427 …" at bounding box center [885, 524] width 1328 height 53
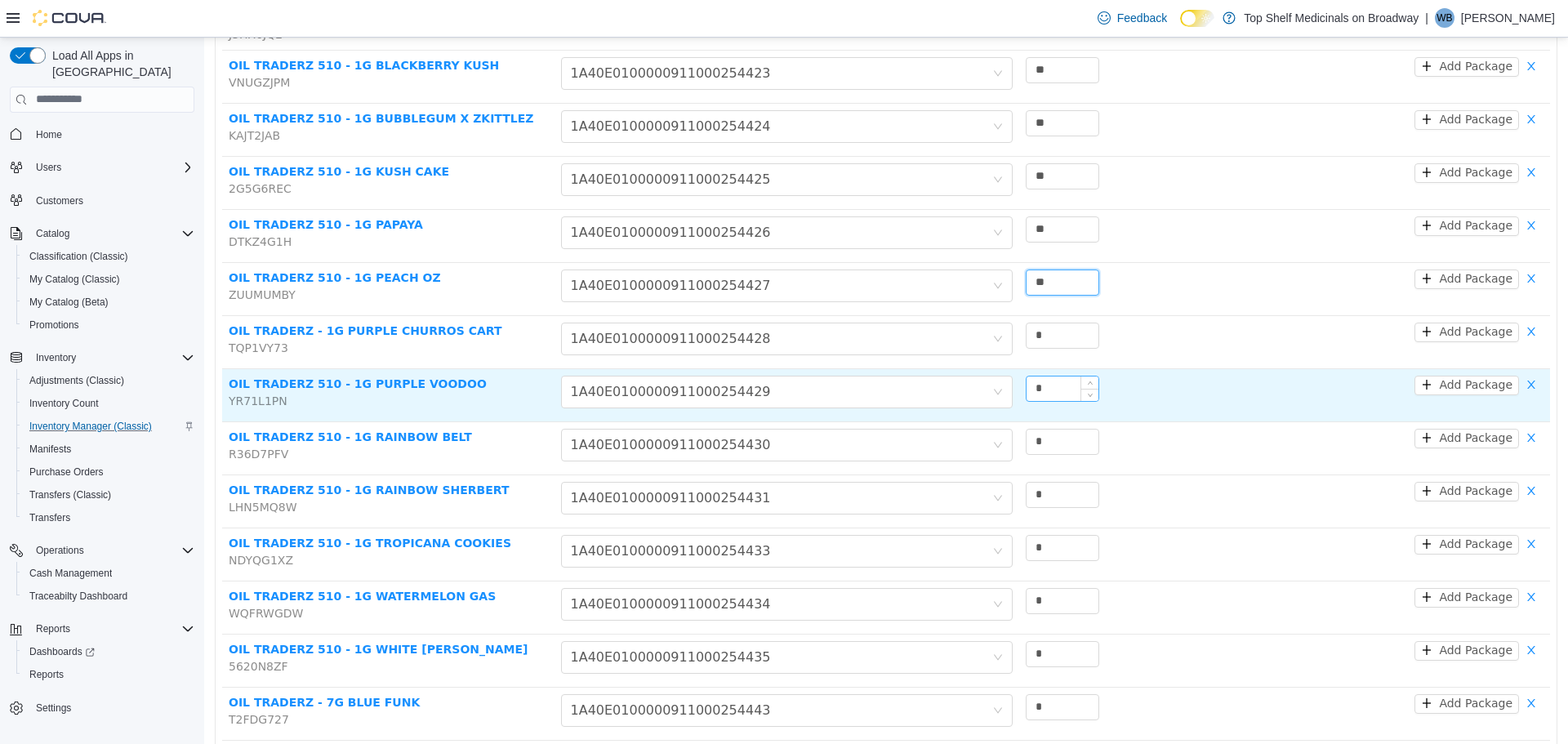
scroll to position [1171, 0]
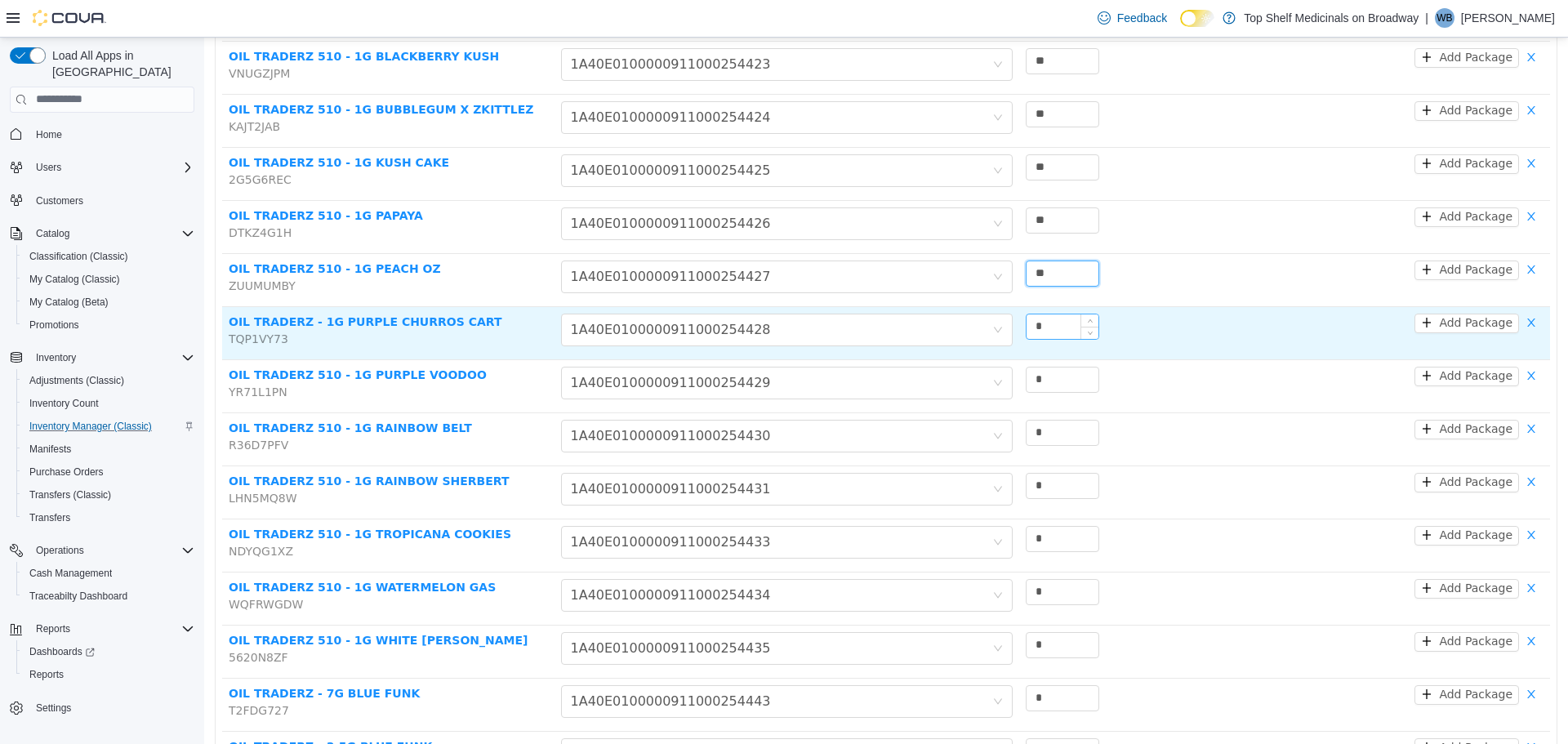
type input "**"
drag, startPoint x: 1038, startPoint y: 304, endPoint x: 1012, endPoint y: 311, distance: 26.9
click at [1019, 310] on td "*" at bounding box center [1118, 332] width 199 height 53
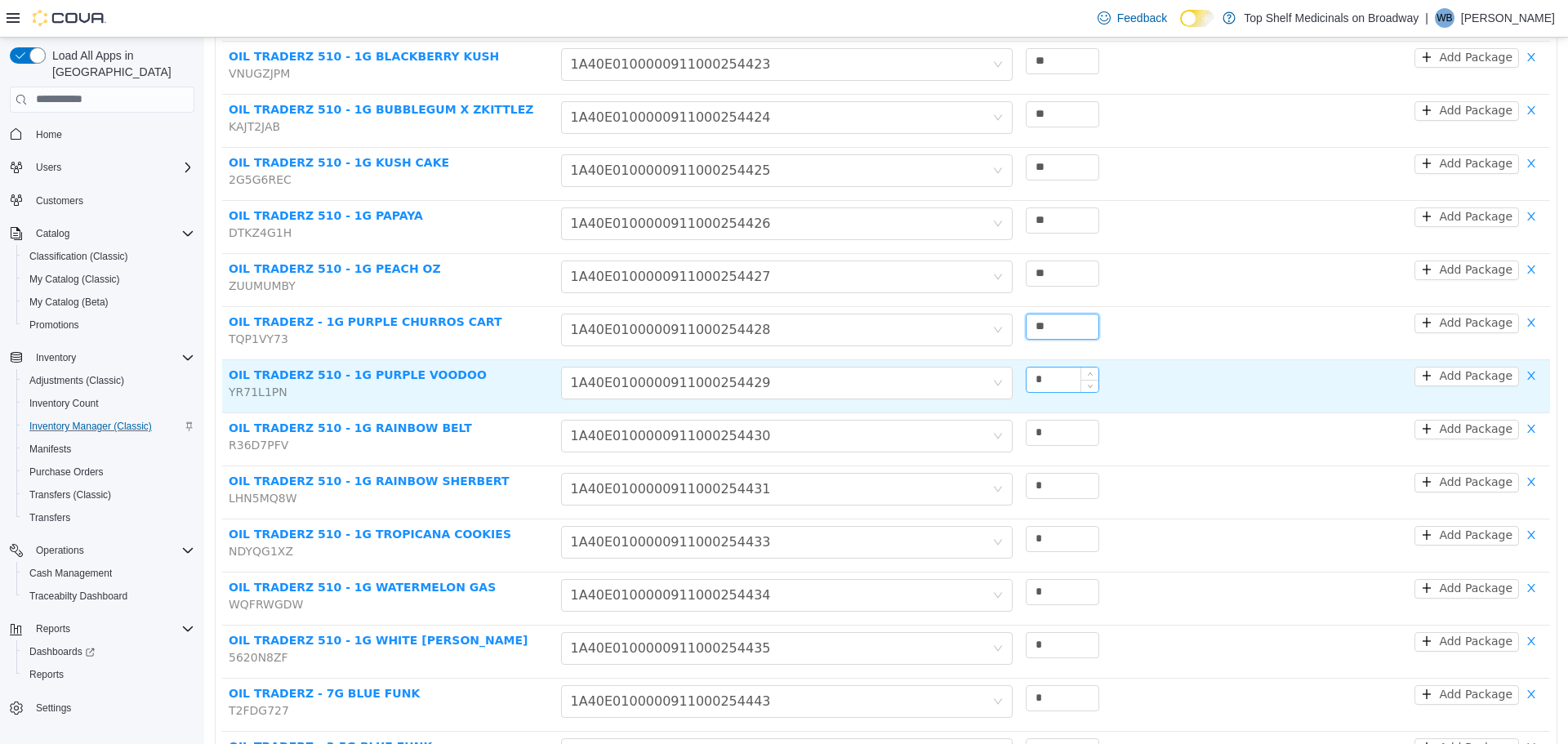
type input "**"
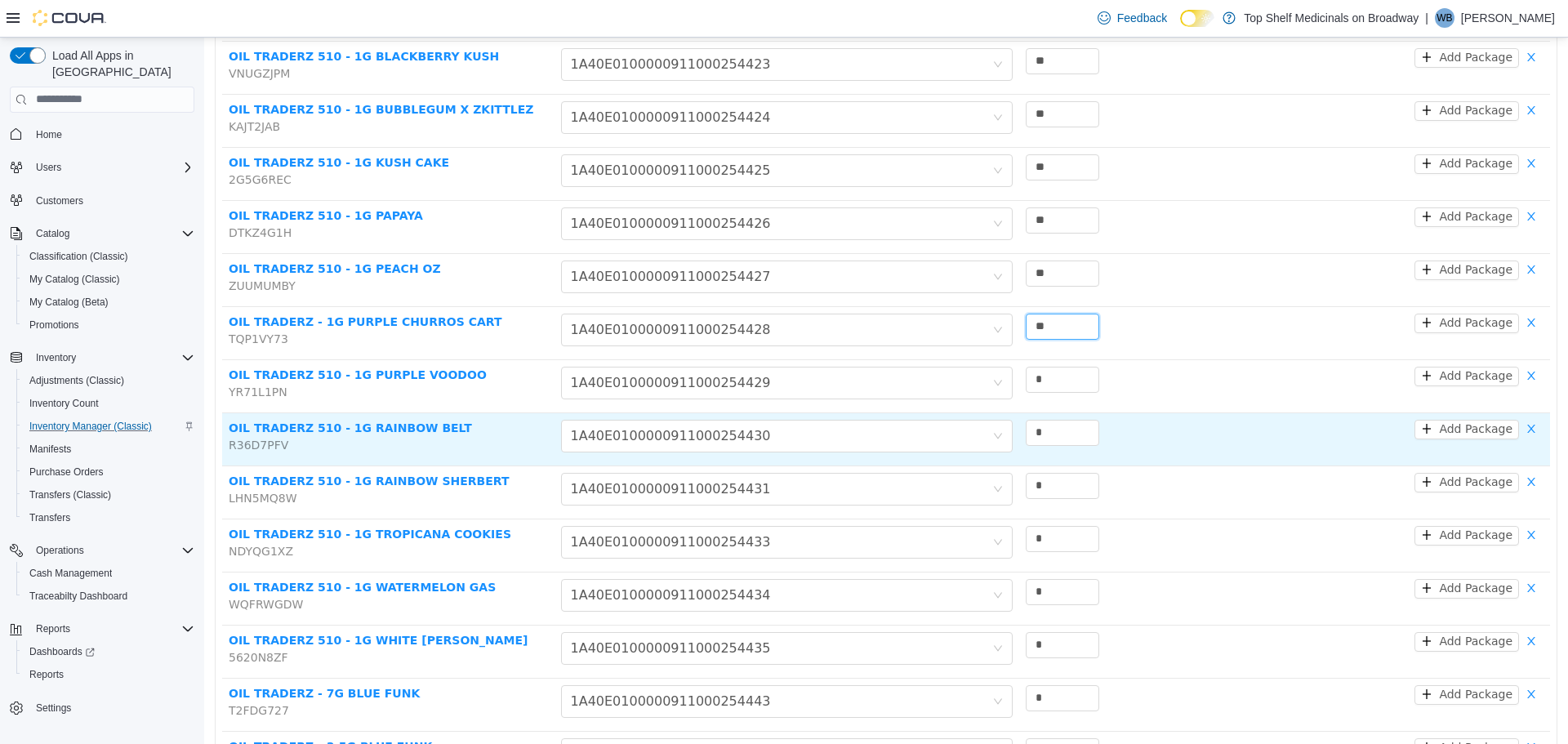
drag, startPoint x: 1054, startPoint y: 360, endPoint x: 969, endPoint y: 390, distance: 90.1
click at [970, 390] on tbody "CANNASSEUR DABS - 28G [PERSON_NAME] MOUNTAIN FIZZ P3PVDFUJ Choose Package 1A40E…" at bounding box center [885, 213] width 1328 height 2199
type input "**"
drag, startPoint x: 1035, startPoint y: 400, endPoint x: 955, endPoint y: 427, distance: 84.4
click at [951, 427] on tr "OIL TRADERZ 510 - 1G RAINBOW BELT R36D7PFV Choose Package 1A40E0100000911000254…" at bounding box center [885, 439] width 1328 height 53
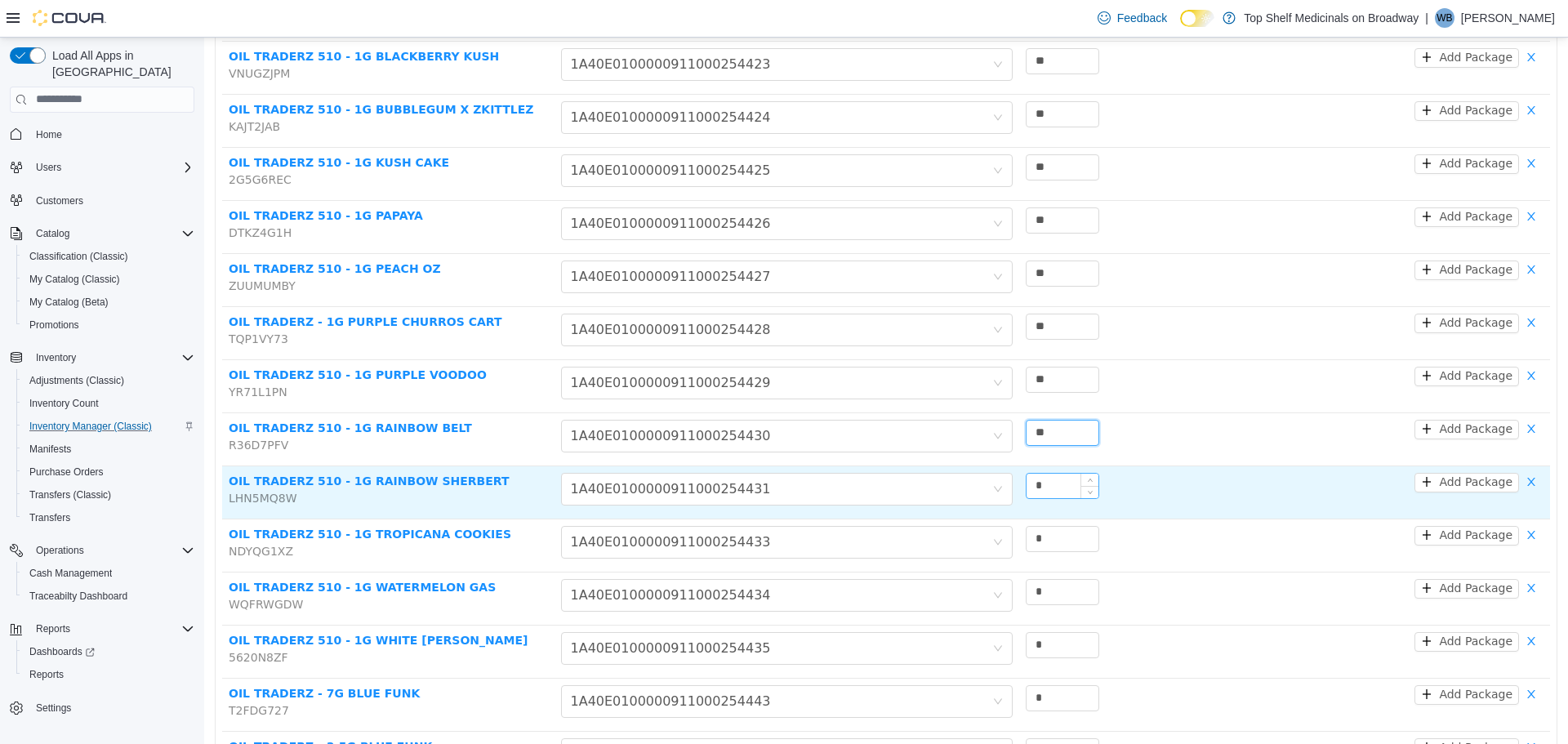
type input "**"
drag, startPoint x: 1057, startPoint y: 460, endPoint x: 968, endPoint y: 487, distance: 93.0
click at [968, 487] on tr "OIL TRADERZ 510 - 1G RAINBOW SHERBERT LHN5MQ8W Choose Package 1A40E010000091100…" at bounding box center [885, 491] width 1328 height 53
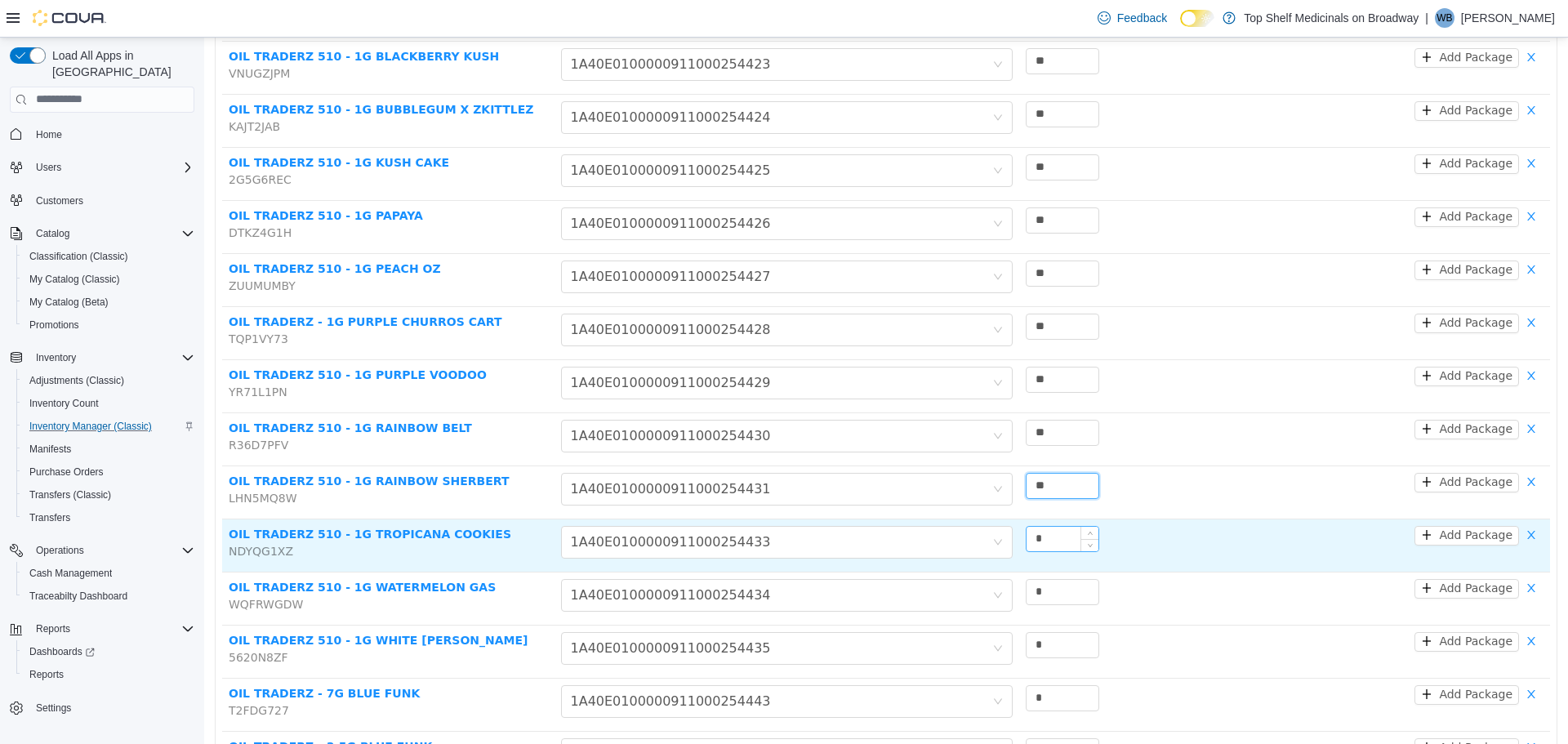
type input "**"
drag, startPoint x: 1053, startPoint y: 509, endPoint x: 1007, endPoint y: 531, distance: 51.0
click at [1007, 530] on tr "OIL TRADERZ 510 - 1G TROPICANA COOKIES NDYQG1XZ Choose Package 1A40E01000009110…" at bounding box center [885, 544] width 1328 height 53
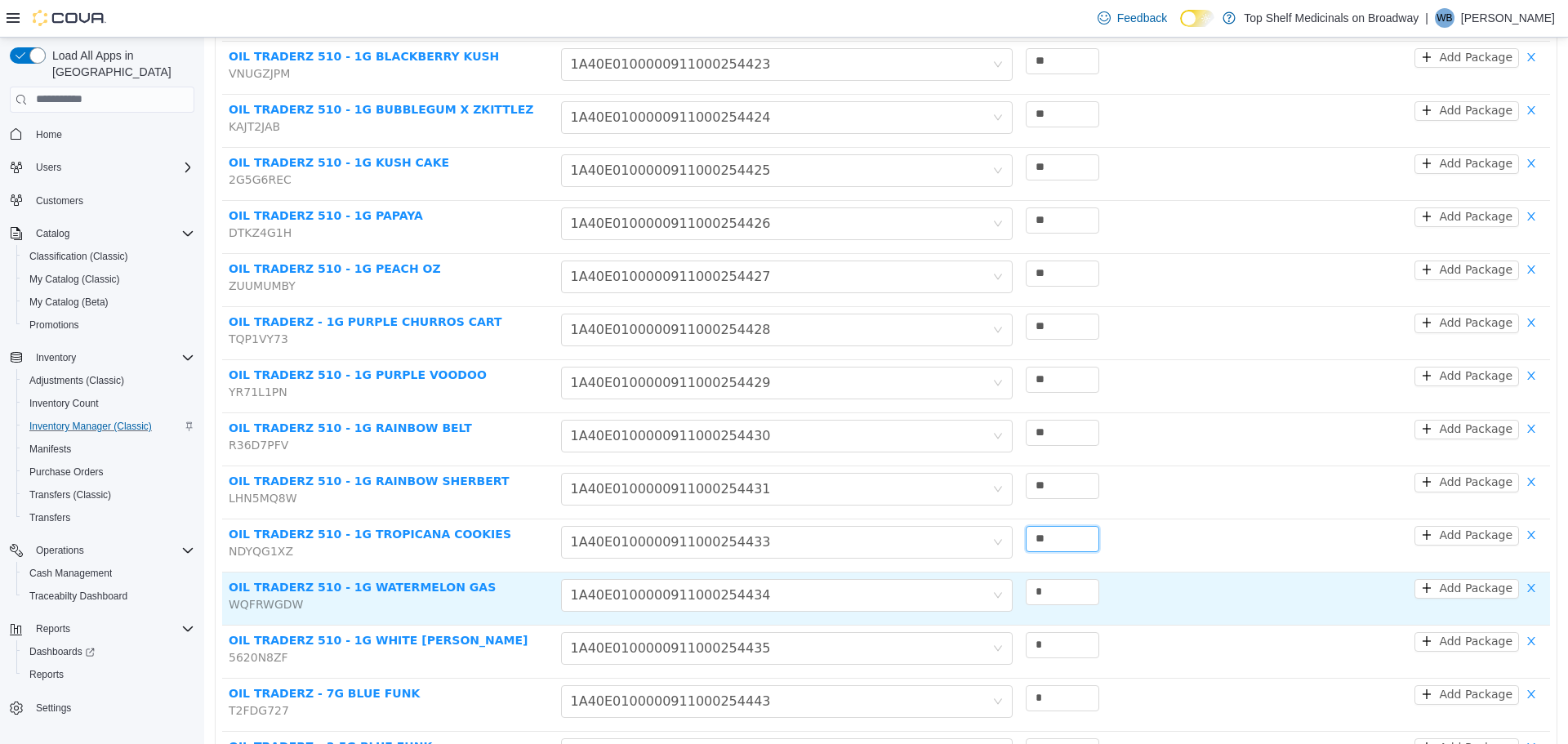
type input "**"
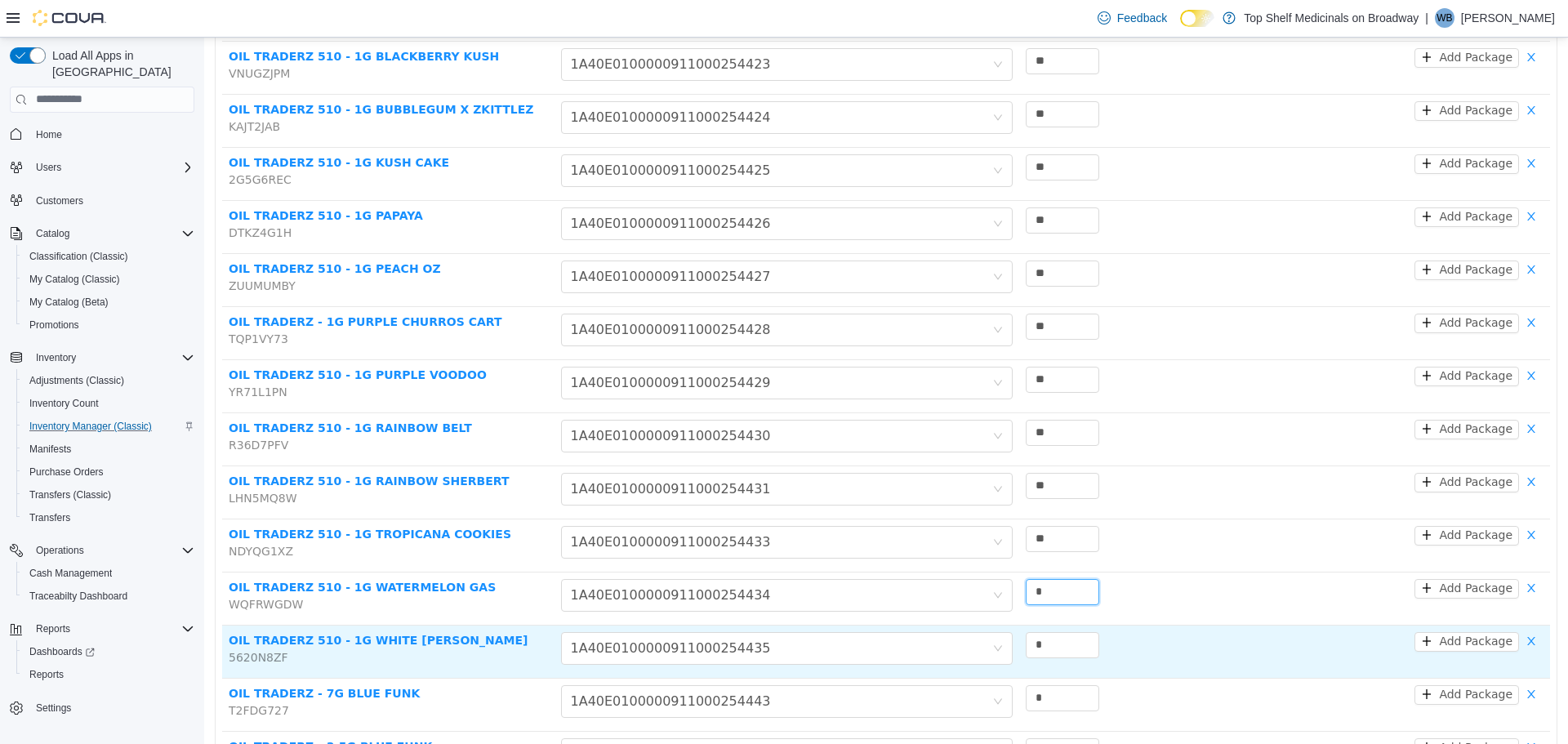
click at [989, 601] on tbody "CANNASSEUR DABS - 28G [PERSON_NAME] MOUNTAIN FIZZ P3PVDFUJ Choose Package 1A40E…" at bounding box center [885, 213] width 1328 height 2199
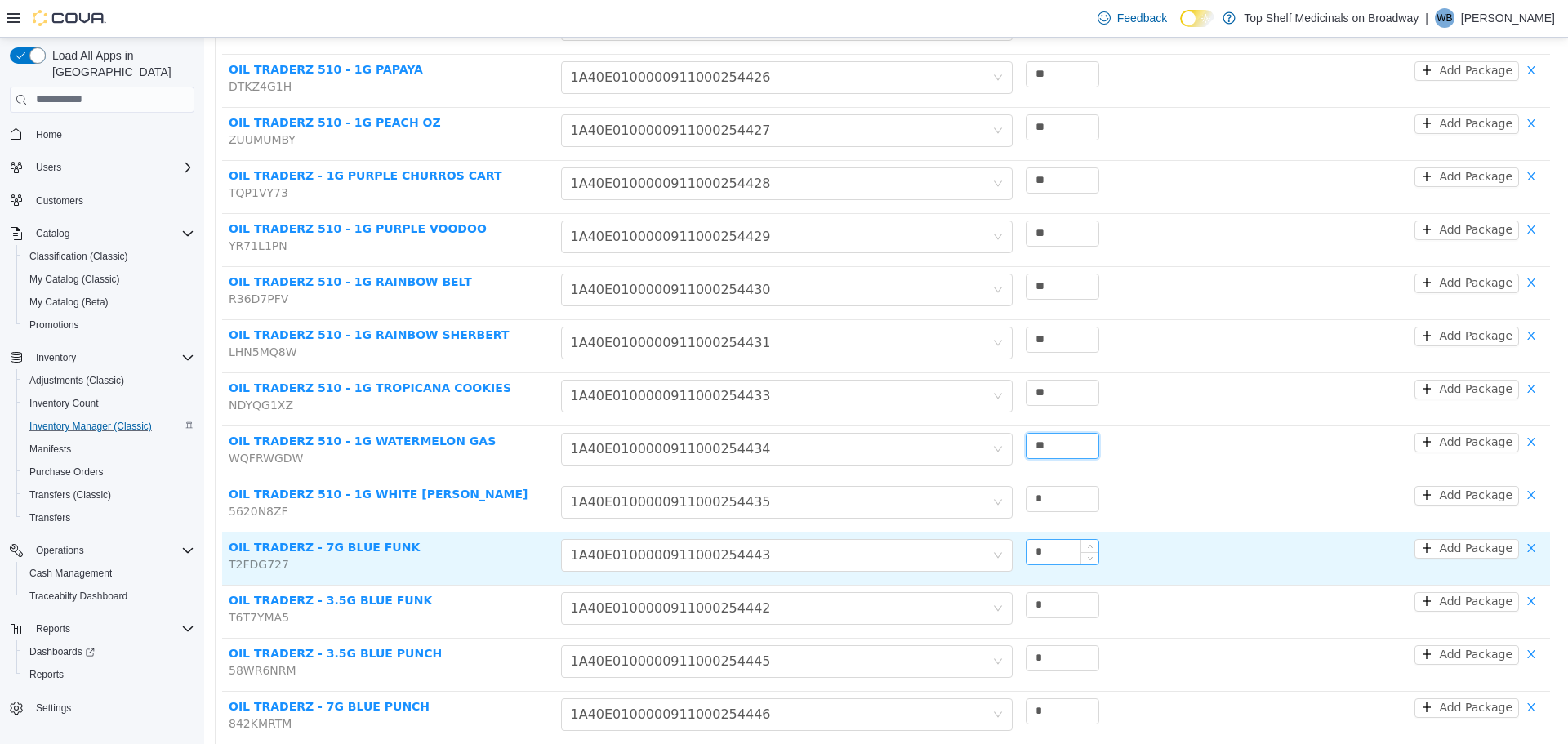
scroll to position [1334, 0]
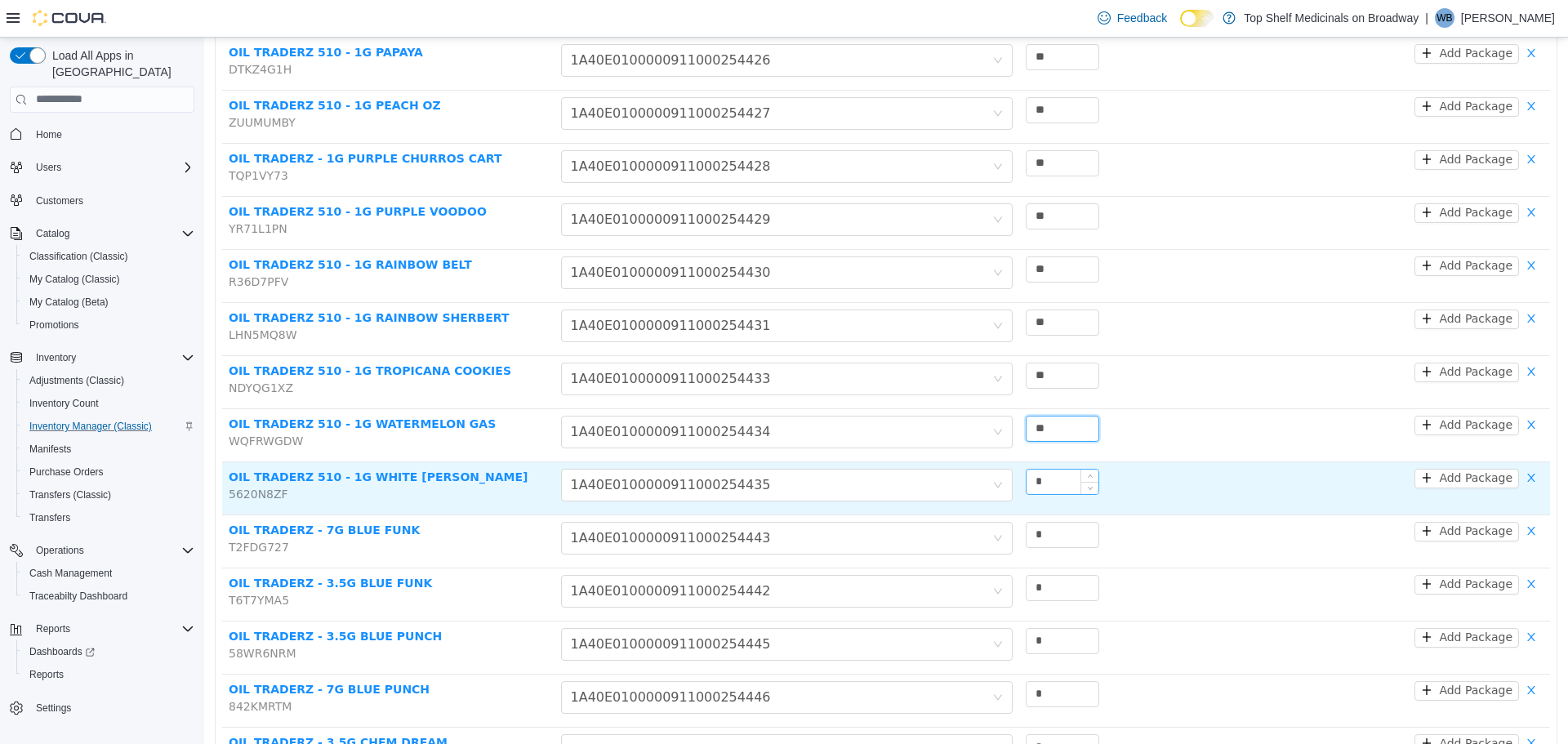
type input "**"
drag, startPoint x: 1050, startPoint y: 452, endPoint x: 967, endPoint y: 477, distance: 86.7
click at [960, 477] on tr "OIL TRADERZ 510 - 1G WHITE [PERSON_NAME] 5620N8ZF Choose Package 1A40E010000091…" at bounding box center [885, 487] width 1328 height 53
type input "**"
click at [1206, 462] on td "**" at bounding box center [1118, 487] width 199 height 53
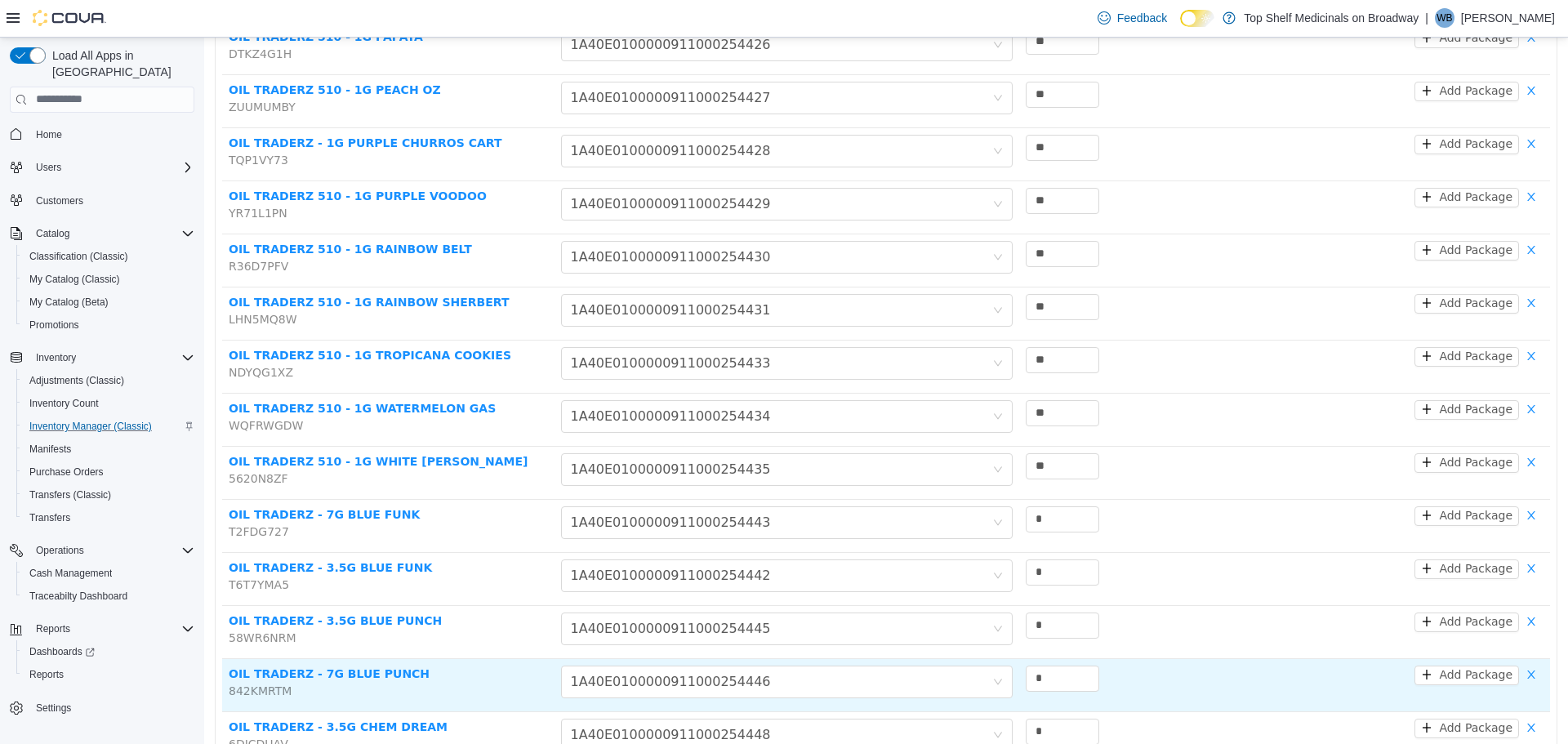
scroll to position [1498, 0]
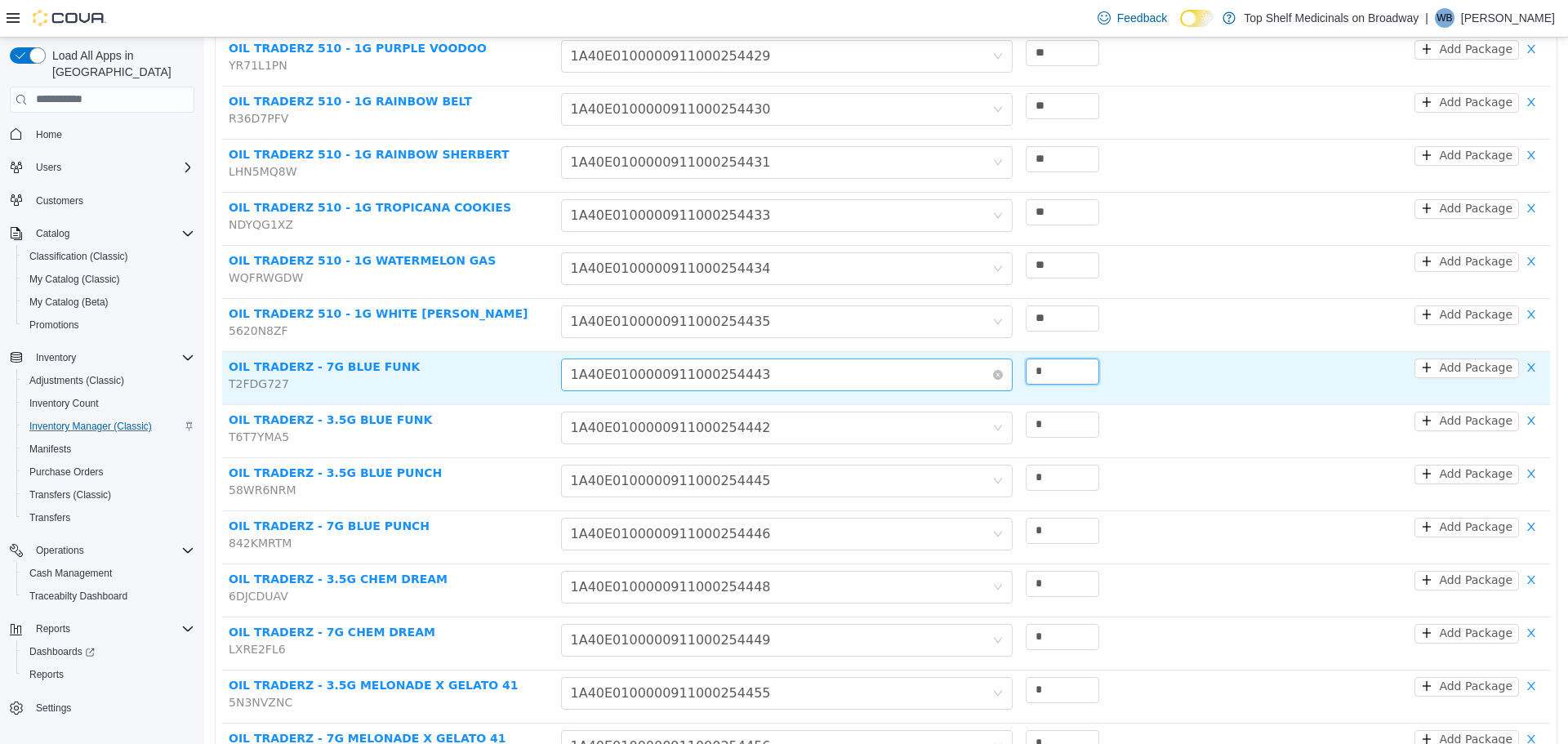
drag, startPoint x: 1047, startPoint y: 348, endPoint x: 947, endPoint y: 350, distance: 100.0
click at [947, 351] on tr "OIL TRADERZ - 7G BLUE FUNK T2FDG727 Choose Package 1A40E0100000911000254443 * A…" at bounding box center [885, 377] width 1328 height 53
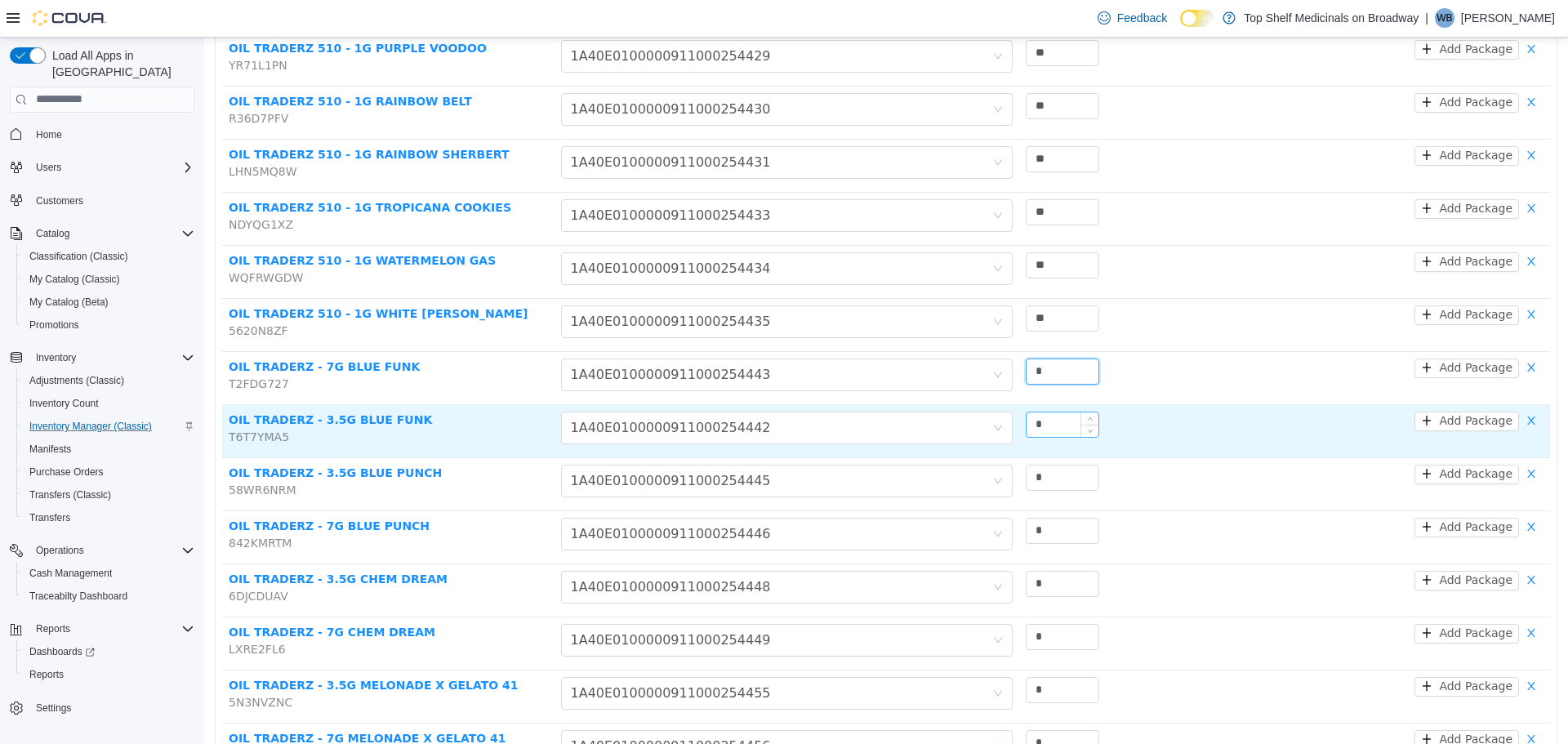
type input "*"
drag, startPoint x: 1046, startPoint y: 397, endPoint x: 1008, endPoint y: 401, distance: 38.2
click at [1010, 404] on tr "OIL TRADERZ - 3.5G BLUE FUNK T6T7YMA5 Choose Package 1A40E0100000911000254442 *…" at bounding box center [885, 430] width 1328 height 53
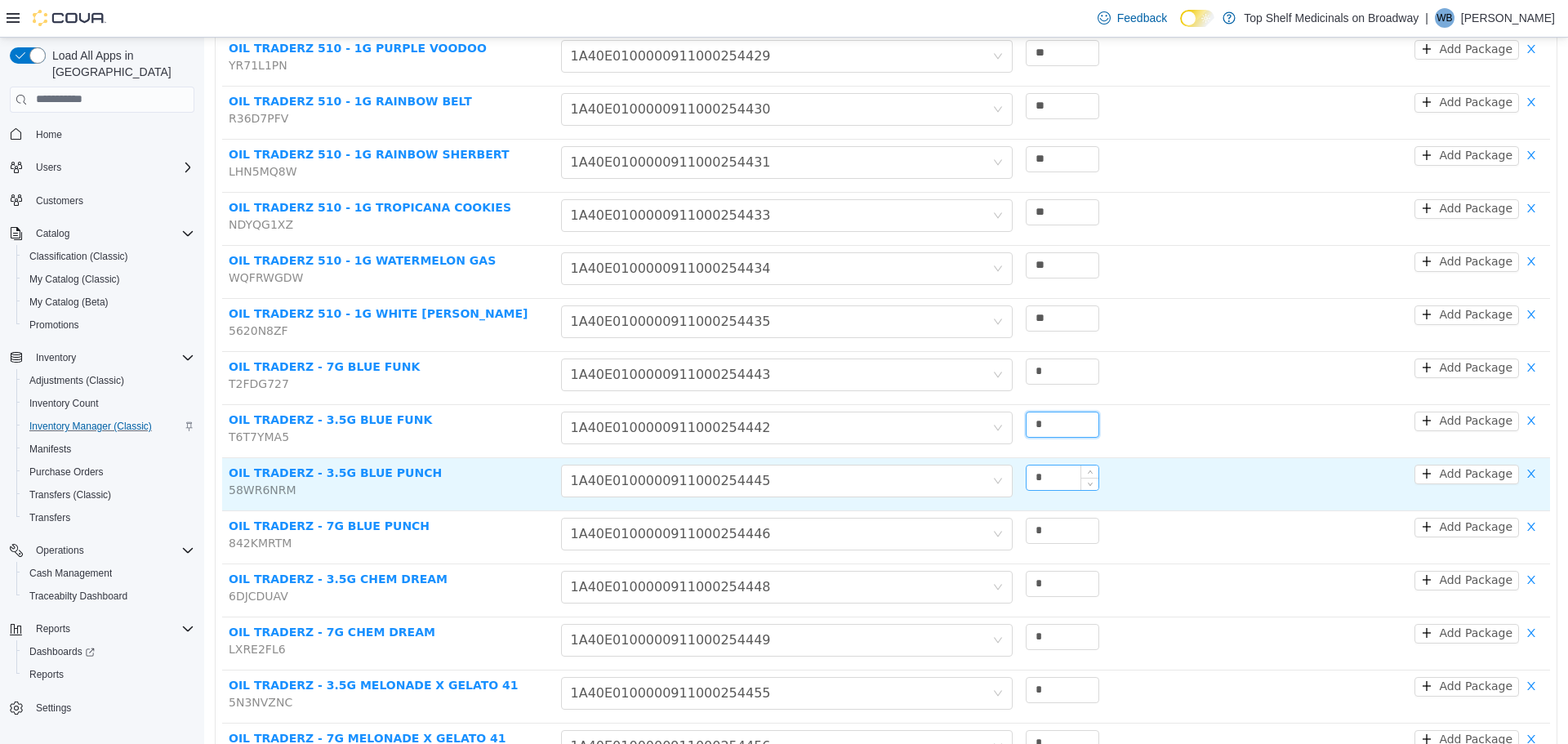
type input "*"
drag, startPoint x: 1057, startPoint y: 451, endPoint x: 971, endPoint y: 476, distance: 89.6
click at [971, 476] on tr "OIL TRADERZ - 3.5G BLUE PUNCH 58WR6NRM Choose Package 1A40E0100000911000254445 …" at bounding box center [885, 483] width 1328 height 53
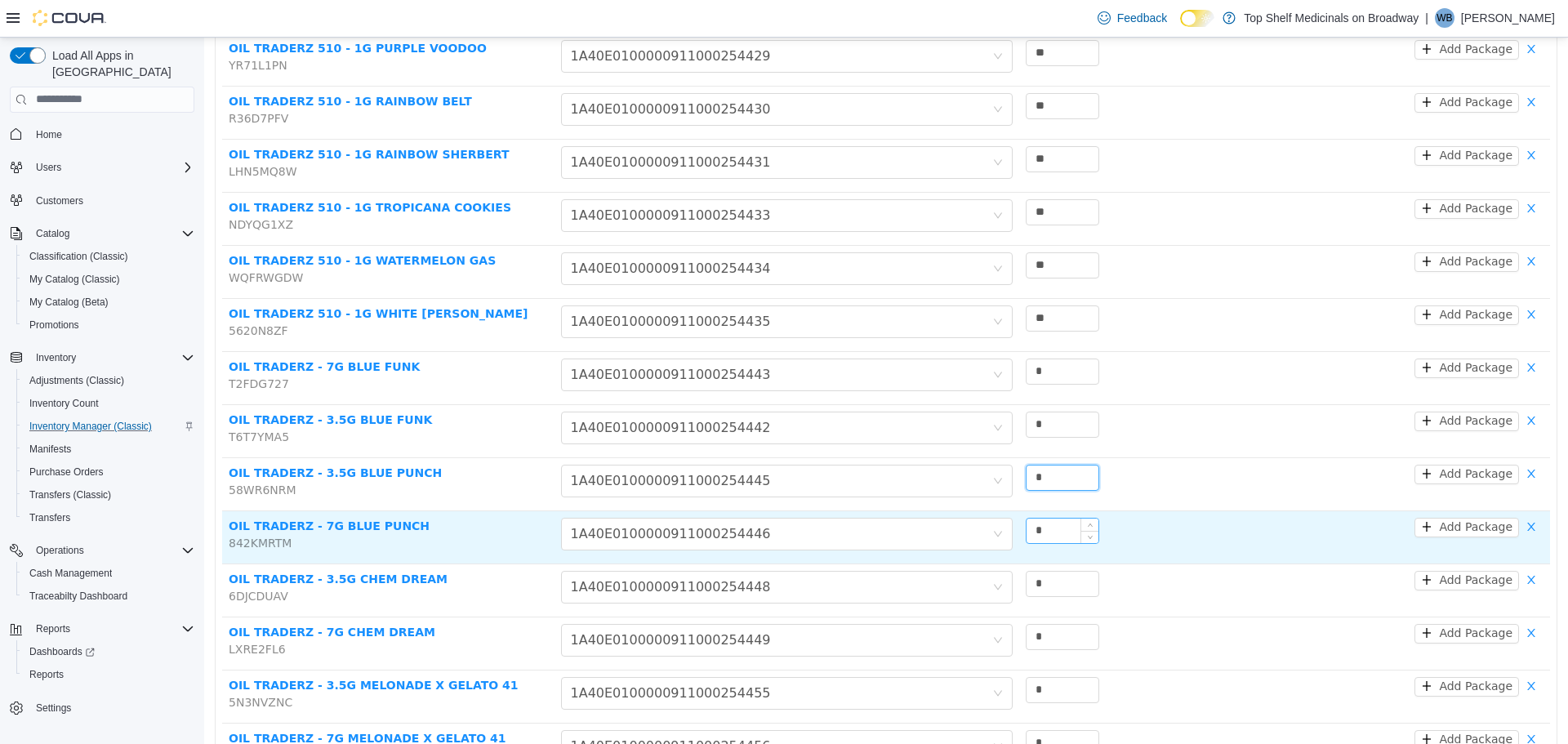
type input "*"
drag
click at [961, 517] on tr "OIL TRADERZ - 7G BLUE PUNCH 842KMRTM Choose Package 1A40E0100000911000254446 * …" at bounding box center [885, 536] width 1328 height 53
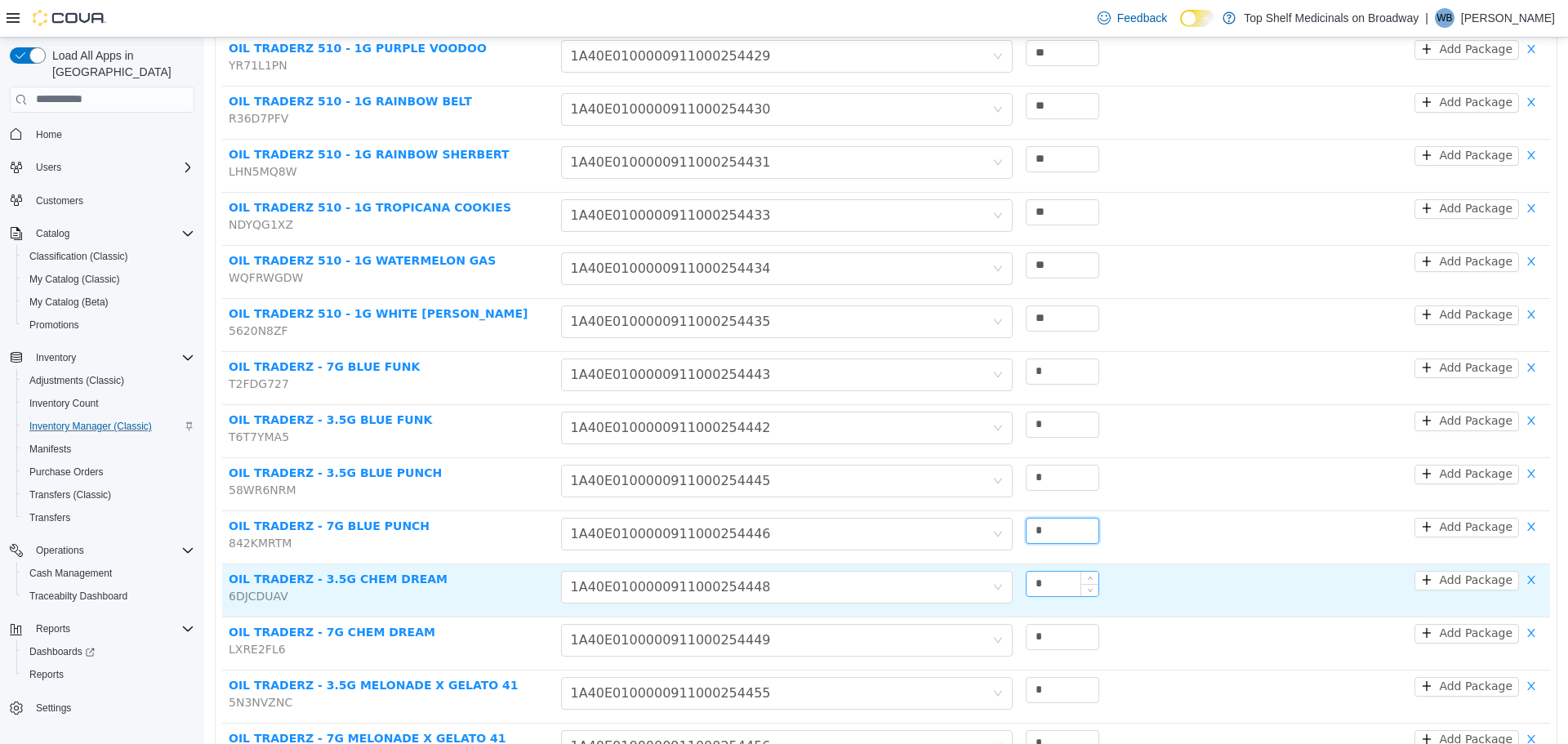
type input "*"
click at [944, 563] on tr "OIL TRADERZ - 3.5G CHEM DREAM 6DJCDUAV Choose Package 1A40E0100000911000254448 …" at bounding box center [885, 589] width 1328 height 53
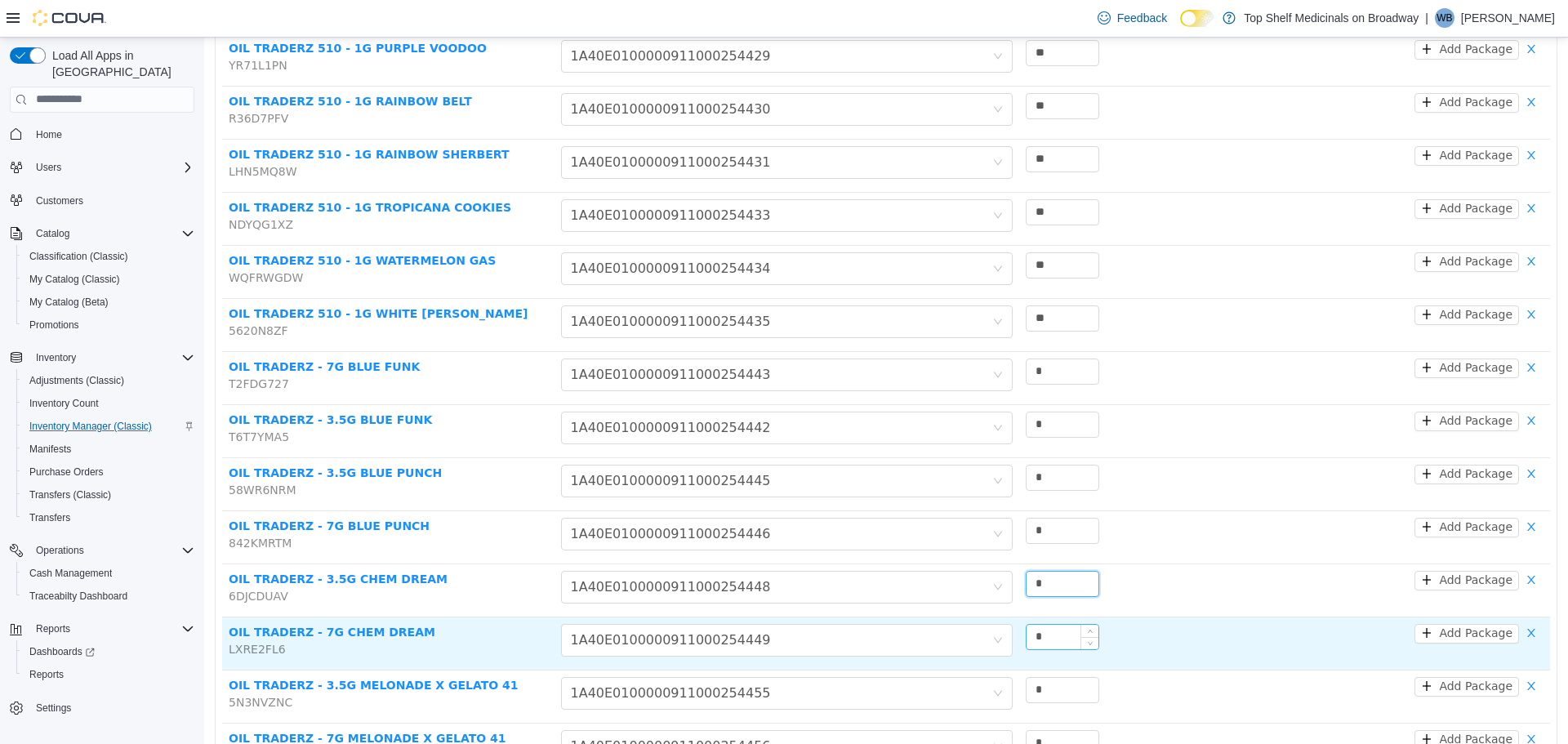
type input "*"
click at [929, 632] on tr "OIL TRADERZ - 7G CHEM DREAM LXRE2FL6 Choose Package 1A40E0100000911000254449 * …" at bounding box center [885, 643] width 1328 height 53
click at [926, 618] on tr "OIL TRADERZ - 7G CHEM DREAM LXRE2FL6 Choose Package 1A40E0100000911000254449 * …" at bounding box center [885, 643] width 1328 height 53
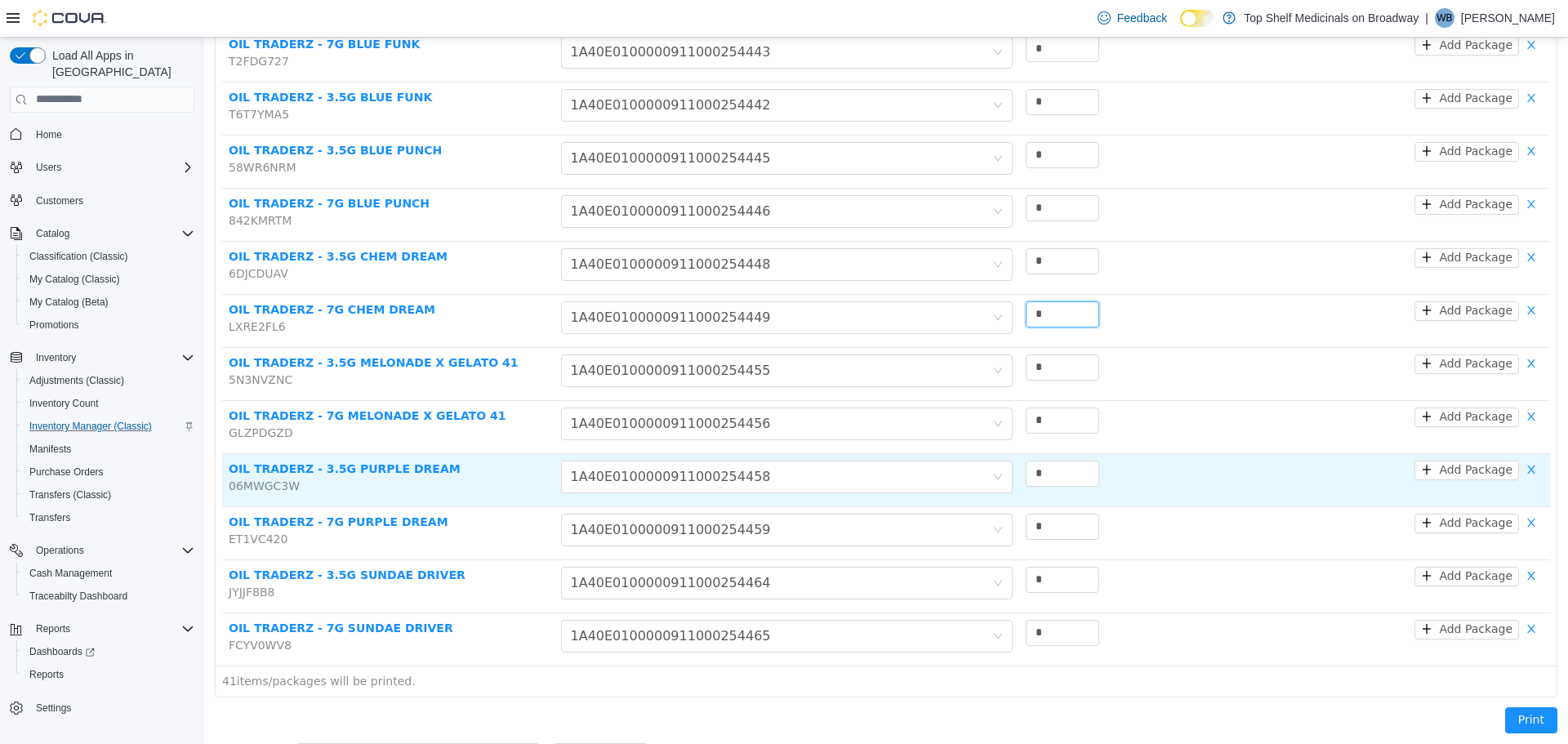
scroll to position [1824, 0]
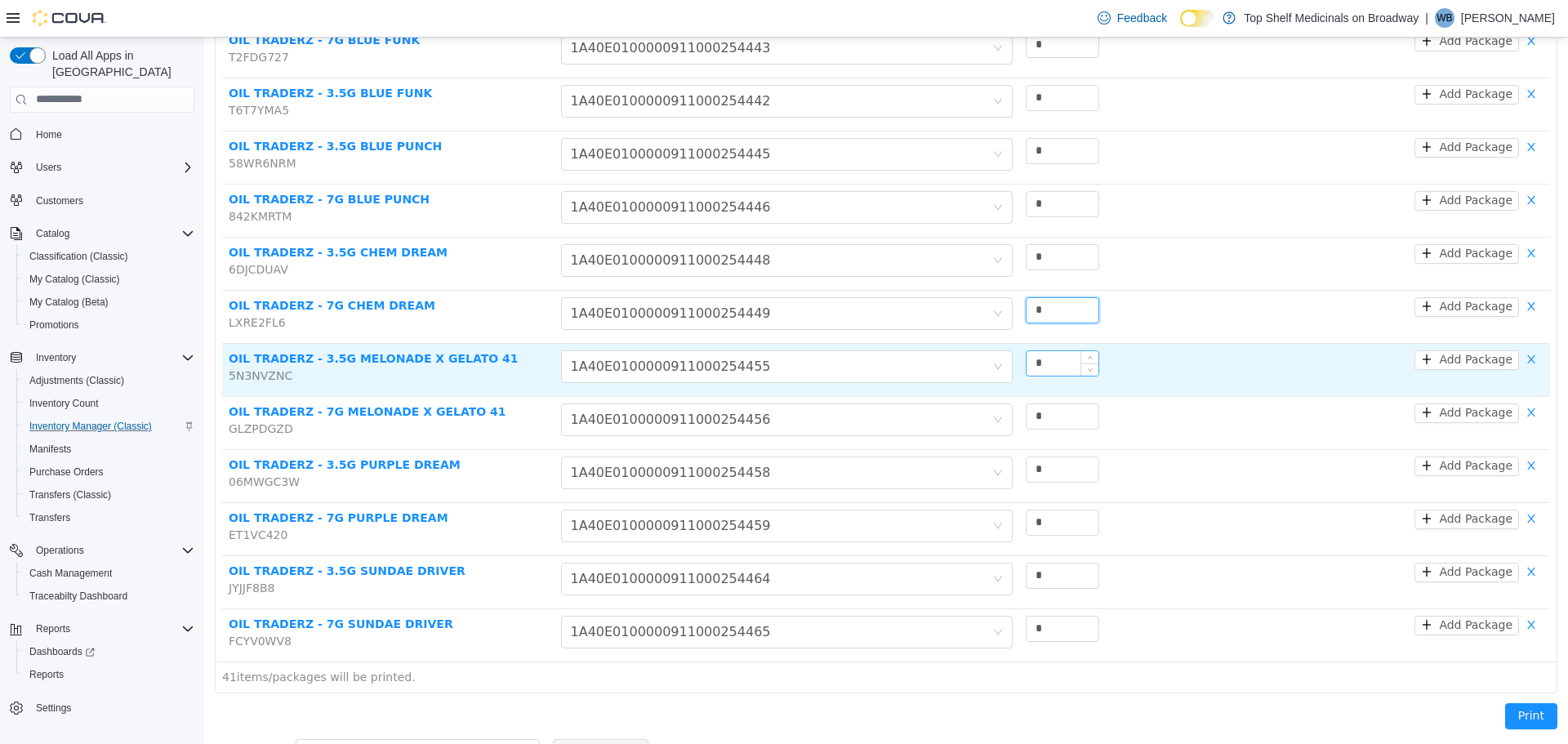
type input "*"
click at [938, 343] on tr "OIL TRADERZ - 3.5G MELONADE X GELATO 41 5N3NVZNC Choose Package 1A40E0100000911…" at bounding box center [885, 369] width 1328 height 53
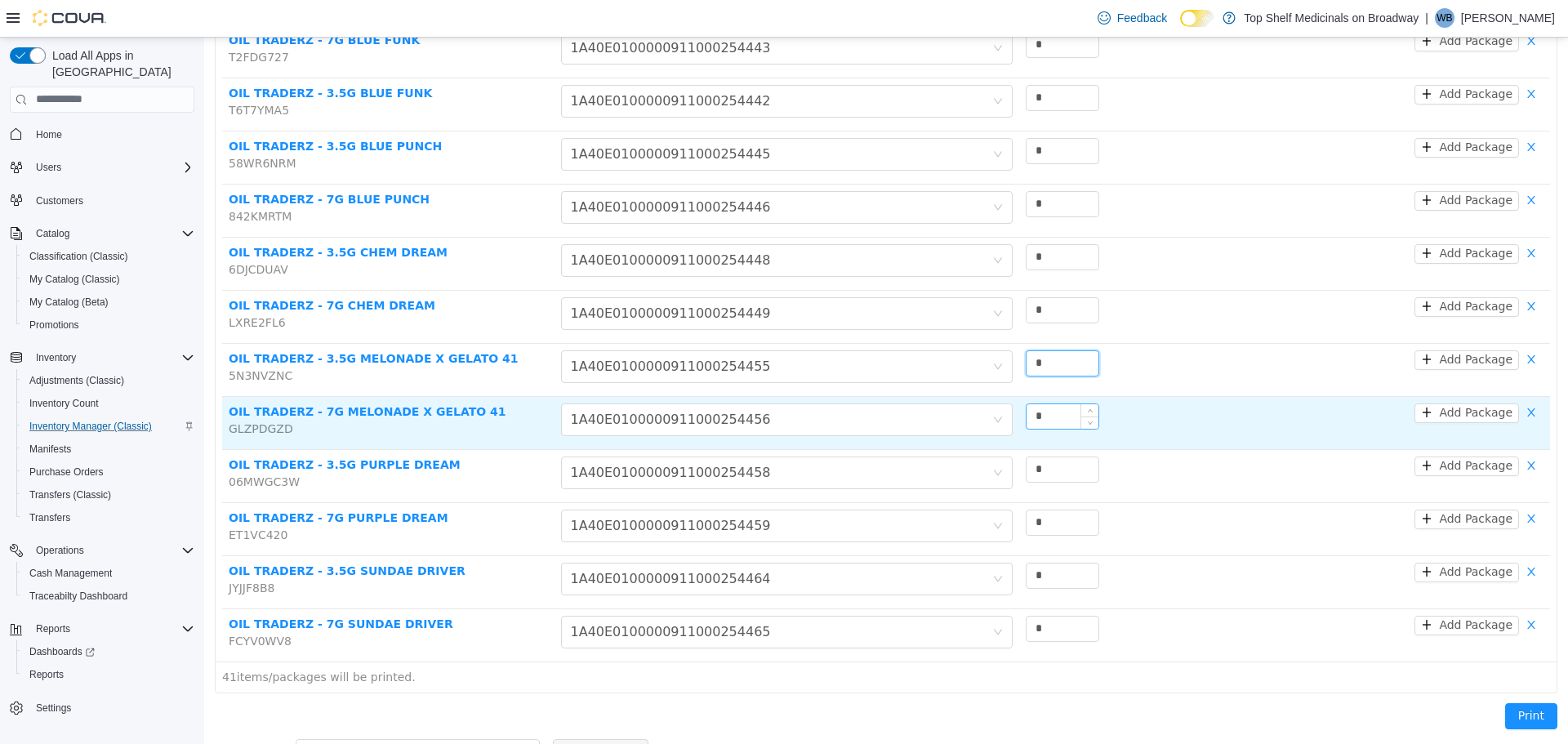
type input "*"
click at [967, 407] on tr "OIL TRADERZ - 7G MELONADE X GELATO 41 GLZPDGZD Choose Package 1A40E010000091100…" at bounding box center [885, 422] width 1328 height 53
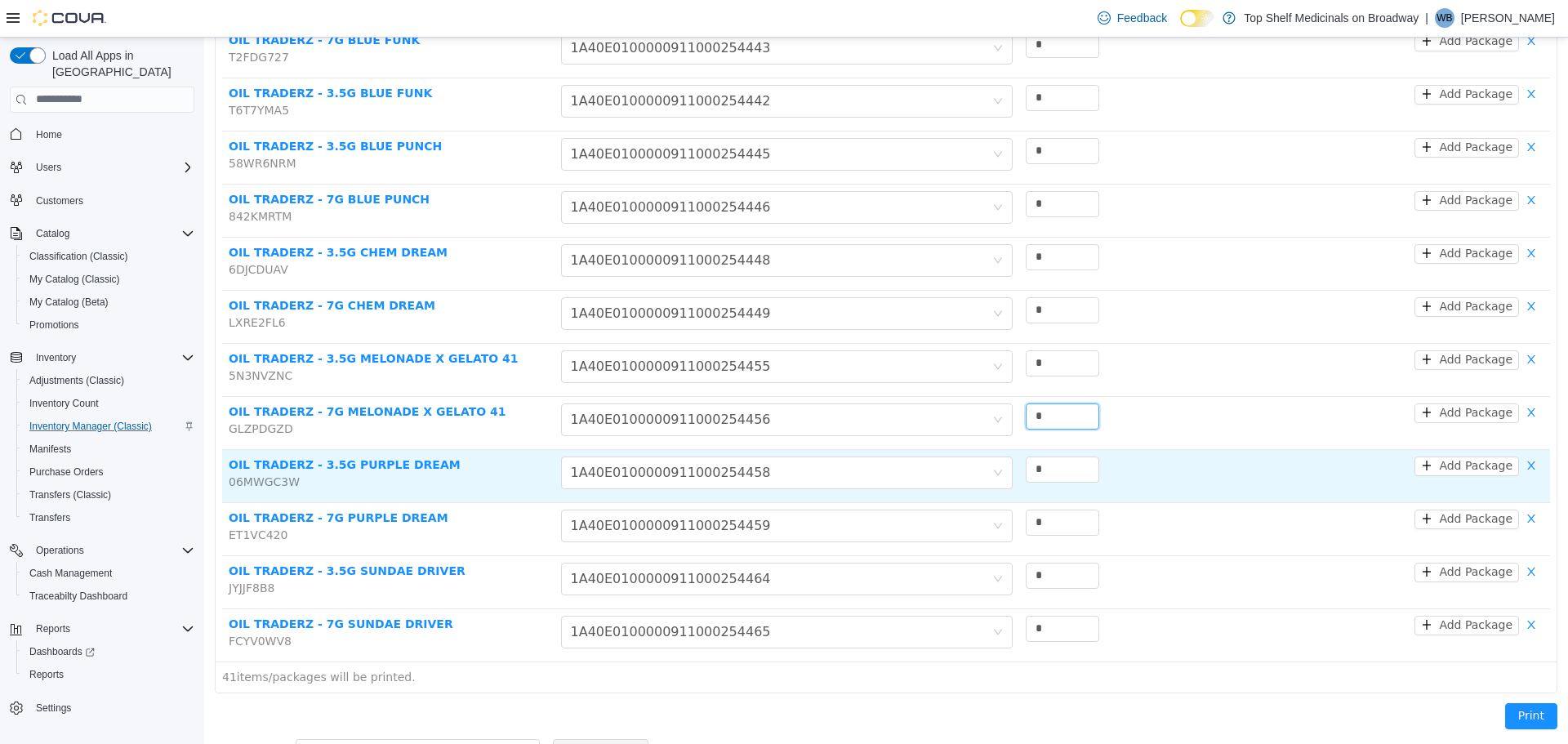
type input "*"
click at [982, 469] on tr "OIL TRADERZ - 3.5G PURPLE DREAM 06MWGC3W Choose Package 1A40E010000091100025445…" at bounding box center [885, 474] width 1328 height 53
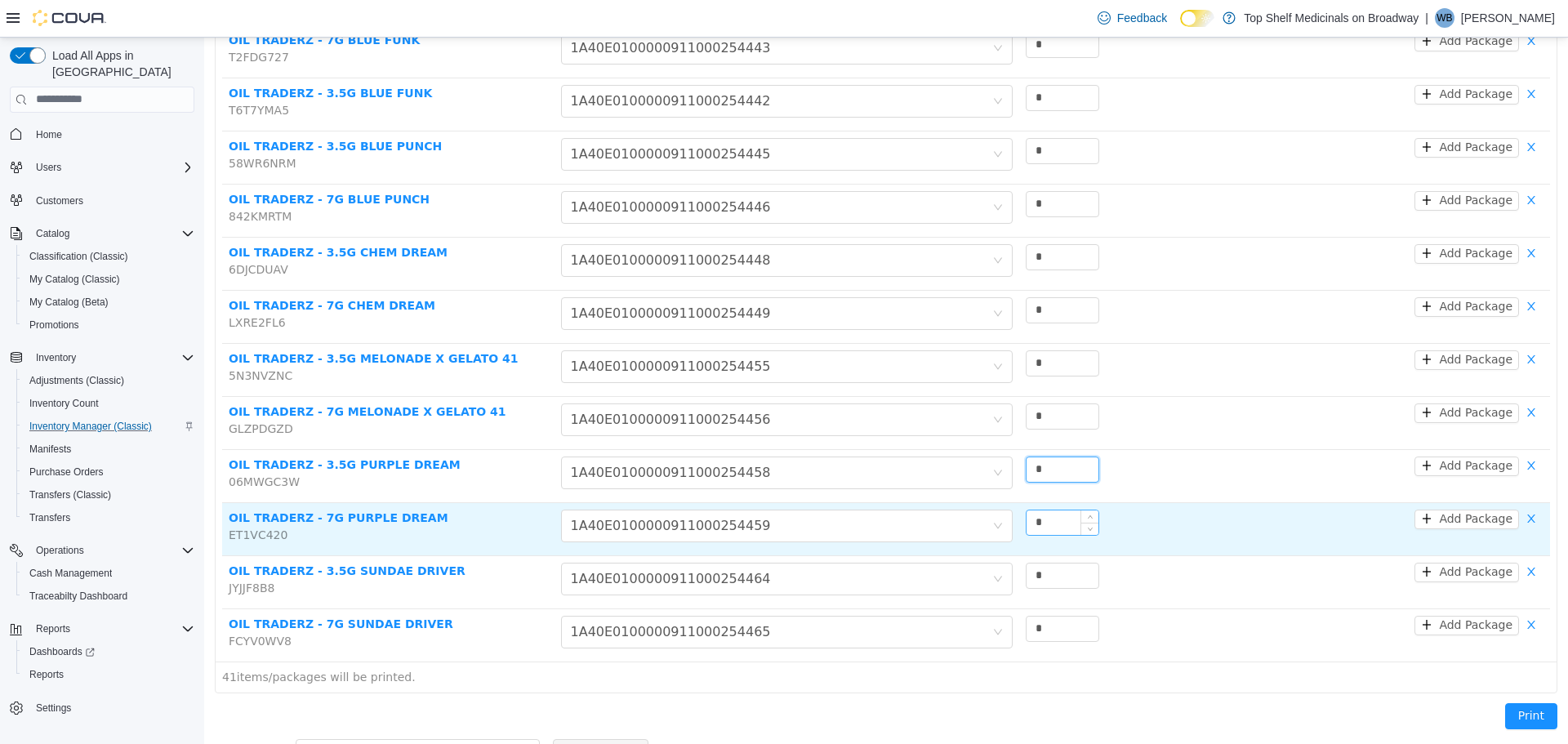
type input "*"
click at [938, 506] on tr "OIL TRADERZ - 7G PURPLE DREAM ET1VC420 Choose Package 1A40E0100000911000254459 …" at bounding box center [885, 528] width 1328 height 53
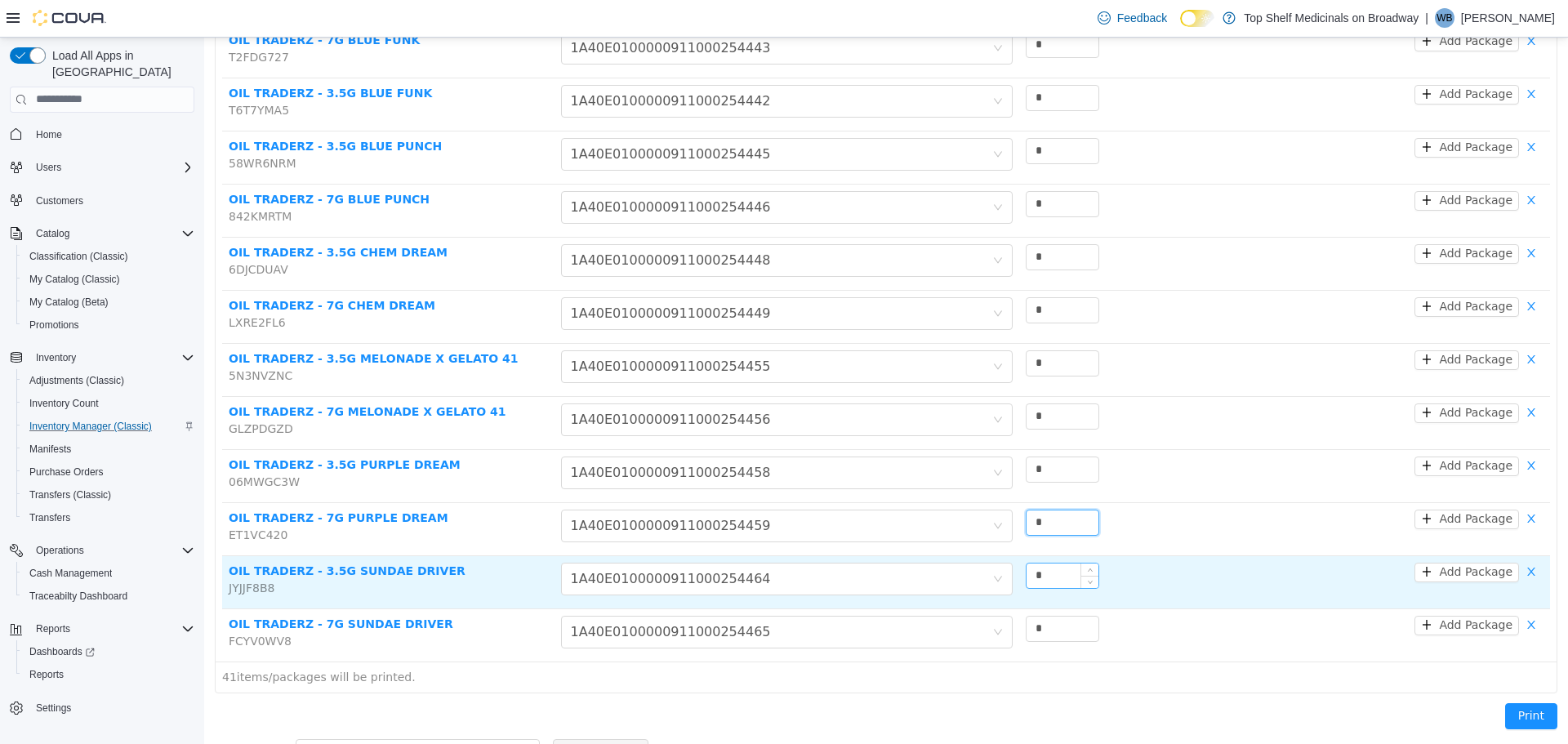
type input "*"
click at [976, 560] on tr "OIL TRADERZ - 3.5G SUNDAE DRIVER JYJJF8B8 Choose Package 1A40E01000009110002544…" at bounding box center [885, 581] width 1328 height 53
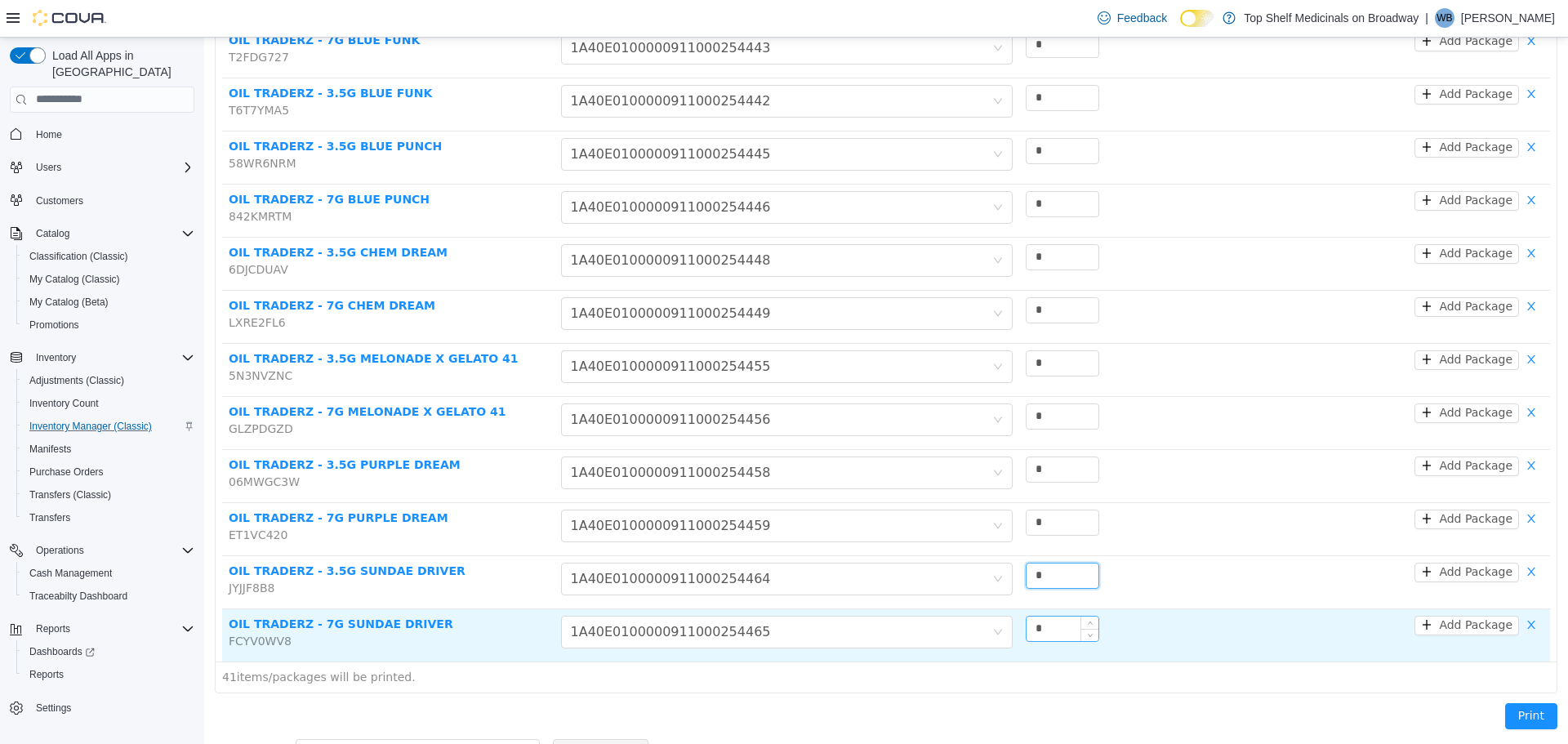
type input "*"
click at [981, 614] on tr "OIL TRADERZ - 7G SUNDAE DRIVER FCYV0WV8 Choose Package 1A40E0100000911000254465…" at bounding box center [885, 635] width 1328 height 53
type input "*"
click at [1165, 615] on div "*" at bounding box center [1118, 628] width 186 height 26
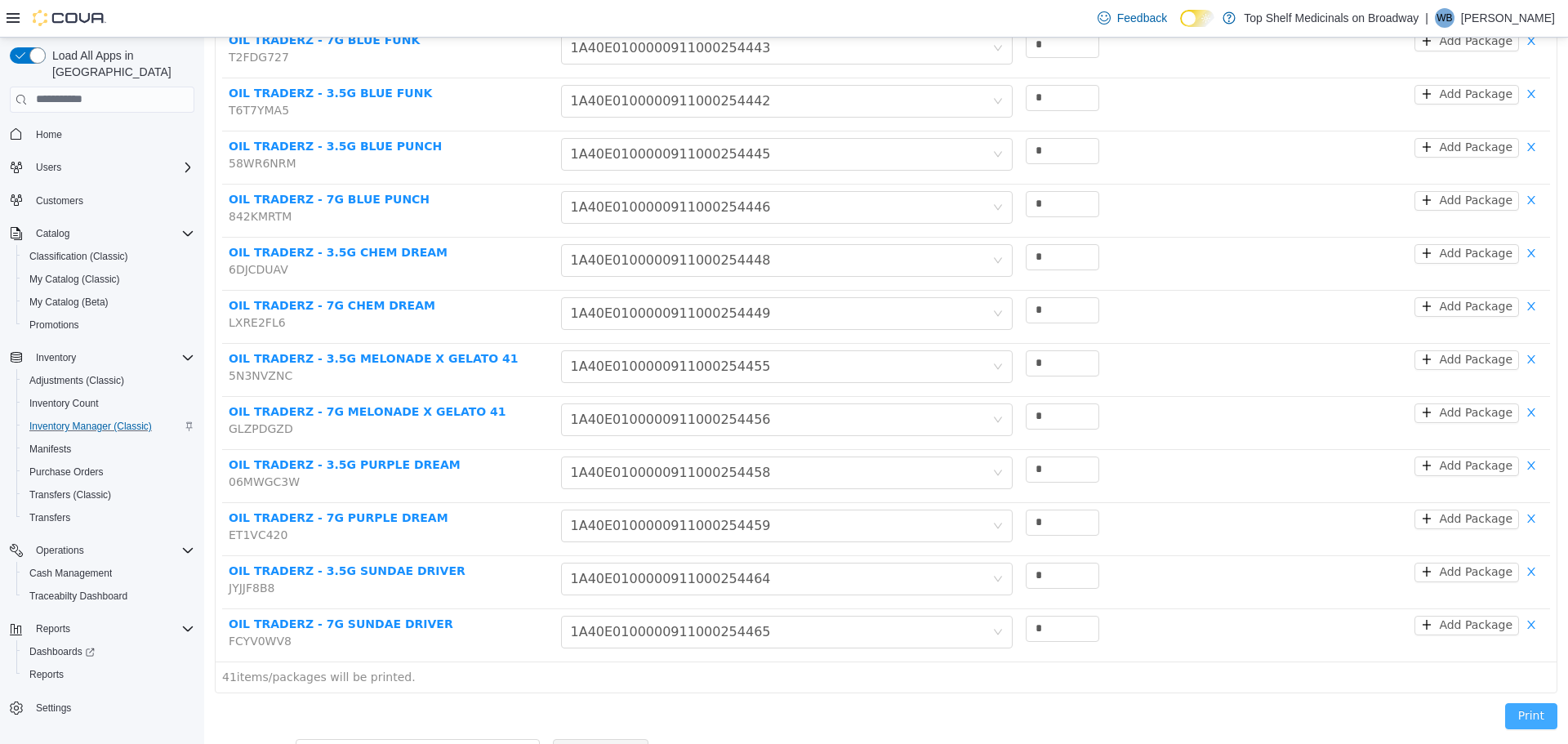
click at [1506, 702] on button "Print" at bounding box center [1531, 715] width 53 height 26
click at [82, 273] on span "My Catalog (Classic)" at bounding box center [75, 279] width 91 height 20
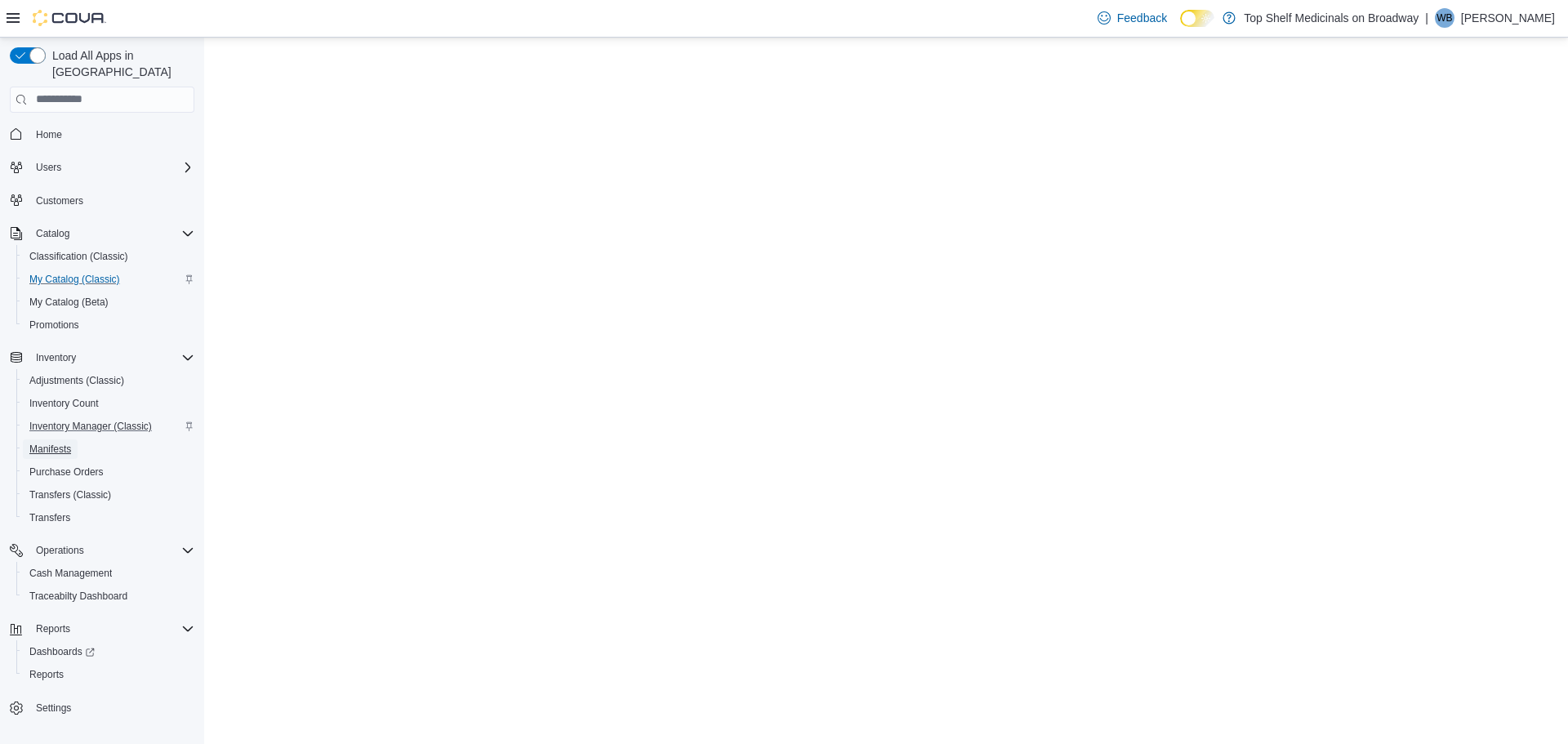
click at [46, 443] on span "Manifests" at bounding box center [51, 449] width 42 height 13
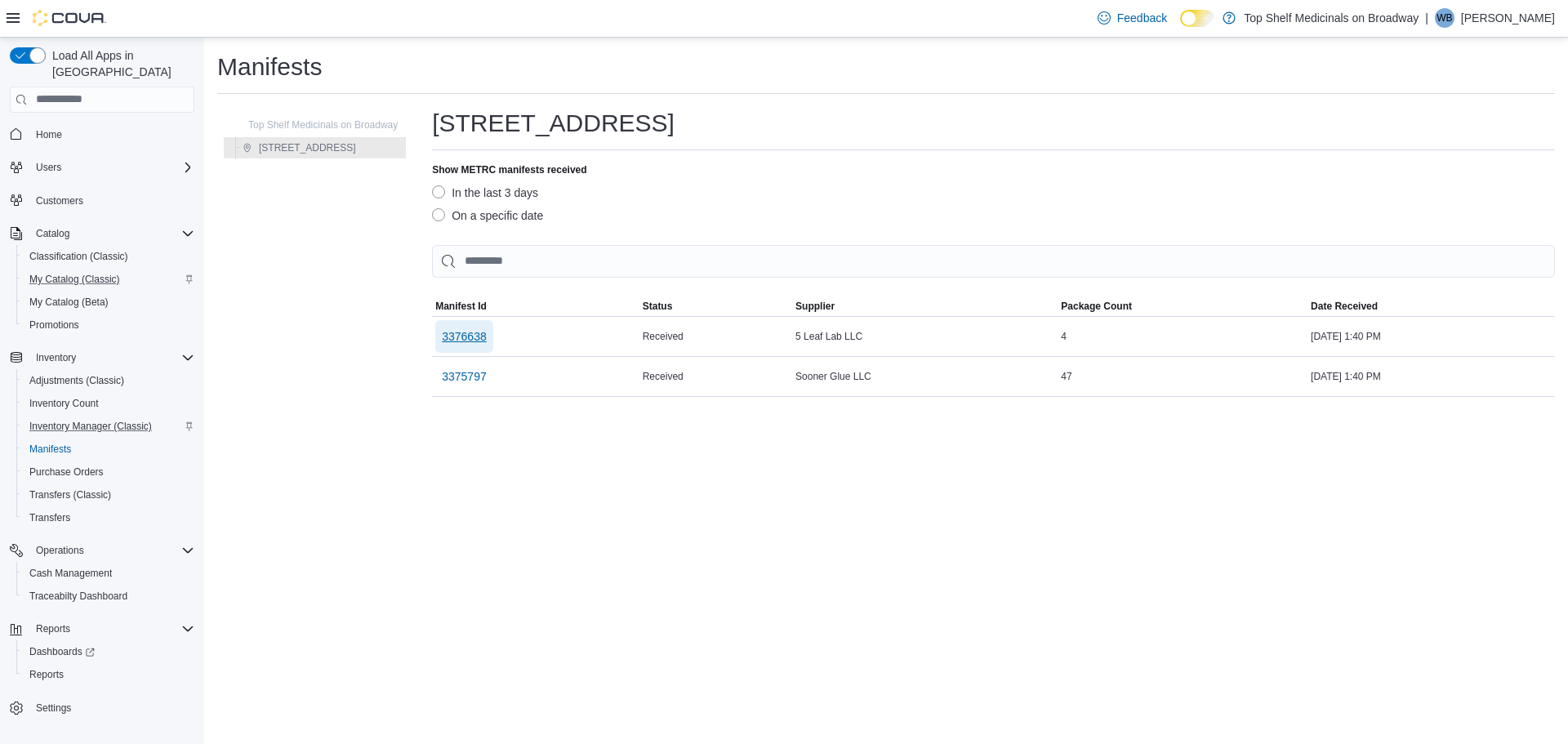
click at [480, 338] on span "3376638" at bounding box center [464, 336] width 45 height 16
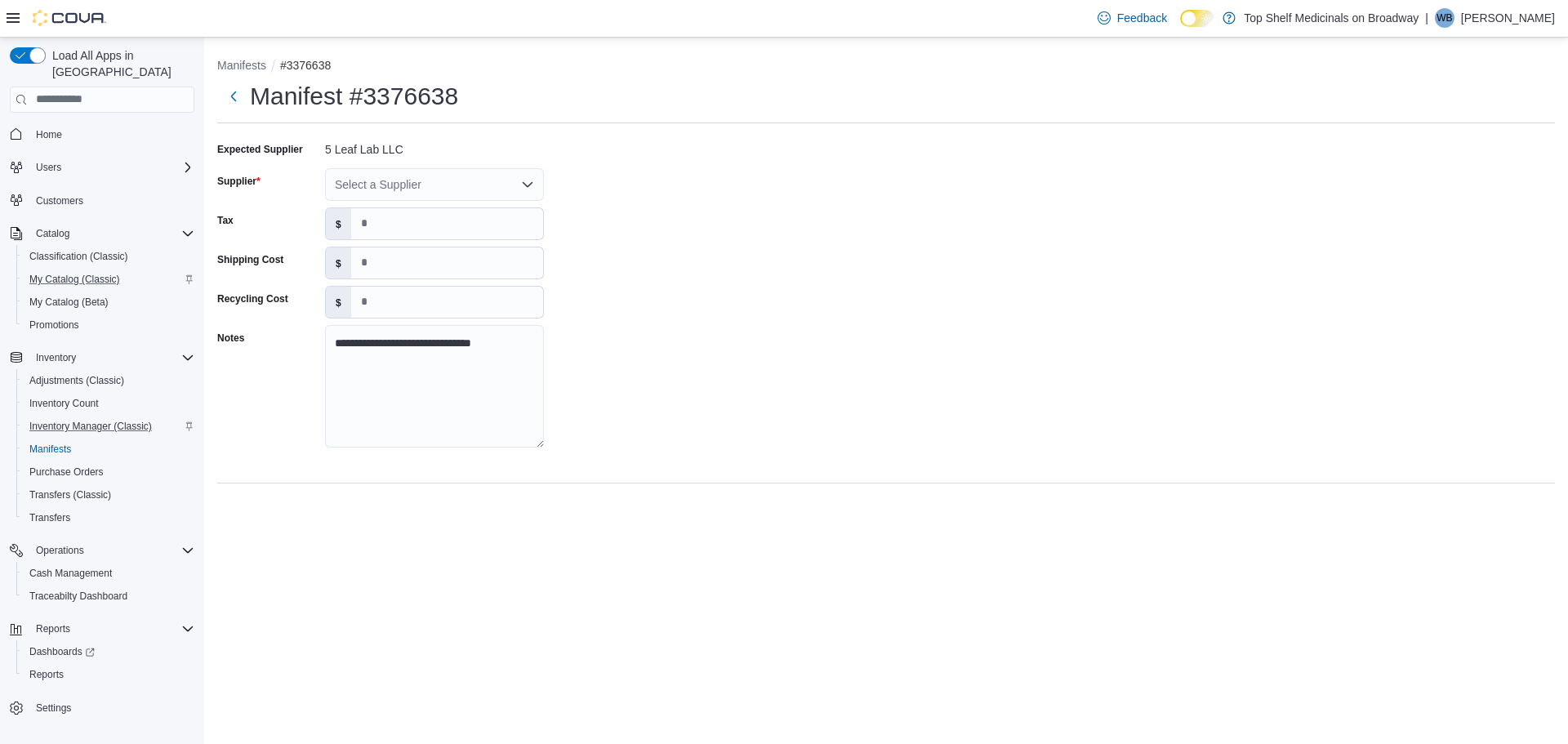
click at [455, 195] on div "Select a Supplier" at bounding box center [435, 184] width 219 height 33
type input "******"
click at [417, 204] on span "5 Leaf Lab LLC" at bounding box center [444, 212] width 180 height 16
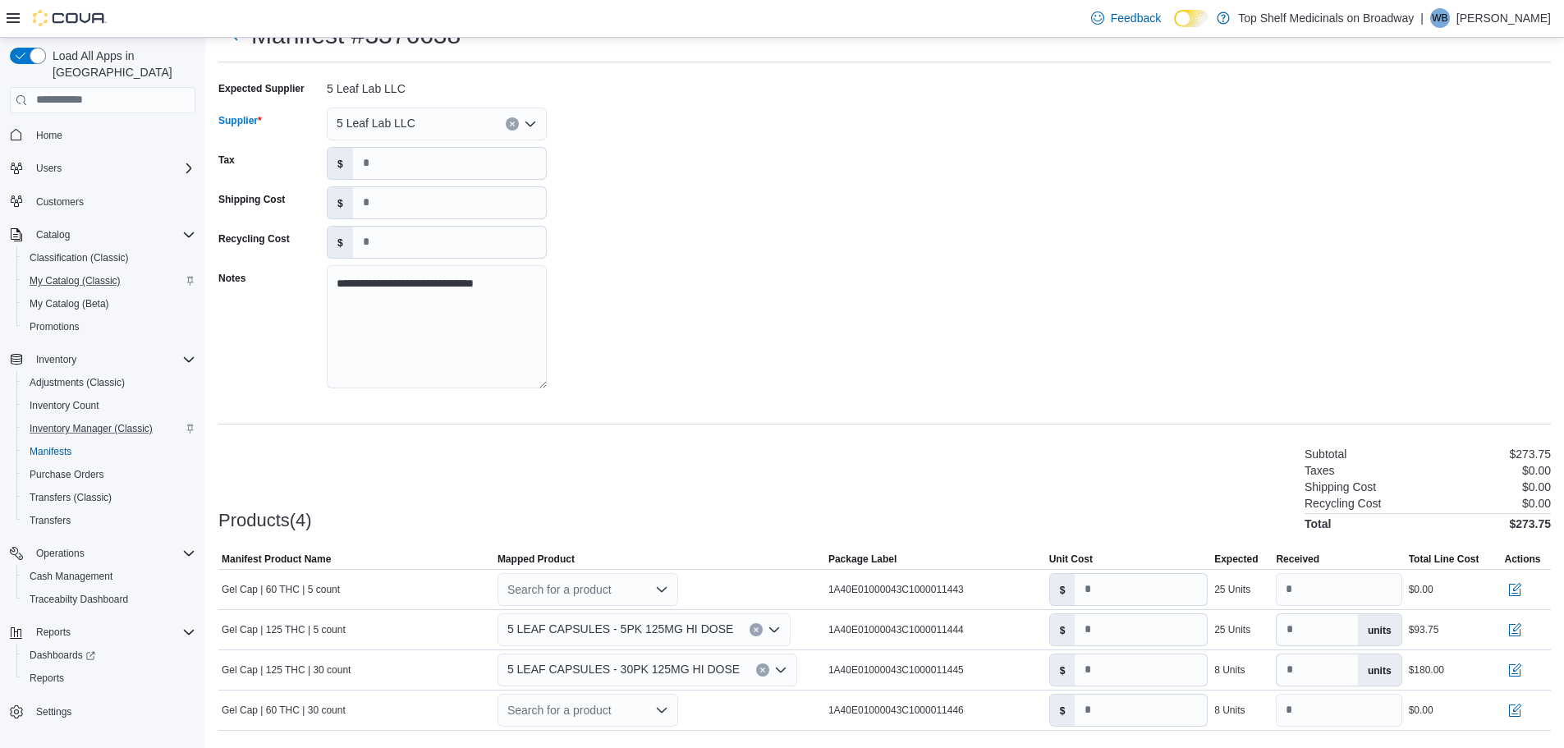
scroll to position [110, 0]
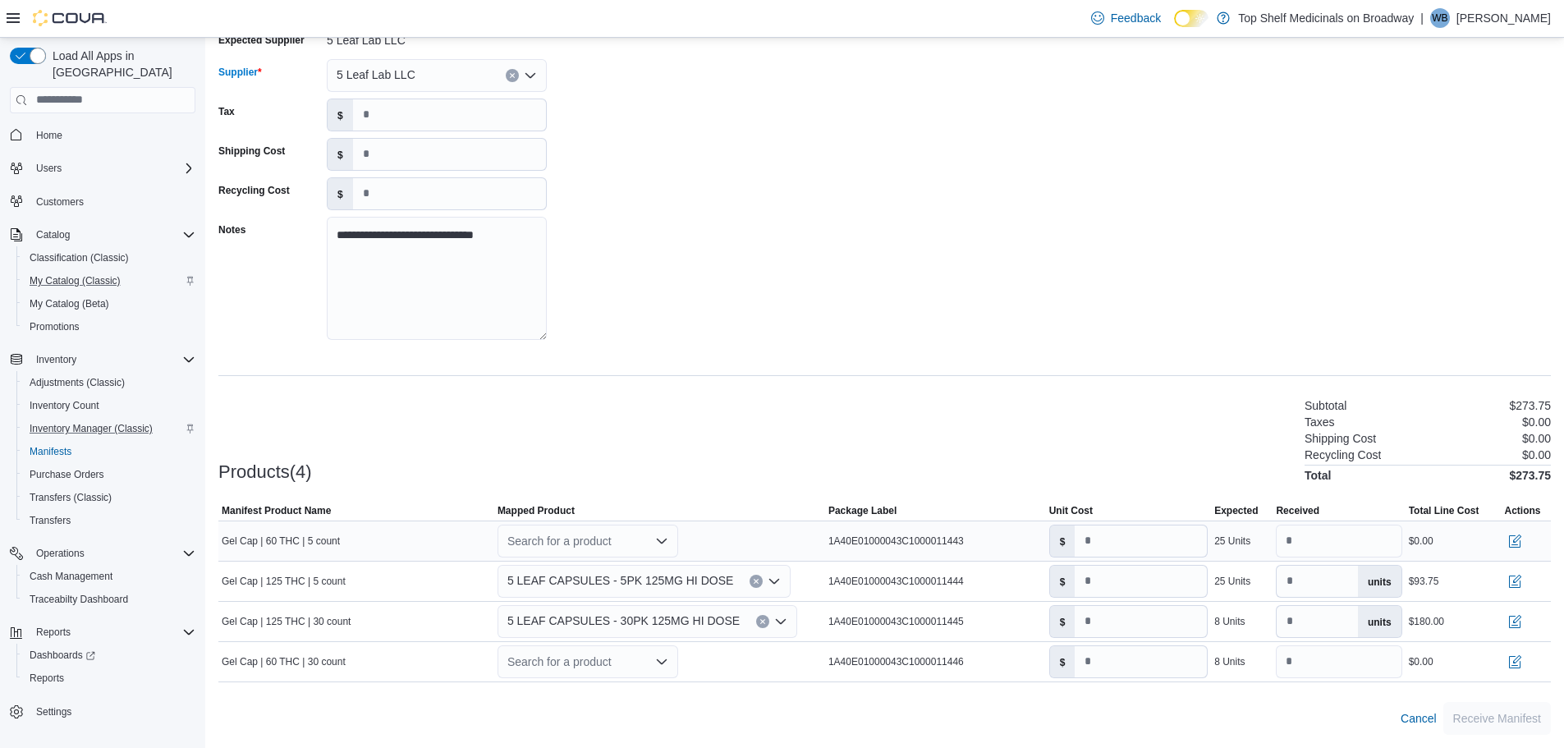
click at [548, 534] on div "Search for a product" at bounding box center [587, 541] width 181 height 33
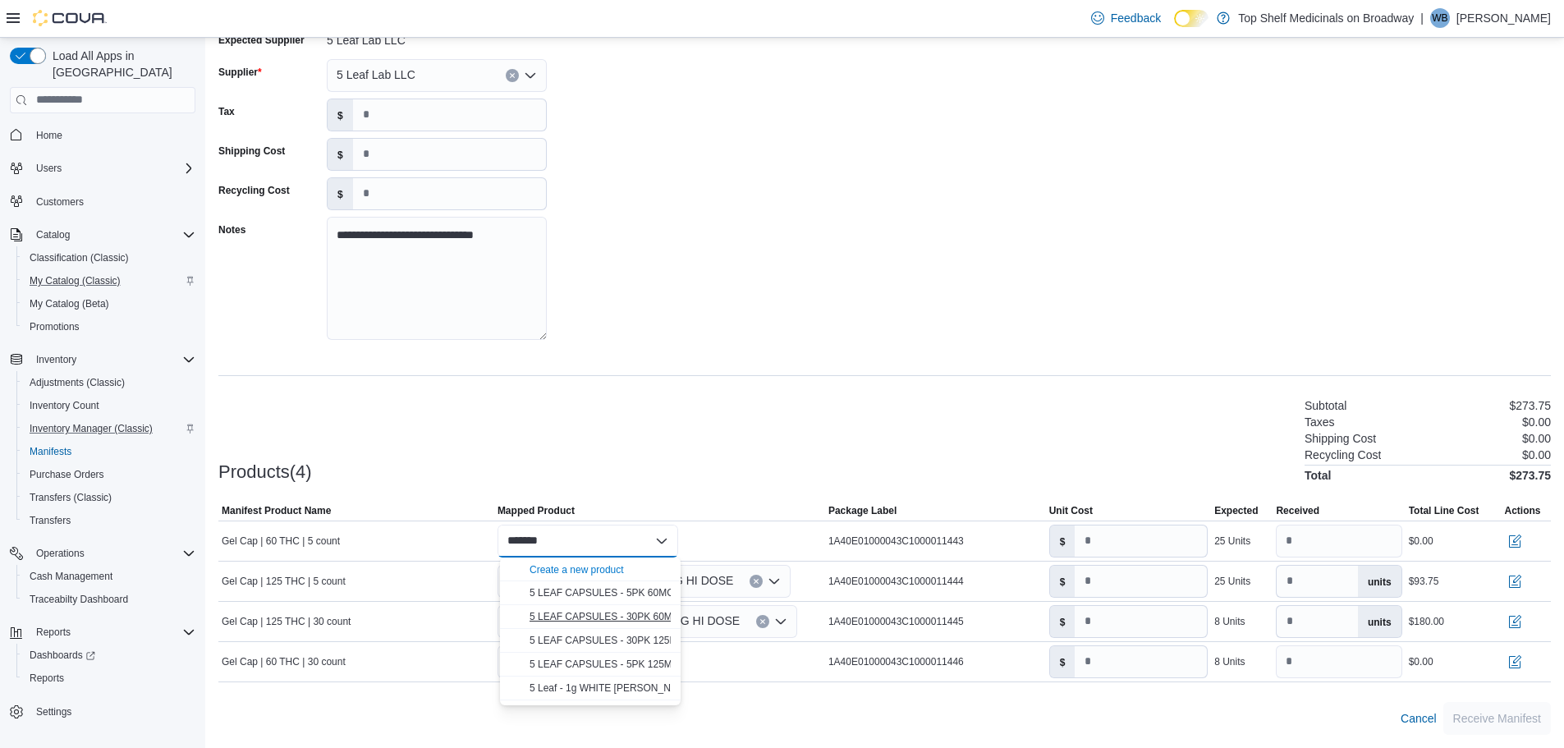
type input "*******"
click at [566, 622] on div "5 LEAF CAPSULES - 30PK 60MG HI DOSE" at bounding box center [599, 616] width 141 height 13
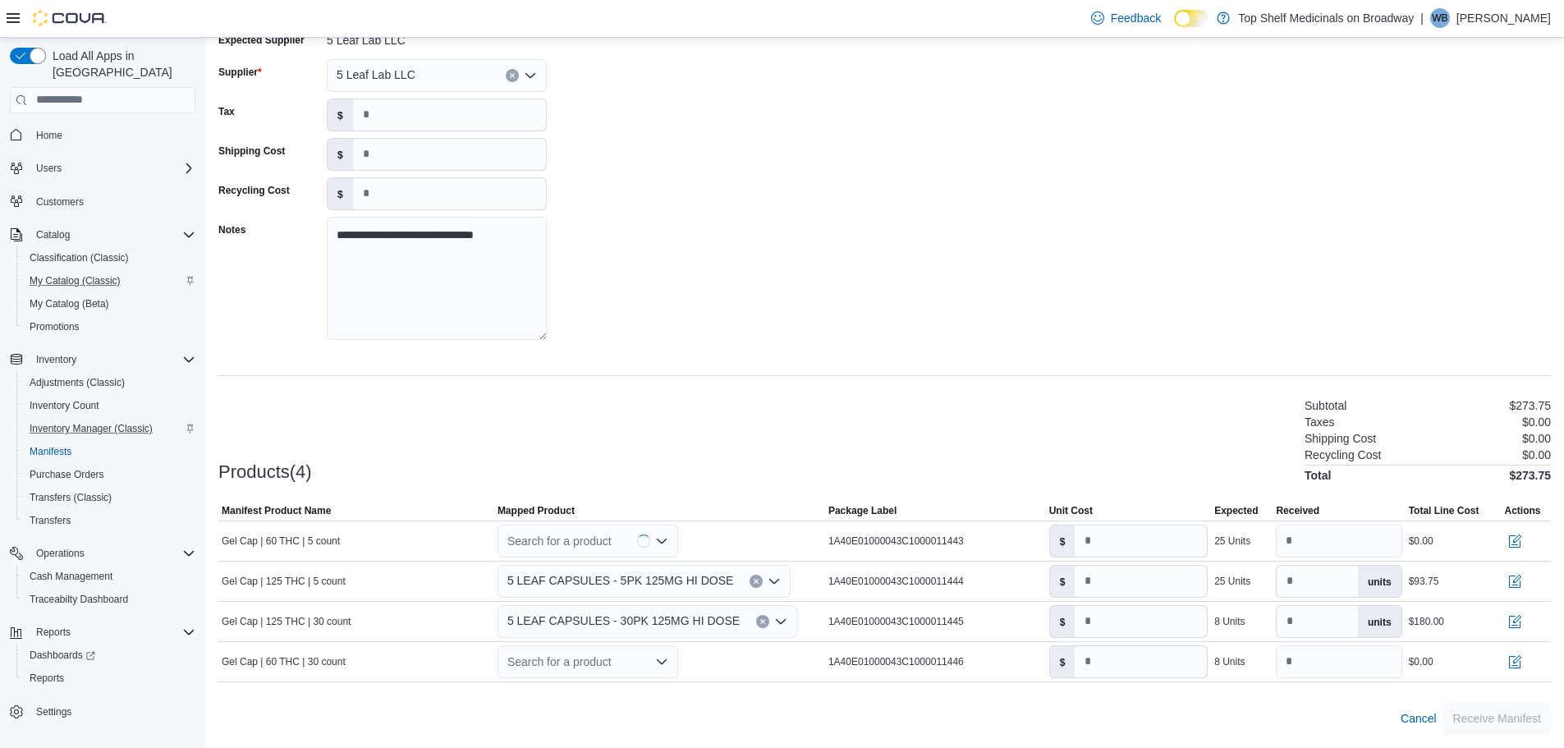
type input "**"
click at [556, 663] on div "Search for a product" at bounding box center [587, 661] width 181 height 33
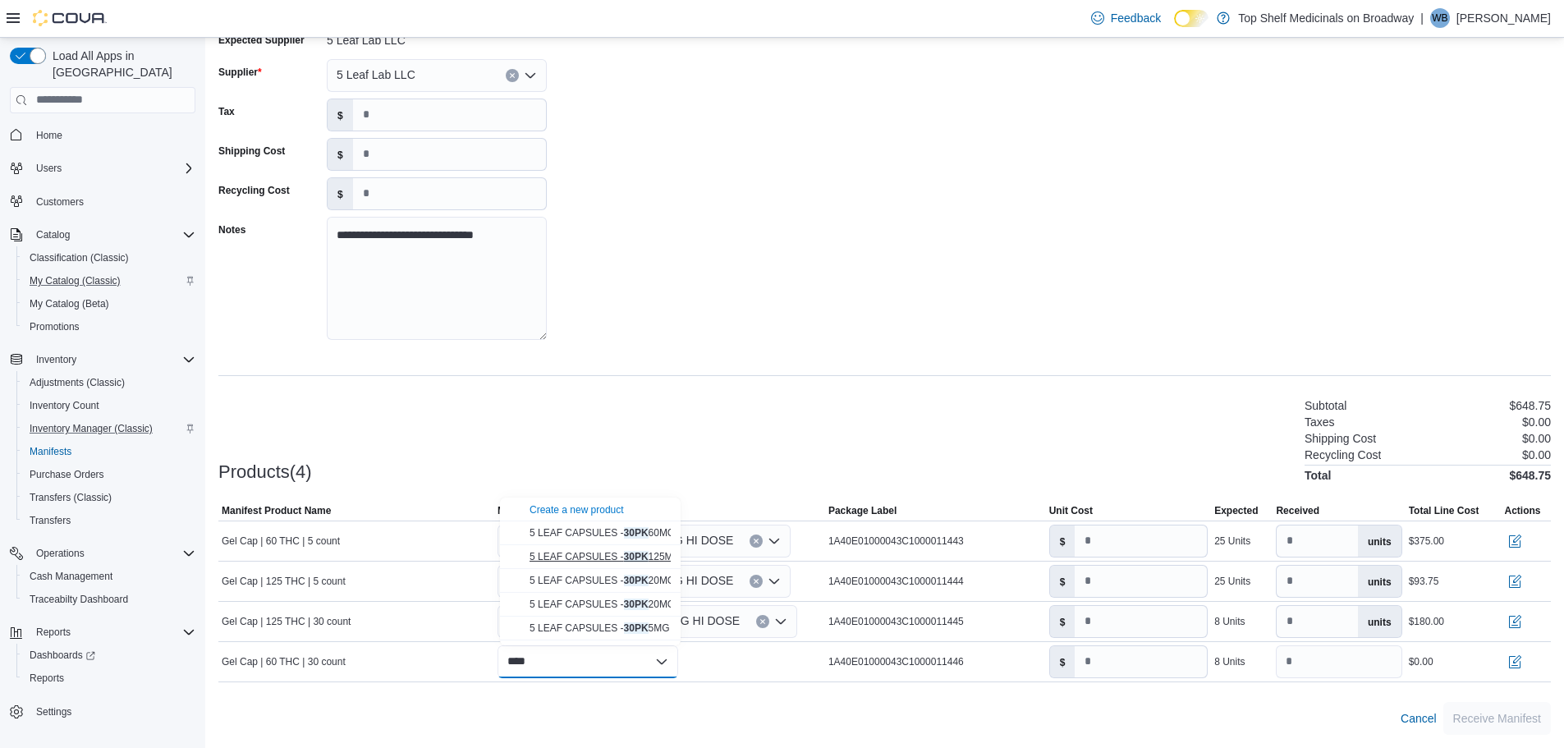
type input "****"
click at [590, 563] on button "5 LEAF CAPSULES - 30PK 125MG HI DOSE" at bounding box center [590, 557] width 181 height 24
type input "****"
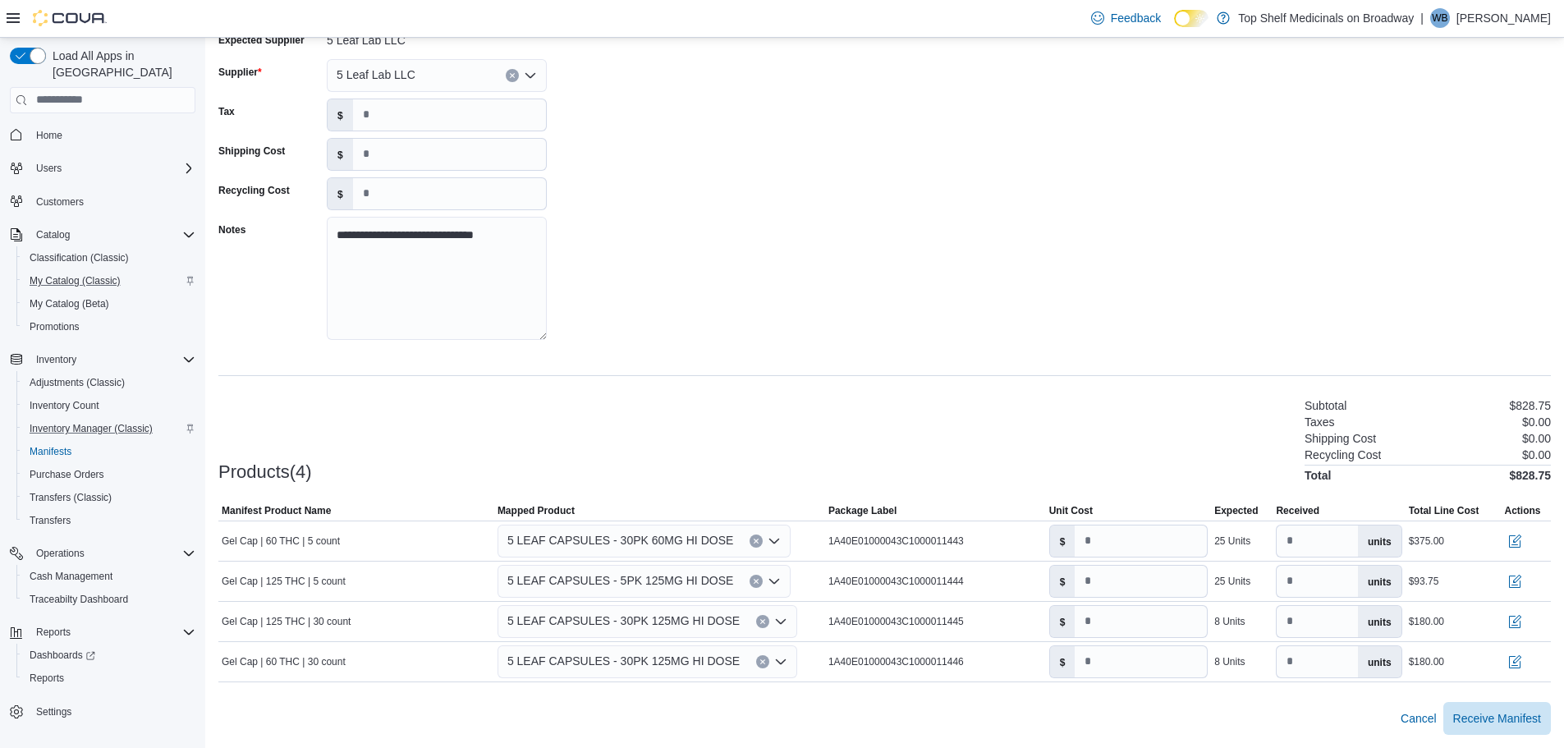
click at [654, 707] on div "Cancel Receive Manifest" at bounding box center [884, 718] width 1332 height 33
click at [712, 539] on span "5 LEAF CAPSULES - 30PK 60MG HI DOSE" at bounding box center [620, 540] width 226 height 20
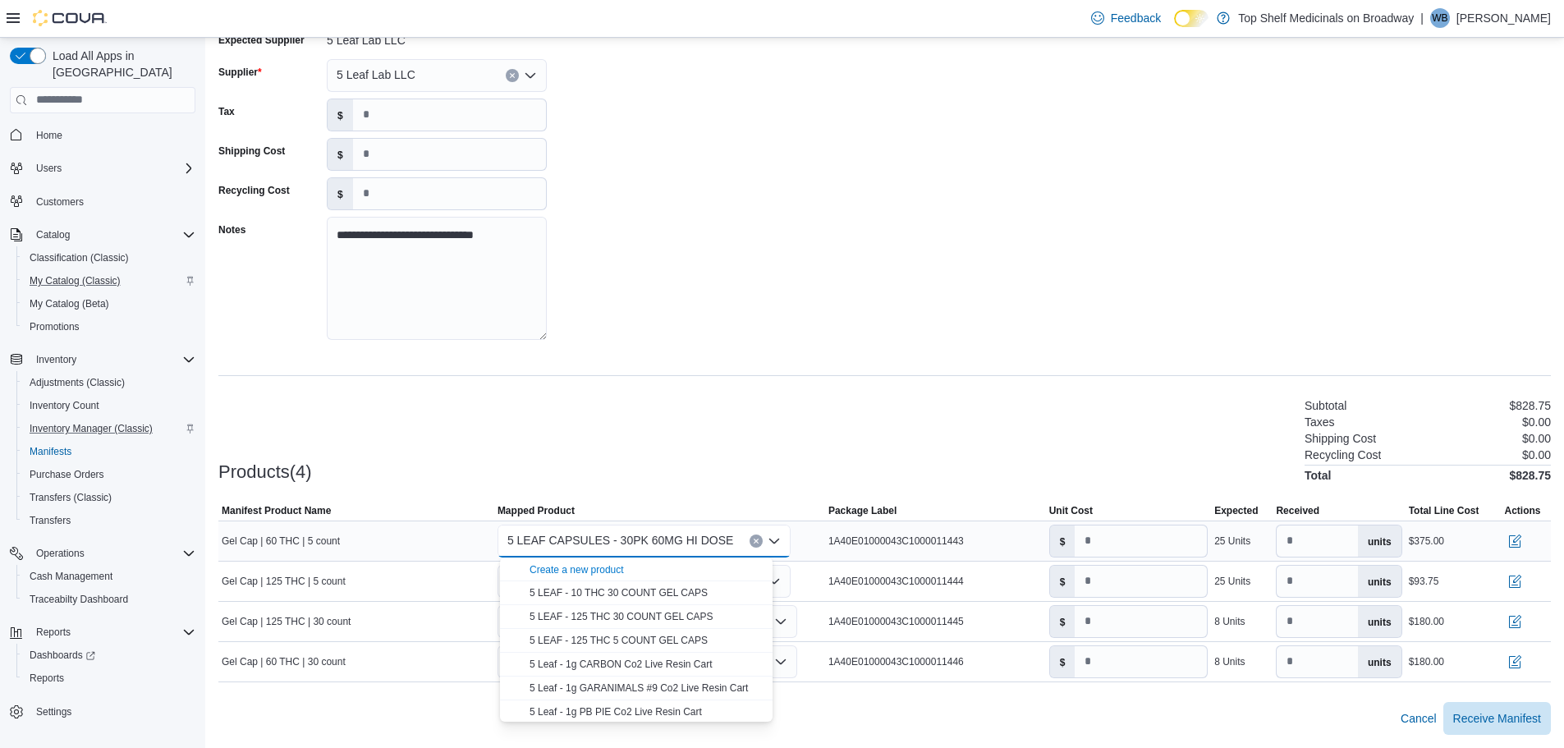
click at [731, 539] on div "5 LEAF CAPSULES - 30PK 60MG HI DOSE Combo box. Selected. 5 LEAF CAPSULES - 30PK…" at bounding box center [643, 541] width 293 height 33
click at [749, 538] on button "Clear input" at bounding box center [755, 540] width 13 height 13
type input "*"
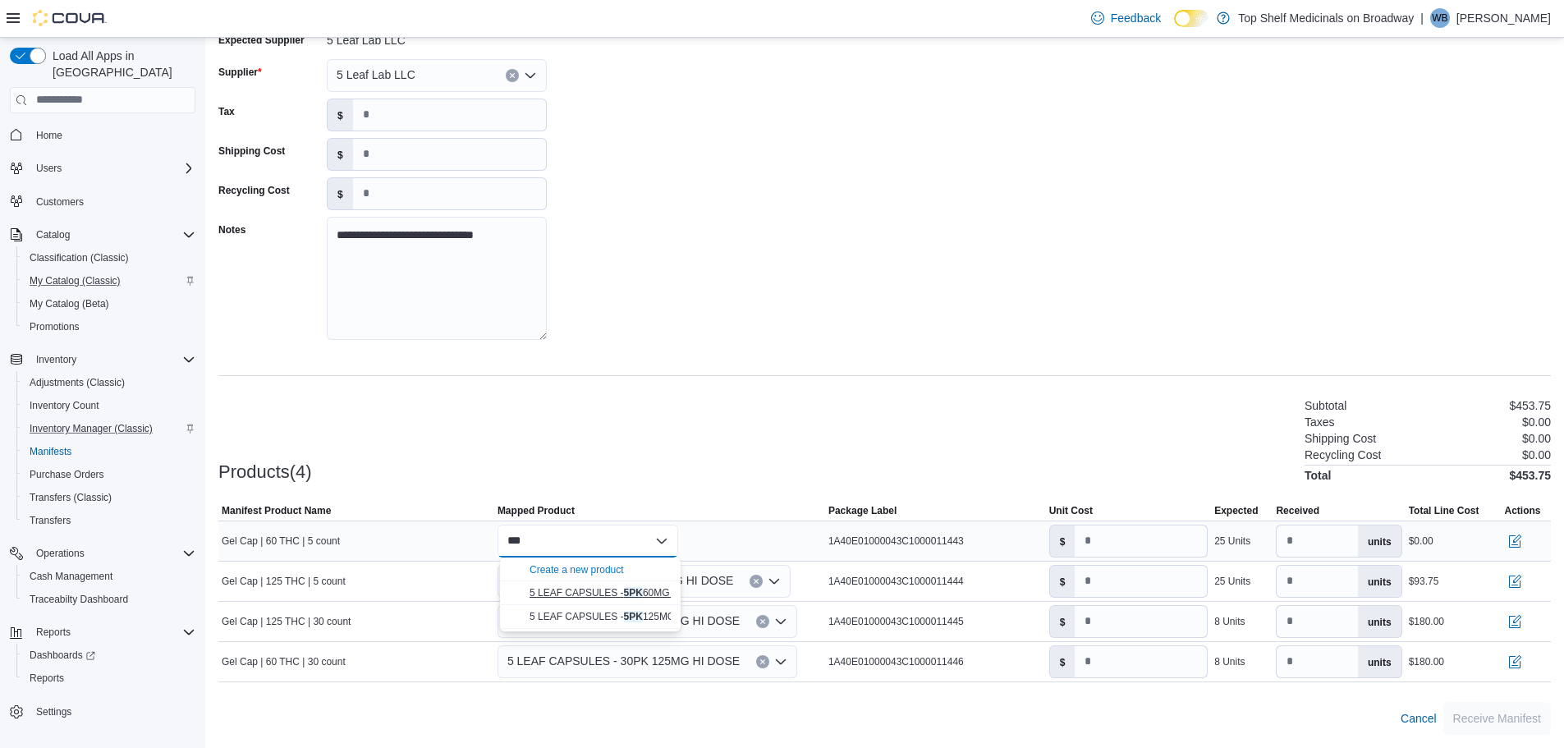
type input "***"
click at [618, 584] on button "5 LEAF CAPSULES - 5PK 60MG HI DOSE" at bounding box center [590, 593] width 181 height 24
type input "***"
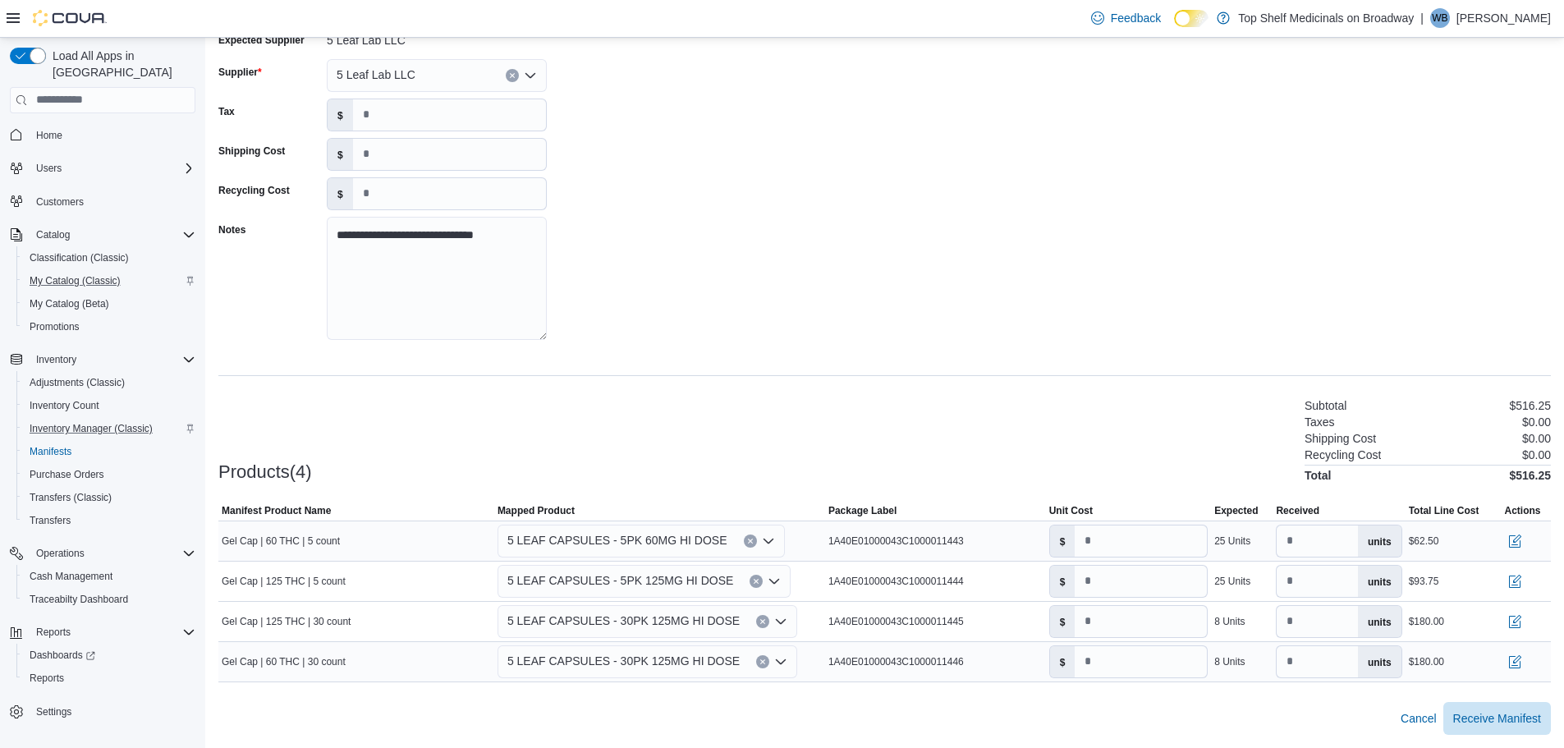
click at [759, 664] on icon "Clear input" at bounding box center [762, 661] width 7 height 7
type input "*"
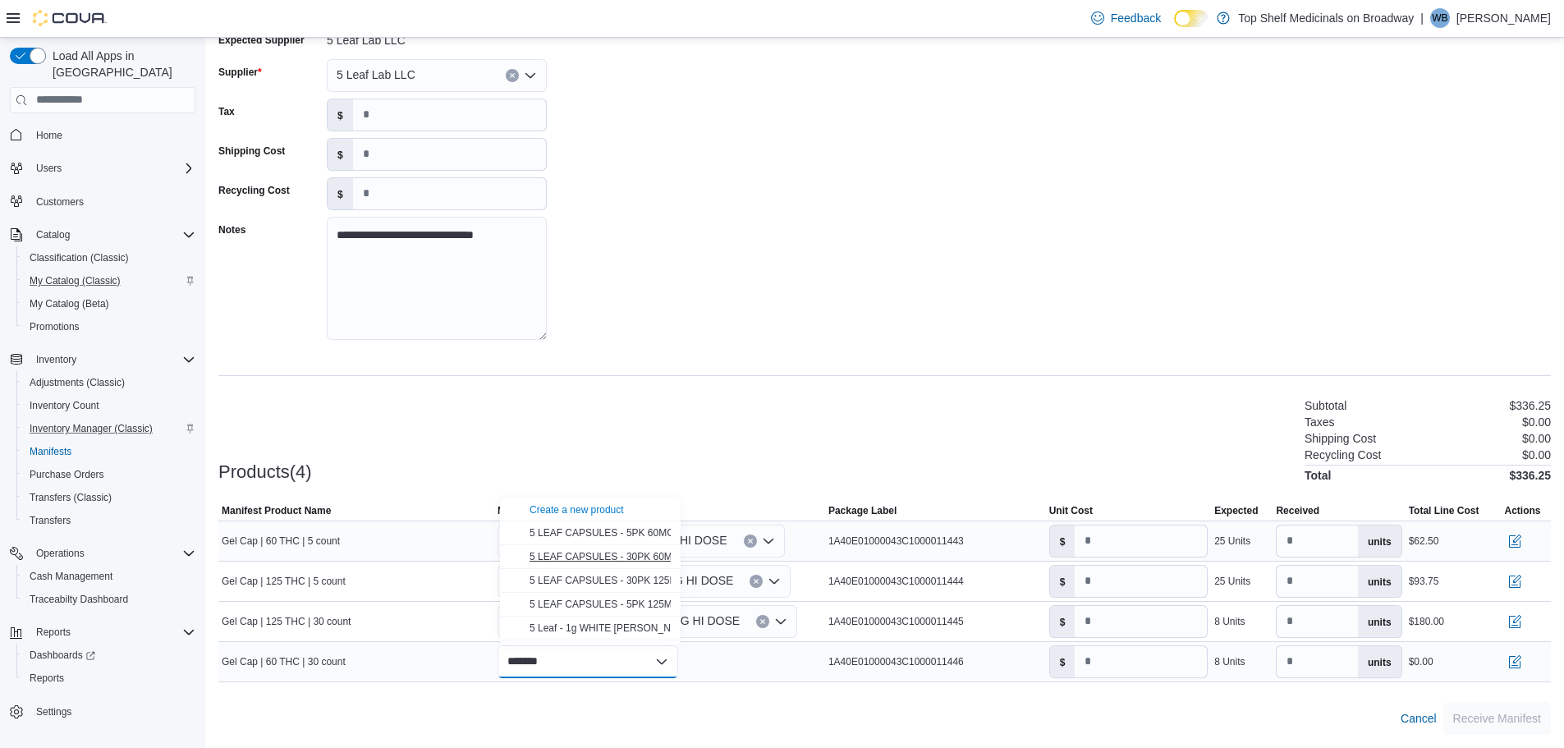
type input "*******"
click at [641, 561] on span "5 LEAF CAPSULES - 30PK 60MG HI DOSE" at bounding box center [624, 556] width 190 height 11
type input "**"
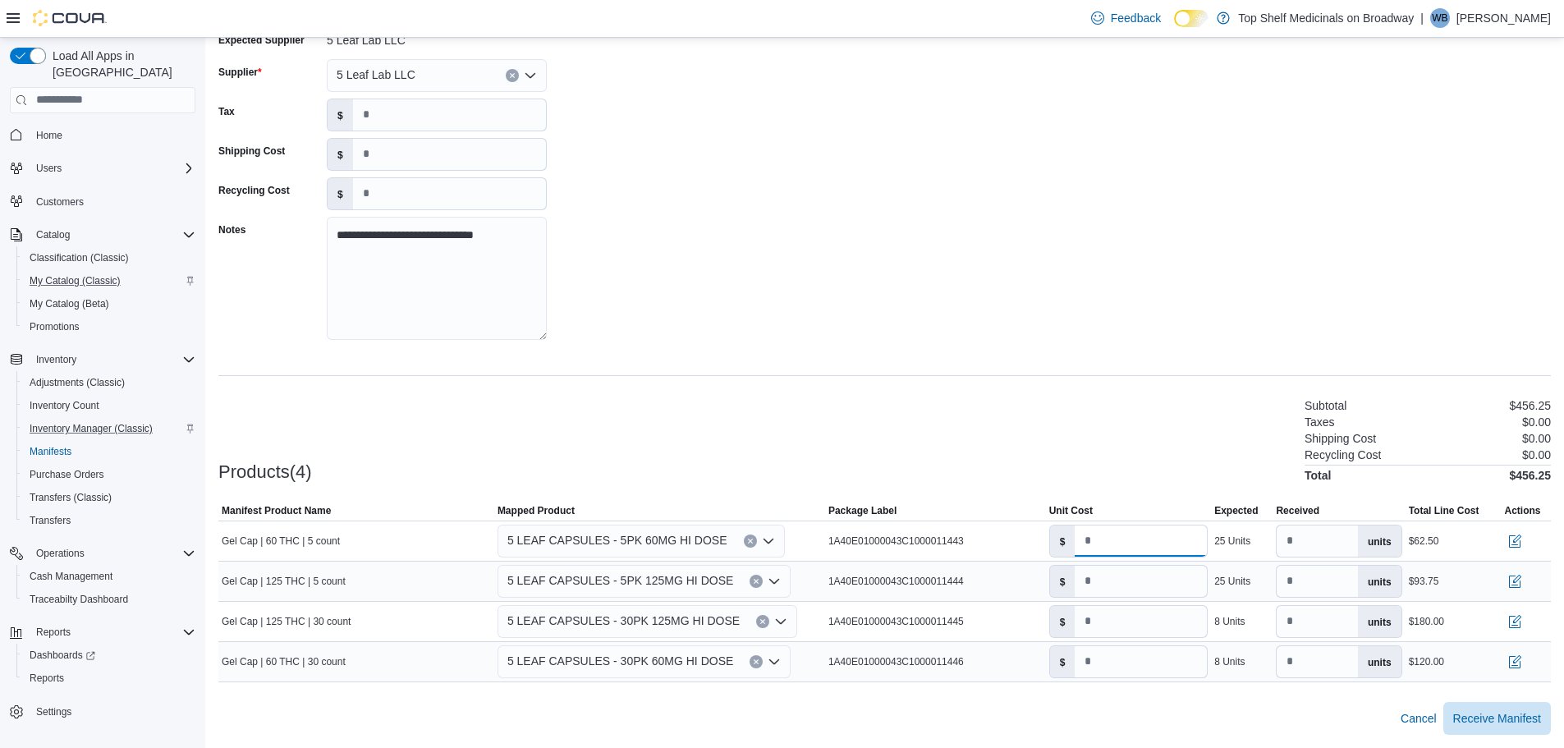
drag, startPoint x: 1131, startPoint y: 540, endPoint x: 991, endPoint y: 567, distance: 143.0
click at [996, 552] on tr "Manifest Product Name Gel Cap | 60 THC | 5 count Mapped Product 5 LEAF CAPSULES…" at bounding box center [884, 540] width 1332 height 40
type input "****"
drag, startPoint x: 1129, startPoint y: 620, endPoint x: 1170, endPoint y: 624, distance: 41.2
click at [1170, 624] on input "****" at bounding box center [1141, 621] width 132 height 31
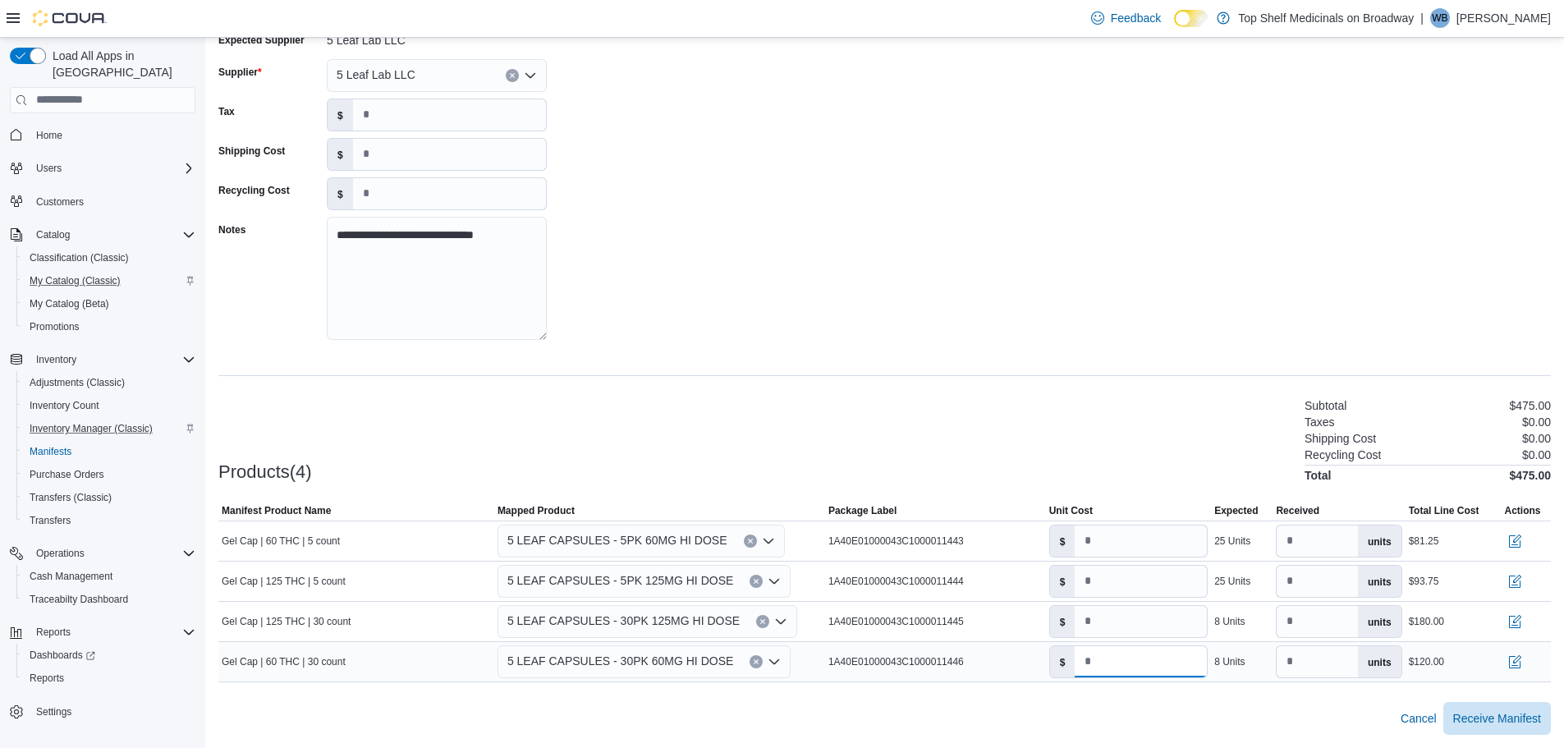
drag, startPoint x: 1142, startPoint y: 666, endPoint x: 1074, endPoint y: 670, distance: 68.3
click at [1074, 670] on div "$ **" at bounding box center [1128, 661] width 159 height 33
type input "****"
click at [992, 193] on div "**********" at bounding box center [884, 191] width 1332 height 328
click at [1493, 710] on span "Receive Manifest" at bounding box center [1497, 717] width 88 height 16
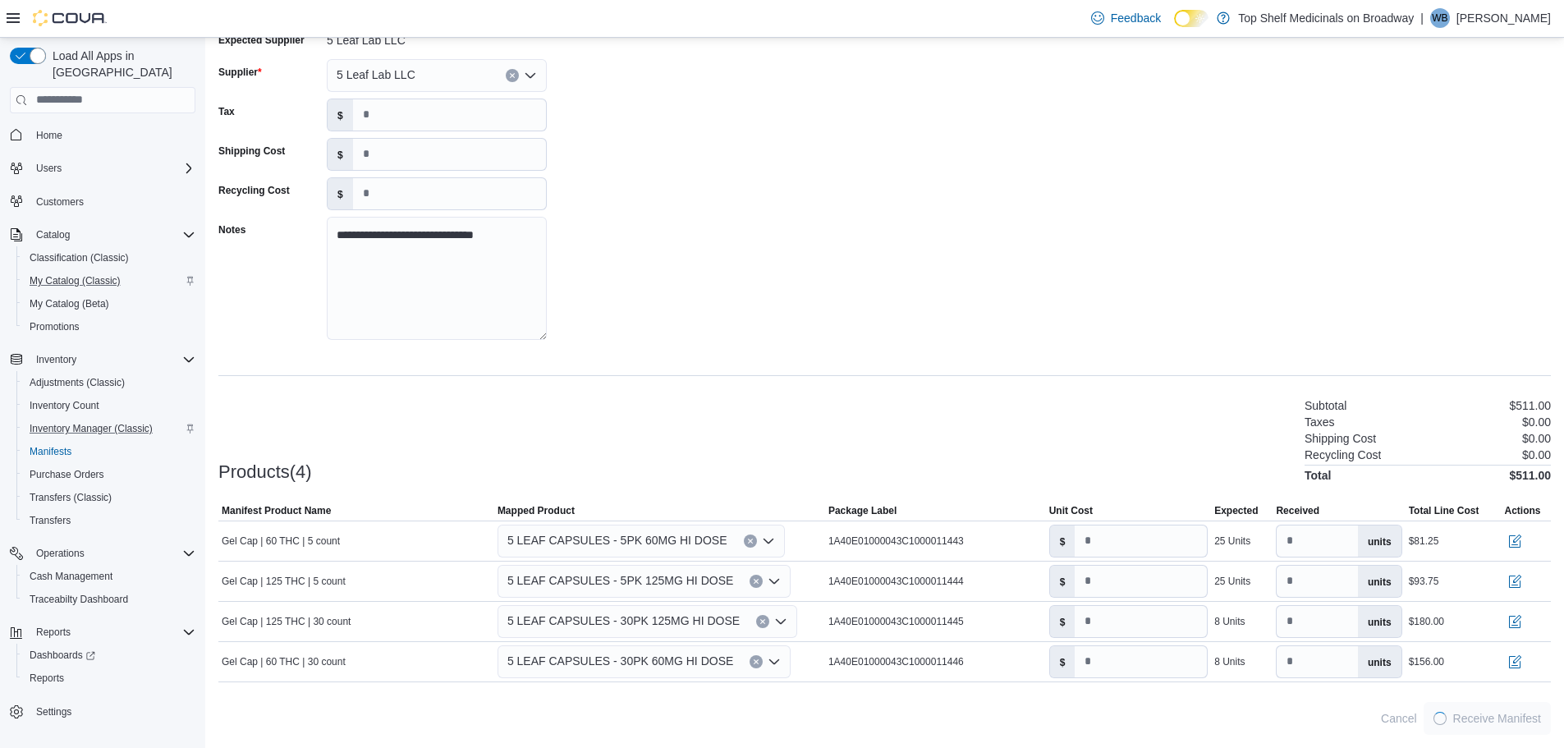
scroll to position [0, 0]
click at [1503, 713] on span "Receive Manifest" at bounding box center [1497, 717] width 88 height 16
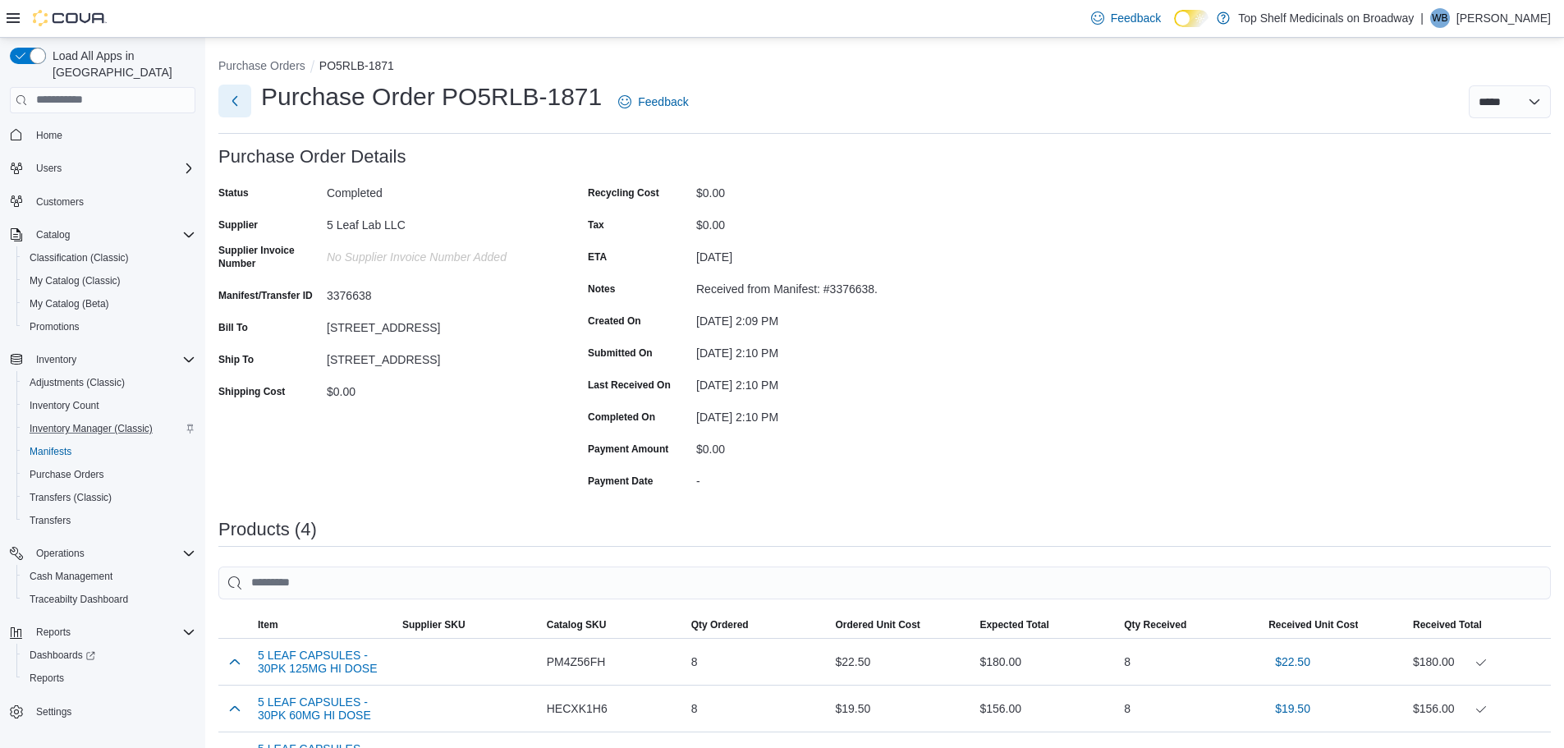
click at [236, 99] on button "Next" at bounding box center [234, 101] width 33 height 33
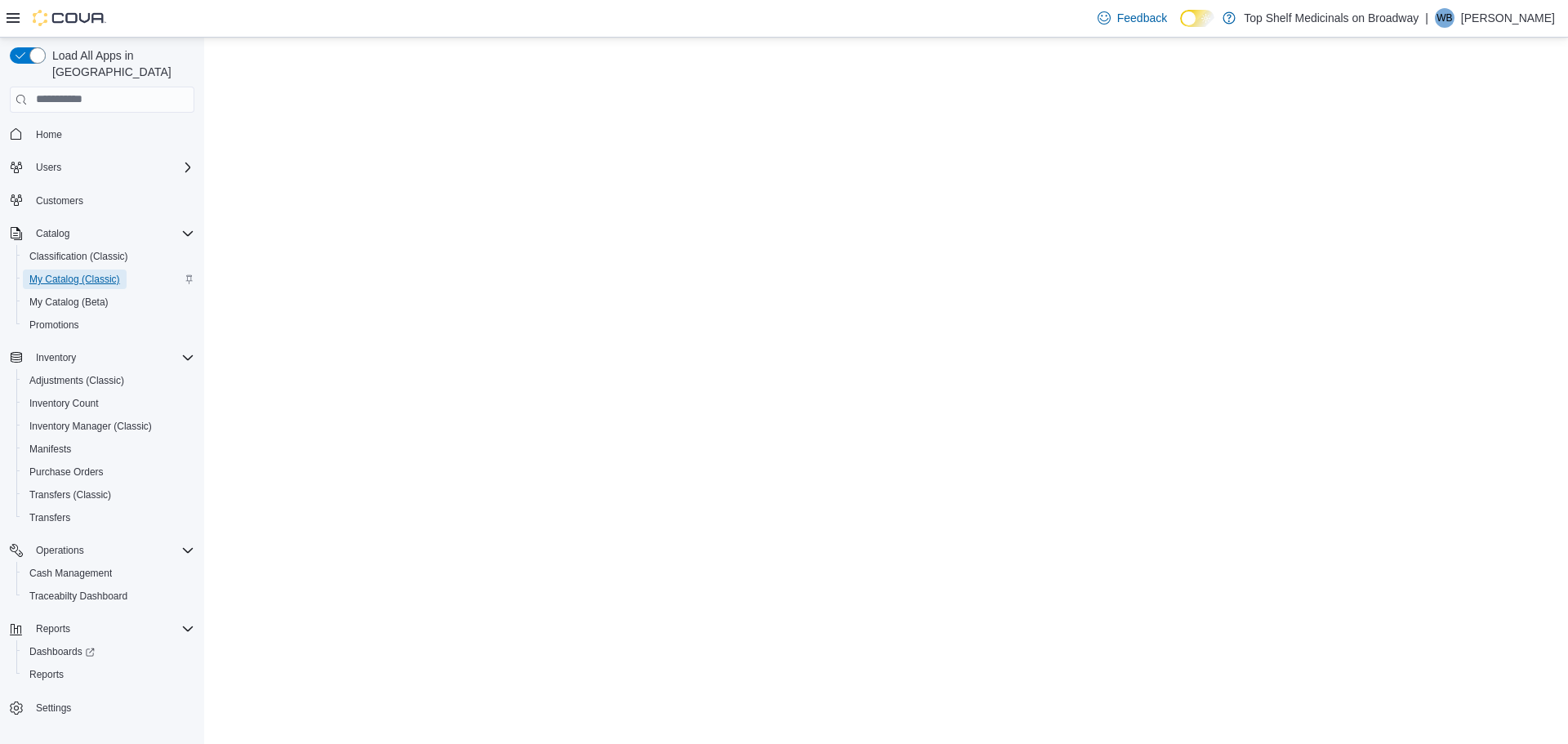
click at [89, 273] on span "My Catalog (Classic)" at bounding box center [75, 279] width 91 height 13
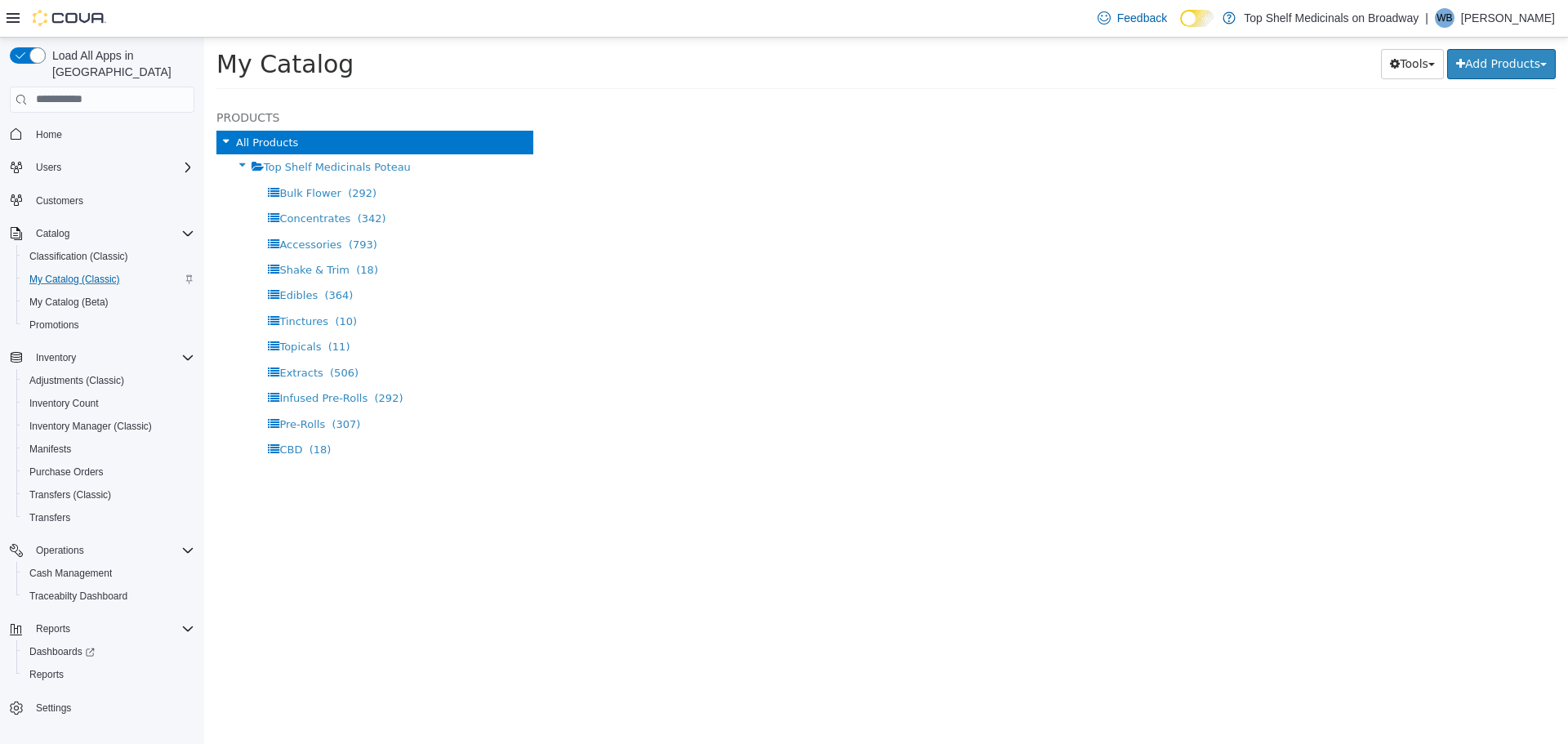
select select "**********"
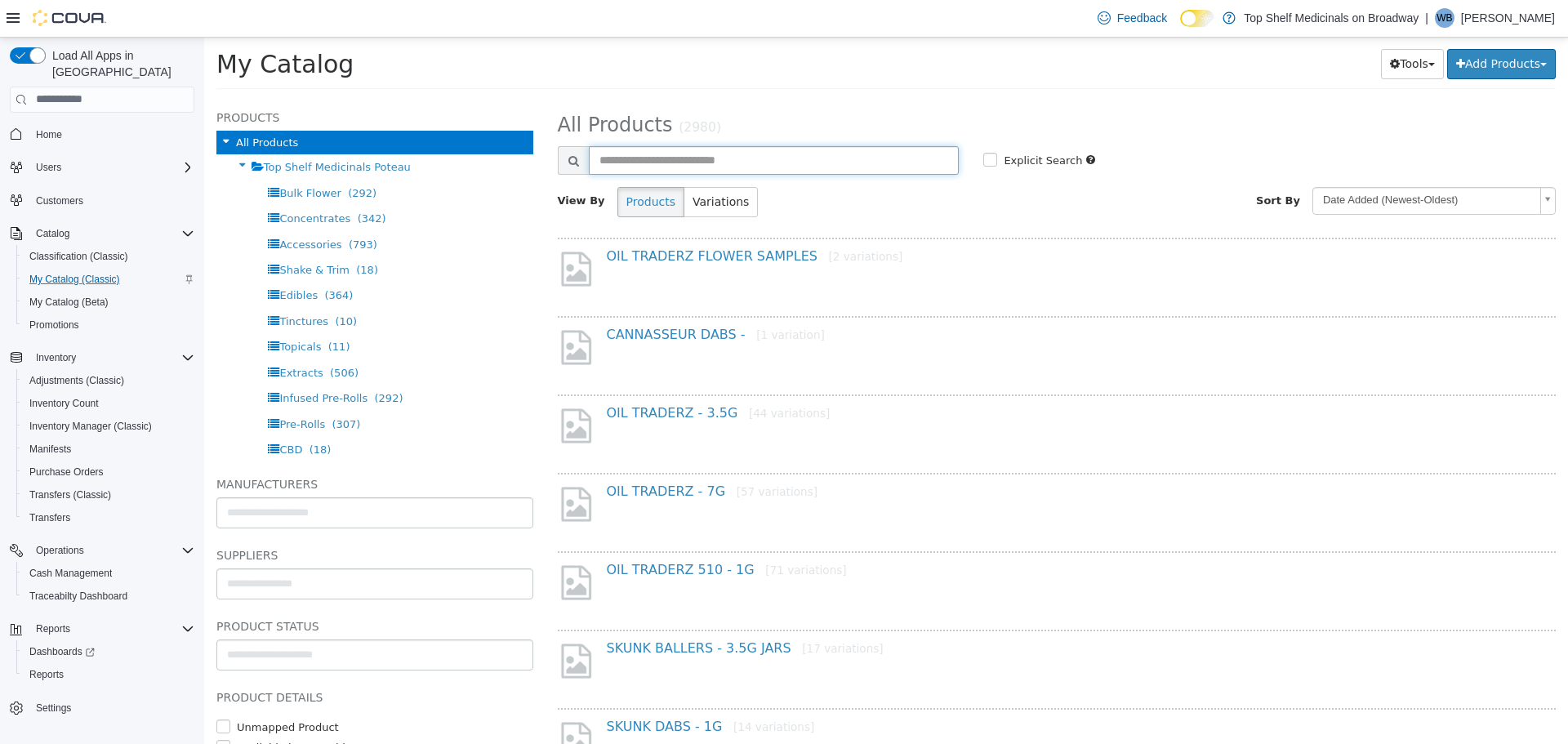
click at [716, 151] on input "text" at bounding box center [774, 159] width 371 height 29
type input "*****"
select select "**********"
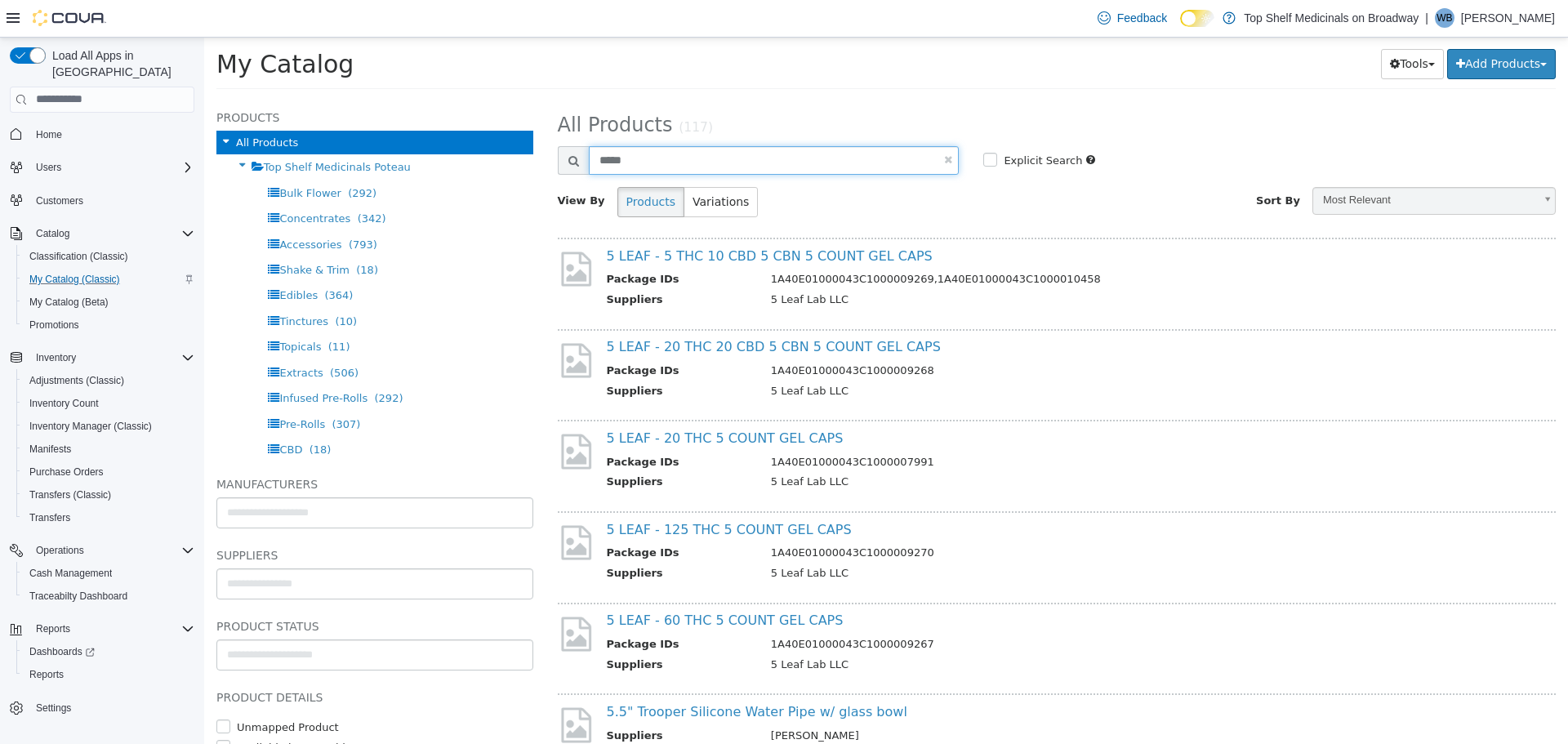
click at [718, 163] on input "*****" at bounding box center [774, 159] width 371 height 29
type input "******"
select select "**********"
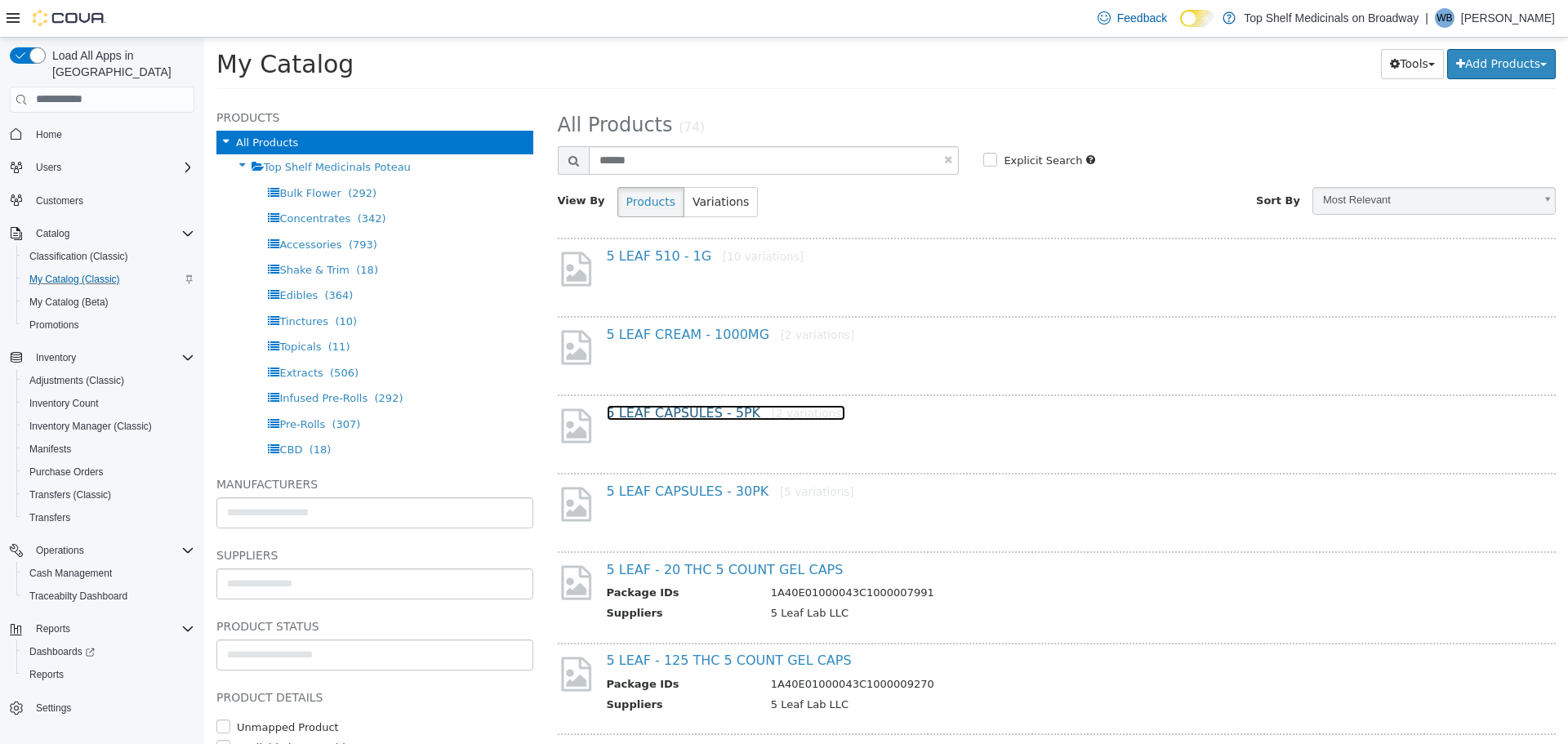
click at [664, 413] on link "5 LEAF CAPSULES - 5PK [2 variations]" at bounding box center [726, 412] width 240 height 16
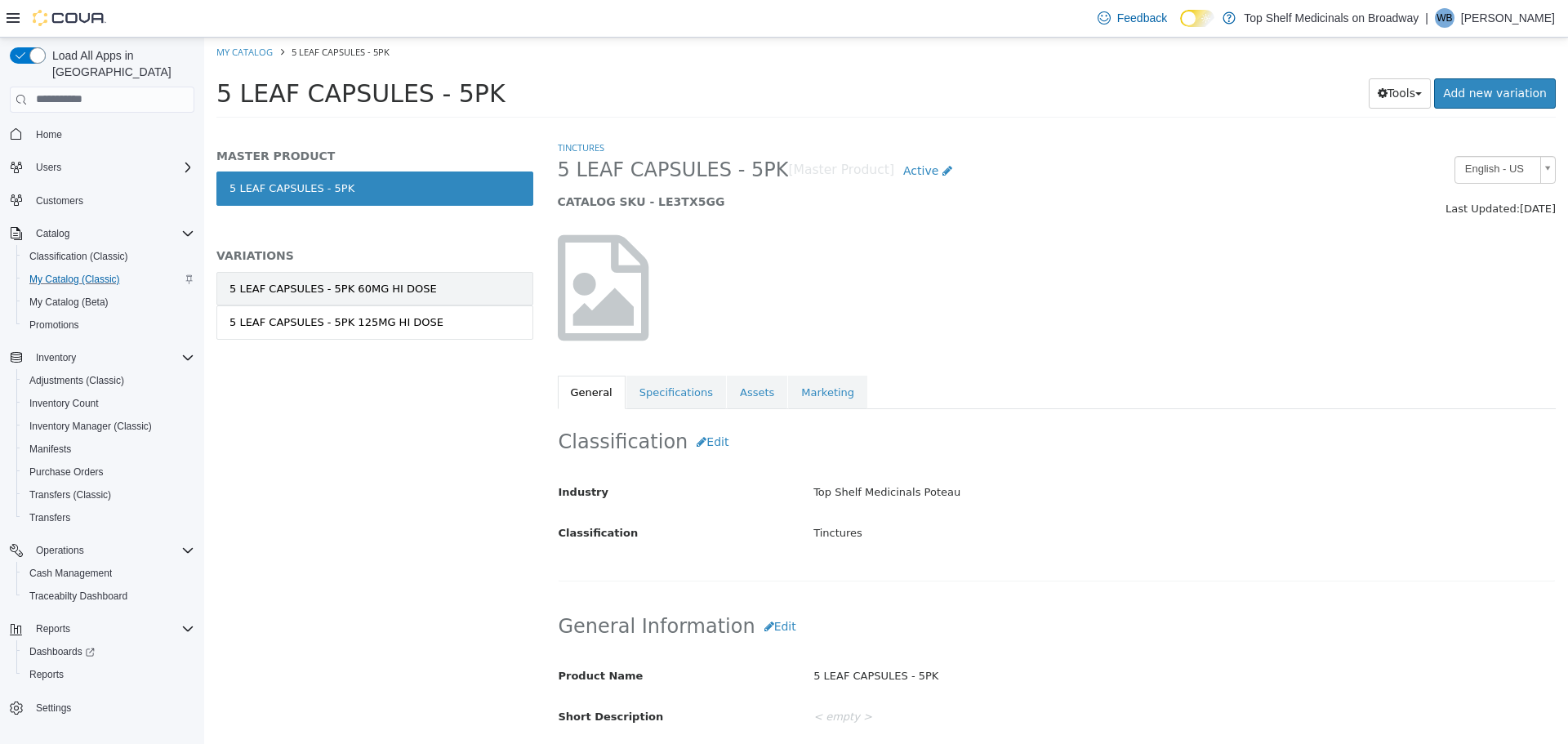
click at [389, 291] on div "5 LEAF CAPSULES - 5PK 60MG HI DOSE" at bounding box center [333, 288] width 208 height 16
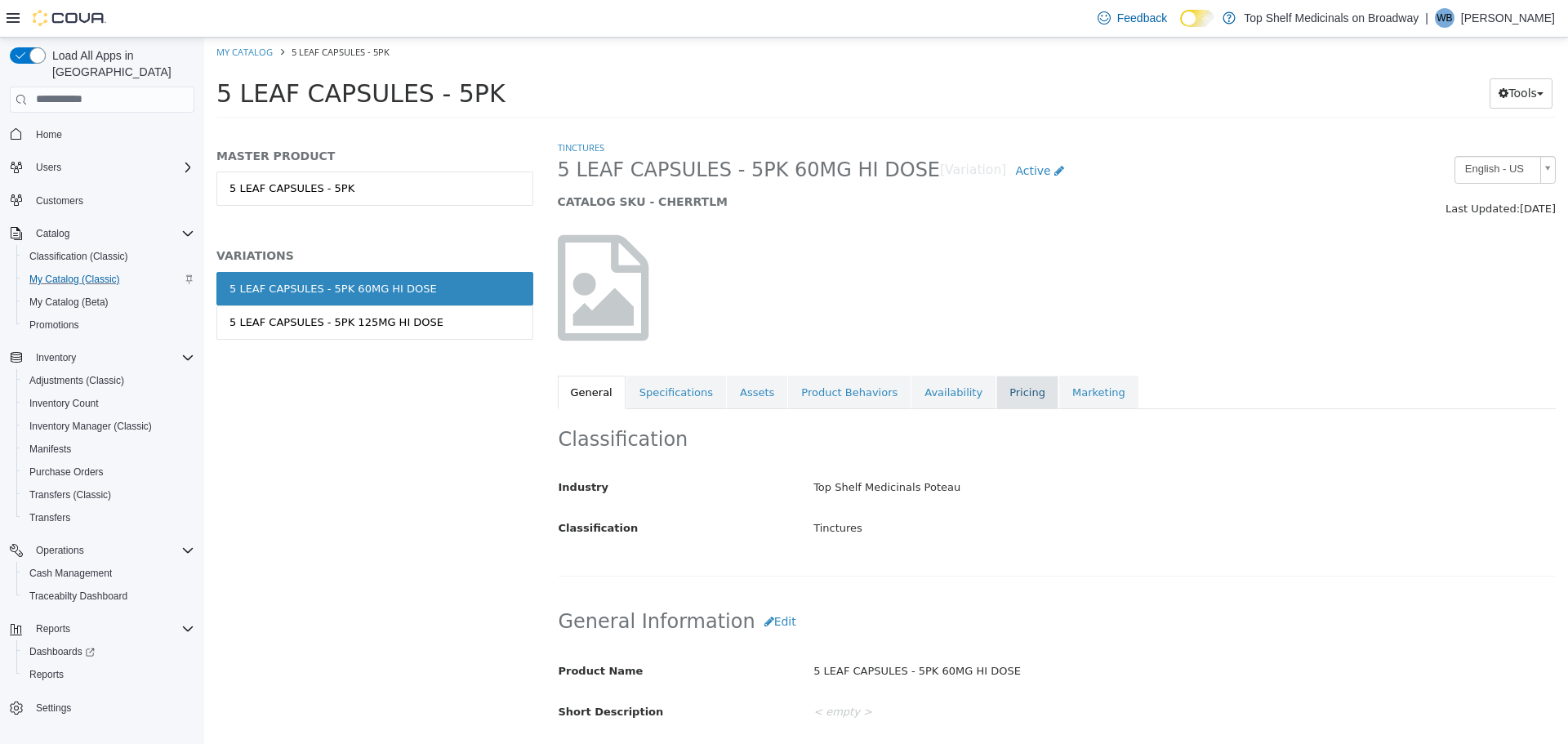
click at [996, 386] on link "Pricing" at bounding box center [1027, 392] width 62 height 34
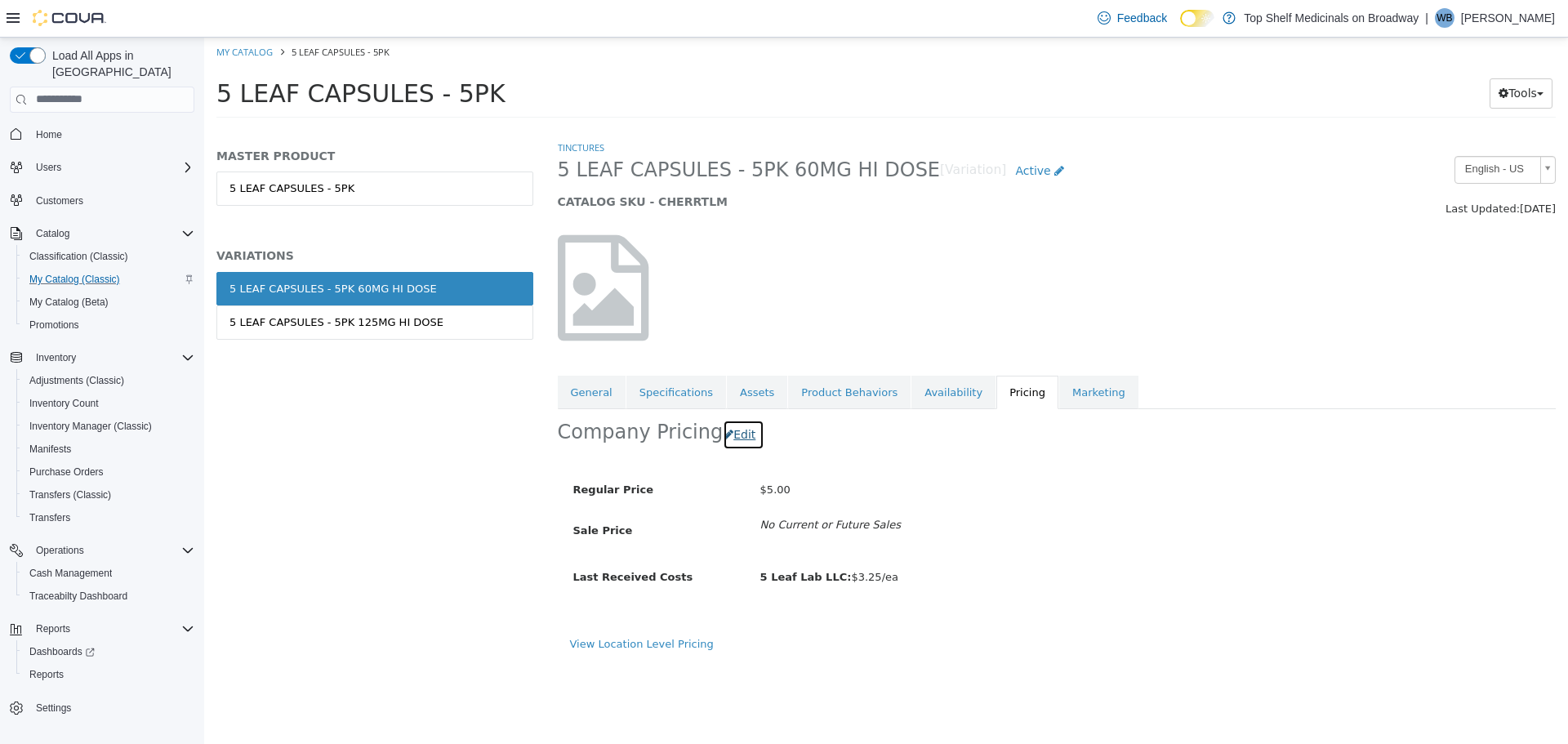
click at [725, 431] on button "Edit" at bounding box center [743, 434] width 42 height 30
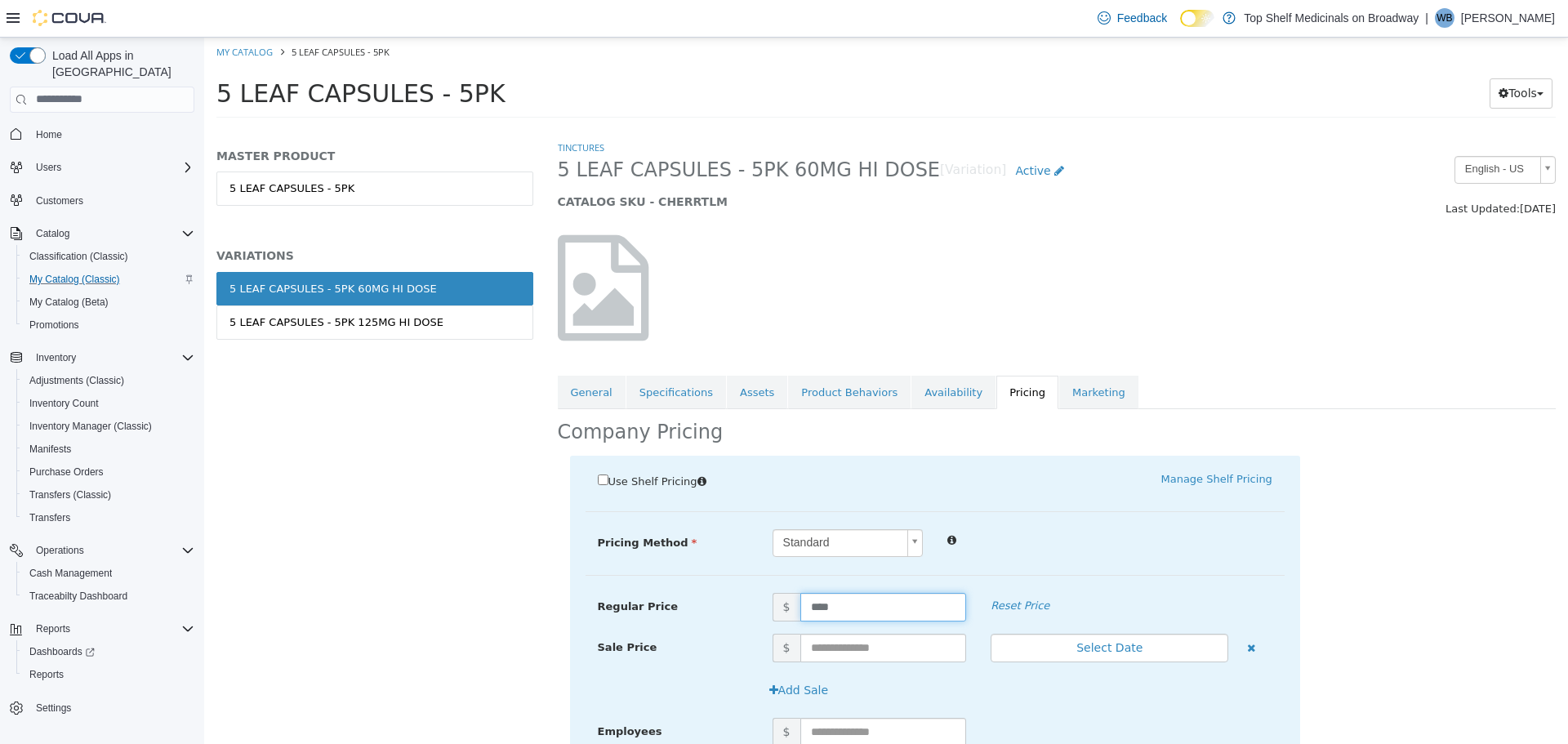
drag, startPoint x: 842, startPoint y: 600, endPoint x: 782, endPoint y: 612, distance: 61.2
click at [782, 612] on span "$ ****" at bounding box center [870, 606] width 219 height 29
type input "*"
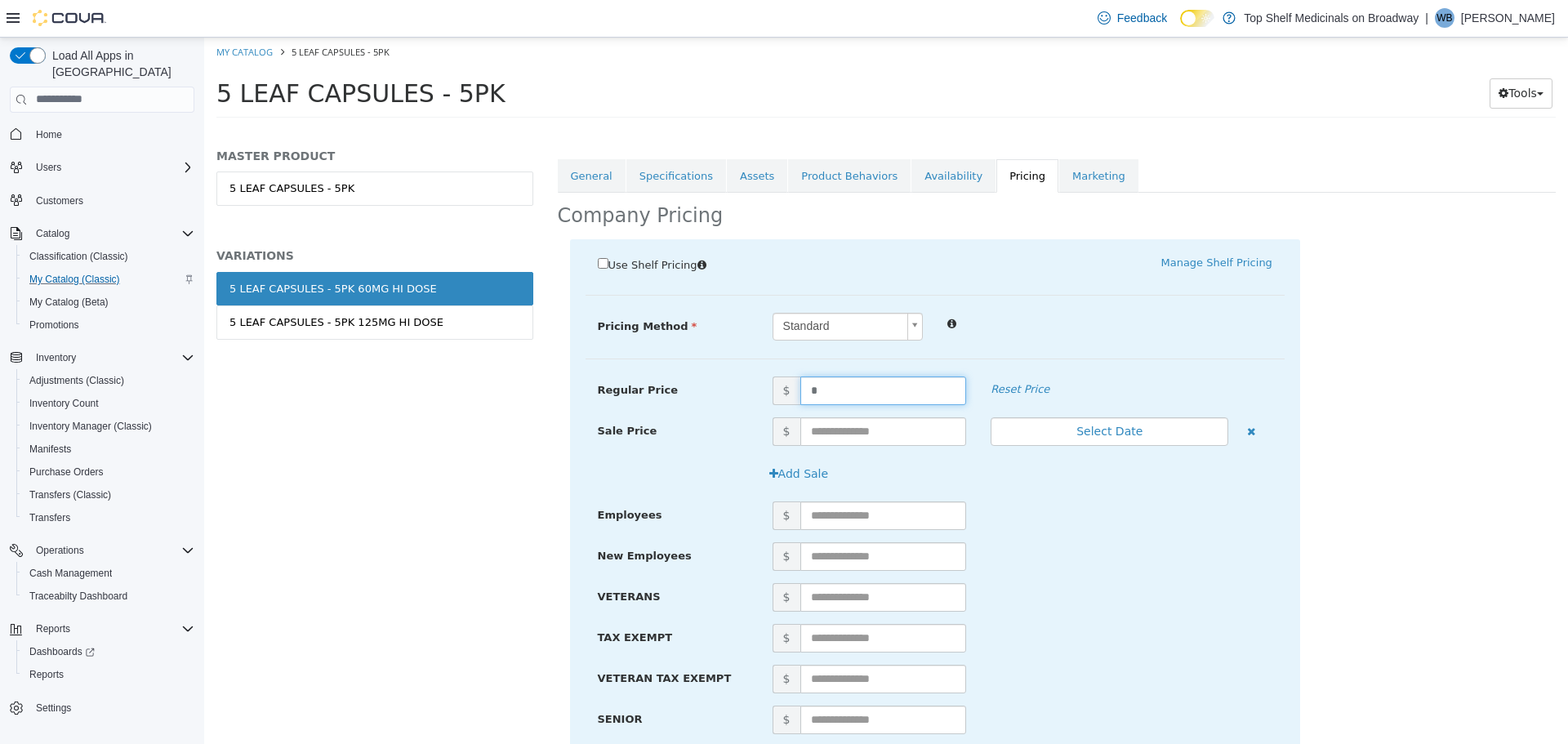
scroll to position [308, 0]
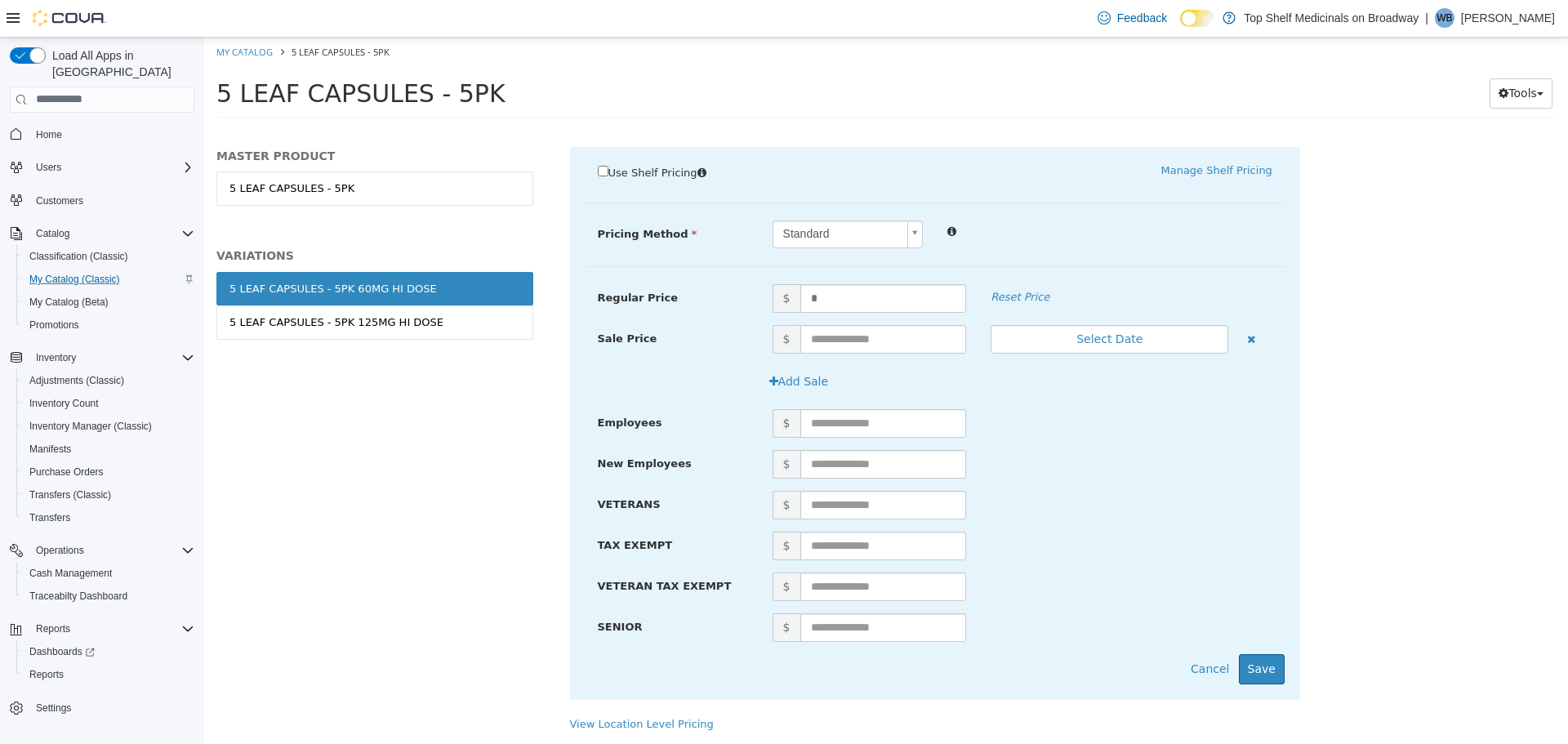
click at [1216, 598] on div "$" at bounding box center [1022, 586] width 524 height 29
click at [1248, 676] on button "Save" at bounding box center [1262, 668] width 46 height 30
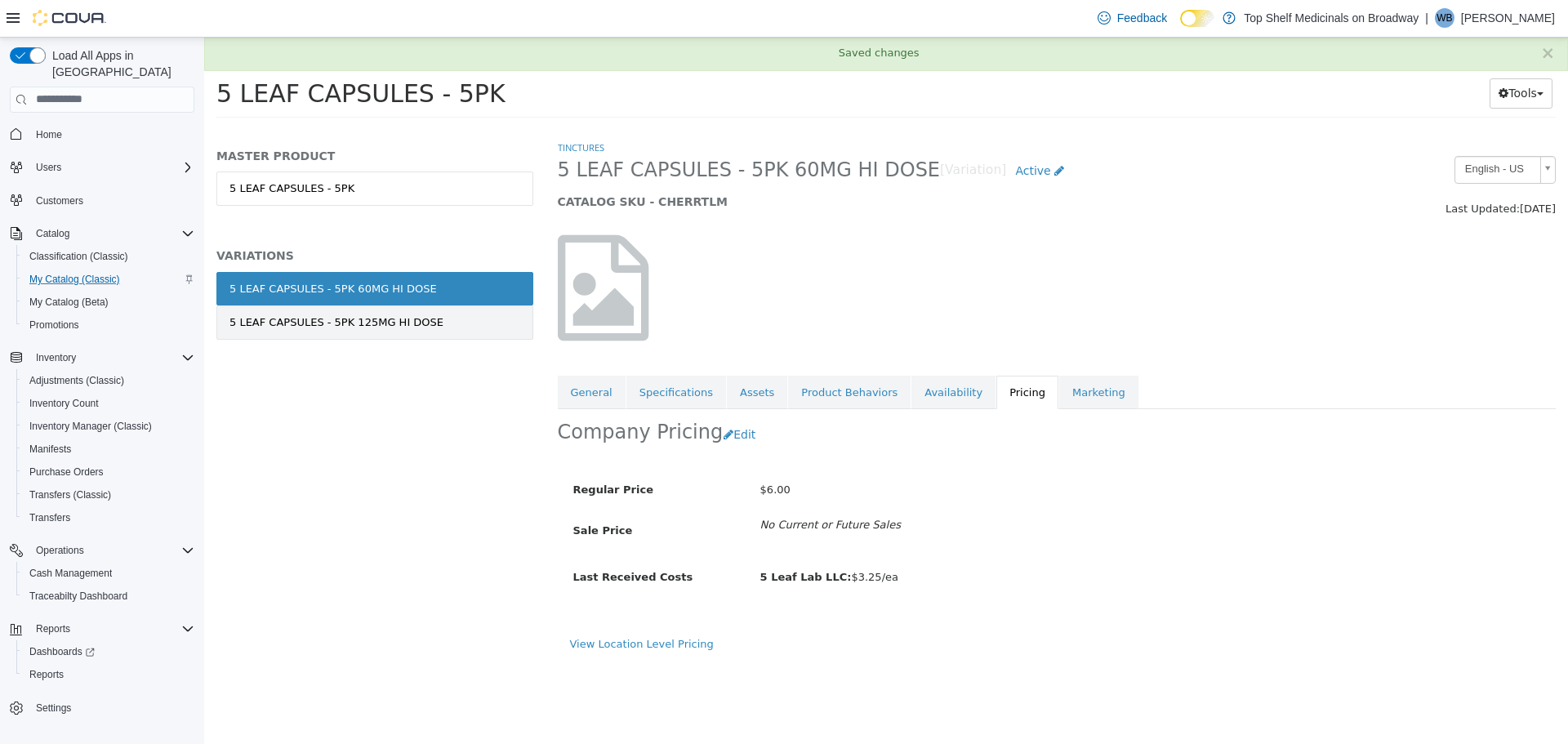
scroll to position [0, 0]
click at [384, 313] on div "5 LEAF CAPSULES - 5PK 125MG HI DOSE" at bounding box center [336, 321] width 214 height 16
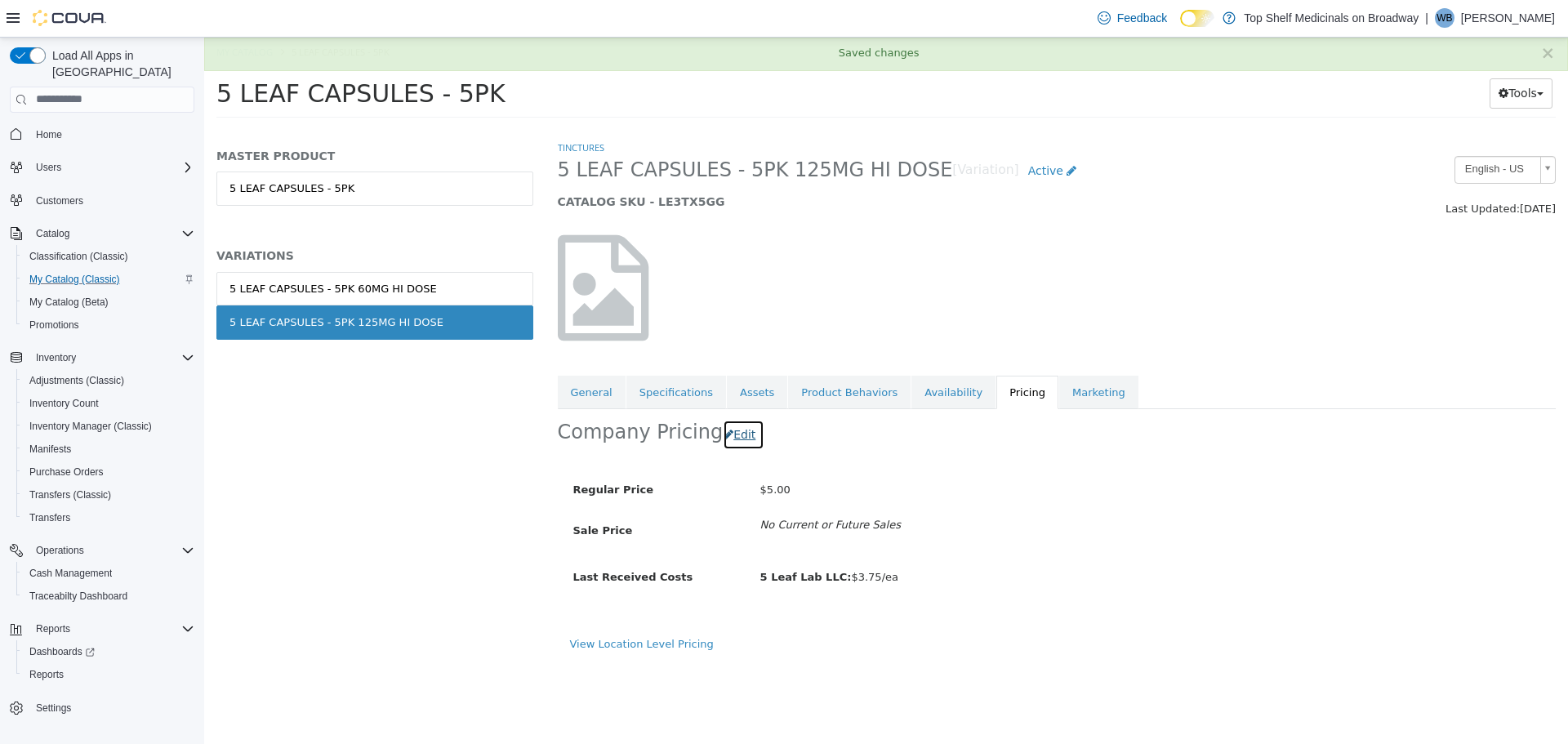
click at [727, 430] on button "Edit" at bounding box center [743, 434] width 42 height 30
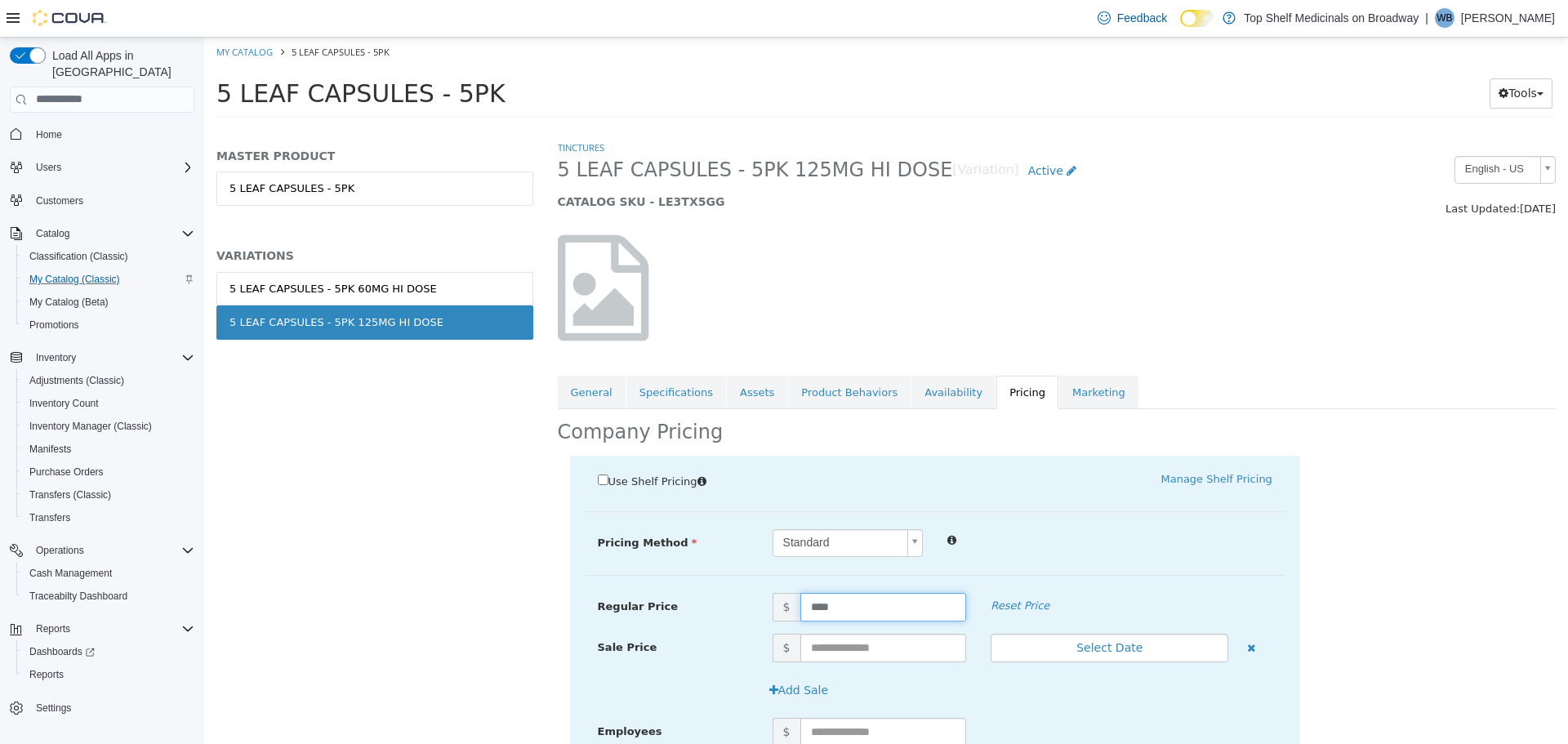
drag, startPoint x: 833, startPoint y: 604, endPoint x: 713, endPoint y: 621, distance: 121.2
click at [713, 621] on div "Regular Price $ **** Reset Price" at bounding box center [935, 612] width 699 height 41
type input "*"
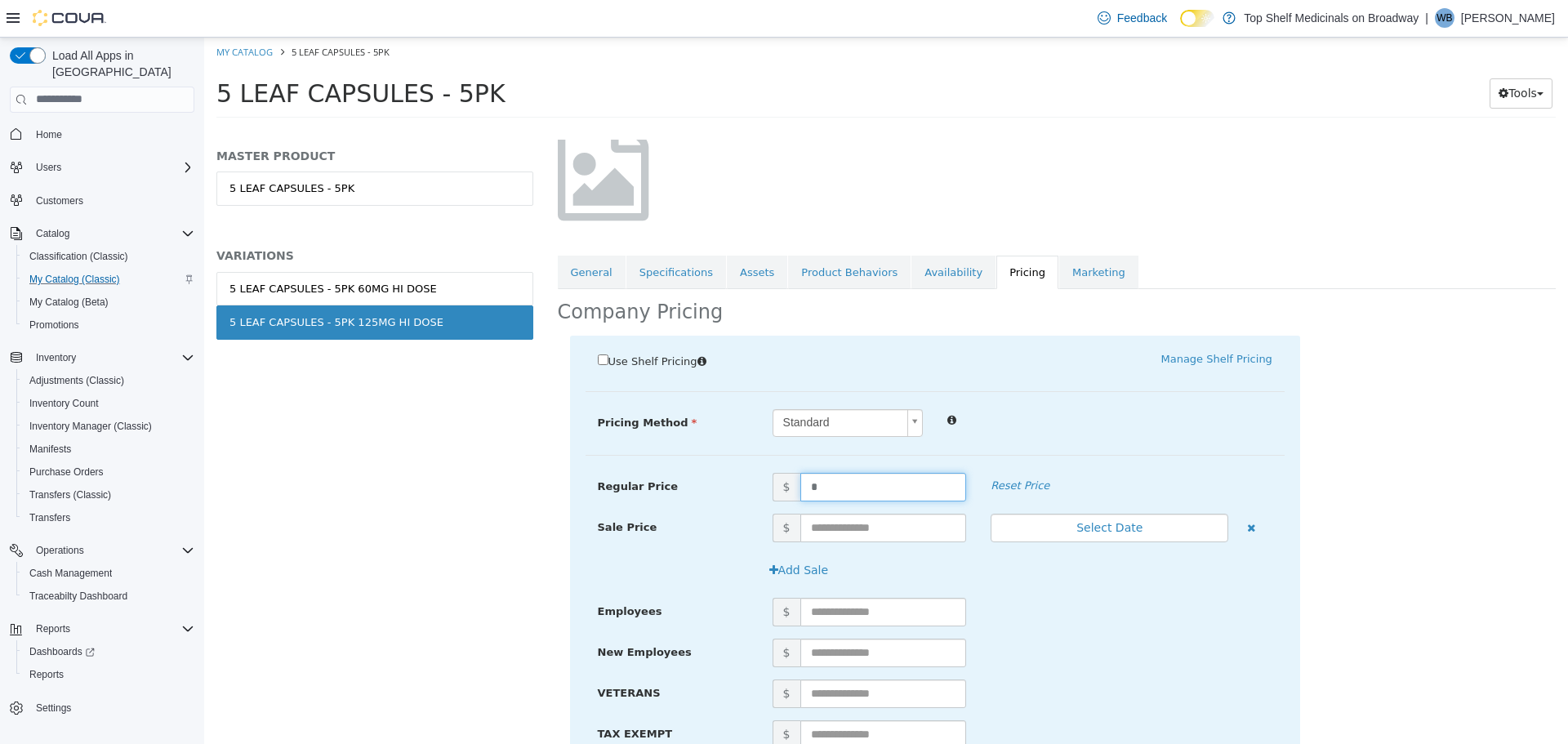
scroll to position [308, 0]
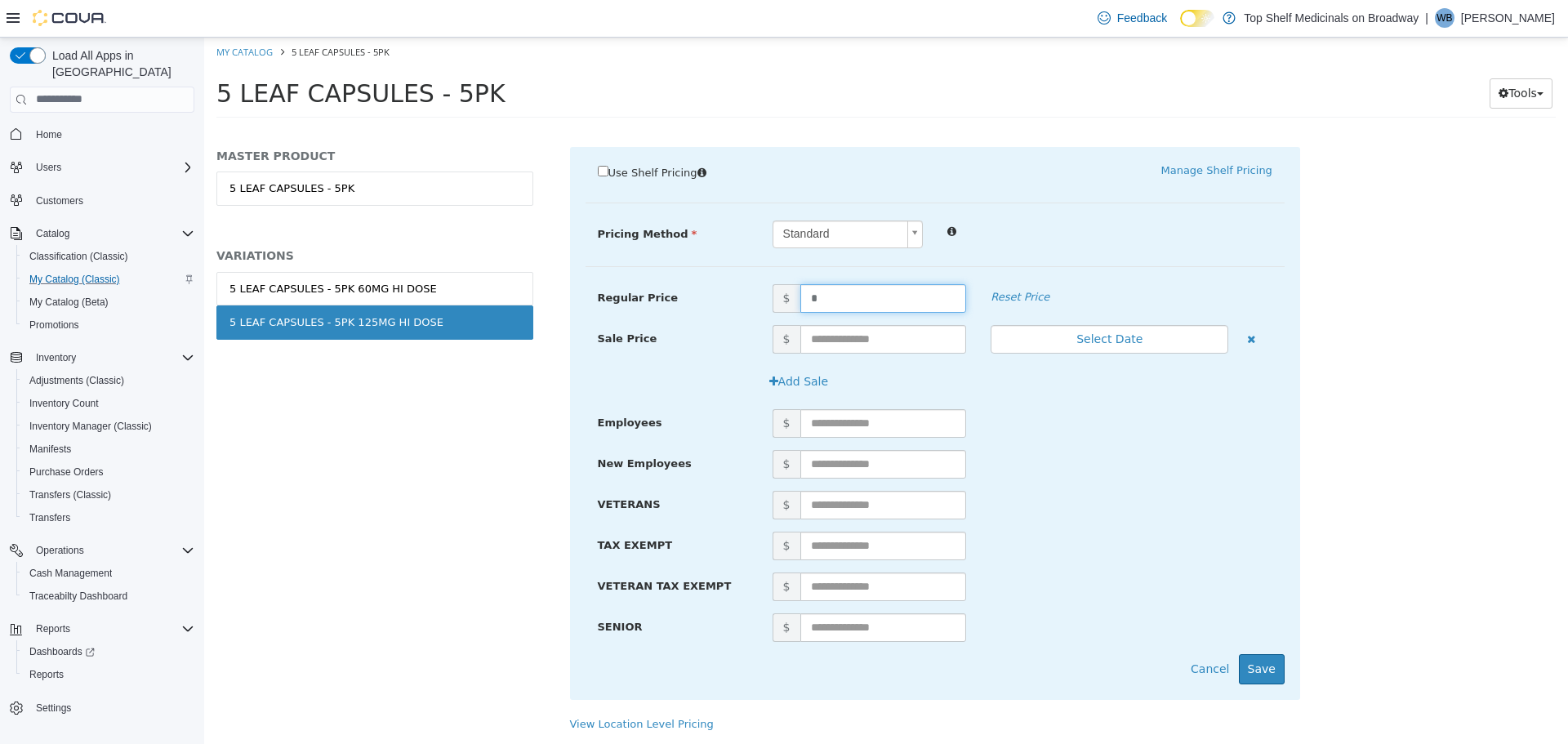
click at [1247, 567] on div "TAX EXEMPT $" at bounding box center [935, 551] width 699 height 41
drag, startPoint x: 1251, startPoint y: 698, endPoint x: 1251, endPoint y: 679, distance: 19.0
click at [1251, 699] on div "Use Shelf Pricing    Manage Shelf Pricing Shelf Price Select a Shelf Price Shel…" at bounding box center [1058, 431] width 999 height 569
click at [1251, 678] on button "Save" at bounding box center [1262, 668] width 46 height 30
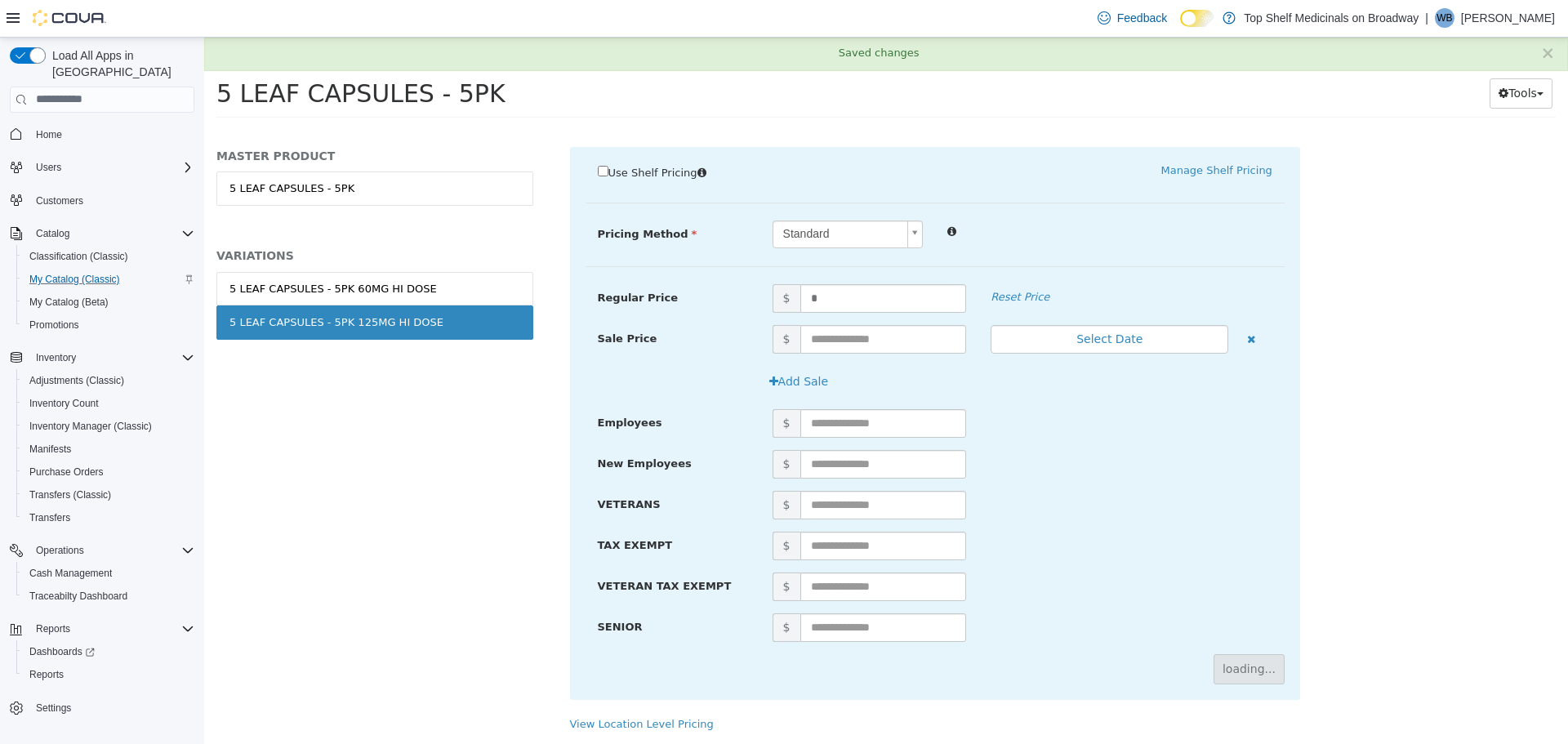
scroll to position [0, 0]
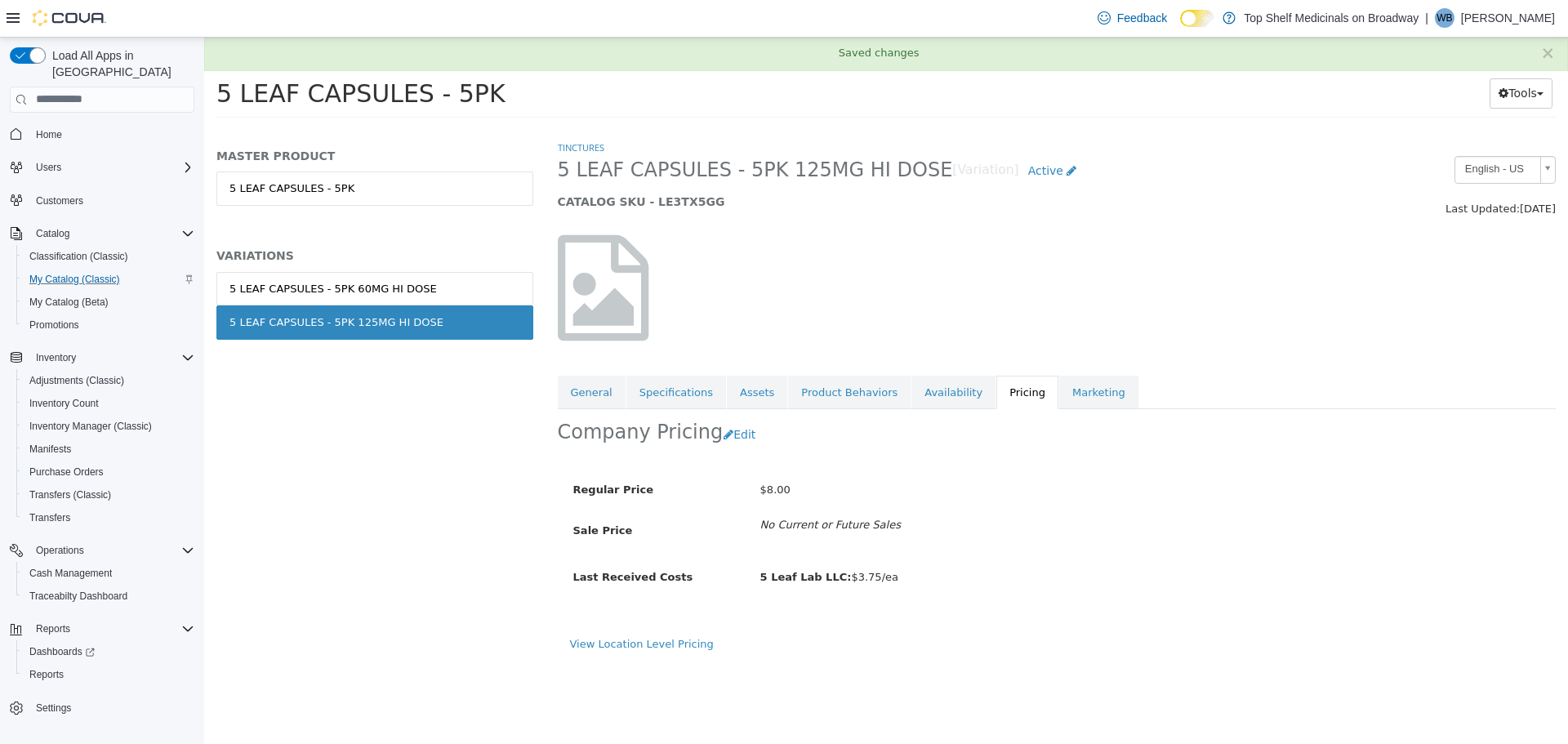
click at [233, 57] on div "× Saved changes" at bounding box center [885, 54] width 1364 height 34
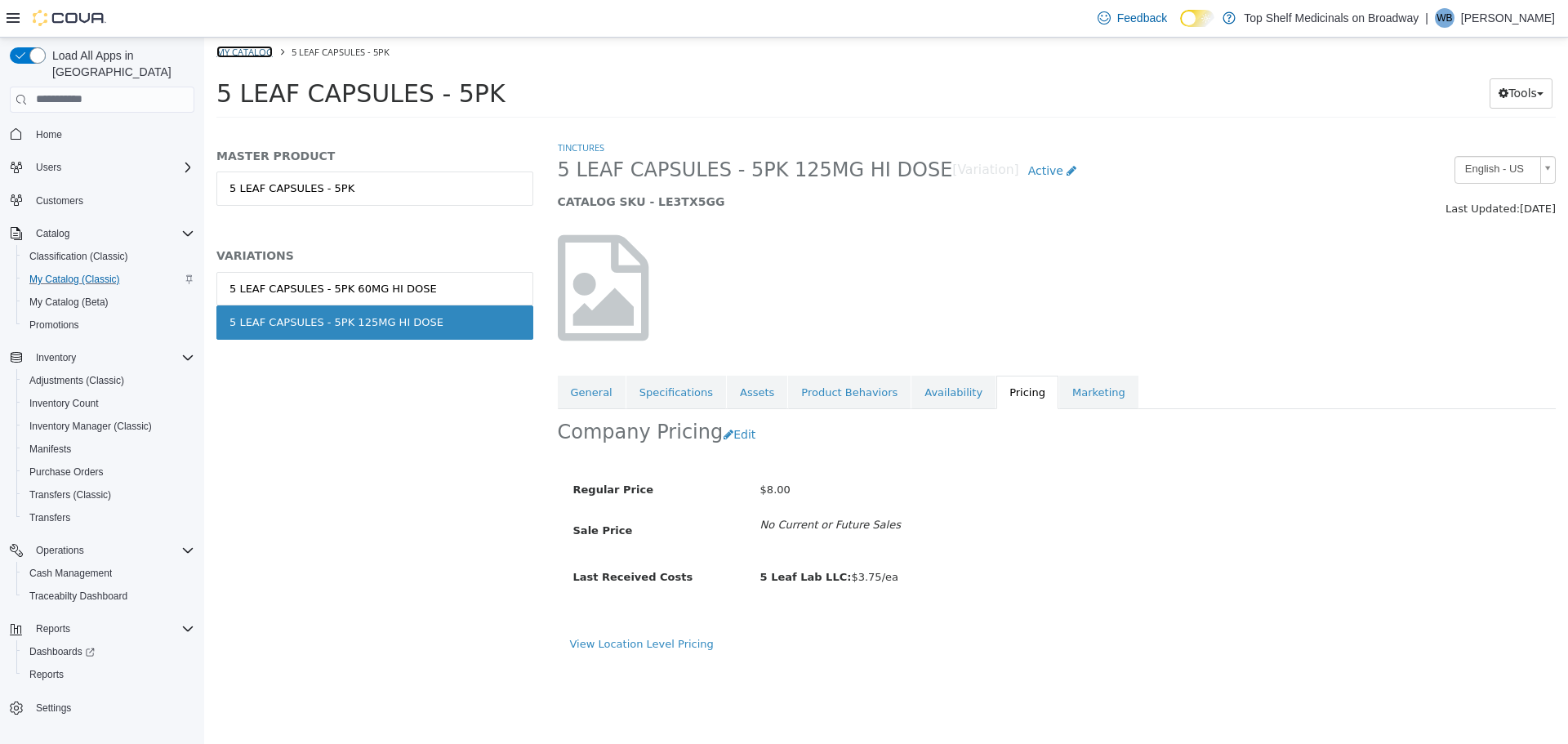
click at [234, 52] on link "My Catalog" at bounding box center [245, 51] width 57 height 12
select select "**********"
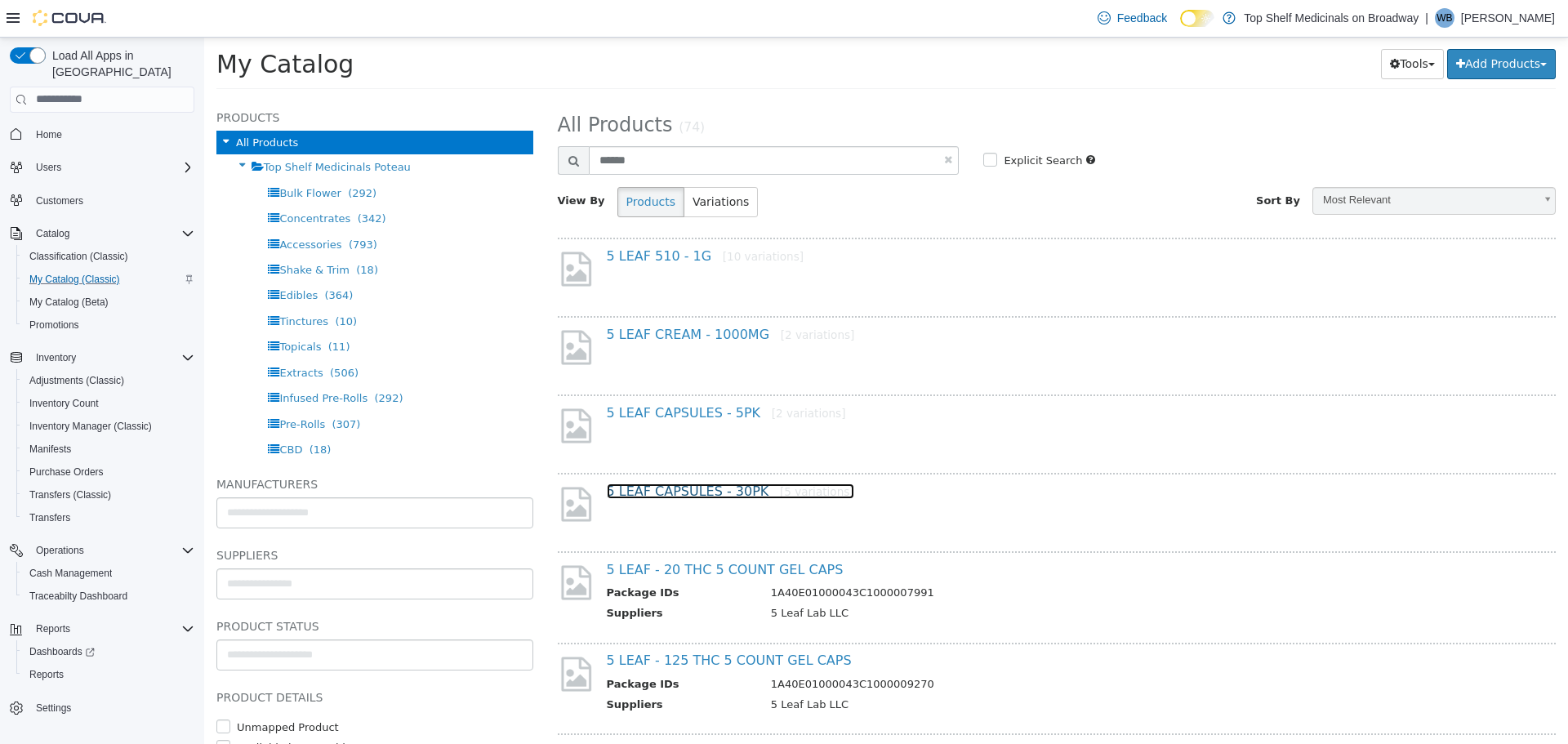
click at [660, 492] on link "5 LEAF CAPSULES - 30PK [5 variations]" at bounding box center [730, 490] width 248 height 16
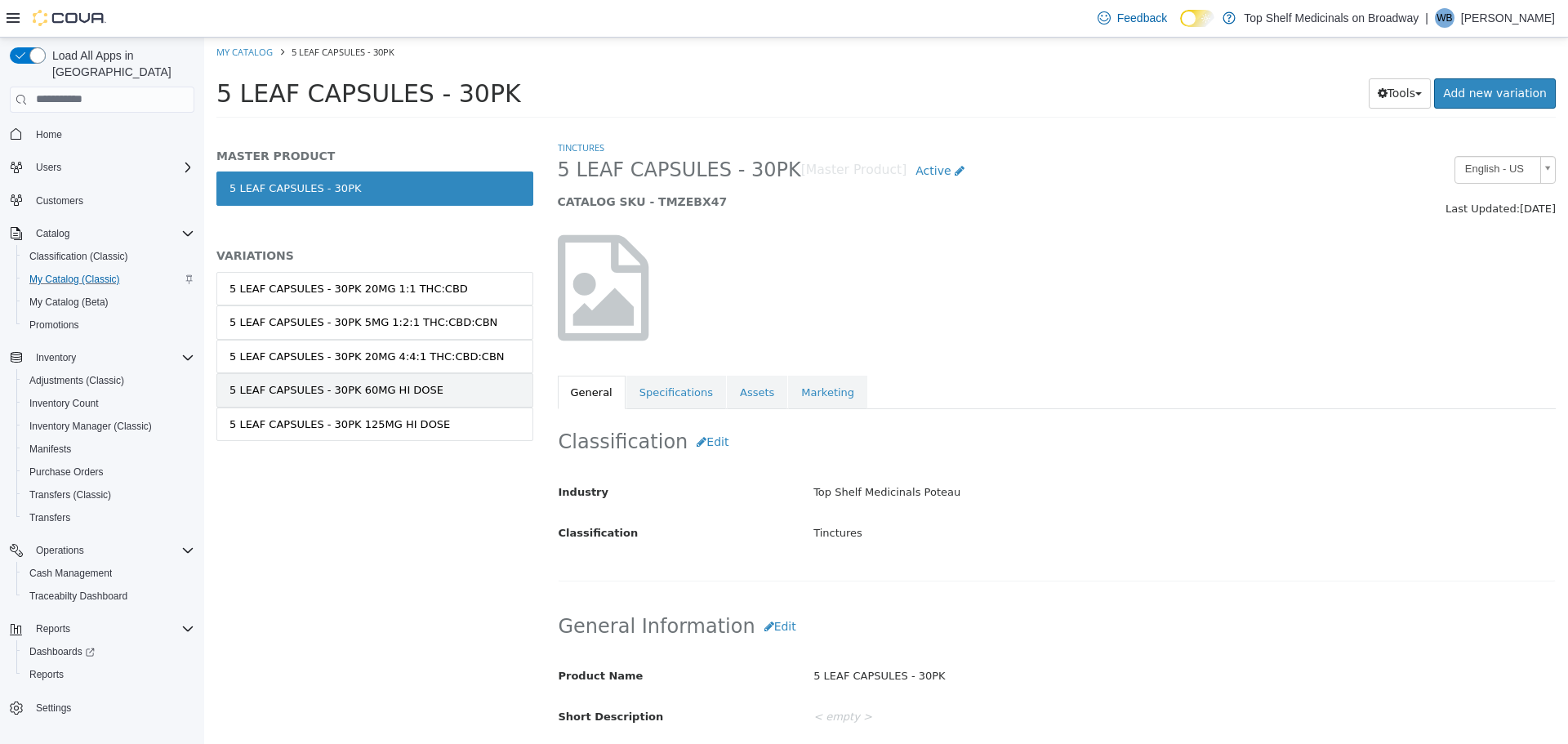
click at [451, 400] on link "5 LEAF CAPSULES - 30PK 60MG HI DOSE" at bounding box center [375, 389] width 317 height 34
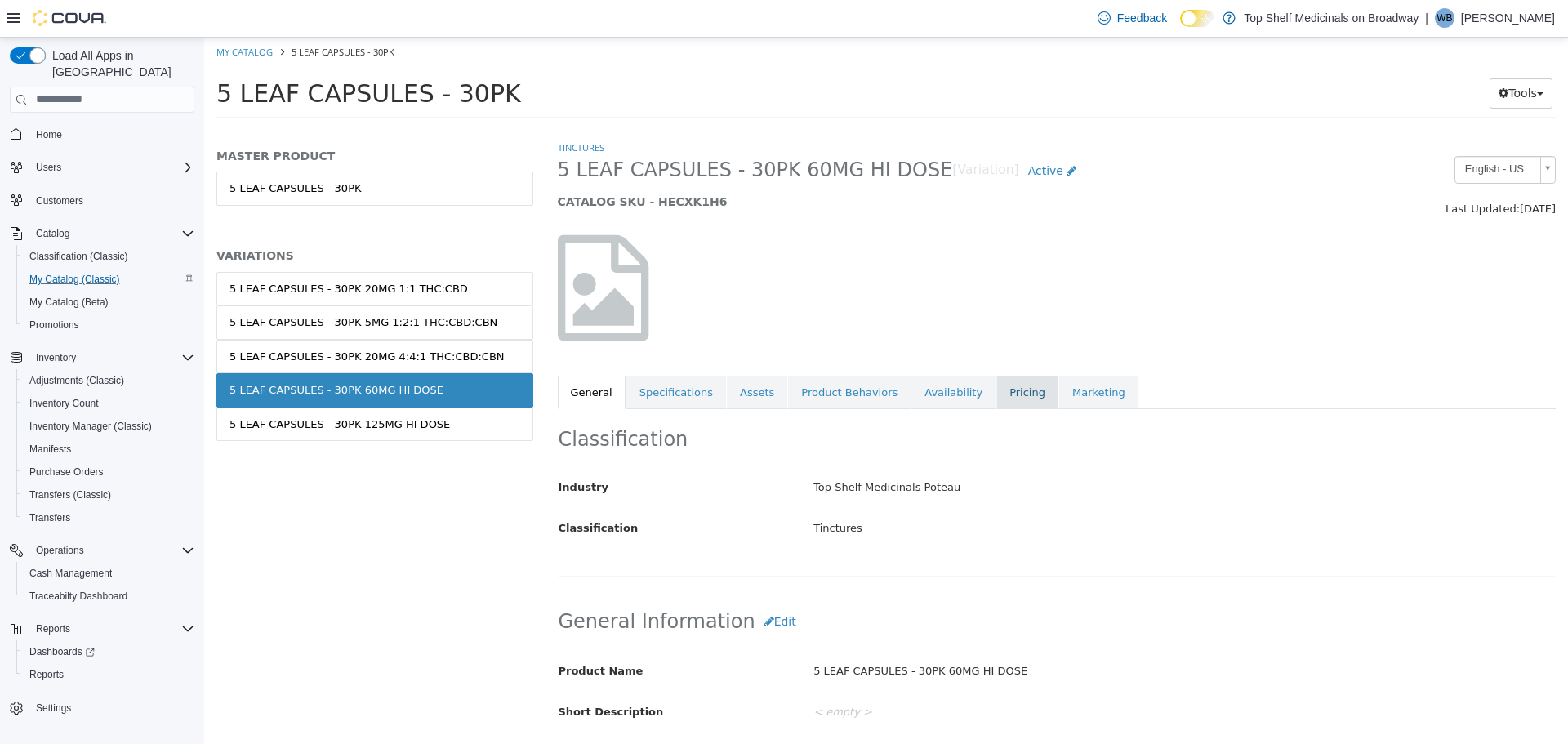
click at [996, 396] on link "Pricing" at bounding box center [1027, 392] width 62 height 34
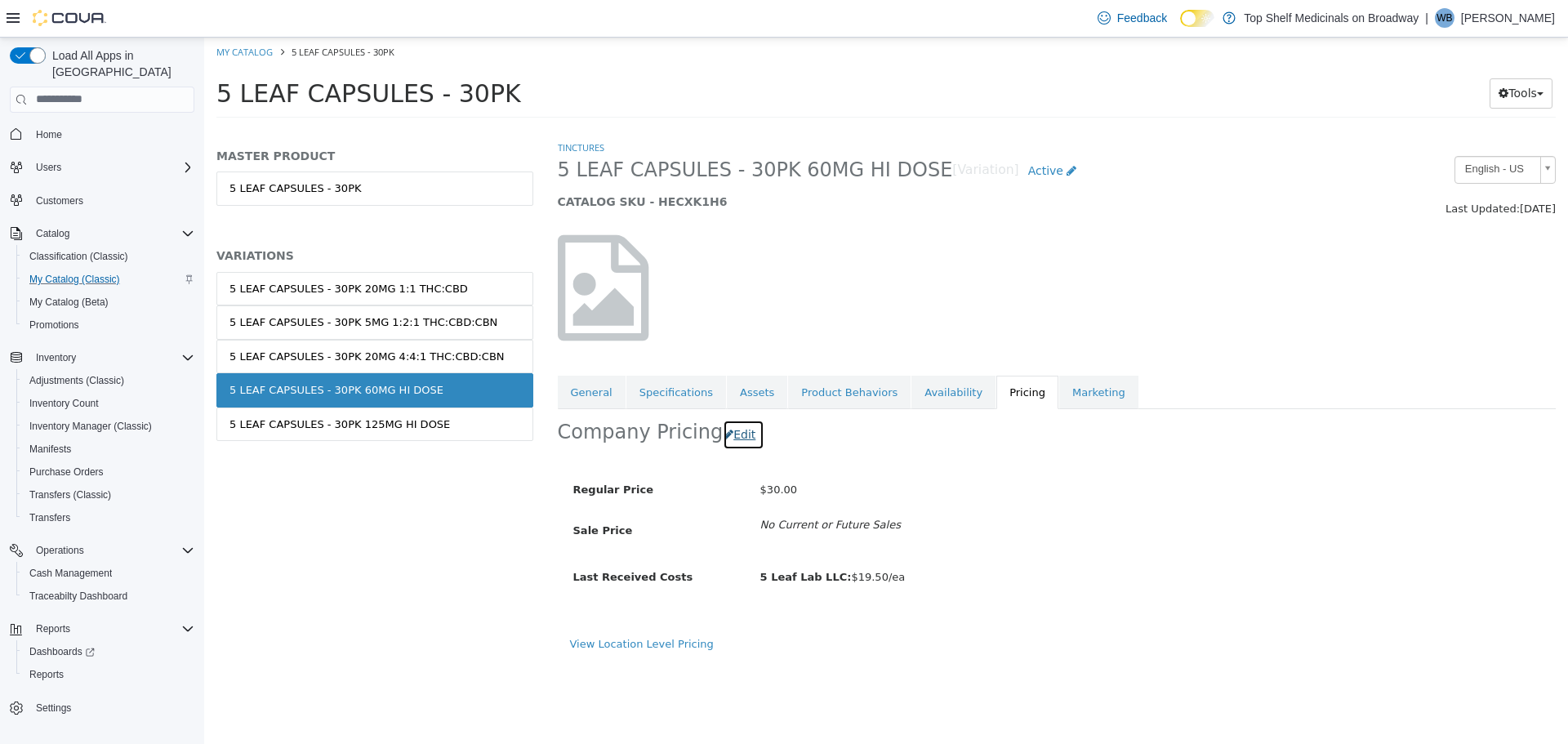
click at [733, 429] on button "Edit" at bounding box center [743, 434] width 42 height 30
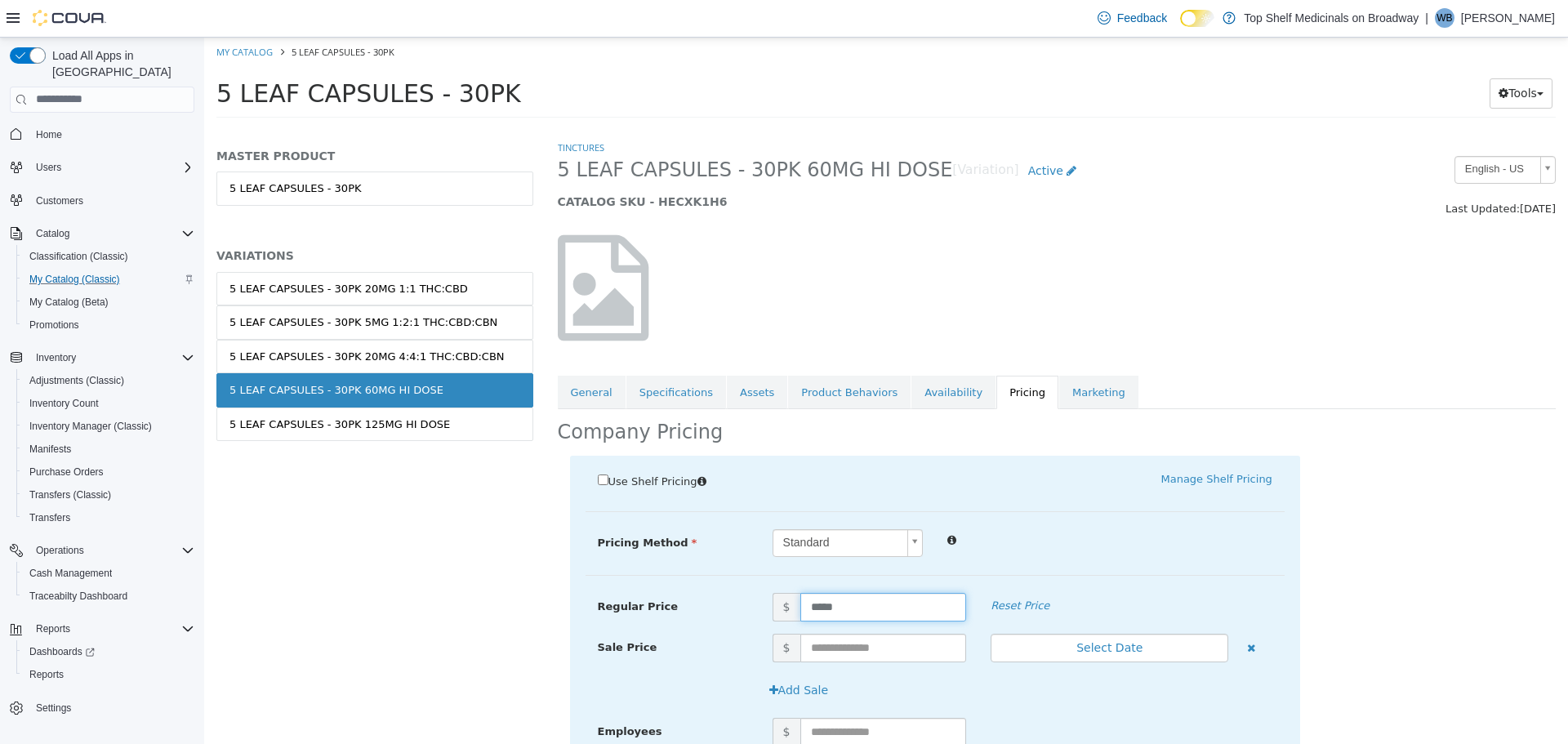
drag, startPoint x: 840, startPoint y: 603, endPoint x: 771, endPoint y: 611, distance: 69.5
click at [771, 611] on span "$ *****" at bounding box center [870, 606] width 219 height 29
type input "**"
click at [1047, 563] on div "Pricing Method Standard * Regular Price $ ** Reset Price Sale Price $ Select Da…" at bounding box center [935, 551] width 699 height 47
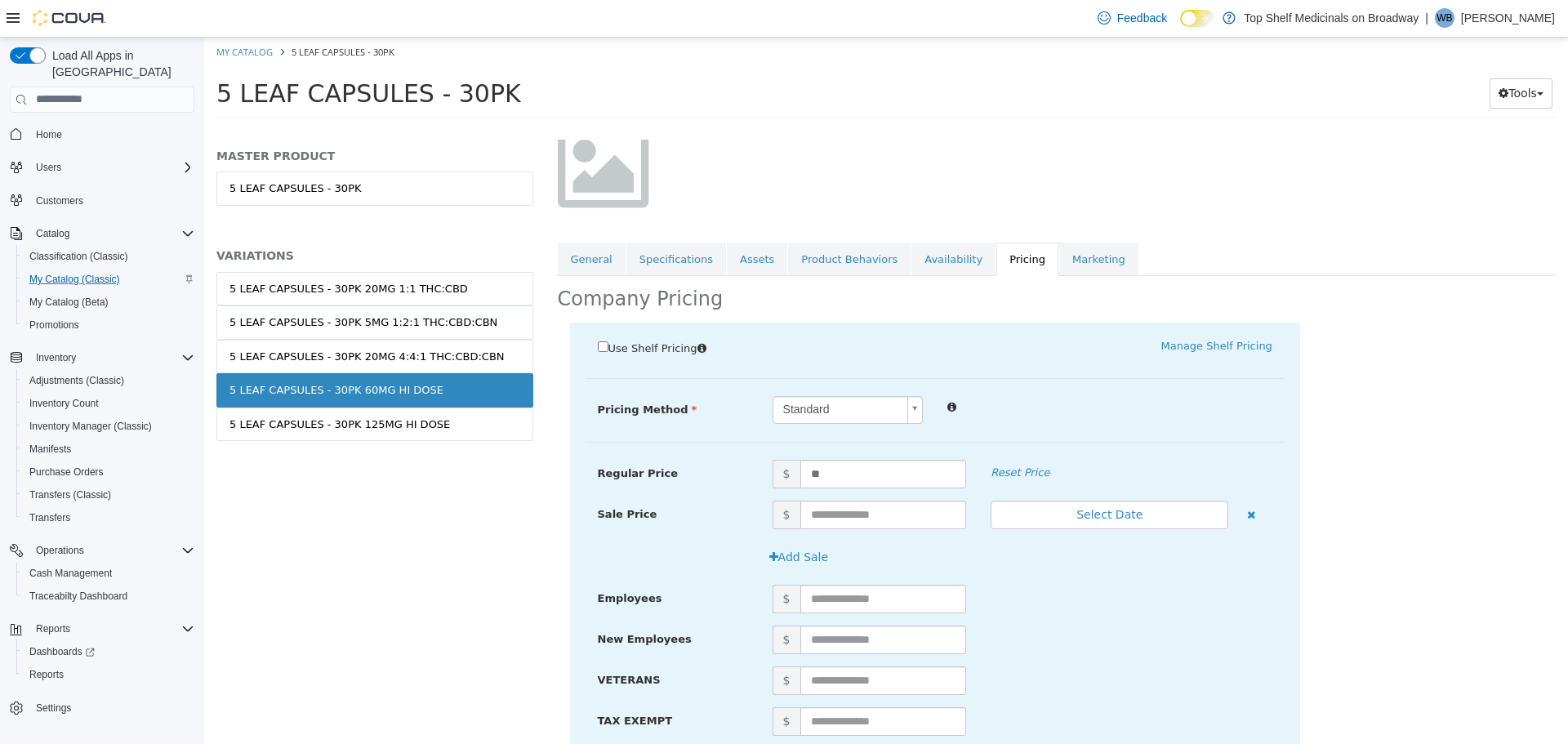
scroll to position [308, 0]
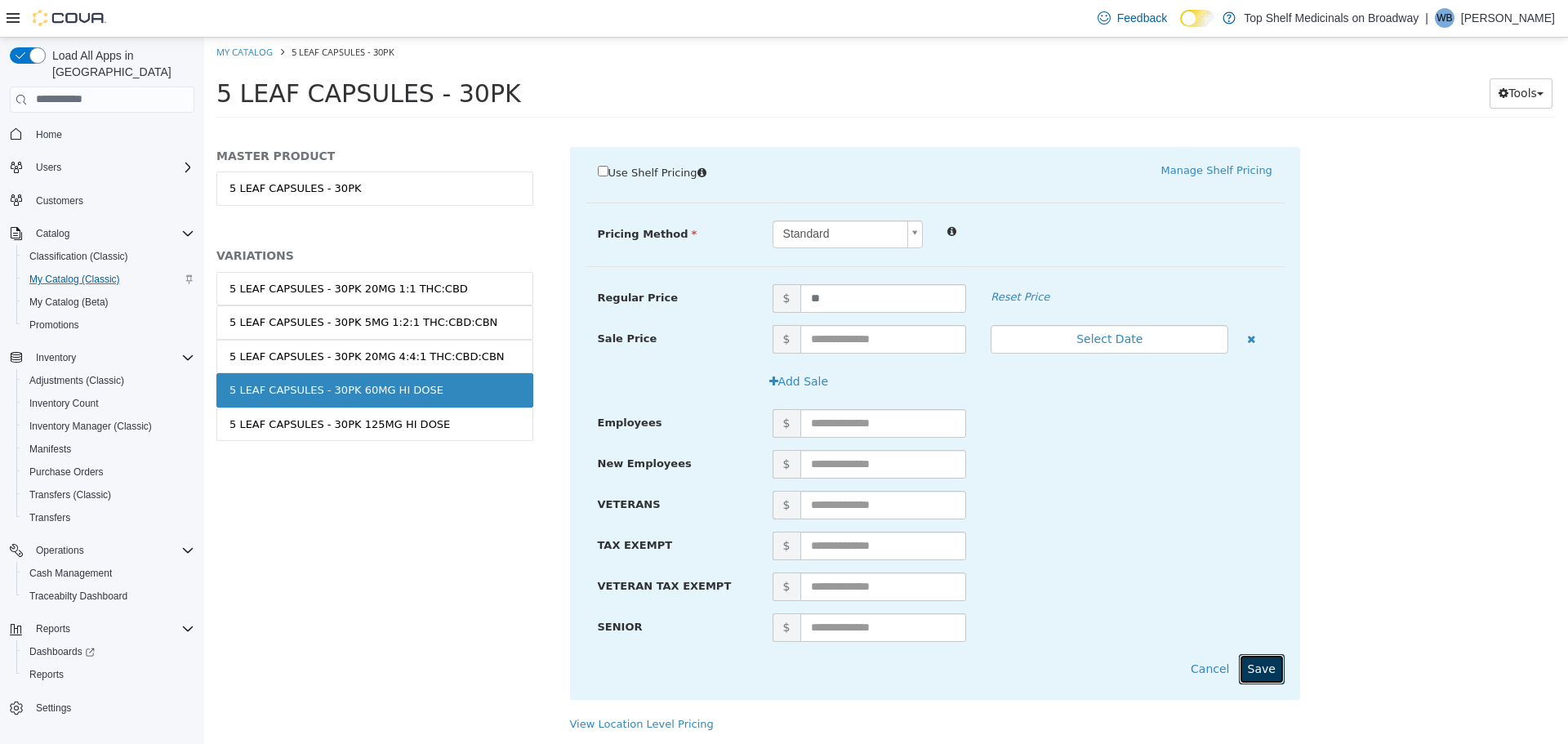
click at [1249, 672] on button "Save" at bounding box center [1262, 668] width 46 height 30
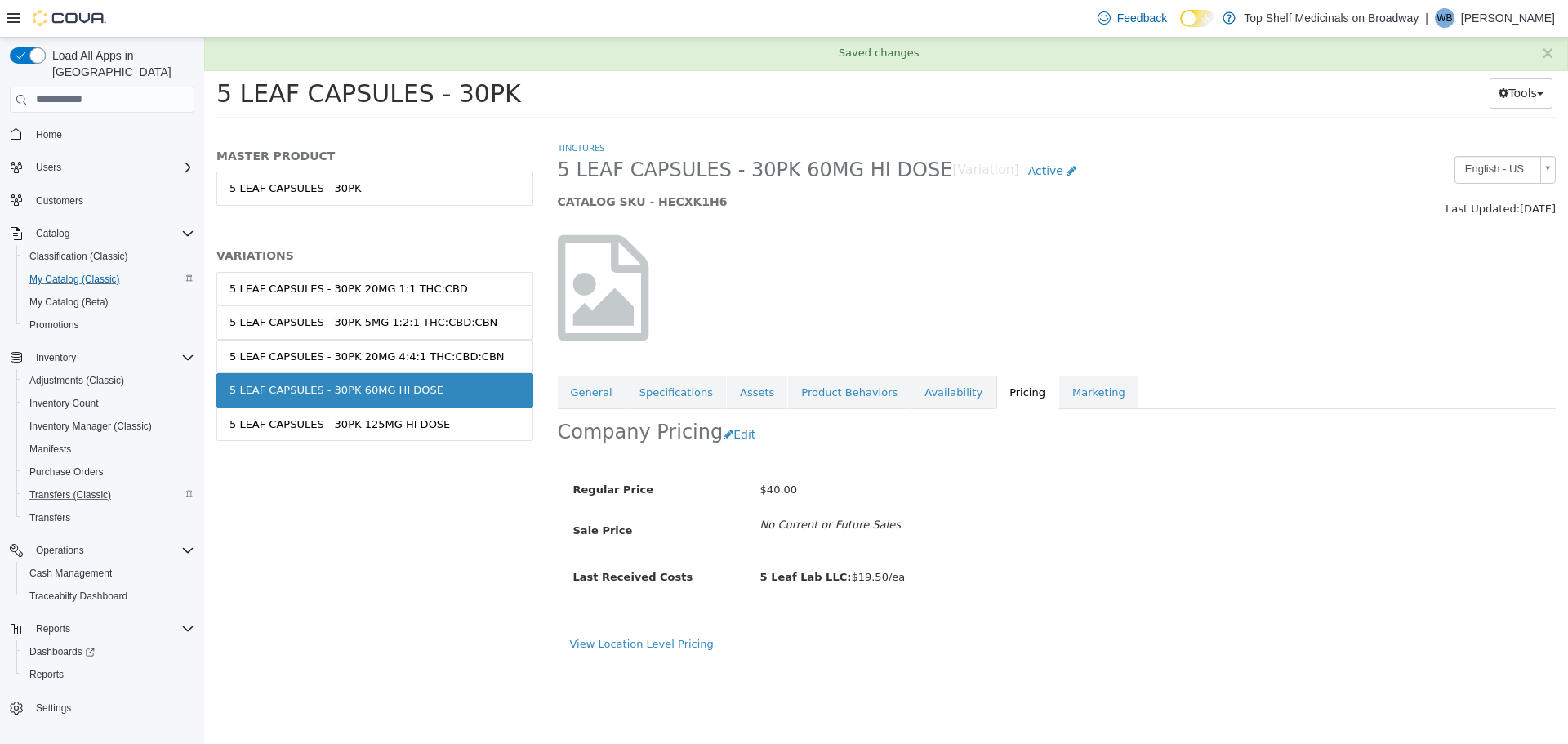
scroll to position [0, 0]
click at [327, 403] on link "5 LEAF CAPSULES - 30PK 60MG HI DOSE" at bounding box center [375, 389] width 317 height 34
click at [335, 418] on div "5 LEAF CAPSULES - 30PK 125MG HI DOSE" at bounding box center [340, 424] width 221 height 16
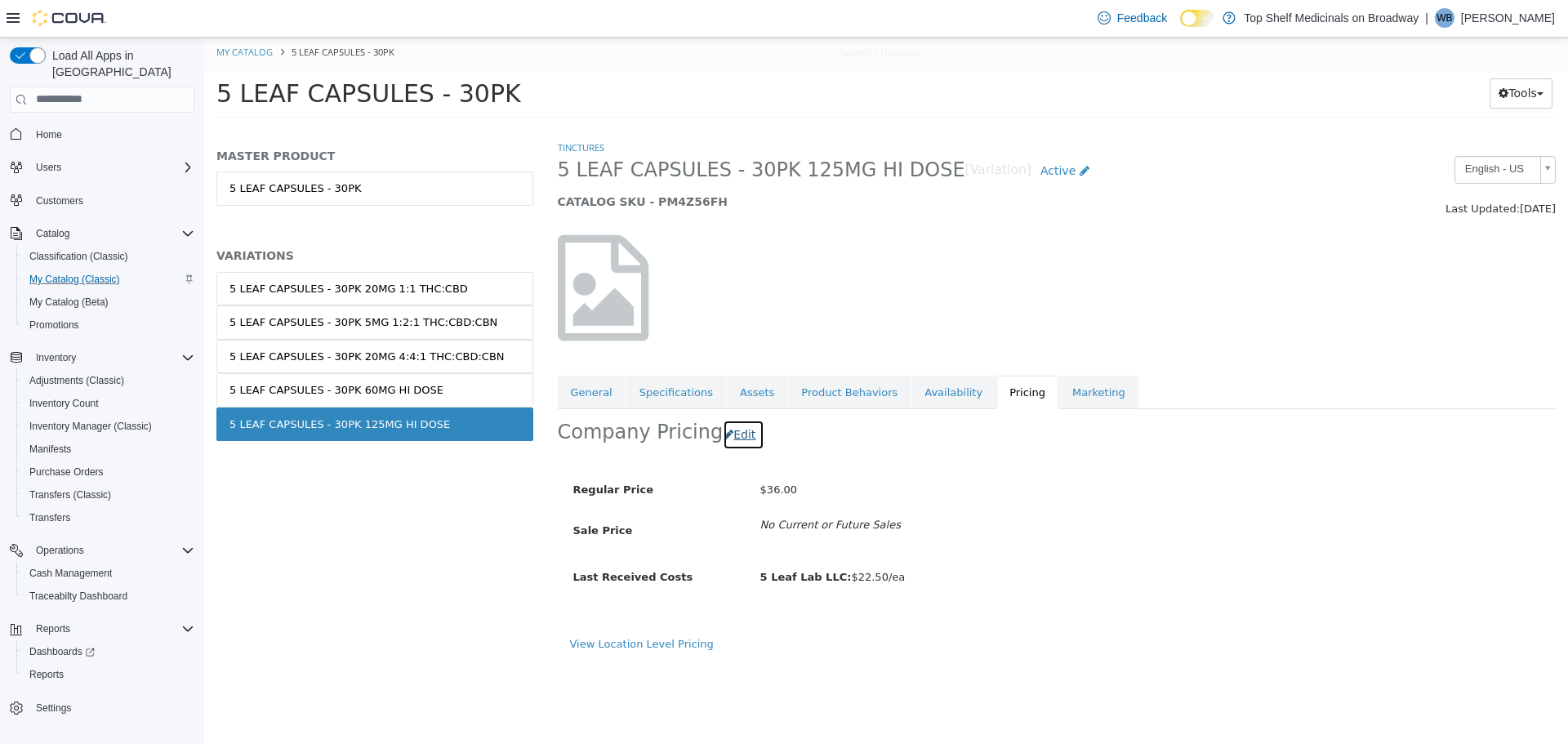
click at [730, 431] on button "Edit" at bounding box center [743, 434] width 42 height 30
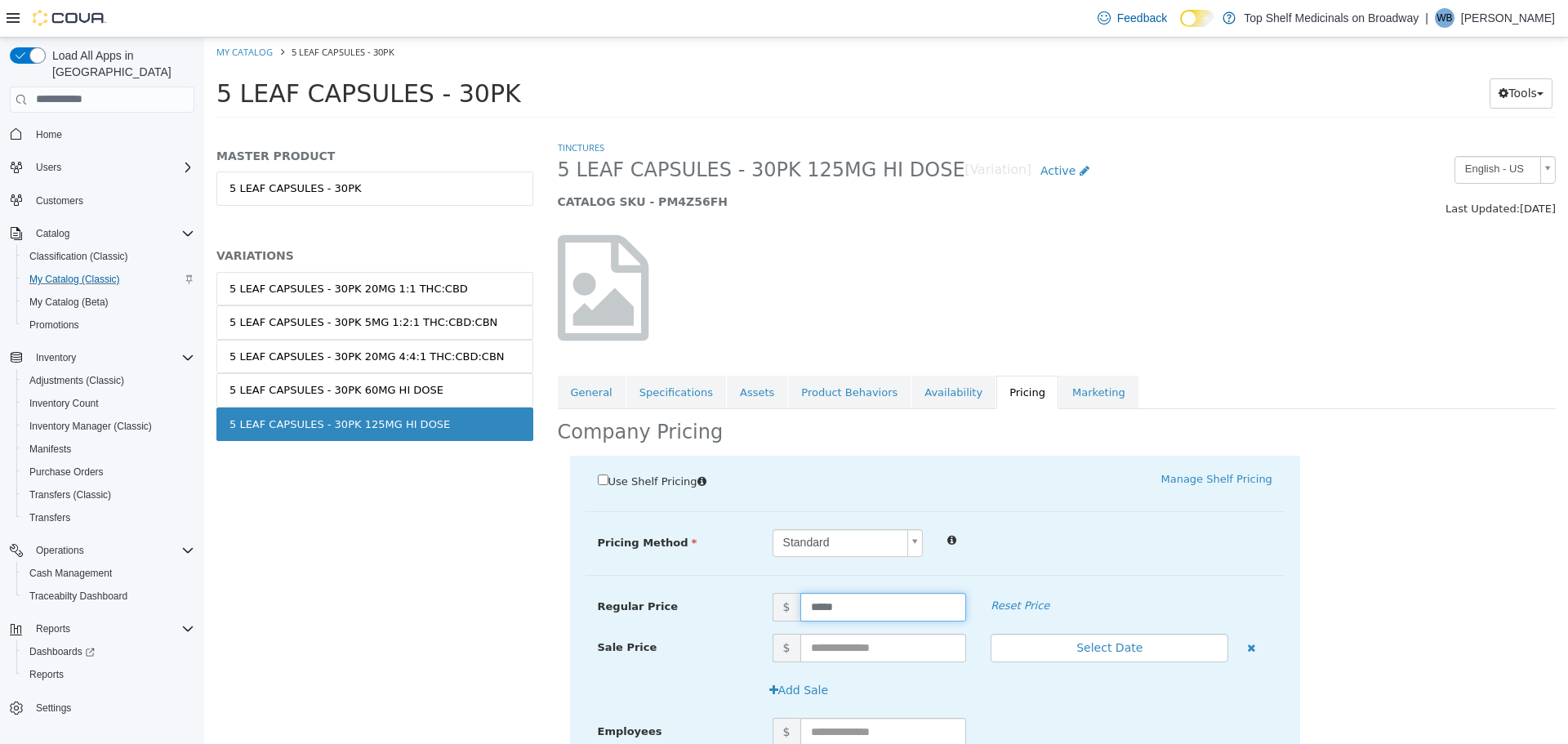
drag, startPoint x: 848, startPoint y: 604, endPoint x: 764, endPoint y: 616, distance: 84.9
click at [764, 616] on span "$ *****" at bounding box center [870, 606] width 219 height 29
type input "**"
click at [1085, 564] on div "Pricing Method Standard * Regular Price $ ** Reset Price Sale Price $ Select Da…" at bounding box center [935, 551] width 699 height 47
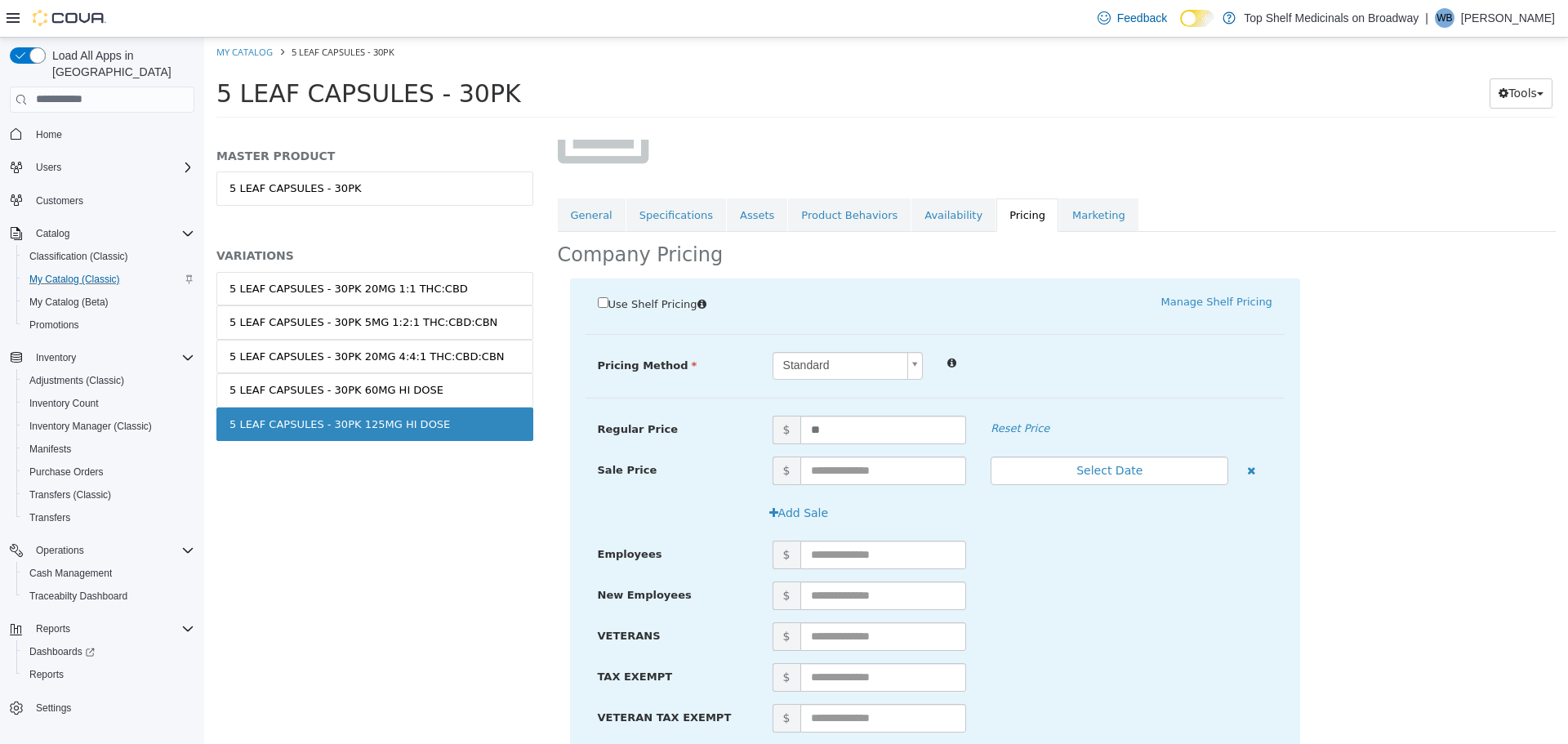
scroll to position [308, 0]
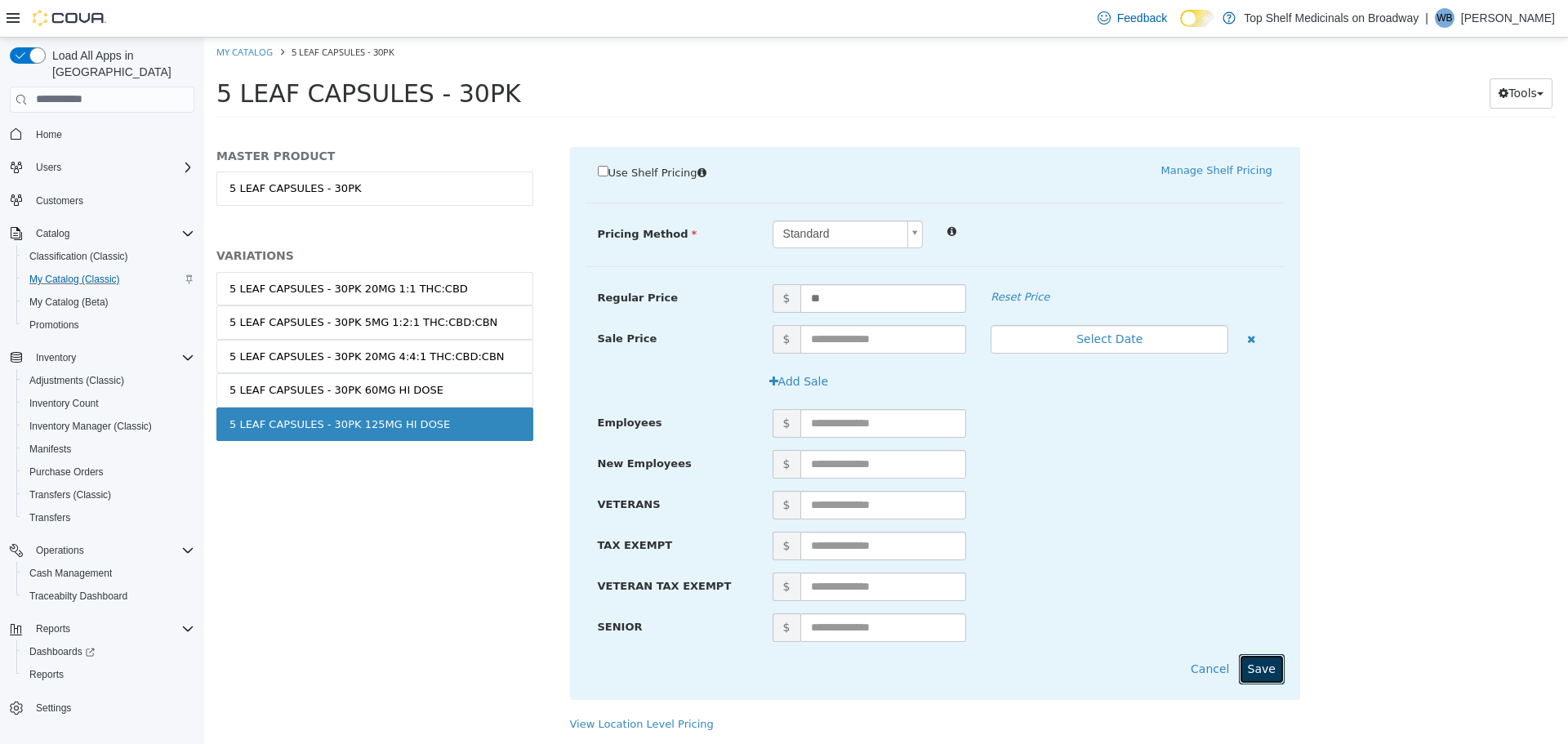
click at [1259, 662] on button "Save" at bounding box center [1262, 668] width 46 height 30
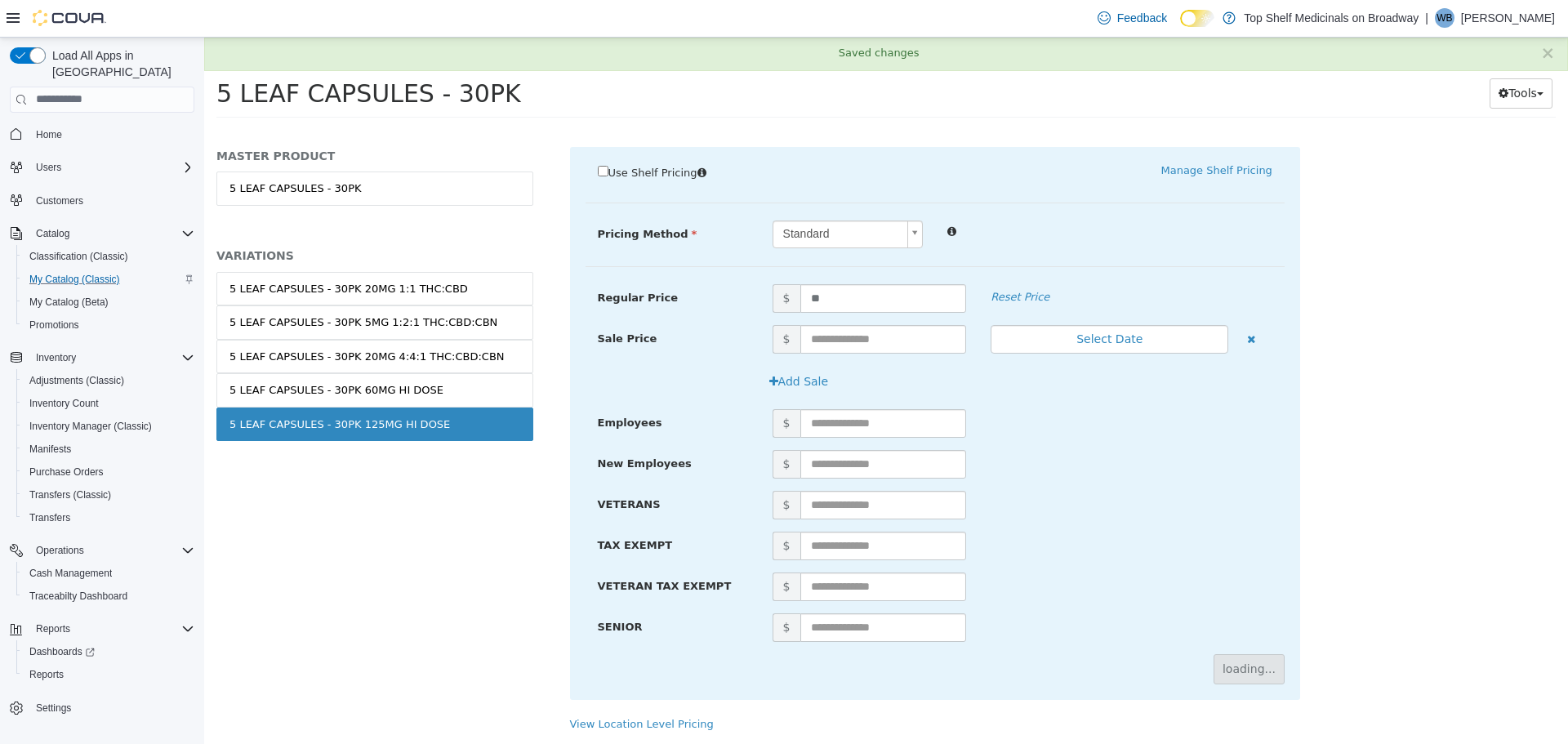
scroll to position [0, 0]
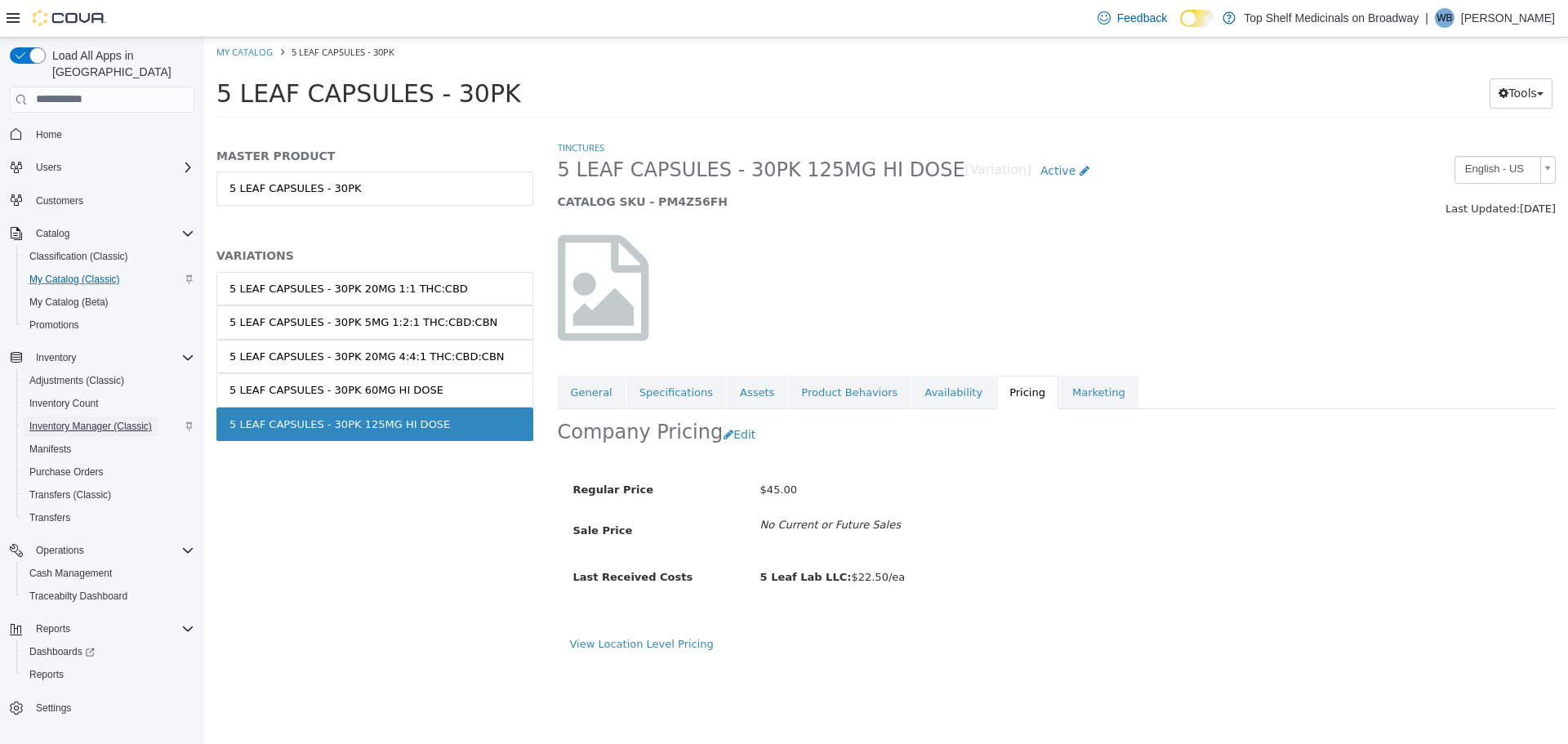
click at [85, 420] on span "Inventory Manager (Classic)" at bounding box center [91, 426] width 122 height 13
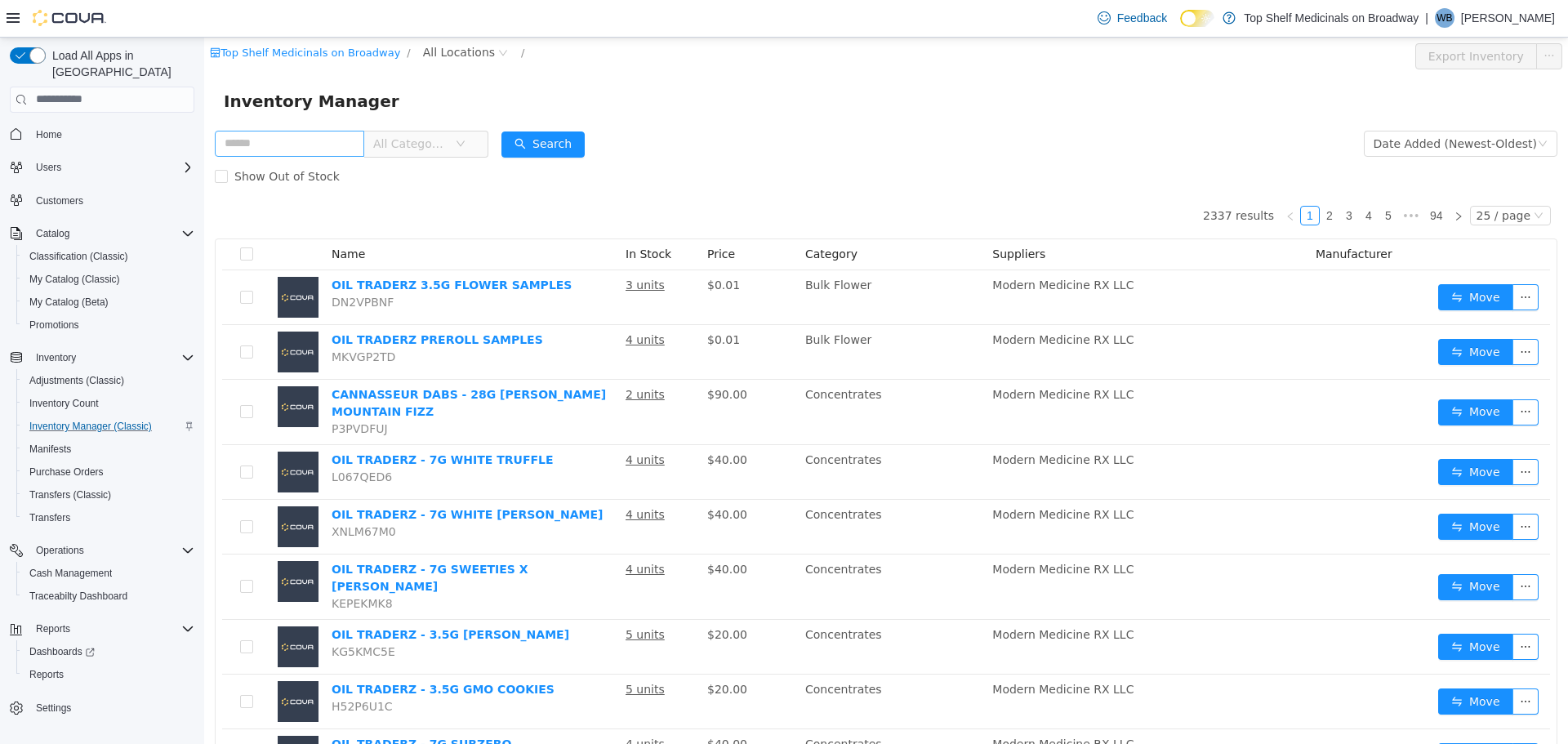
click at [312, 144] on input "text" at bounding box center [290, 143] width 149 height 26
type input "******"
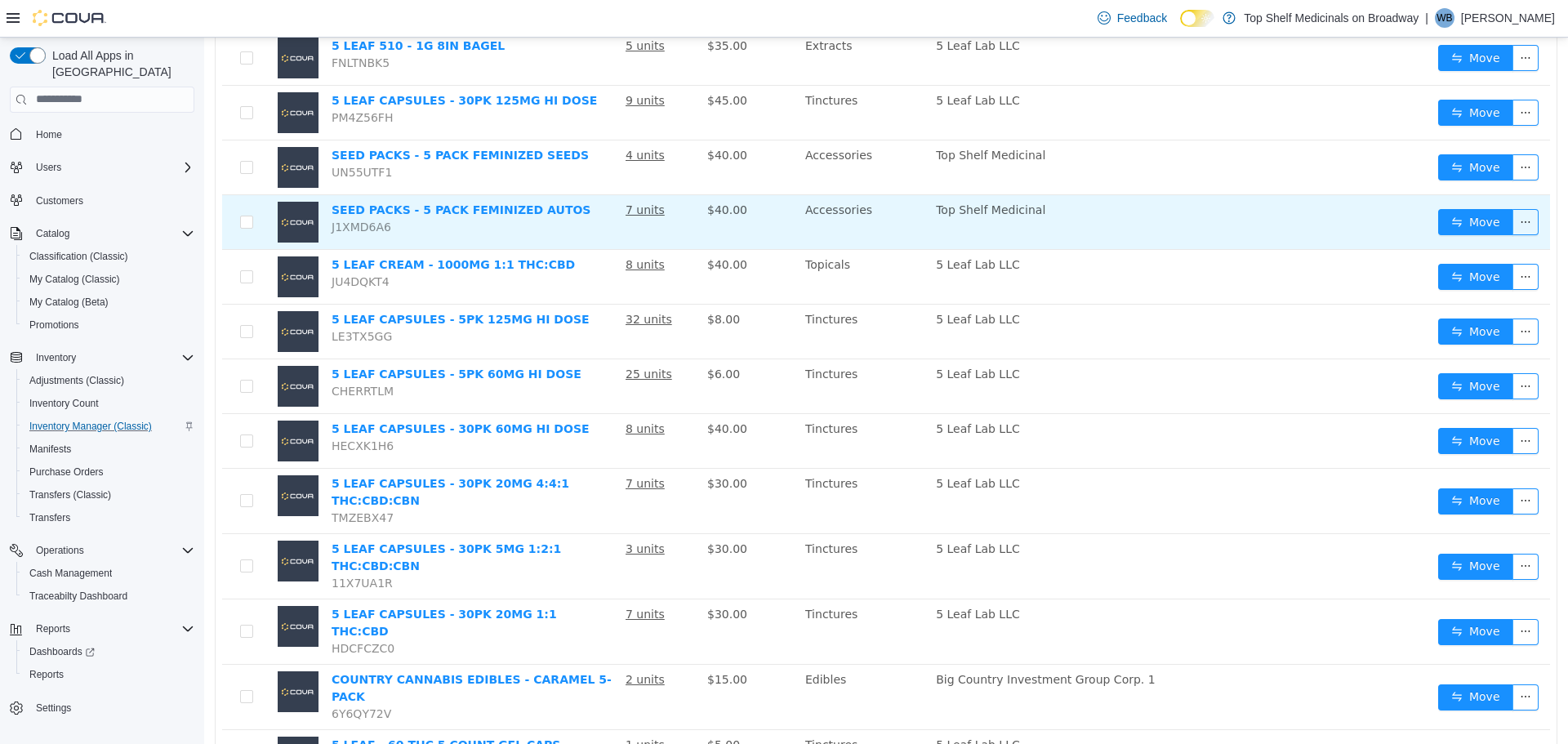
scroll to position [572, 0]
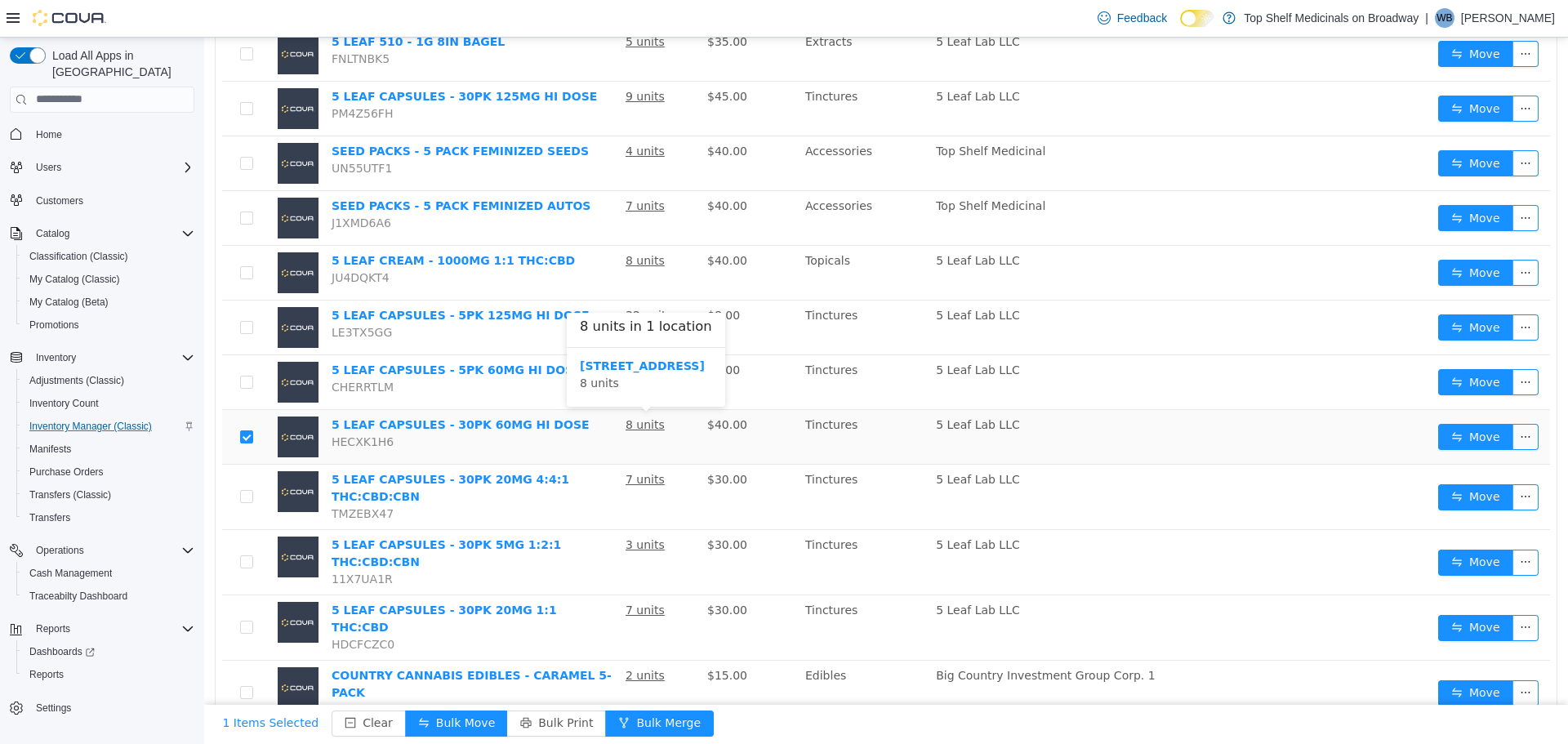
click at [654, 425] on u "8 units" at bounding box center [645, 423] width 39 height 13
click at [655, 376] on div "2707 N Broadway Ste B 8 units" at bounding box center [646, 374] width 132 height 34
click at [655, 368] on b "[STREET_ADDRESS]" at bounding box center [643, 364] width 125 height 13
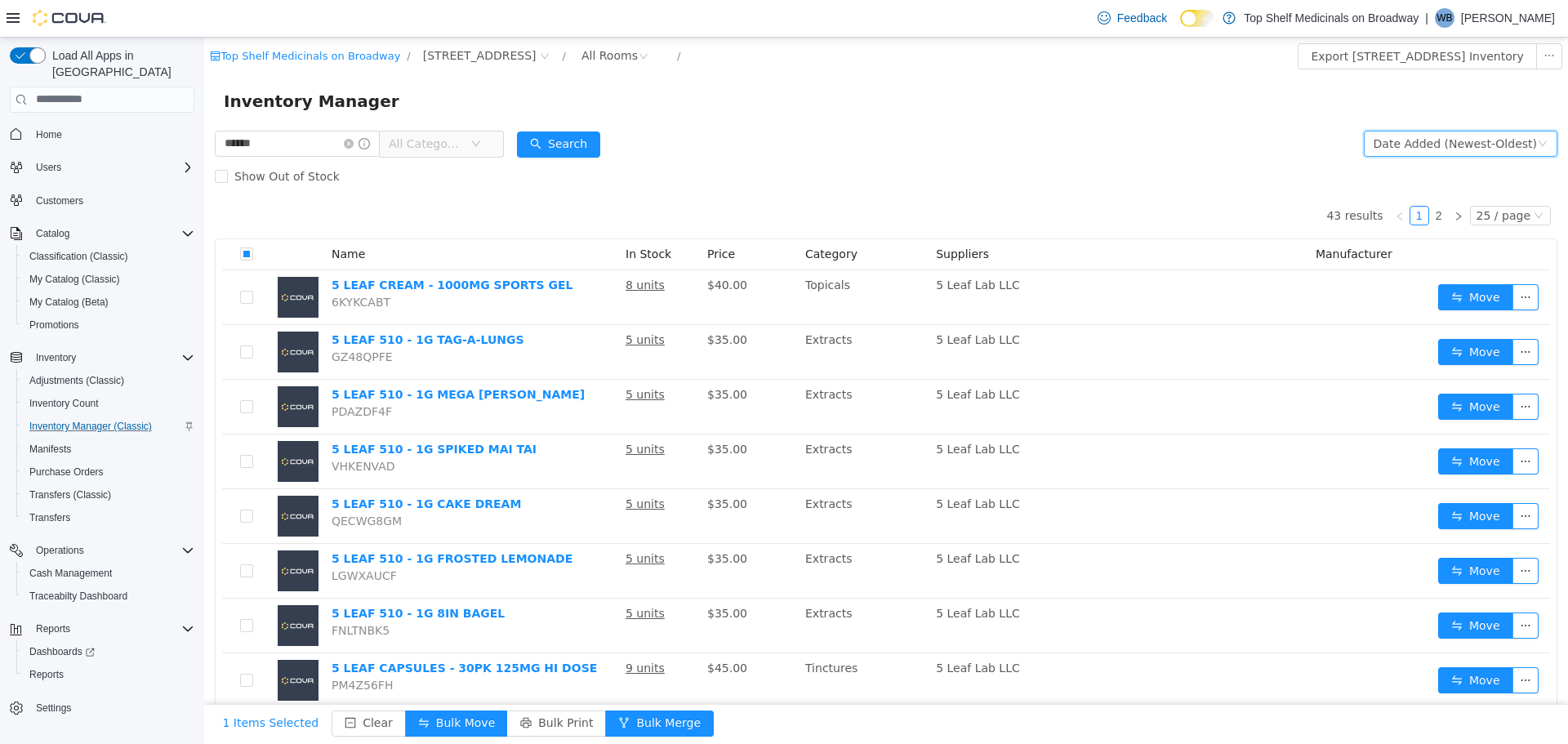
click at [1462, 145] on div "Date Added (Newest-Oldest)" at bounding box center [1456, 142] width 163 height 25
click at [1436, 175] on li "Alphabetical (A-Z)" at bounding box center [1453, 175] width 184 height 26
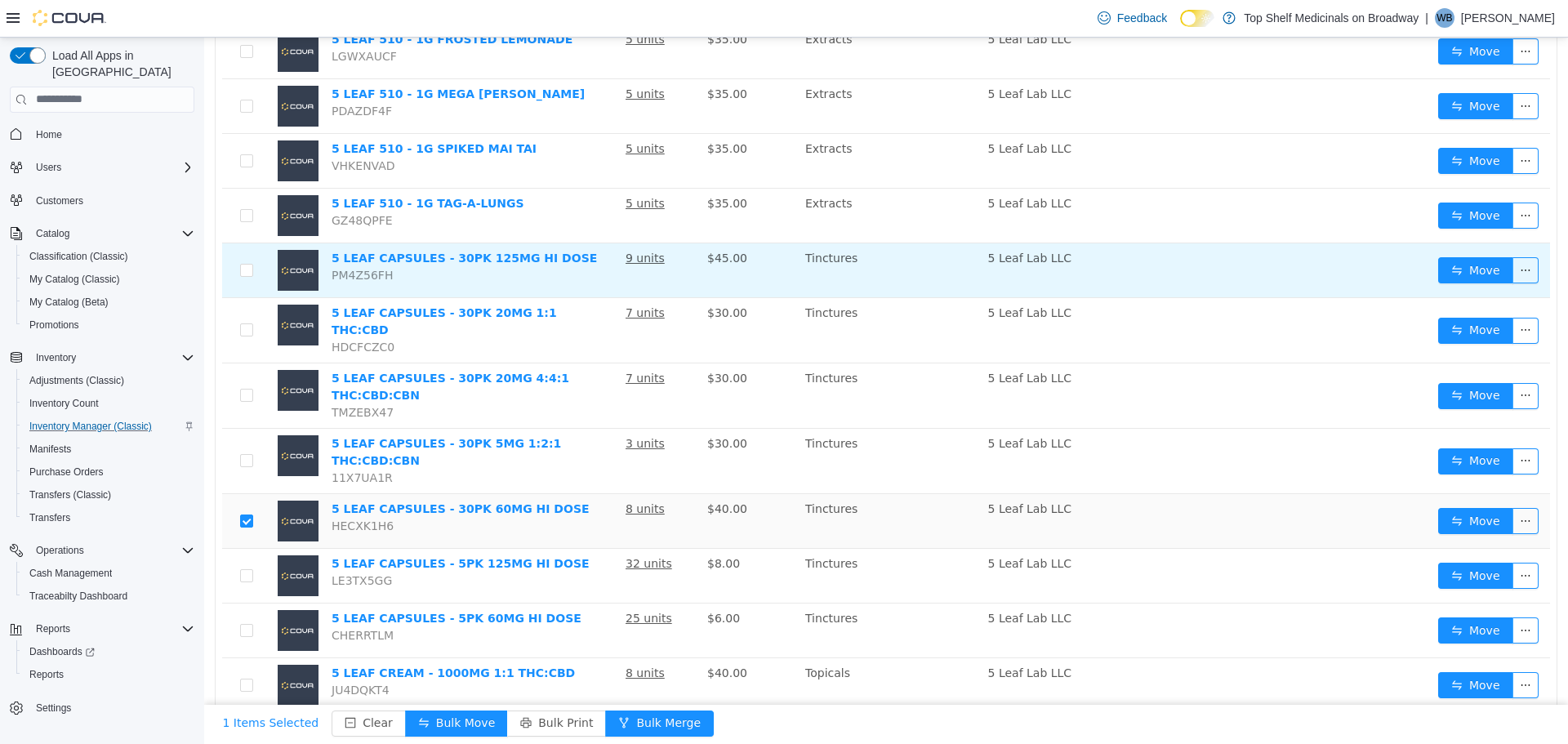
scroll to position [898, 0]
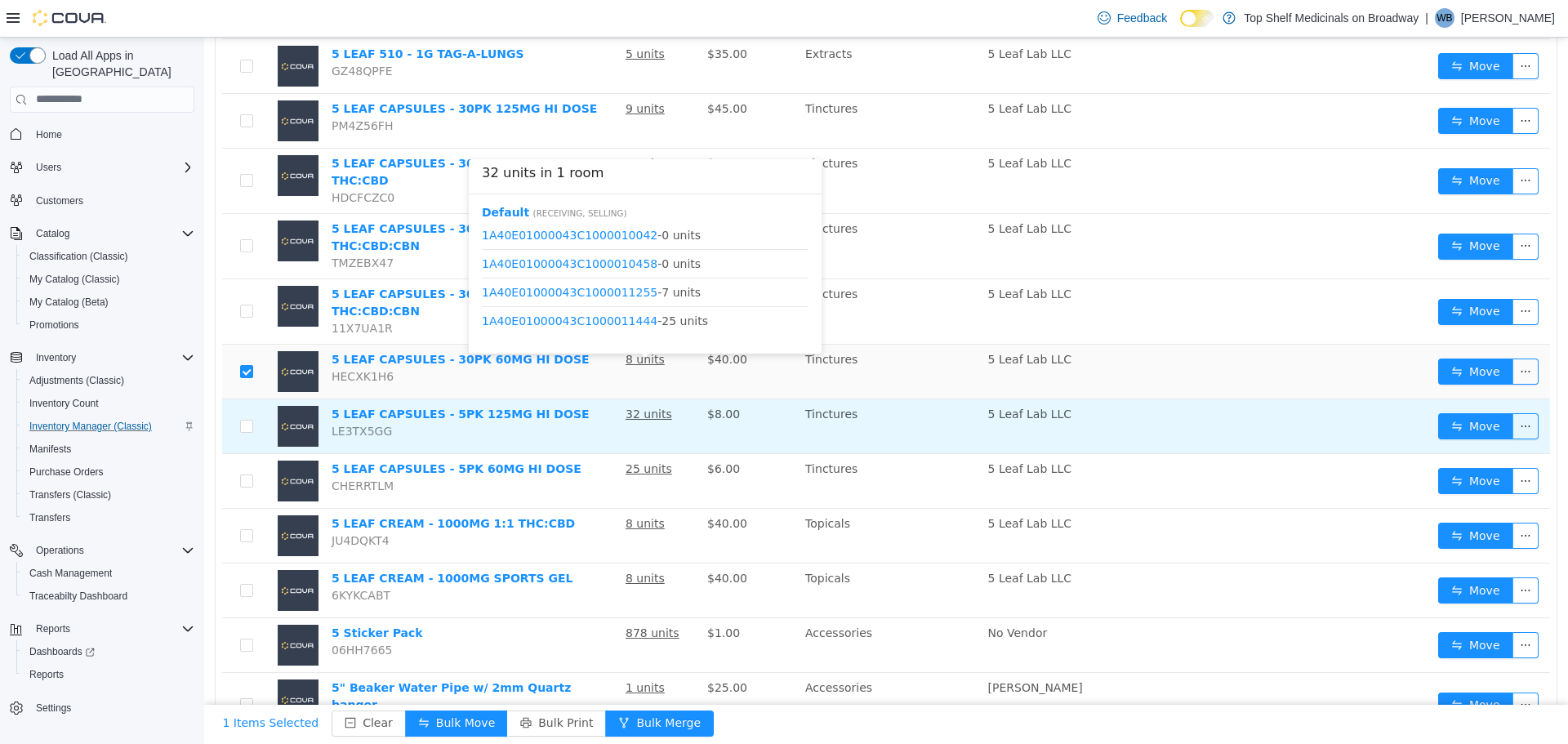
click at [638, 407] on u "32 units" at bounding box center [649, 413] width 47 height 13
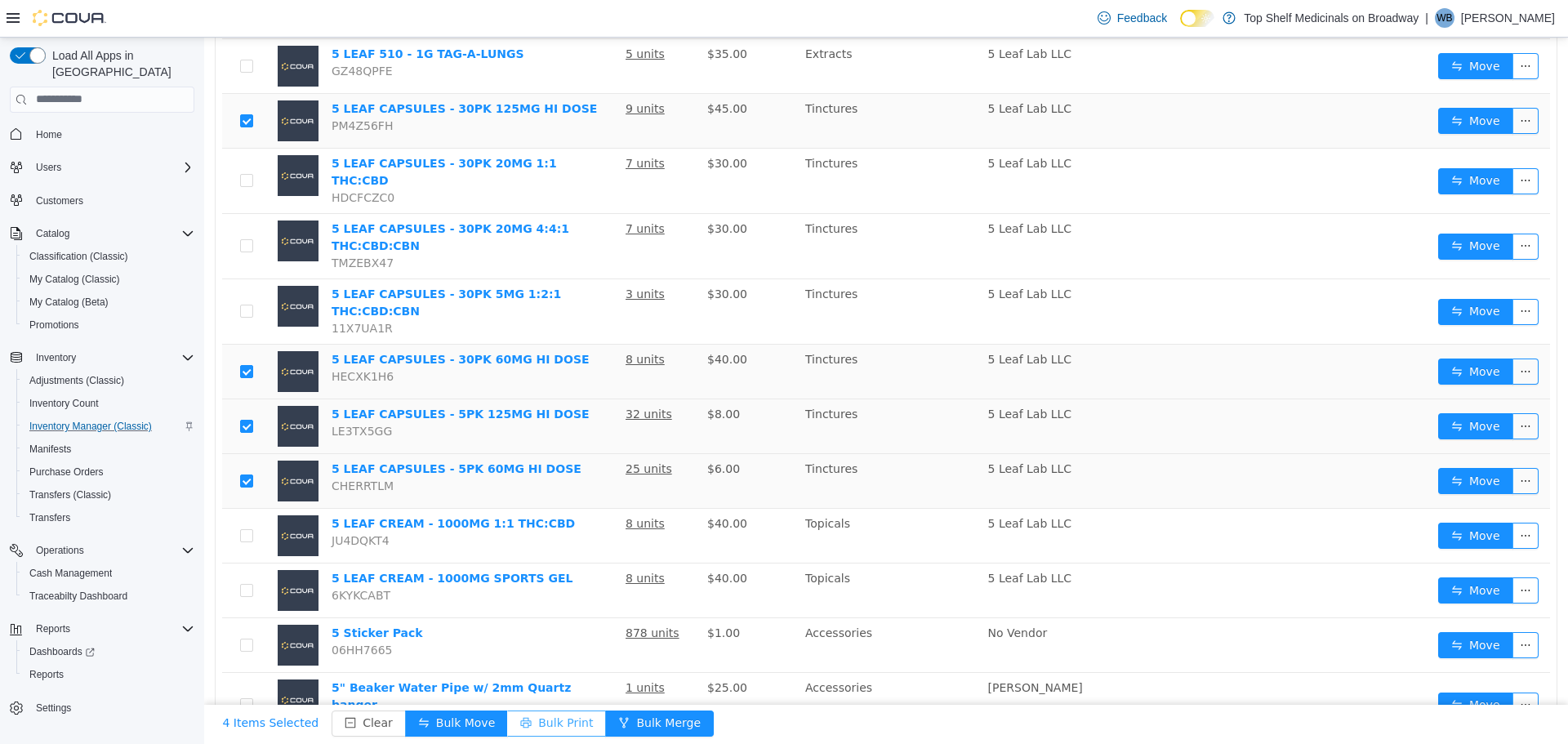
click at [518, 713] on button "Bulk Print" at bounding box center [556, 722] width 98 height 26
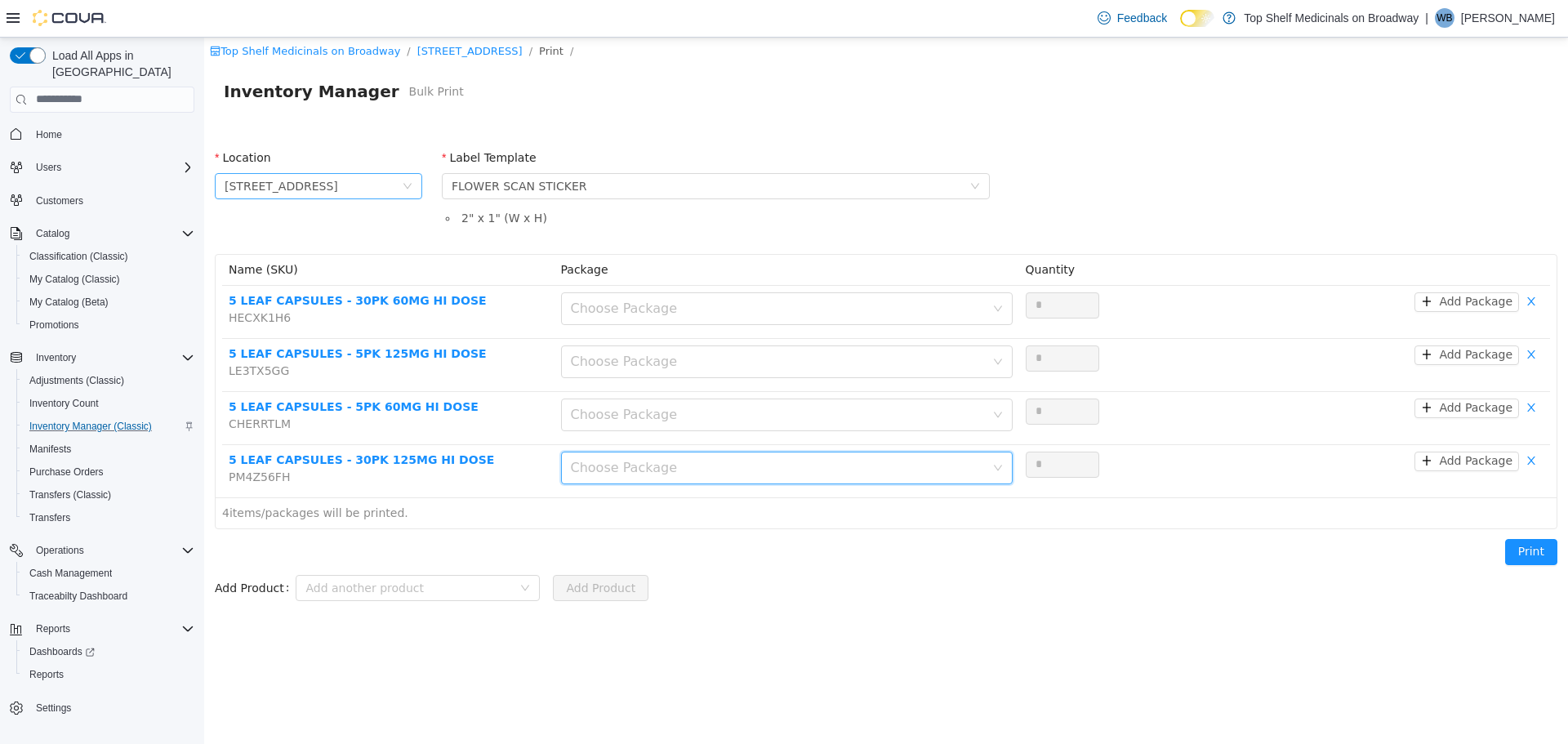
click at [405, 195] on span "[STREET_ADDRESS]" at bounding box center [318, 185] width 208 height 26
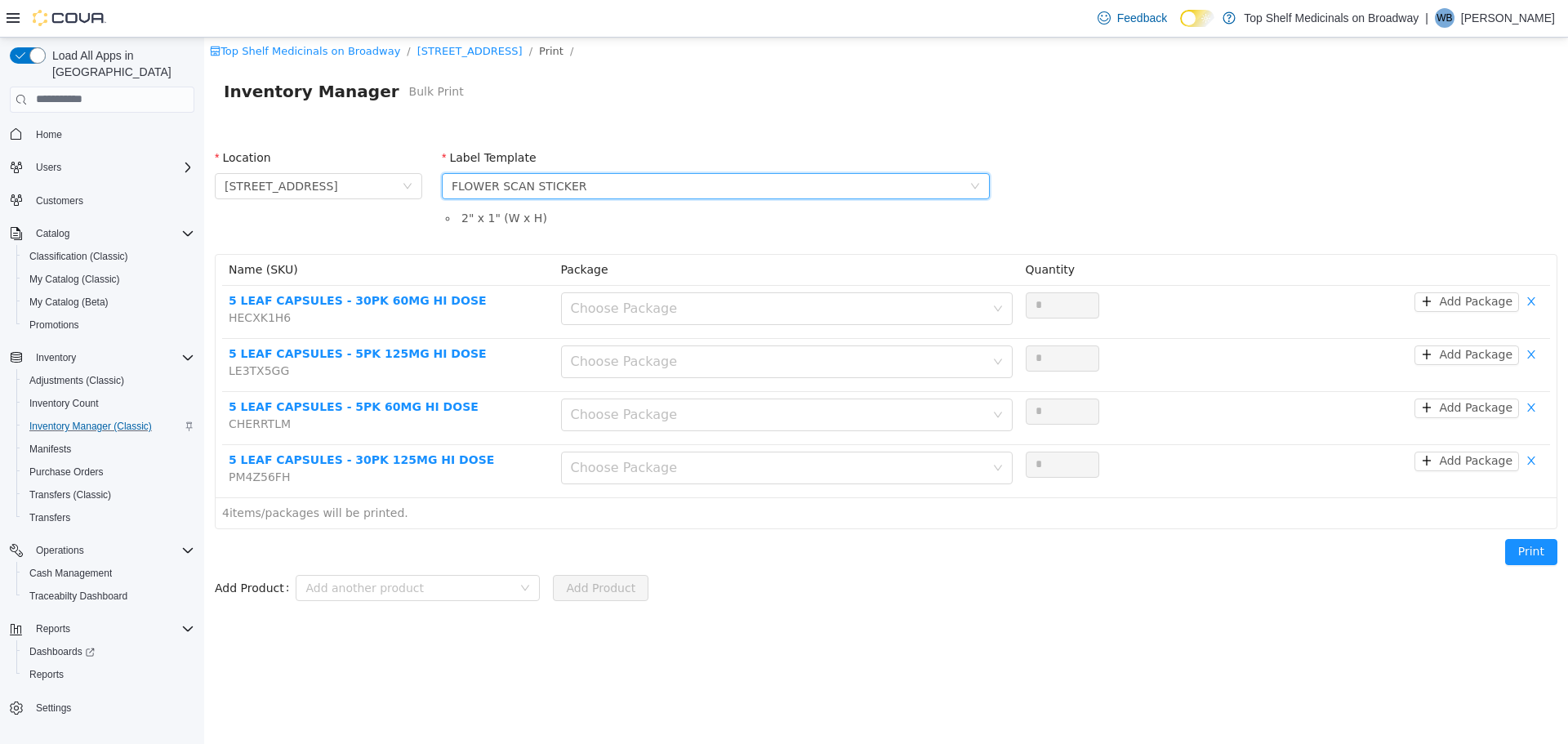
click at [518, 185] on div "FLOWER SCAN STICKER" at bounding box center [519, 185] width 135 height 25
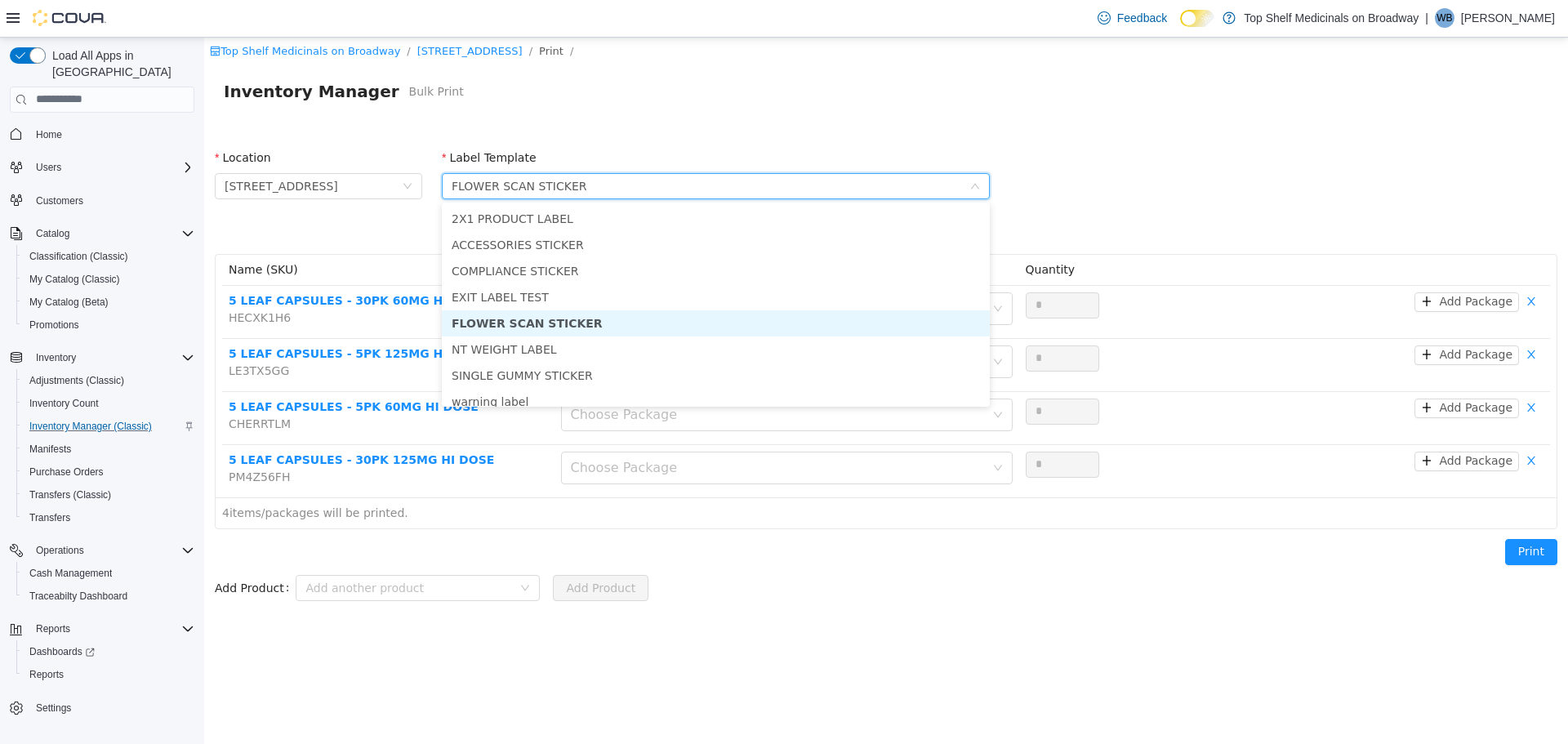
click at [503, 180] on div "FLOWER SCAN STICKER" at bounding box center [519, 185] width 135 height 25
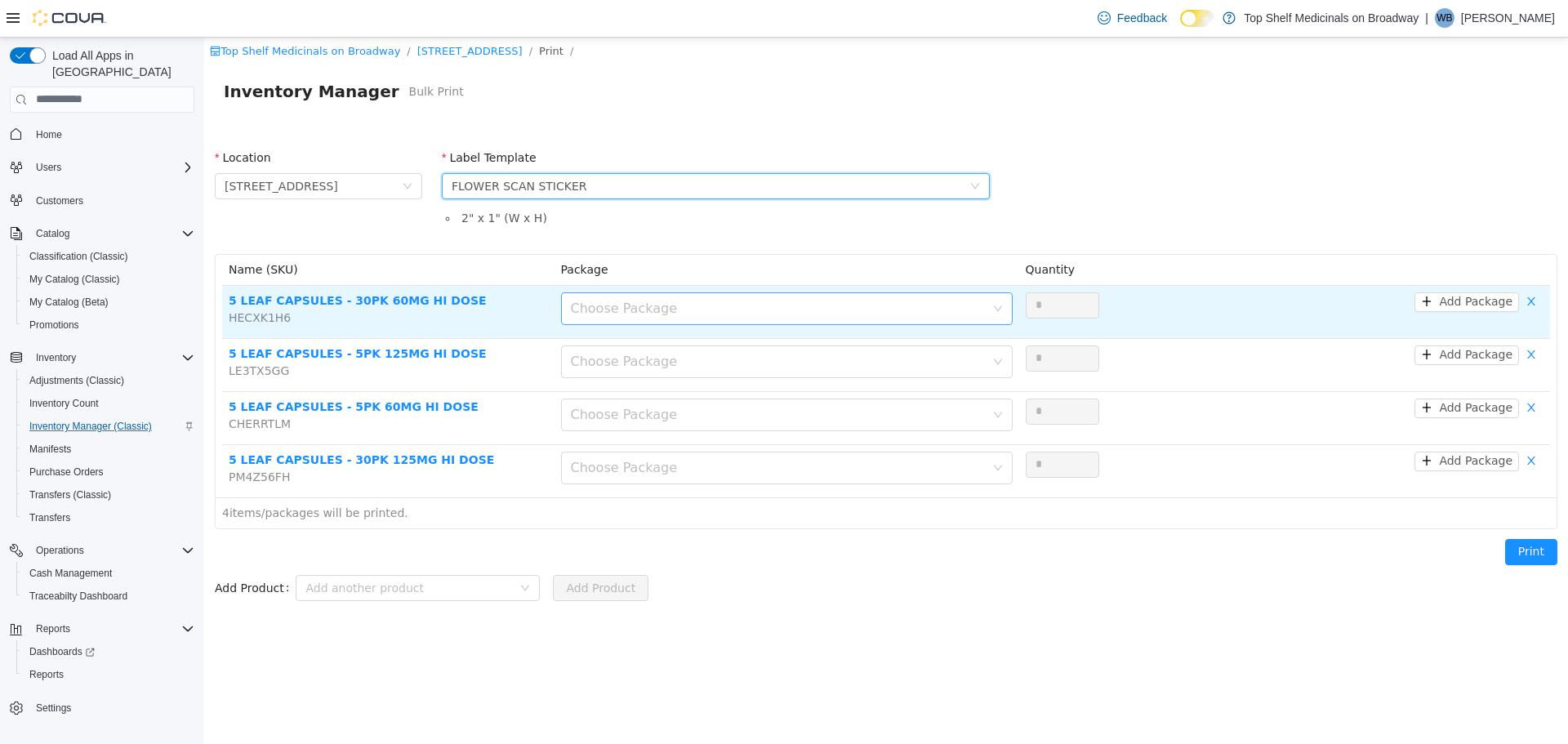
click at [635, 311] on div "Choose Package" at bounding box center [778, 307] width 414 height 16
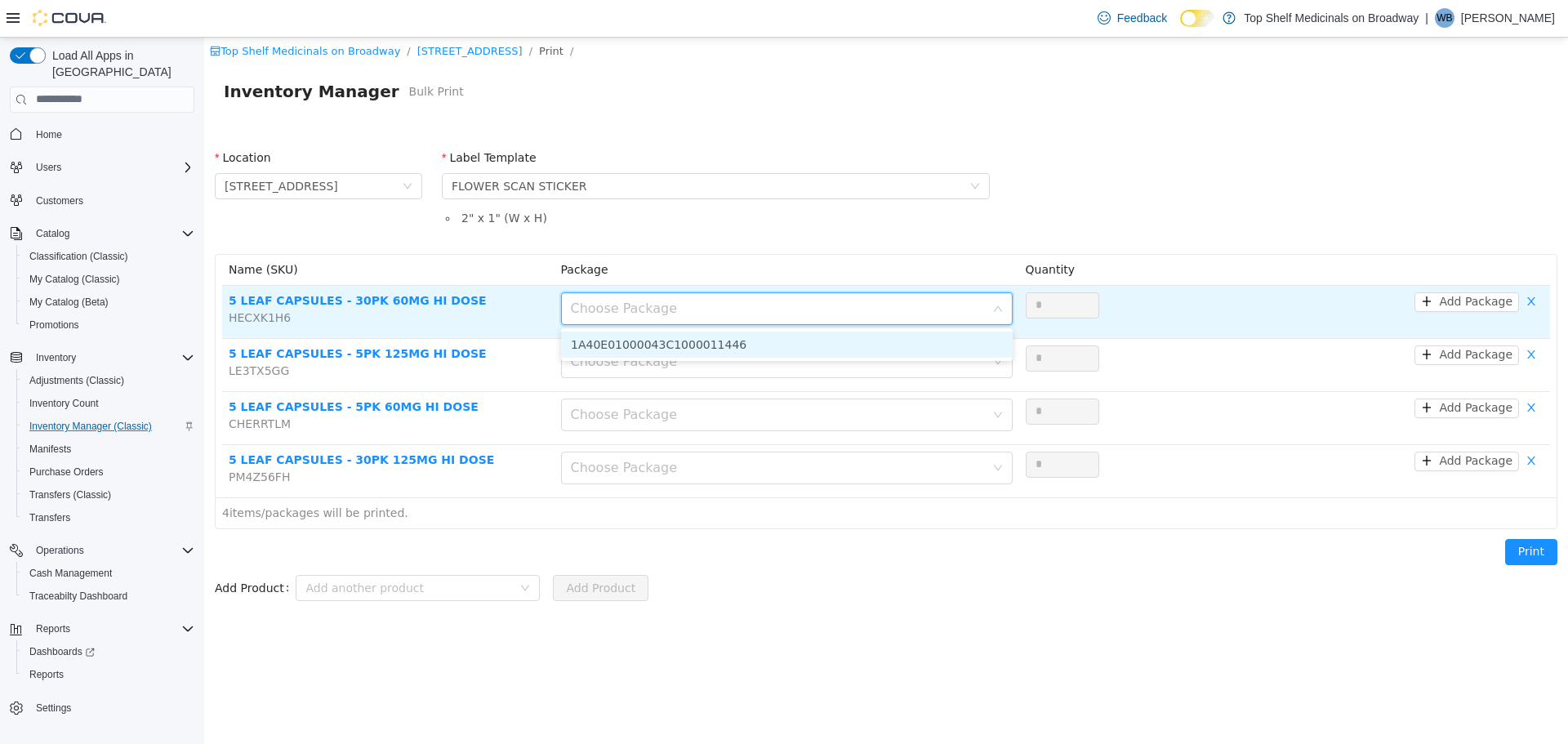
click at [636, 349] on li "1A40E01000043C1000011446" at bounding box center [787, 343] width 452 height 26
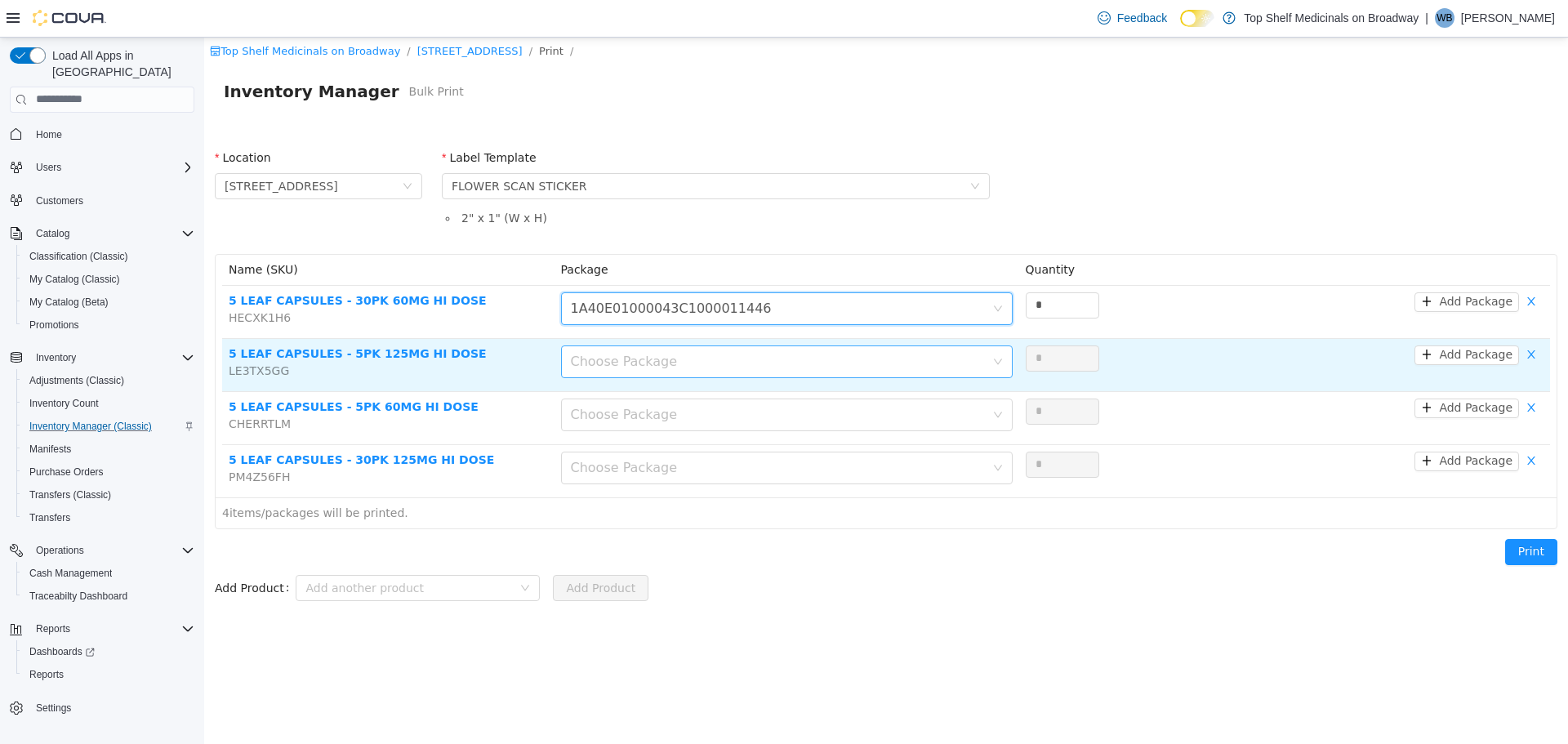
click at [632, 361] on div "Choose Package" at bounding box center [778, 361] width 414 height 16
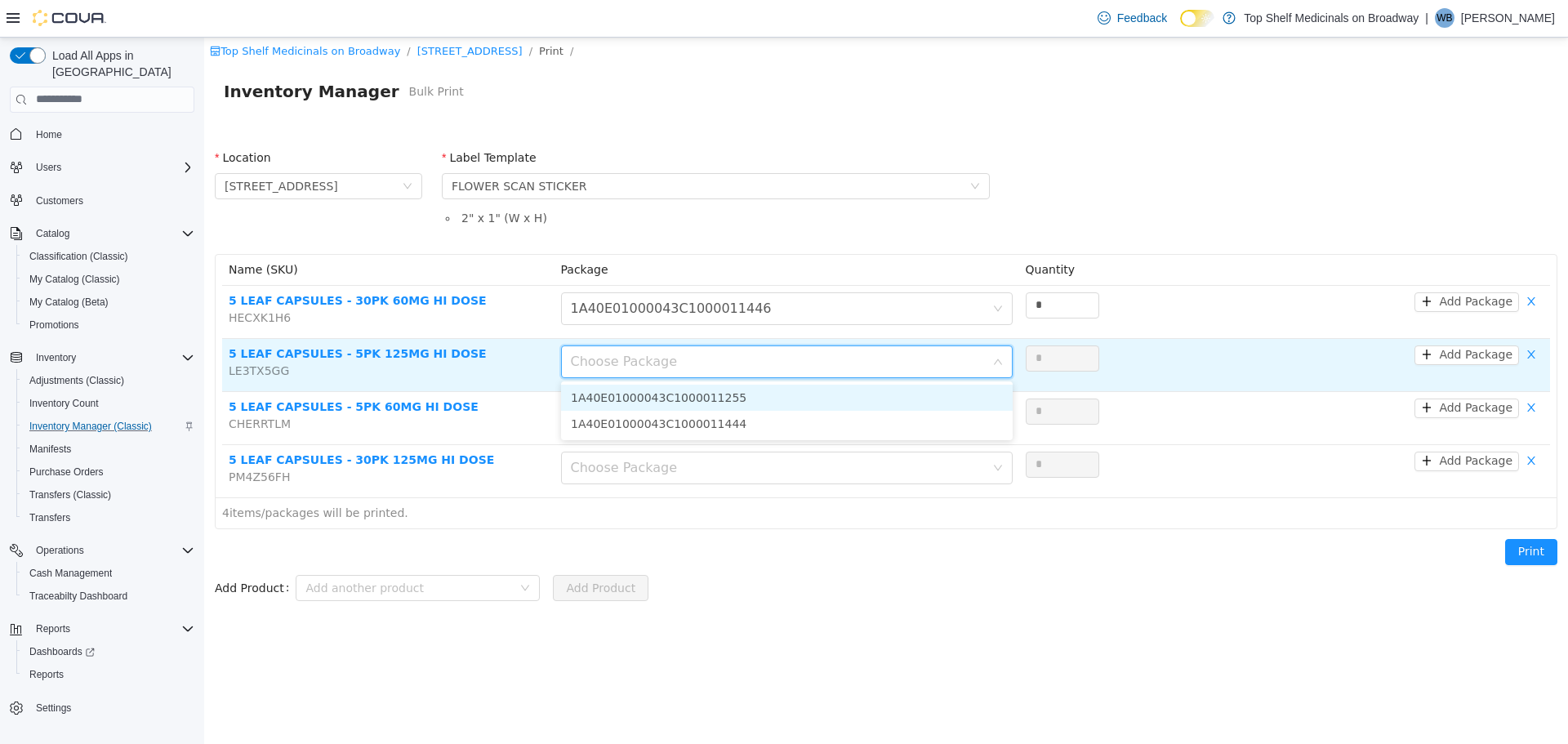
drag, startPoint x: 631, startPoint y: 376, endPoint x: 631, endPoint y: 387, distance: 11.0
click at [631, 377] on div "Choose Package" at bounding box center [787, 363] width 452 height 39
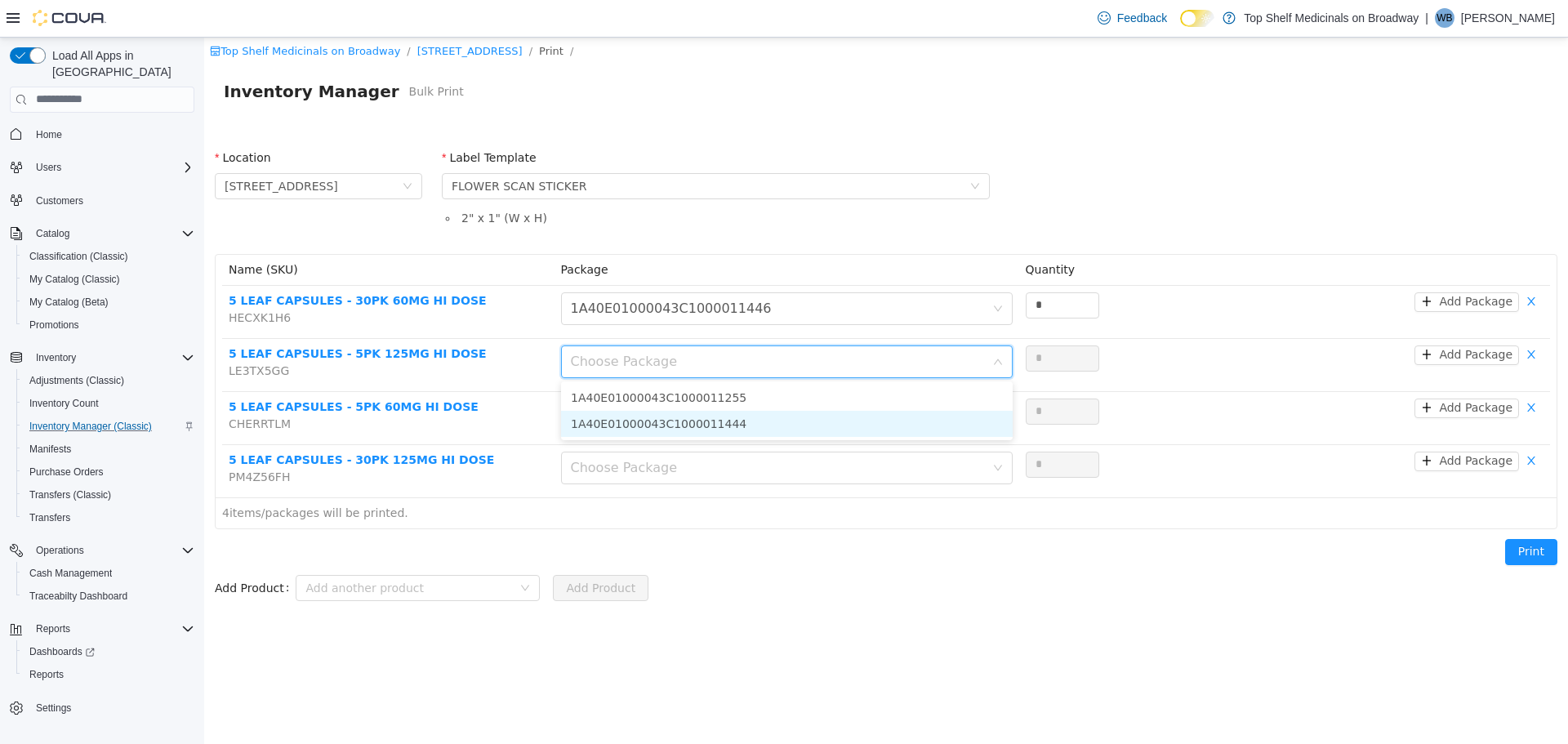
click at [631, 422] on li "1A40E01000043C1000011444" at bounding box center [787, 423] width 452 height 26
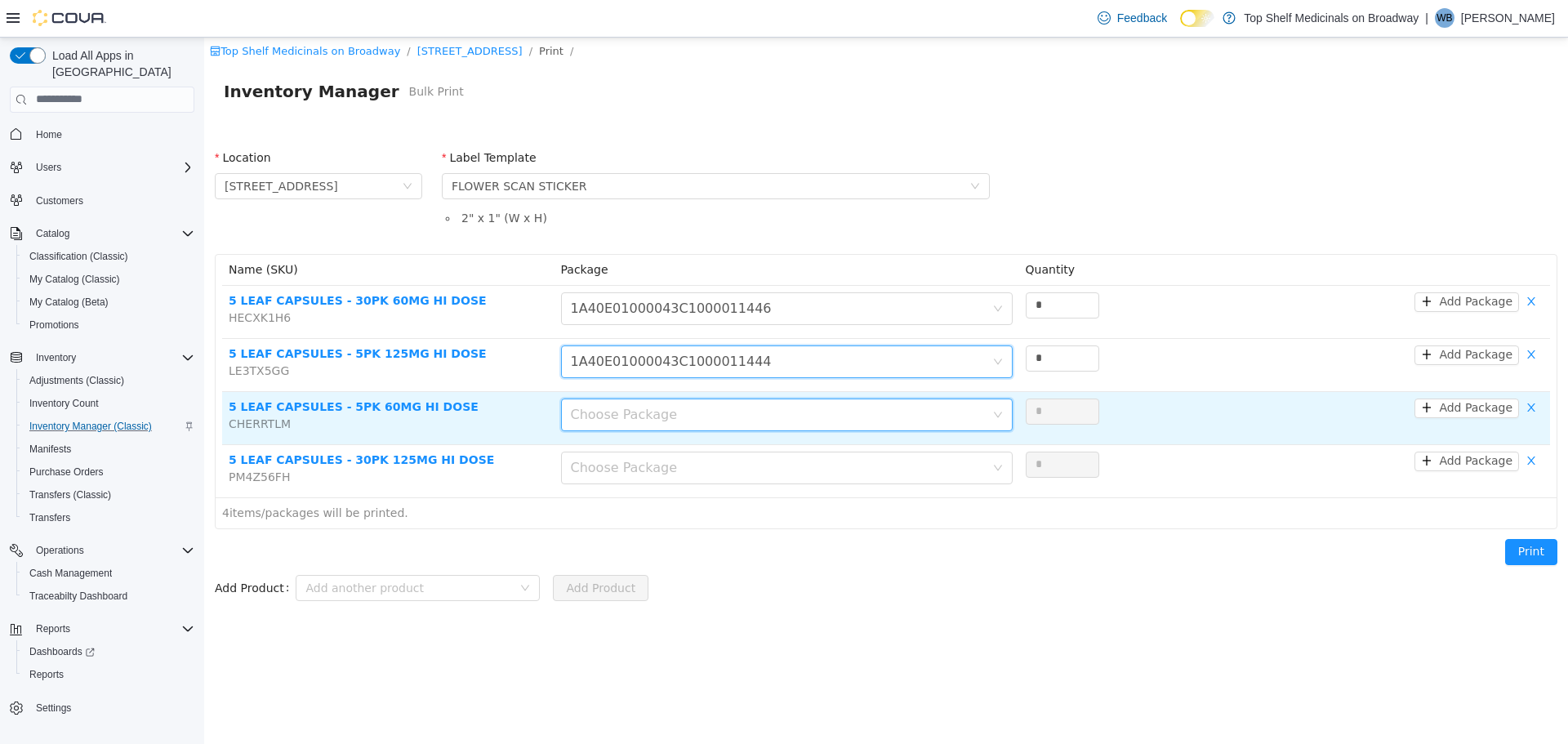
click at [630, 404] on div "Choose Package" at bounding box center [782, 414] width 422 height 31
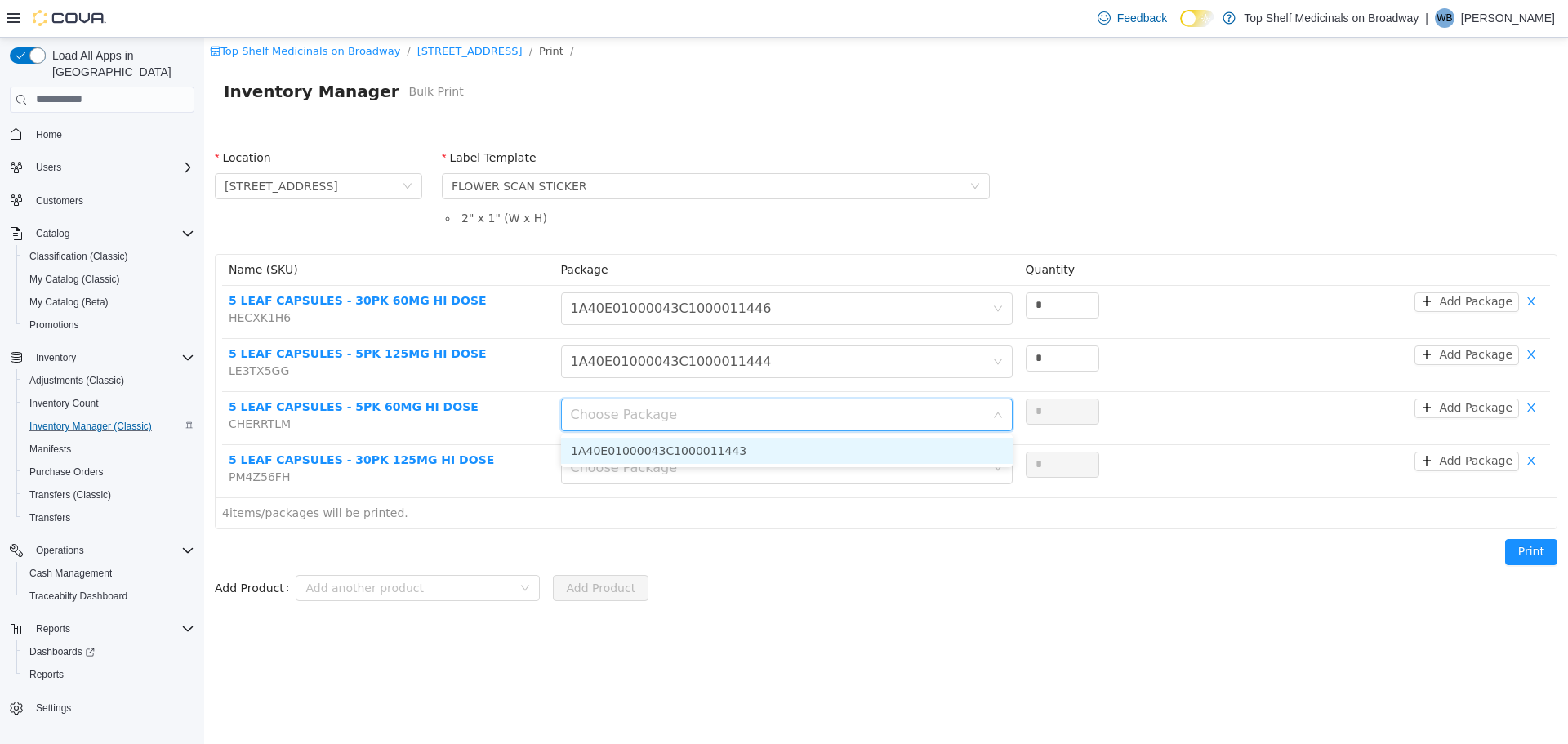
click at [635, 451] on li "1A40E01000043C1000011443" at bounding box center [787, 450] width 452 height 26
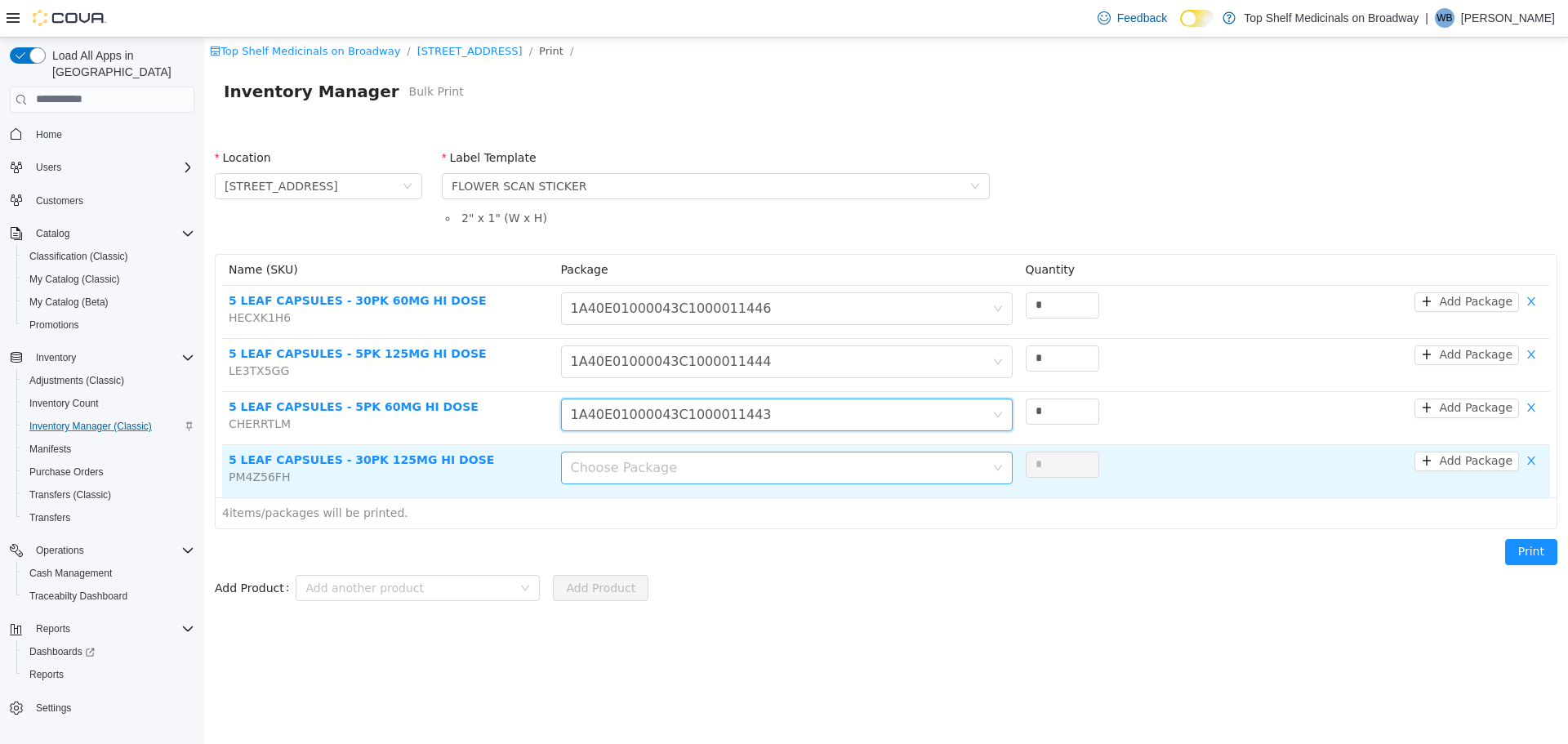
click at [634, 467] on div "Choose Package" at bounding box center [778, 466] width 414 height 16
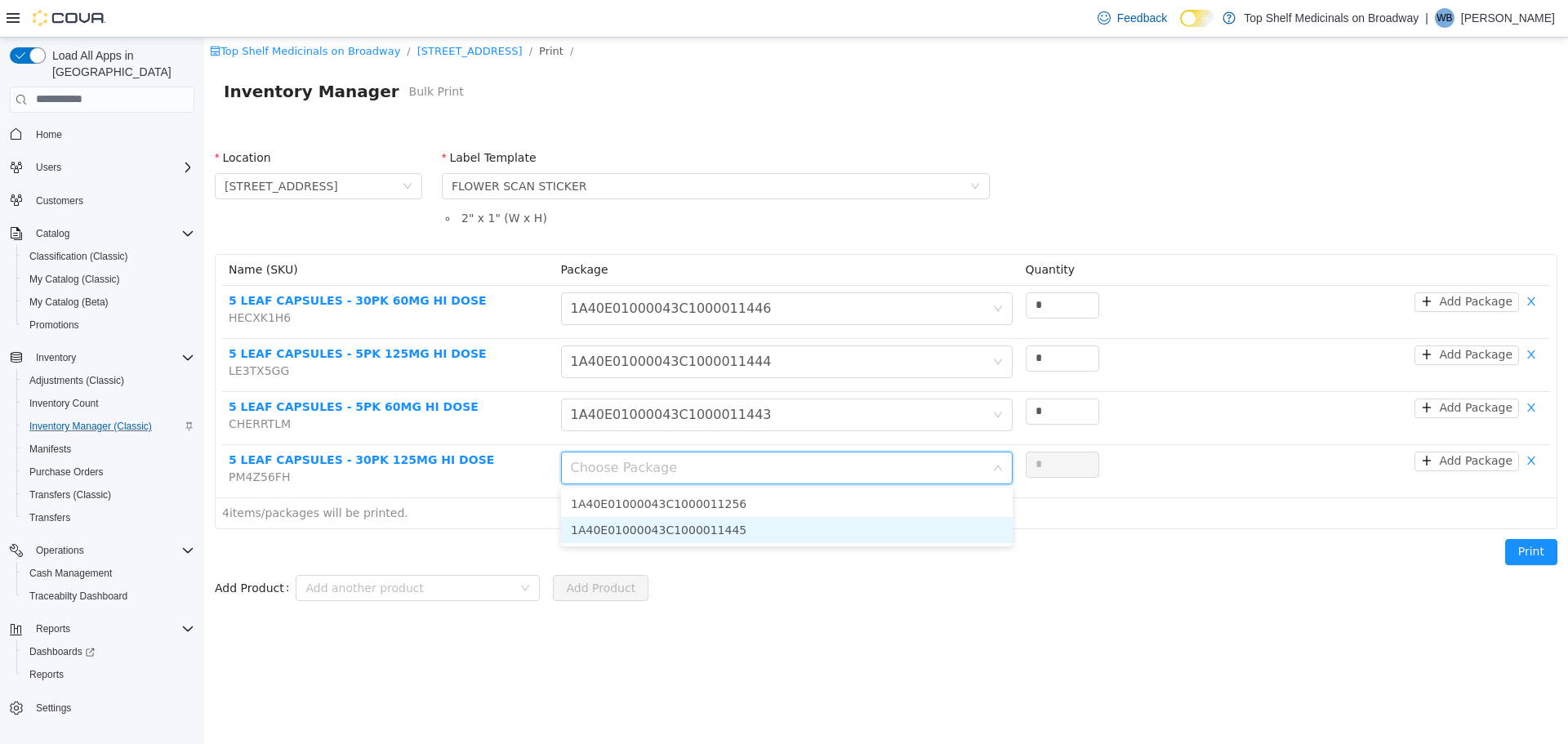
click at [636, 530] on li "1A40E01000043C1000011445" at bounding box center [787, 529] width 452 height 26
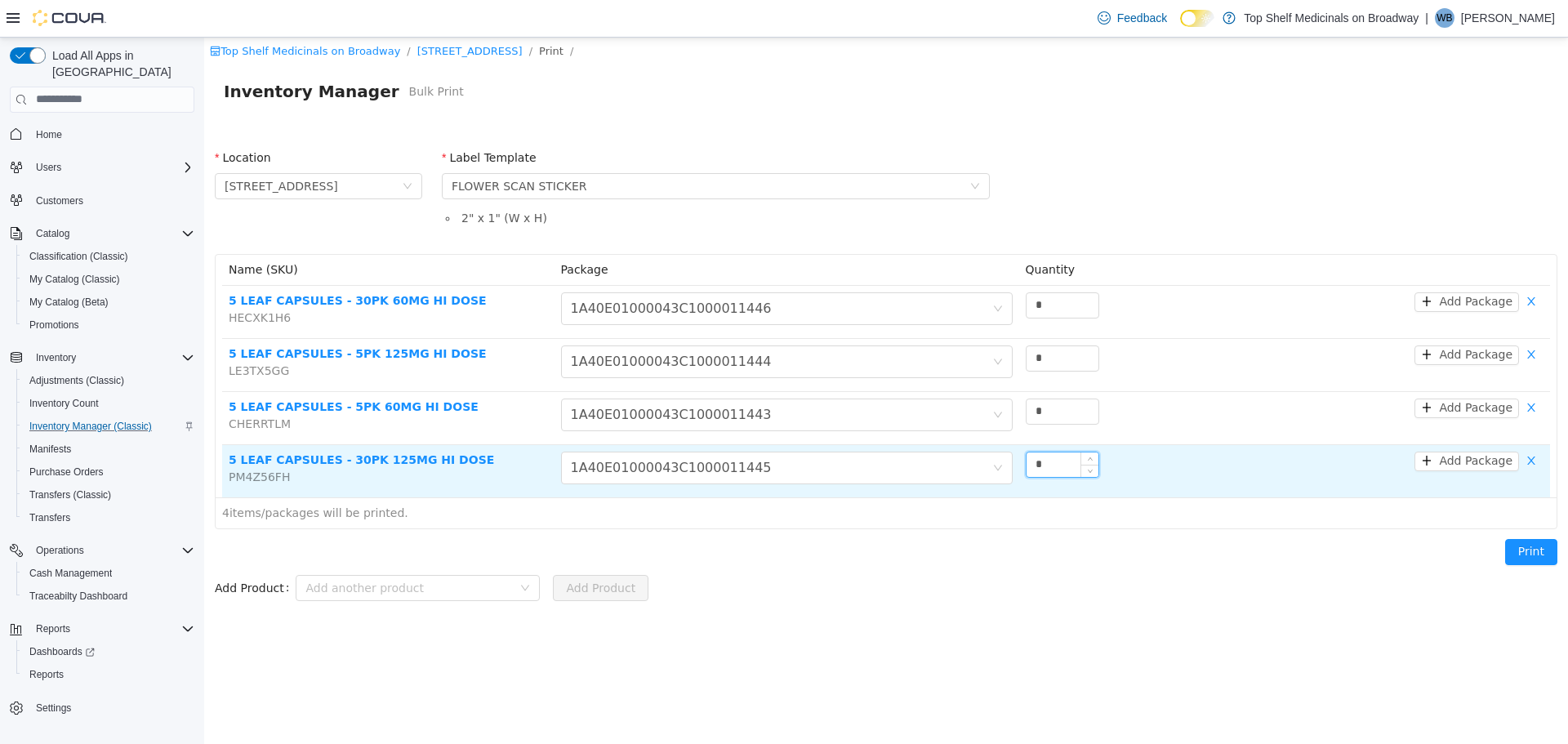
click at [1064, 459] on input "*" at bounding box center [1063, 464] width 72 height 25
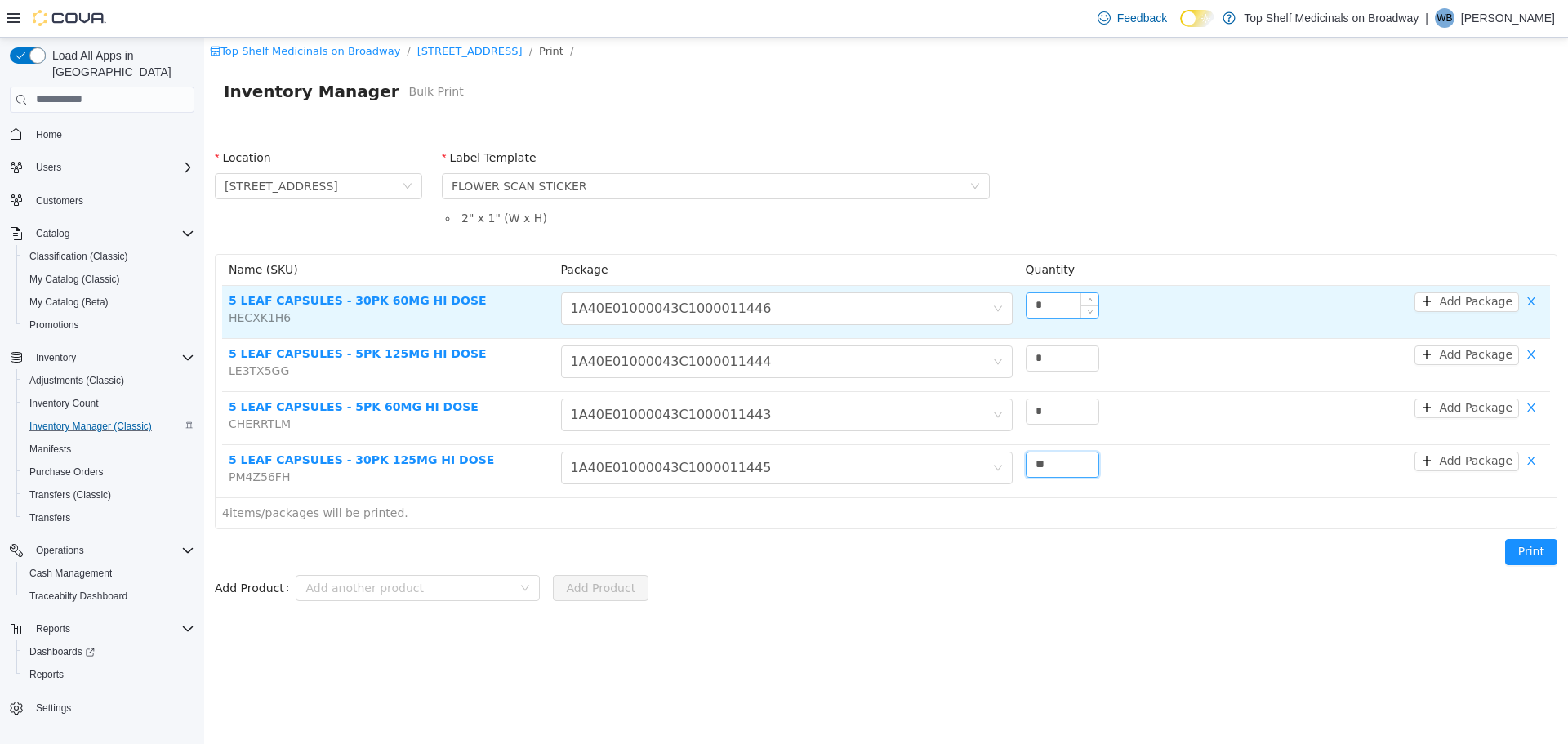
type input "**"
click at [1056, 313] on input "*" at bounding box center [1063, 304] width 72 height 25
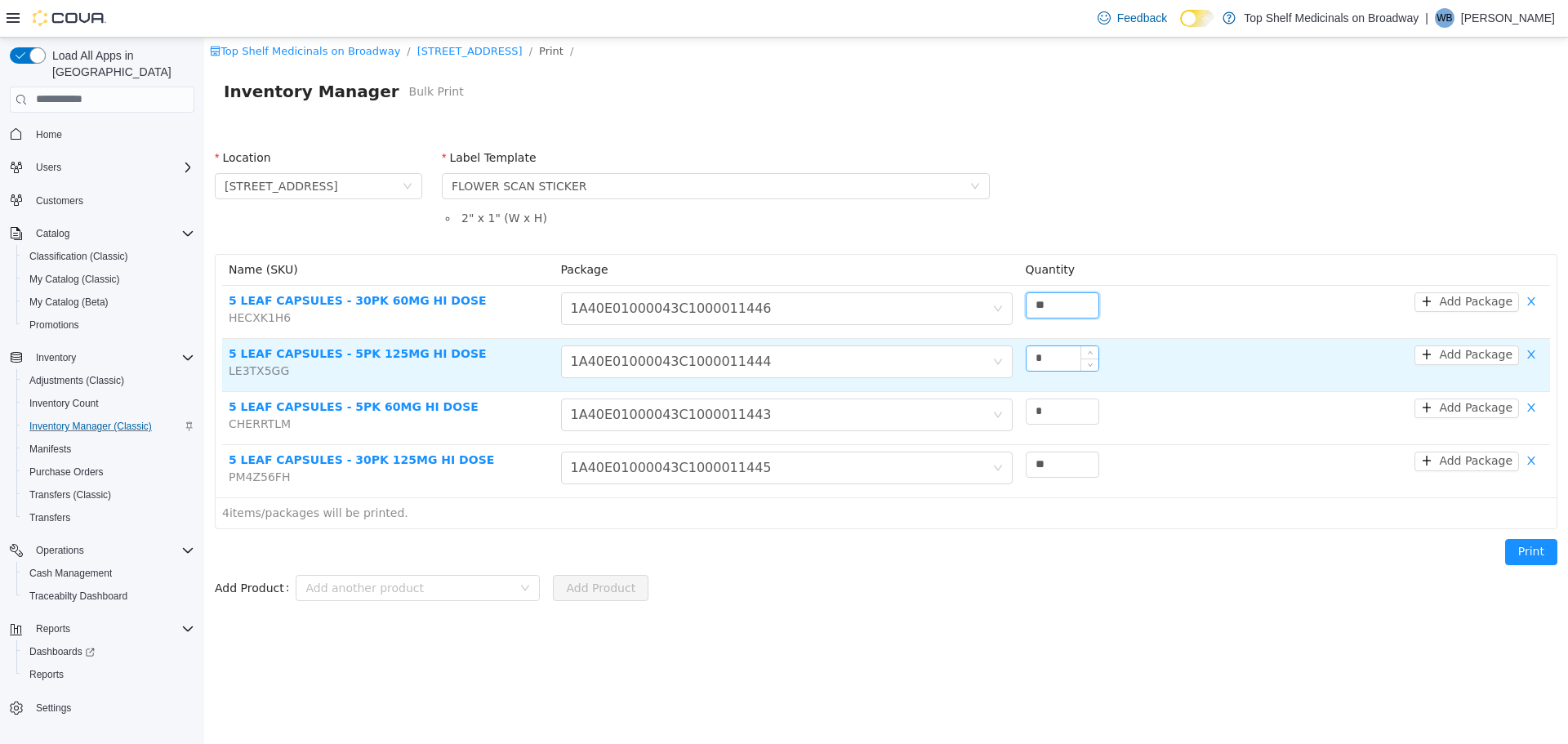
type input "**"
drag, startPoint x: 1056, startPoint y: 362, endPoint x: 1022, endPoint y: 367, distance: 34.4
click at [1022, 367] on td "*" at bounding box center [1118, 364] width 199 height 53
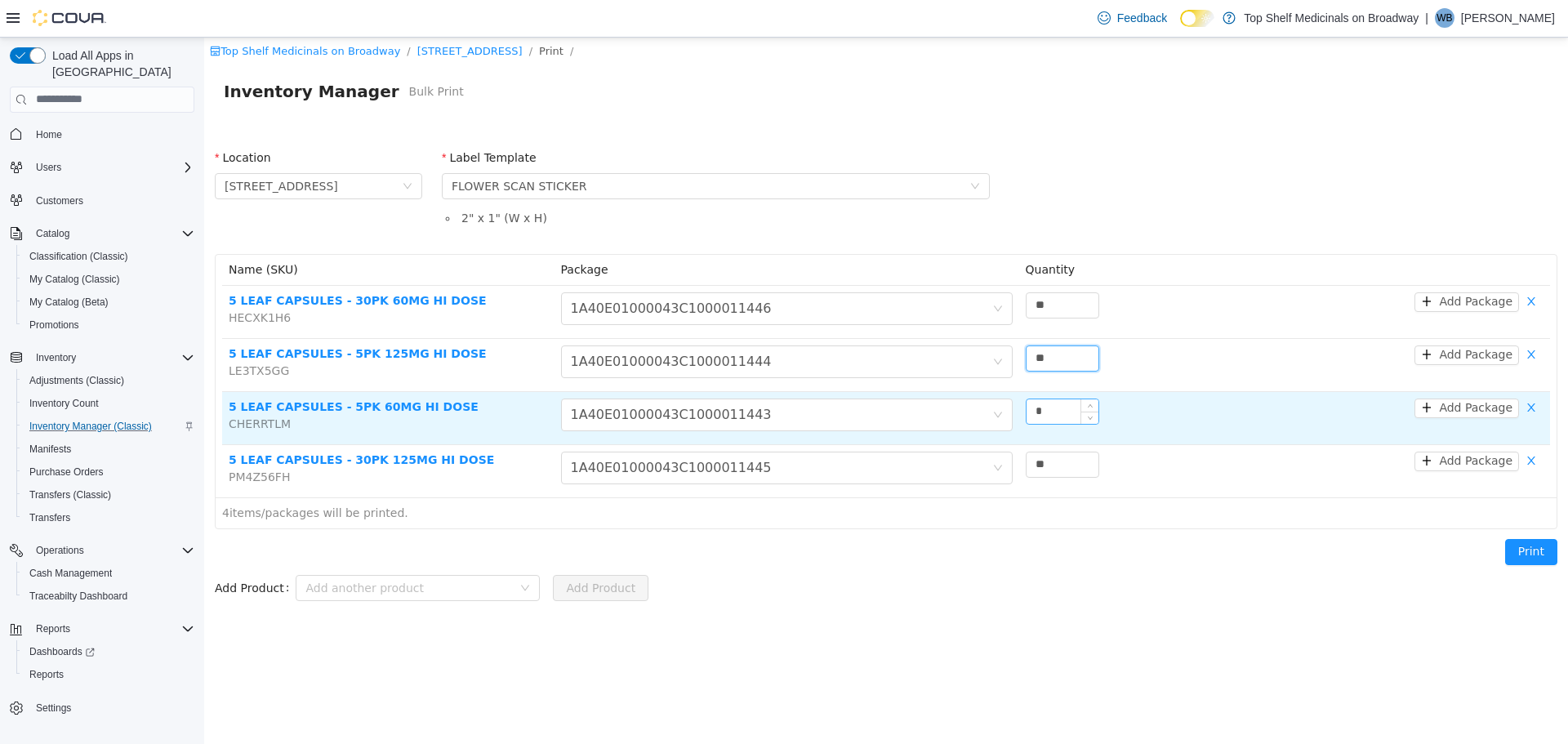
type input "**"
drag, startPoint x: 1060, startPoint y: 415, endPoint x: 987, endPoint y: 441, distance: 77.5
click at [987, 441] on tr "5 LEAF CAPSULES - 5PK 60MG HI DOSE CHERRTLM Choose Package 1A40E01000043C100001…" at bounding box center [885, 417] width 1328 height 53
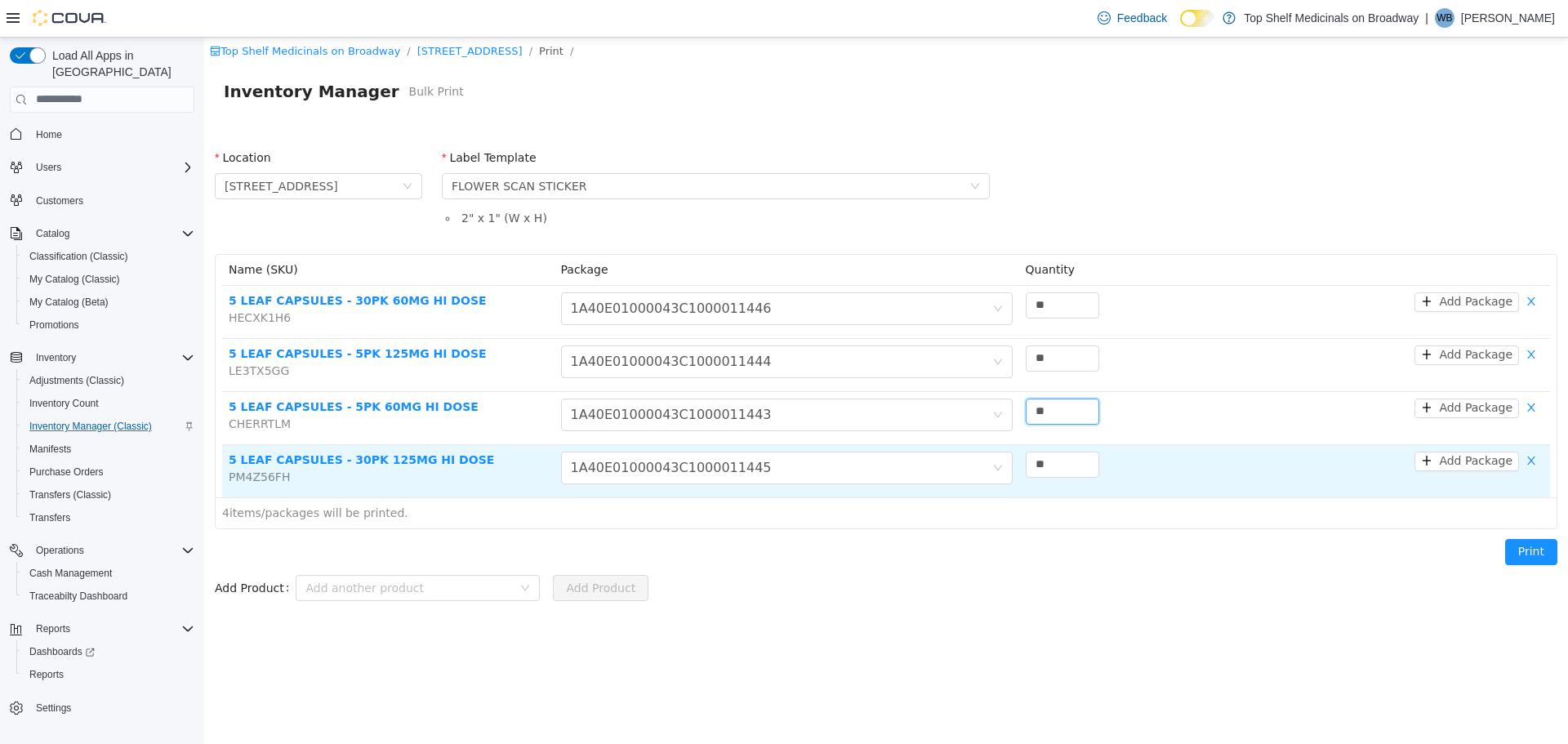
type input "**"
click at [1164, 456] on div "**" at bounding box center [1118, 464] width 186 height 26
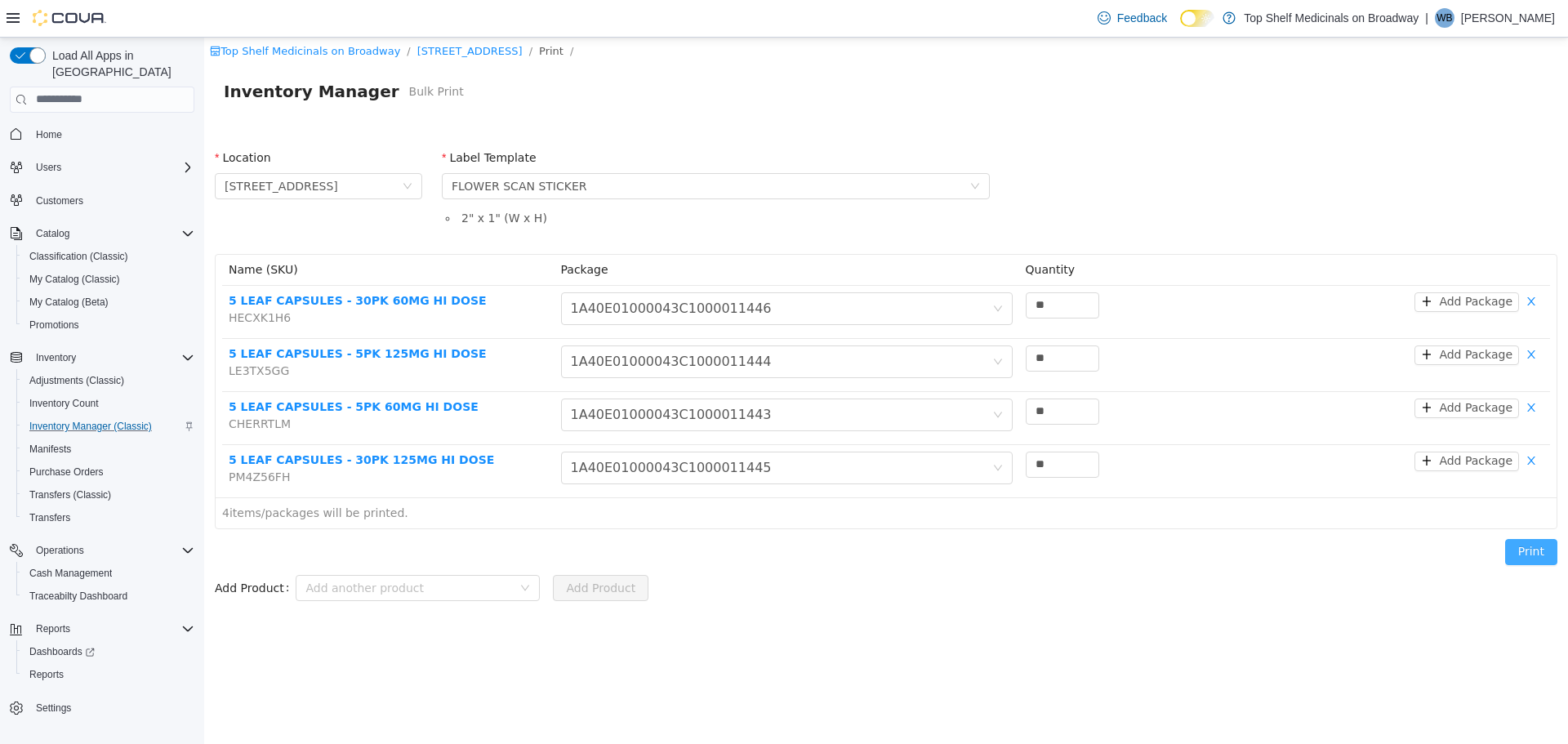
click at [1525, 549] on button "Print" at bounding box center [1531, 551] width 53 height 26
